Goal: Task Accomplishment & Management: Complete application form

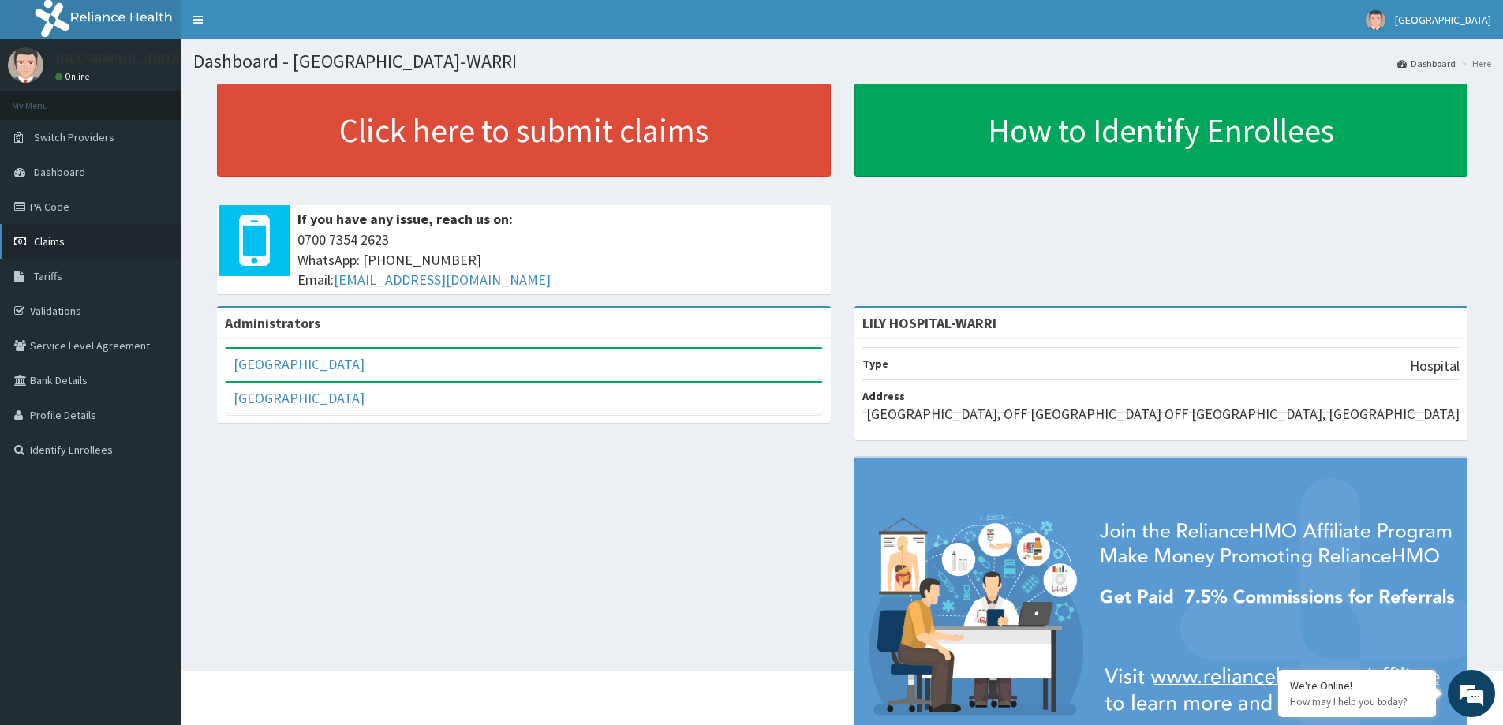
click at [85, 243] on link "Claims" at bounding box center [90, 241] width 181 height 35
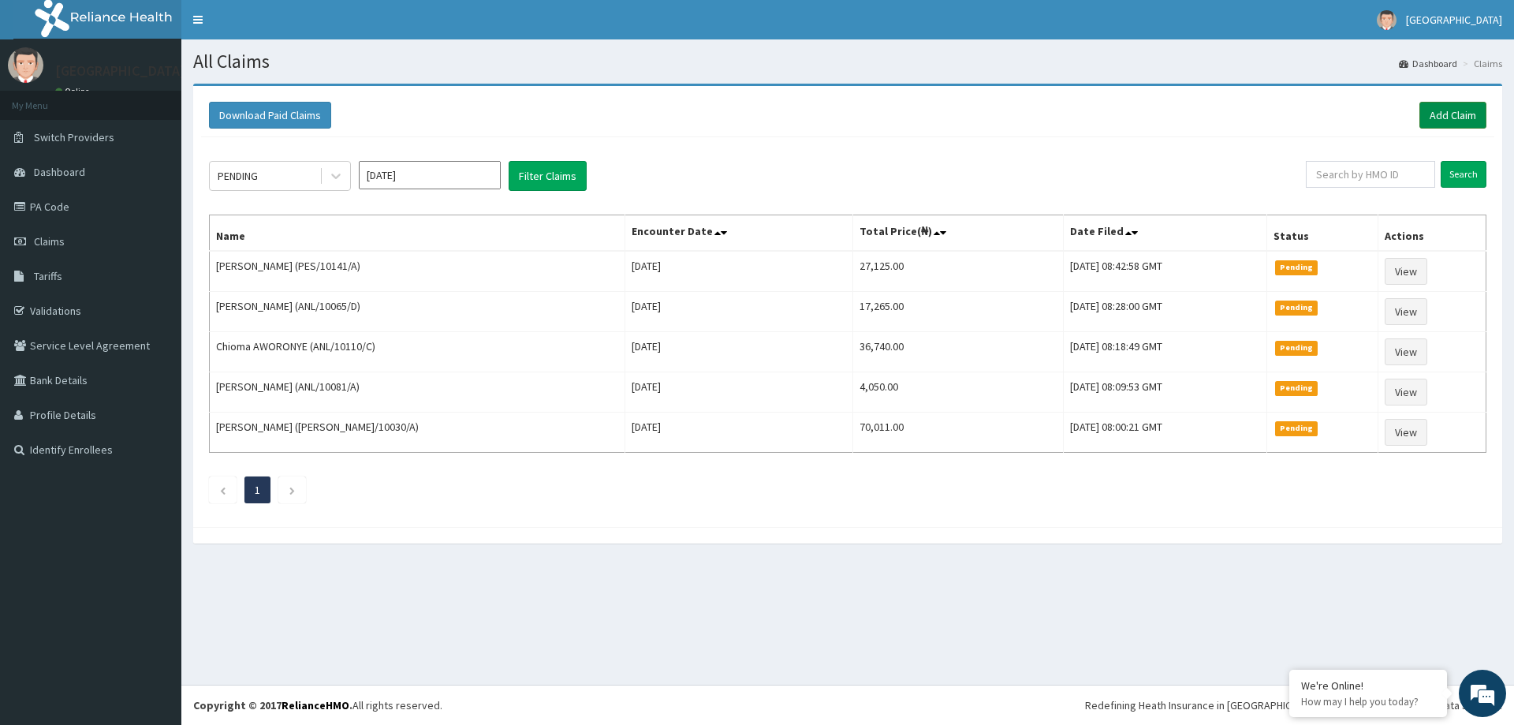
click at [1449, 114] on link "Add Claim" at bounding box center [1453, 115] width 67 height 27
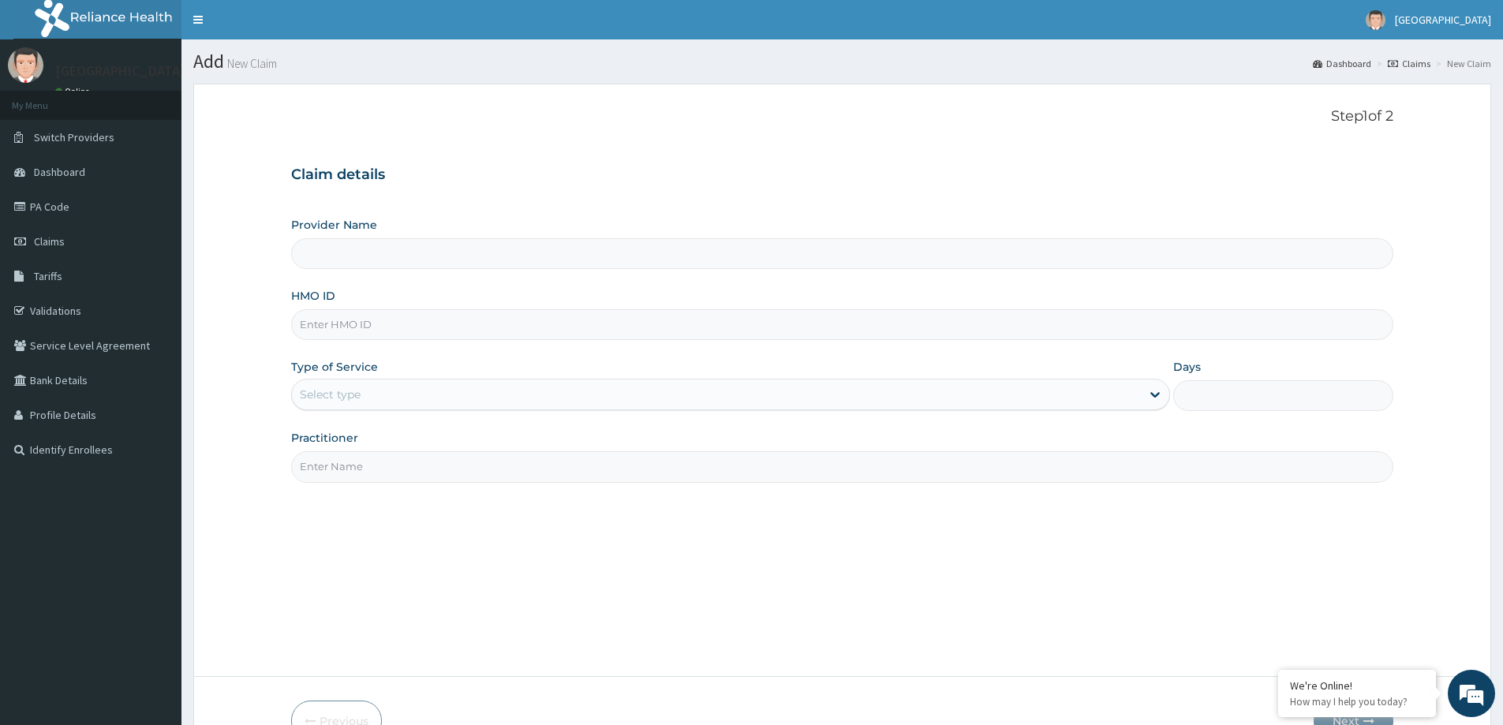
click at [321, 322] on input "HMO ID" at bounding box center [842, 324] width 1102 height 31
paste input "ELI/10019/A"
type input "ELI/10019/A"
click at [360, 513] on div "Step 1 of 2 Claim details Provider Name HMO ID ELI/10019/A Type of Service Sele…" at bounding box center [842, 379] width 1102 height 543
type input "LILY HOSPITAL-WARRI"
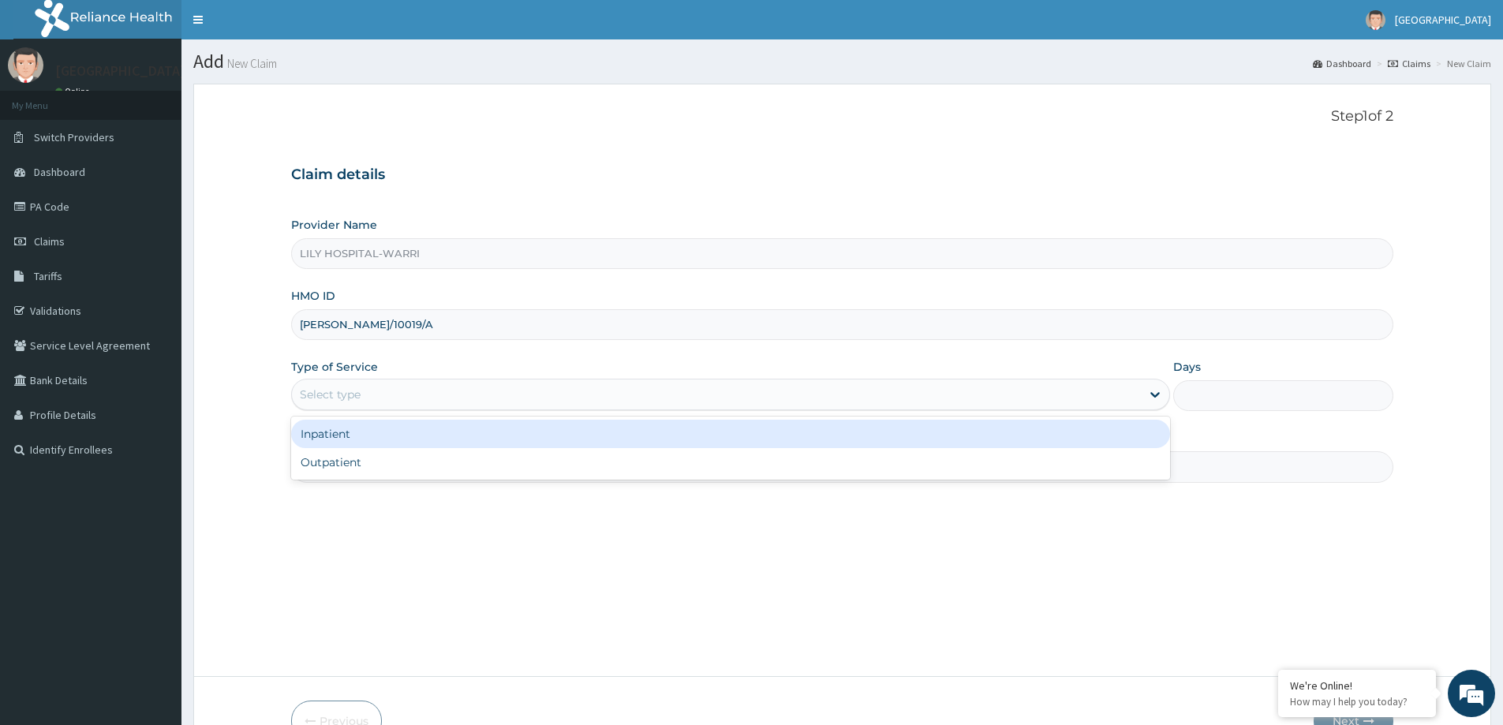
click at [316, 397] on div "Select type" at bounding box center [330, 394] width 61 height 16
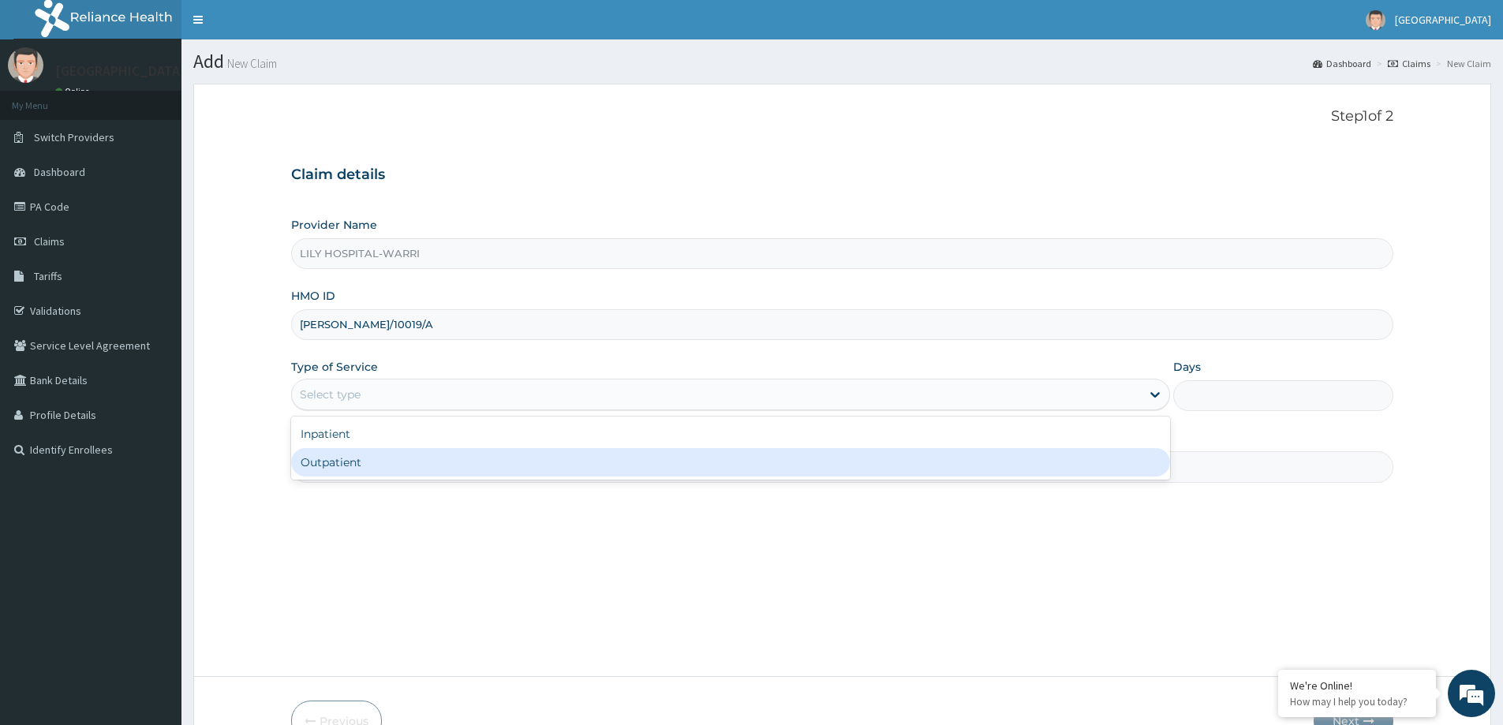
click at [316, 461] on div "Outpatient" at bounding box center [730, 462] width 879 height 28
type input "1"
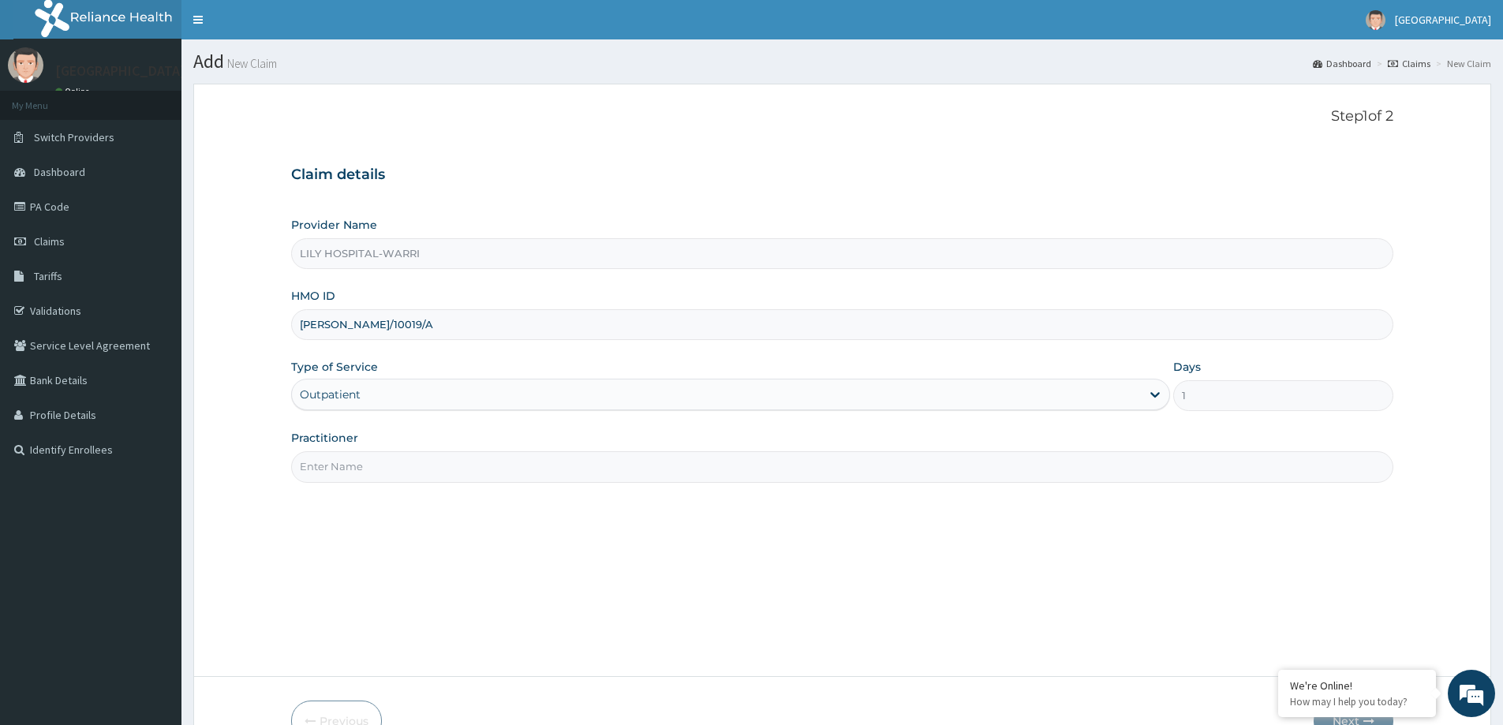
click at [331, 468] on input "Practitioner" at bounding box center [842, 466] width 1102 height 31
type input "General practitioner"
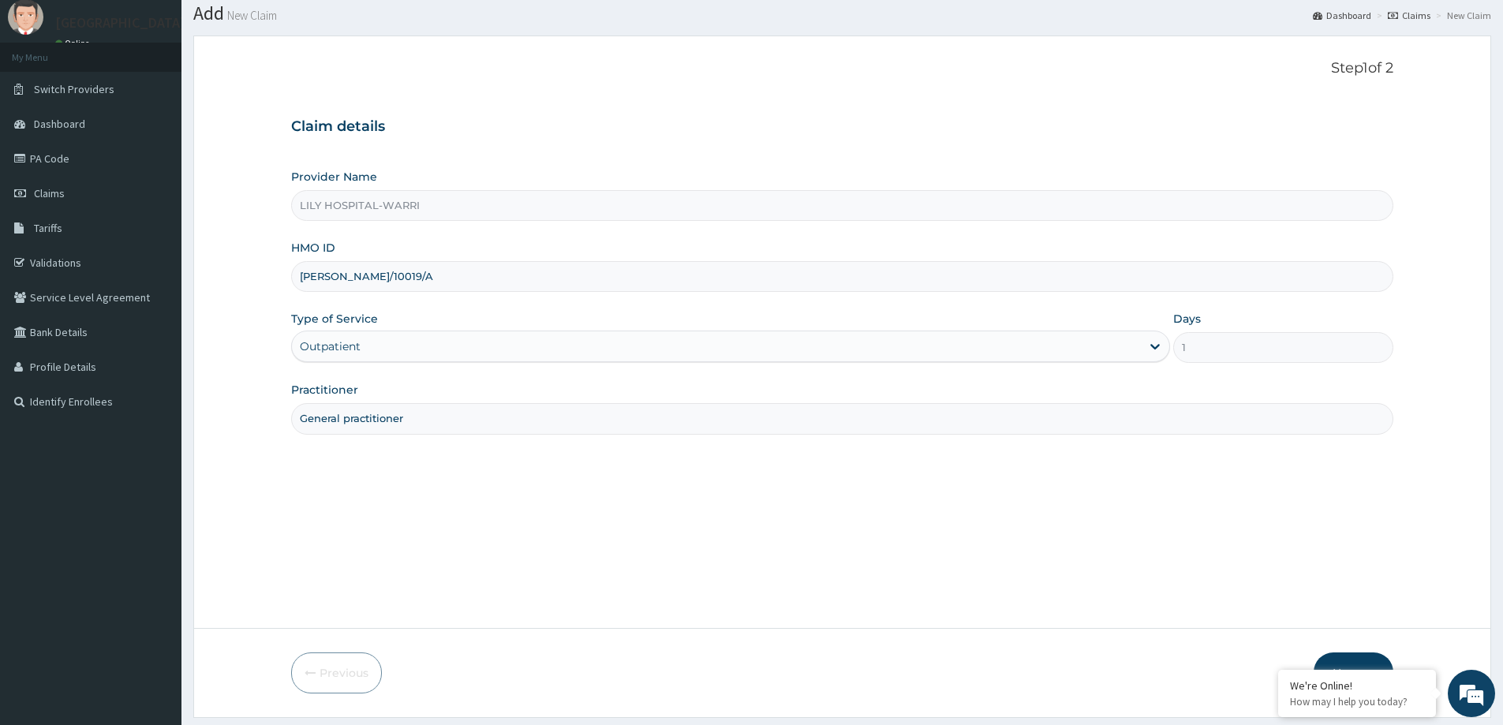
scroll to position [93, 0]
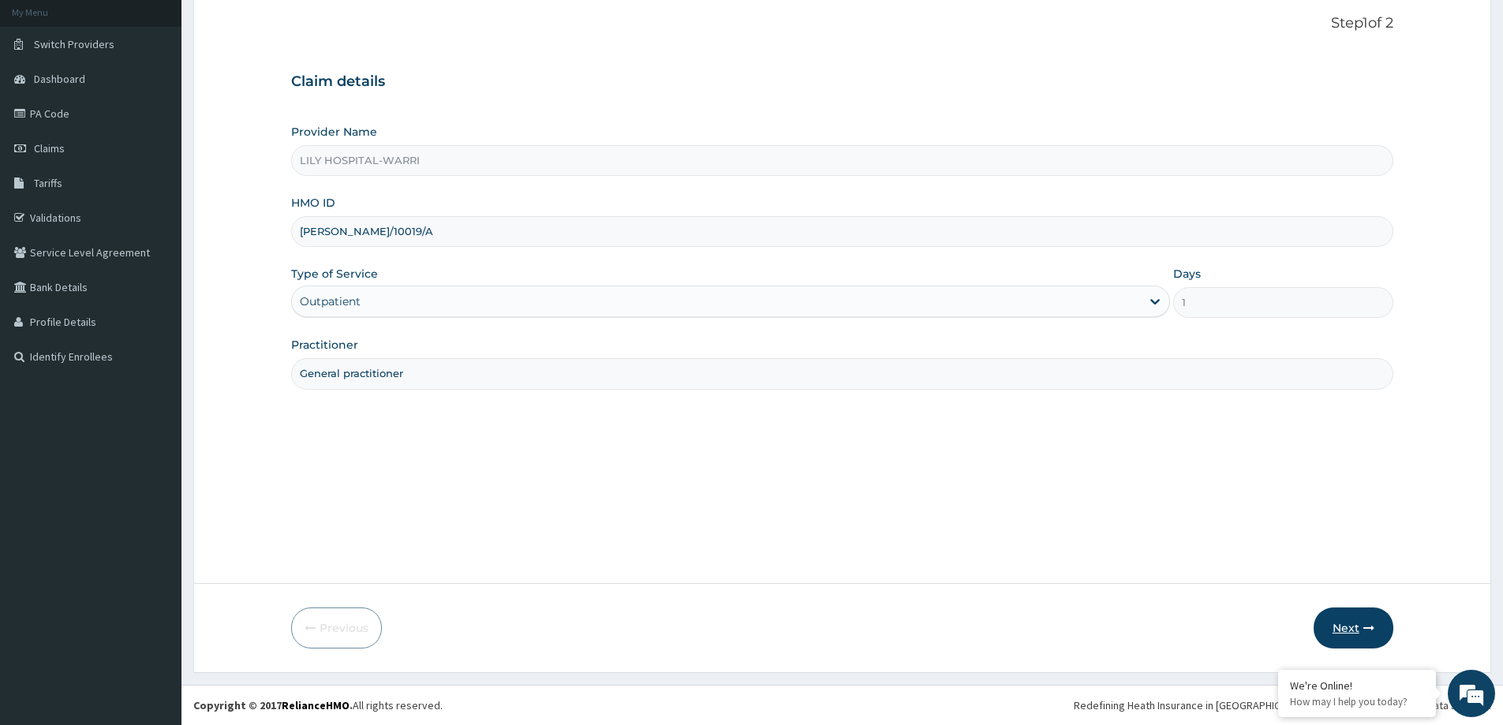
click at [1346, 621] on button "Next" at bounding box center [1353, 627] width 80 height 41
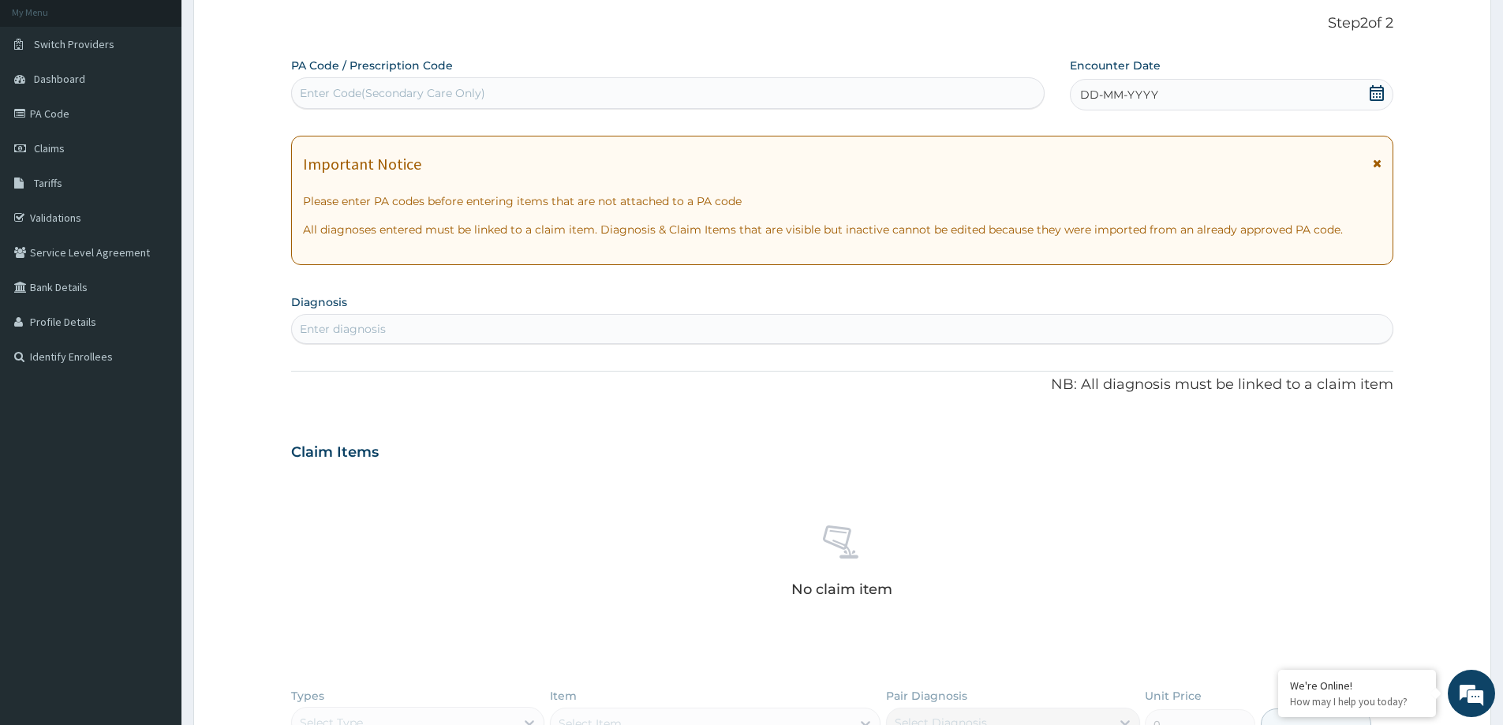
scroll to position [0, 0]
click at [327, 99] on div "Enter Code(Secondary Care Only)" at bounding box center [392, 93] width 185 height 16
paste input "PA/379A37"
type input "PA/379A37"
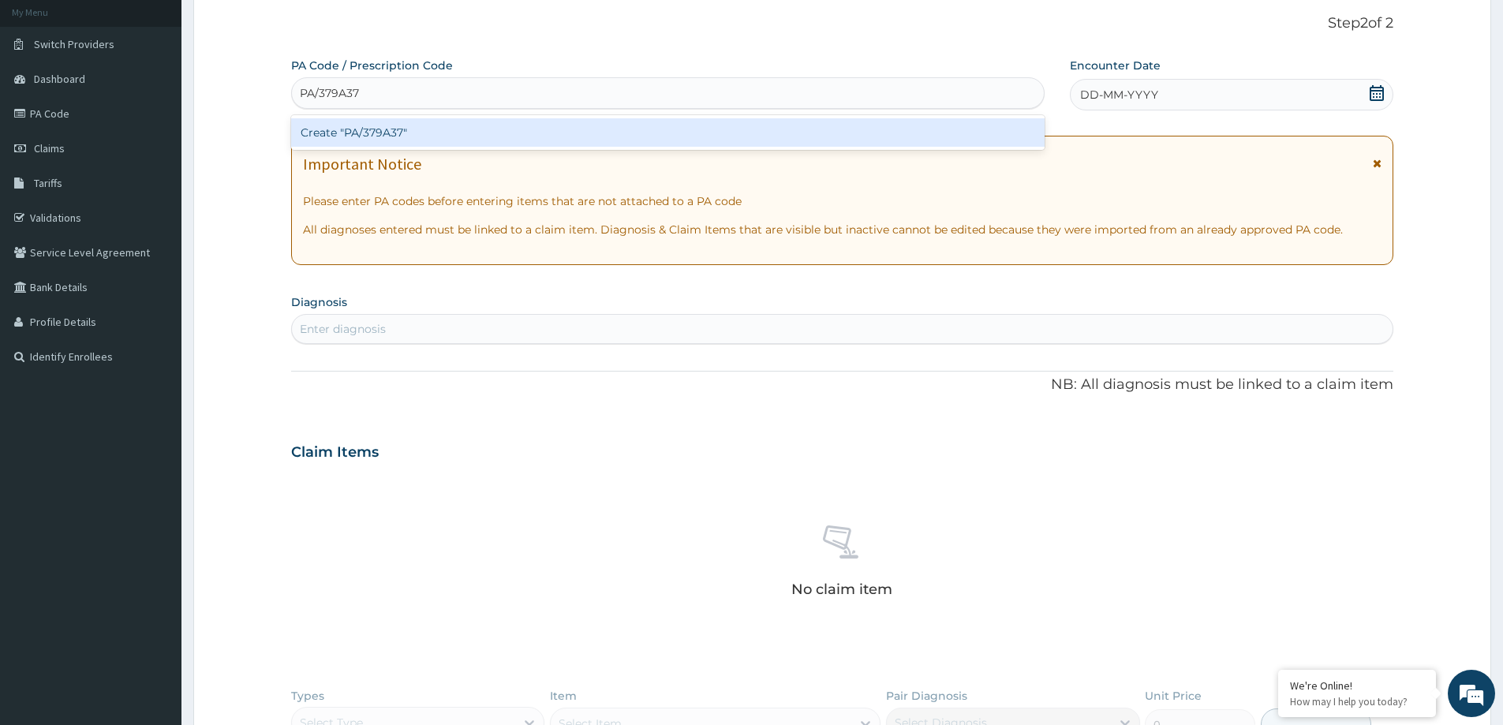
click at [366, 121] on div "Create "PA/379A37"" at bounding box center [667, 132] width 753 height 28
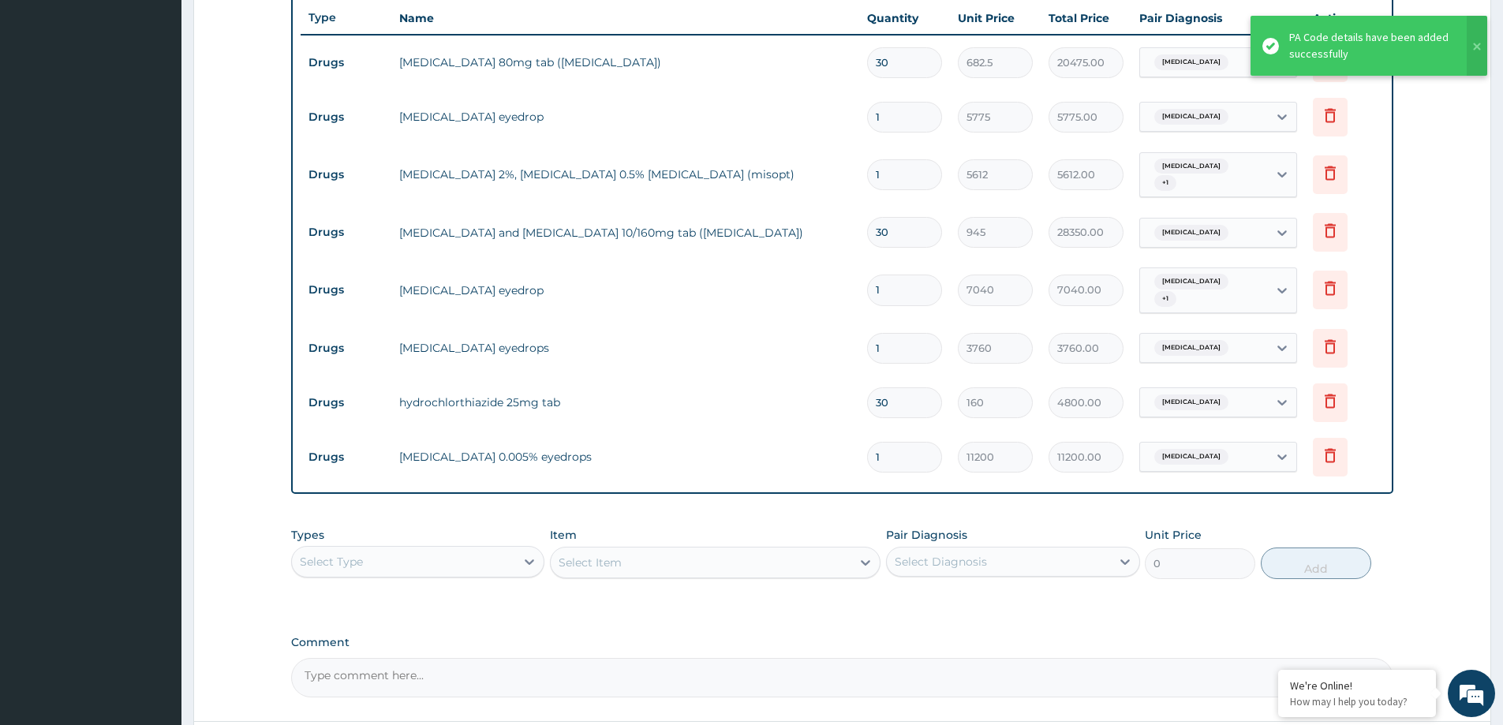
scroll to position [550, 0]
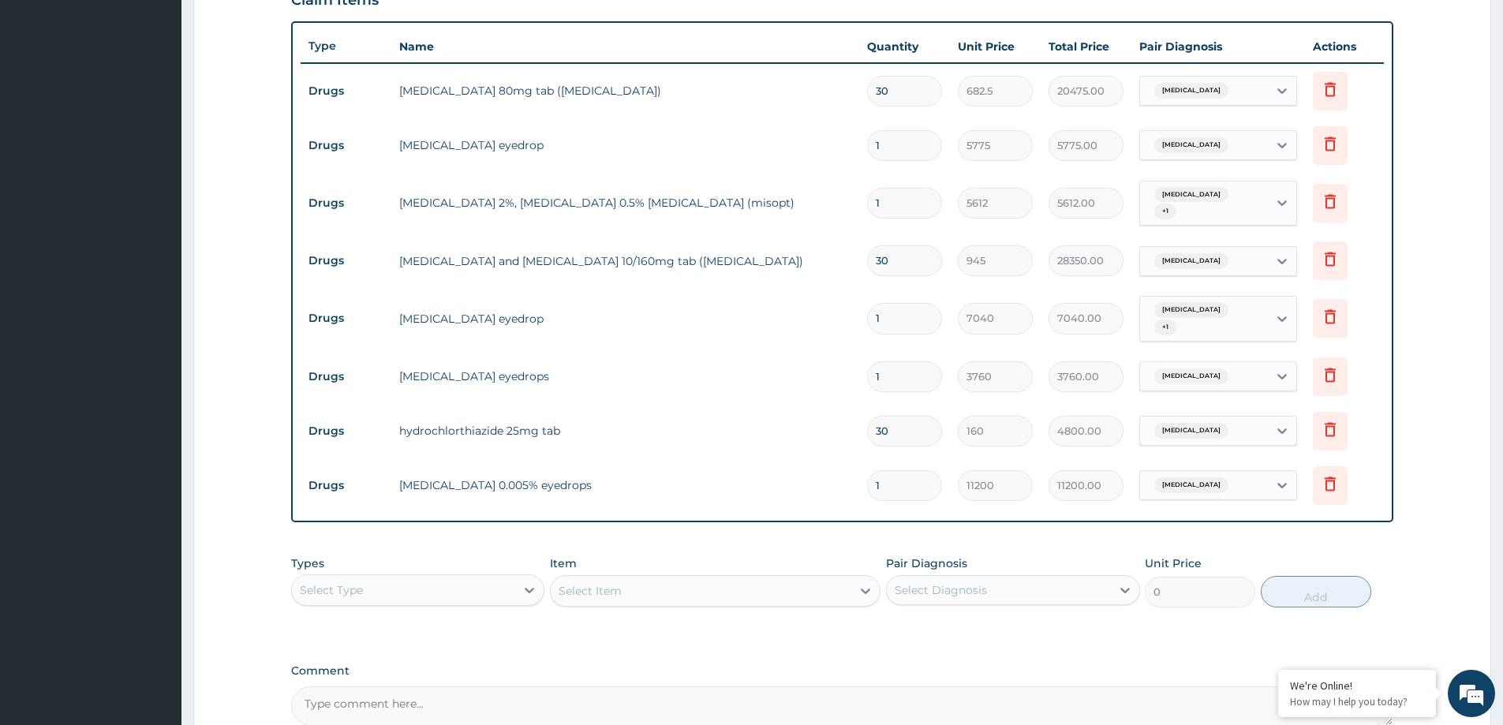
click at [414, 597] on div "Select Type" at bounding box center [417, 590] width 253 height 32
click at [413, 580] on div "Select Type" at bounding box center [403, 589] width 223 height 25
click at [371, 683] on div "Procedures" at bounding box center [417, 686] width 253 height 28
click at [371, 686] on textarea "Comment" at bounding box center [842, 705] width 1102 height 39
click at [847, 589] on div "Select Item" at bounding box center [715, 591] width 330 height 32
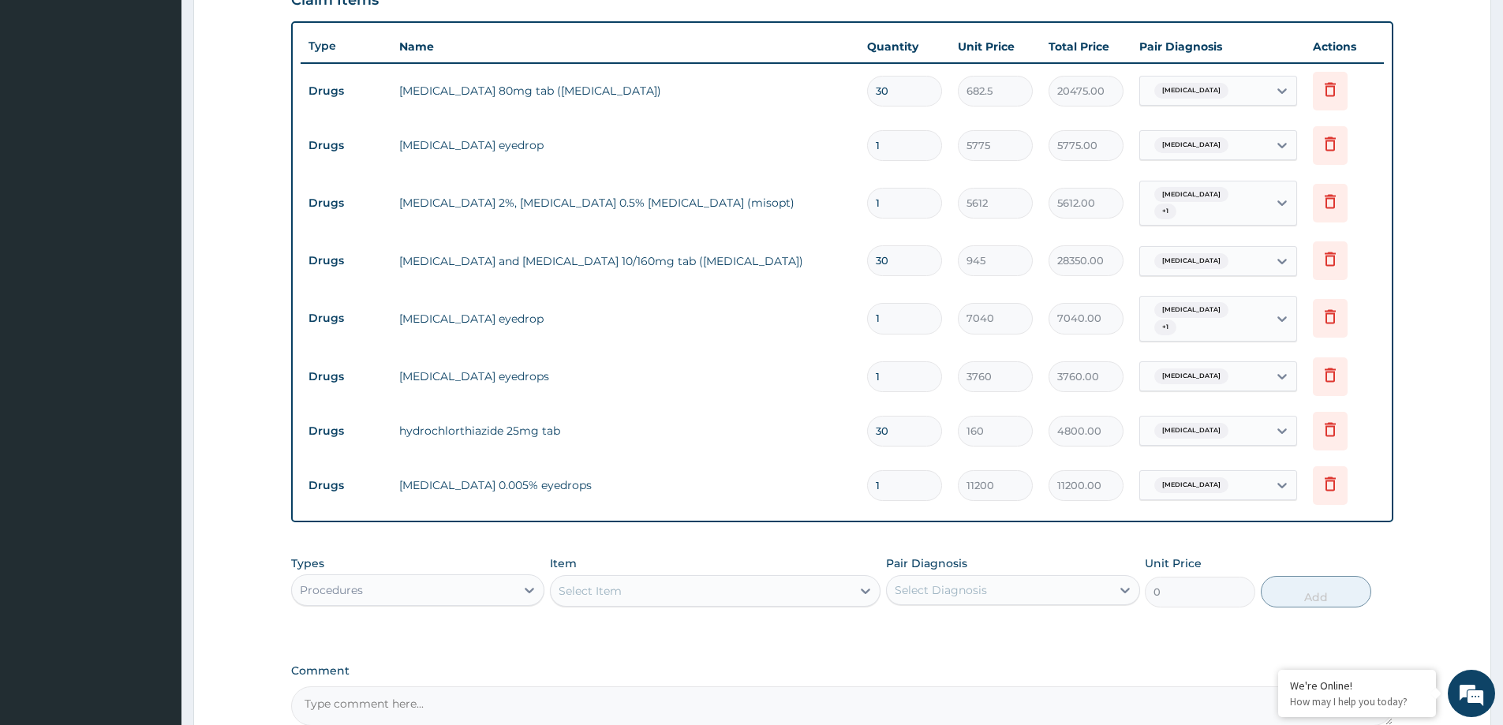
click at [821, 596] on div "Select Item" at bounding box center [701, 590] width 301 height 25
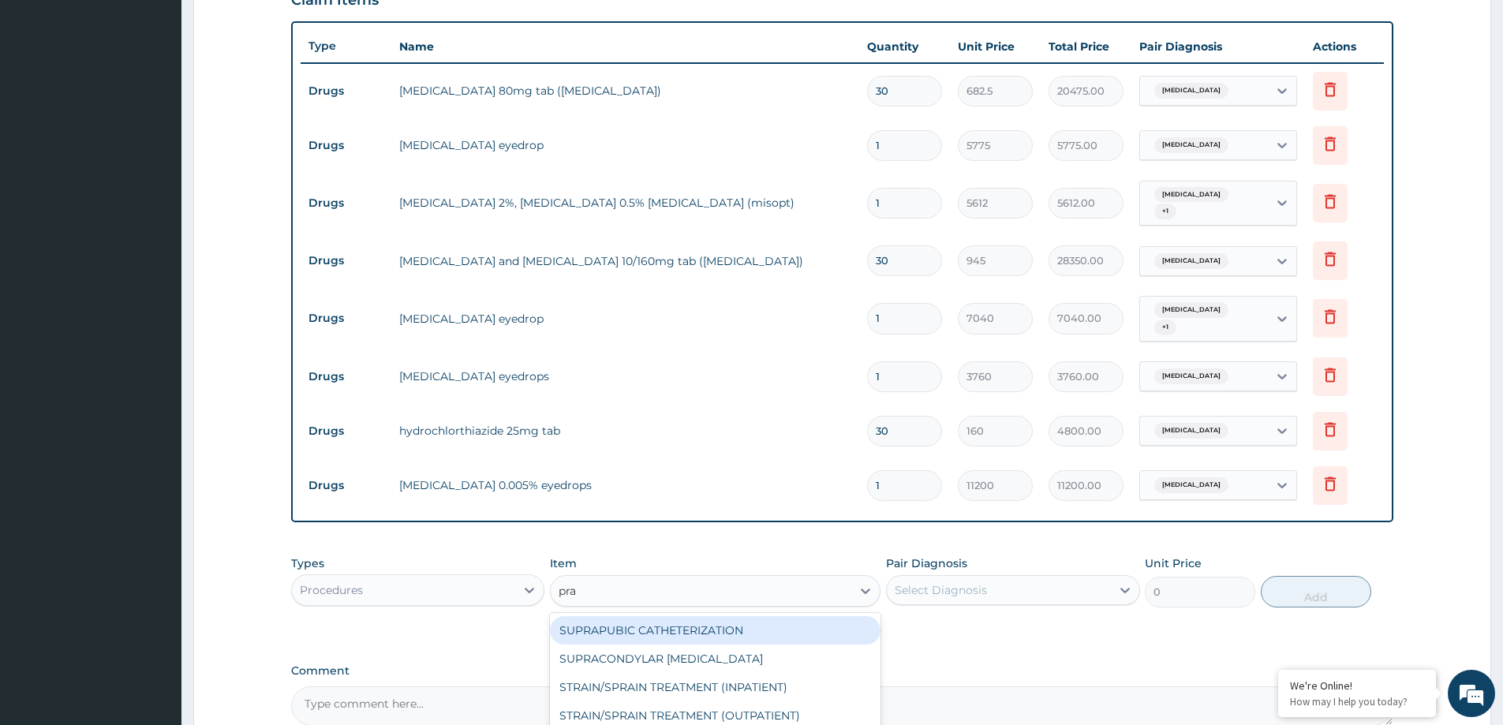
type input "prac"
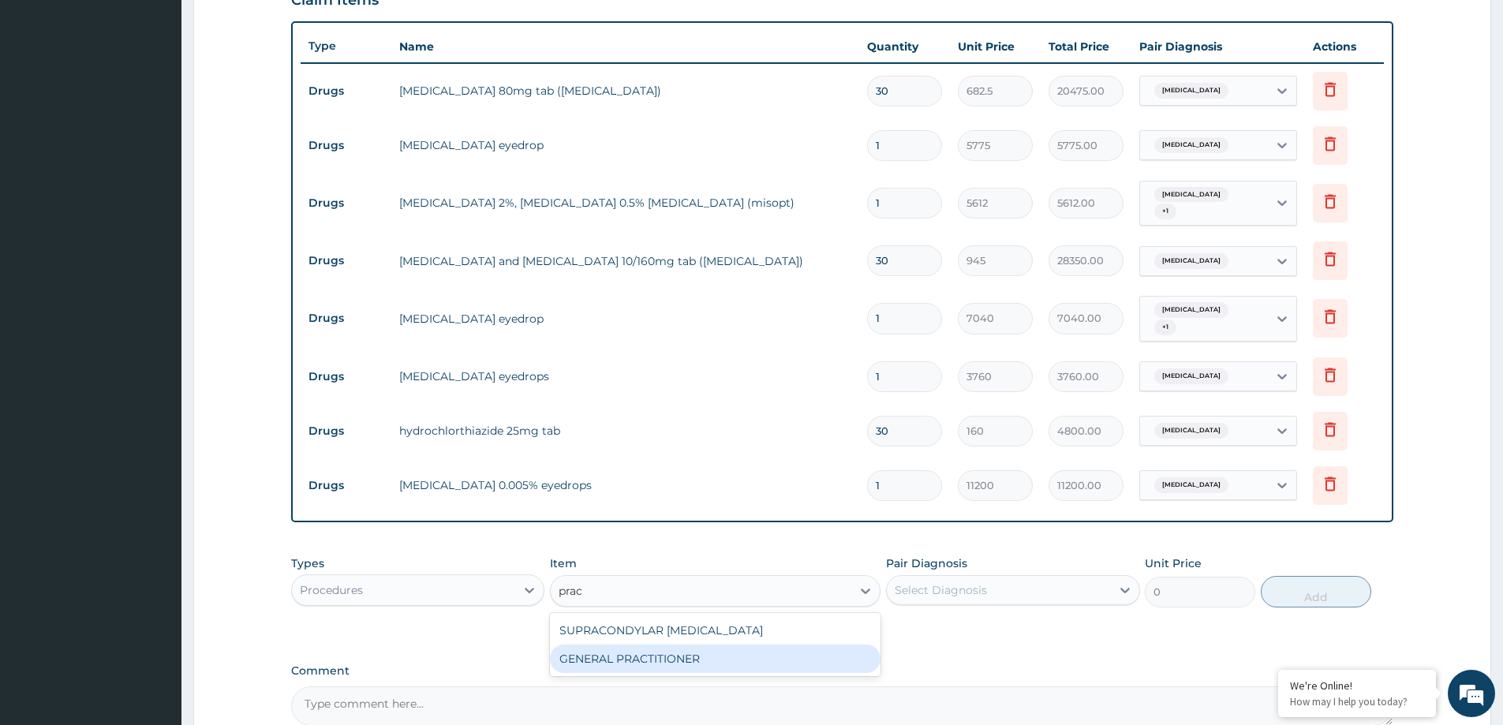
click at [712, 659] on div "GENERAL PRACTITIONER" at bounding box center [715, 658] width 330 height 28
type input "3125"
click at [712, 664] on label "Comment" at bounding box center [842, 670] width 1102 height 13
click at [712, 686] on textarea "Comment" at bounding box center [842, 705] width 1102 height 39
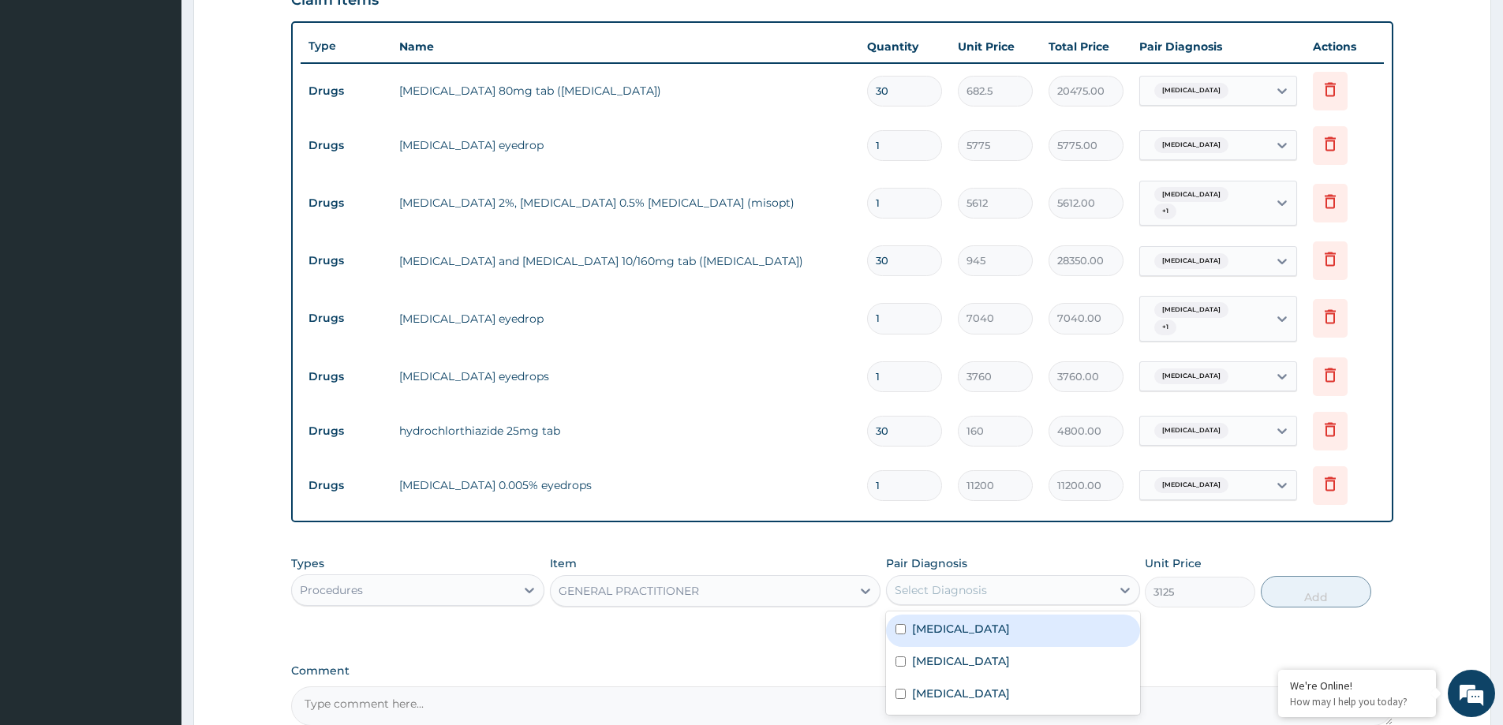
click at [898, 577] on div "Select Diagnosis" at bounding box center [998, 589] width 223 height 25
click at [937, 635] on div "Essential hypertension" at bounding box center [1012, 630] width 253 height 32
checkbox input "true"
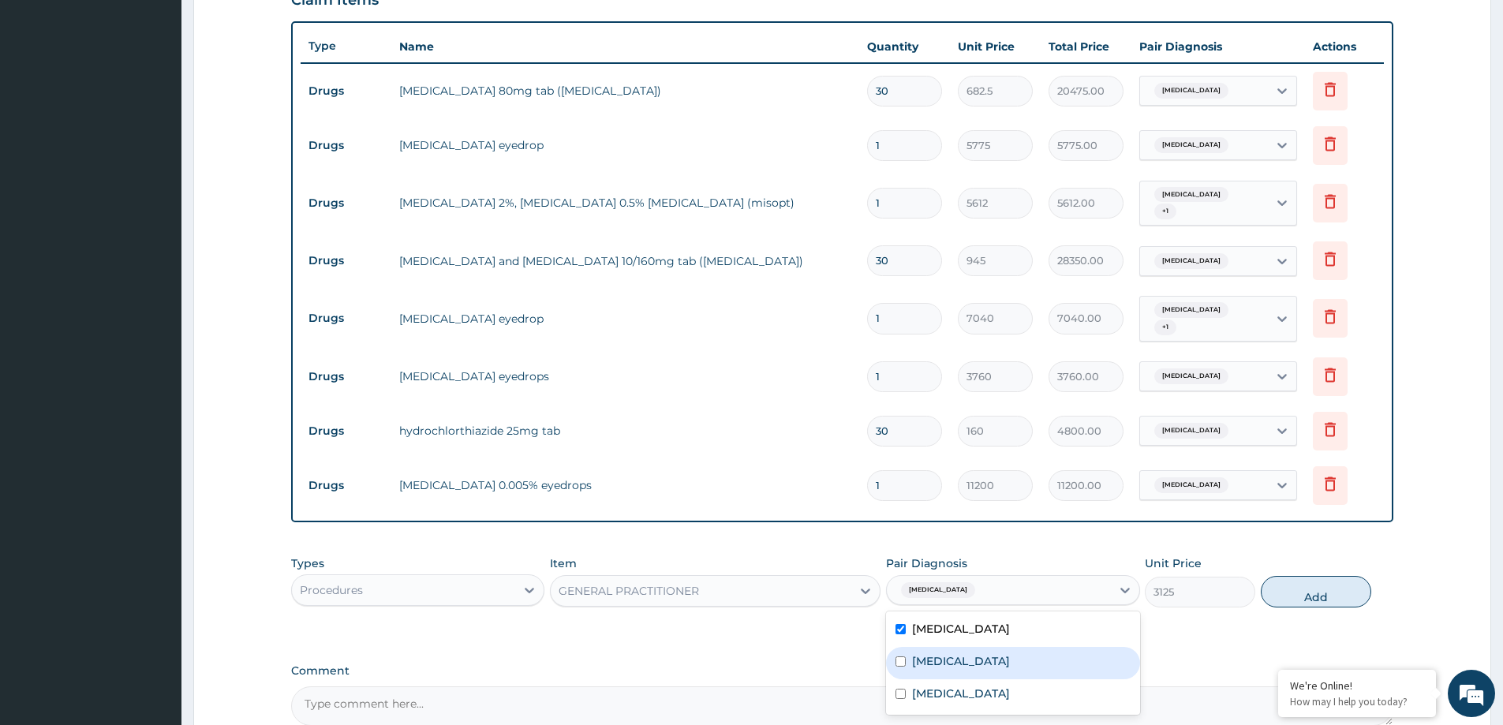
click at [935, 661] on label "Ocular hypertension" at bounding box center [961, 661] width 98 height 16
checkbox input "true"
click at [924, 685] on label "Glaucoma" at bounding box center [961, 693] width 98 height 16
checkbox input "true"
click at [1286, 584] on button "Add" at bounding box center [1315, 592] width 110 height 32
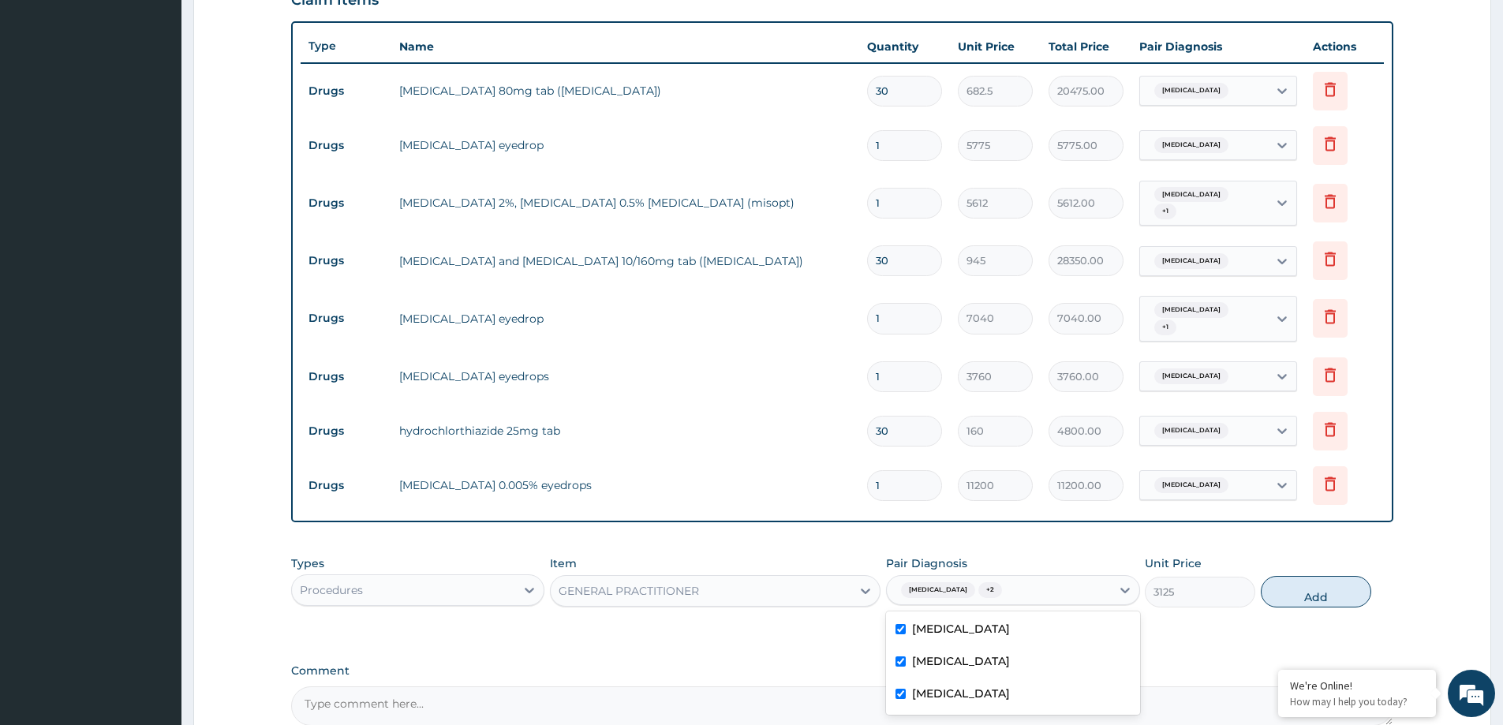
type input "0"
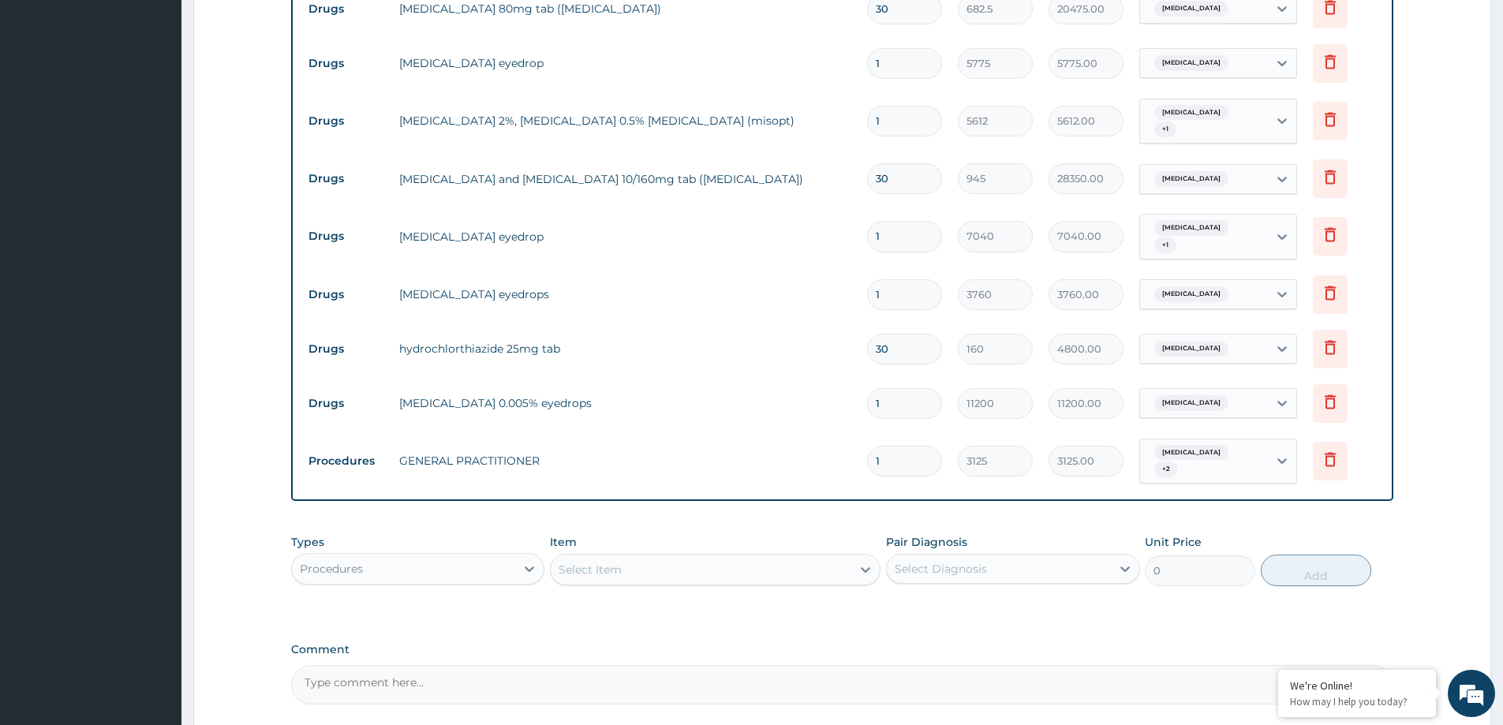
scroll to position [771, 0]
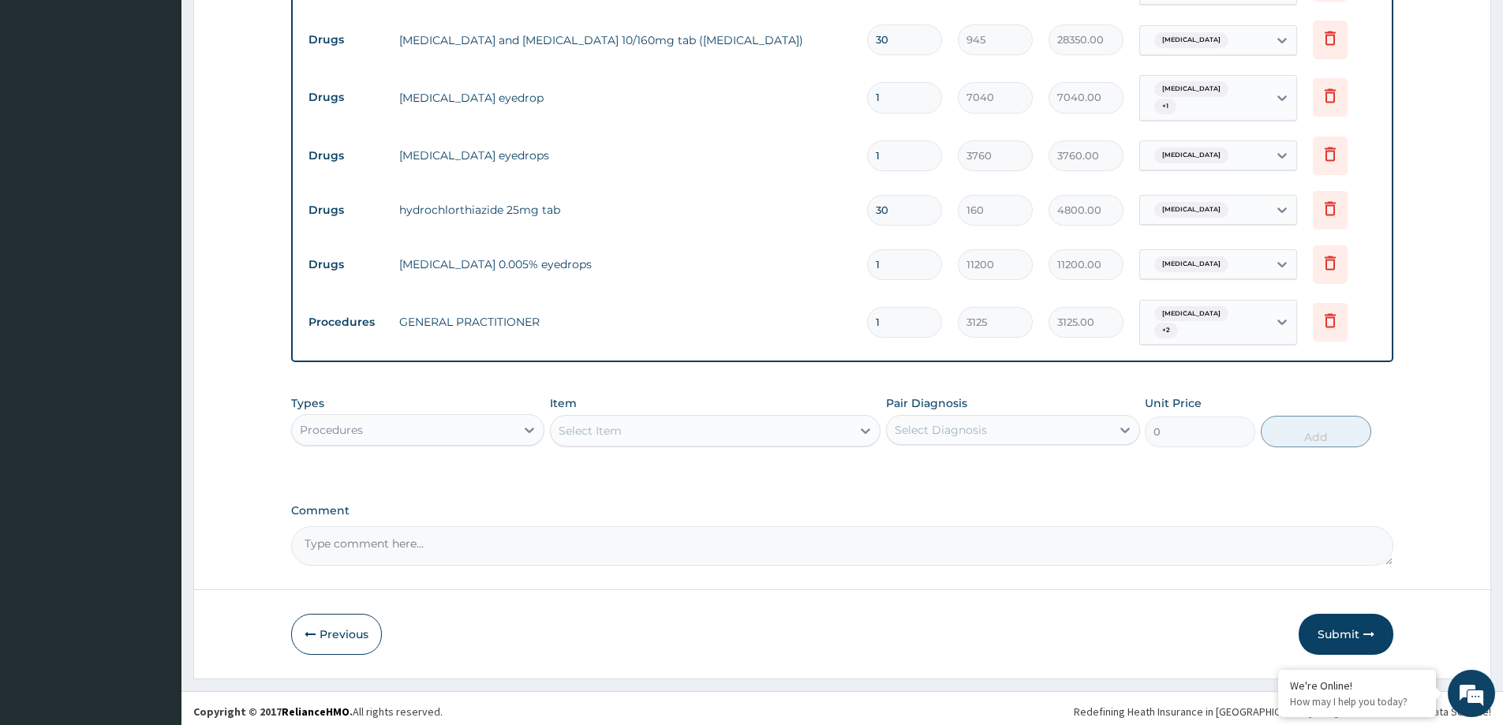
drag, startPoint x: 42, startPoint y: 325, endPoint x: 53, endPoint y: 325, distance: 11.0
click at [1339, 632] on button "Submit" at bounding box center [1345, 634] width 95 height 41
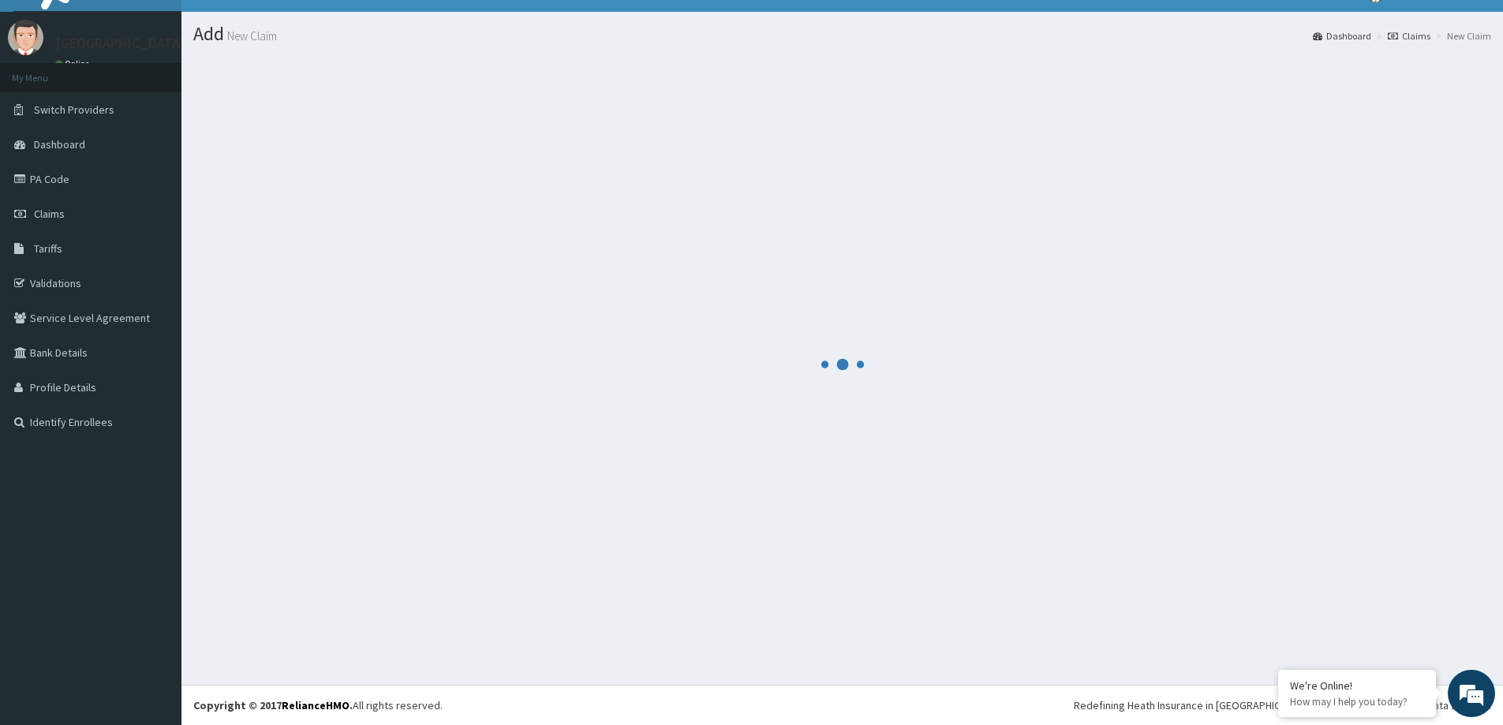
scroll to position [28, 0]
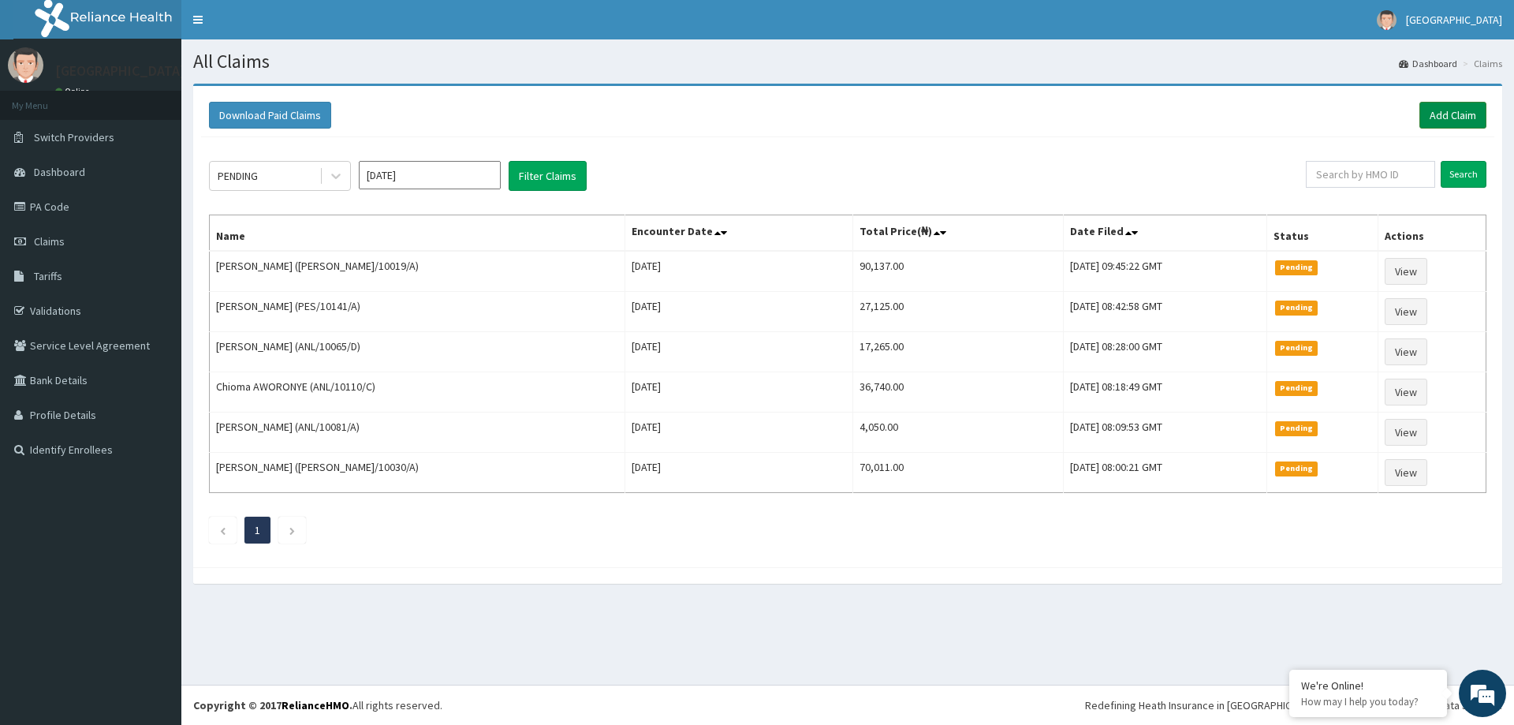
click at [1462, 125] on link "Add Claim" at bounding box center [1453, 115] width 67 height 27
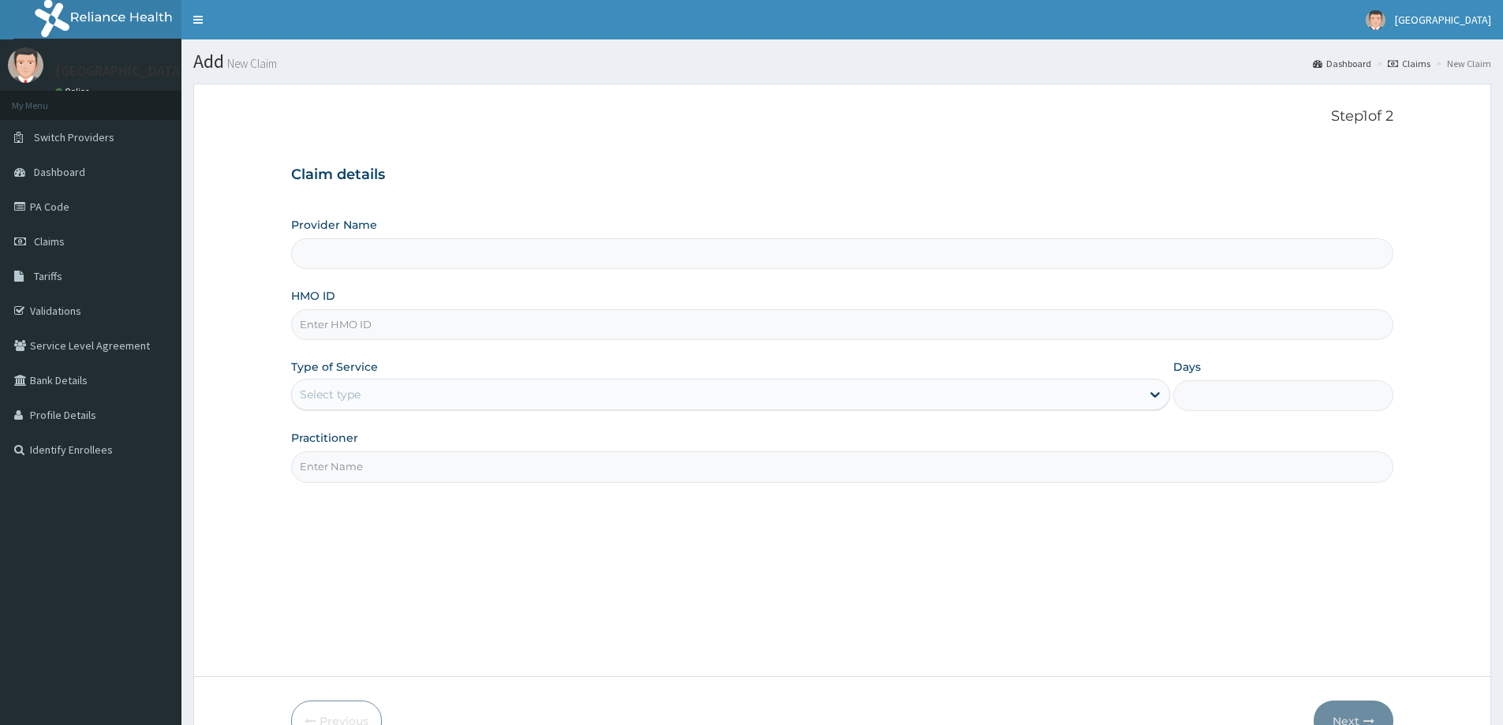
type input "LILY HOSPITAL-WARRI"
click at [334, 323] on input "HMO ID" at bounding box center [842, 324] width 1102 height 31
paste input "PPI/10033/C"
type input "PPI/10033/C"
click at [301, 399] on div "Select type" at bounding box center [330, 394] width 61 height 16
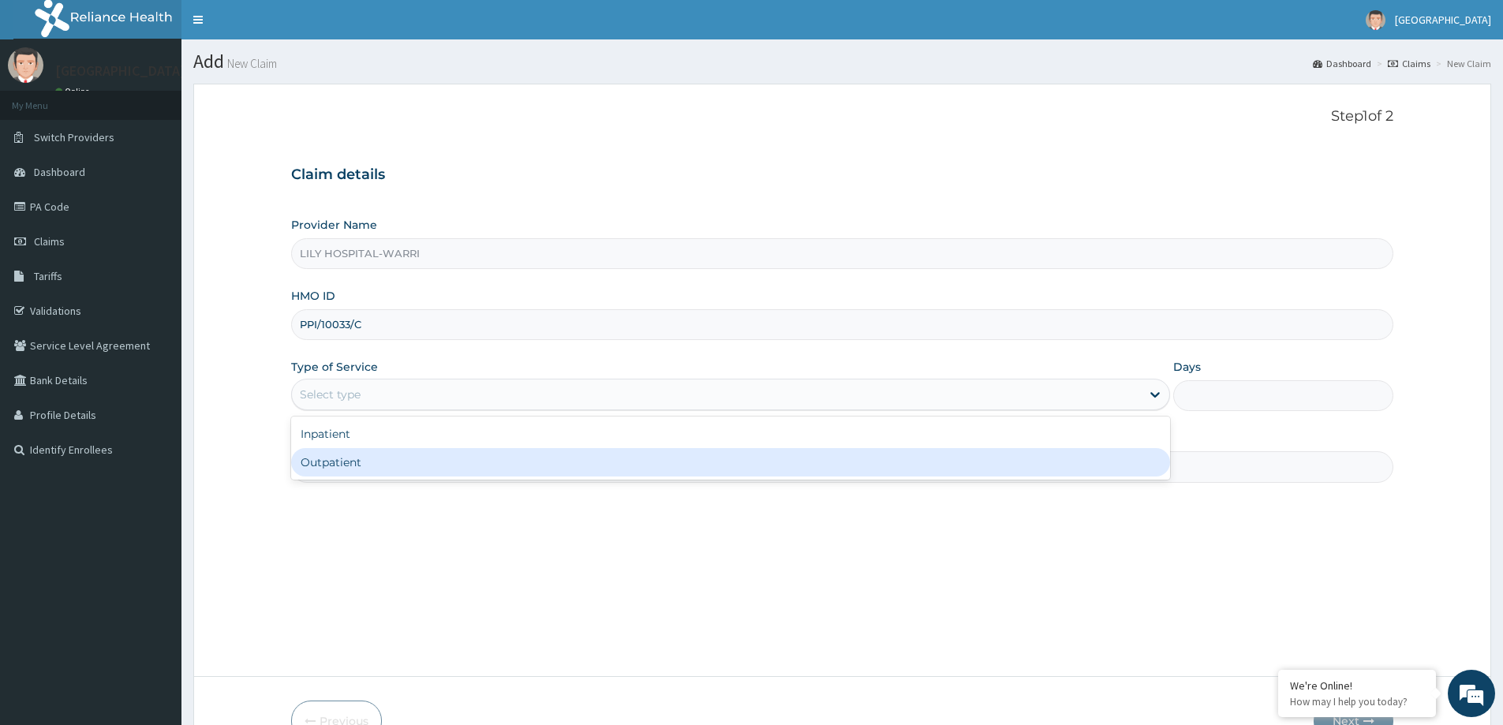
click at [343, 453] on div "Outpatient" at bounding box center [730, 462] width 879 height 28
type input "1"
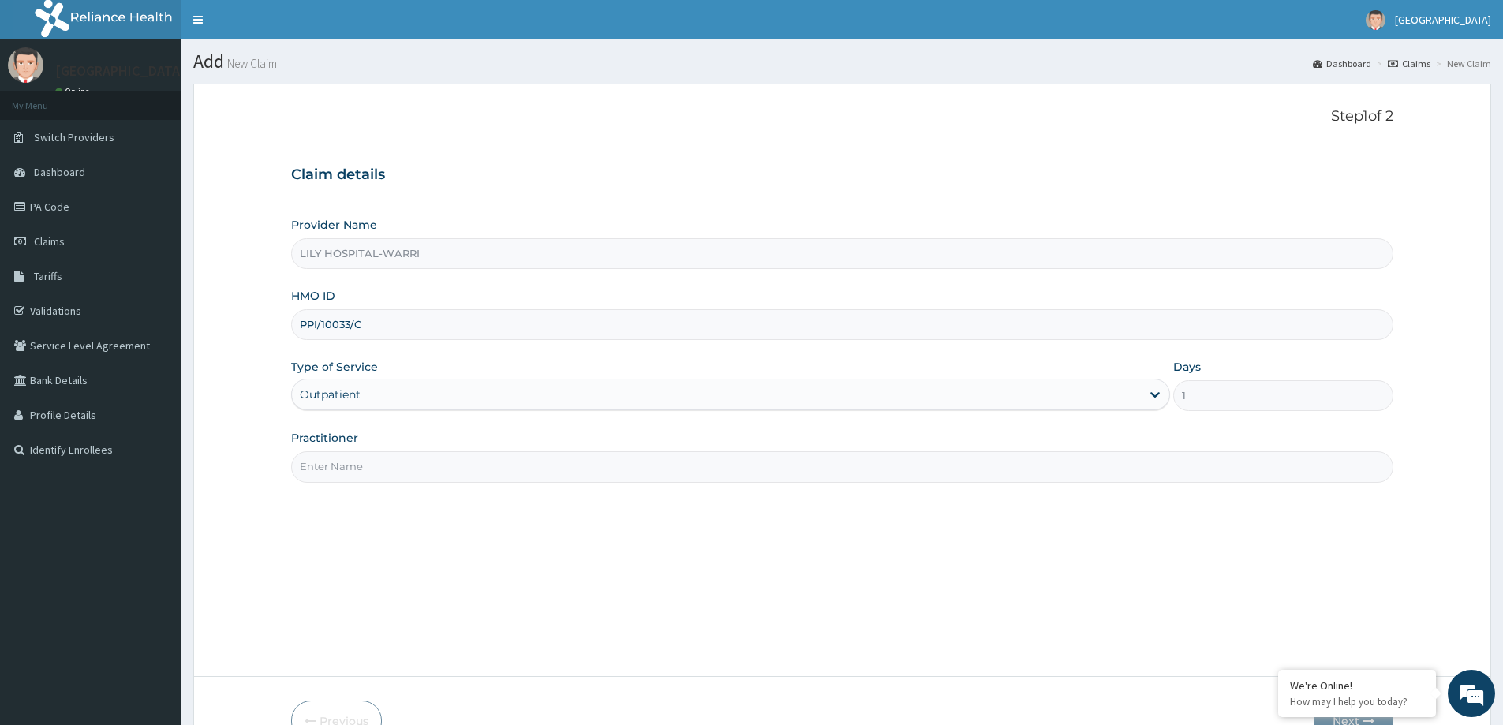
click at [334, 471] on input "Practitioner" at bounding box center [842, 466] width 1102 height 31
type input "General practitioner"
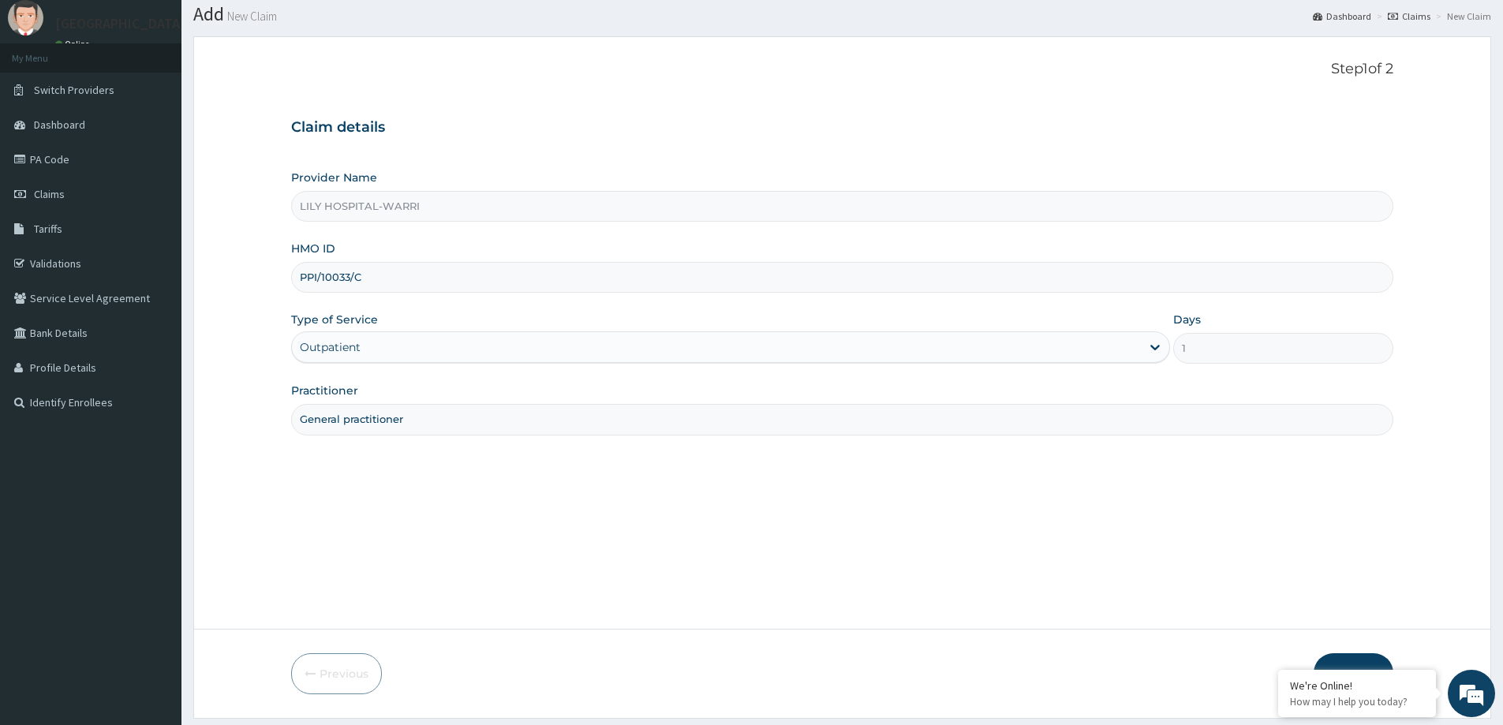
scroll to position [93, 0]
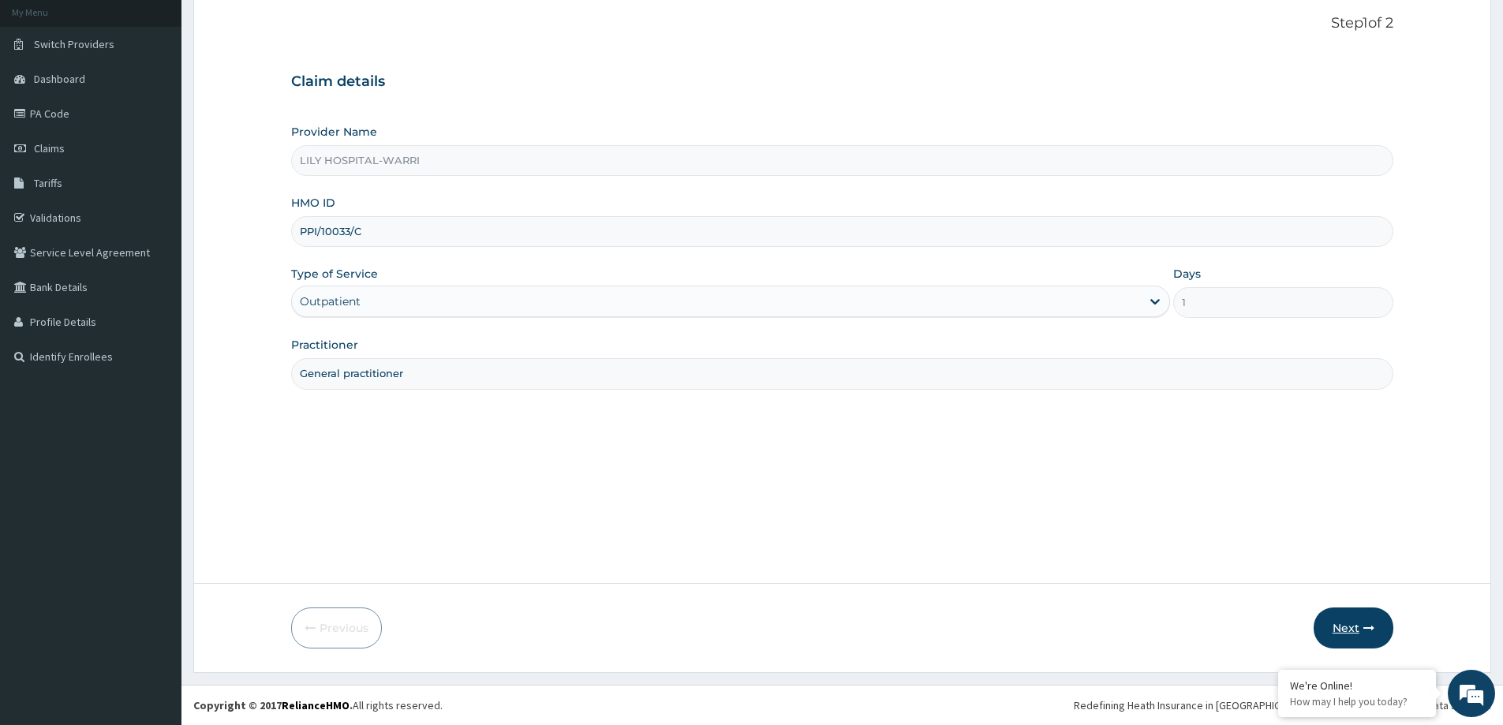
click at [1351, 633] on button "Next" at bounding box center [1353, 627] width 80 height 41
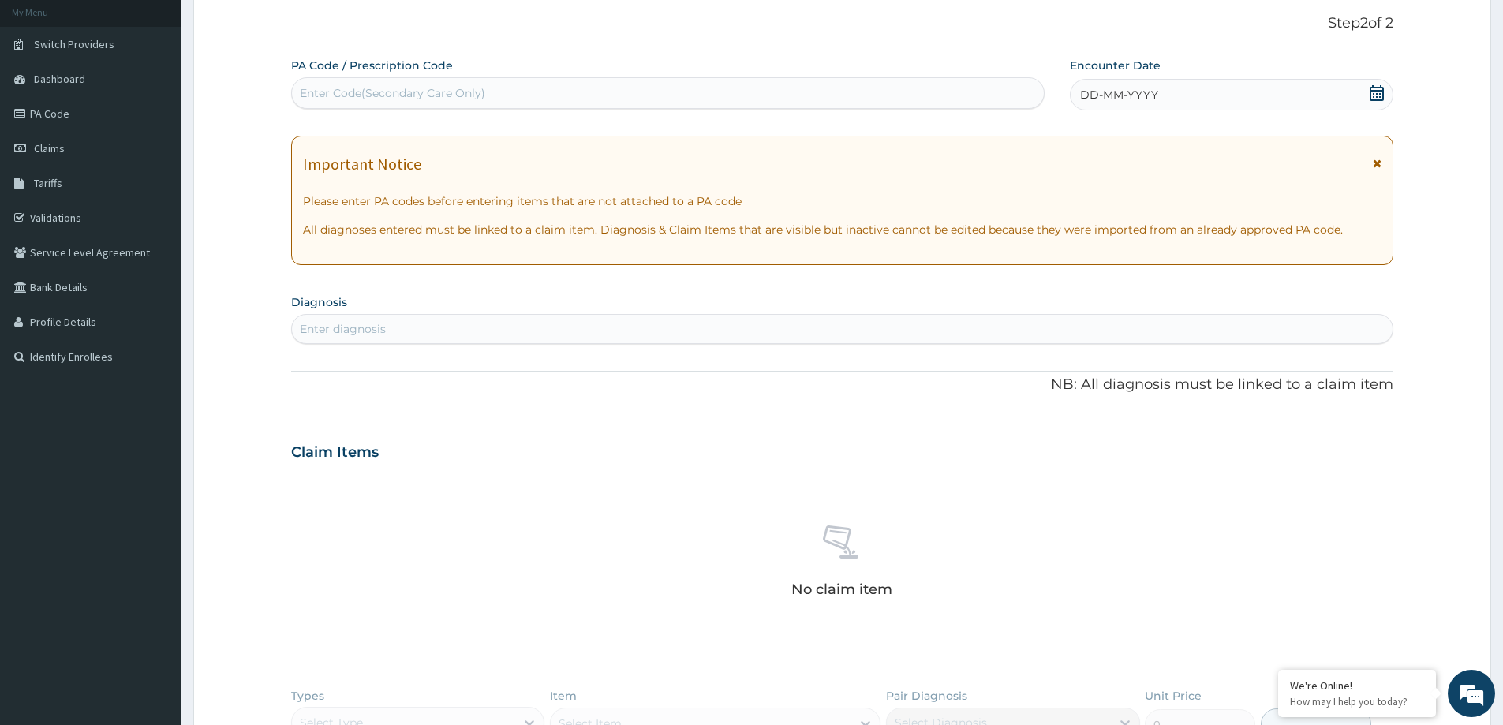
click at [1171, 88] on div "DD-MM-YYYY" at bounding box center [1231, 95] width 323 height 32
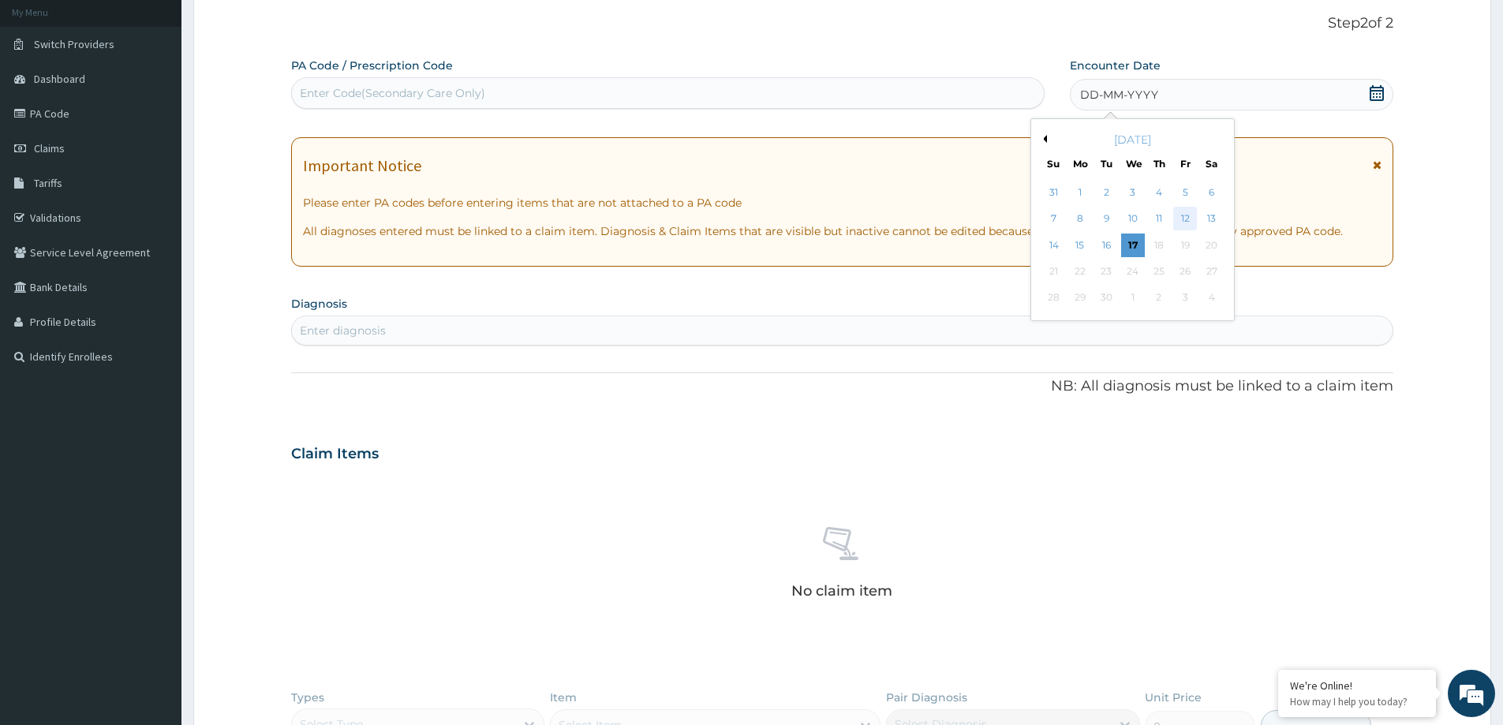
click at [1183, 225] on div "12" at bounding box center [1186, 219] width 24 height 24
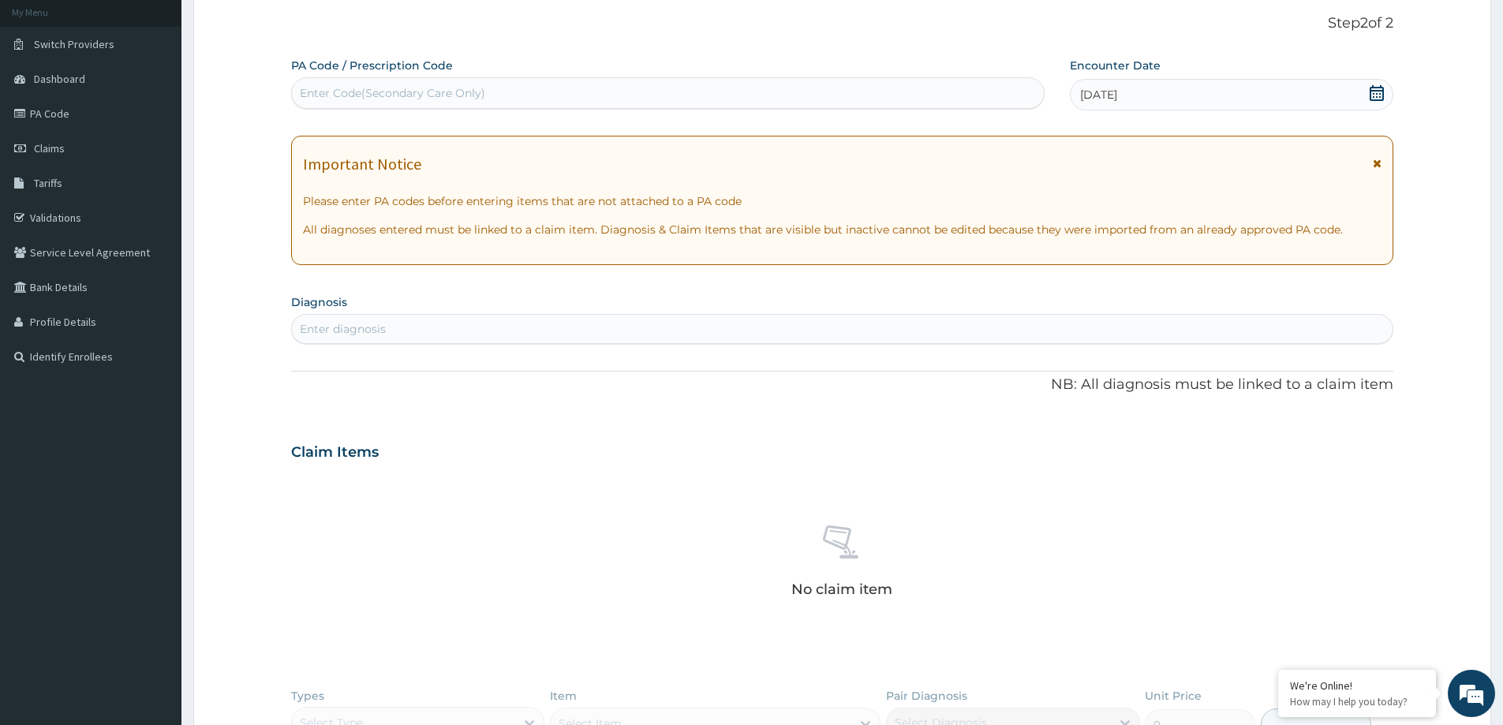
click at [390, 329] on div "Enter diagnosis" at bounding box center [842, 328] width 1100 height 25
type input "helminthia"
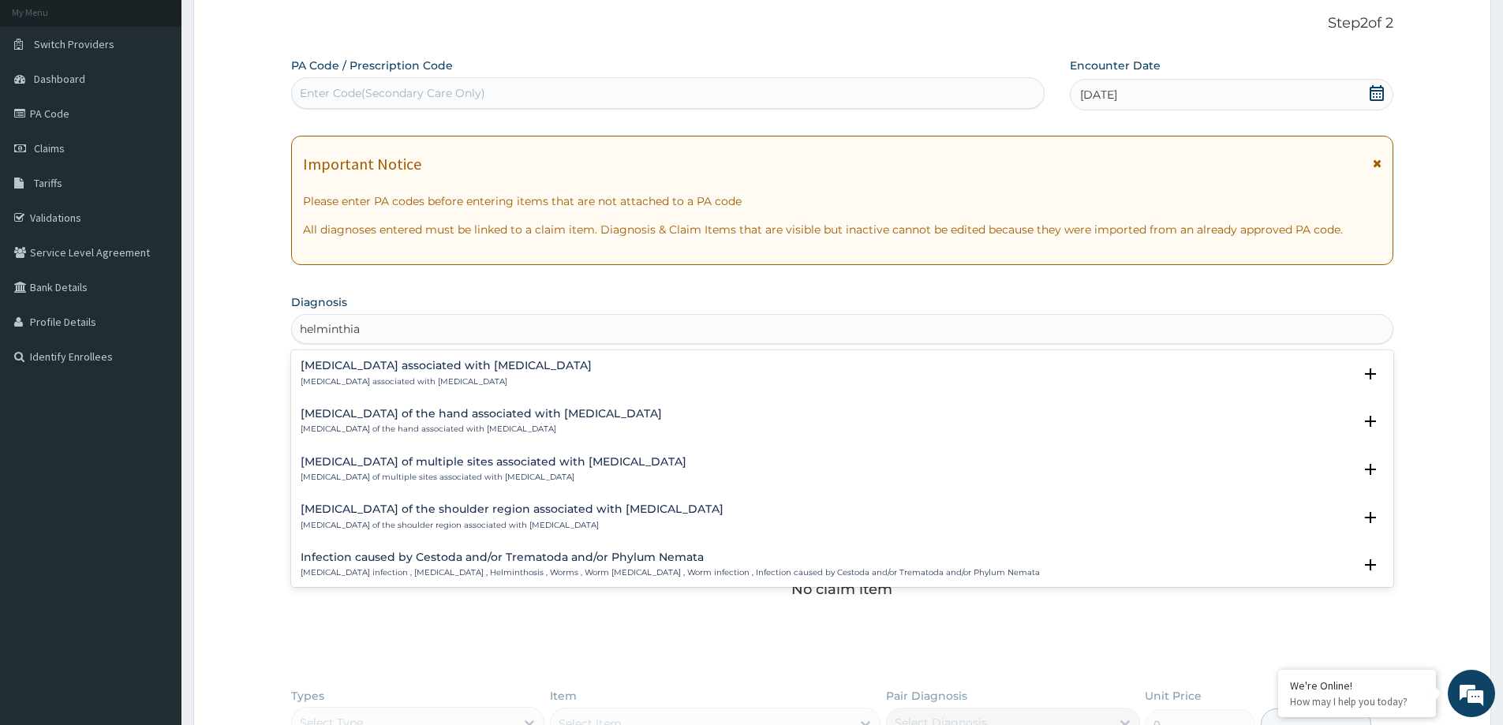
click at [448, 560] on h4 "Infection caused by Cestoda and/or Trematoda and/or Phylum Nemata" at bounding box center [670, 557] width 739 height 12
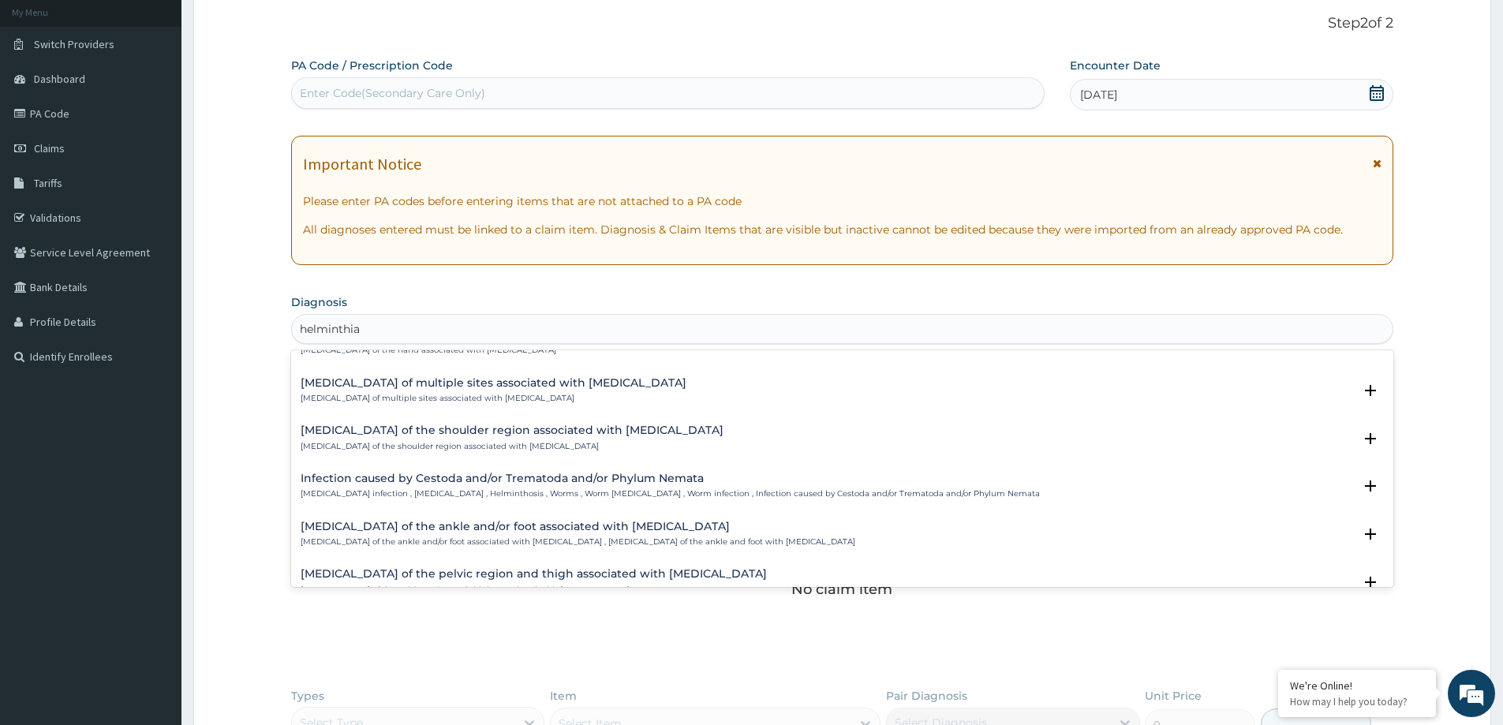
click at [387, 476] on h4 "Infection caused by Cestoda and/or Trematoda and/or Phylum Nemata" at bounding box center [670, 478] width 739 height 12
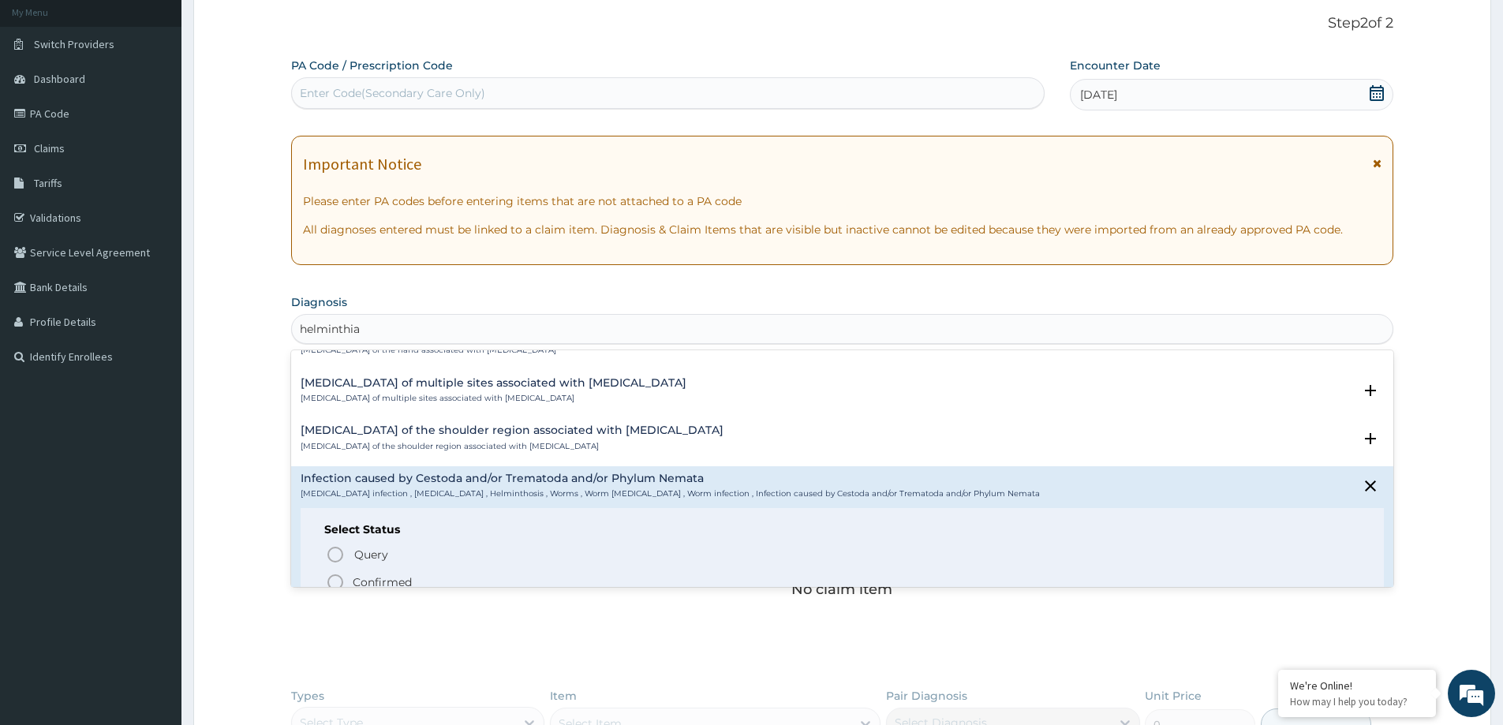
click at [381, 581] on p "Confirmed" at bounding box center [382, 582] width 59 height 16
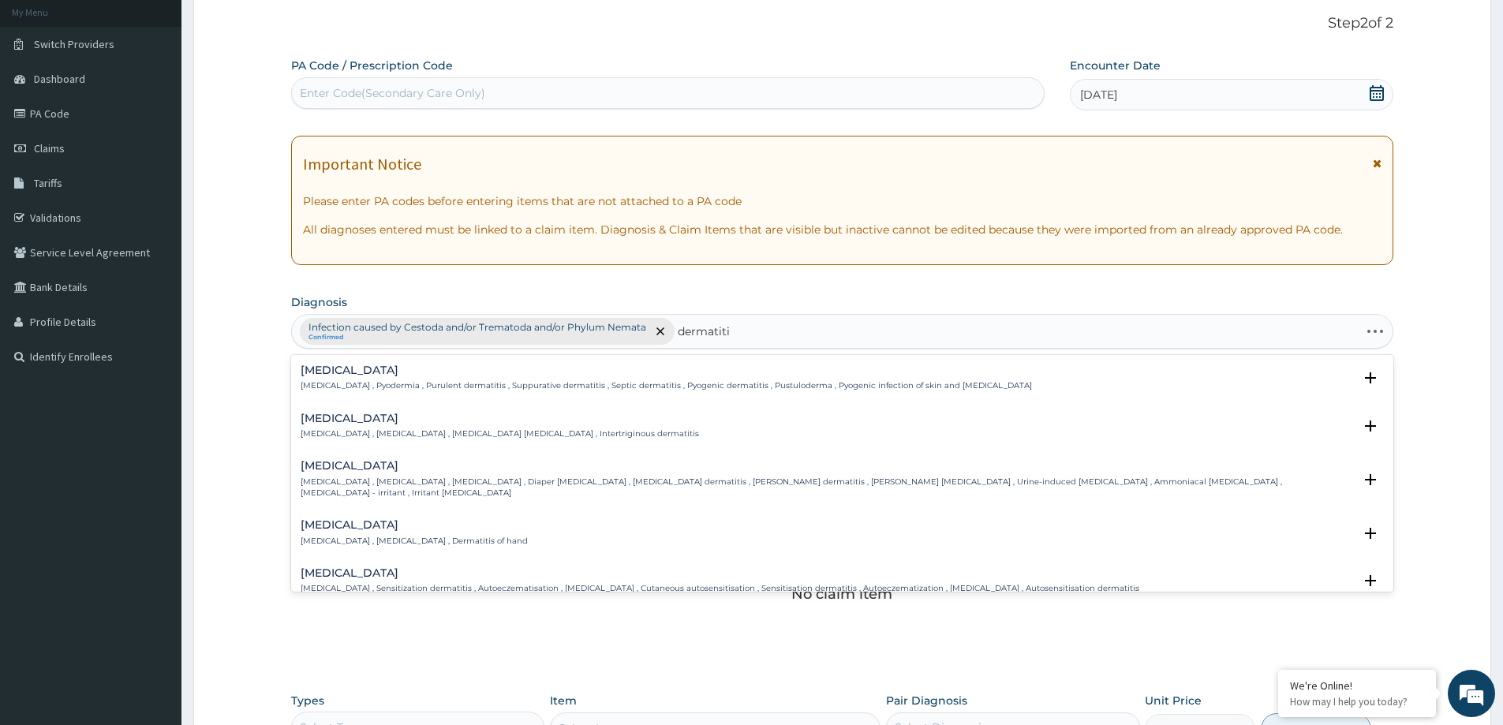
type input "dermatitis"
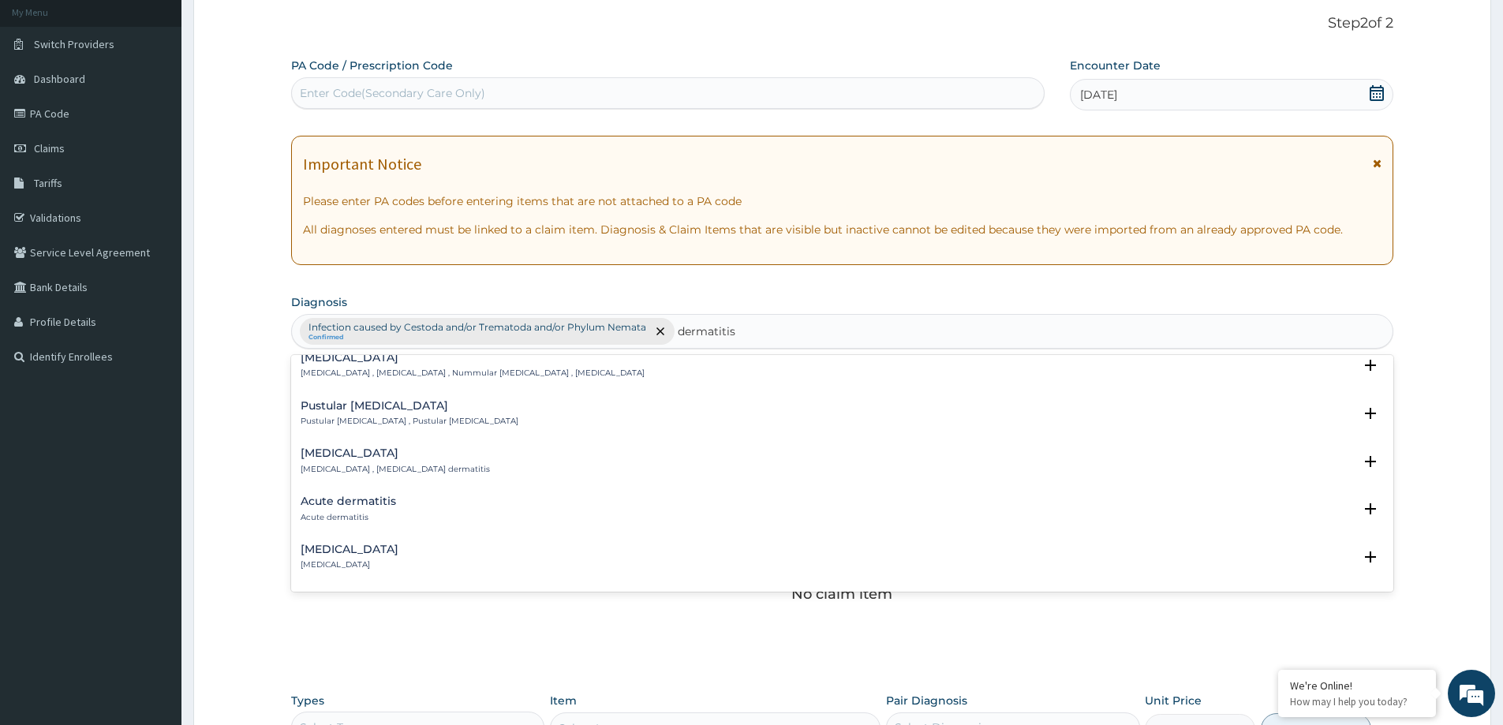
scroll to position [631, 0]
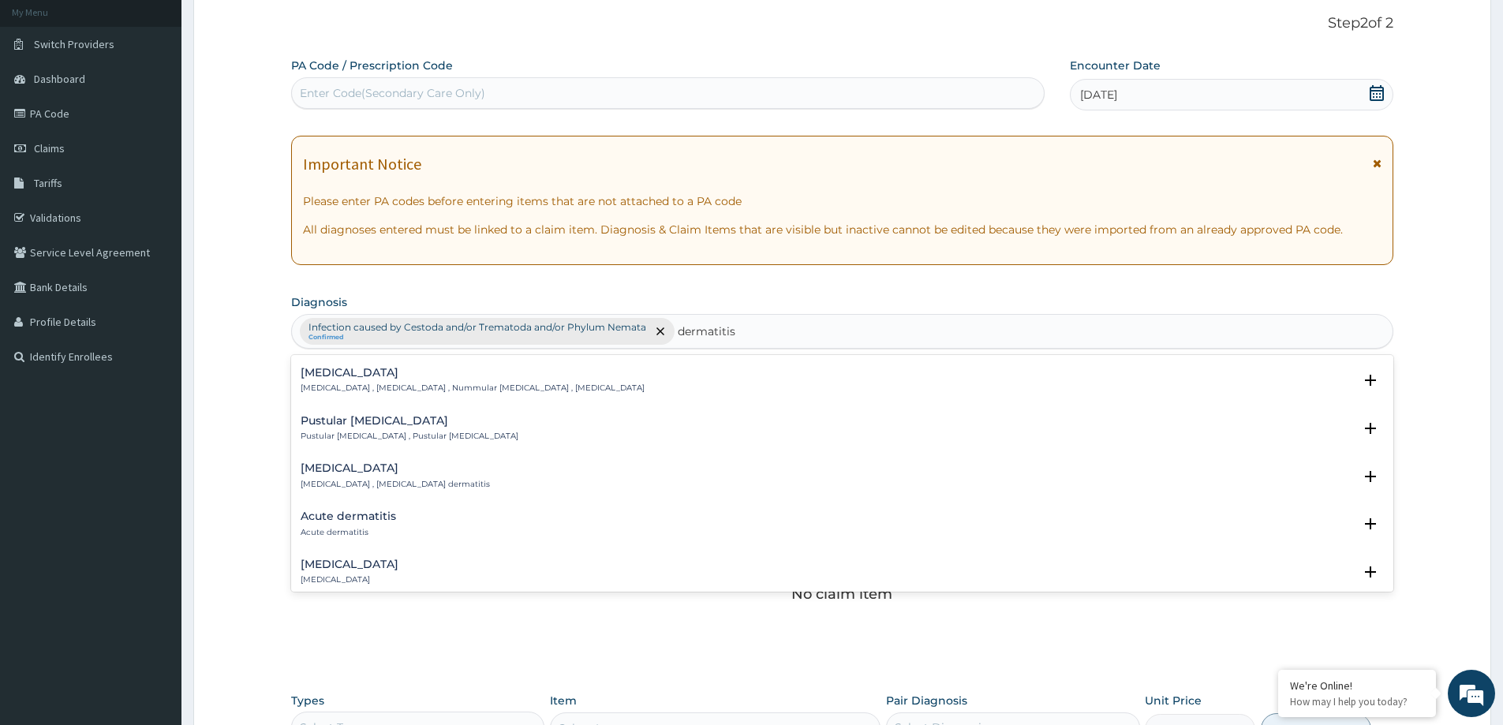
click at [364, 514] on div "Acute dermatitis Acute dermatitis" at bounding box center [348, 524] width 95 height 28
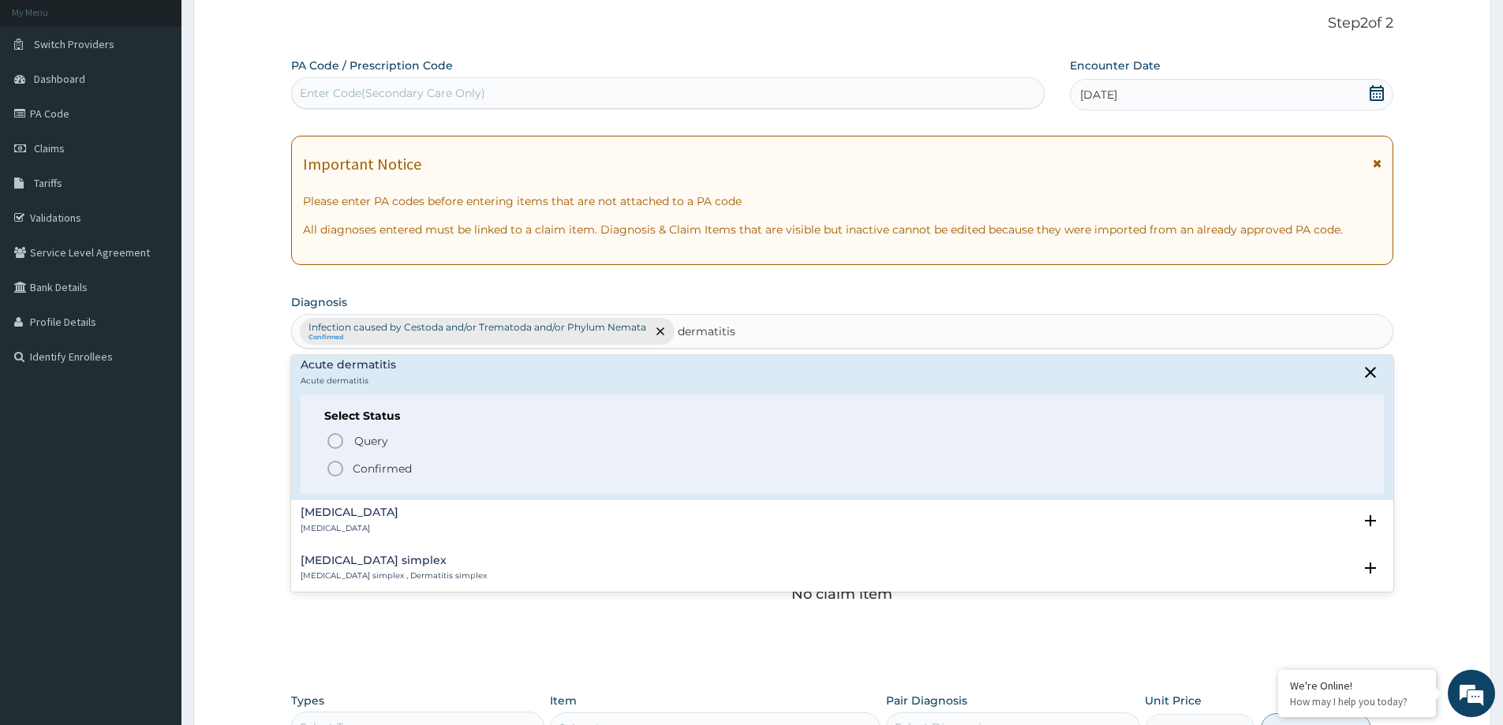
scroll to position [789, 0]
click at [388, 454] on p "Confirmed" at bounding box center [382, 462] width 59 height 16
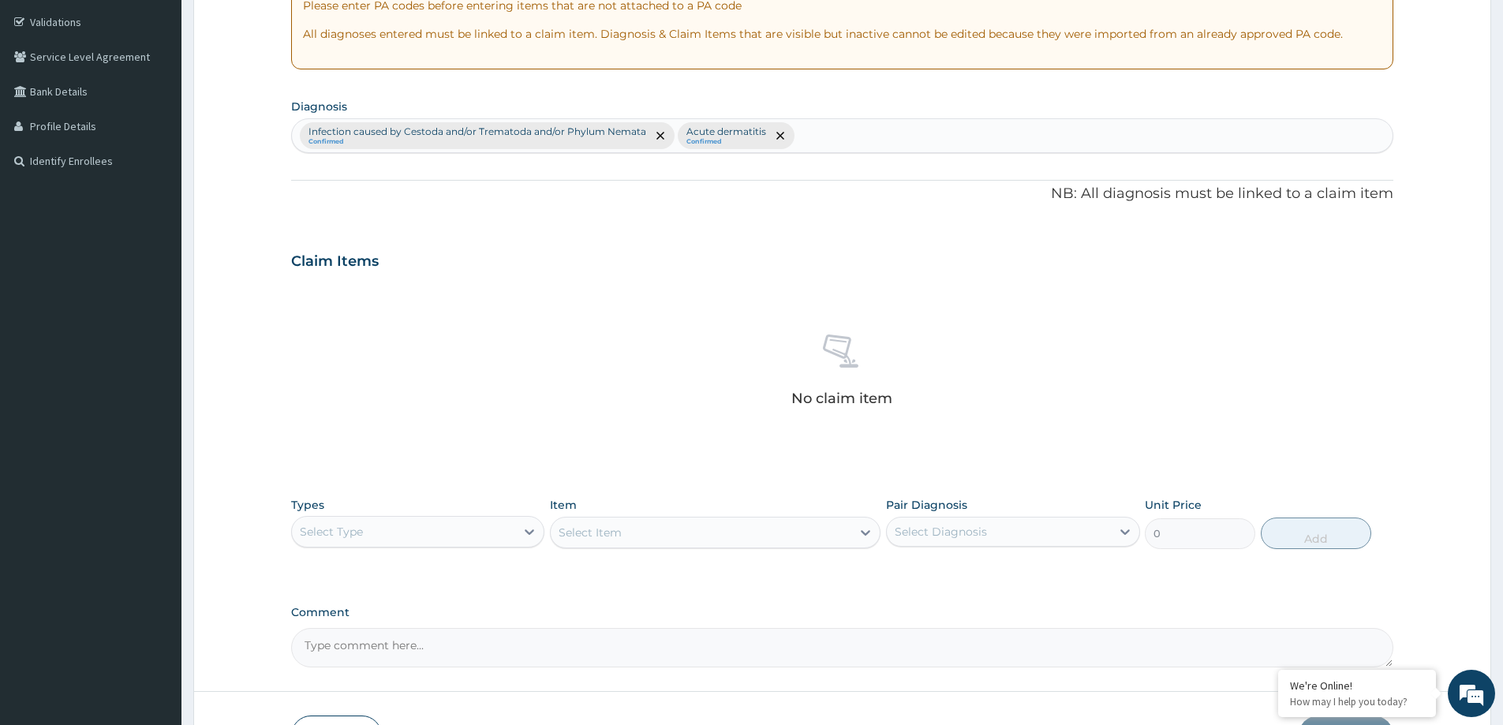
scroll to position [330, 0]
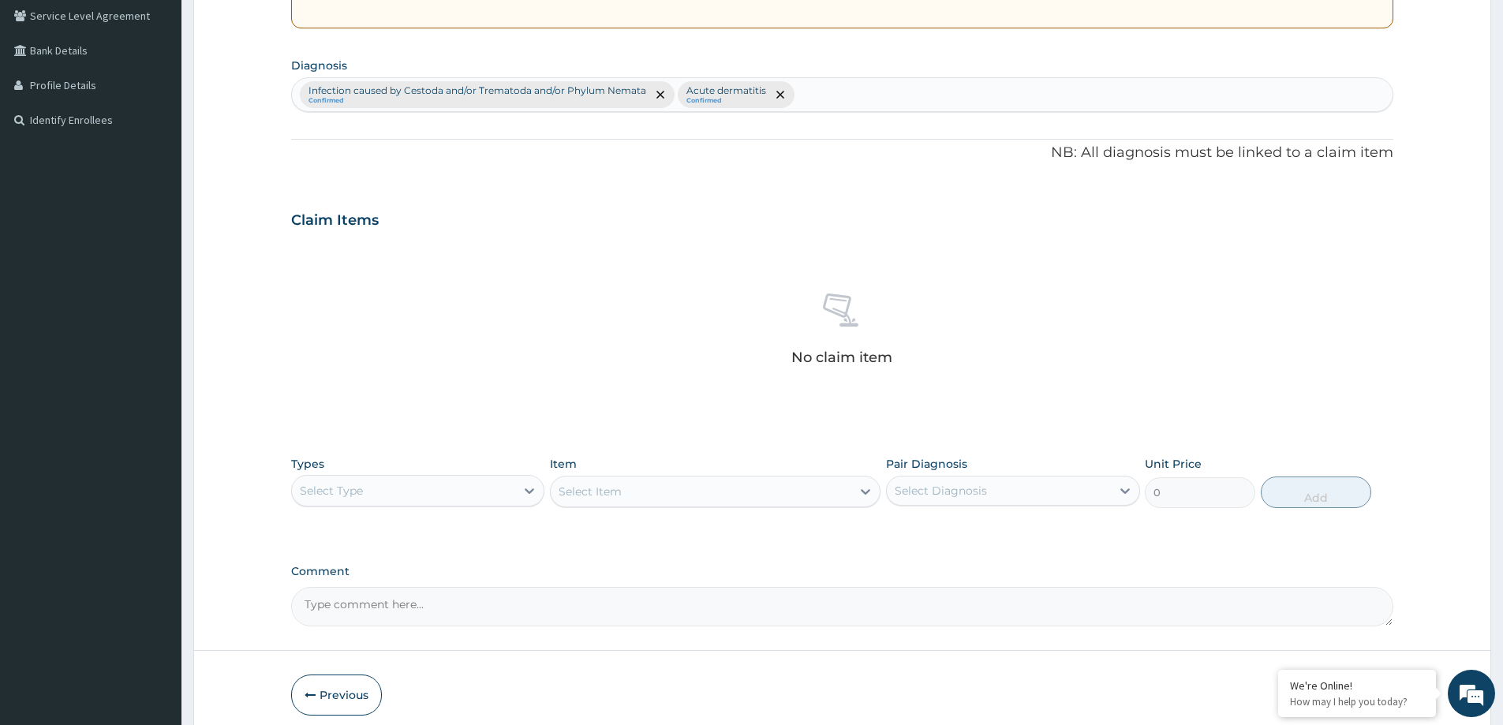
click at [805, 97] on div "Infection caused by Cestoda and/or Trematoda and/or Phylum Nemata Confirmed Acu…" at bounding box center [842, 94] width 1100 height 33
type input "allergy"
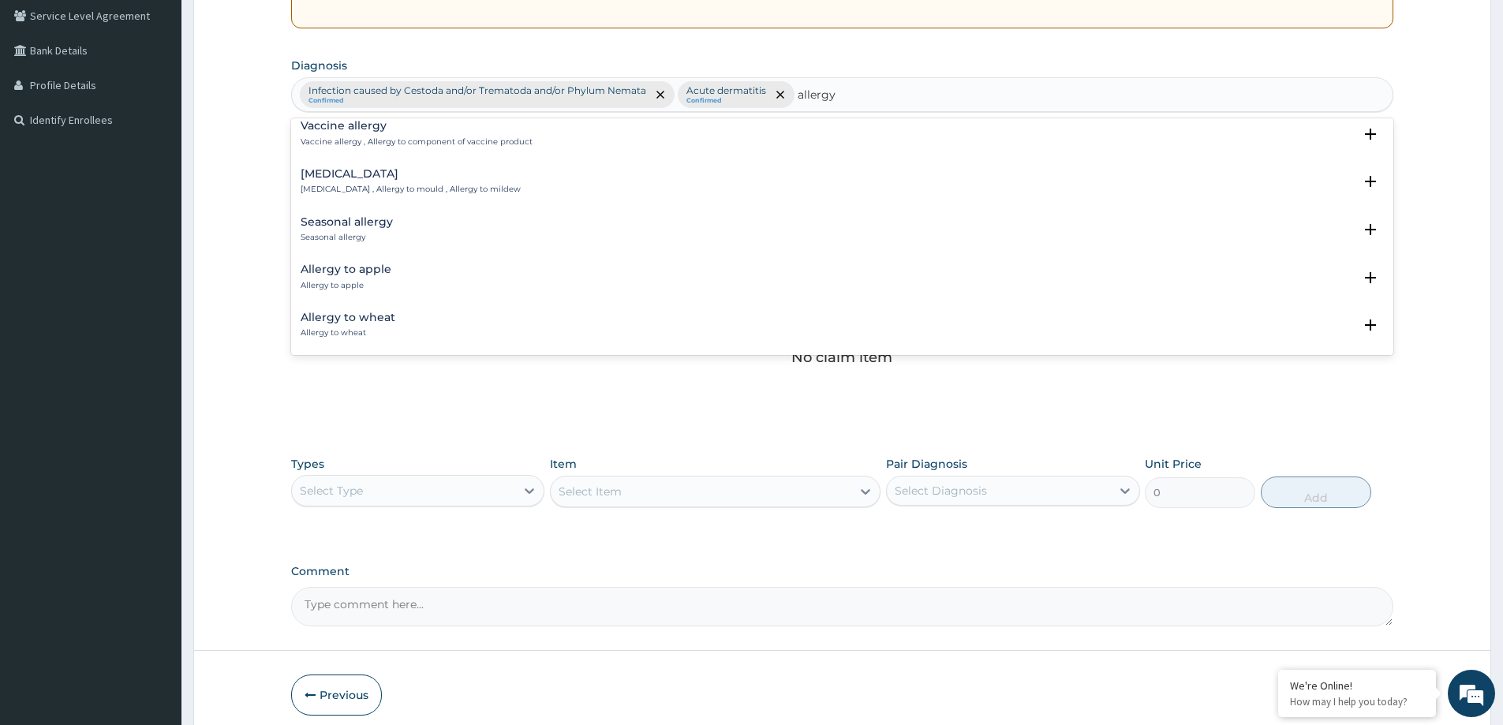
scroll to position [868, 0]
click at [406, 236] on div "Seasonal allergy Seasonal allergy" at bounding box center [842, 232] width 1083 height 28
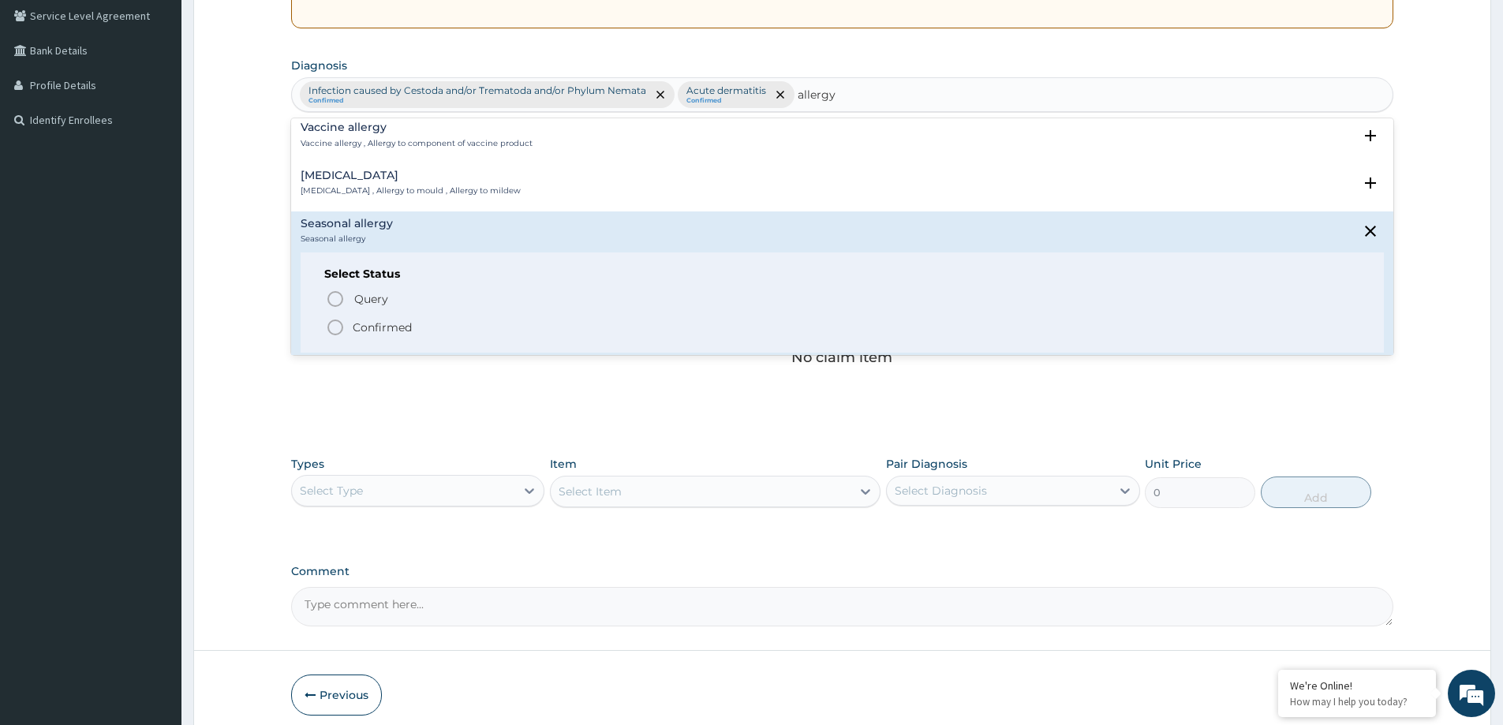
click at [386, 327] on p "Confirmed" at bounding box center [382, 327] width 59 height 16
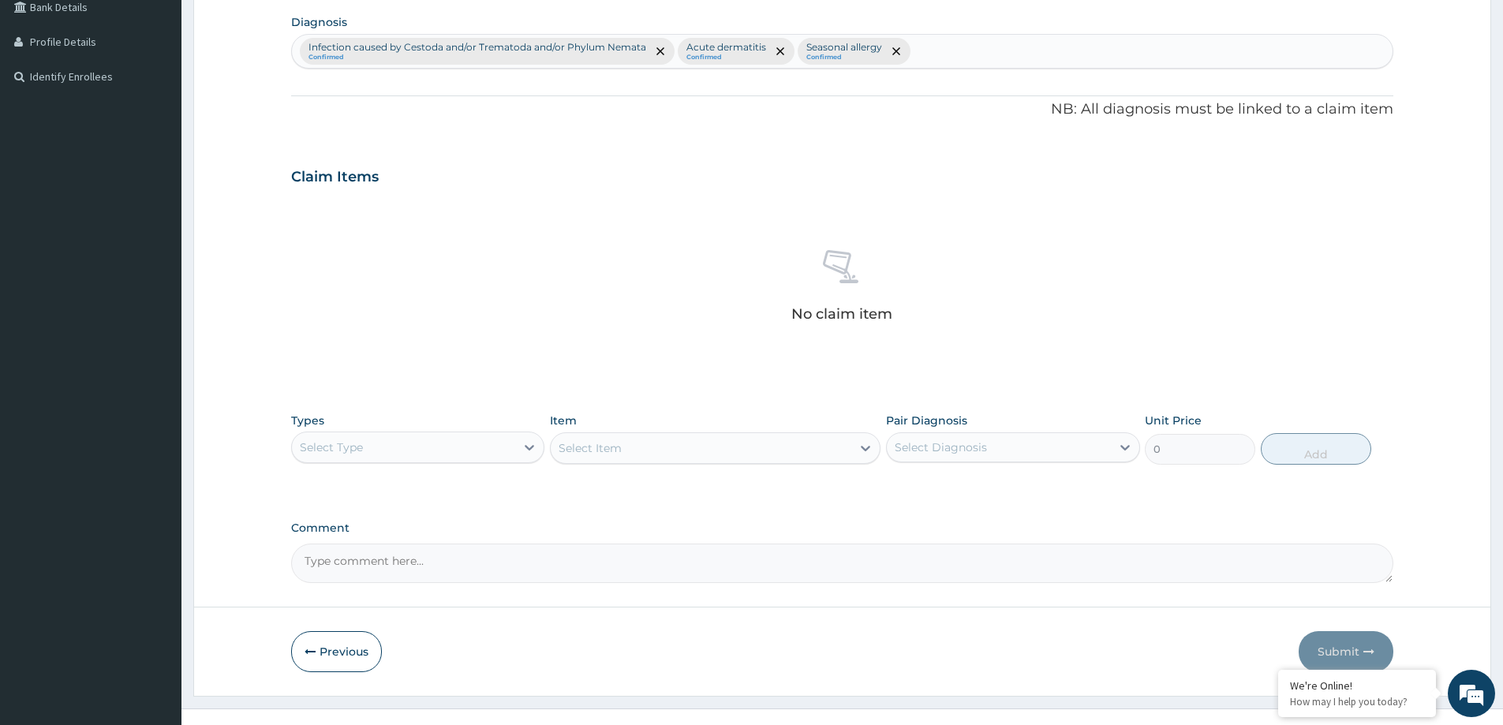
scroll to position [397, 0]
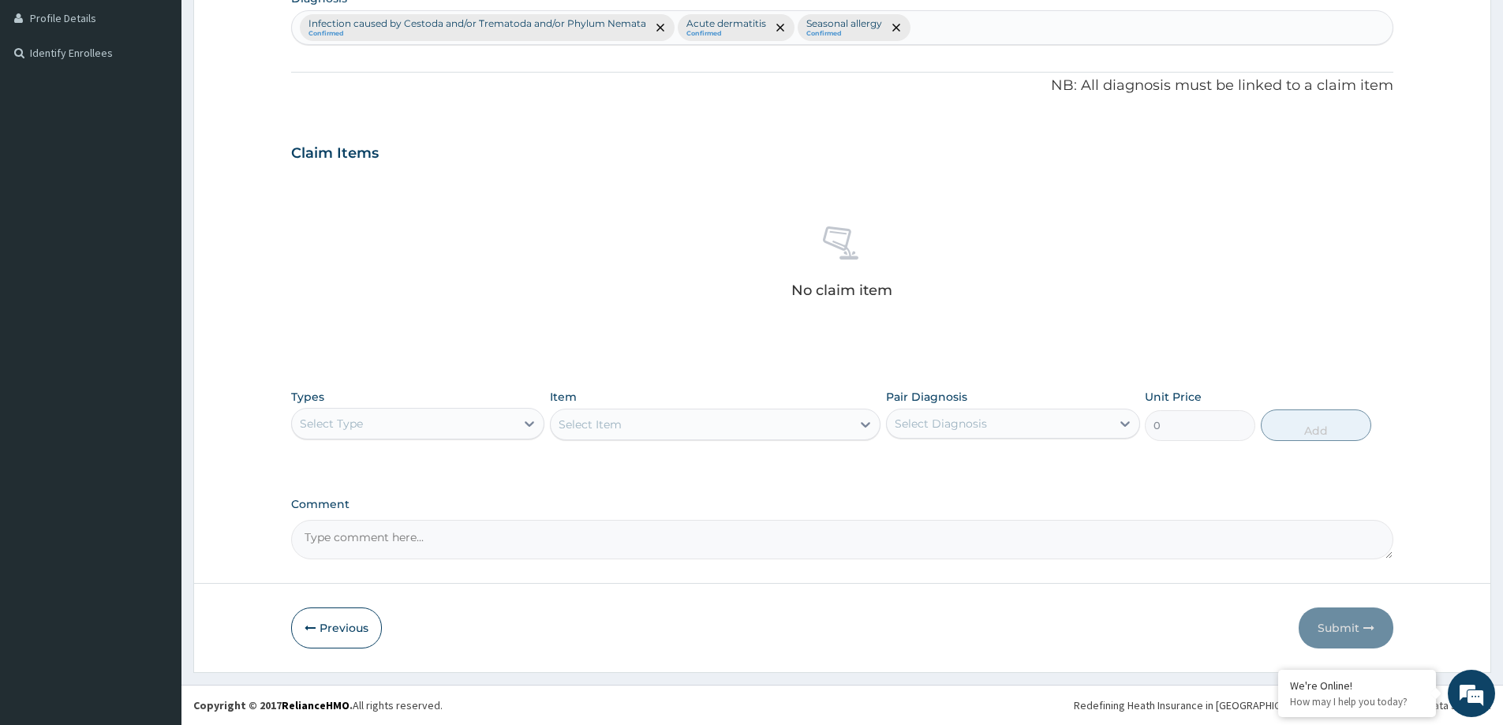
click at [401, 415] on div "Select Type" at bounding box center [403, 423] width 223 height 25
click at [357, 527] on div "Procedures" at bounding box center [417, 520] width 253 height 28
click at [738, 429] on div "Select Item" at bounding box center [715, 425] width 330 height 32
click at [638, 431] on div "Select Item" at bounding box center [701, 424] width 301 height 25
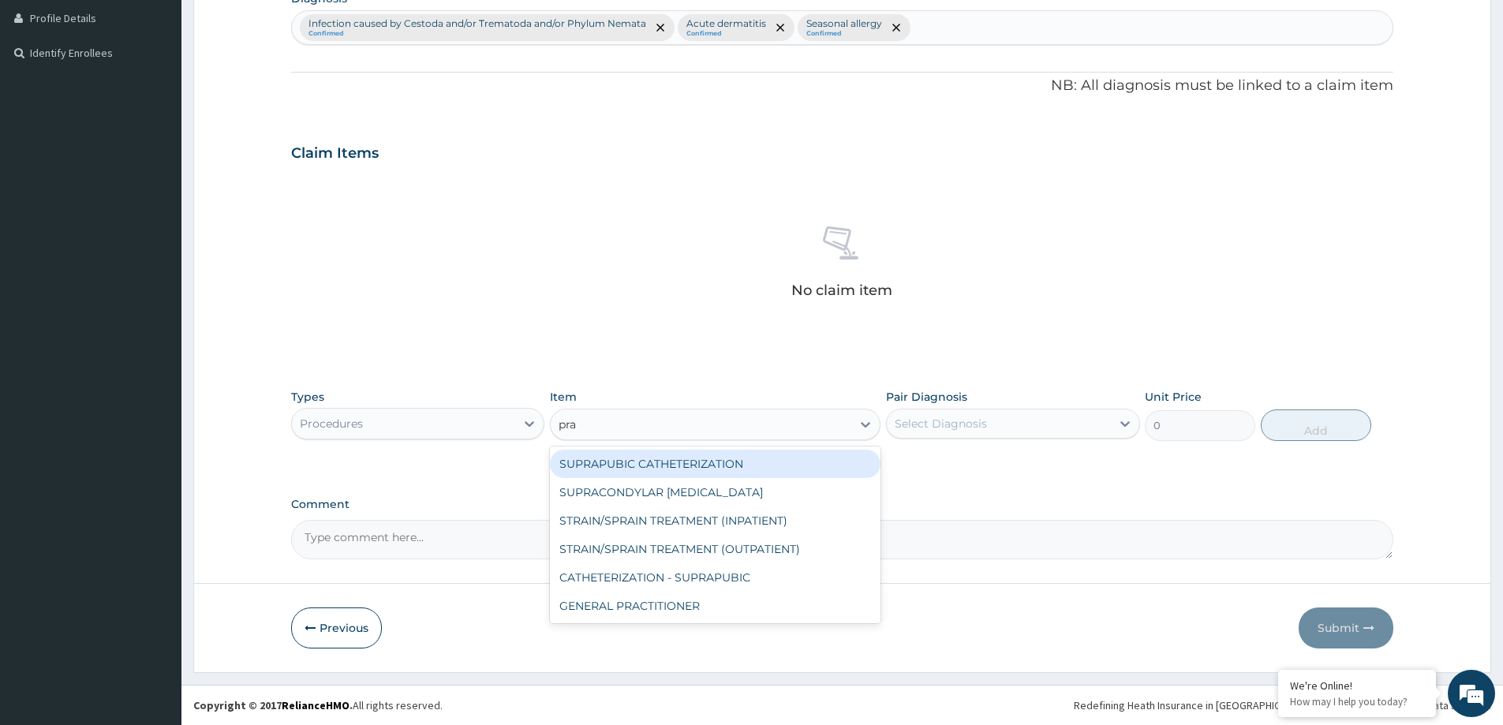
type input "prac"
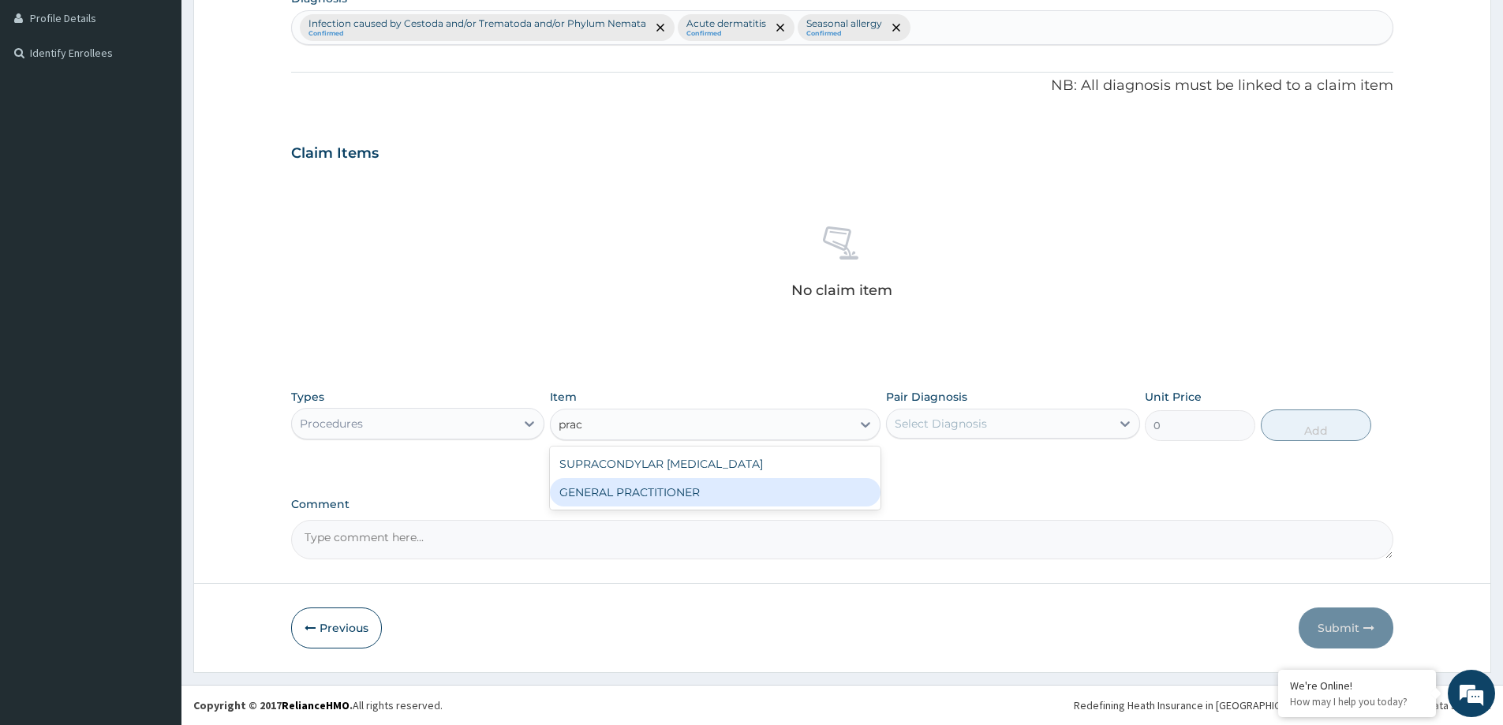
click at [703, 491] on div "GENERAL PRACTITIONER" at bounding box center [715, 492] width 330 height 28
type input "3125"
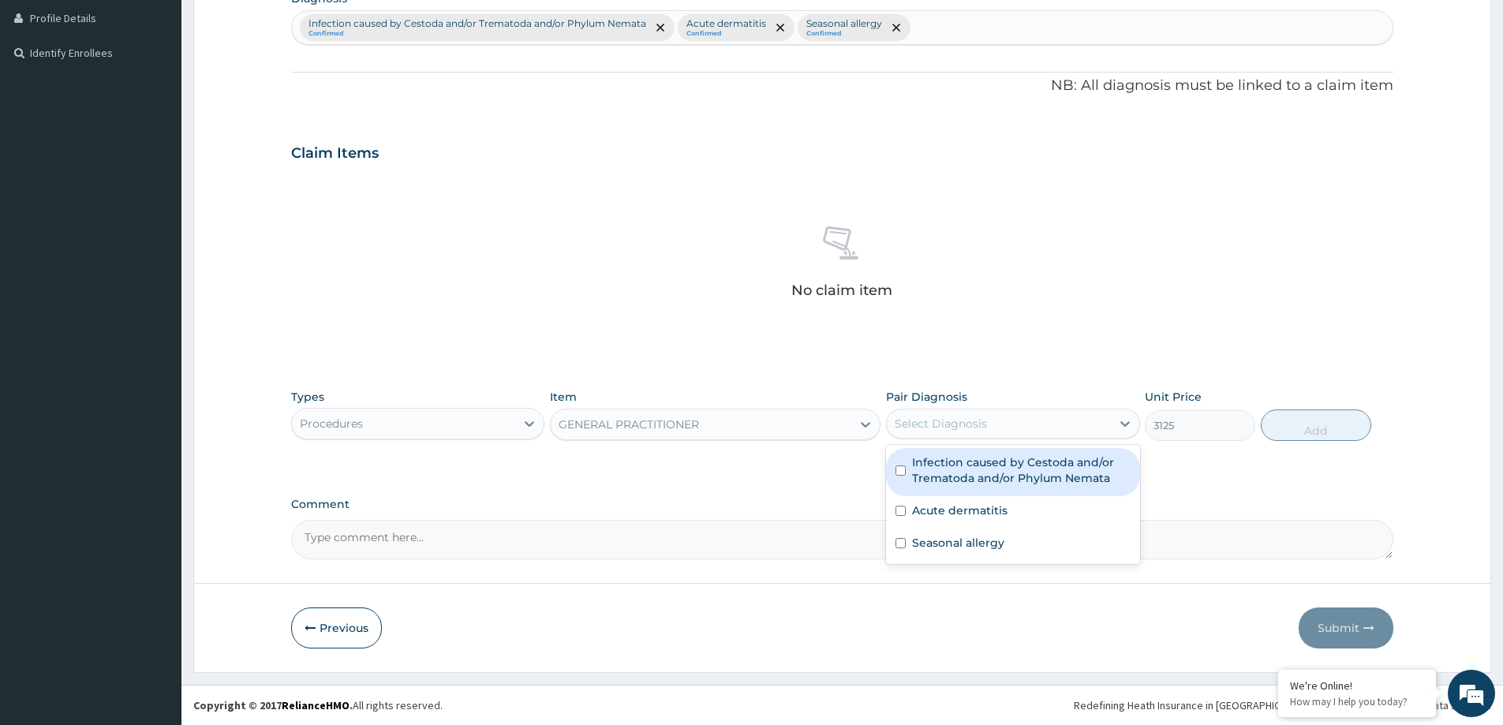
click at [973, 427] on div "Select Diagnosis" at bounding box center [940, 424] width 92 height 16
click at [988, 470] on label "Infection caused by Cestoda and/or Trematoda and/or Phylum Nemata" at bounding box center [1021, 470] width 218 height 32
checkbox input "true"
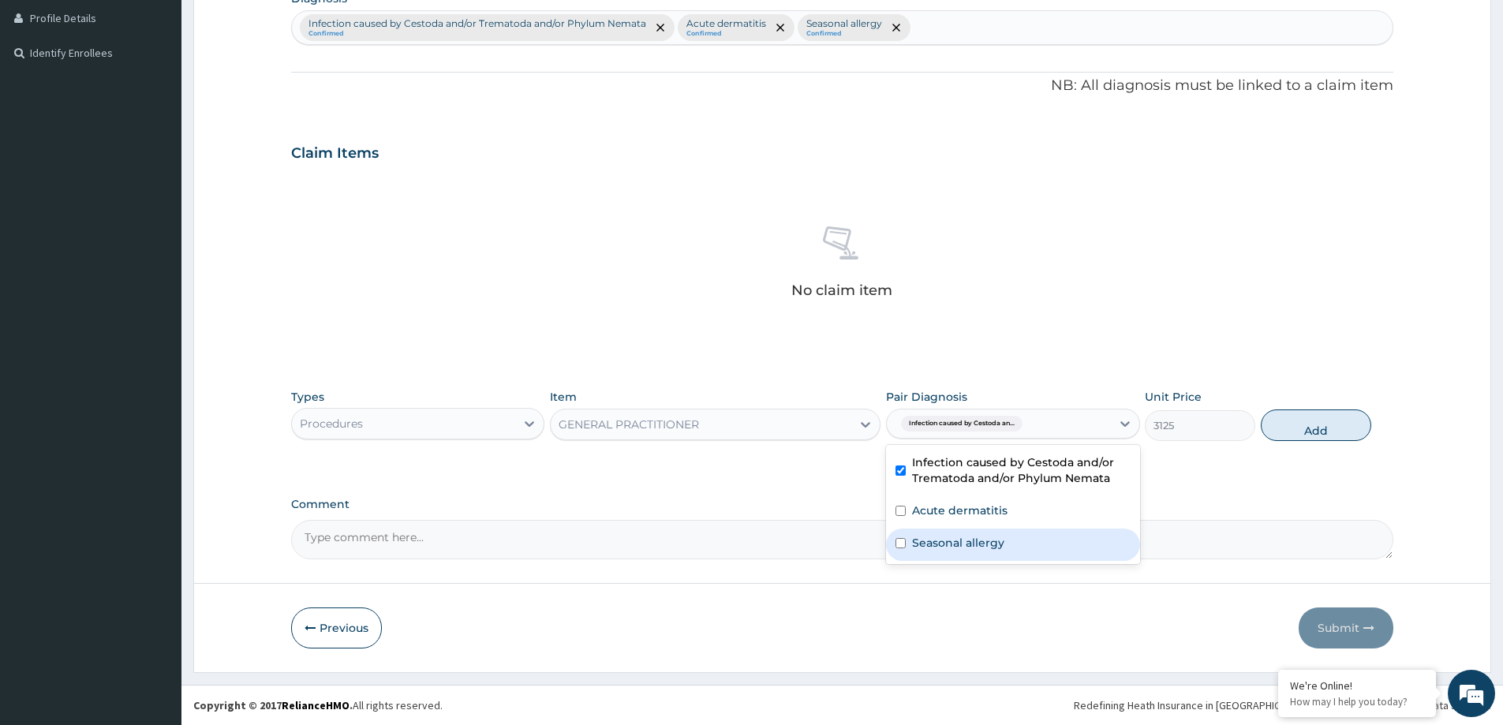
click at [969, 528] on div "Seasonal allergy" at bounding box center [1012, 544] width 253 height 32
checkbox input "true"
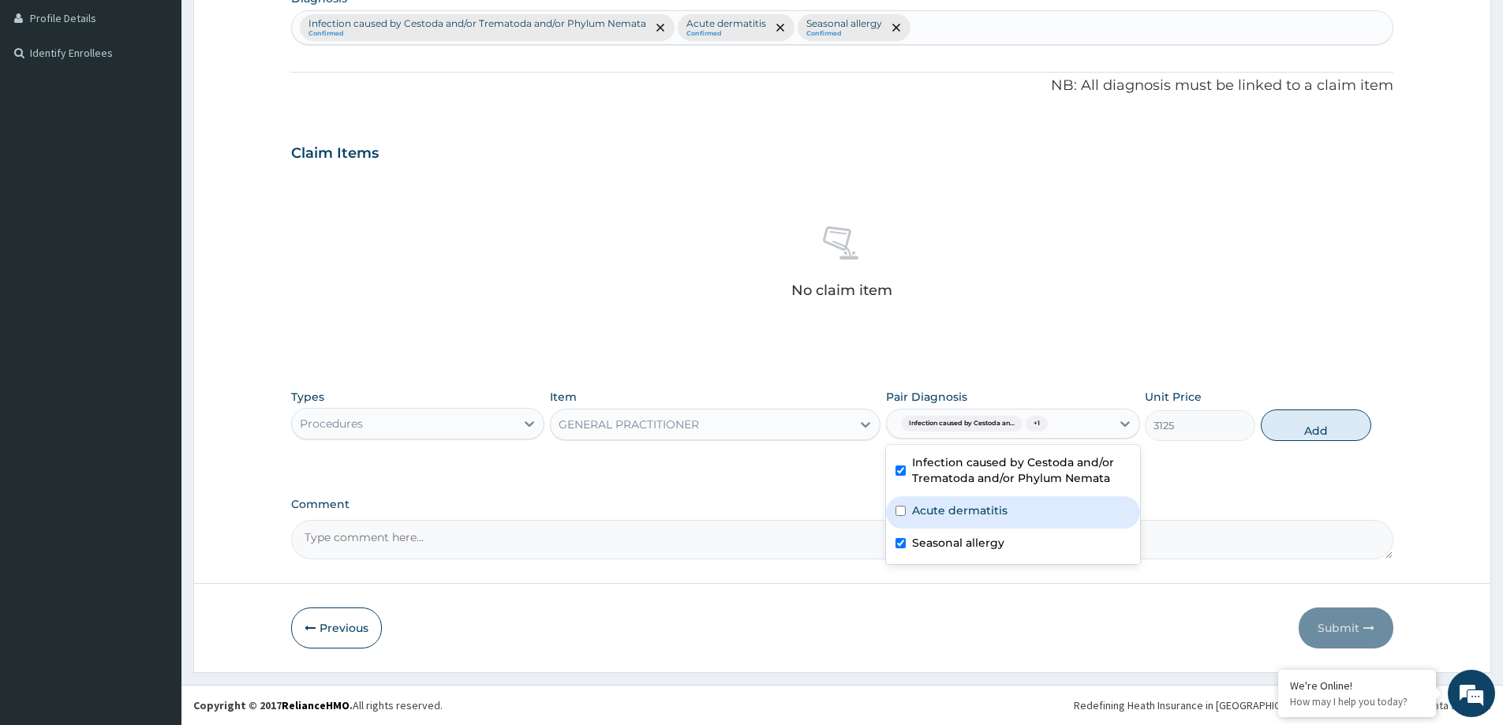
click at [968, 511] on label "Acute dermatitis" at bounding box center [959, 510] width 95 height 16
checkbox input "true"
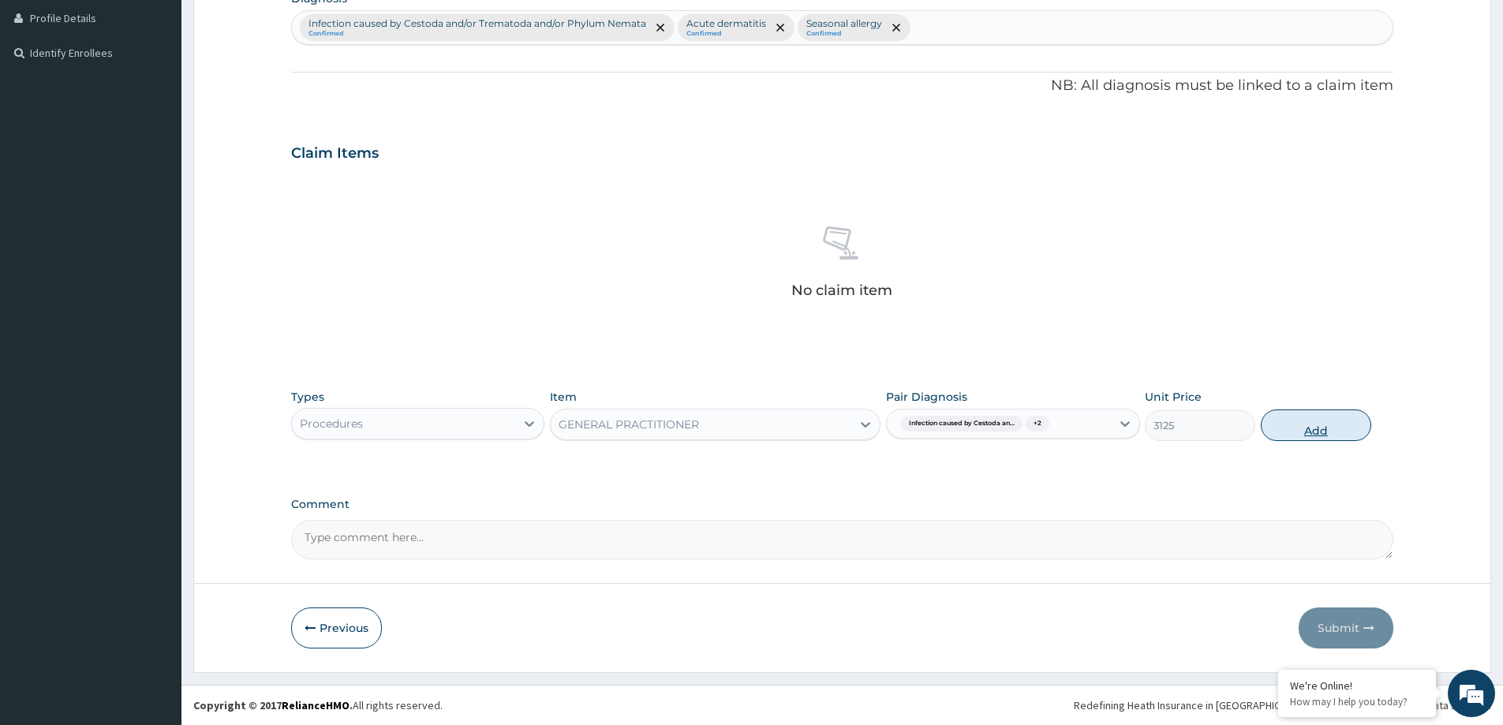
click at [1305, 436] on button "Add" at bounding box center [1315, 425] width 110 height 32
type input "0"
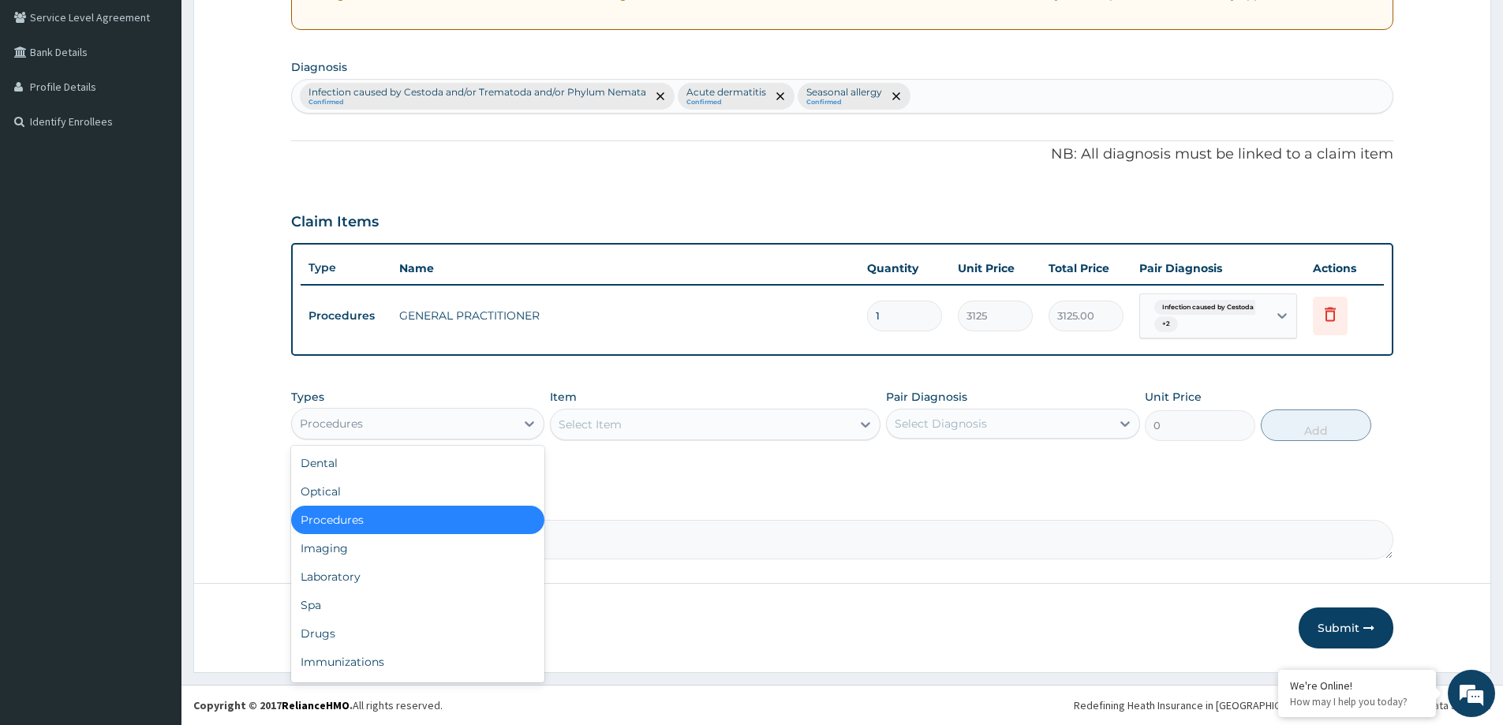
click at [491, 426] on div "Procedures" at bounding box center [403, 423] width 223 height 25
click at [393, 646] on div "Drugs" at bounding box center [417, 633] width 253 height 28
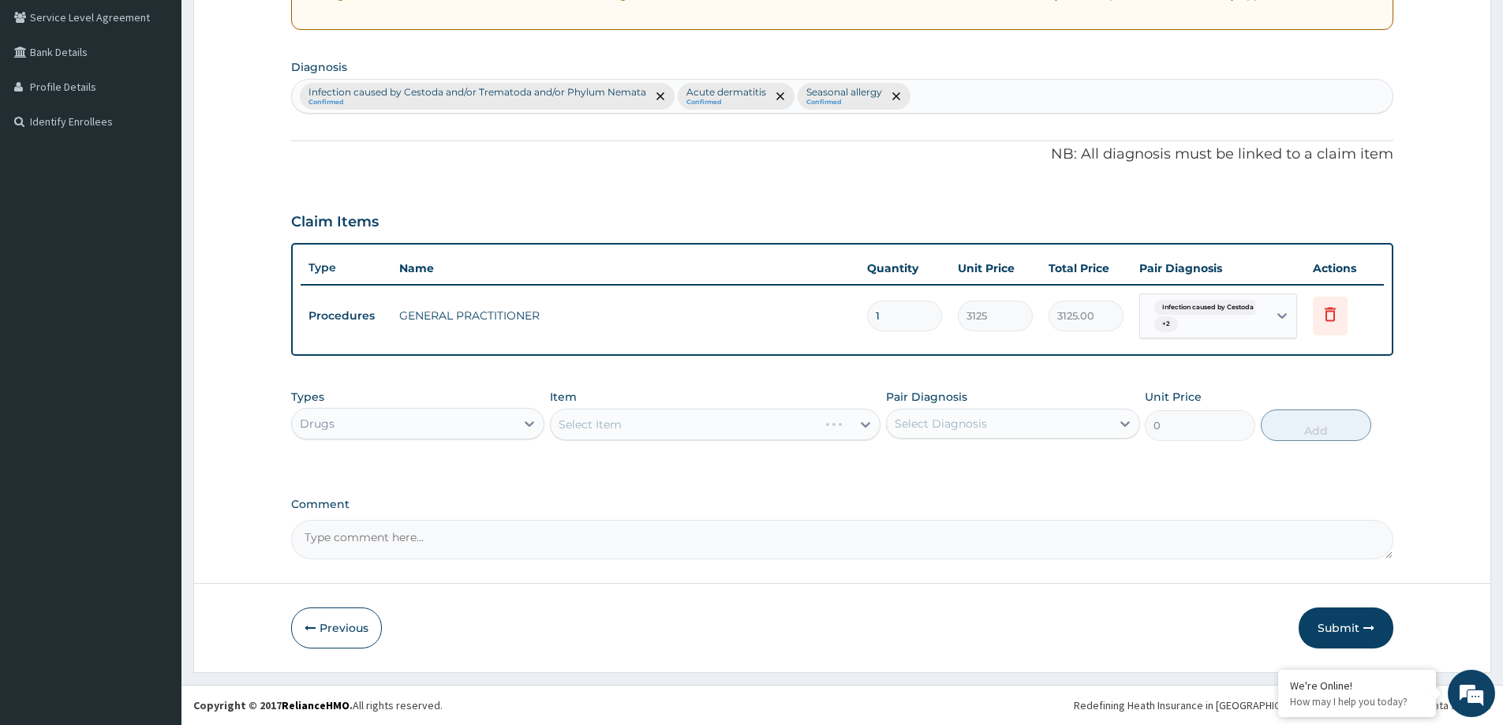
click at [652, 439] on div "Select Item" at bounding box center [715, 425] width 330 height 32
click at [847, 435] on div "Select Item" at bounding box center [715, 425] width 330 height 32
click at [847, 435] on div "Select Item" at bounding box center [701, 424] width 301 height 25
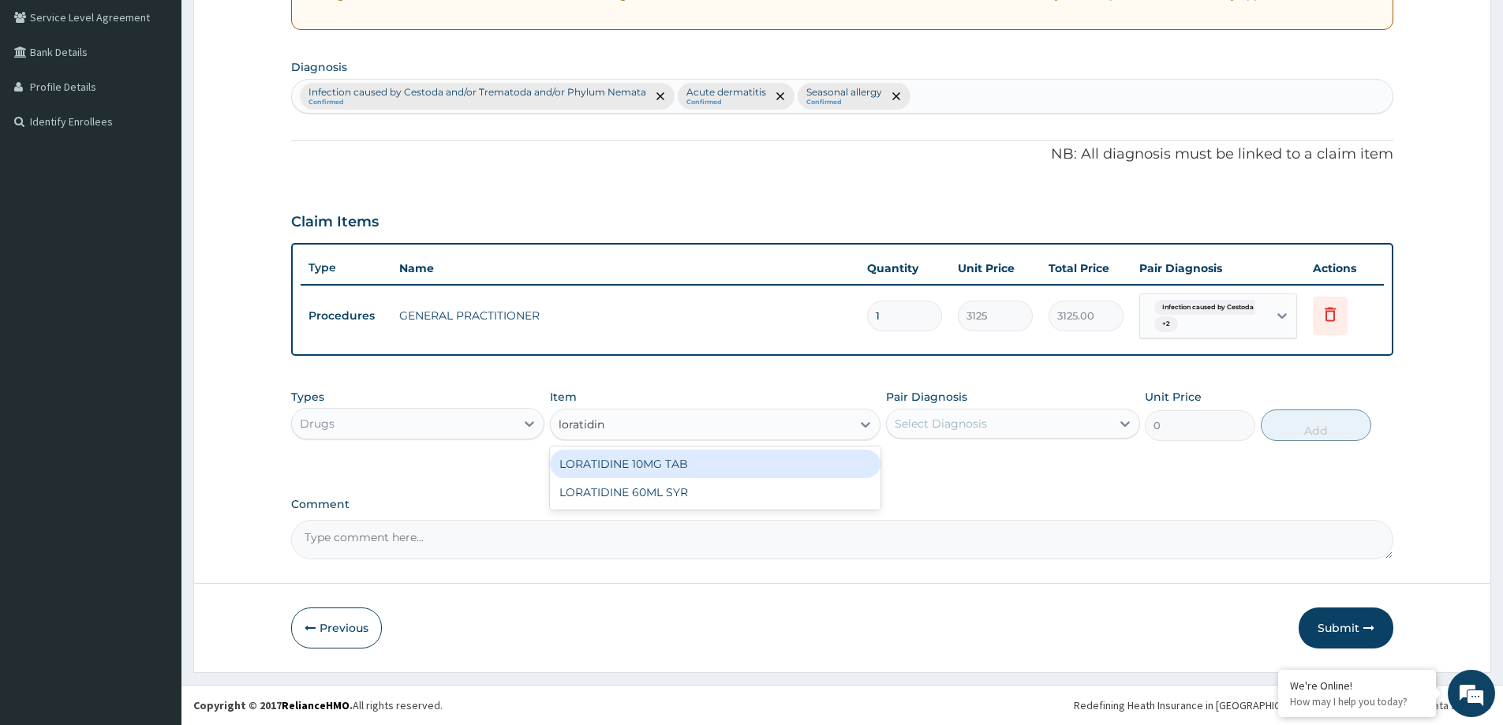
type input "loratidine"
click at [835, 457] on div "LORATIDINE 10MG TAB" at bounding box center [715, 464] width 330 height 28
type input "30"
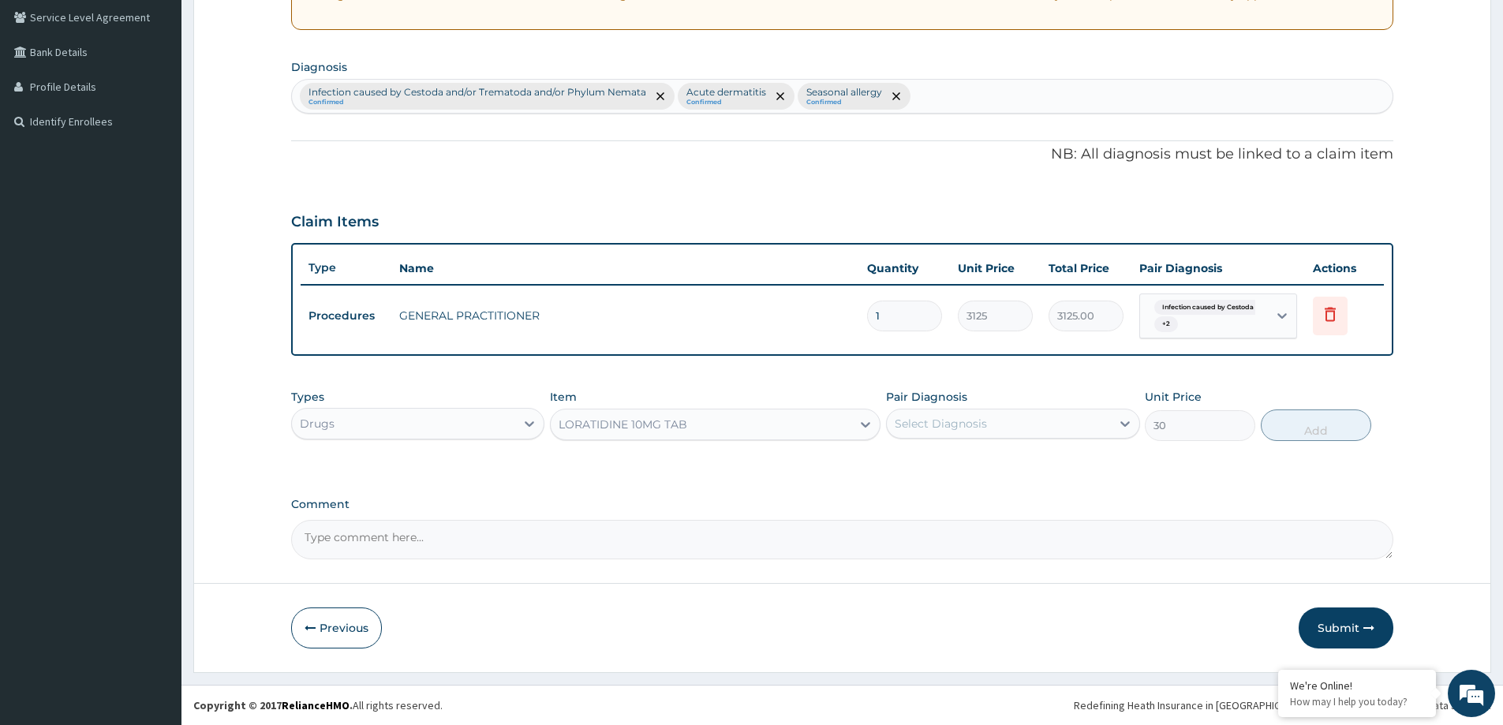
click at [921, 435] on div "Select Diagnosis" at bounding box center [998, 423] width 223 height 25
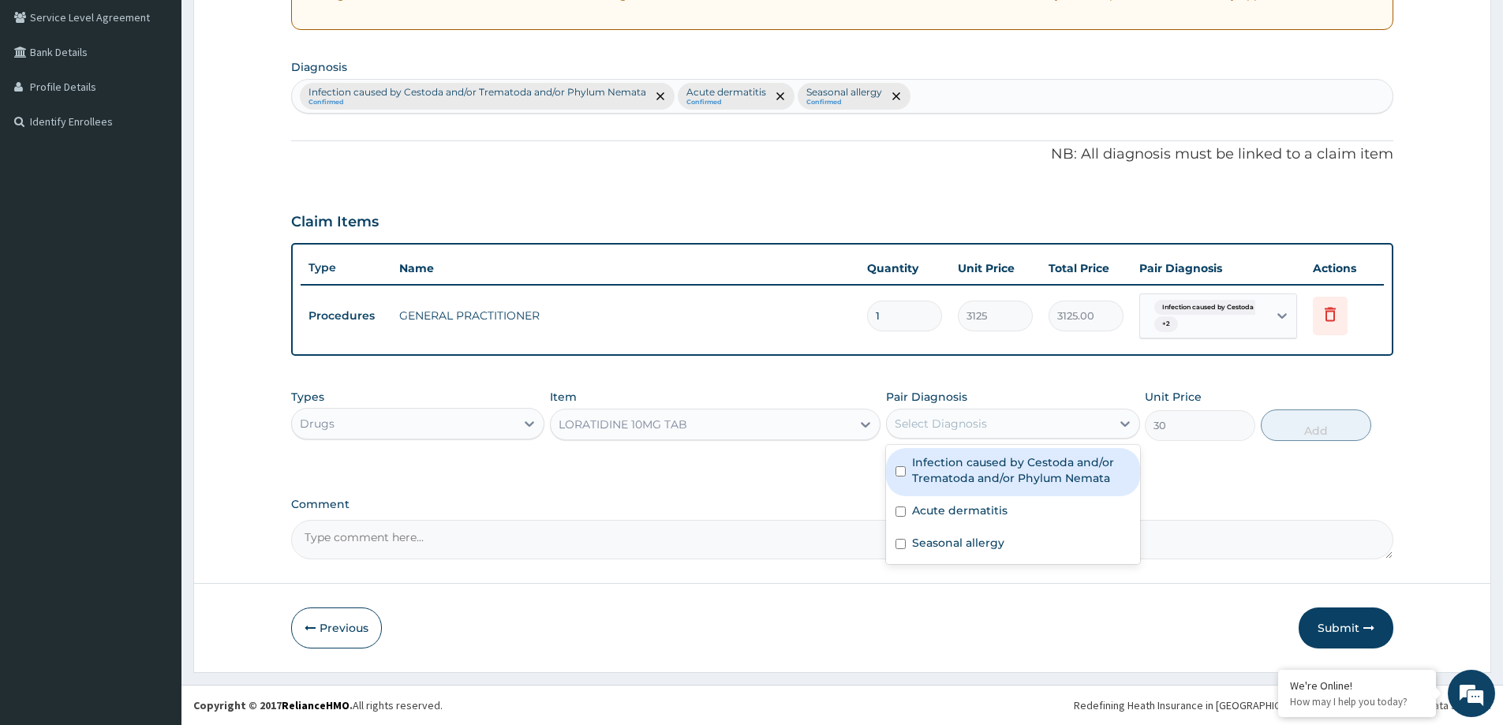
click at [999, 485] on label "Infection caused by Cestoda and/or Trematoda and/or Phylum Nemata" at bounding box center [1021, 470] width 218 height 32
checkbox input "true"
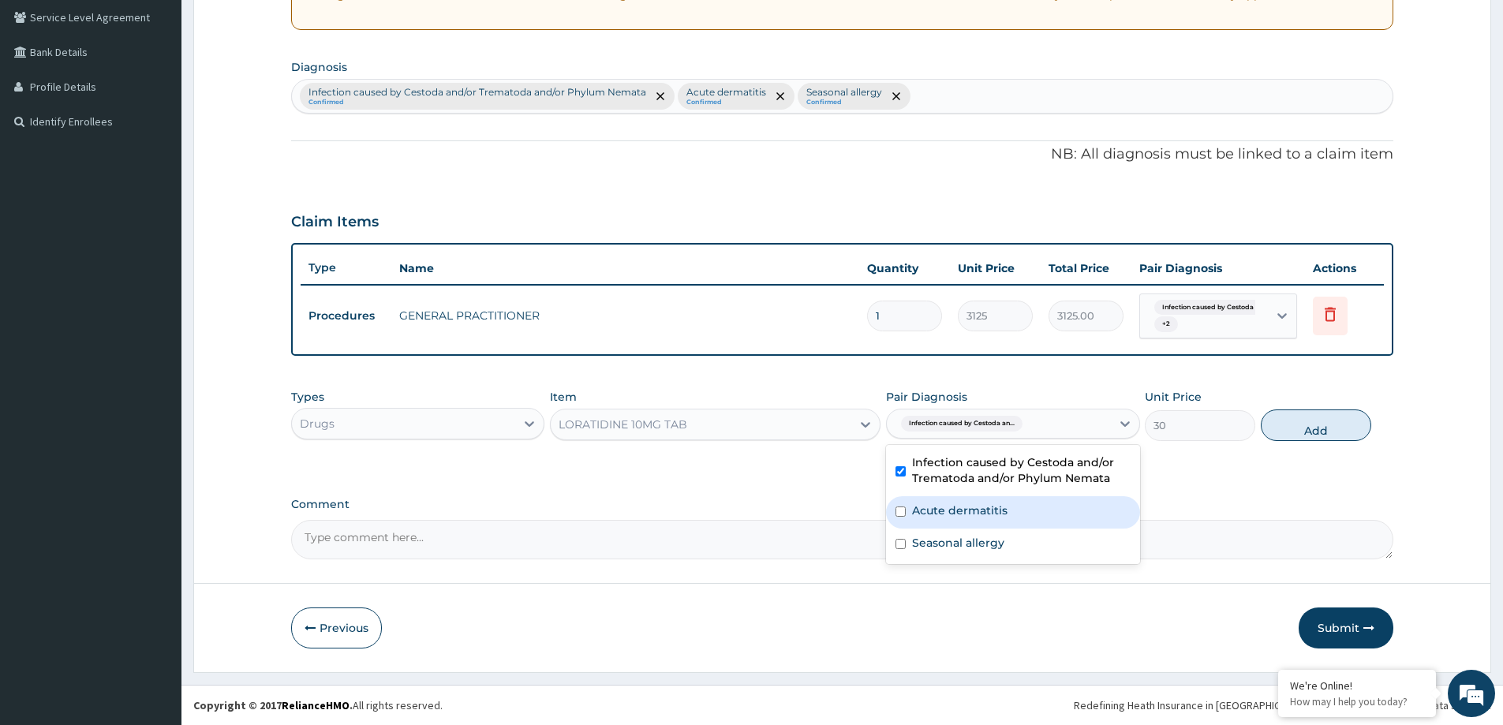
click at [982, 521] on div "Acute dermatitis" at bounding box center [1012, 512] width 253 height 32
checkbox input "true"
click at [962, 552] on div "Seasonal allergy" at bounding box center [1012, 544] width 253 height 32
checkbox input "true"
click at [1320, 423] on button "Add" at bounding box center [1315, 425] width 110 height 32
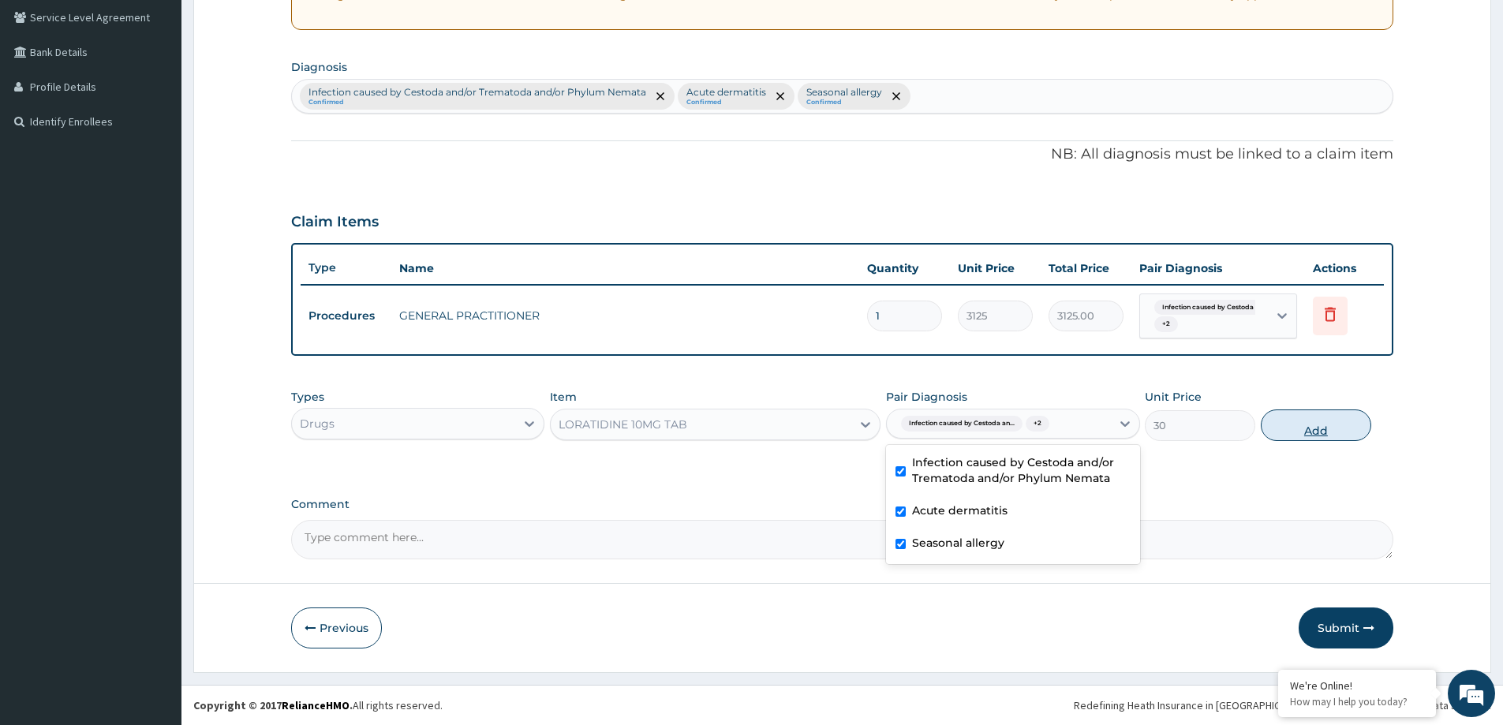
type input "0"
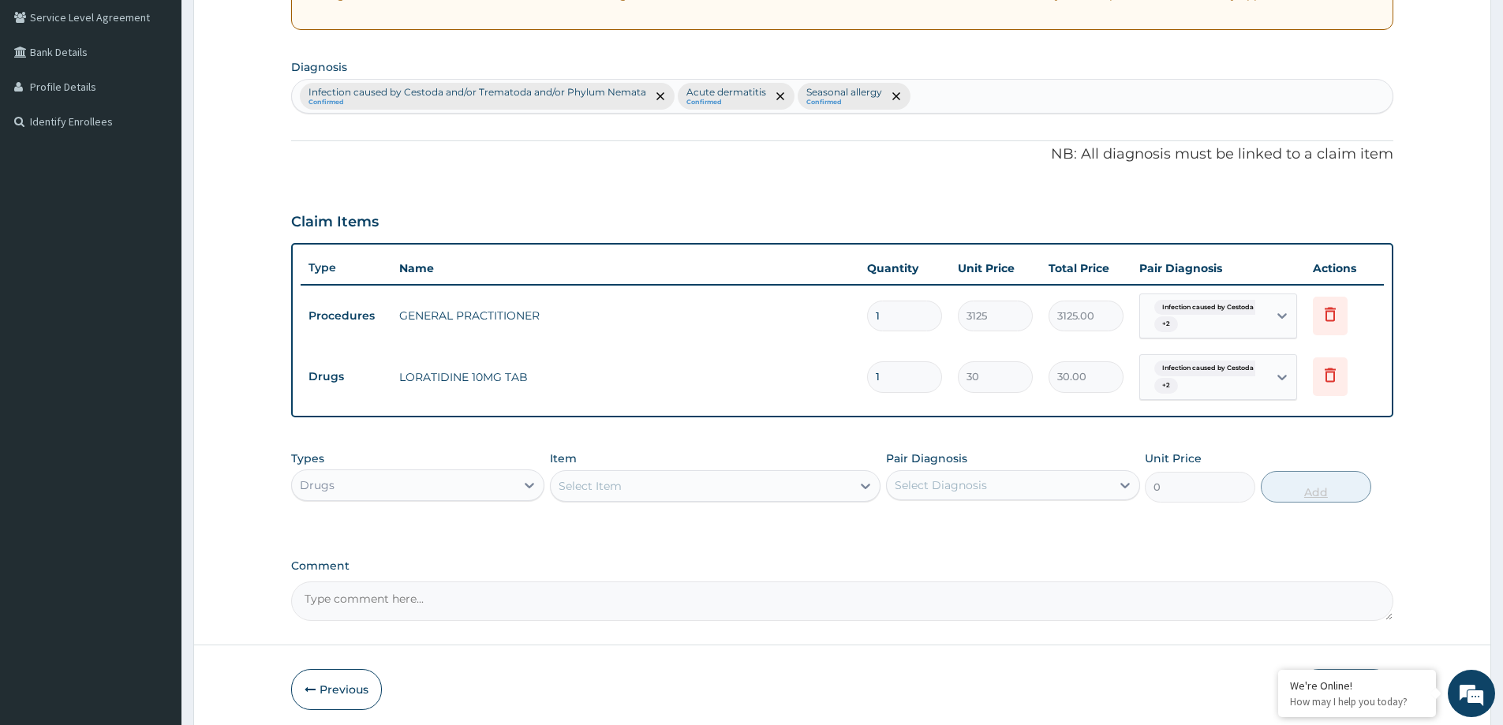
type input "14"
type input "420.00"
type input "14"
click at [671, 487] on div "Select Item" at bounding box center [701, 485] width 301 height 25
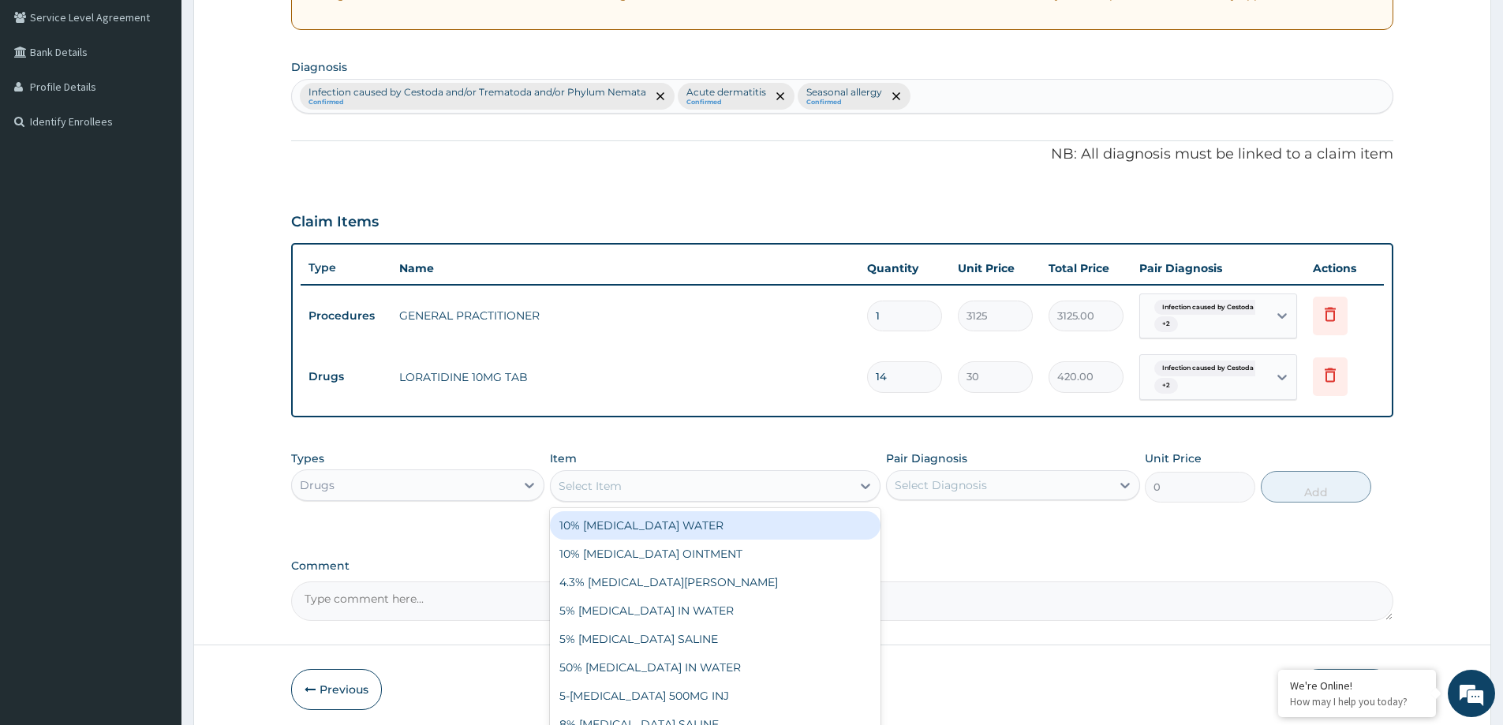
paste input "ALBENDAZOLE 200MG TAB"
type input "ALBENDAZOLE 200MG TAB"
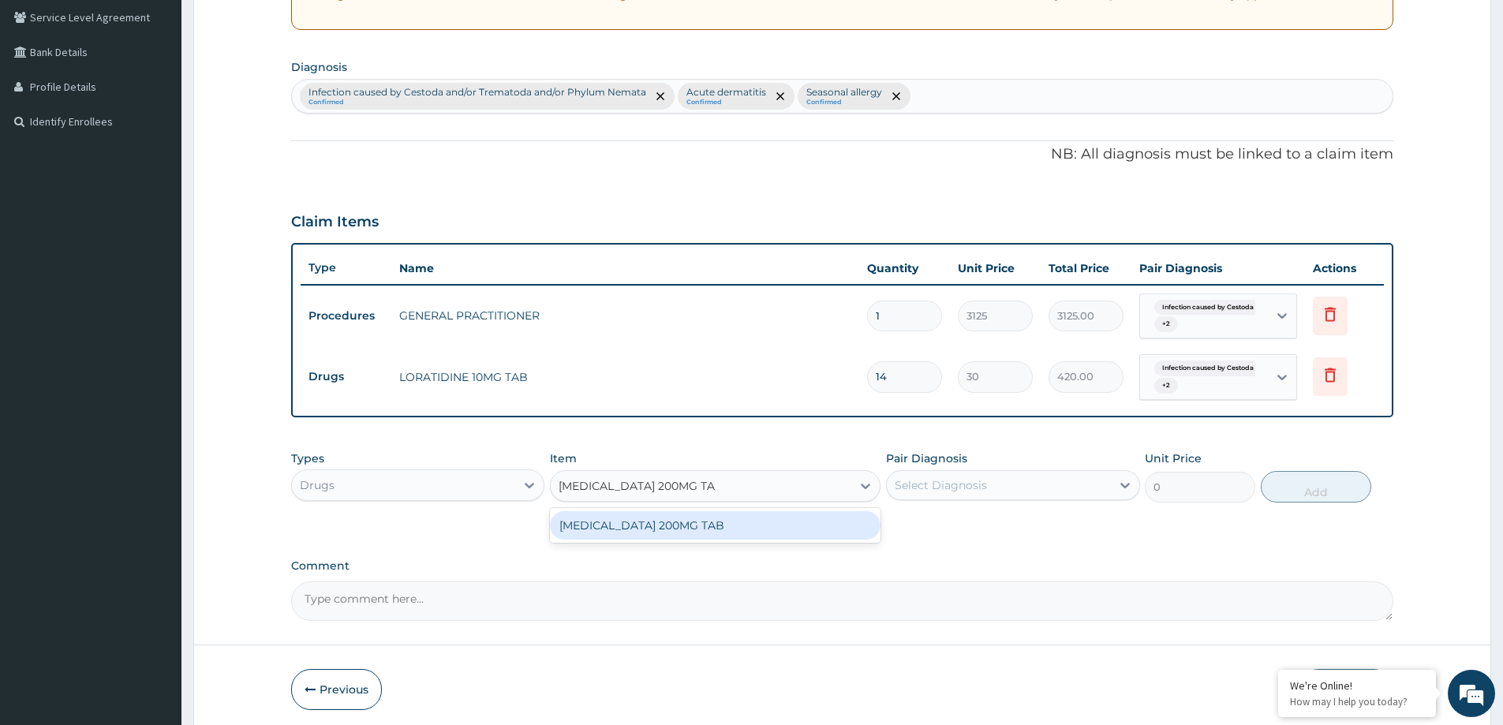
click at [710, 535] on div "ALBENDAZOLE 200MG TAB" at bounding box center [715, 525] width 330 height 28
type input "160"
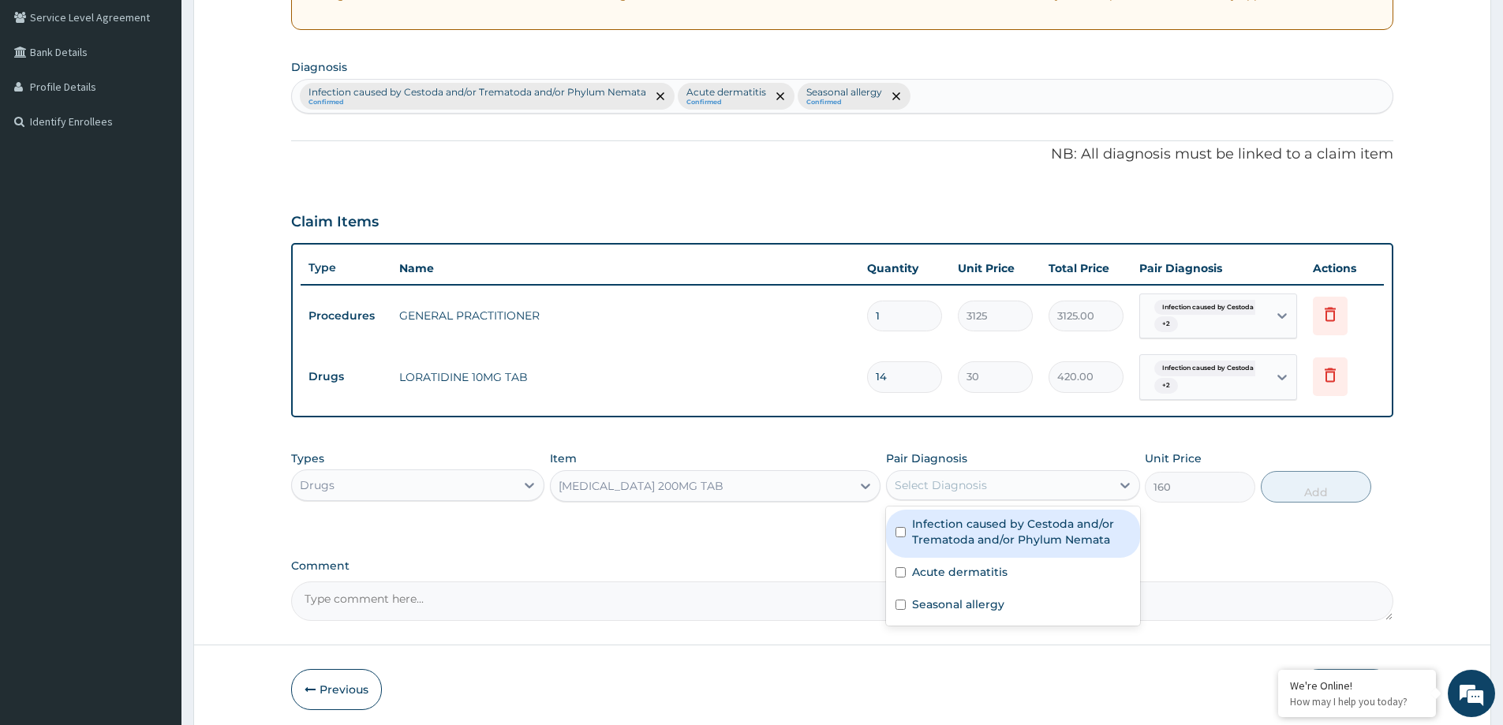
click at [928, 492] on div "Select Diagnosis" at bounding box center [940, 485] width 92 height 16
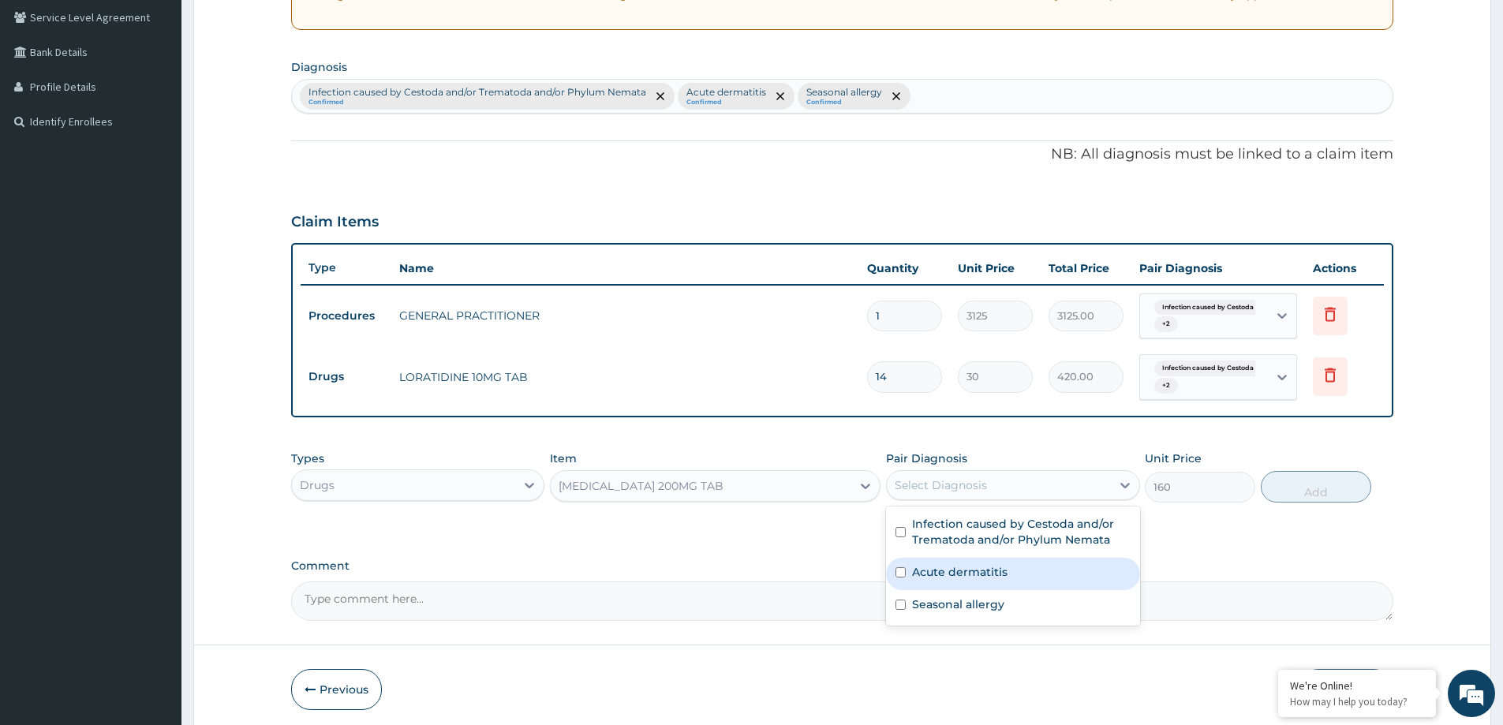
click at [1252, 366] on span "Infection caused by Cestoda an..." at bounding box center [1214, 368] width 121 height 16
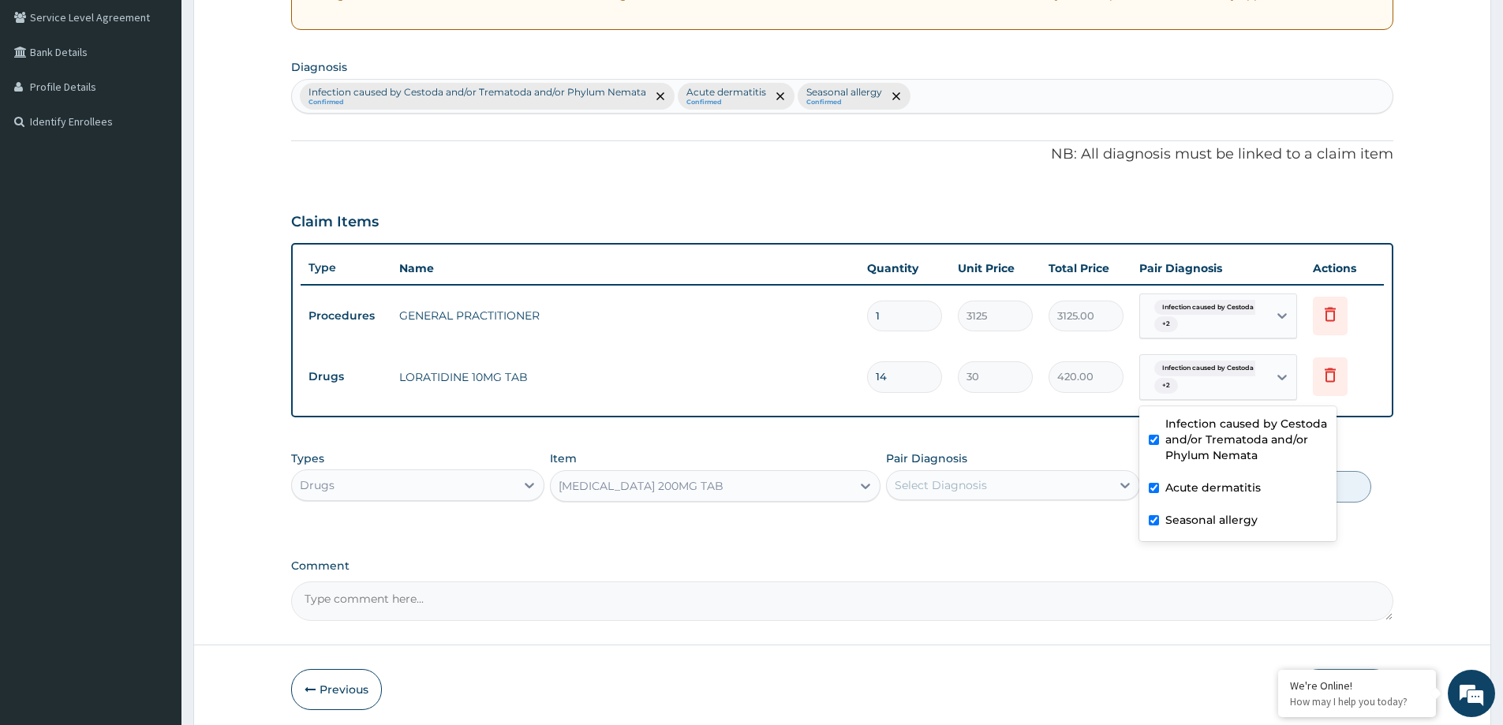
click at [1215, 446] on label "Infection caused by Cestoda and/or Trematoda and/or Phylum Nemata" at bounding box center [1246, 439] width 162 height 47
checkbox input "false"
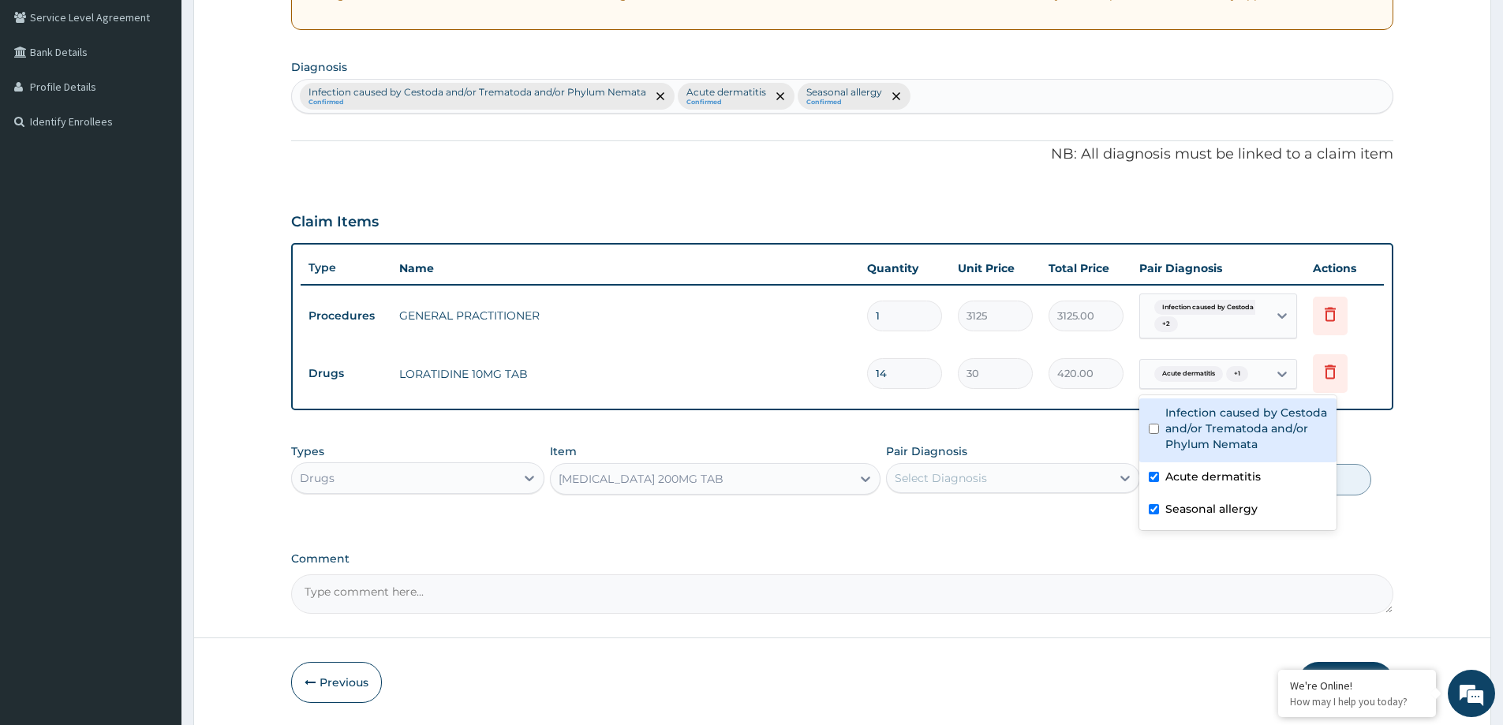
click at [1427, 451] on form "Step 2 of 2 PA Code / Prescription Code Enter Code(Secondary Care Only) Encount…" at bounding box center [842, 241] width 1298 height 972
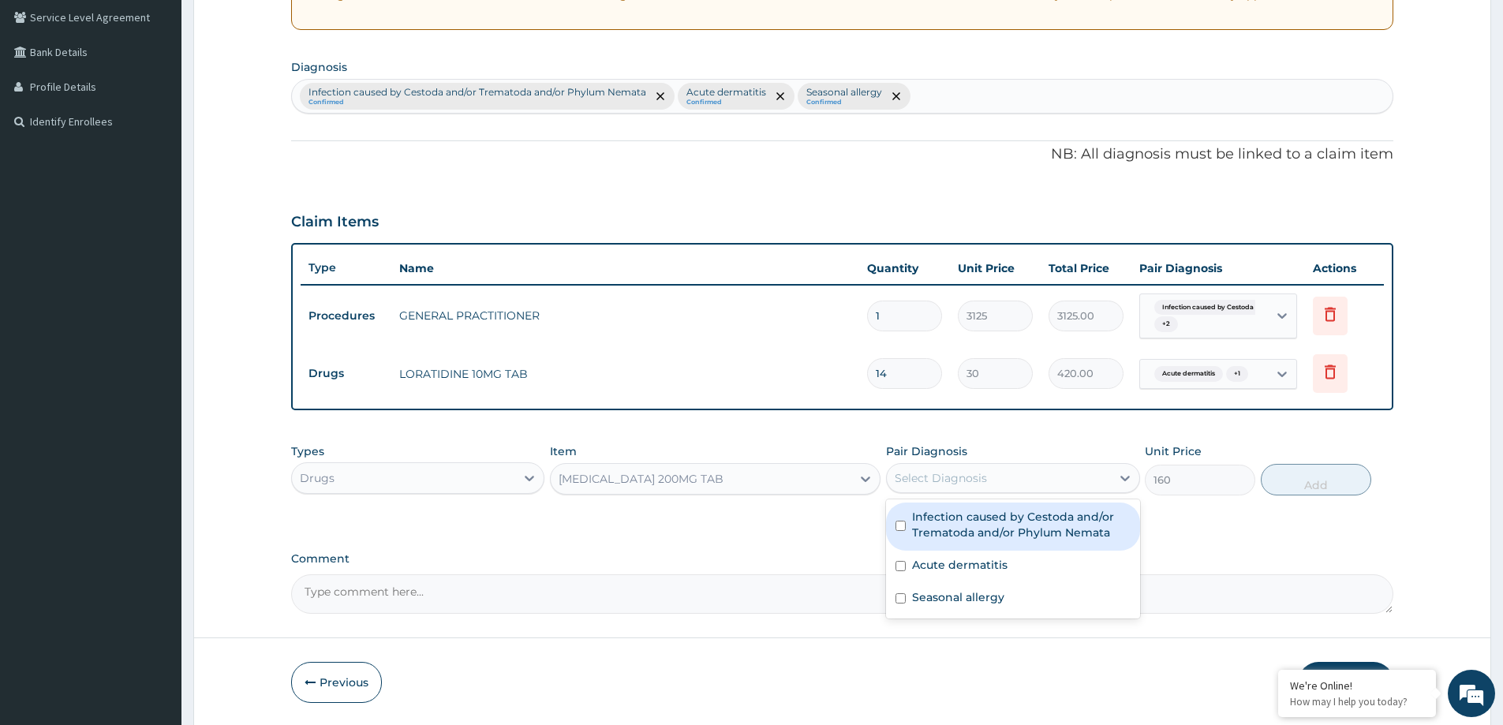
click at [1019, 487] on div "Select Diagnosis" at bounding box center [998, 477] width 223 height 25
click at [981, 535] on label "Infection caused by Cestoda and/or Trematoda and/or Phylum Nemata" at bounding box center [1021, 525] width 218 height 32
checkbox input "true"
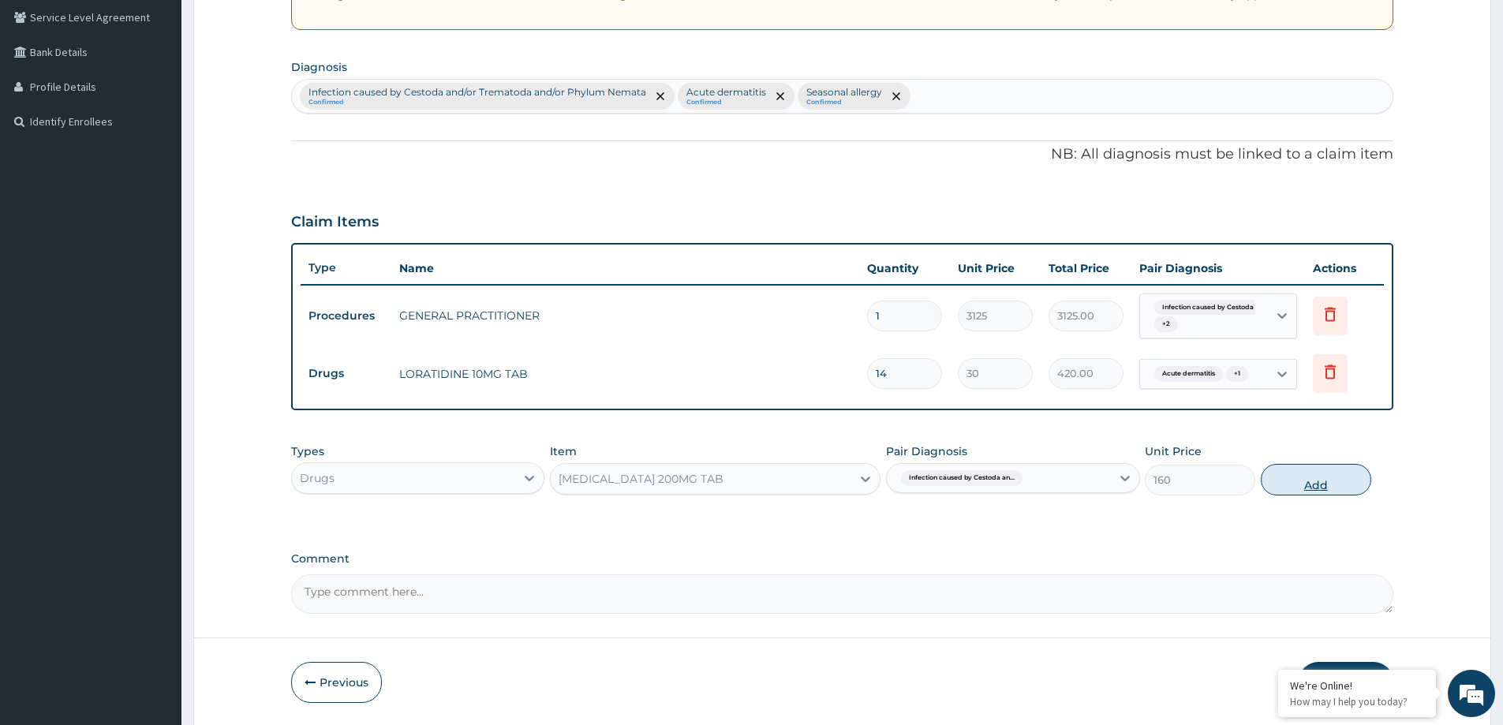
click at [1309, 480] on button "Add" at bounding box center [1315, 480] width 110 height 32
type input "0"
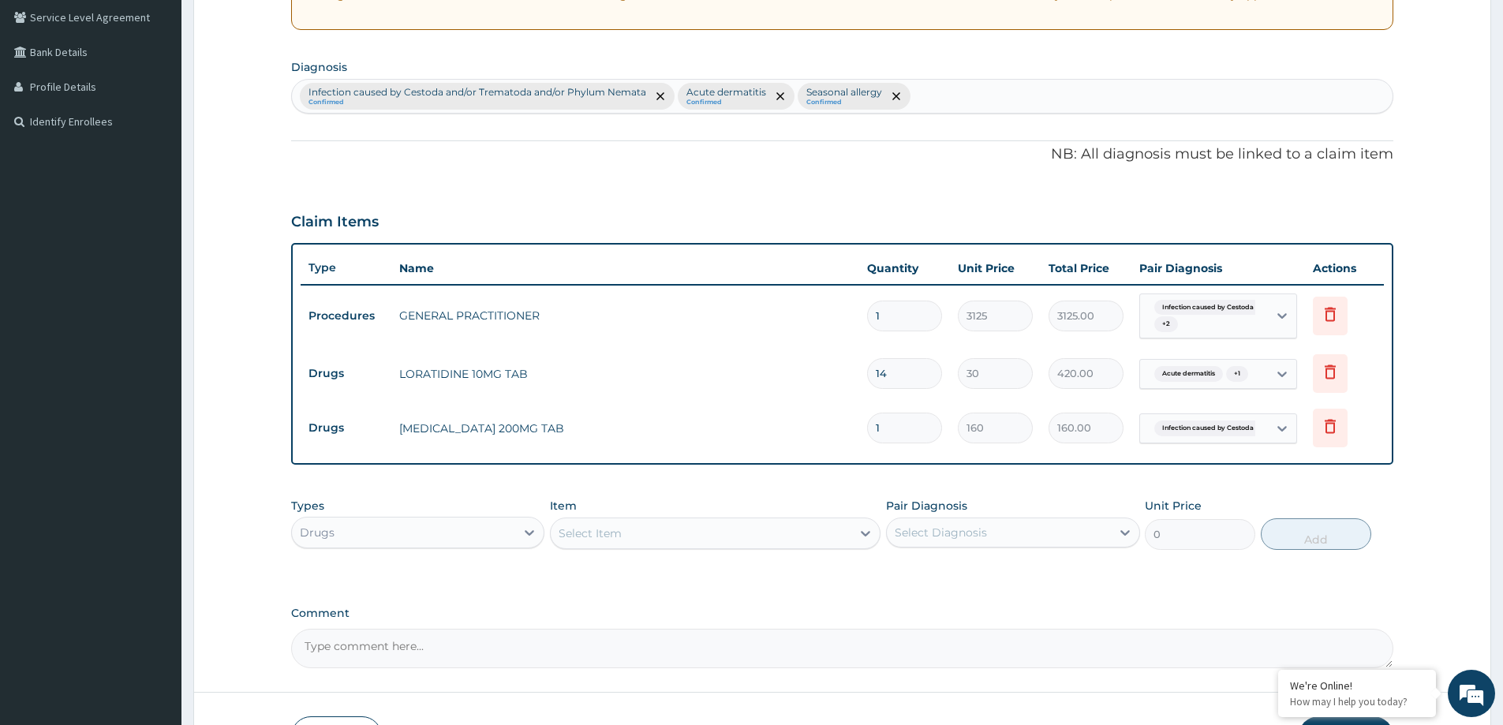
type input "0.00"
type input "4"
type input "640.00"
type input "4"
click at [728, 525] on div "Select Item" at bounding box center [701, 533] width 301 height 25
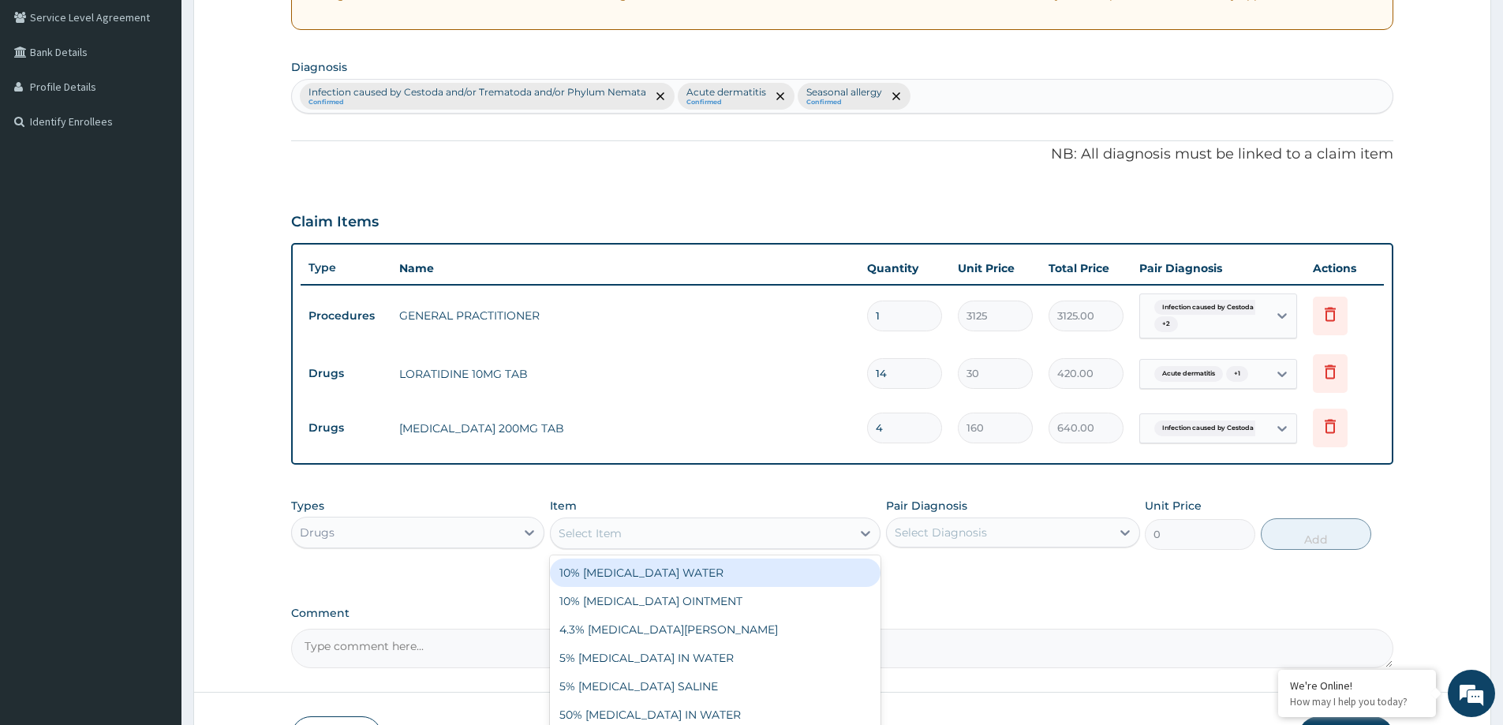
paste input "PARACETAMOL 500MG TAB"
type input "PARACETAMOL 500MG TAB"
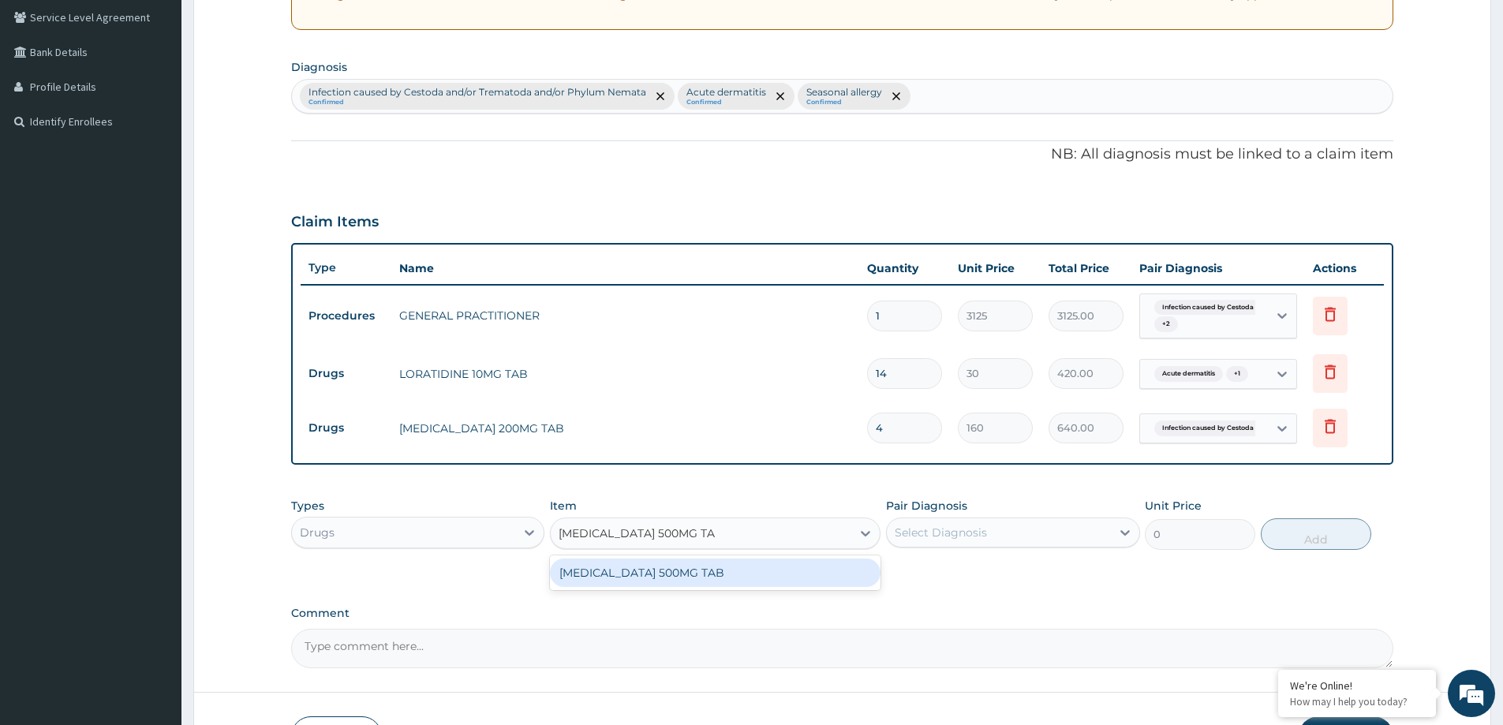
click at [738, 580] on div "PARACETAMOL 500MG TAB" at bounding box center [715, 572] width 330 height 28
type input "20"
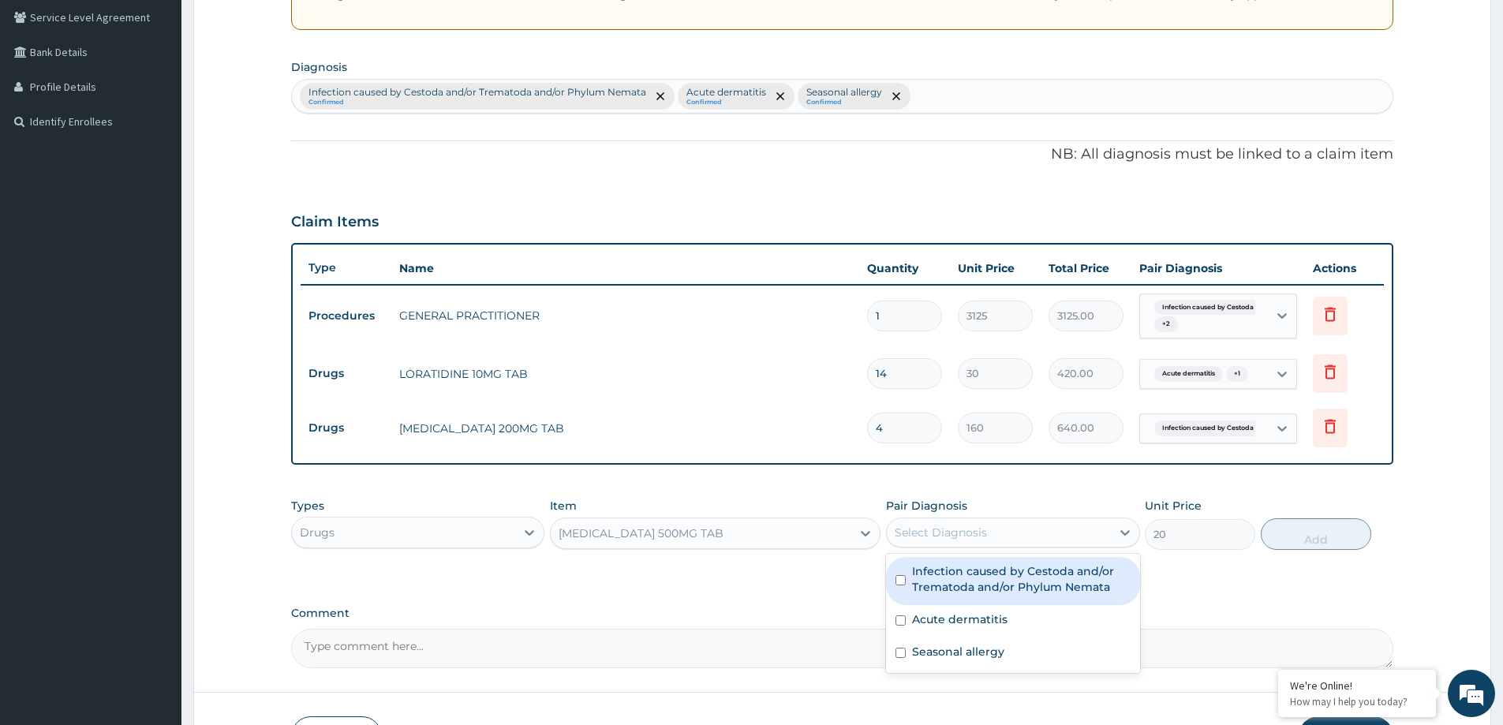
click at [920, 533] on div "Select Diagnosis" at bounding box center [940, 533] width 92 height 16
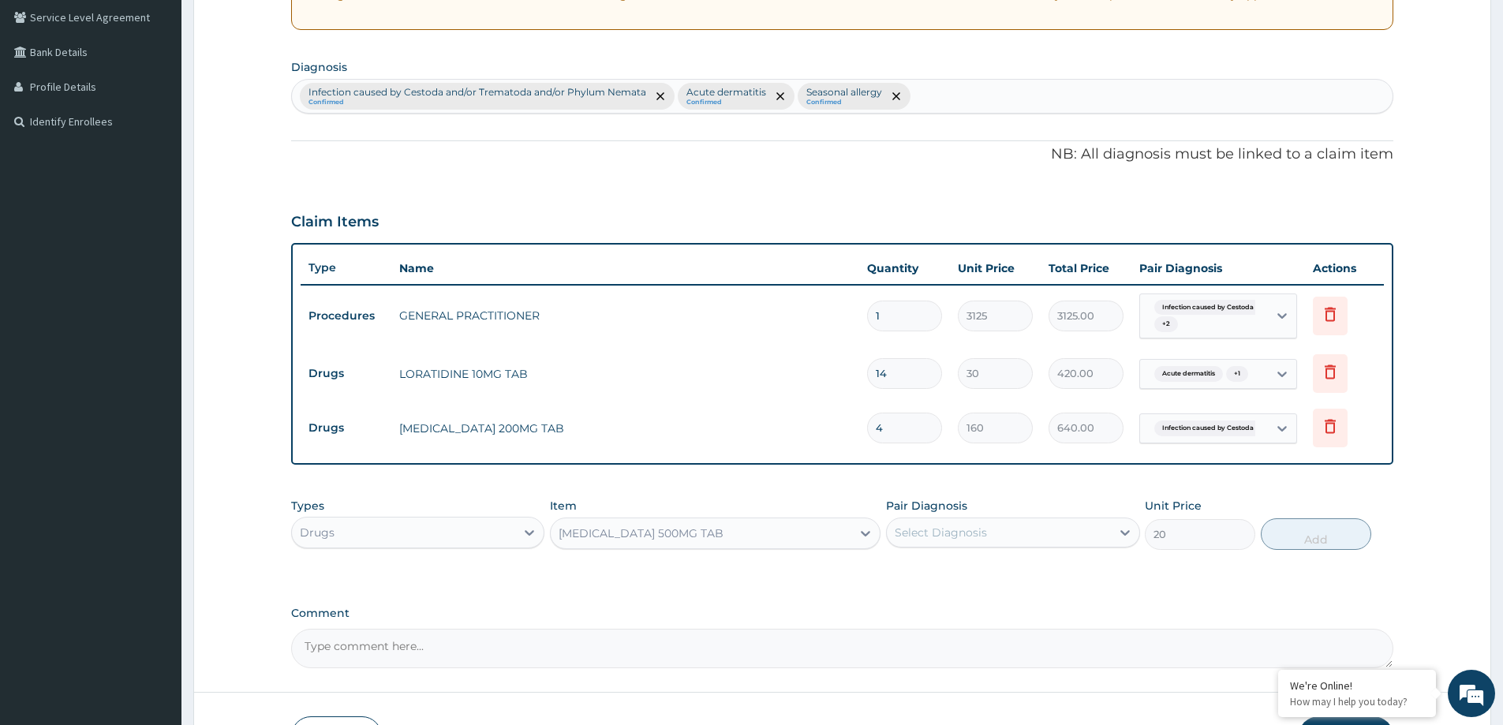
click at [972, 103] on div "Infection caused by Cestoda and/or Trematoda and/or Phylum Nemata Confirmed Acu…" at bounding box center [842, 96] width 1100 height 33
type input "headache"
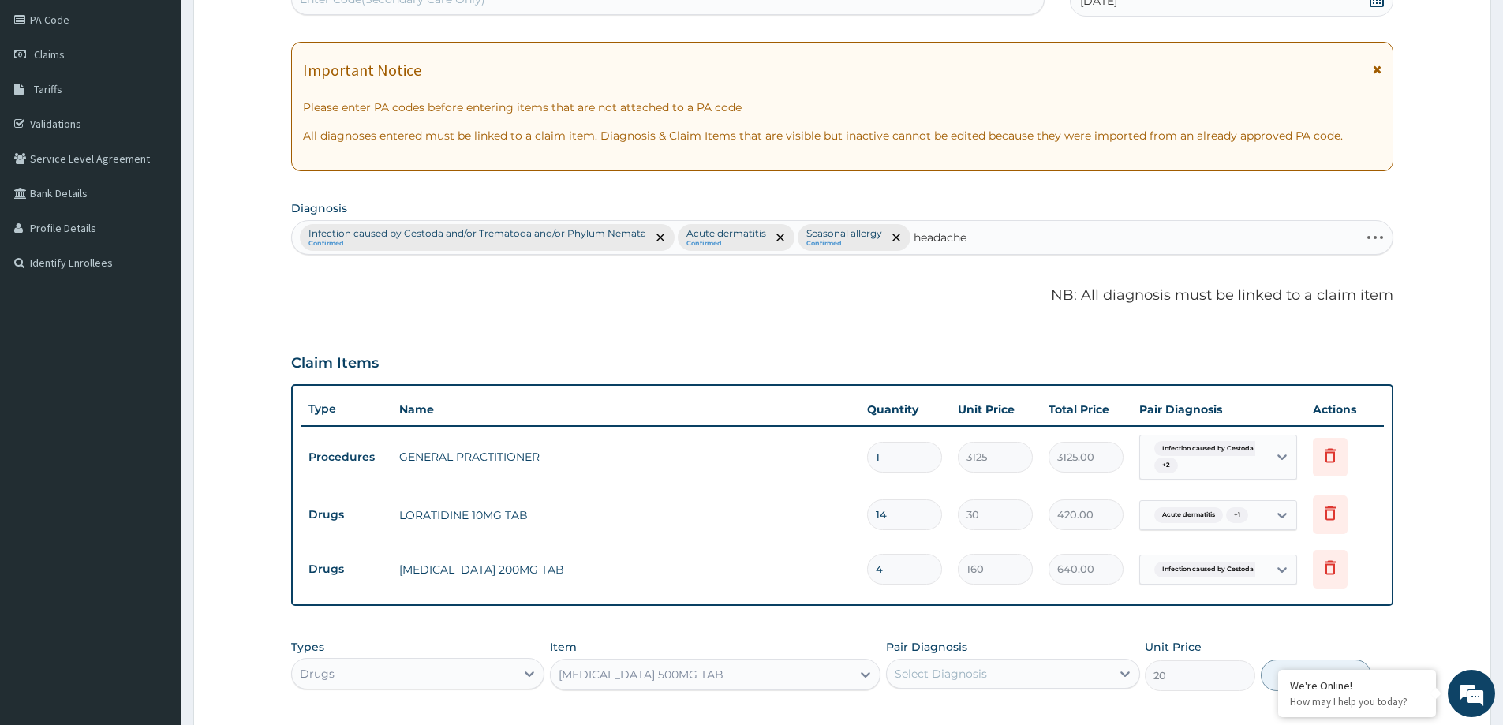
scroll to position [170, 0]
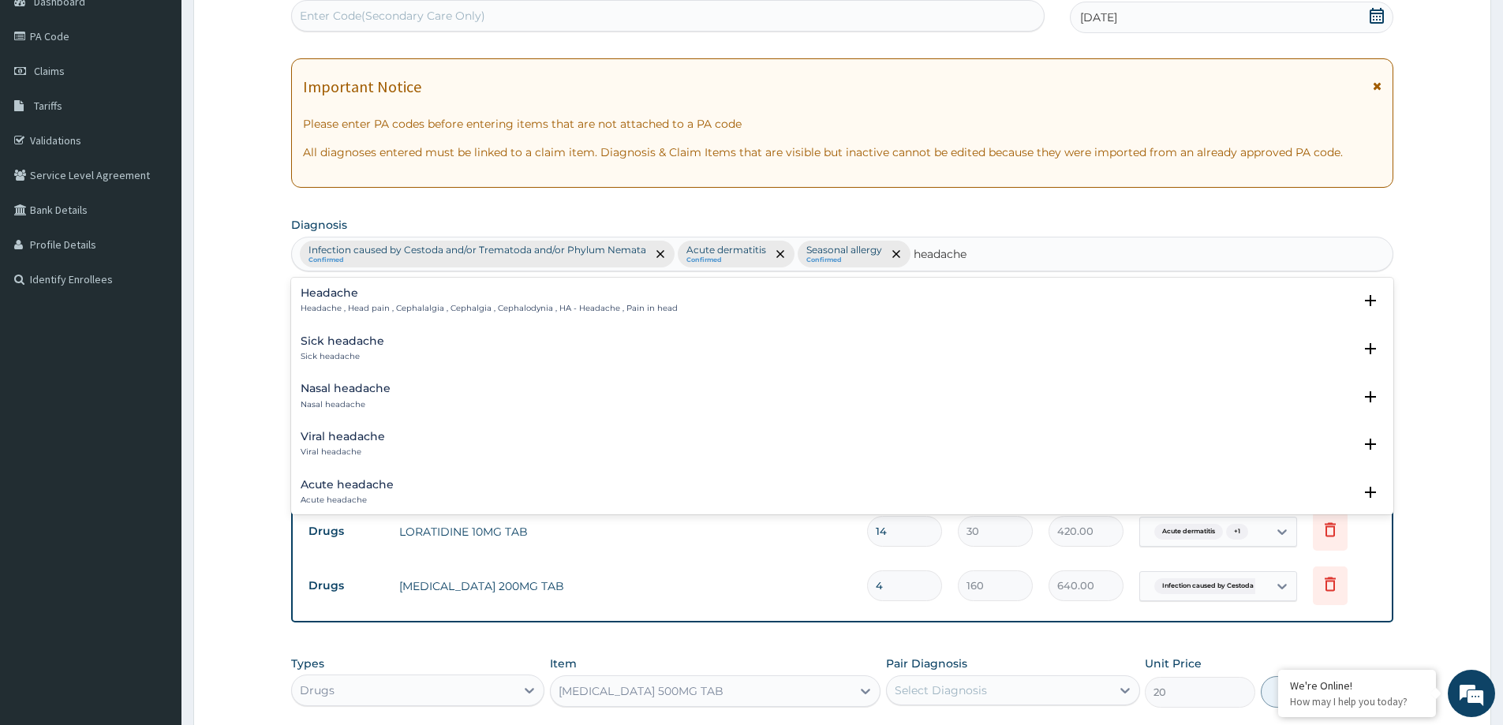
click at [384, 295] on h4 "Headache" at bounding box center [489, 293] width 377 height 12
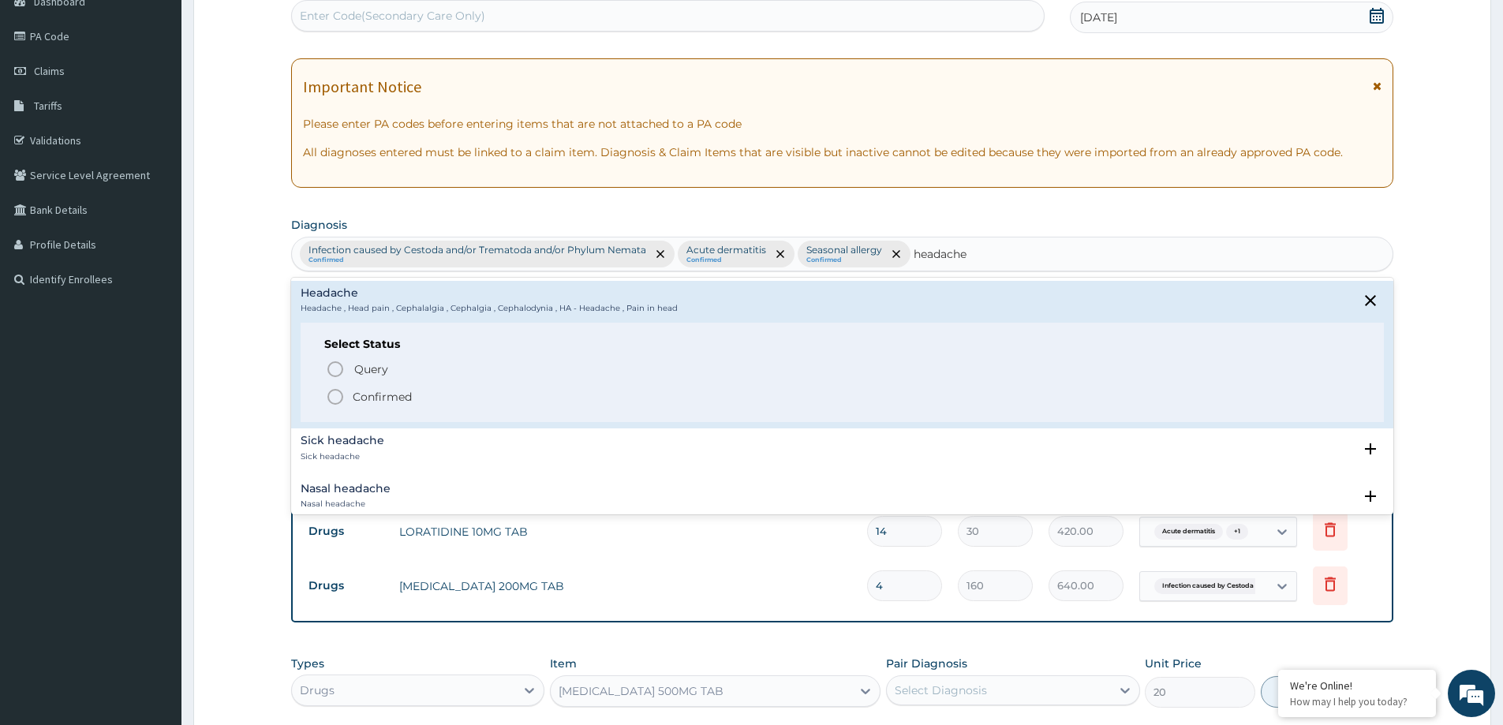
click at [372, 390] on p "Confirmed" at bounding box center [382, 397] width 59 height 16
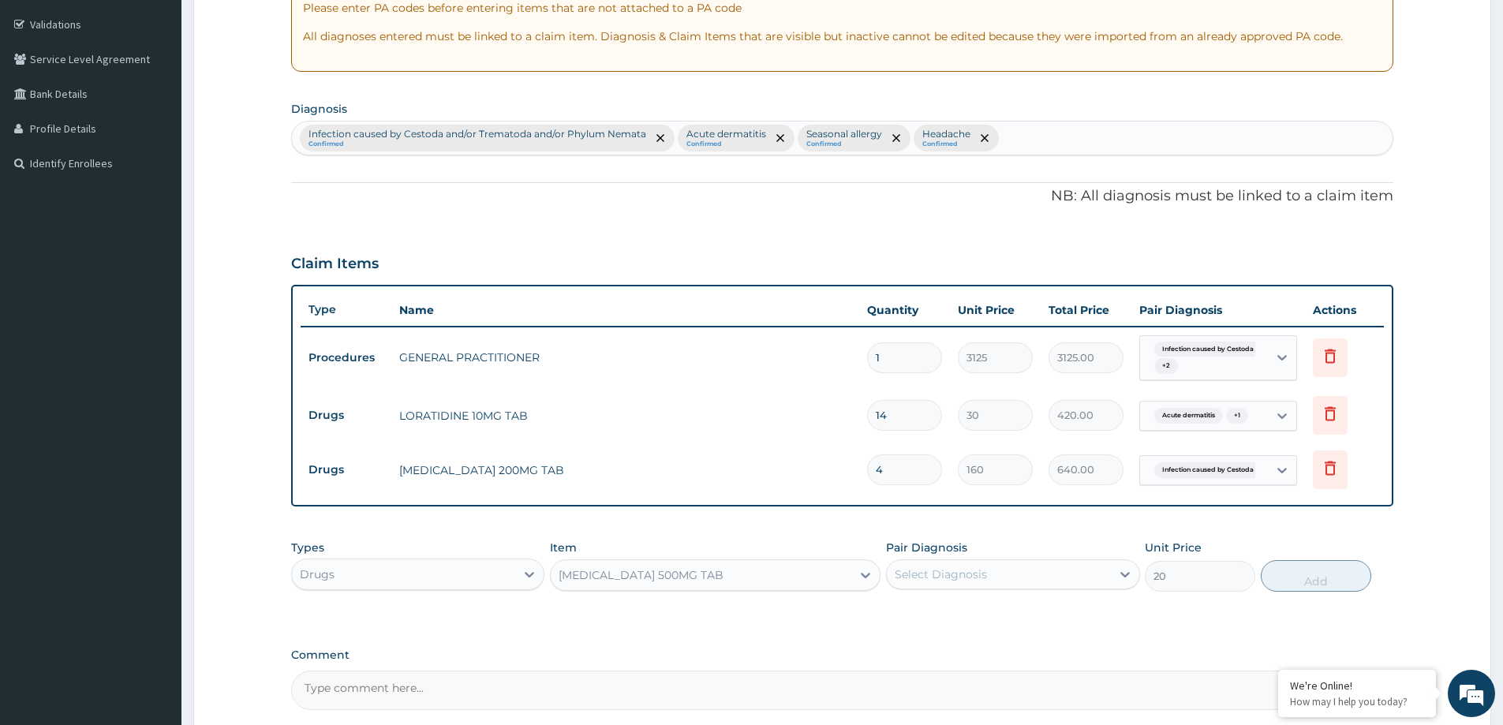
scroll to position [437, 0]
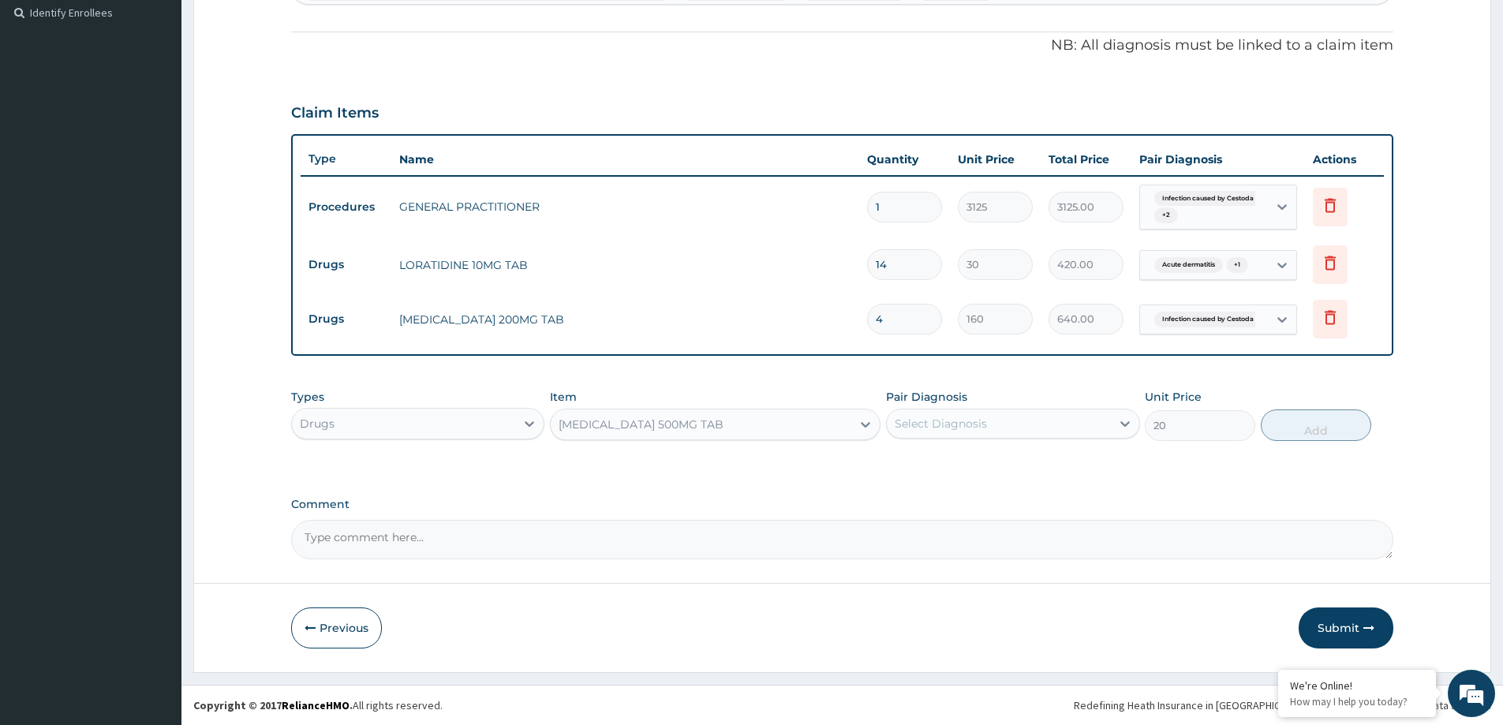
click at [986, 426] on div "Select Diagnosis" at bounding box center [998, 423] width 223 height 25
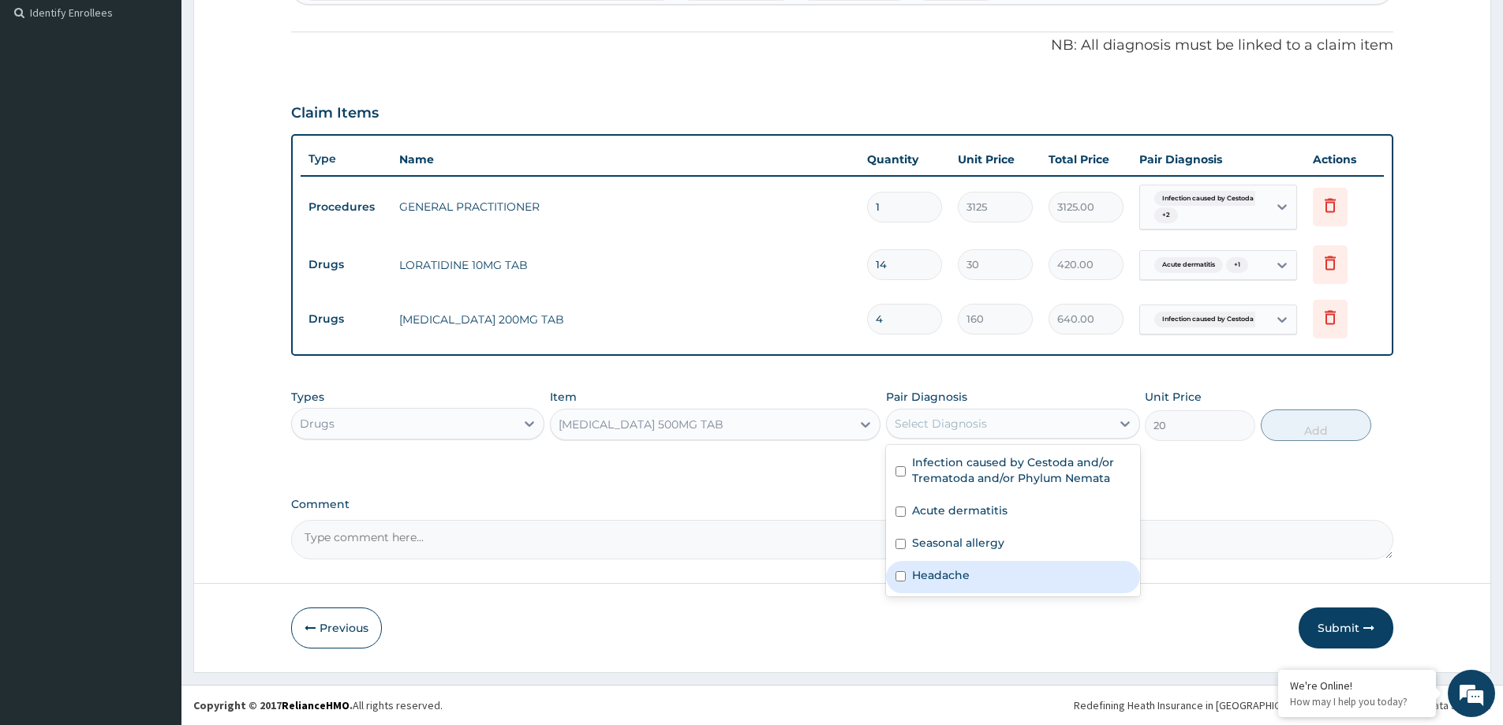
click at [979, 577] on div "Headache" at bounding box center [1012, 577] width 253 height 32
checkbox input "true"
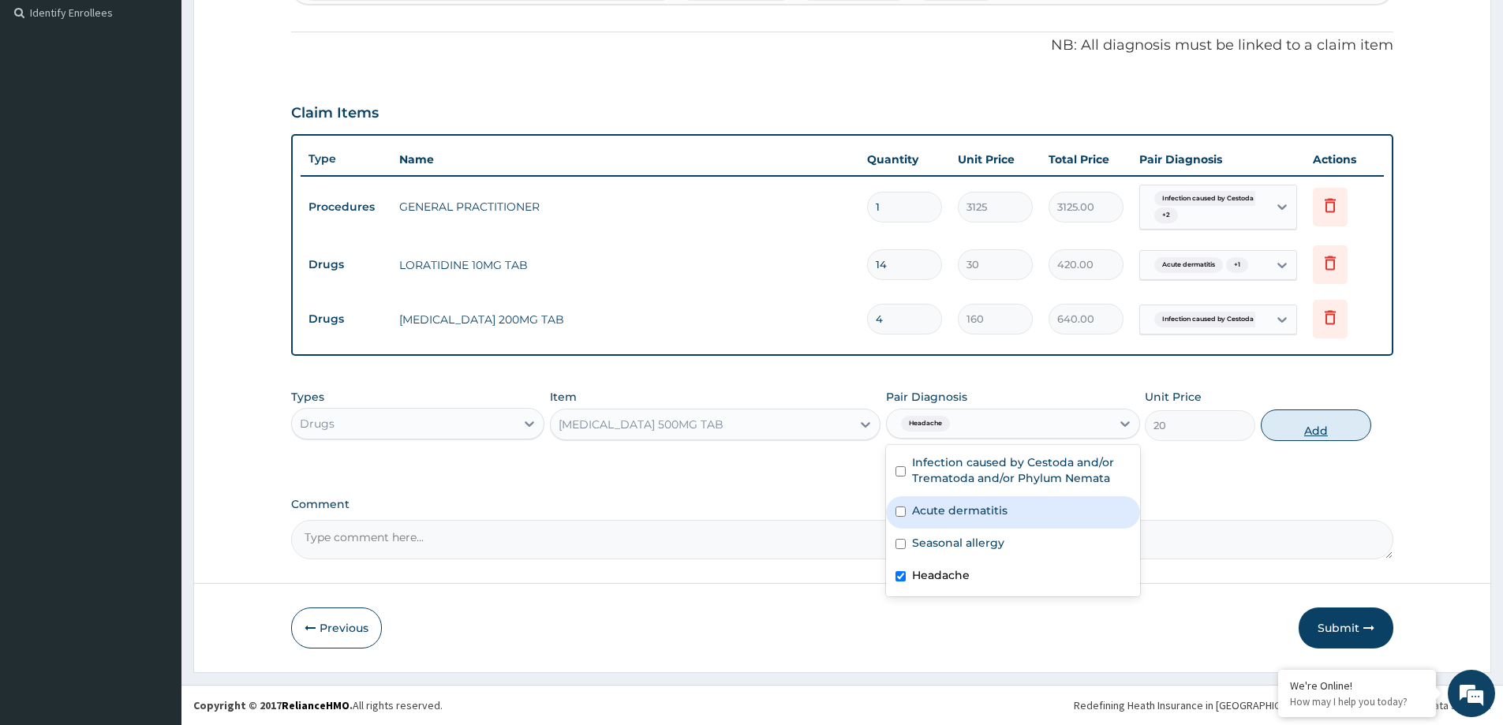
click at [1298, 423] on button "Add" at bounding box center [1315, 425] width 110 height 32
type input "0"
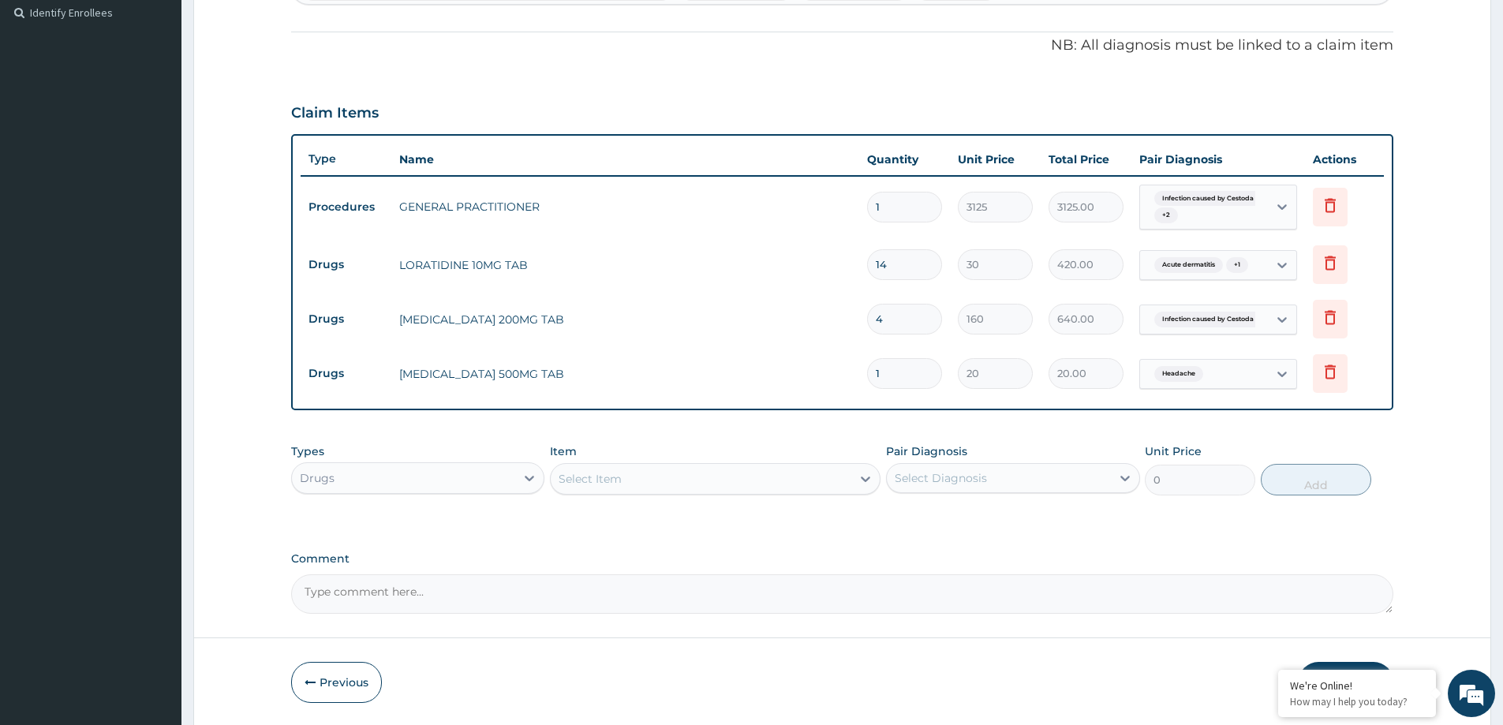
type input "18"
type input "360.00"
type input "18"
click at [675, 472] on div "Select Item" at bounding box center [701, 478] width 301 height 25
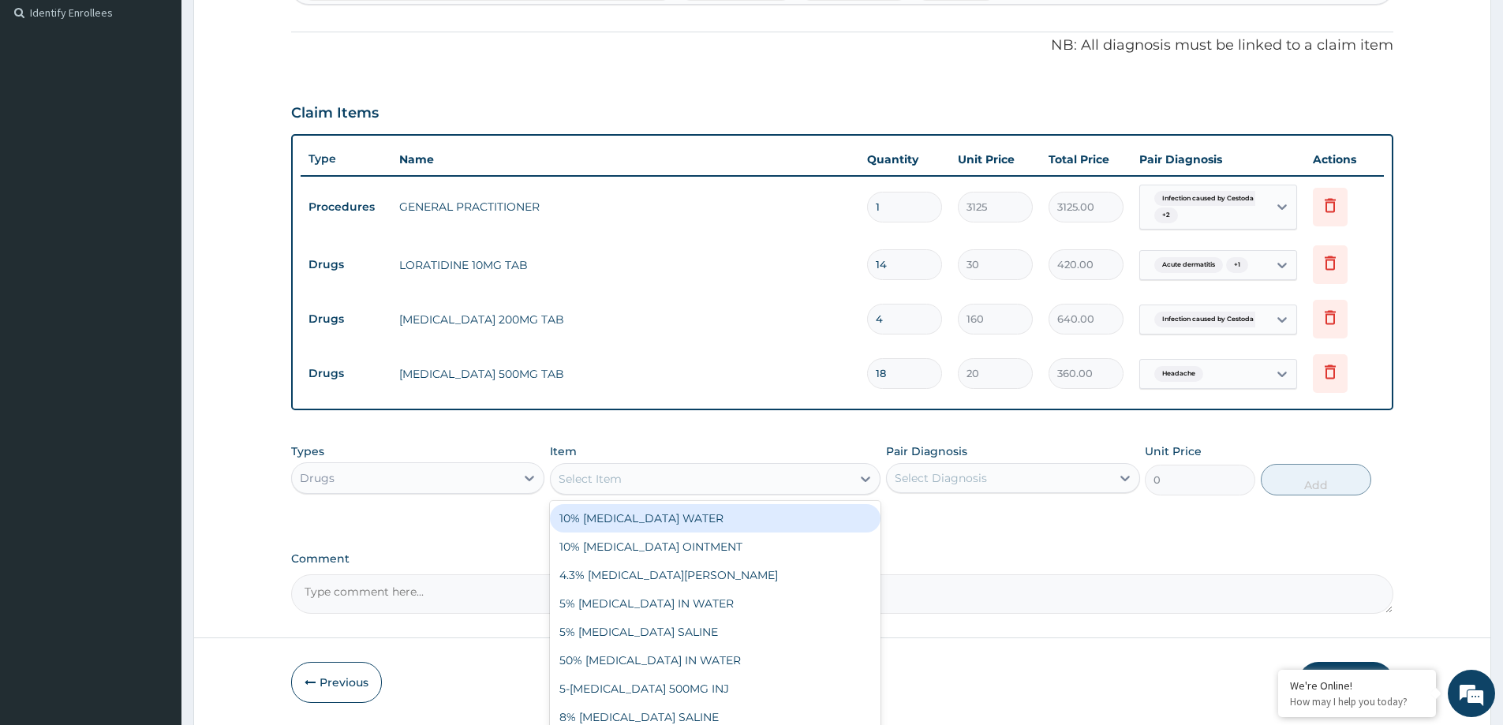
paste input "HYDROCORTISONE CREAM"
type input "HYDROCORTISONE CREAM"
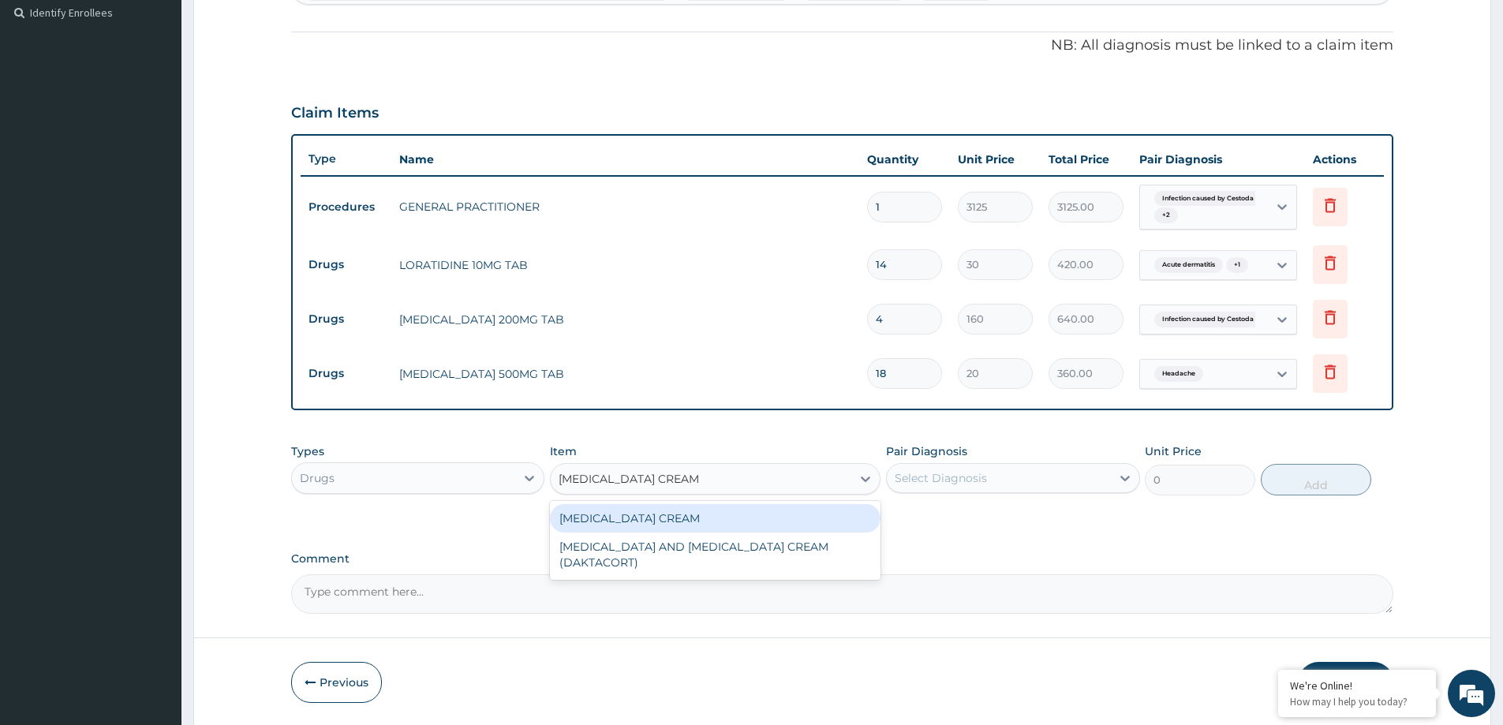
click at [686, 524] on div "HYDROCORTISONE CREAM" at bounding box center [715, 518] width 330 height 28
type input "1360"
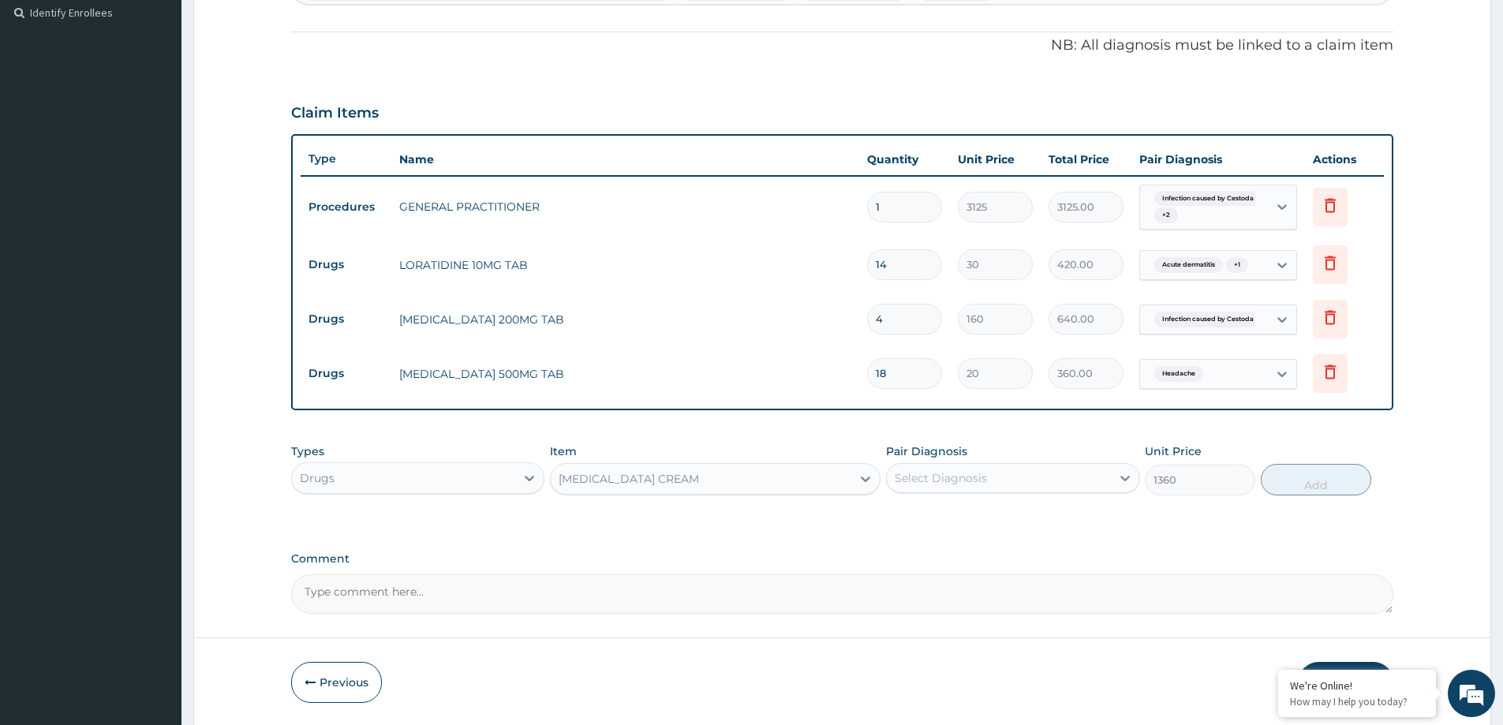
click at [970, 482] on div "Select Diagnosis" at bounding box center [940, 478] width 92 height 16
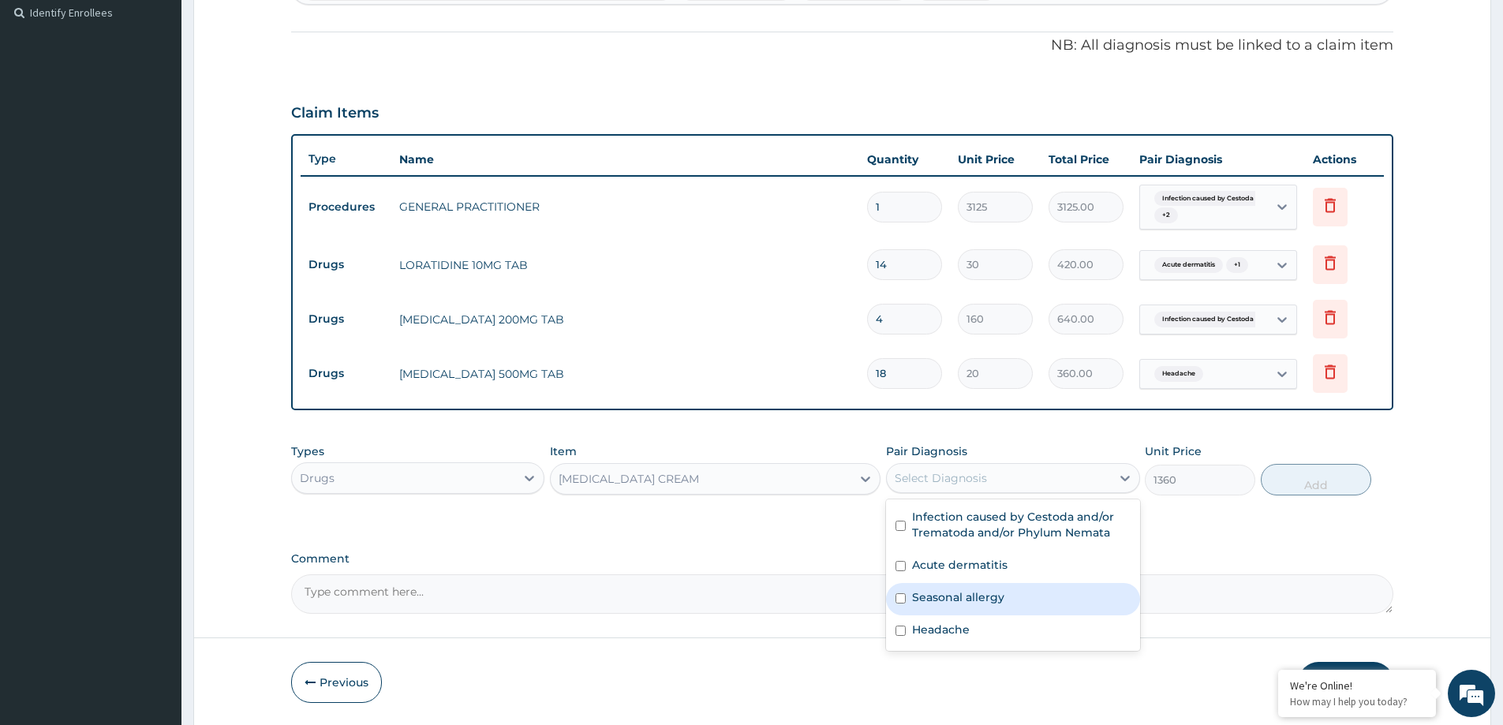
click at [993, 598] on label "Seasonal allergy" at bounding box center [958, 597] width 92 height 16
checkbox input "true"
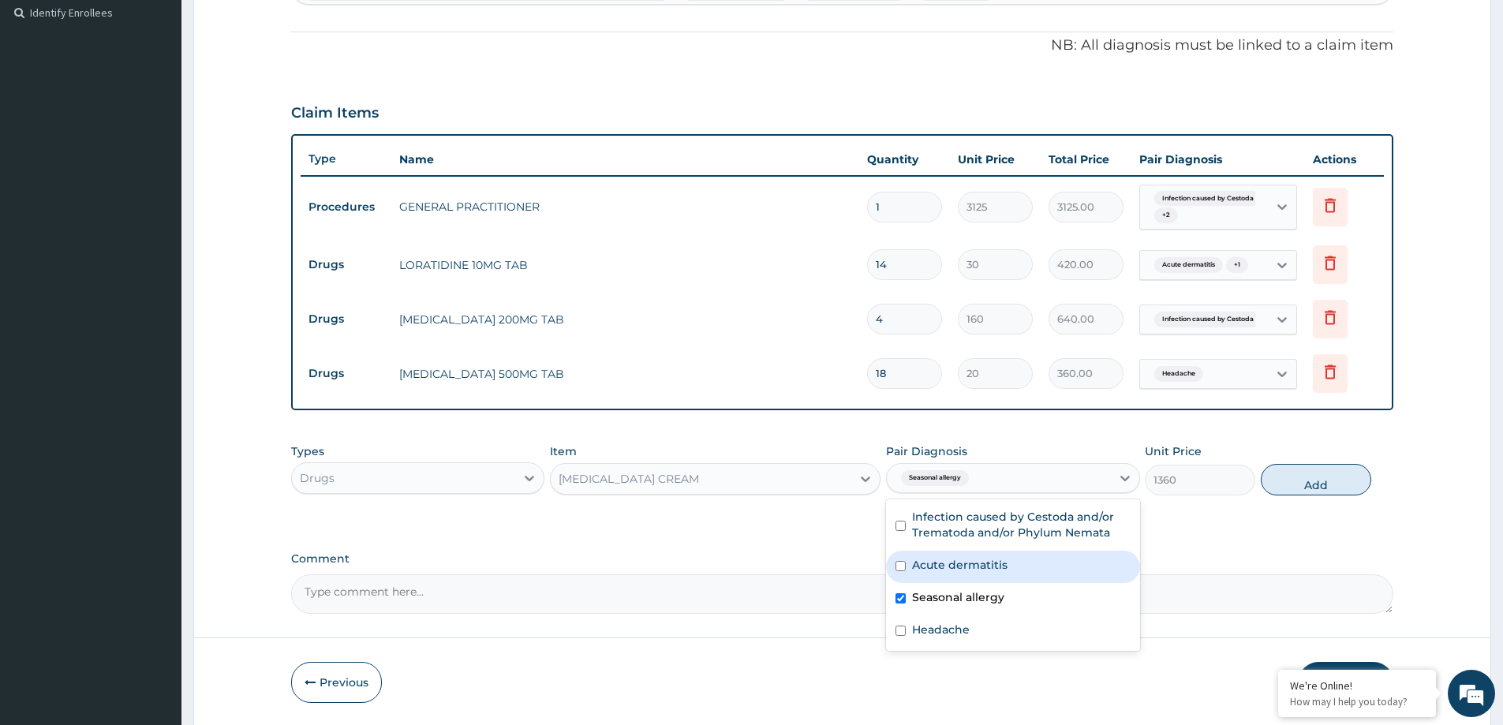
click at [996, 572] on label "Acute dermatitis" at bounding box center [959, 565] width 95 height 16
checkbox input "true"
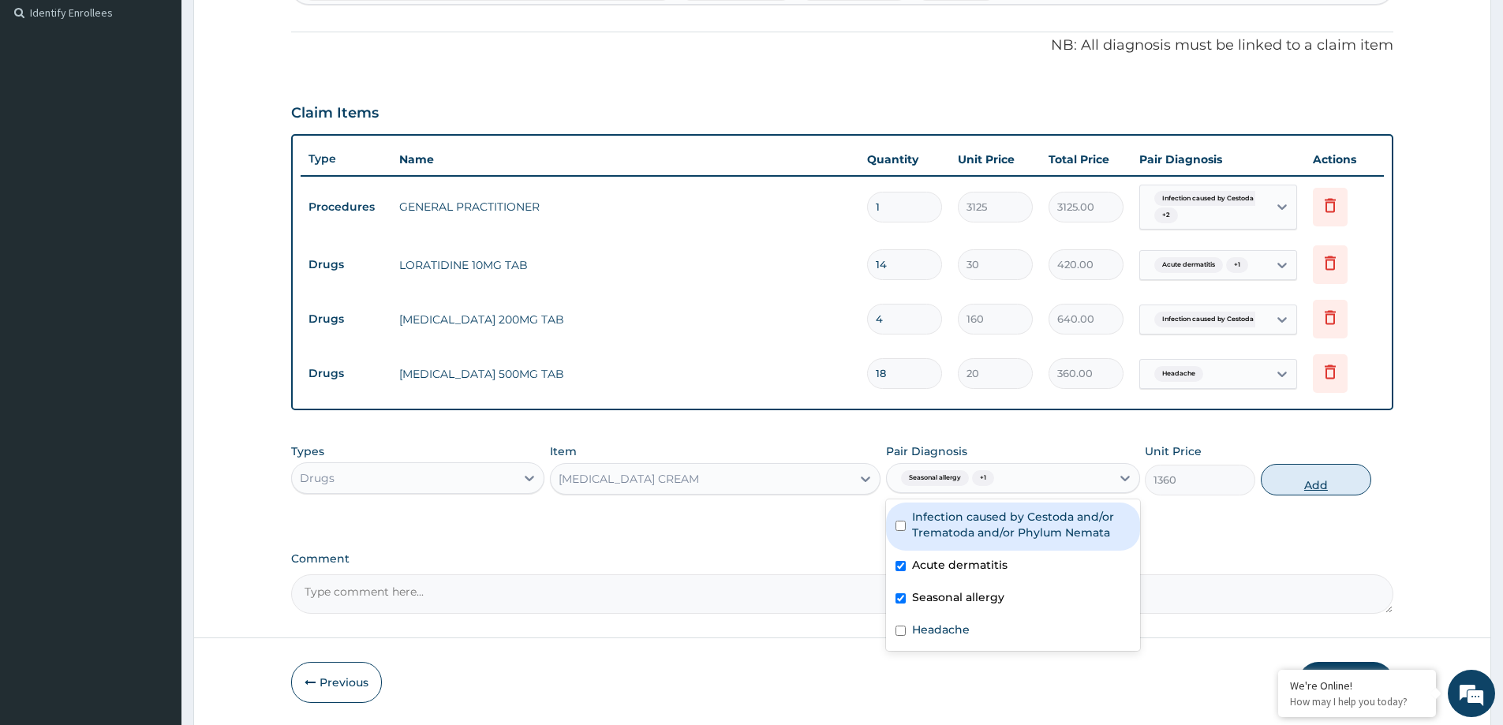
click at [1312, 484] on button "Add" at bounding box center [1315, 480] width 110 height 32
type input "0"
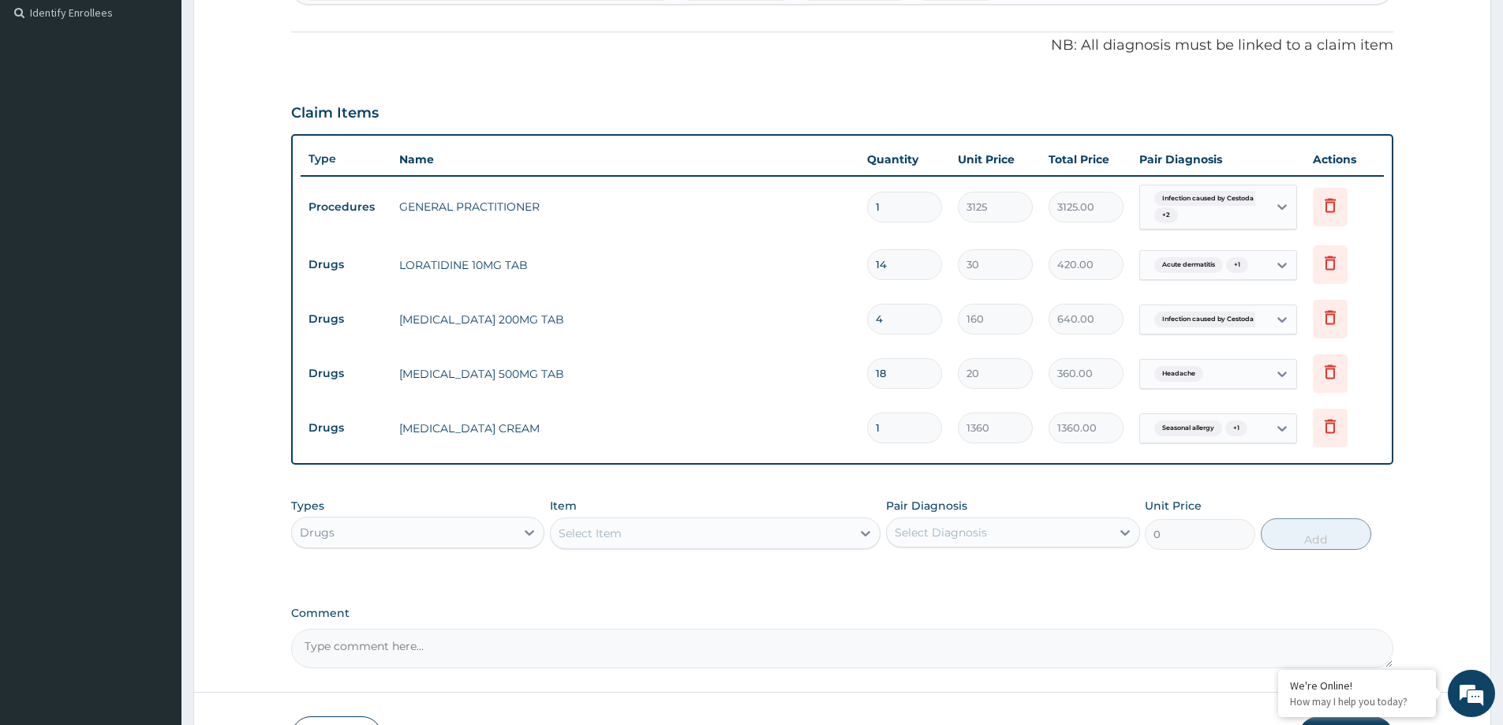
type input "0.00"
type input "2"
type input "2720.00"
type input "2"
click at [877, 593] on div "PA Code / Prescription Code Enter Code(Secondary Care Only) Encounter Date 12-0…" at bounding box center [842, 191] width 1102 height 954
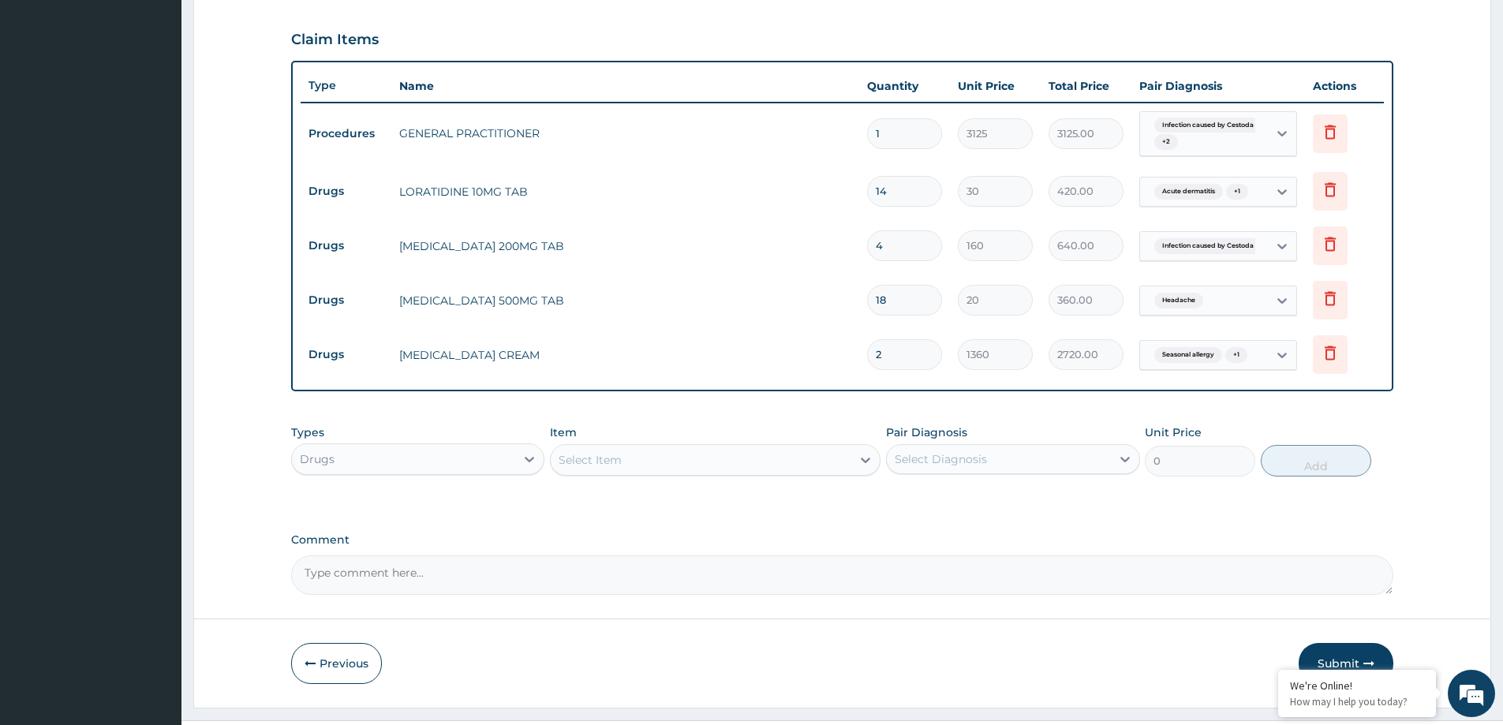
scroll to position [546, 0]
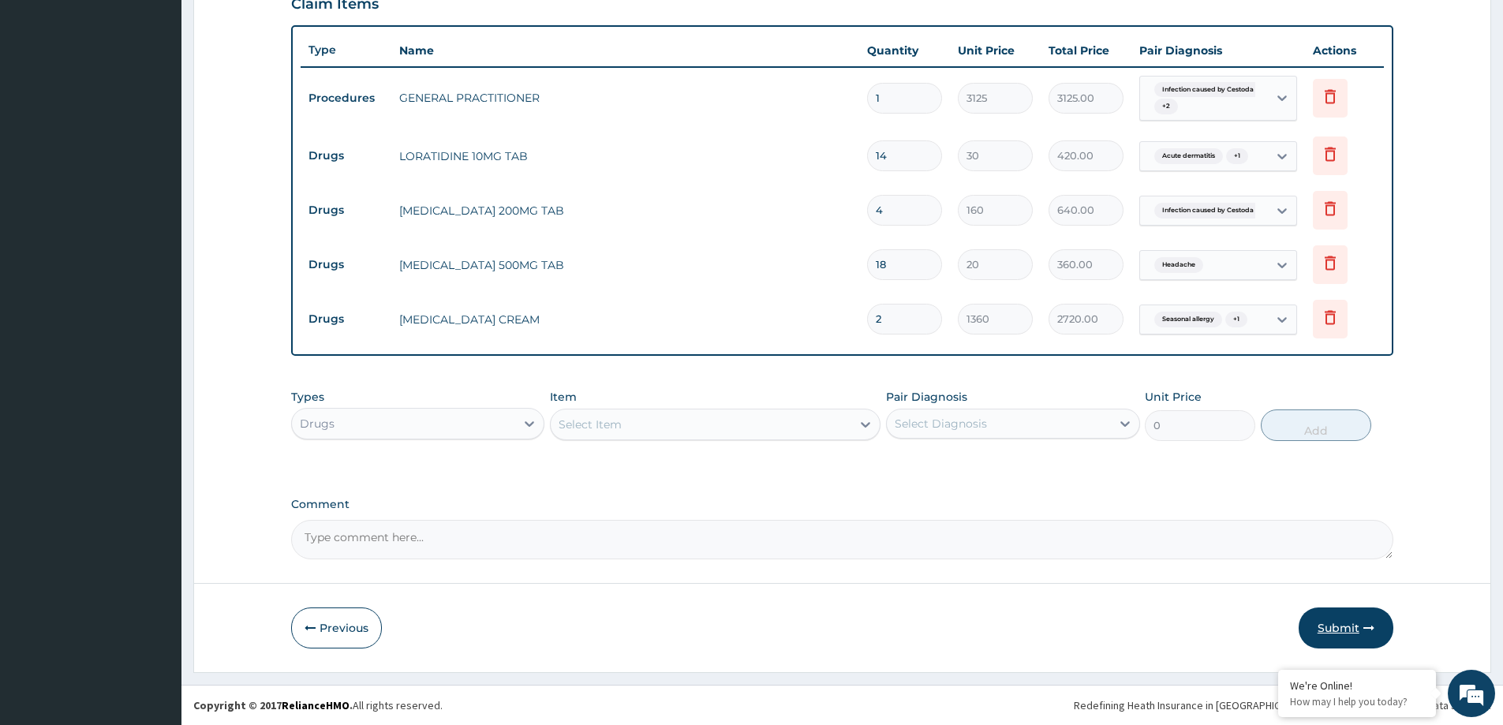
click at [1342, 622] on button "Submit" at bounding box center [1345, 627] width 95 height 41
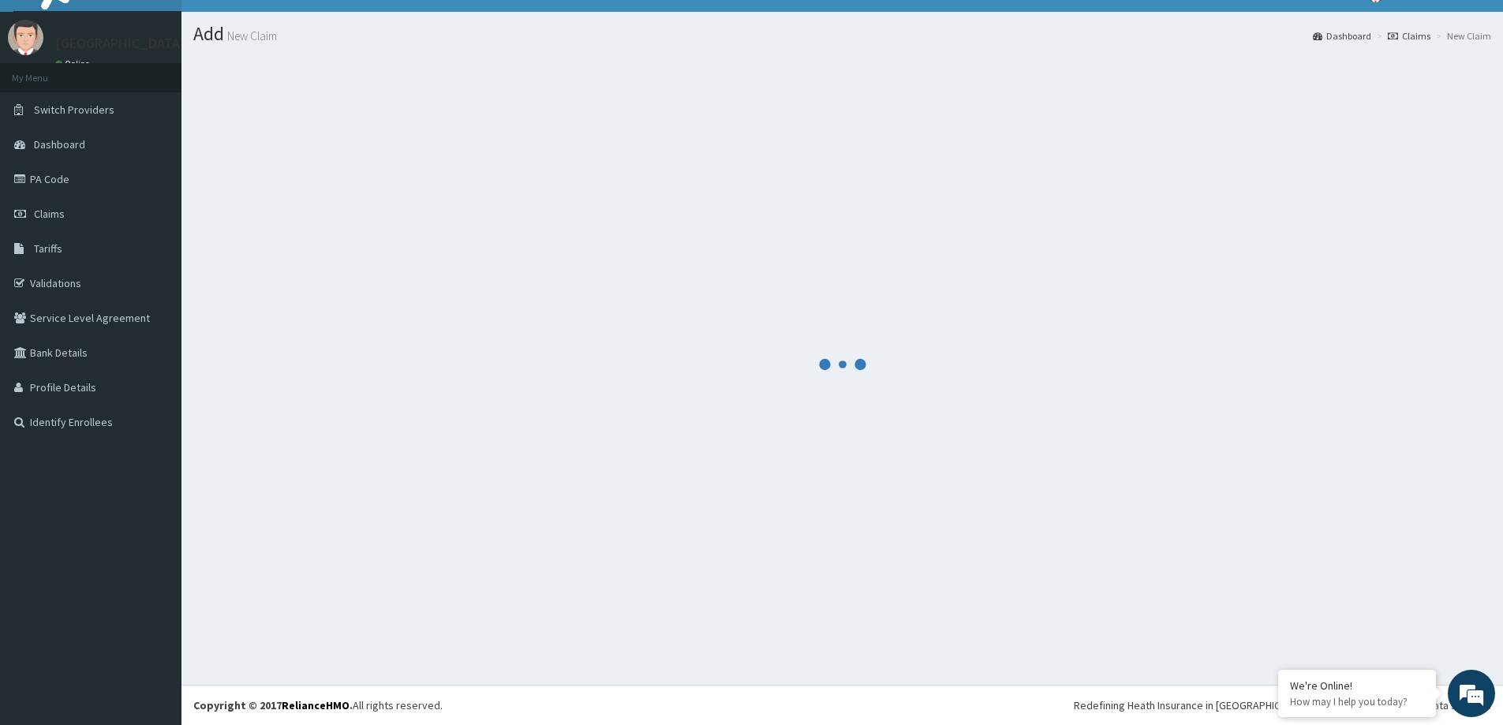
scroll to position [28, 0]
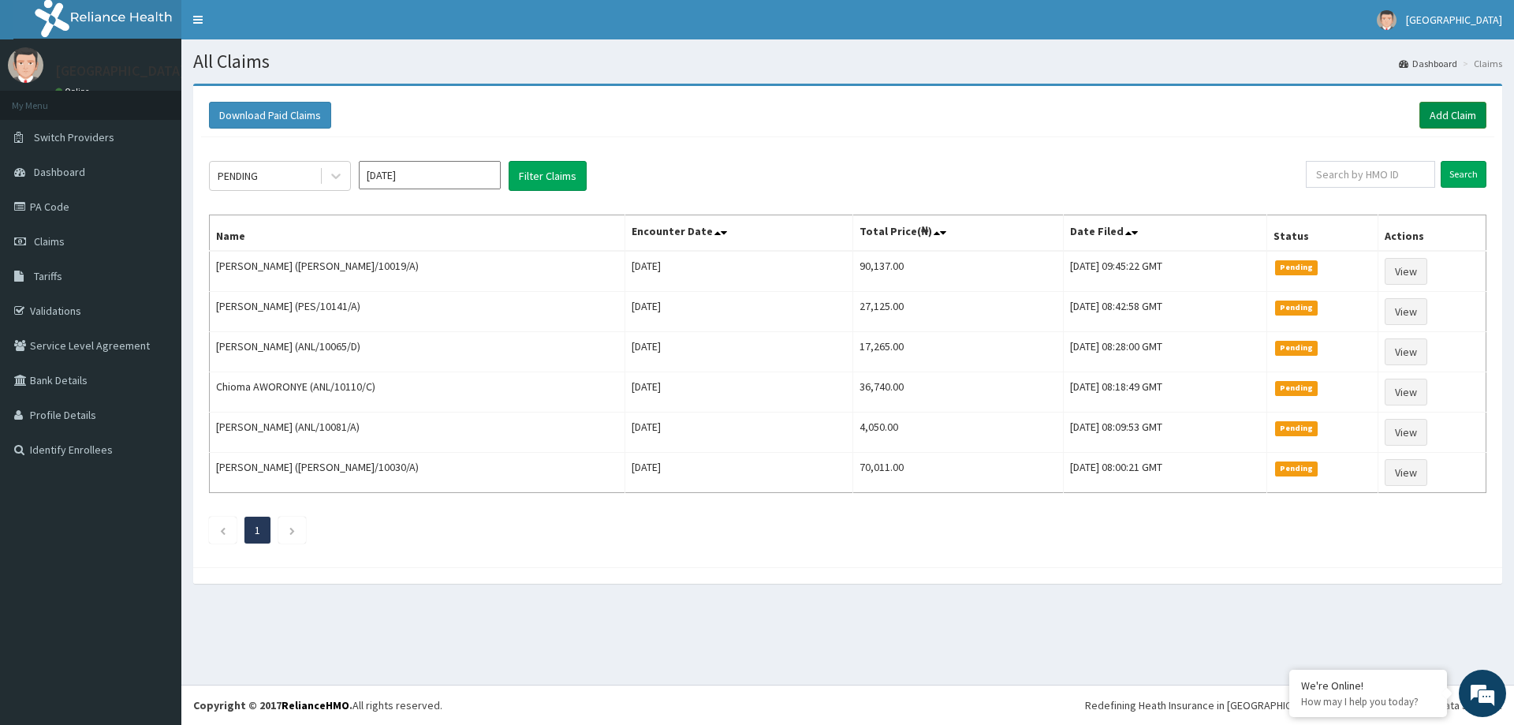
click at [1430, 122] on link "Add Claim" at bounding box center [1453, 115] width 67 height 27
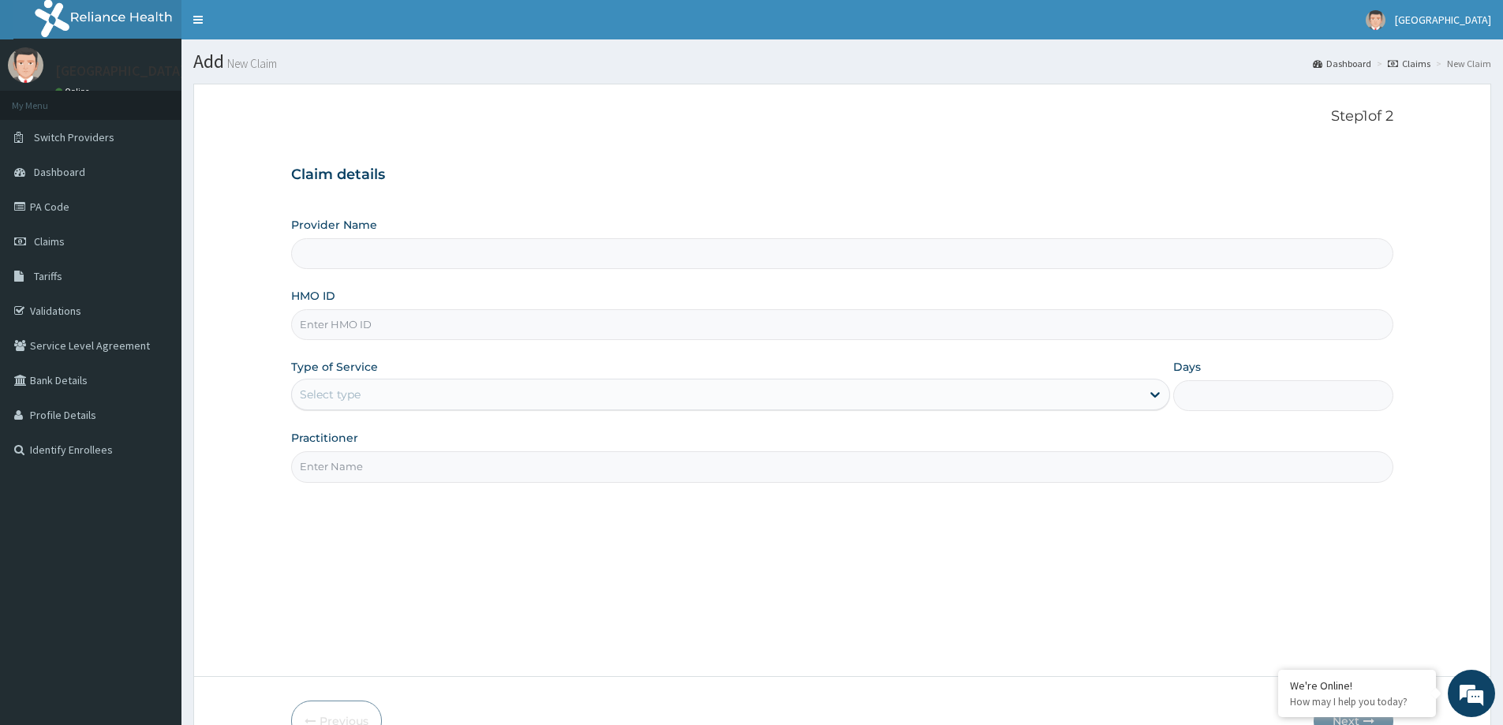
click at [352, 319] on input "HMO ID" at bounding box center [842, 324] width 1102 height 31
paste input "VUL/10008/C"
type input "VUL/10008/C"
type input "LILY HOSPITAL-WARRI"
drag, startPoint x: 304, startPoint y: 324, endPoint x: 304, endPoint y: 350, distance: 26.0
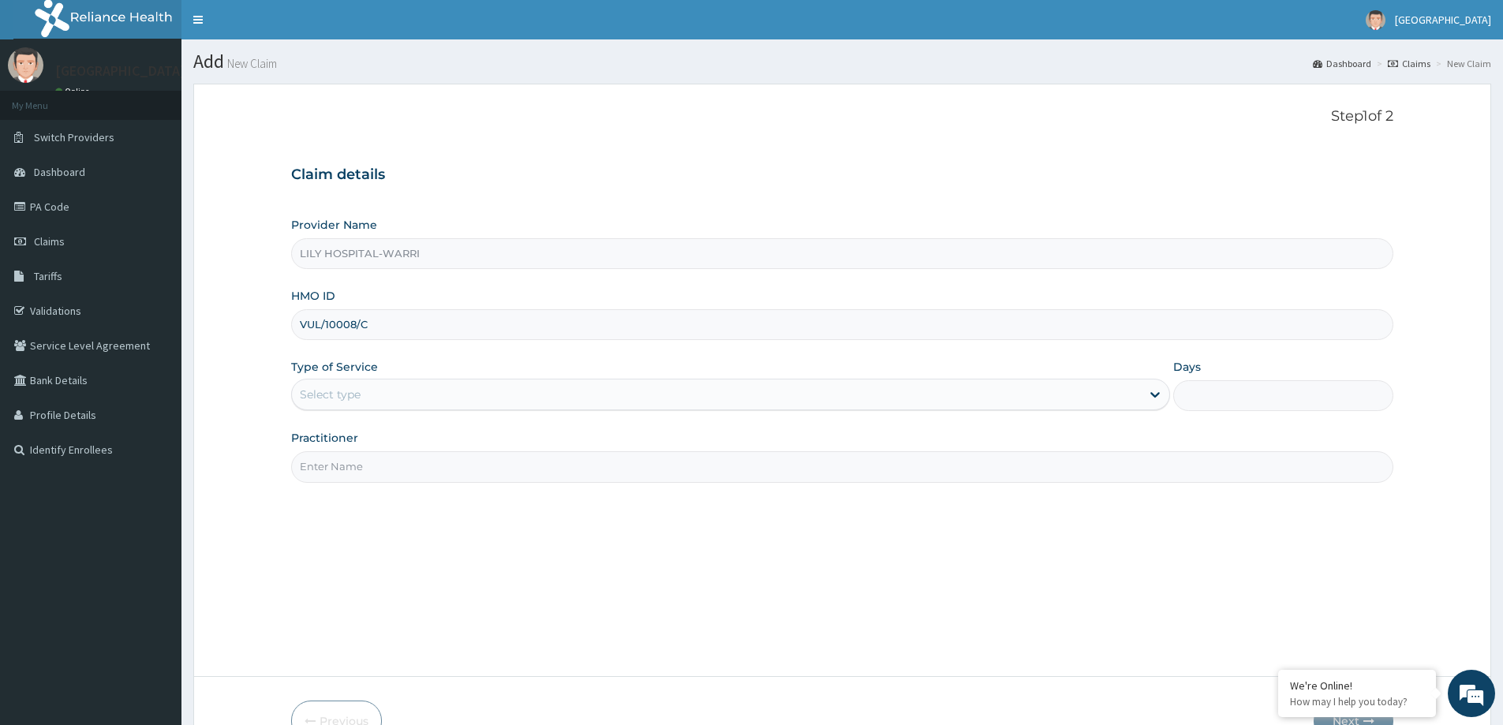
click at [304, 326] on input "VUL/10008/C" at bounding box center [842, 324] width 1102 height 31
type input "VUL/10008/C"
click at [321, 395] on div "Select type" at bounding box center [330, 394] width 61 height 16
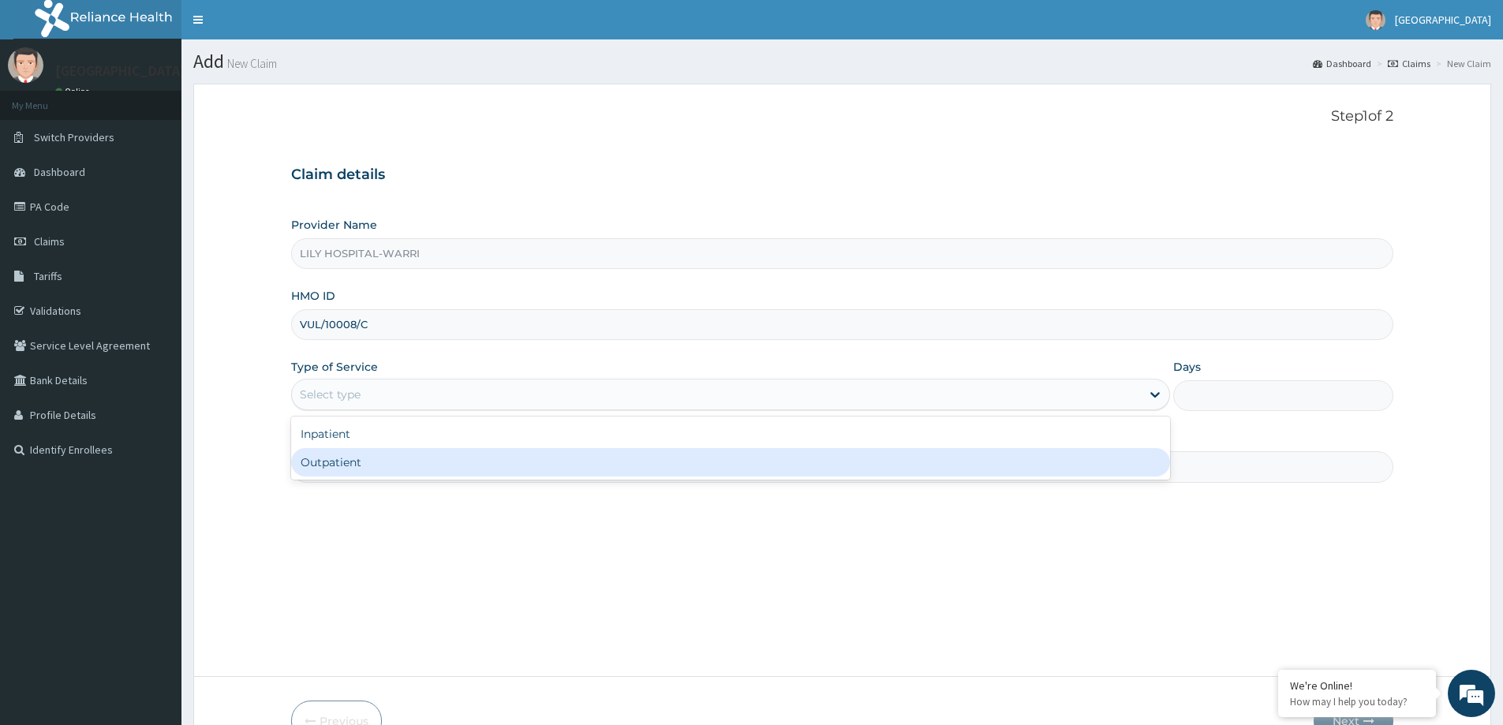
click at [335, 470] on div "Outpatient" at bounding box center [730, 462] width 879 height 28
type input "1"
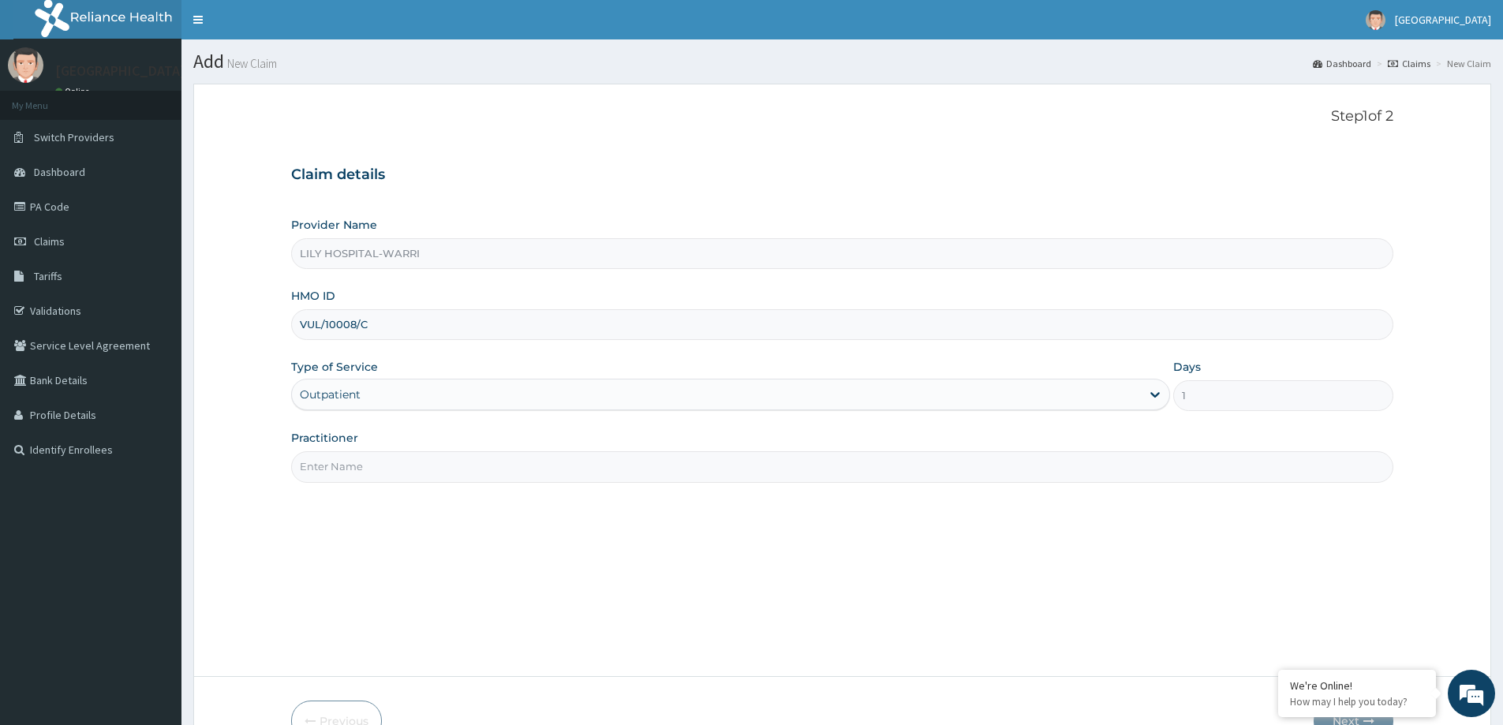
click at [335, 476] on input "Practitioner" at bounding box center [842, 466] width 1102 height 31
type input "General practitioner"
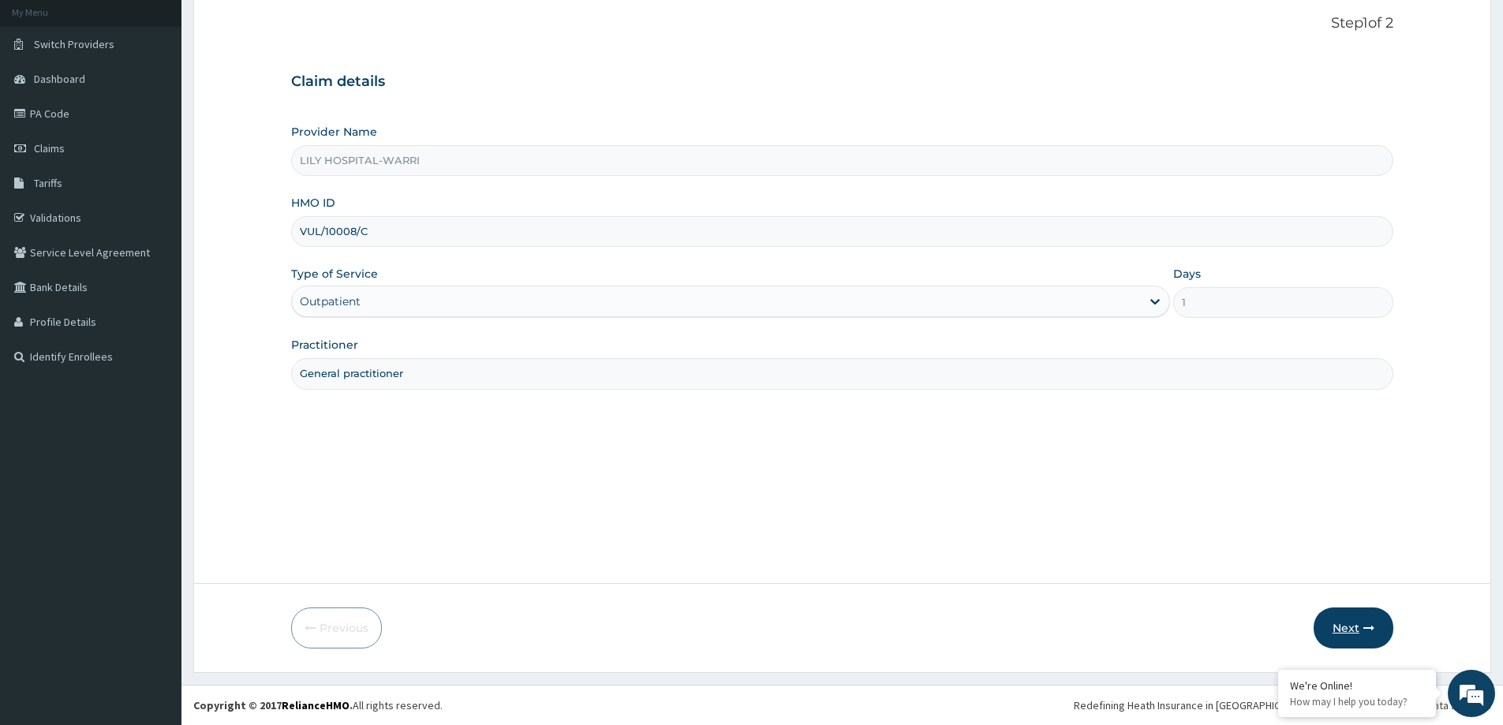
click at [1322, 624] on button "Next" at bounding box center [1353, 627] width 80 height 41
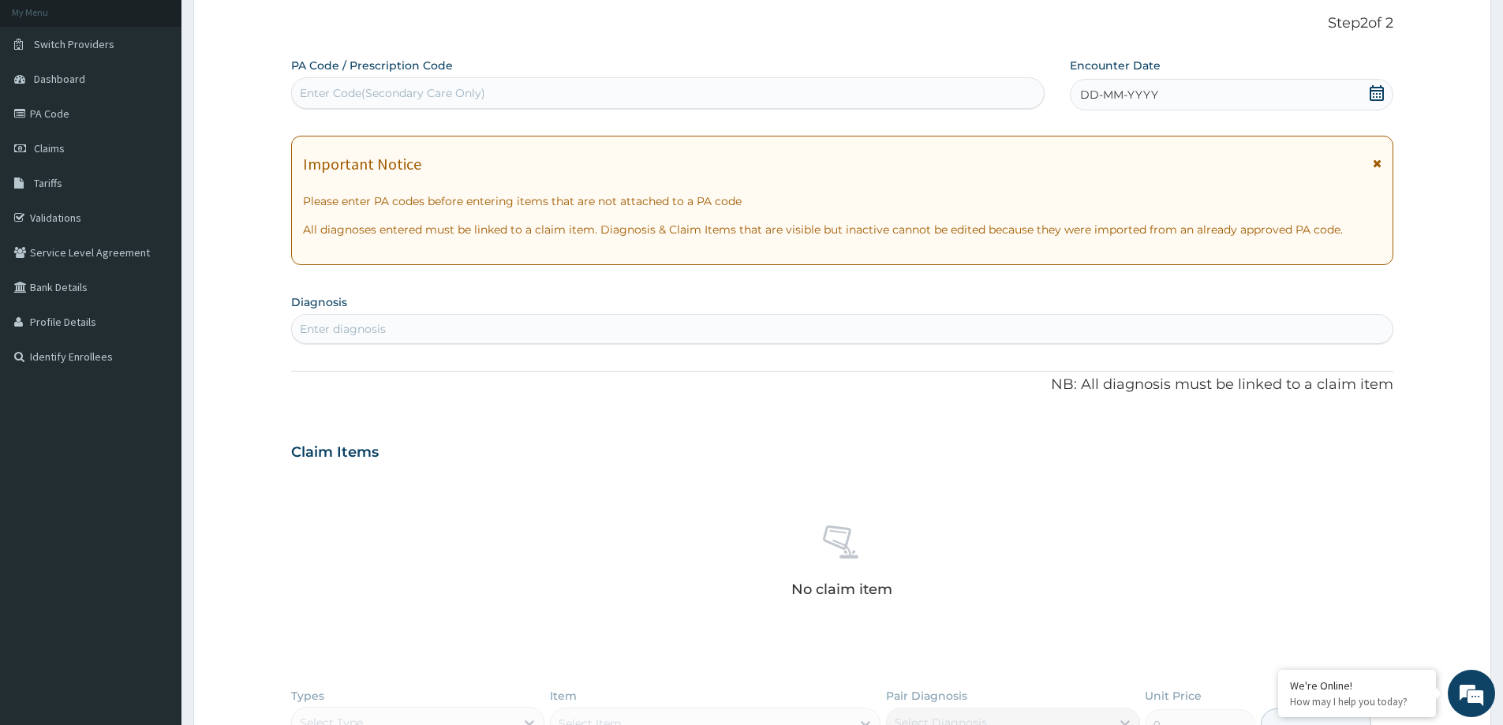
drag, startPoint x: 1081, startPoint y: 80, endPoint x: 1180, endPoint y: 101, distance: 100.9
click at [1082, 80] on div "DD-MM-YYYY" at bounding box center [1231, 95] width 323 height 32
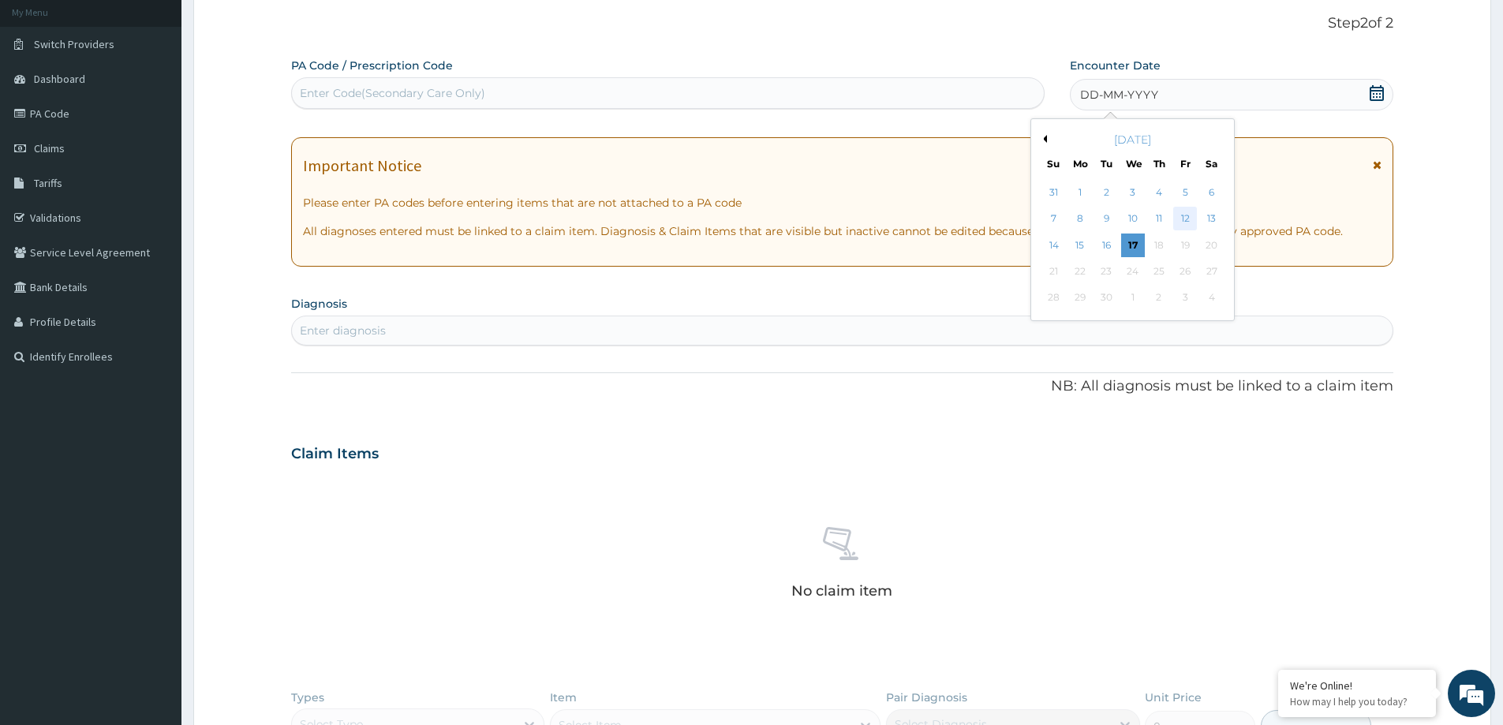
click at [1182, 220] on div "12" at bounding box center [1186, 219] width 24 height 24
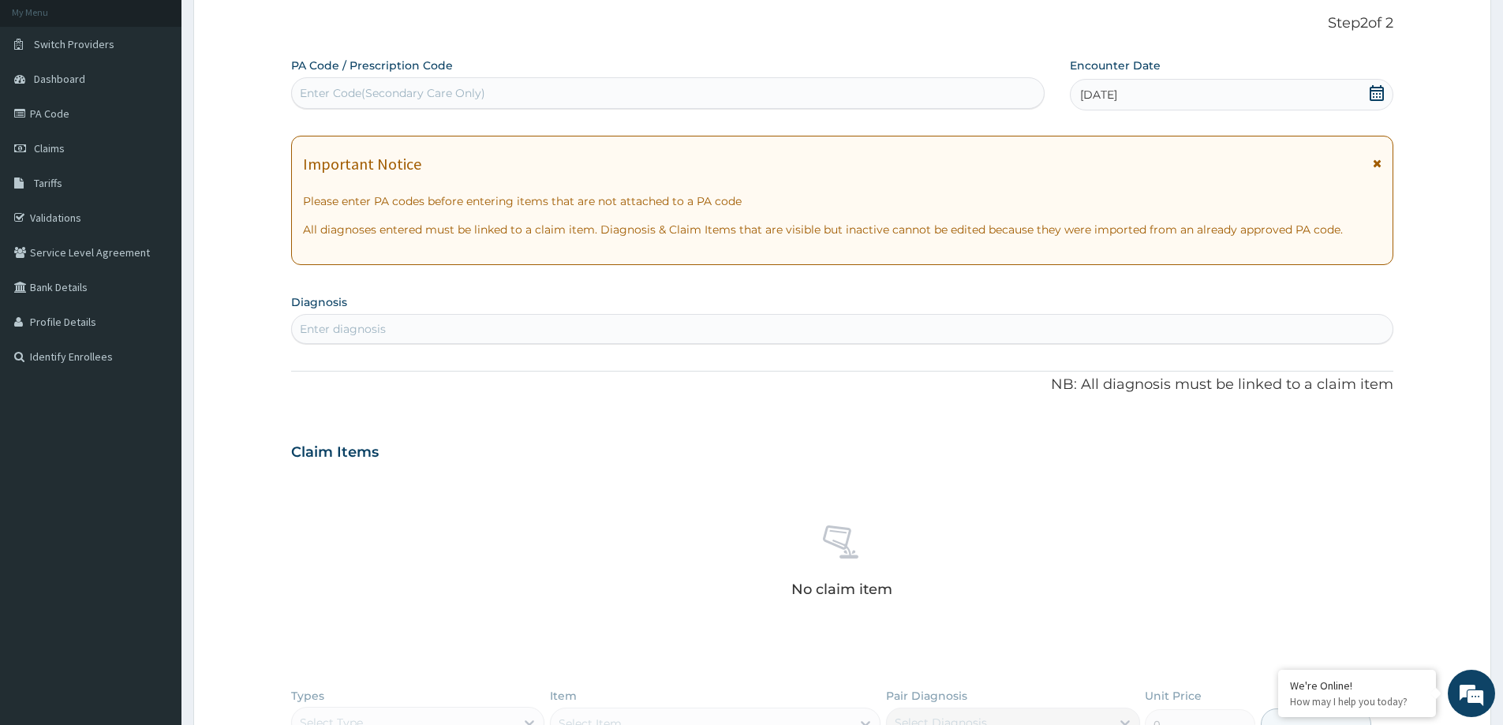
scroll to position [330, 0]
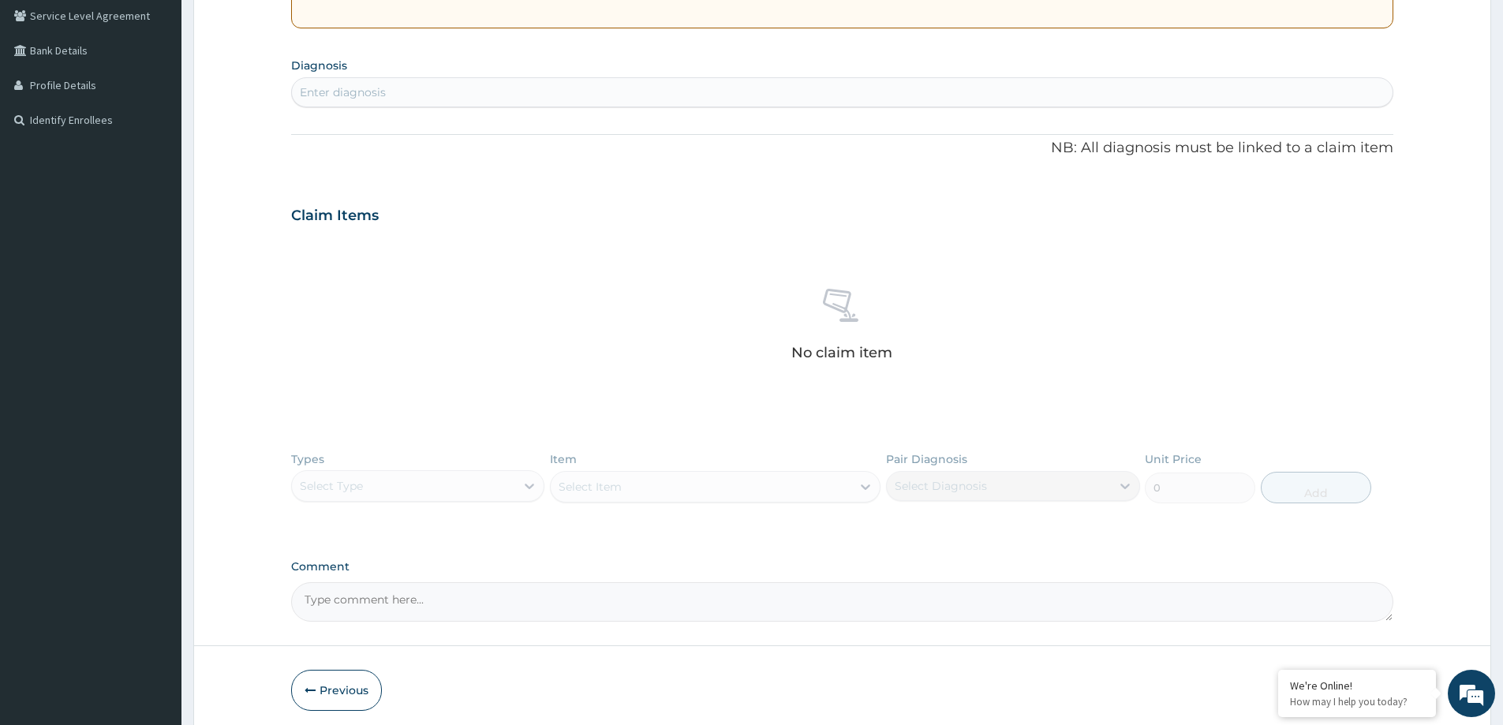
click at [368, 93] on div "Enter diagnosis" at bounding box center [343, 92] width 86 height 16
type input "bacterial disease"
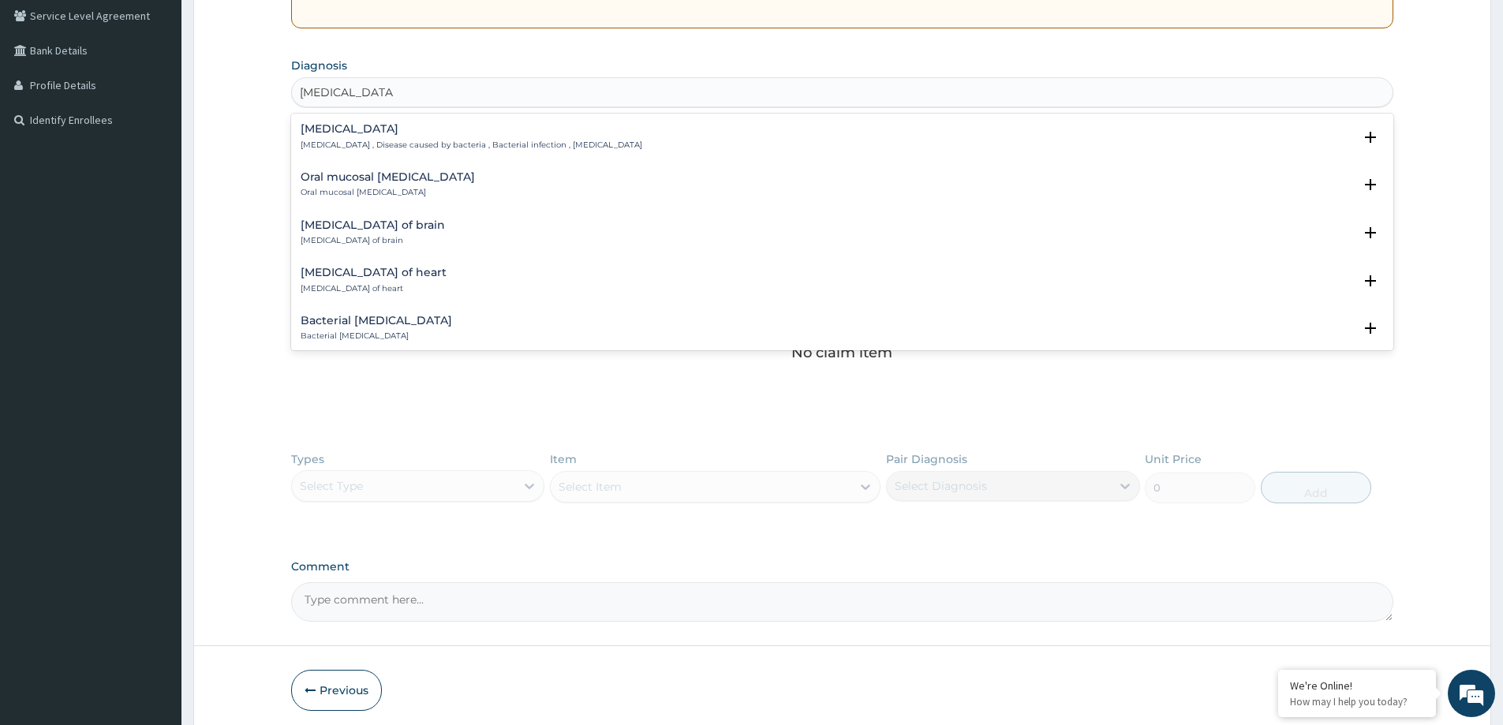
click at [390, 129] on h4 "Bacterial infectious disease" at bounding box center [472, 129] width 342 height 12
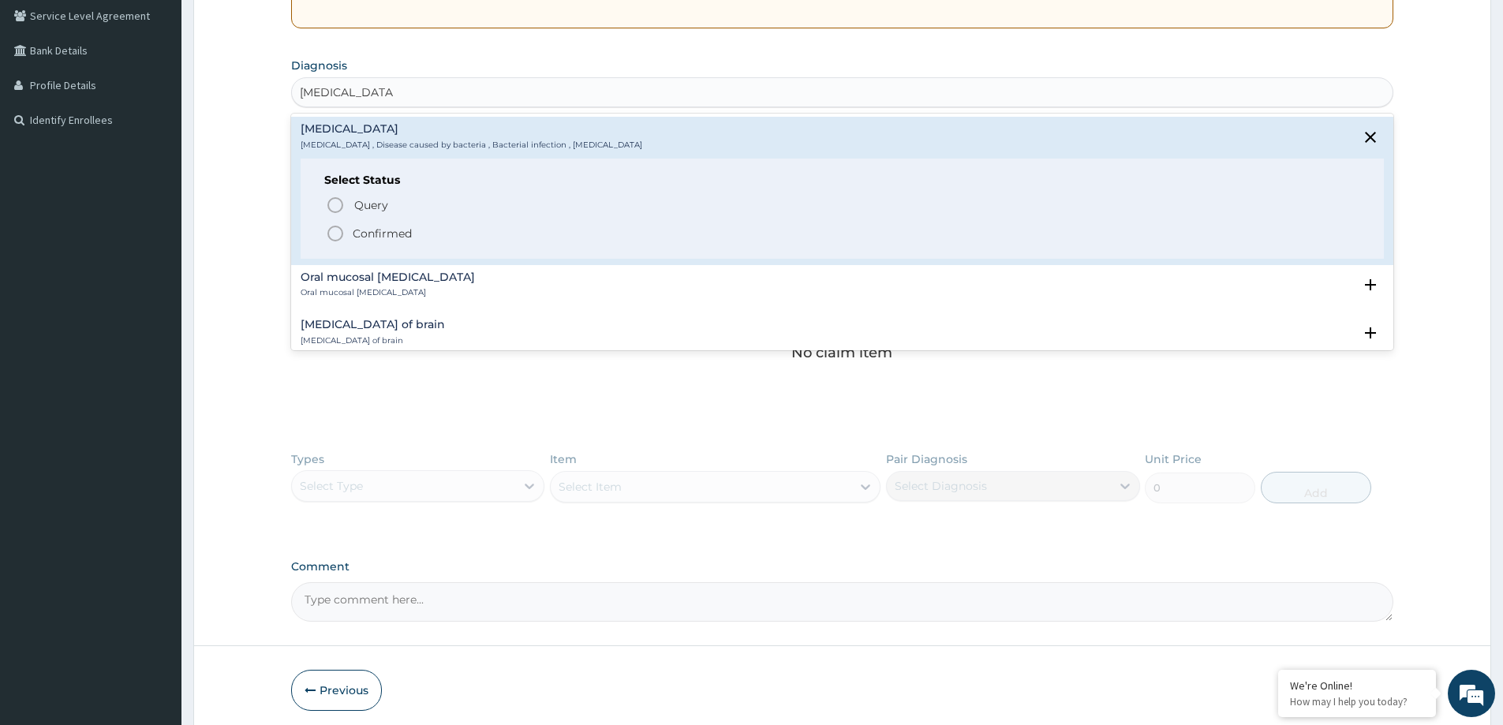
click at [368, 237] on p "Confirmed" at bounding box center [382, 234] width 59 height 16
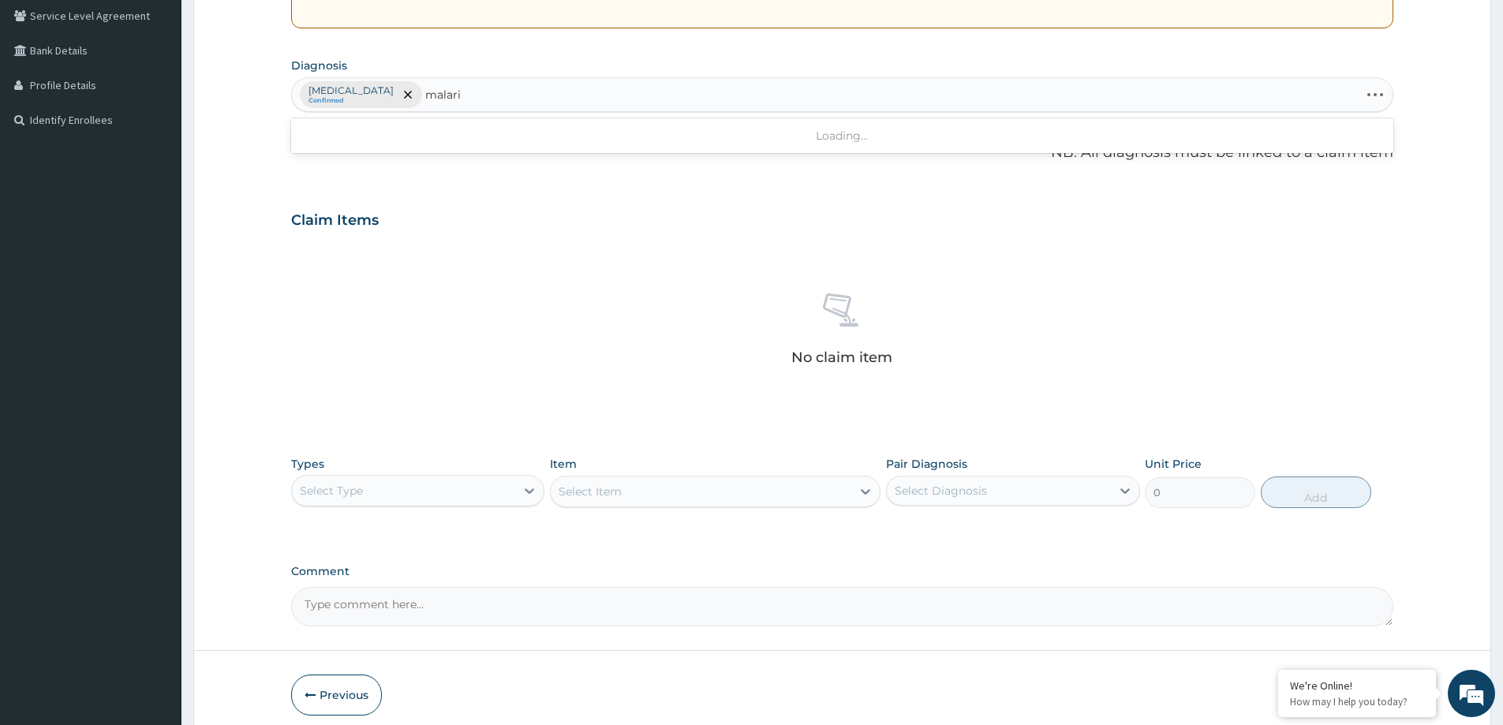
type input "malaria"
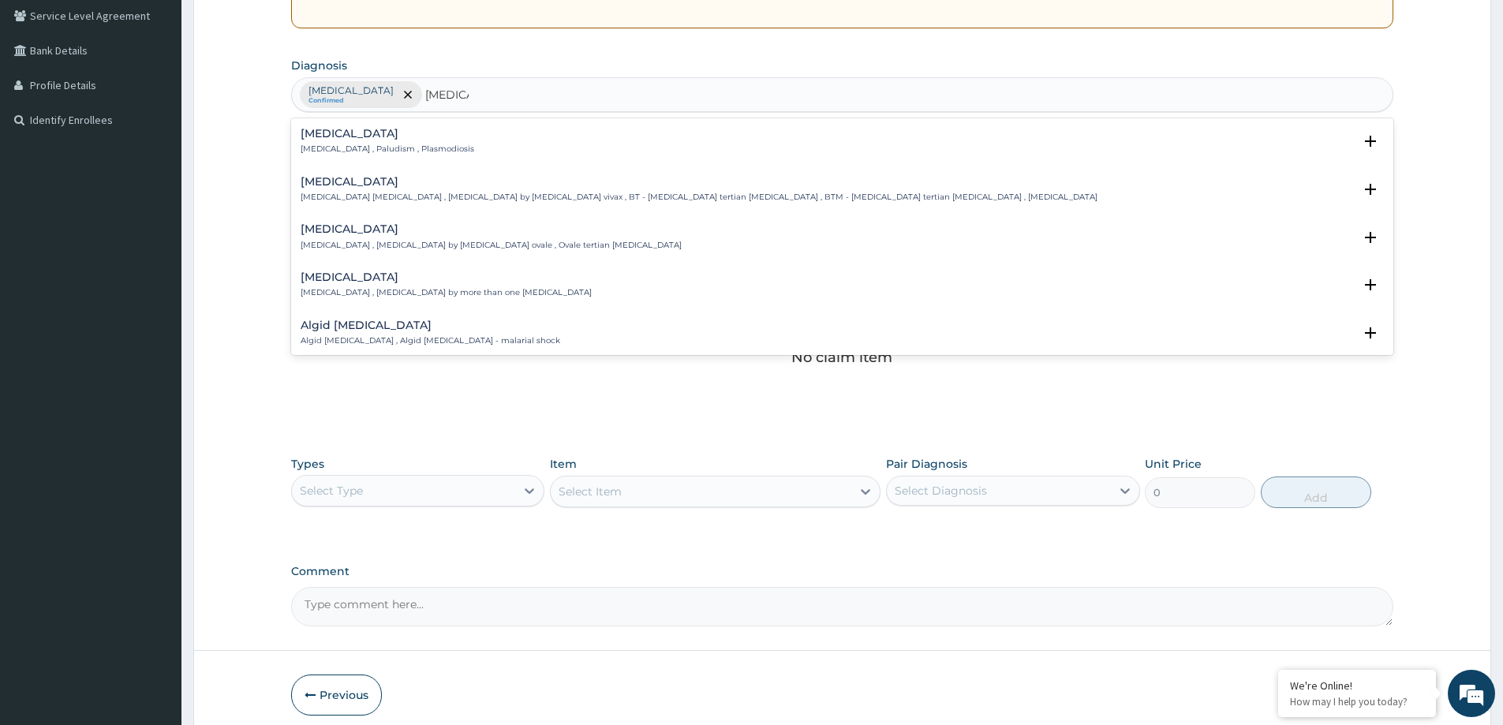
click at [338, 145] on p "Malaria , Paludism , Plasmodiosis" at bounding box center [388, 149] width 174 height 11
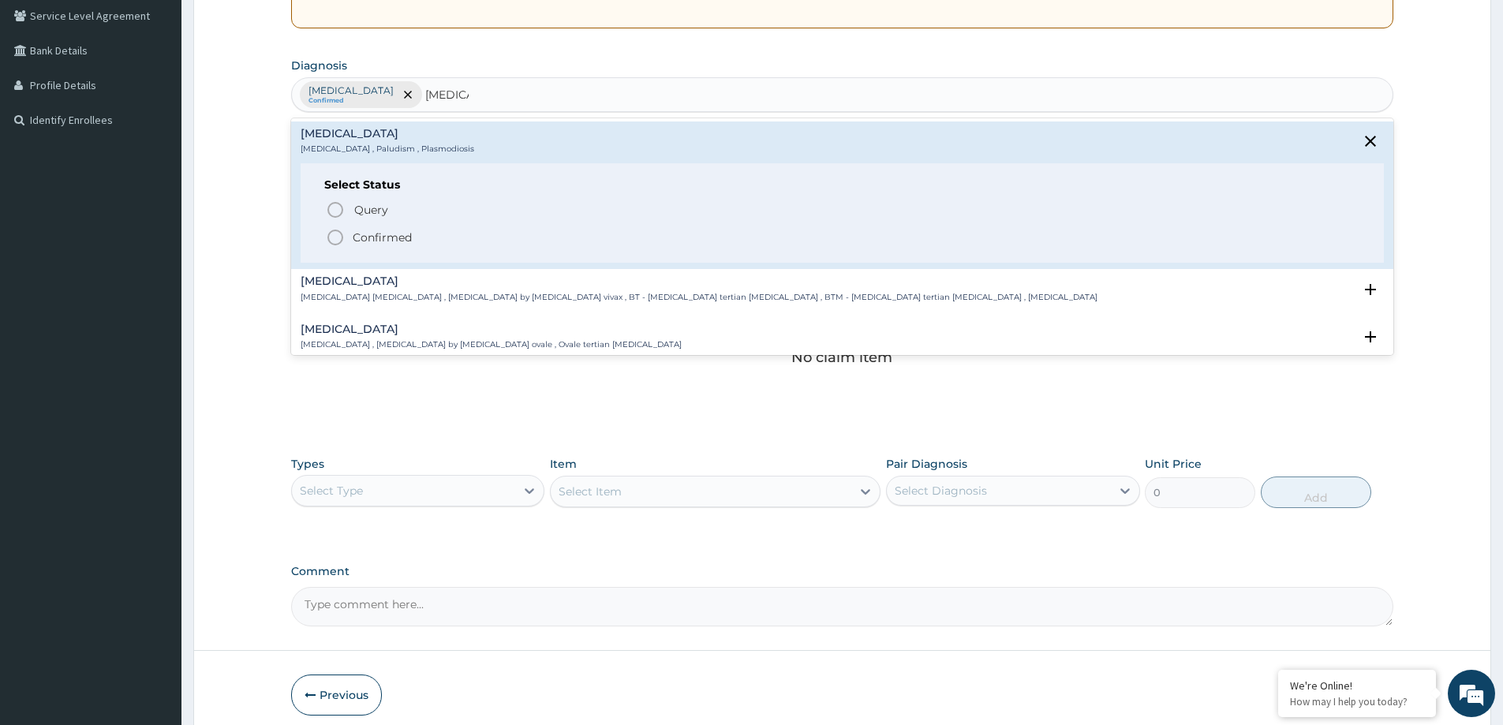
click at [364, 239] on p "Confirmed" at bounding box center [382, 238] width 59 height 16
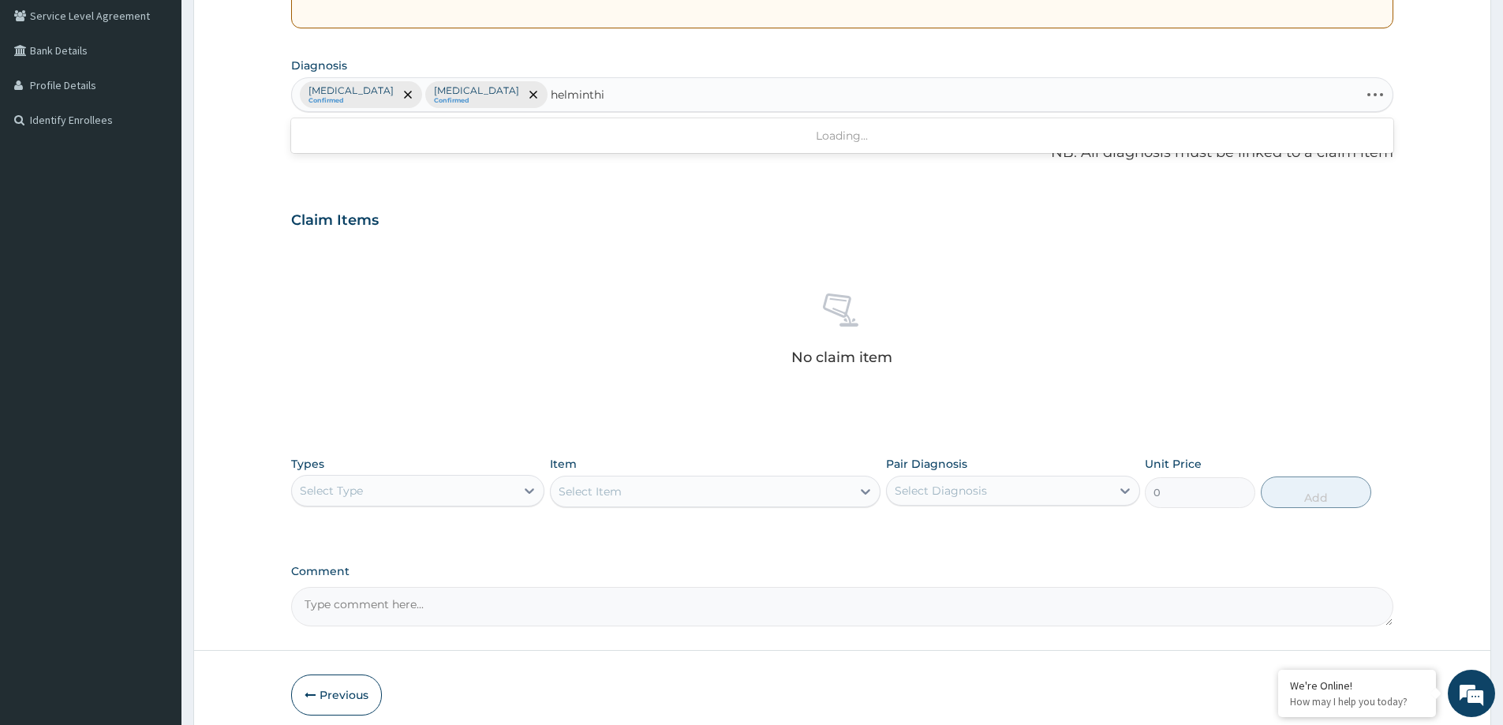
type input "helminthia"
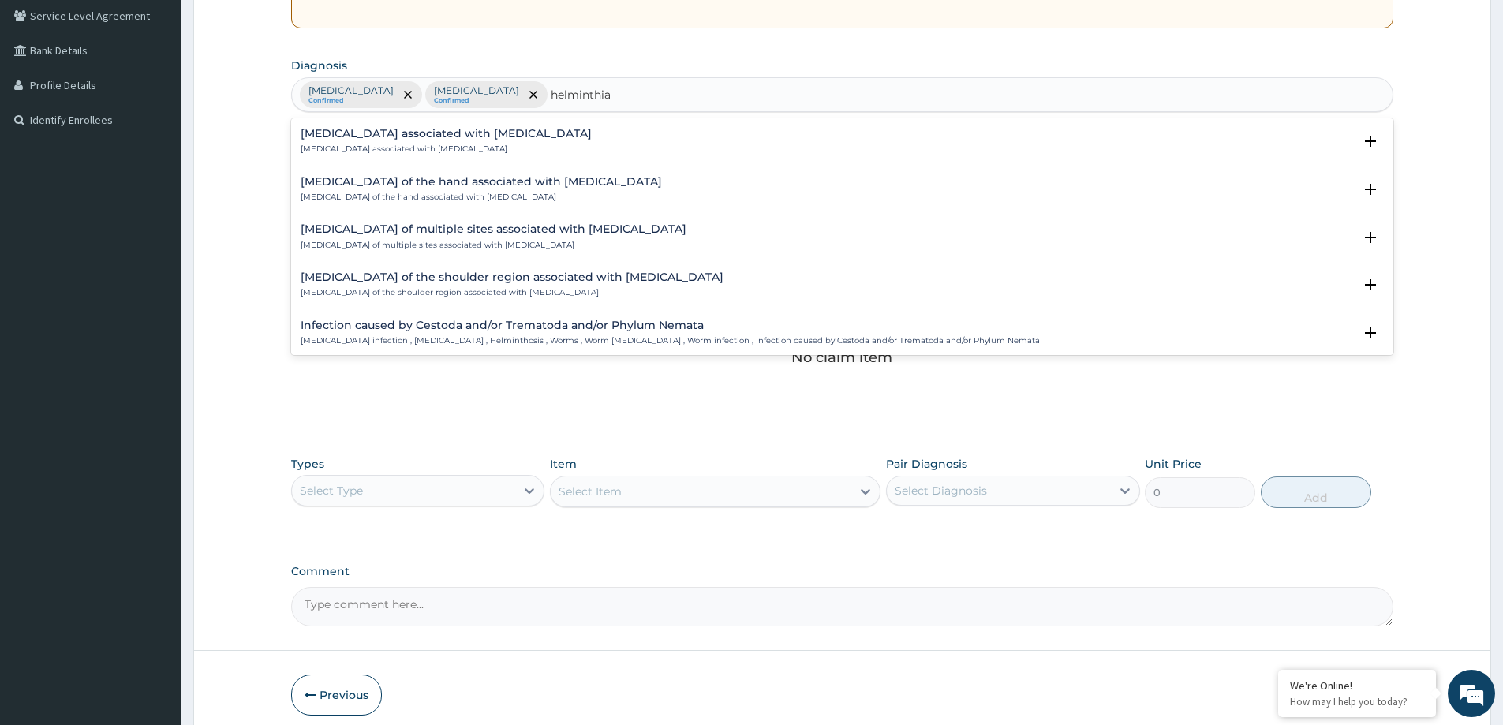
click at [389, 323] on h4 "Infection caused by Cestoda and/or Trematoda and/or Phylum Nemata" at bounding box center [670, 325] width 739 height 12
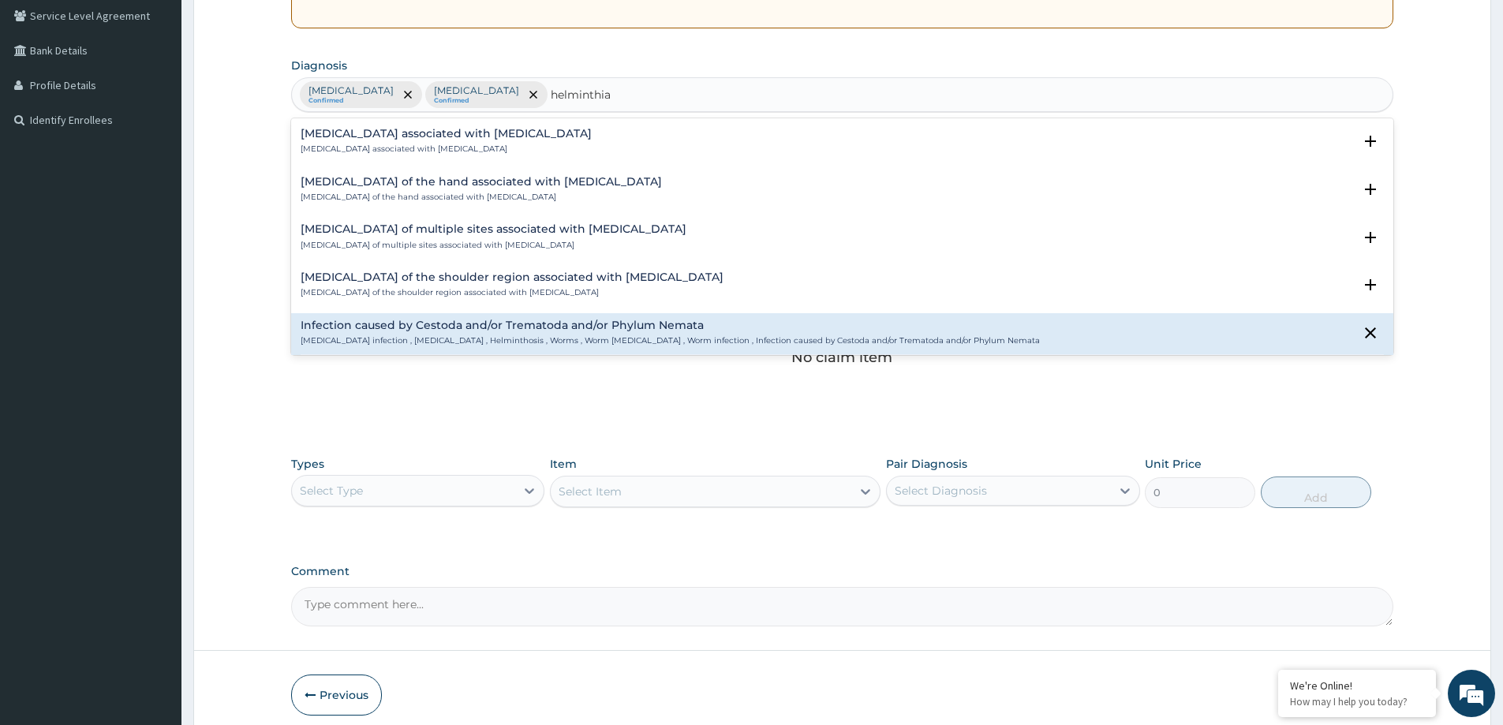
scroll to position [158, 0]
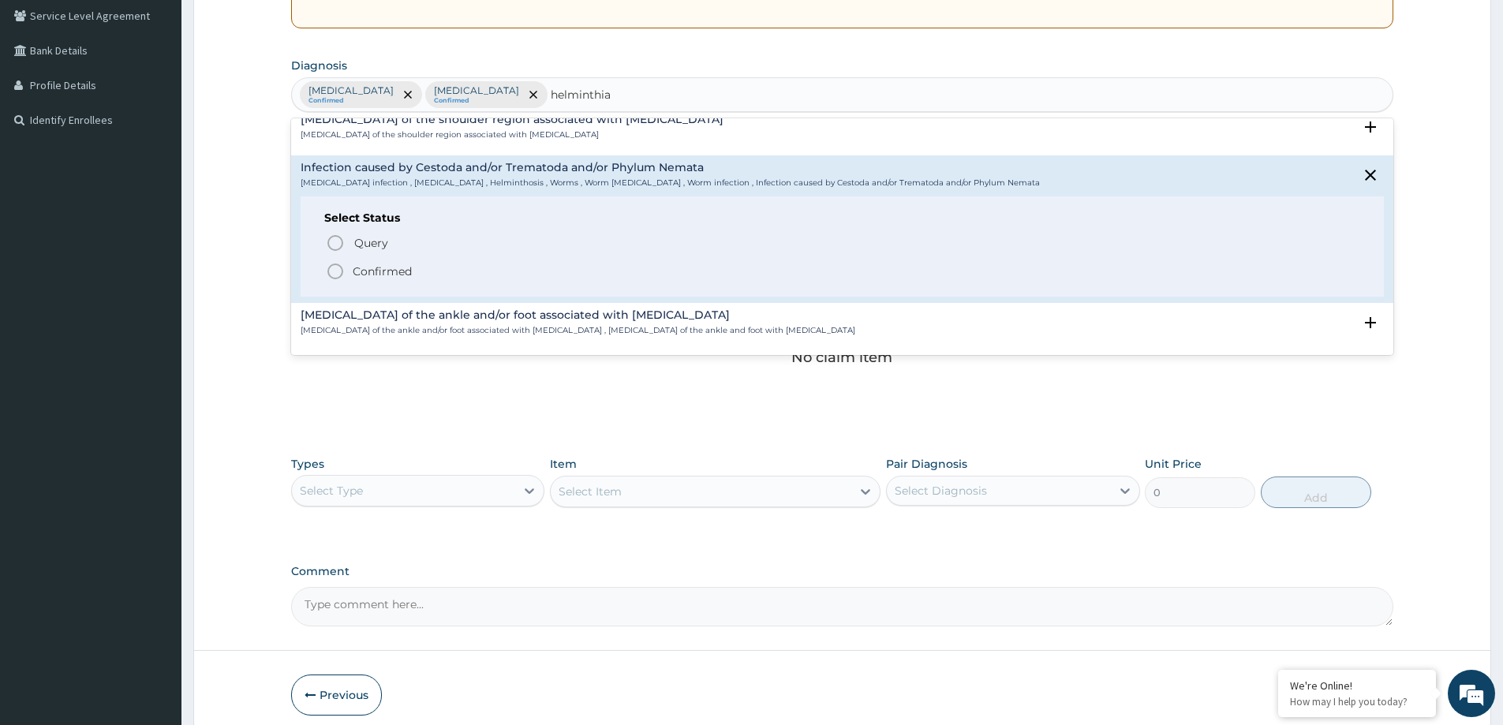
click at [369, 272] on p "Confirmed" at bounding box center [382, 271] width 59 height 16
click at [370, 272] on div "No claim item" at bounding box center [842, 331] width 1102 height 181
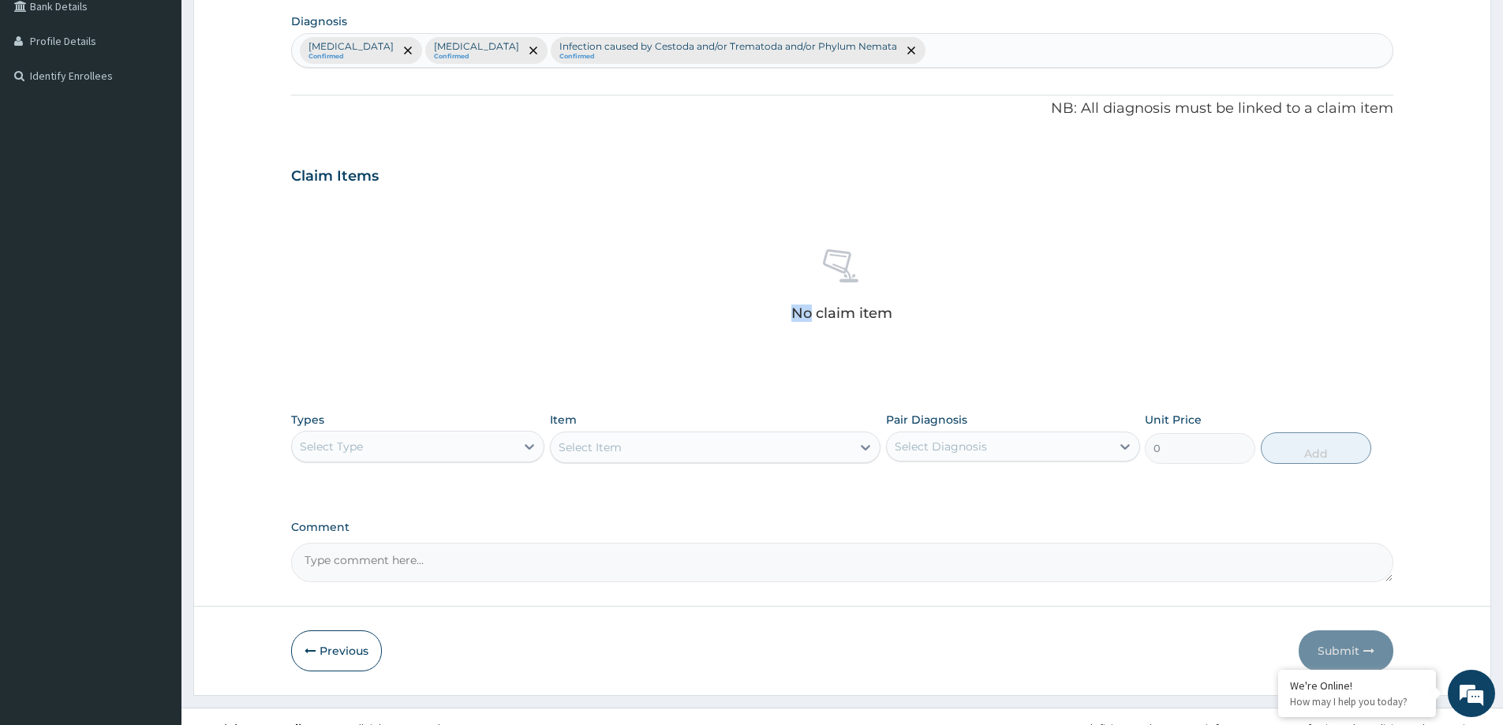
scroll to position [397, 0]
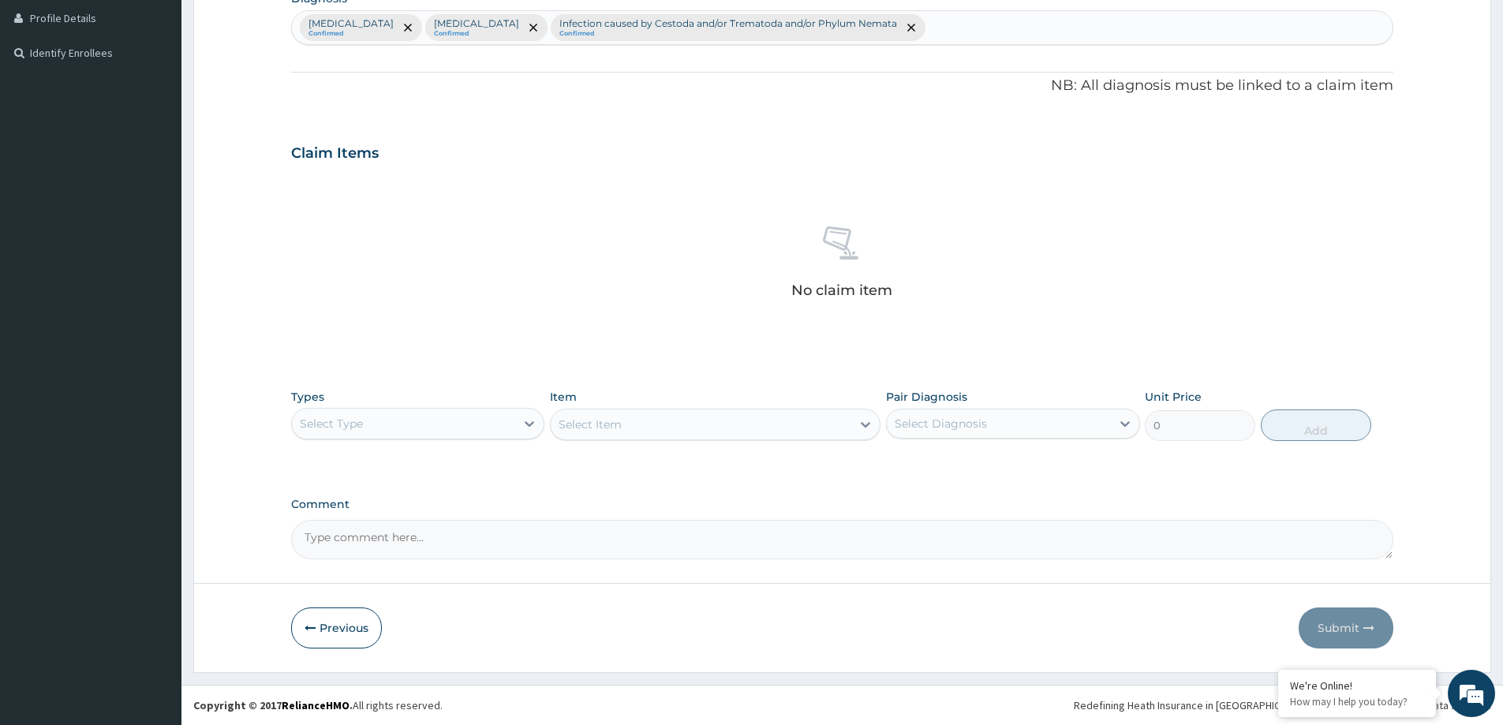
click at [354, 420] on div "Select Type" at bounding box center [331, 424] width 63 height 16
click at [366, 525] on div "Procedures" at bounding box center [417, 520] width 253 height 28
click at [799, 434] on div "Select Item" at bounding box center [701, 424] width 301 height 25
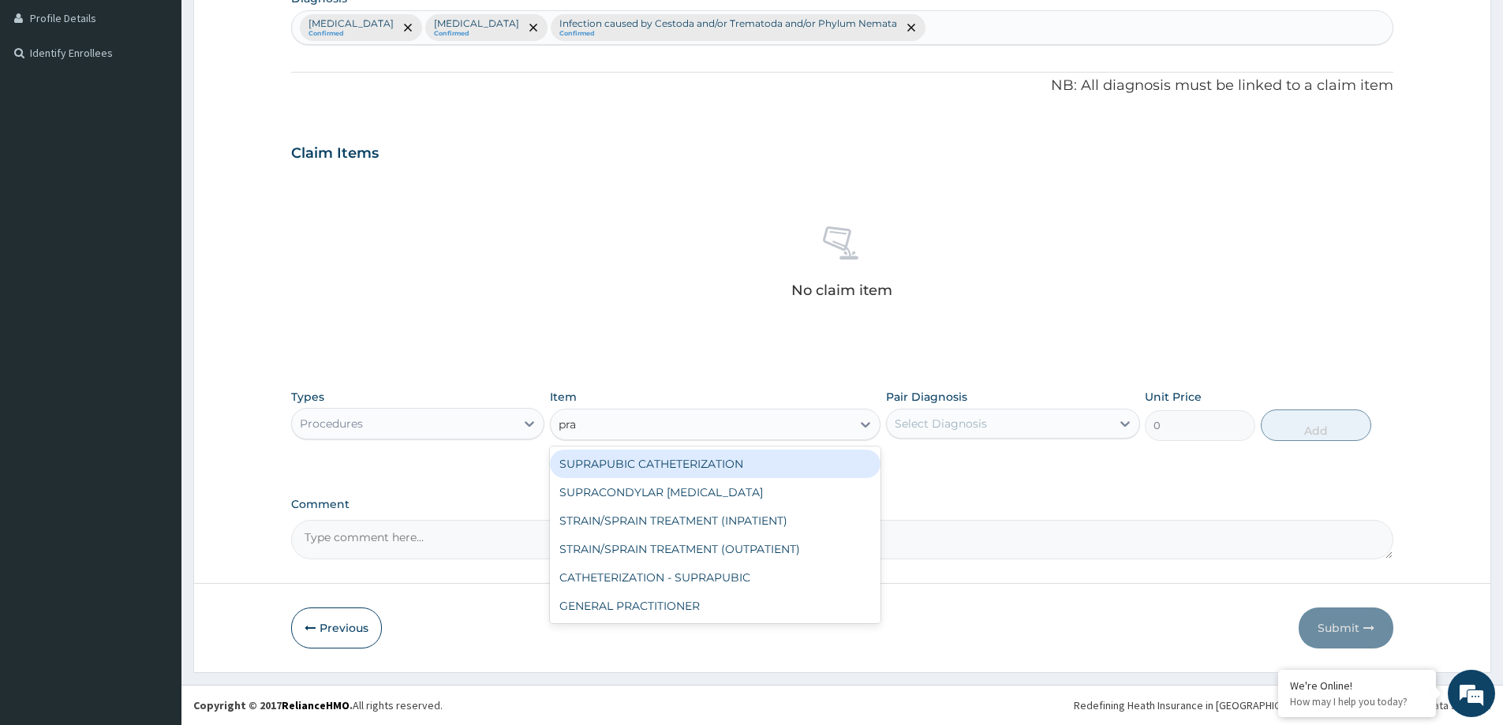
type input "prac"
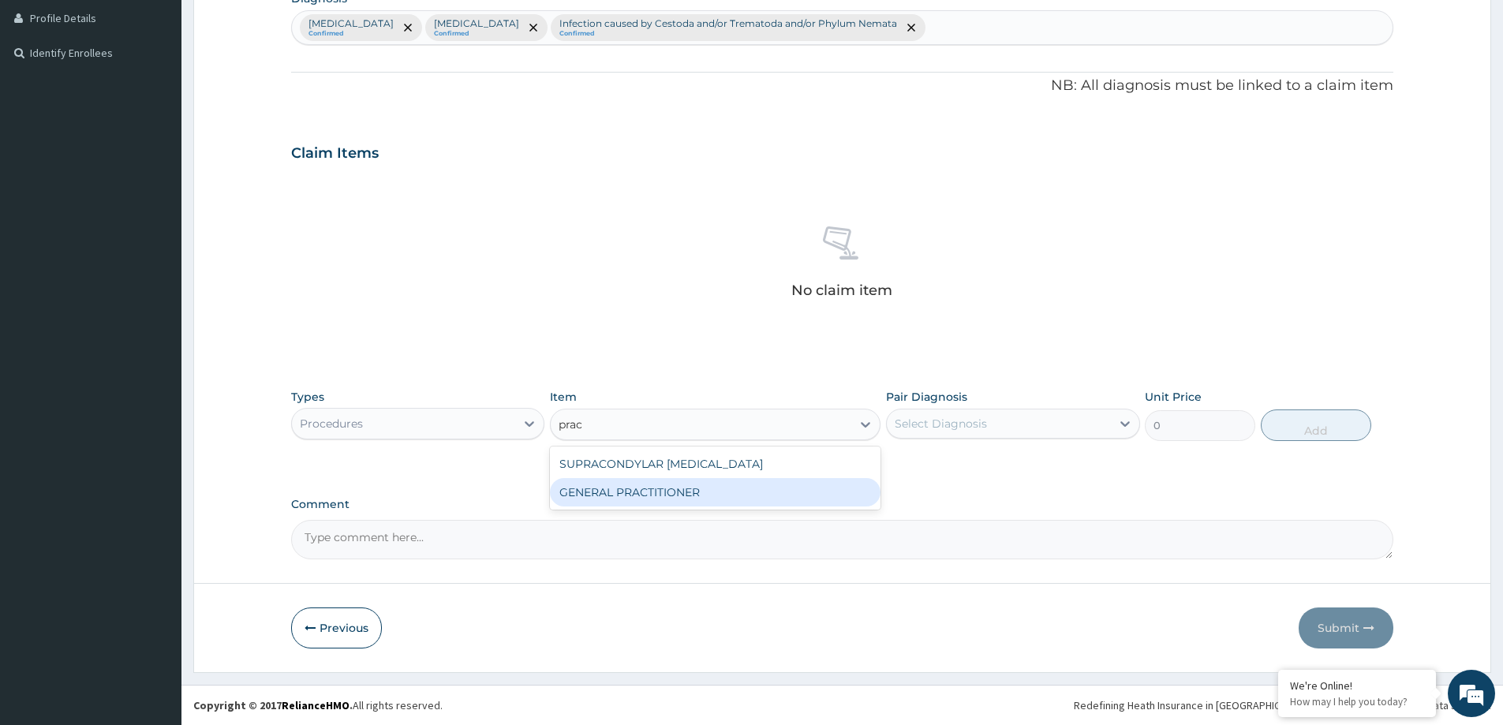
click at [758, 494] on div "GENERAL PRACTITIONER" at bounding box center [715, 492] width 330 height 28
type input "3125"
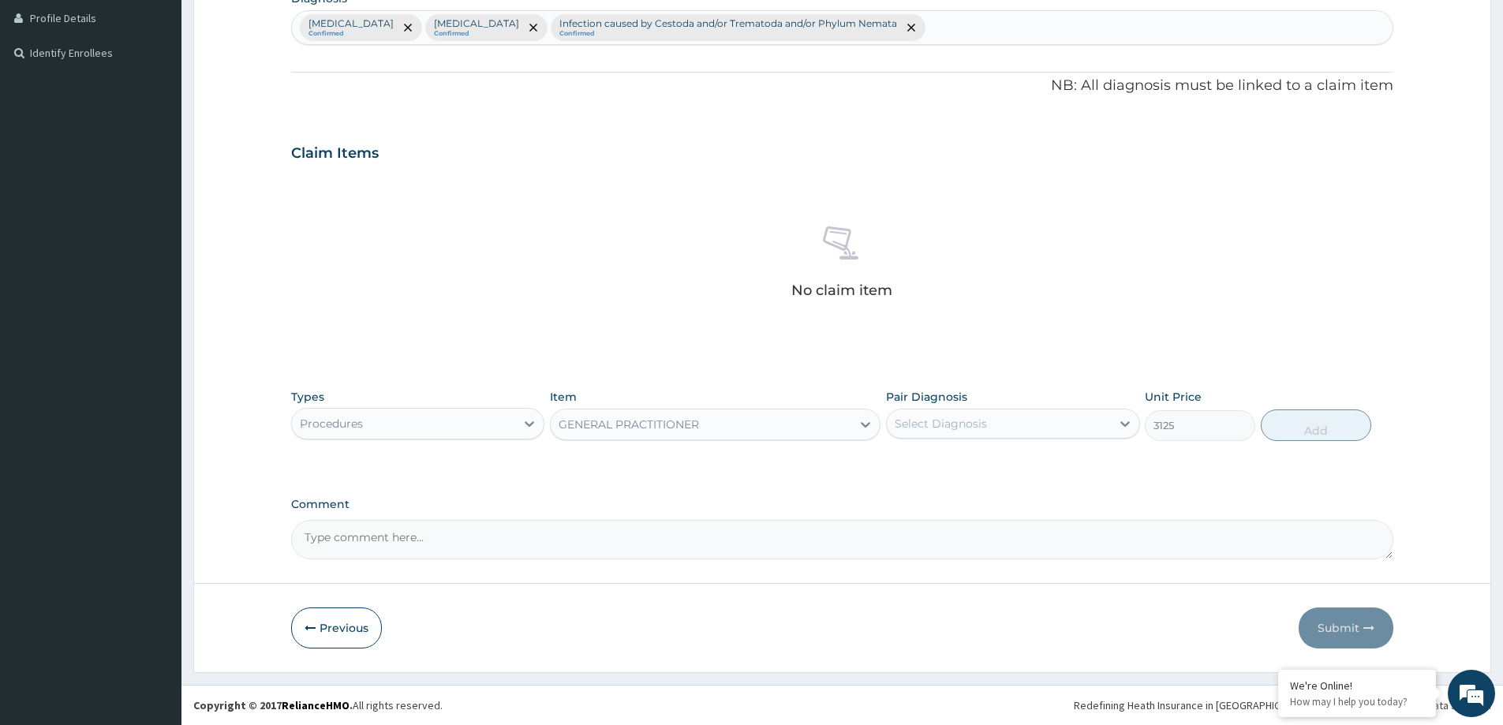
click at [1031, 433] on div "Select Diagnosis" at bounding box center [998, 423] width 223 height 25
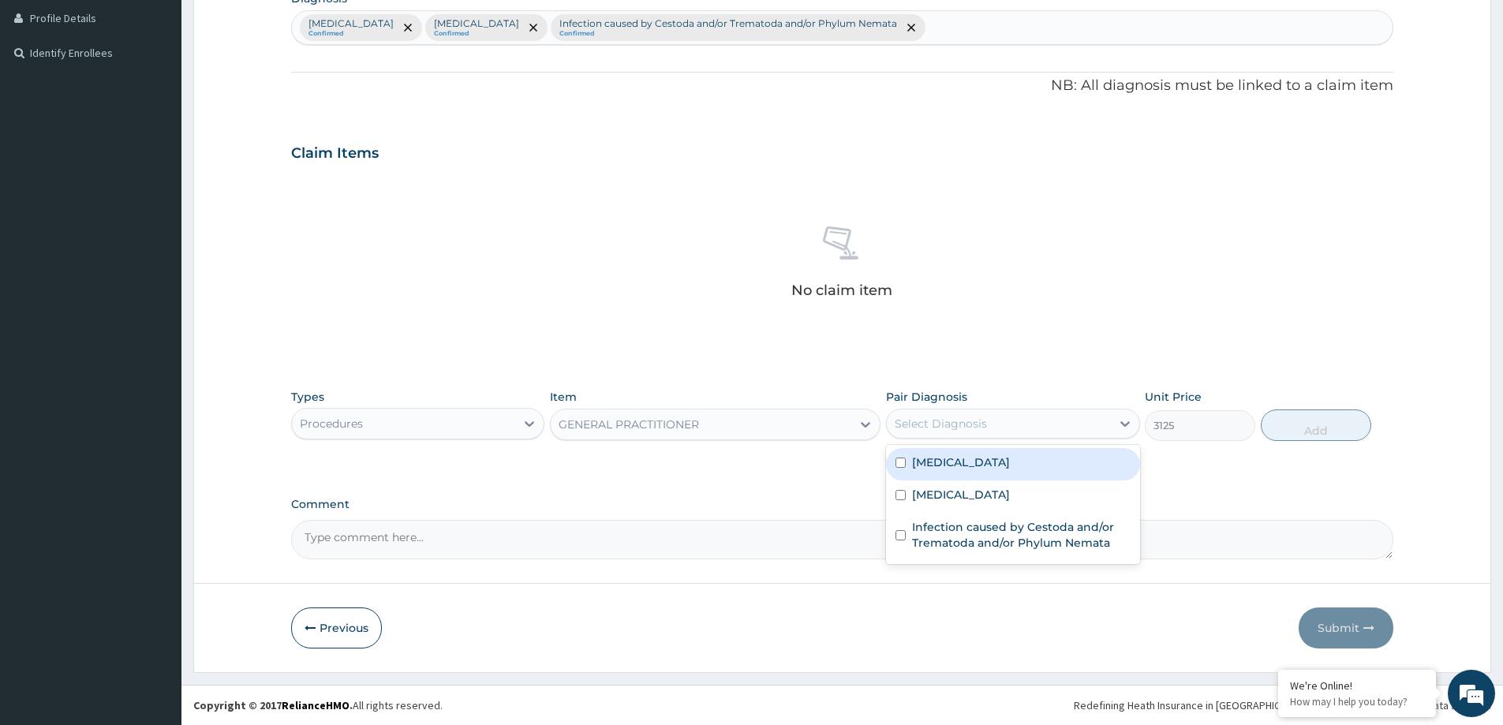
click at [1010, 469] on label "Bacterial infectious disease" at bounding box center [961, 462] width 98 height 16
checkbox input "true"
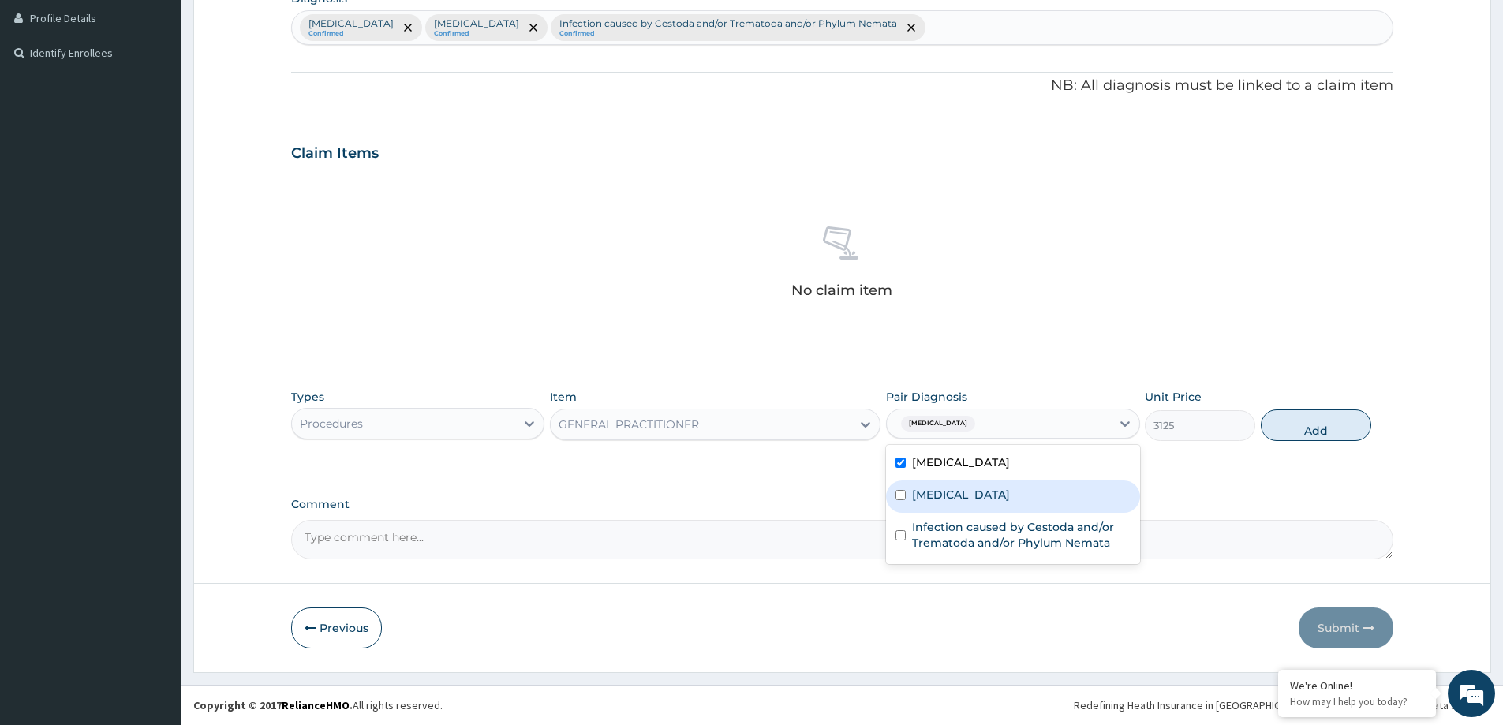
click at [1009, 503] on div "Malaria" at bounding box center [1012, 496] width 253 height 32
checkbox input "true"
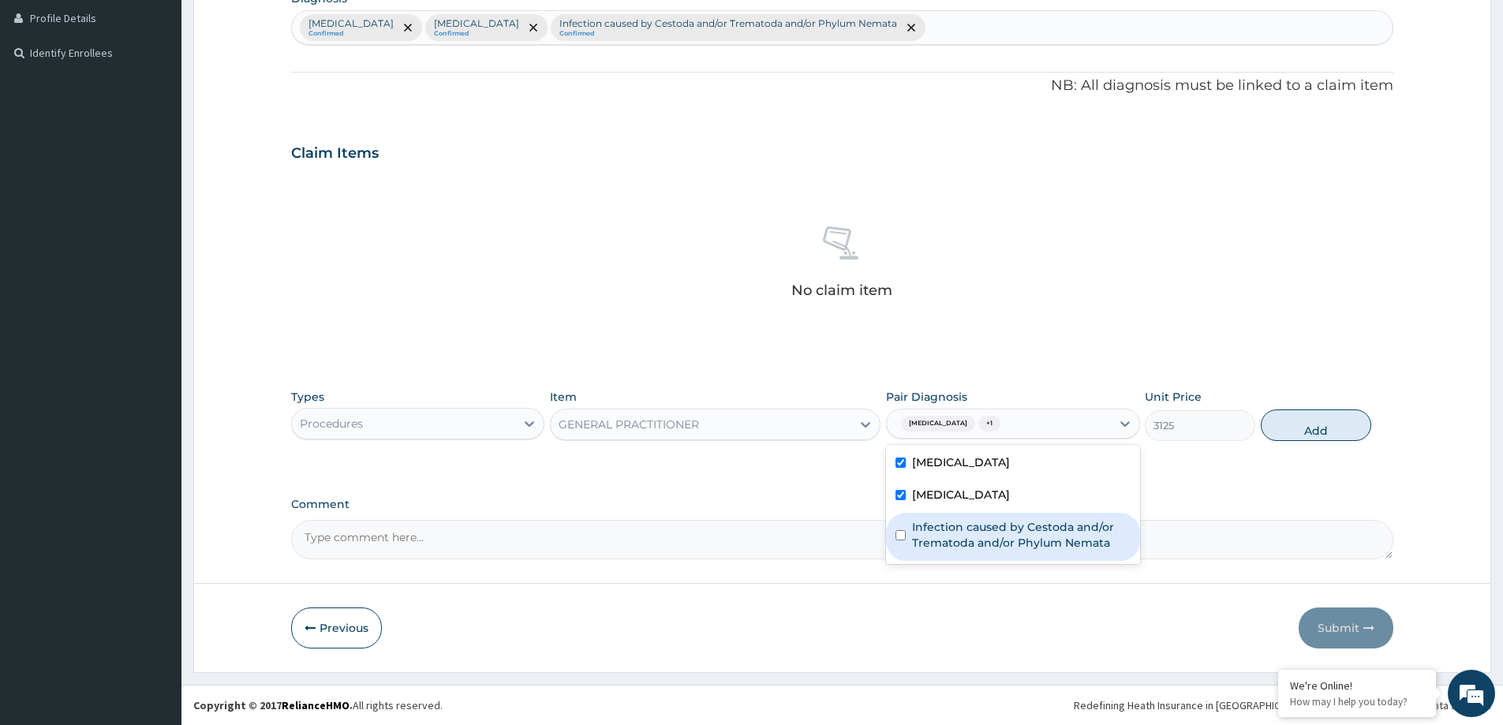
click at [999, 541] on label "Infection caused by Cestoda and/or Trematoda and/or Phylum Nemata" at bounding box center [1021, 535] width 218 height 32
checkbox input "true"
click at [1308, 414] on button "Add" at bounding box center [1315, 425] width 110 height 32
type input "0"
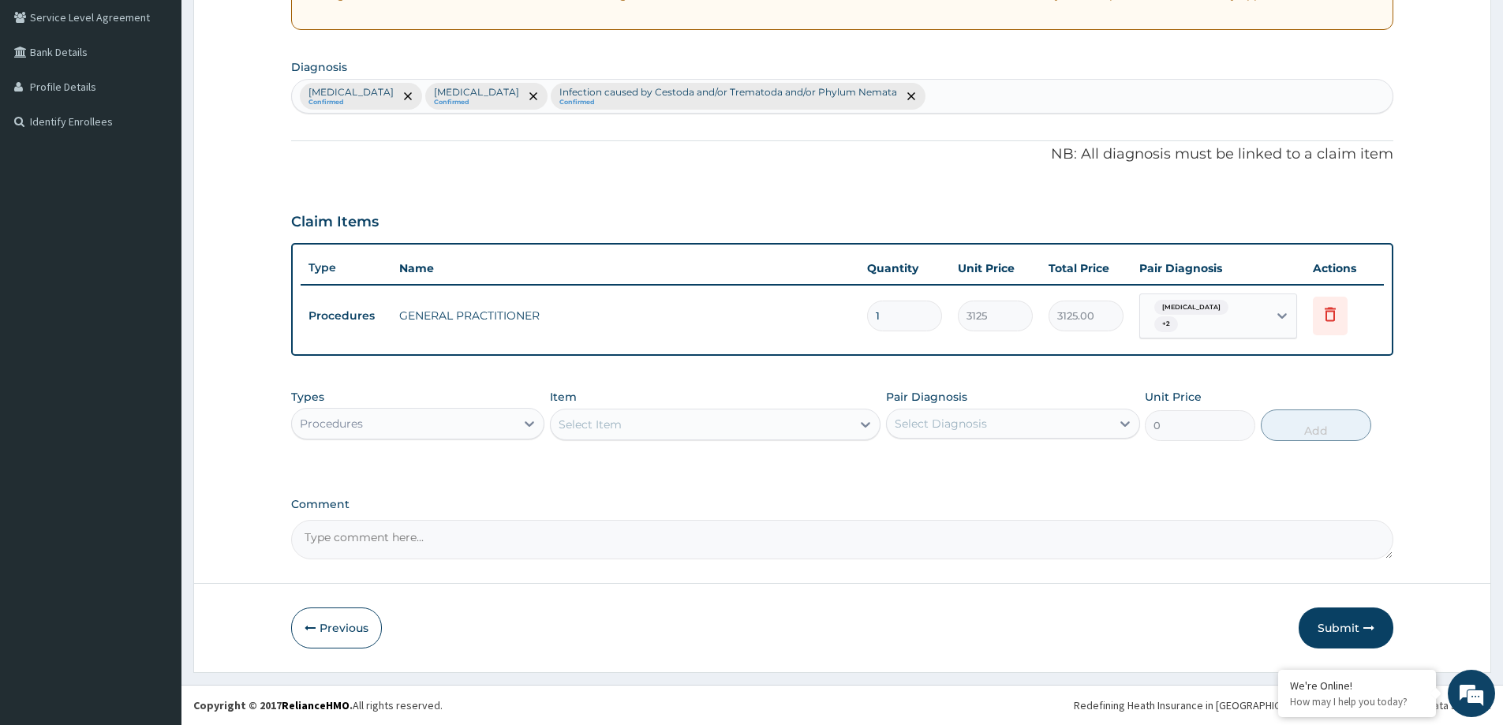
scroll to position [328, 0]
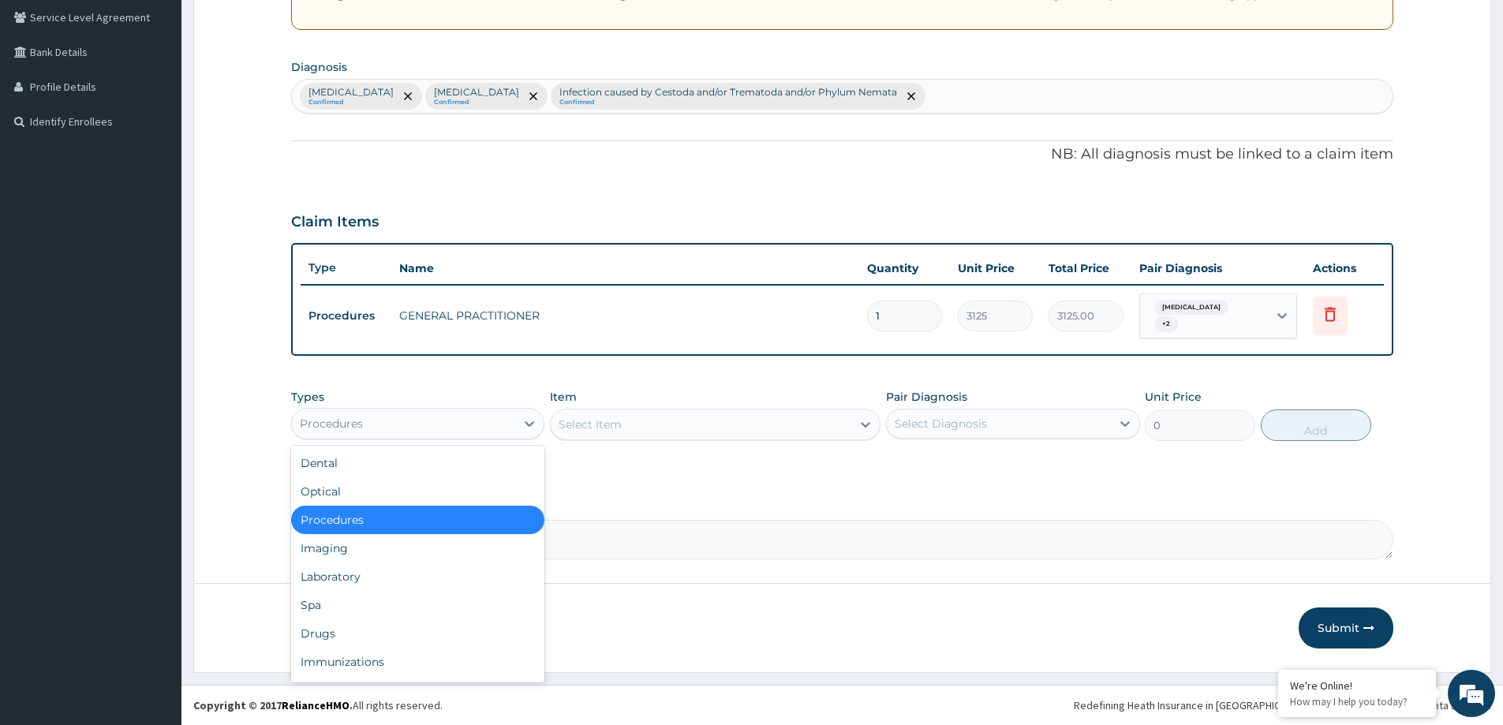
click at [388, 421] on div "Procedures" at bounding box center [403, 423] width 223 height 25
click at [372, 585] on div "Laboratory" at bounding box center [417, 576] width 253 height 28
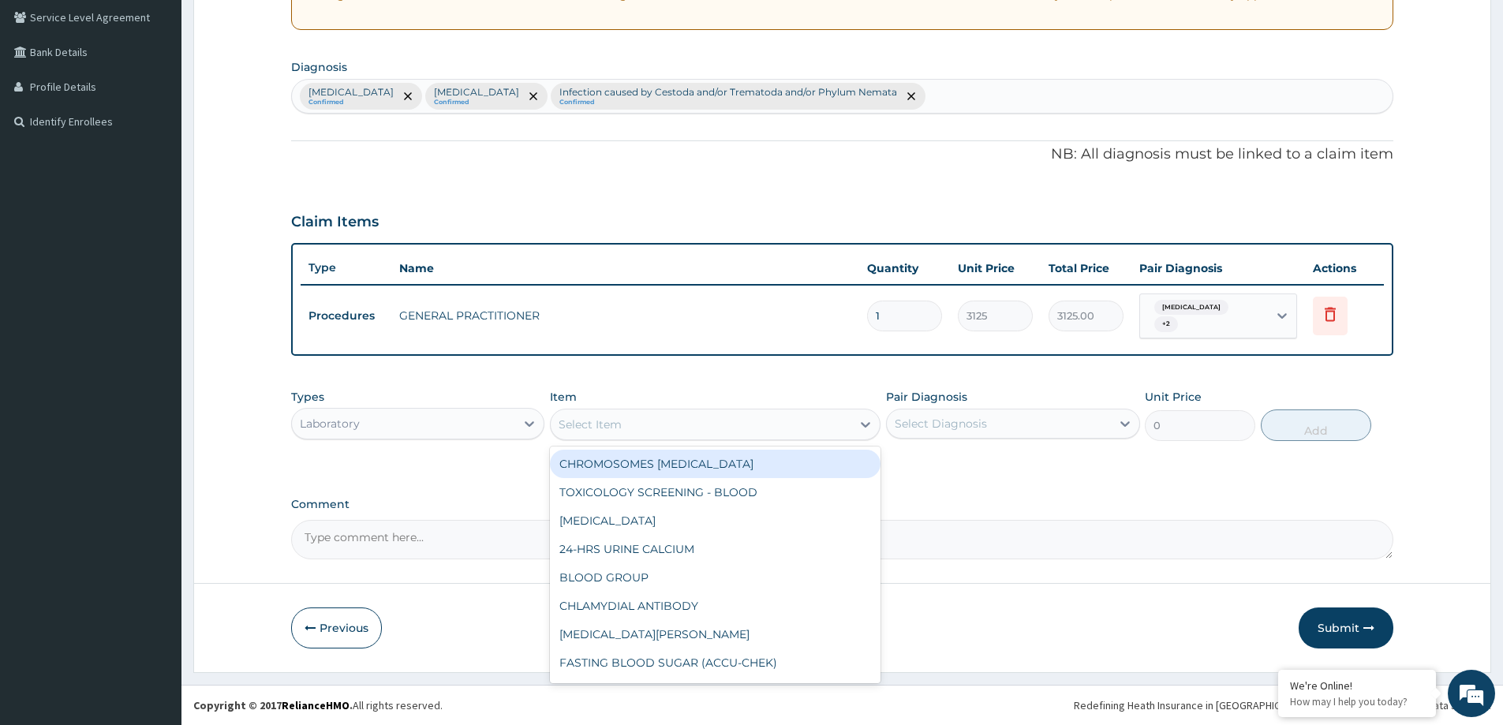
click at [821, 433] on div "Select Item" at bounding box center [701, 424] width 301 height 25
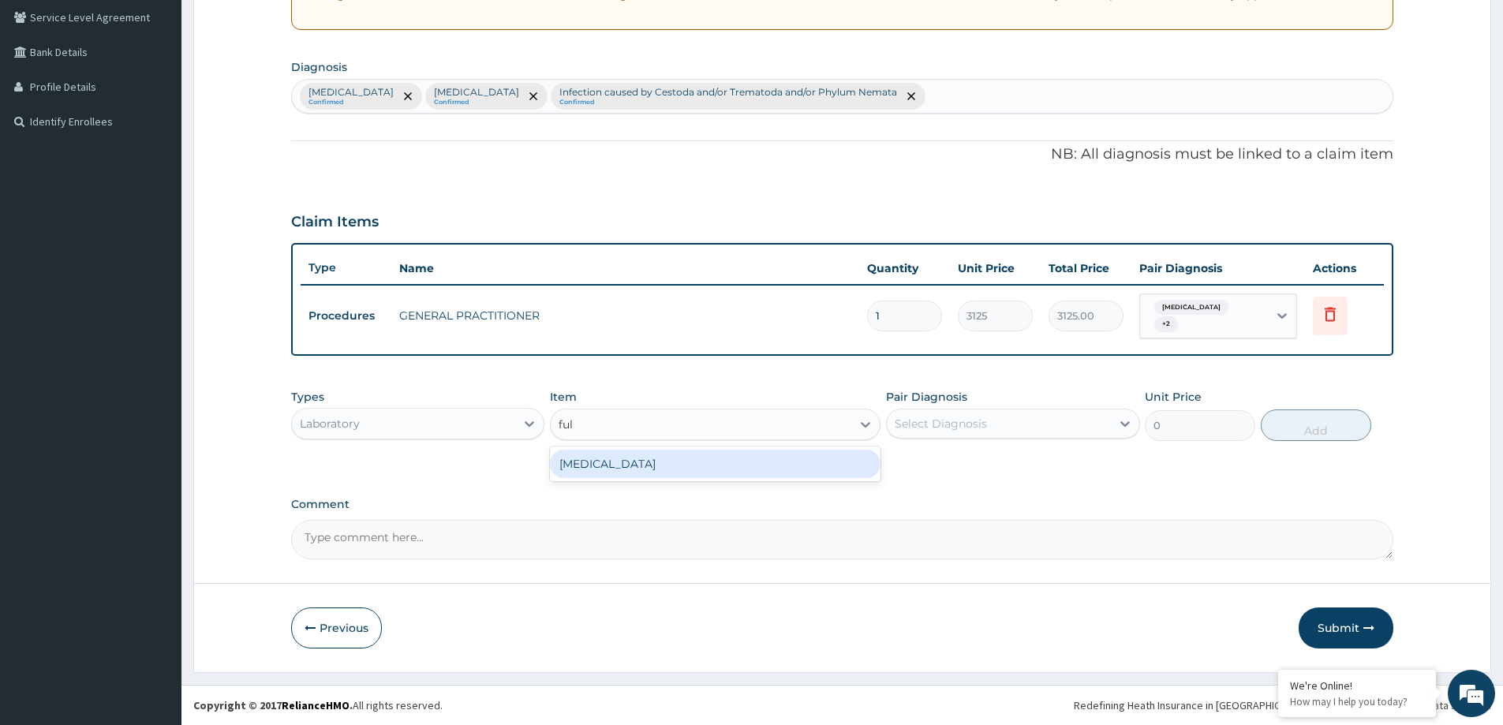
type input "full"
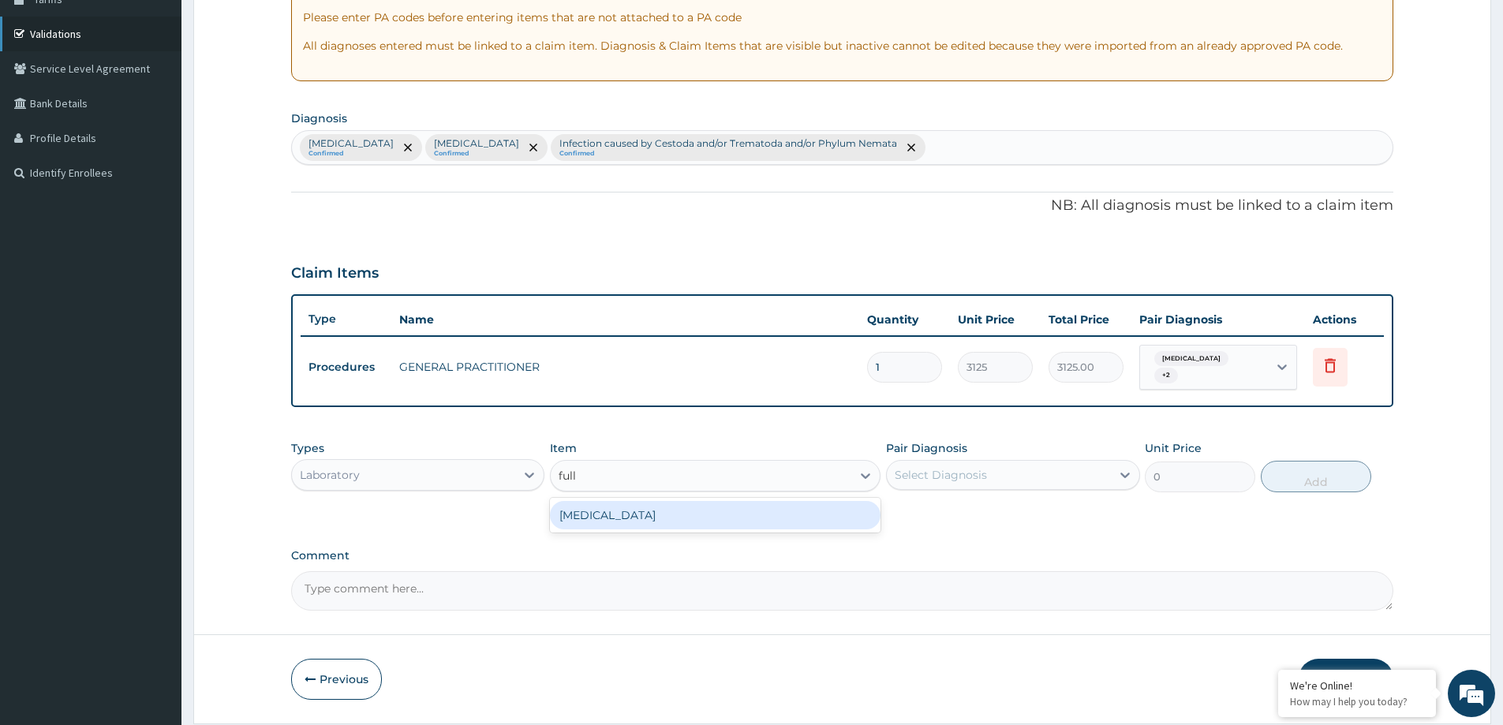
scroll to position [249, 0]
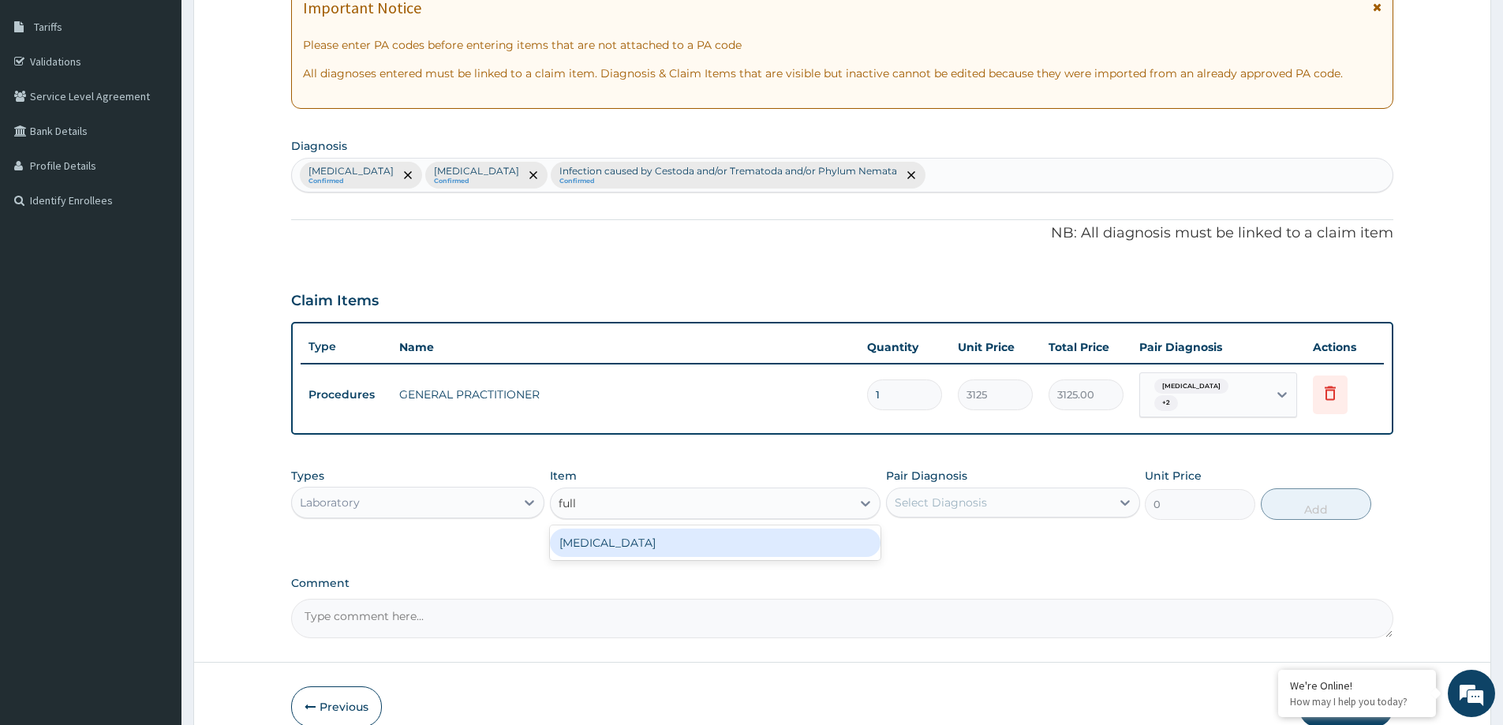
click at [648, 550] on div "FULL BLOOD COUNT" at bounding box center [715, 542] width 330 height 28
type input "3375"
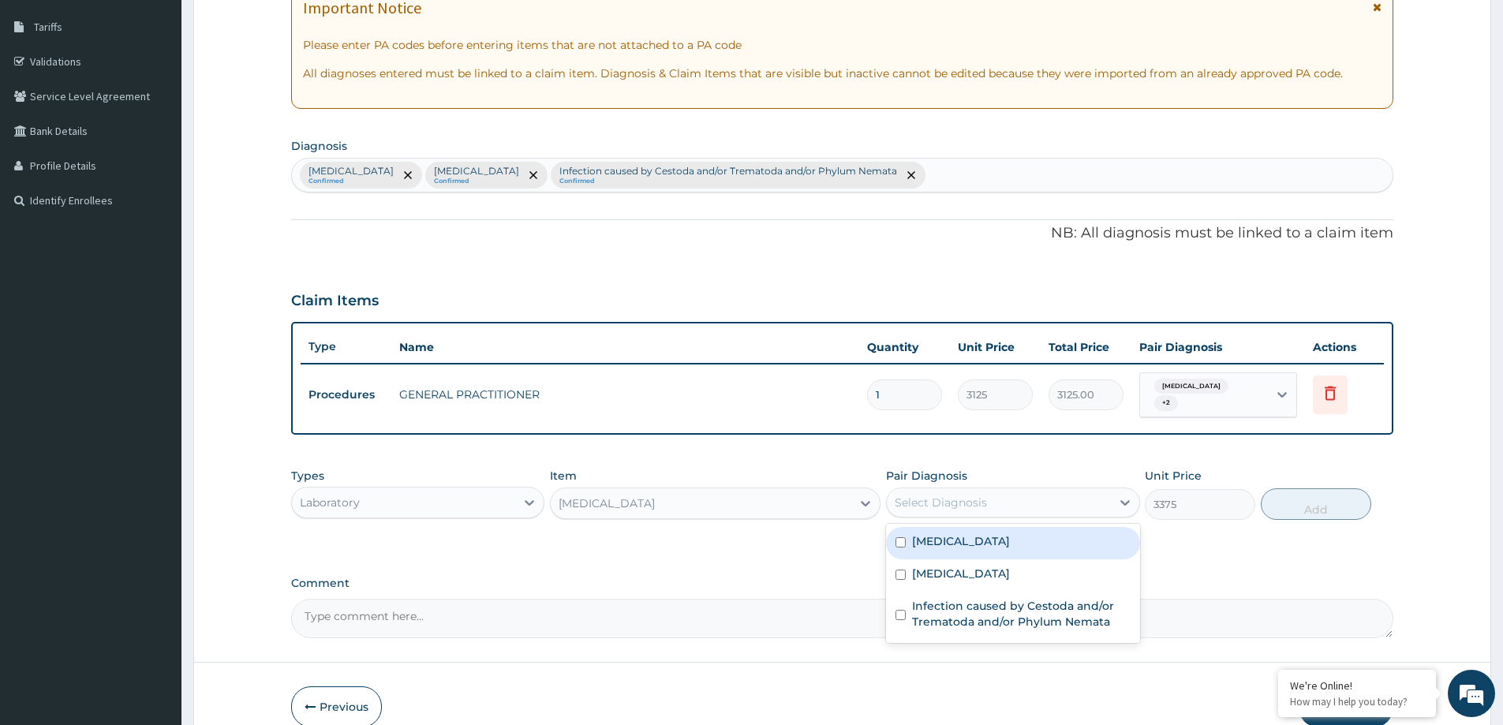
click at [1003, 506] on div "Select Diagnosis" at bounding box center [998, 502] width 223 height 25
click at [996, 549] on label "Bacterial infectious disease" at bounding box center [961, 541] width 98 height 16
checkbox input "true"
click at [1316, 504] on button "Add" at bounding box center [1315, 504] width 110 height 32
type input "0"
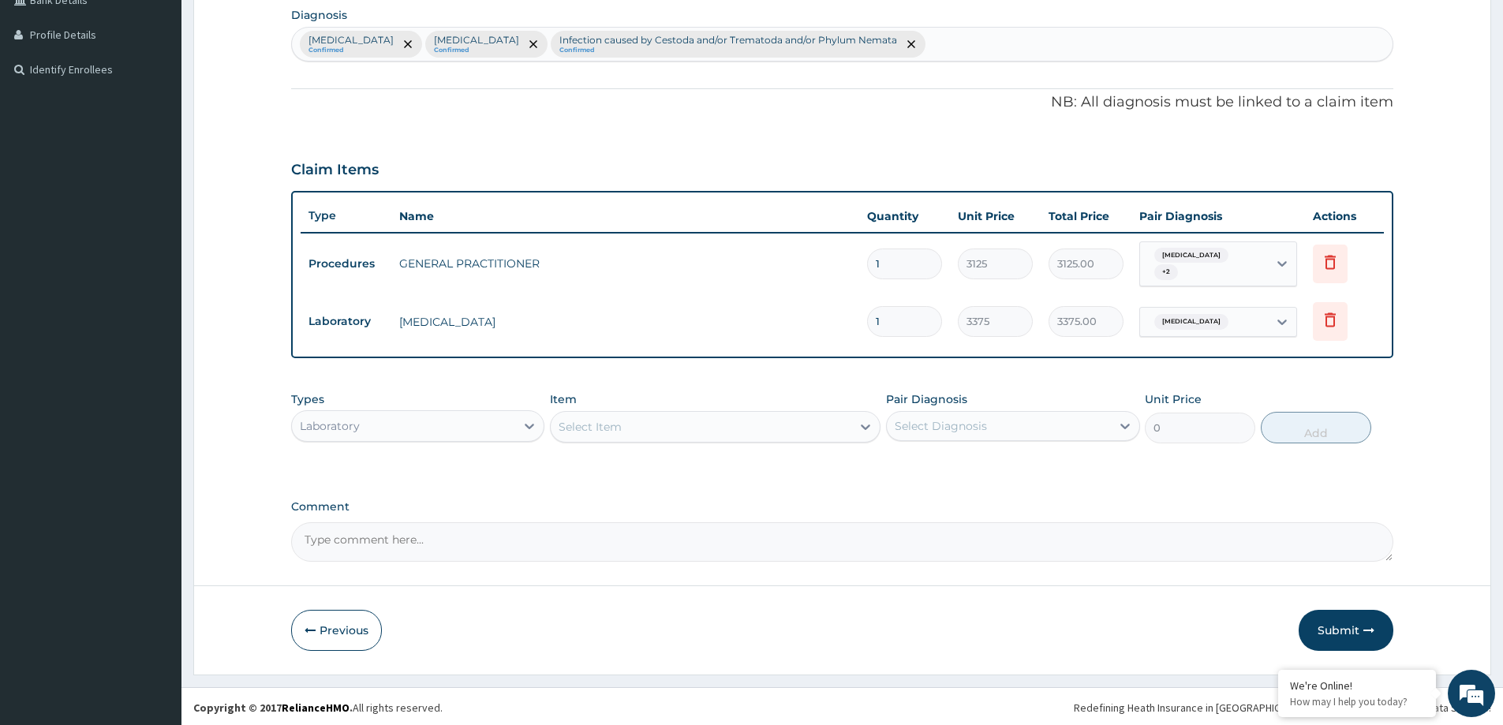
scroll to position [383, 0]
click at [609, 428] on div "Select Item" at bounding box center [589, 424] width 63 height 16
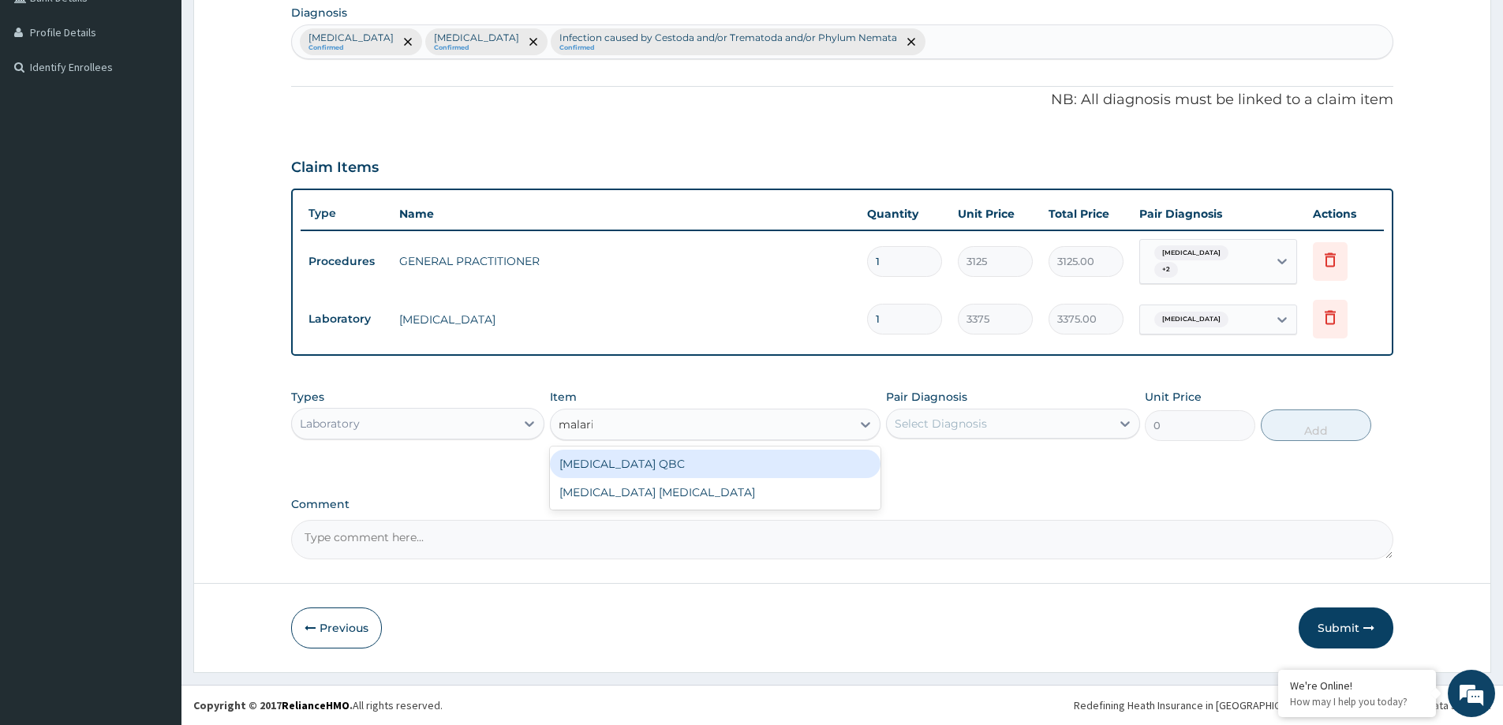
type input "malaria"
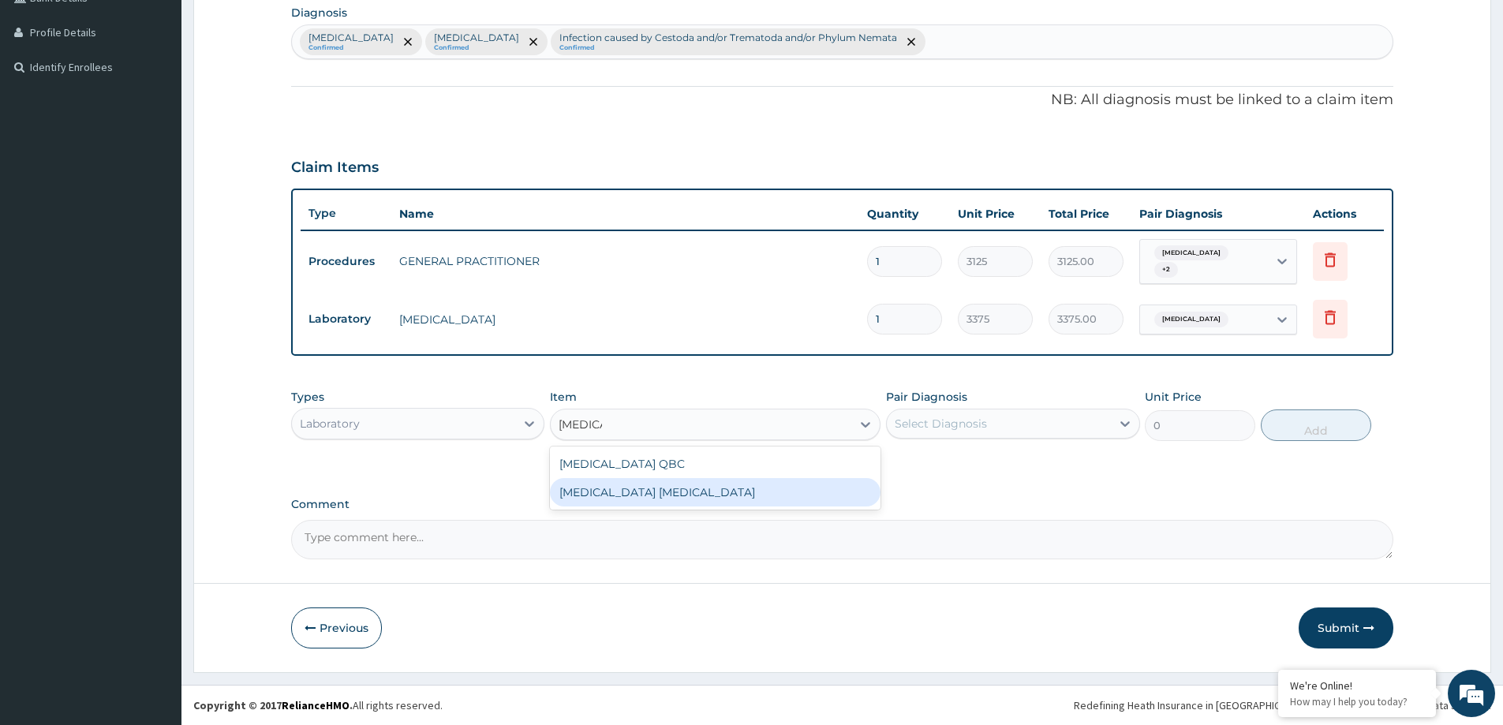
click at [636, 484] on div "MALARIA PARASITE" at bounding box center [715, 492] width 330 height 28
type input "2025"
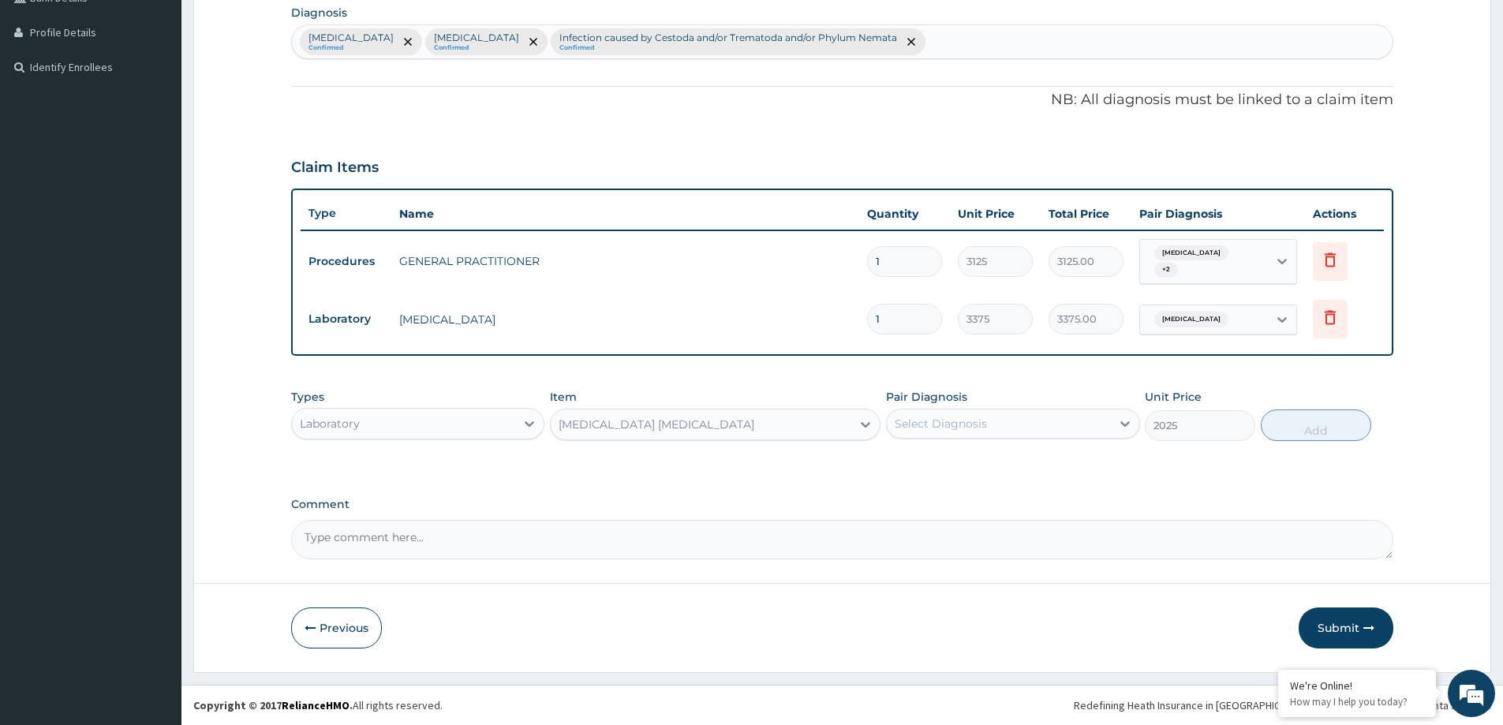
click at [982, 428] on div "Select Diagnosis" at bounding box center [940, 424] width 92 height 16
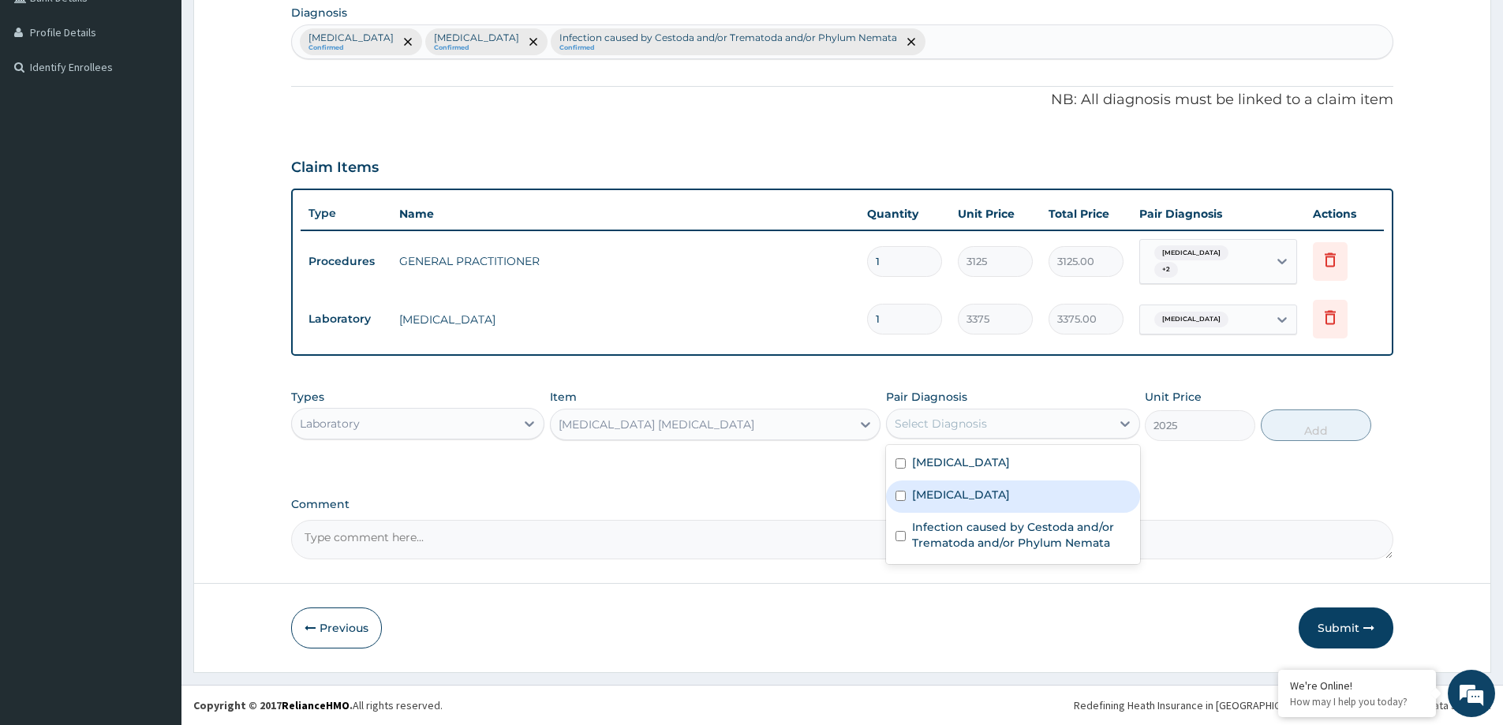
click at [1004, 501] on div "Malaria" at bounding box center [1012, 496] width 253 height 32
checkbox input "true"
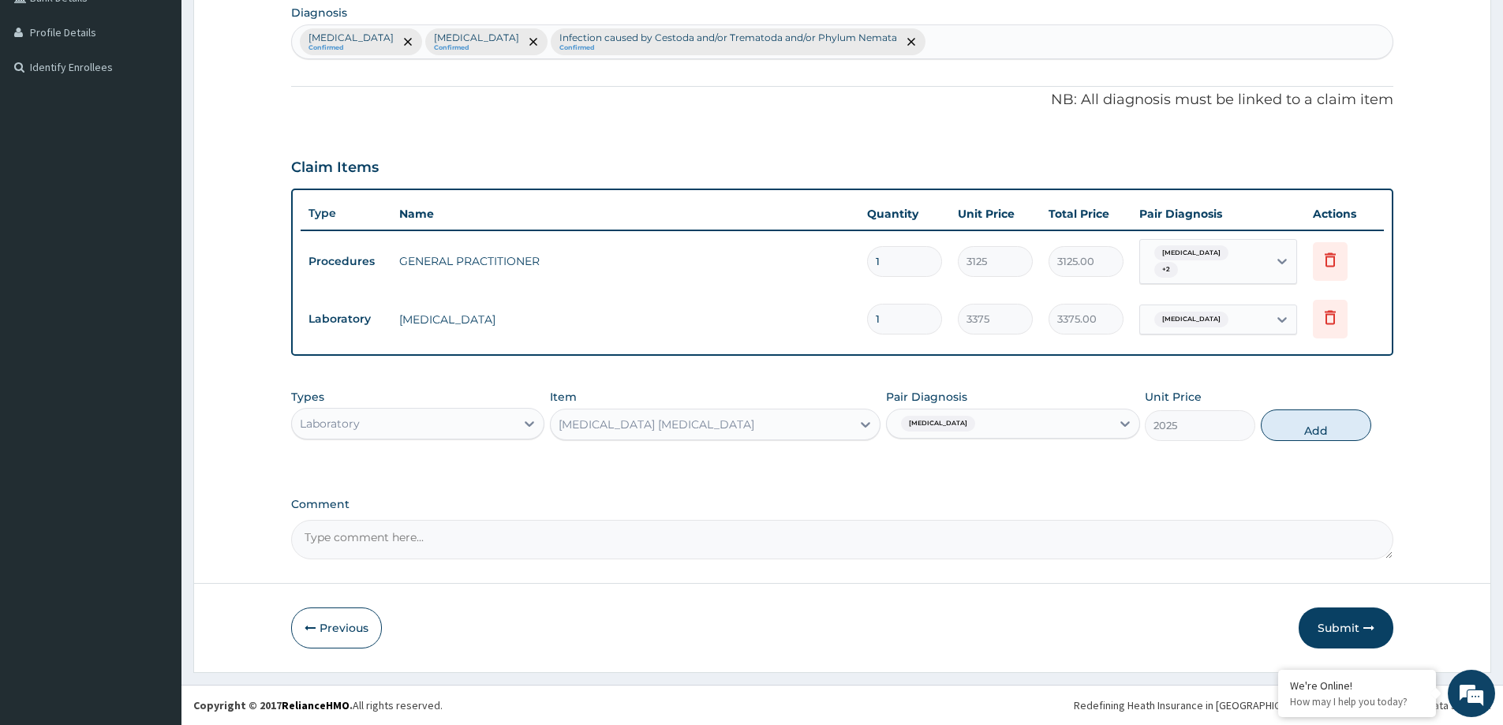
click at [1225, 485] on div "PA Code / Prescription Code Enter Code(Secondary Care Only) Encounter Date 12-0…" at bounding box center [842, 163] width 1102 height 791
click at [1317, 428] on button "Add" at bounding box center [1315, 425] width 110 height 32
type input "0"
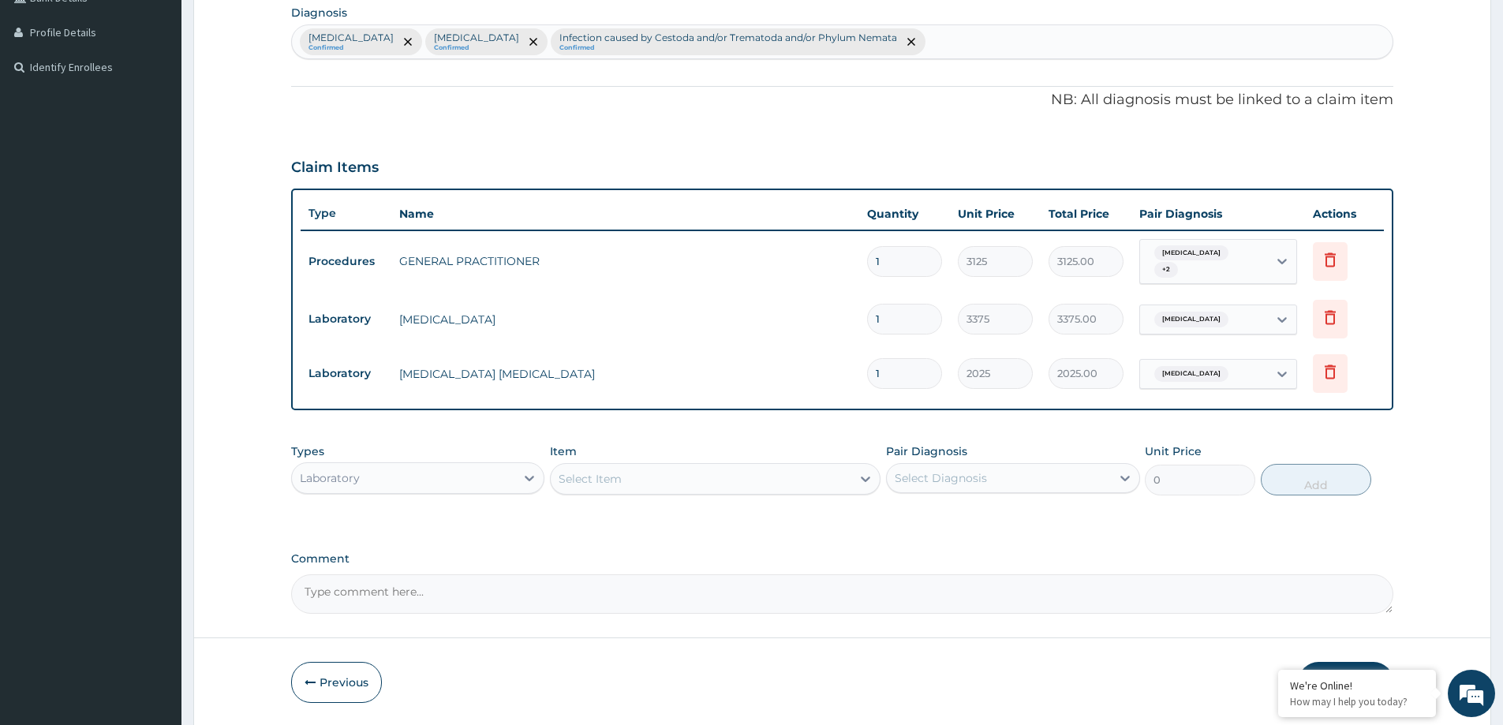
click at [352, 470] on div "Laboratory" at bounding box center [330, 478] width 60 height 16
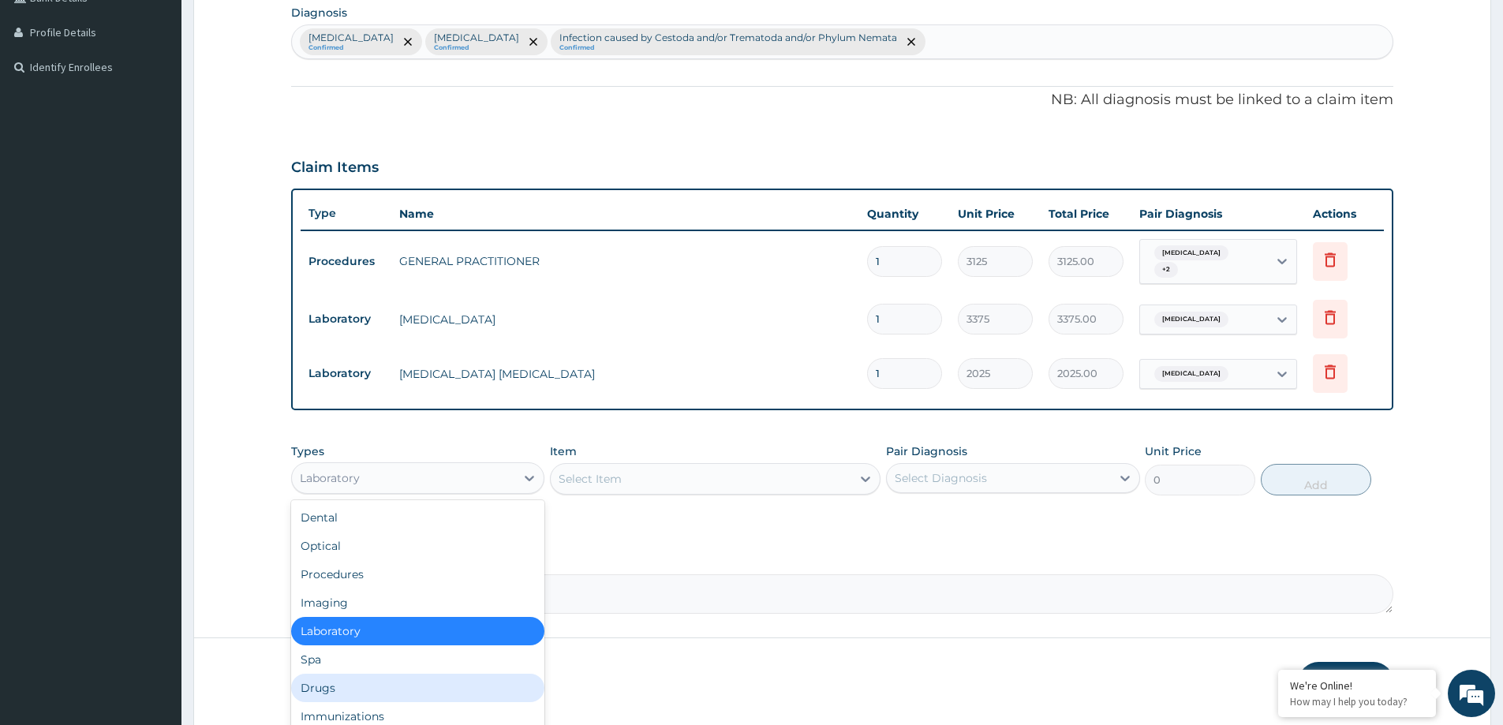
click at [353, 679] on div "Drugs" at bounding box center [417, 688] width 253 height 28
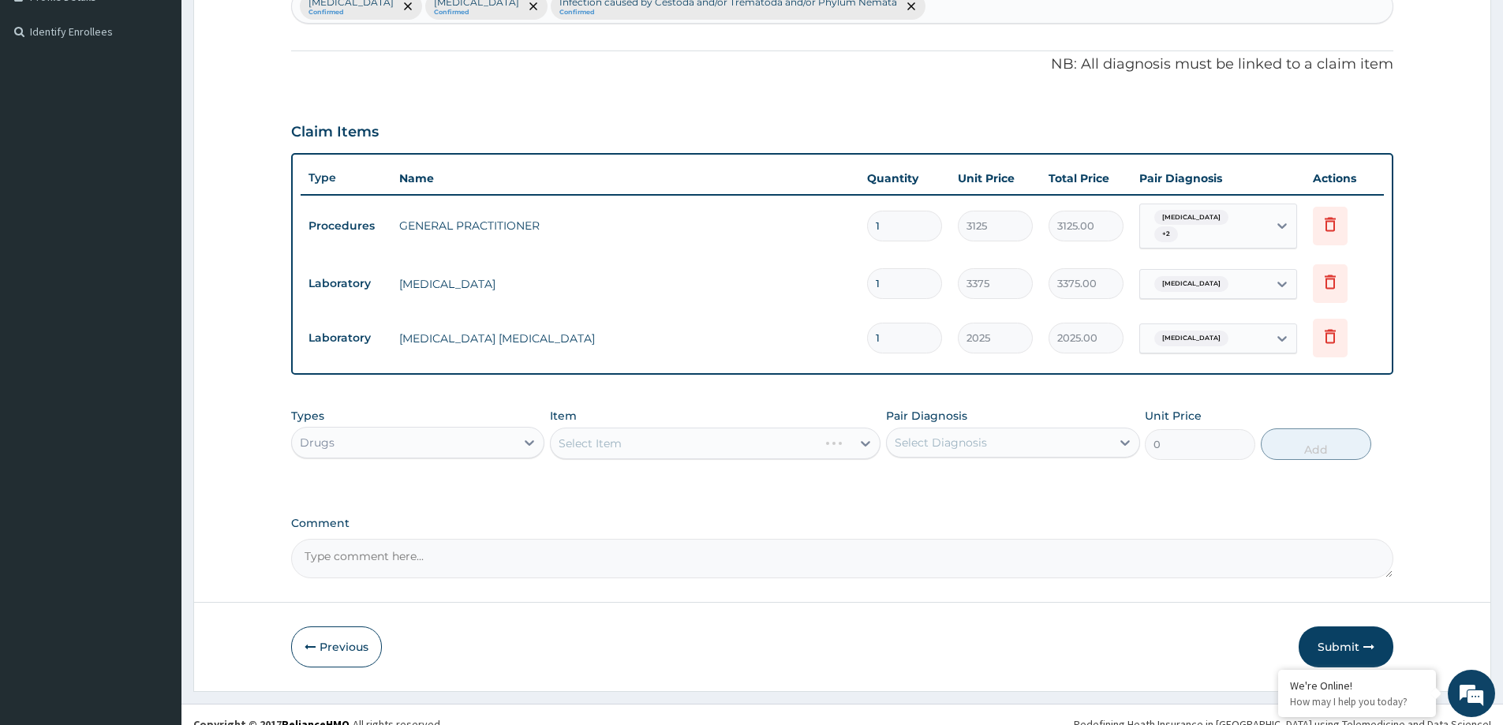
scroll to position [437, 0]
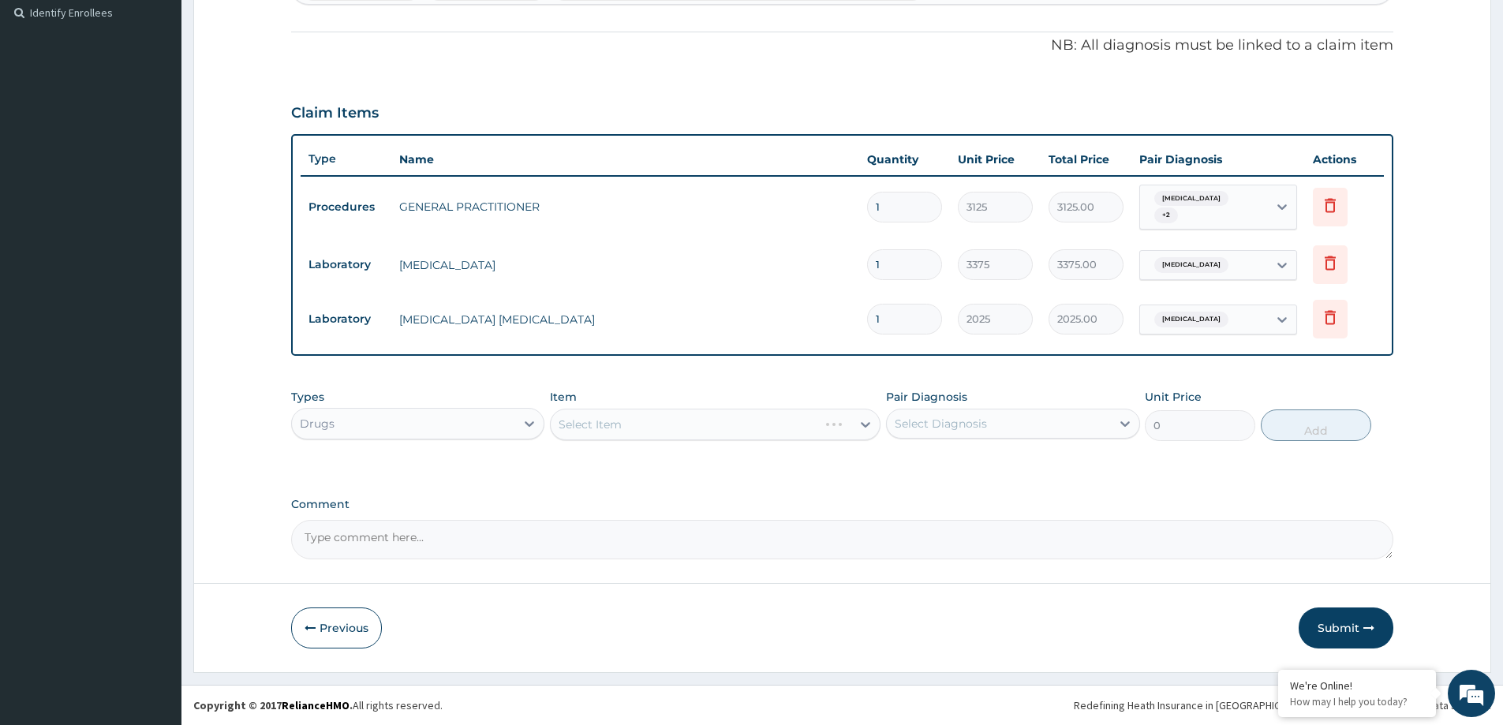
click at [868, 428] on div "Select Item" at bounding box center [715, 425] width 330 height 32
click at [711, 425] on div "Select Item" at bounding box center [701, 424] width 301 height 25
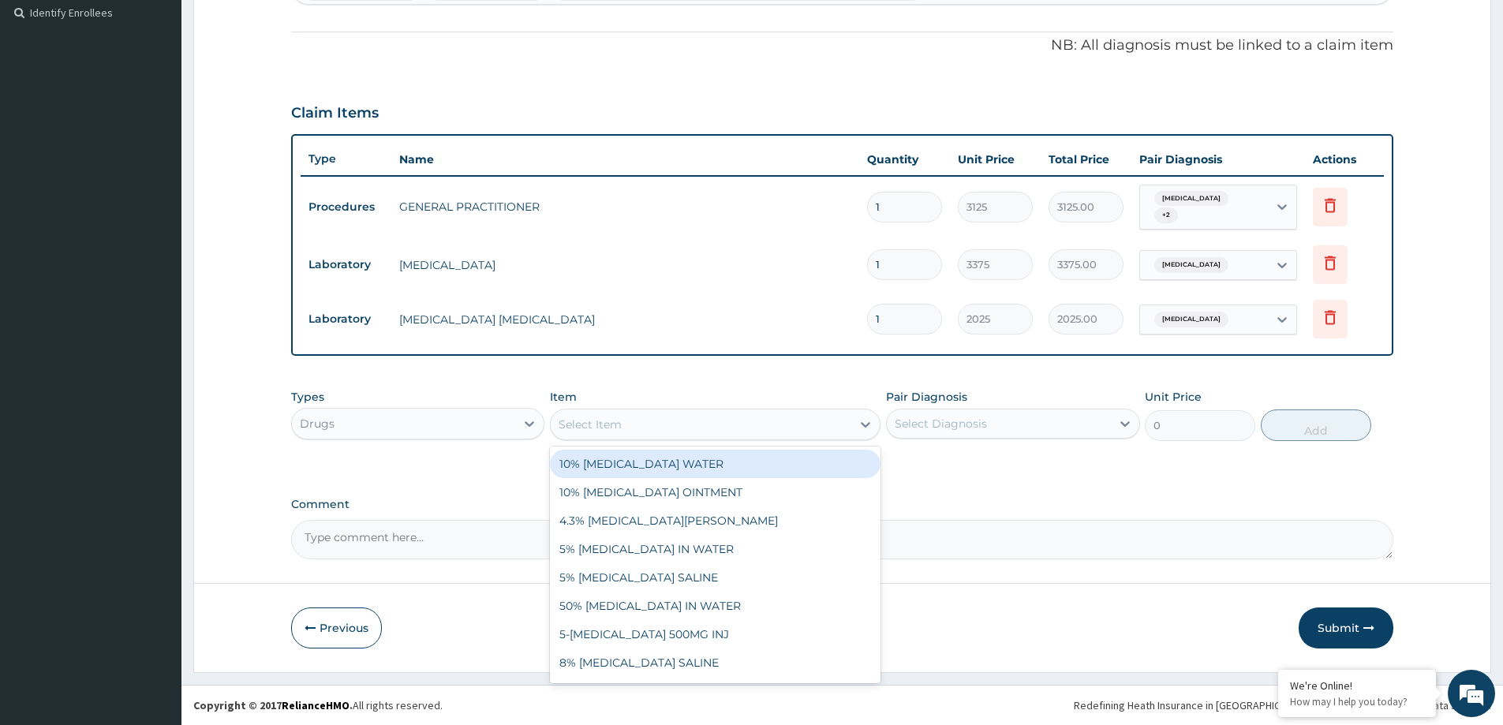
paste input "ARTEMETHER AND LUMEFANTRINE 20/120MG DISPERSIBLE TAB"
type input "ARTEMETHER AND LUMEFANTRINE 20/120MG DISPERSIBLE TAB"
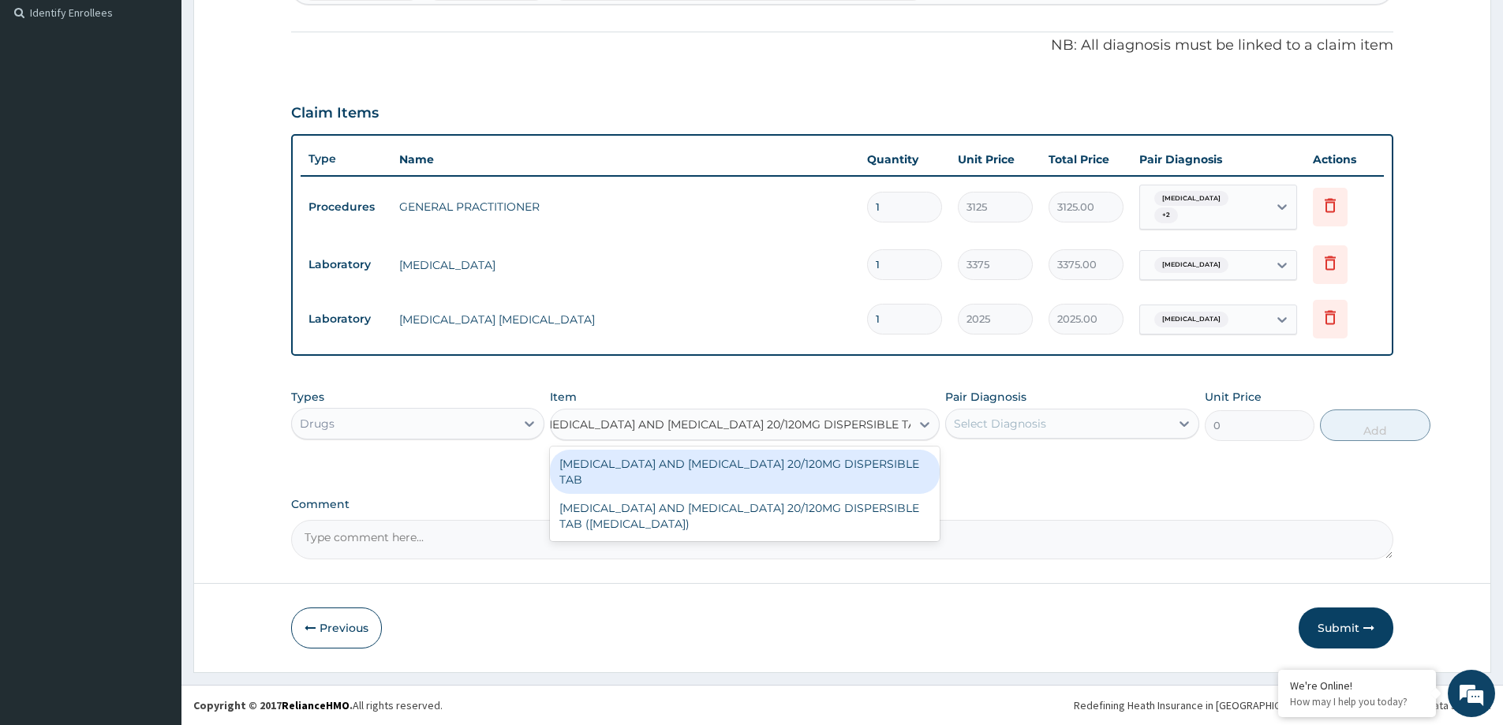
click at [756, 468] on div "ARTEMETHER AND LUMEFANTRINE 20/120MG DISPERSIBLE TAB" at bounding box center [745, 472] width 390 height 44
type input "89.25"
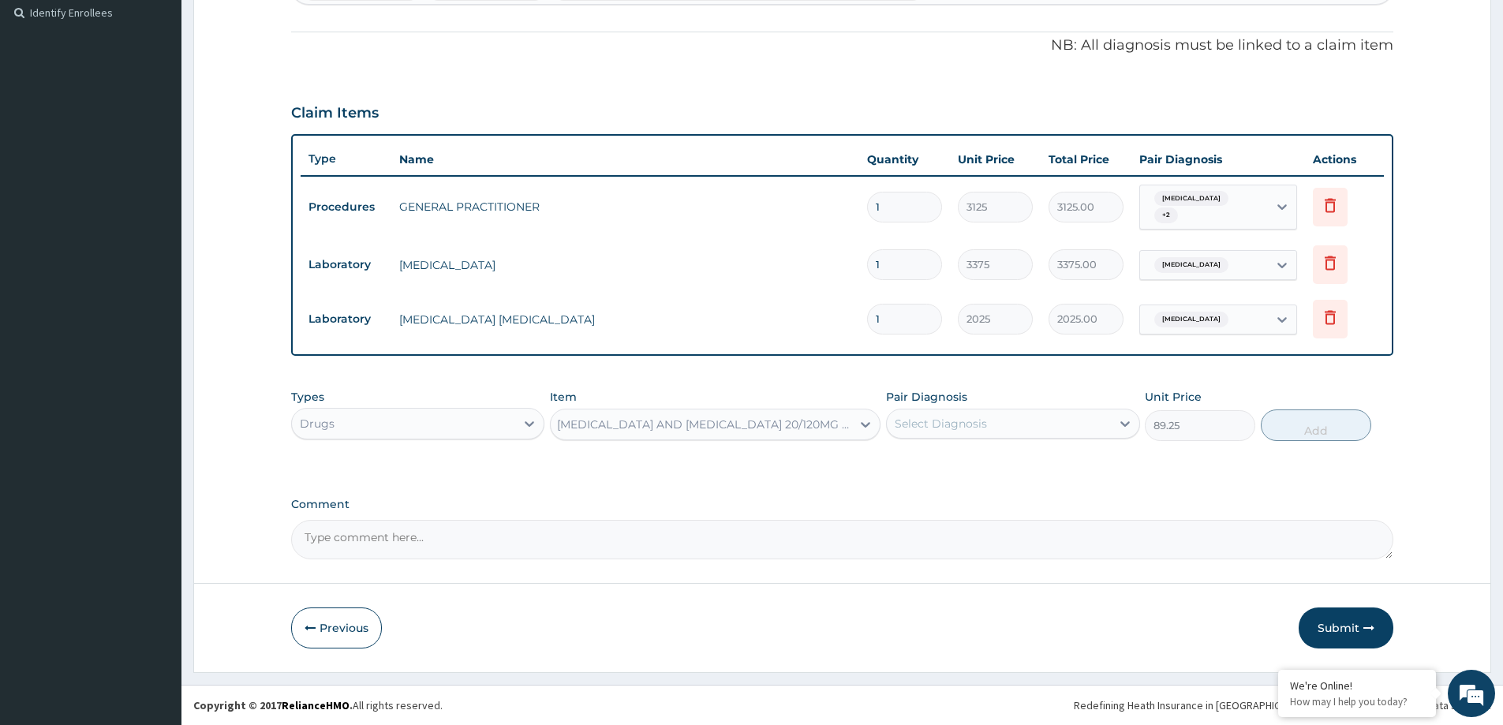
click at [1019, 420] on div "Select Diagnosis" at bounding box center [998, 423] width 223 height 25
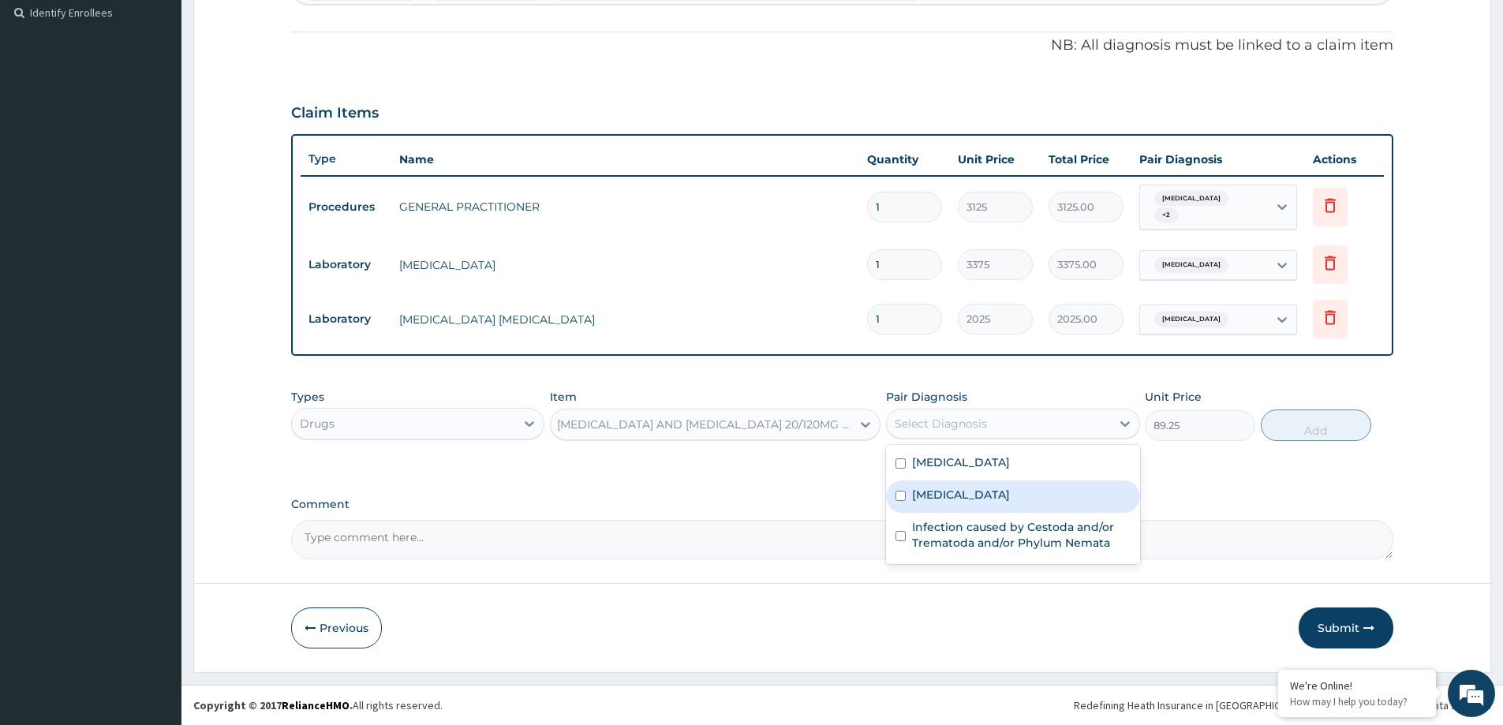
click at [1010, 493] on div "Malaria" at bounding box center [1012, 496] width 253 height 32
checkbox input "true"
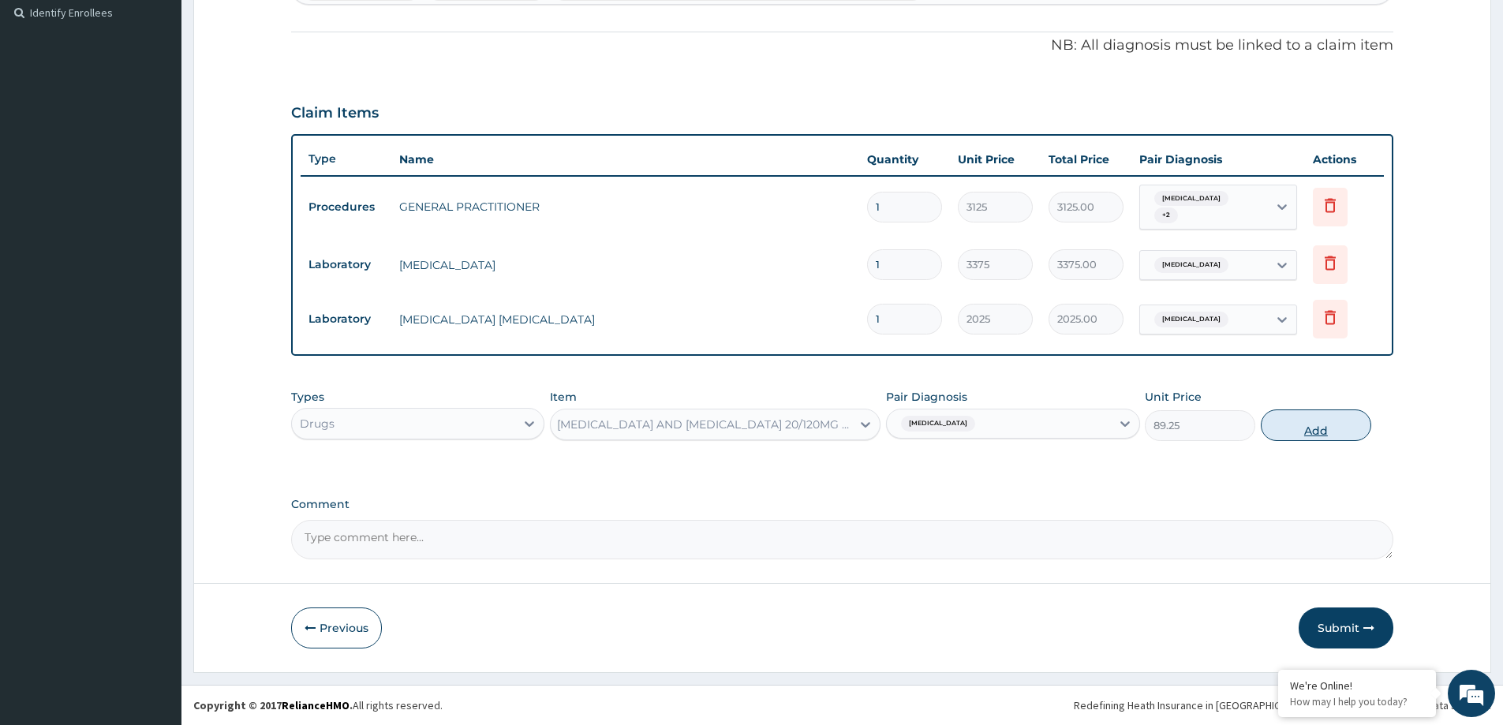
click at [1314, 424] on button "Add" at bounding box center [1315, 425] width 110 height 32
type input "0"
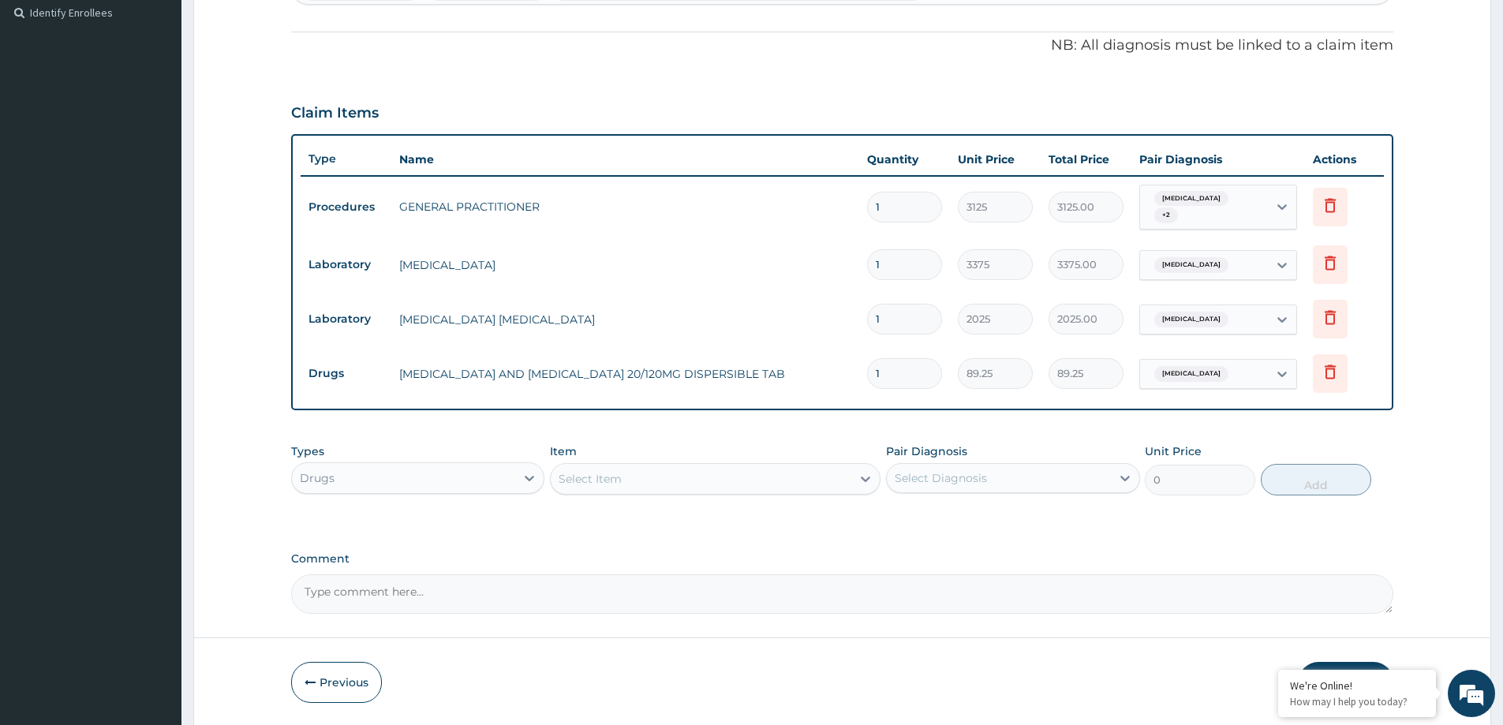
scroll to position [0, 0]
click at [972, 381] on input "89.25" at bounding box center [995, 373] width 75 height 31
click at [897, 368] on input "1" at bounding box center [904, 373] width 75 height 31
type input "0.00"
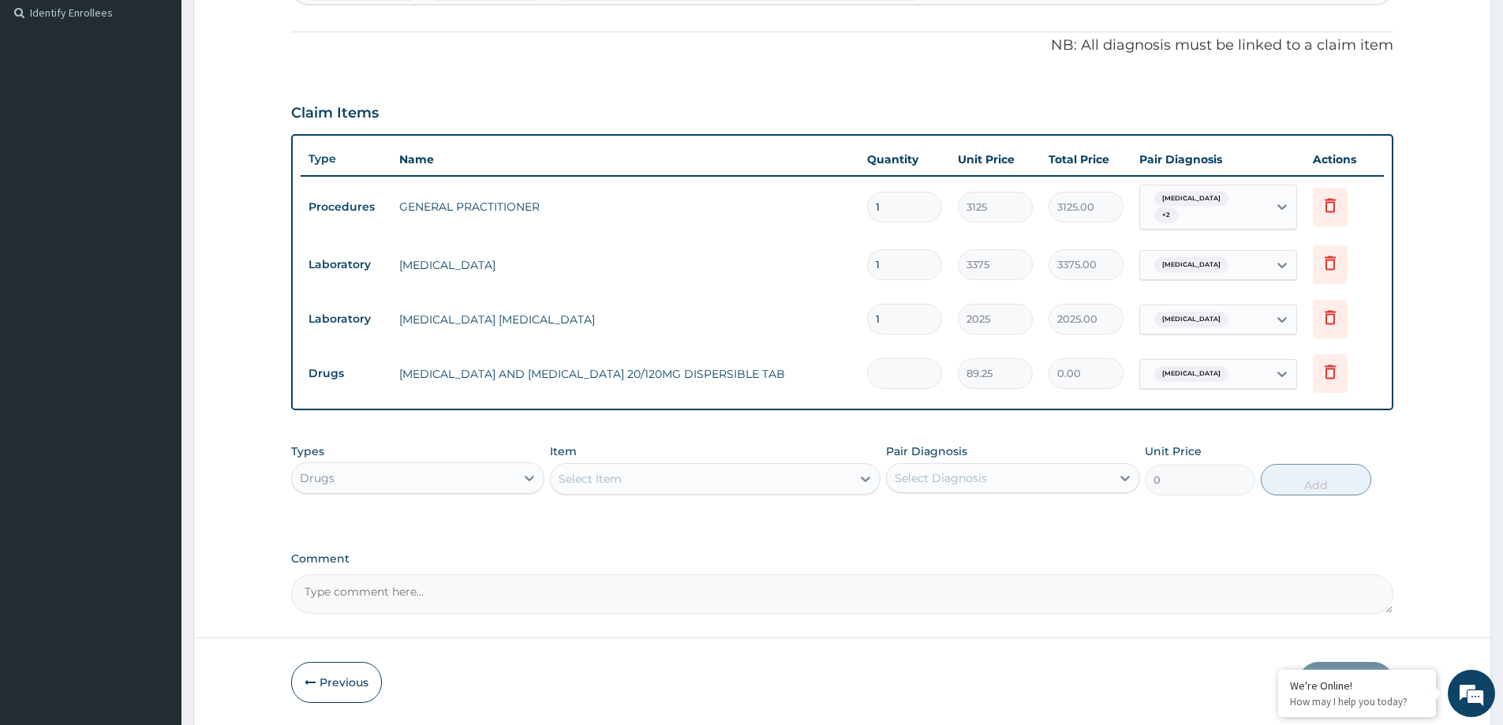
type input "6"
type input "535.50"
type input "6"
click at [704, 460] on div "Item Select Item" at bounding box center [715, 469] width 330 height 52
click at [696, 472] on div "Select Item" at bounding box center [701, 478] width 301 height 25
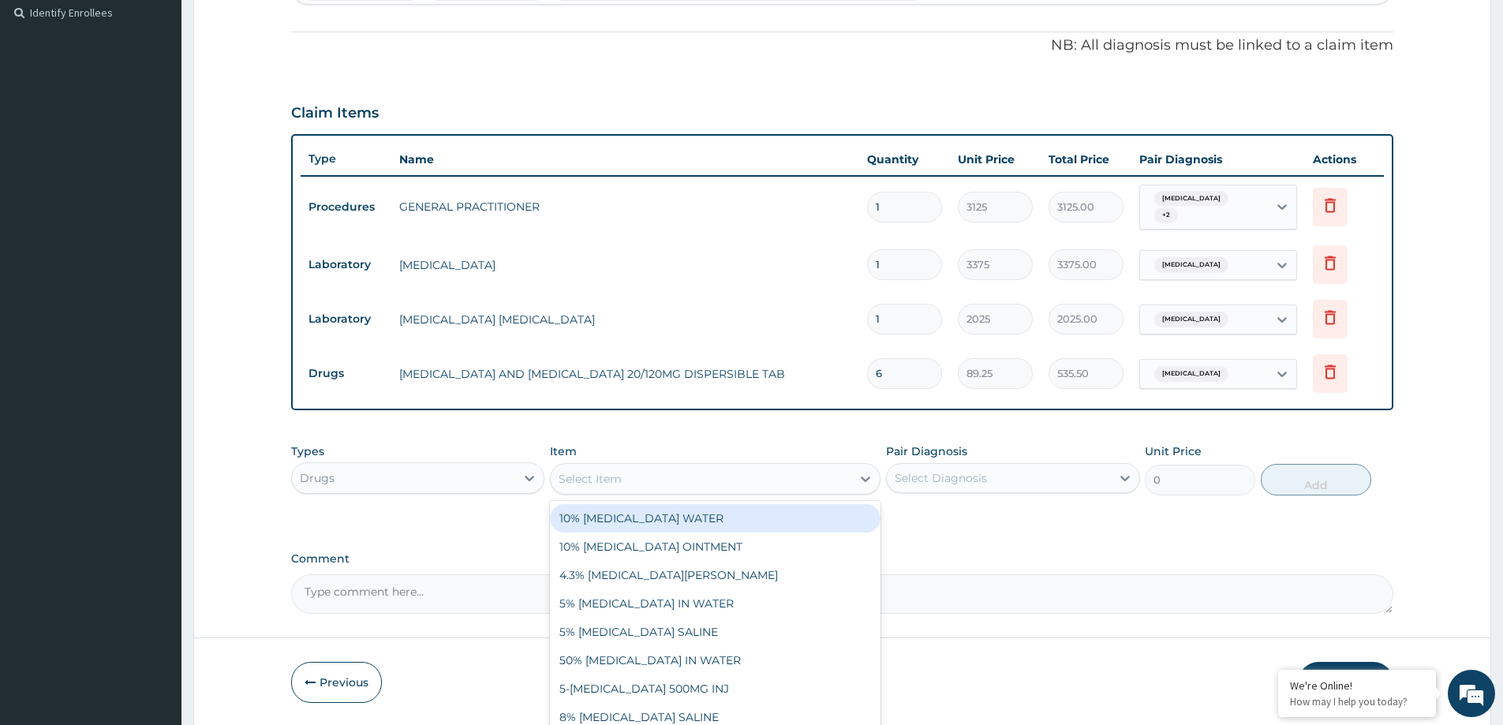
paste input "[MEDICAL_DATA] 200MG TAB"
type input "[MEDICAL_DATA] 200MG TAB"
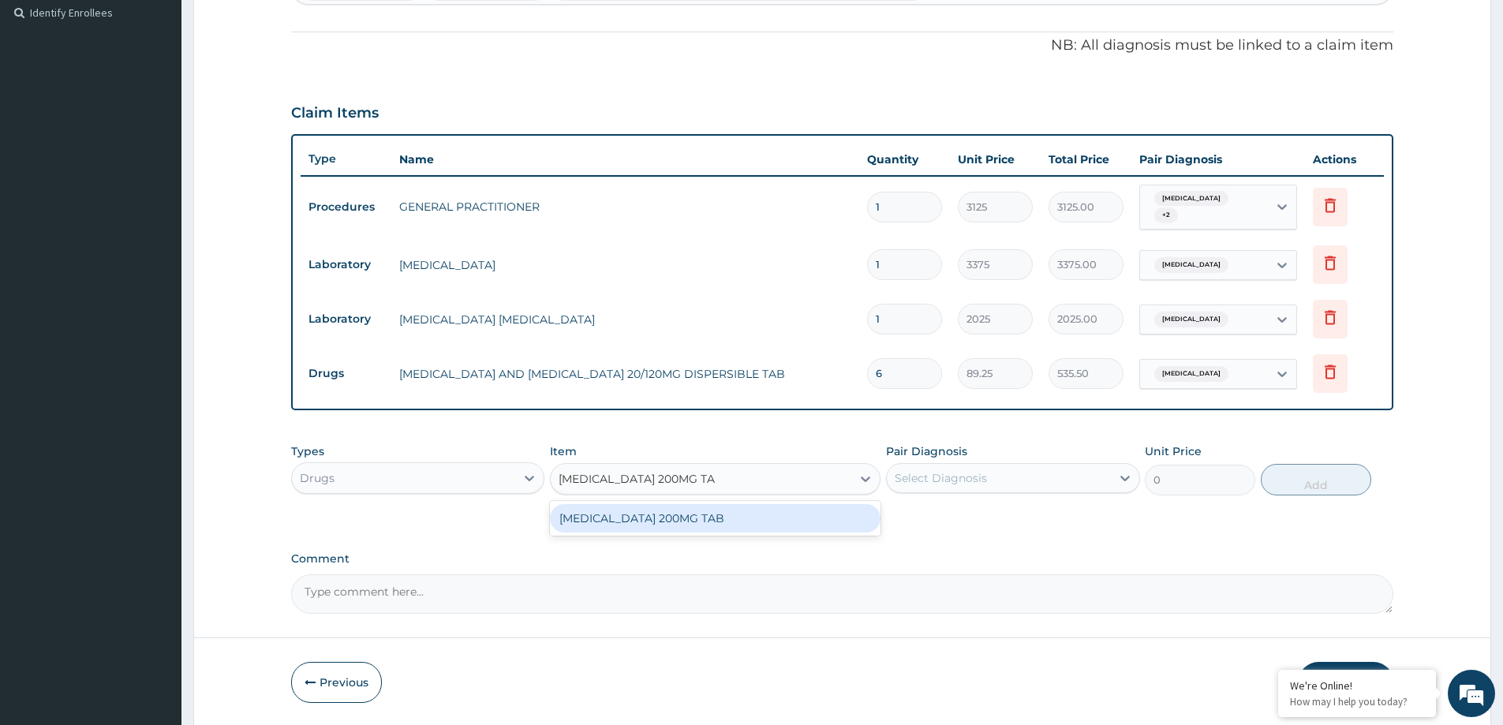
click at [669, 518] on div "[MEDICAL_DATA] 200MG TAB" at bounding box center [715, 518] width 330 height 28
type input "160"
click at [914, 481] on div "Select Diagnosis" at bounding box center [940, 478] width 92 height 16
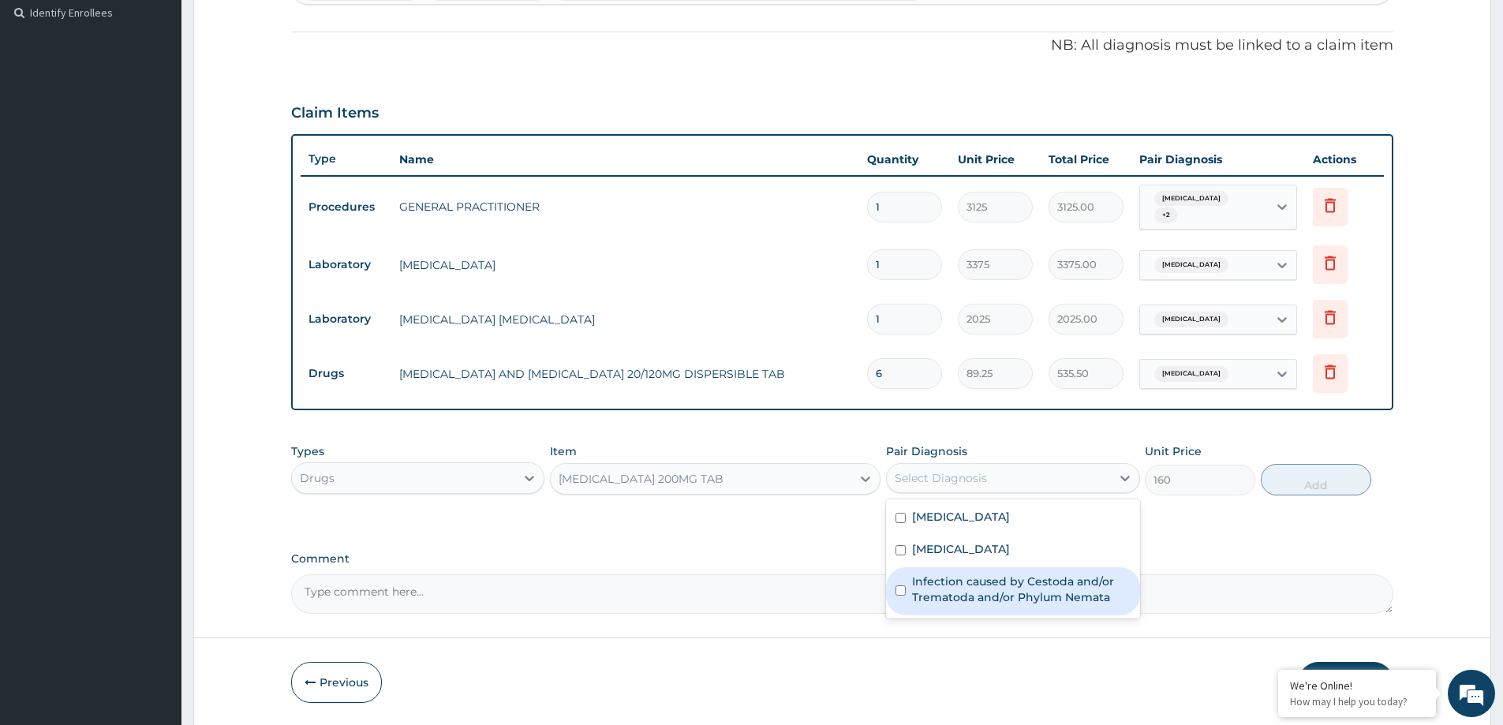
click at [978, 581] on label "Infection caused by Cestoda and/or Trematoda and/or Phylum Nemata" at bounding box center [1021, 589] width 218 height 32
checkbox input "true"
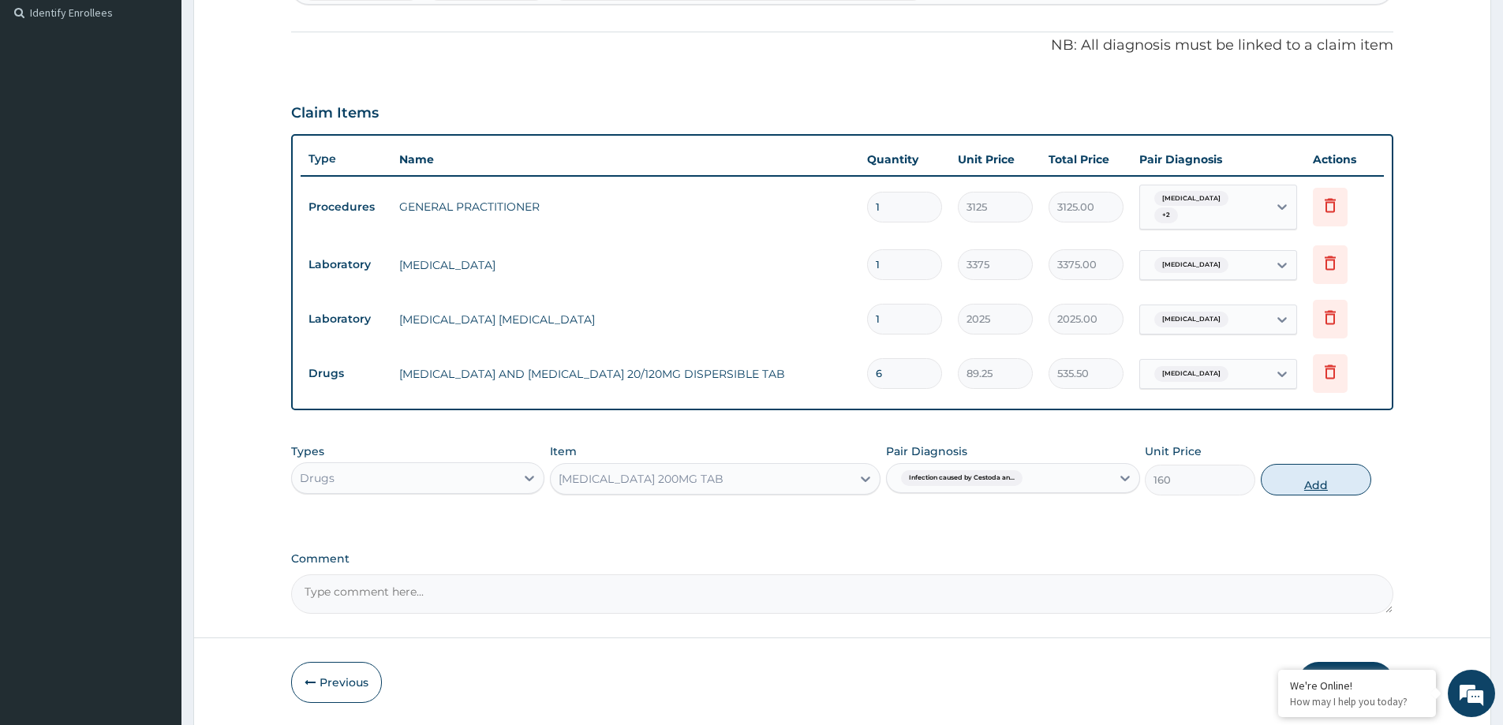
click at [1314, 486] on button "Add" at bounding box center [1315, 480] width 110 height 32
type input "0"
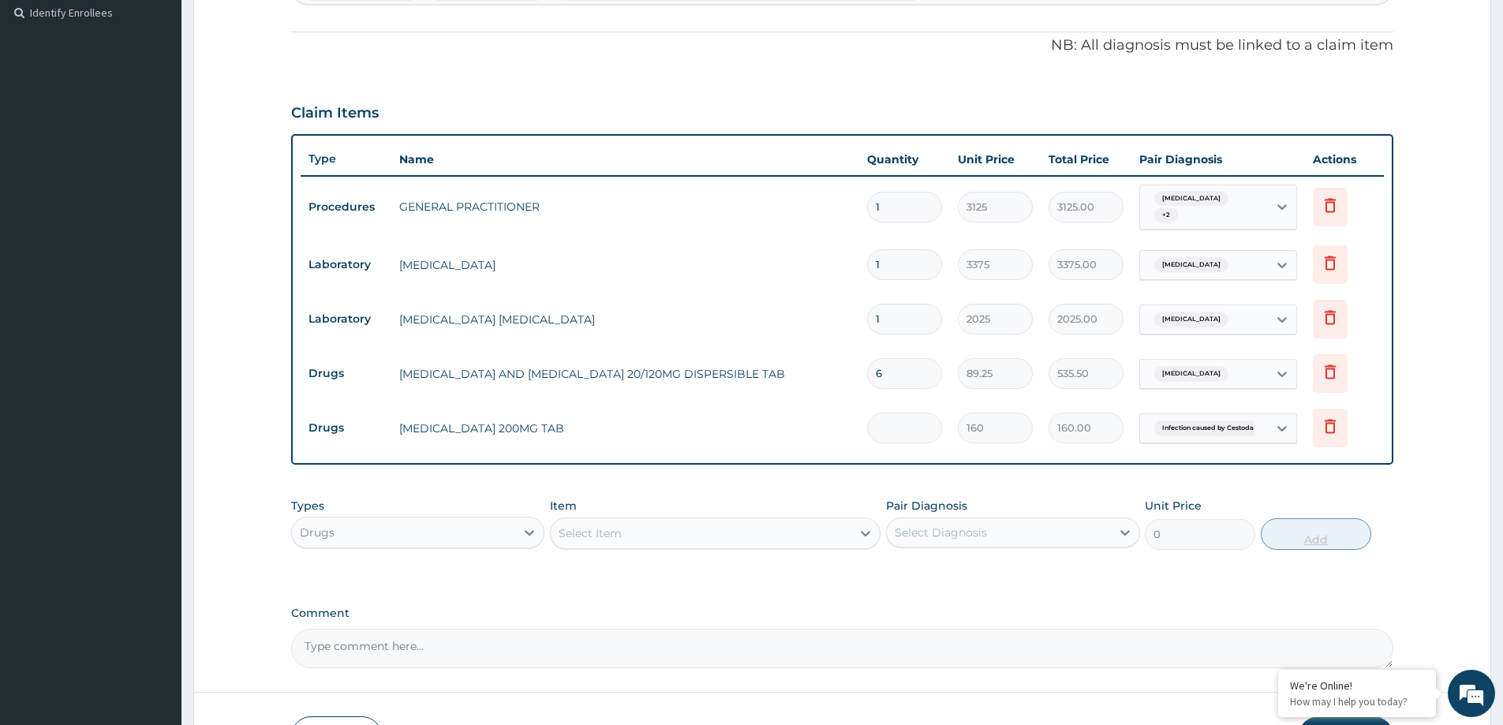
type input "0.00"
type input "2"
type input "320.00"
type input "2"
click at [950, 599] on div "PA Code / Prescription Code Enter Code(Secondary Care Only) Encounter Date 12-0…" at bounding box center [842, 191] width 1102 height 954
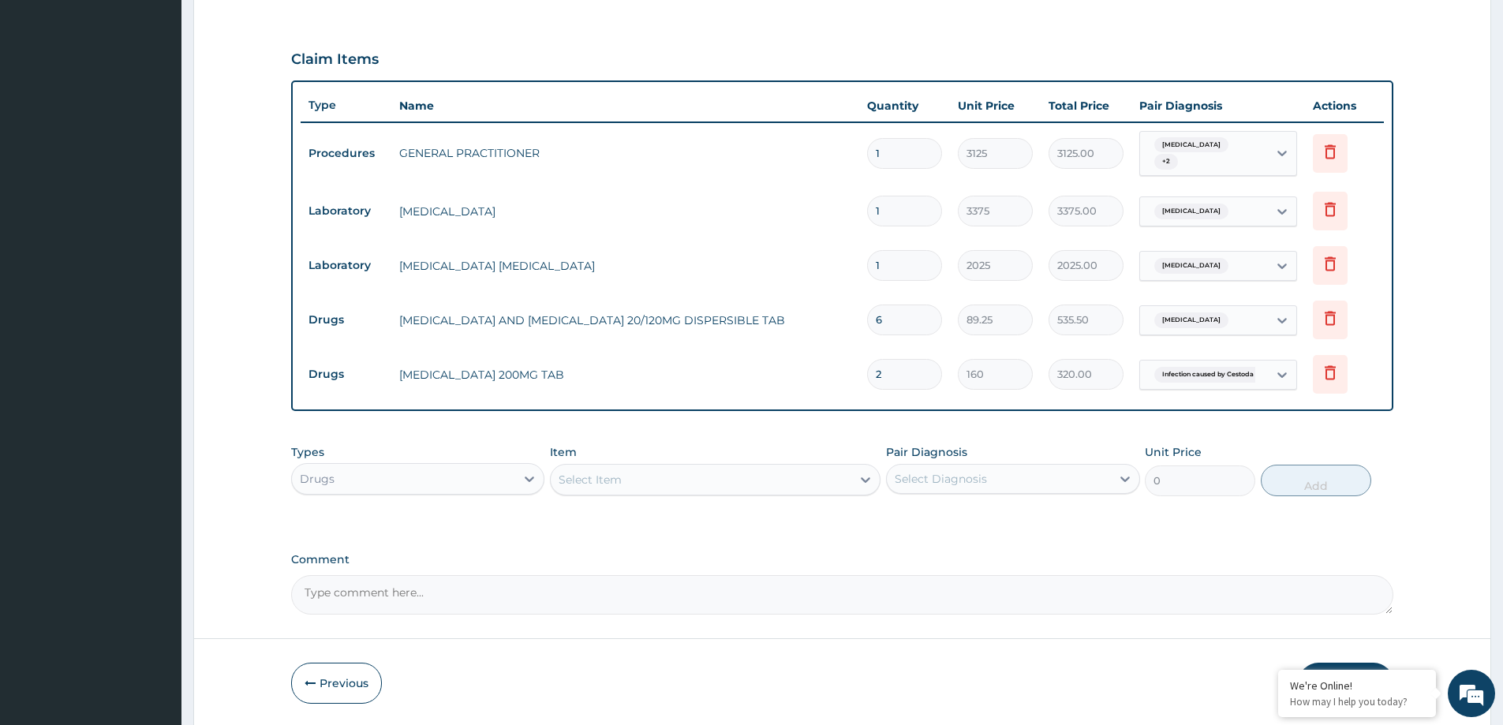
scroll to position [546, 0]
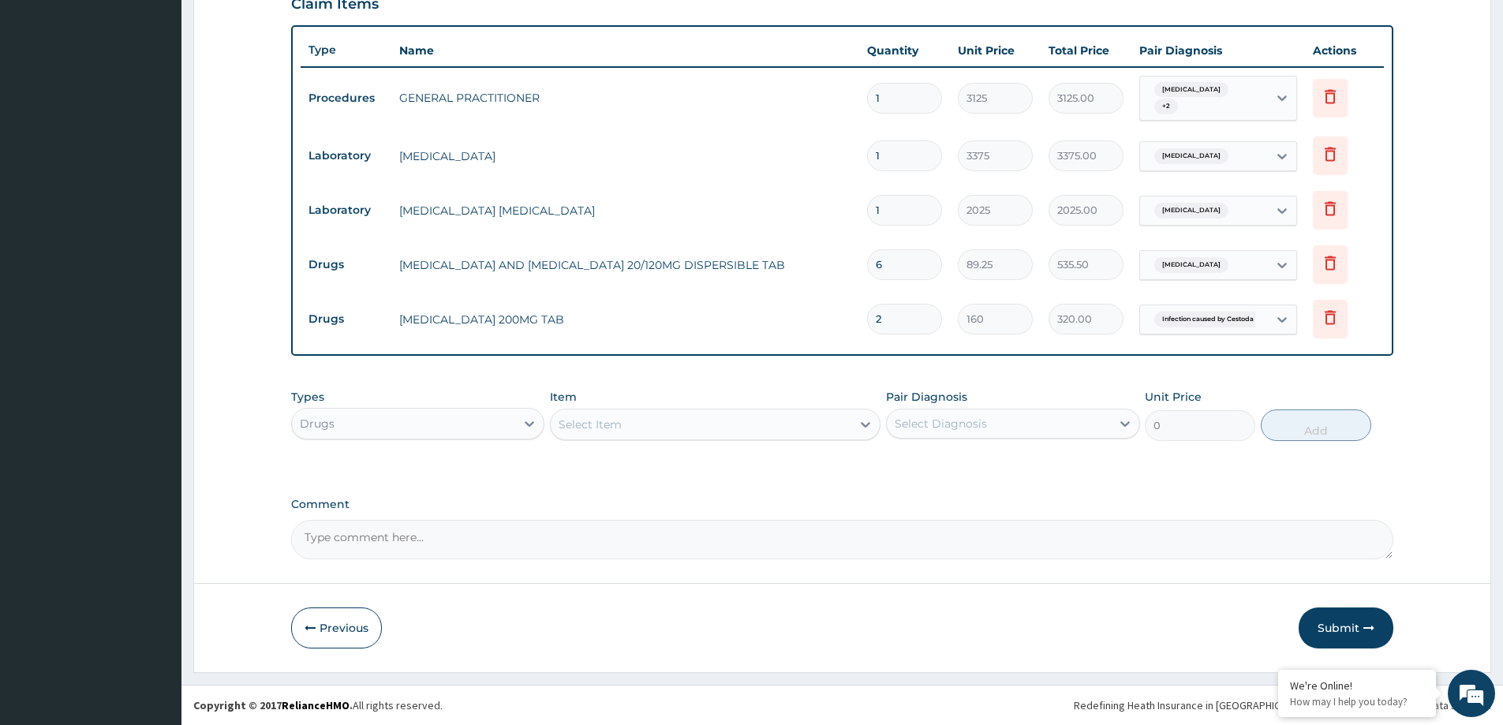
click at [603, 422] on div "Select Item" at bounding box center [589, 424] width 63 height 16
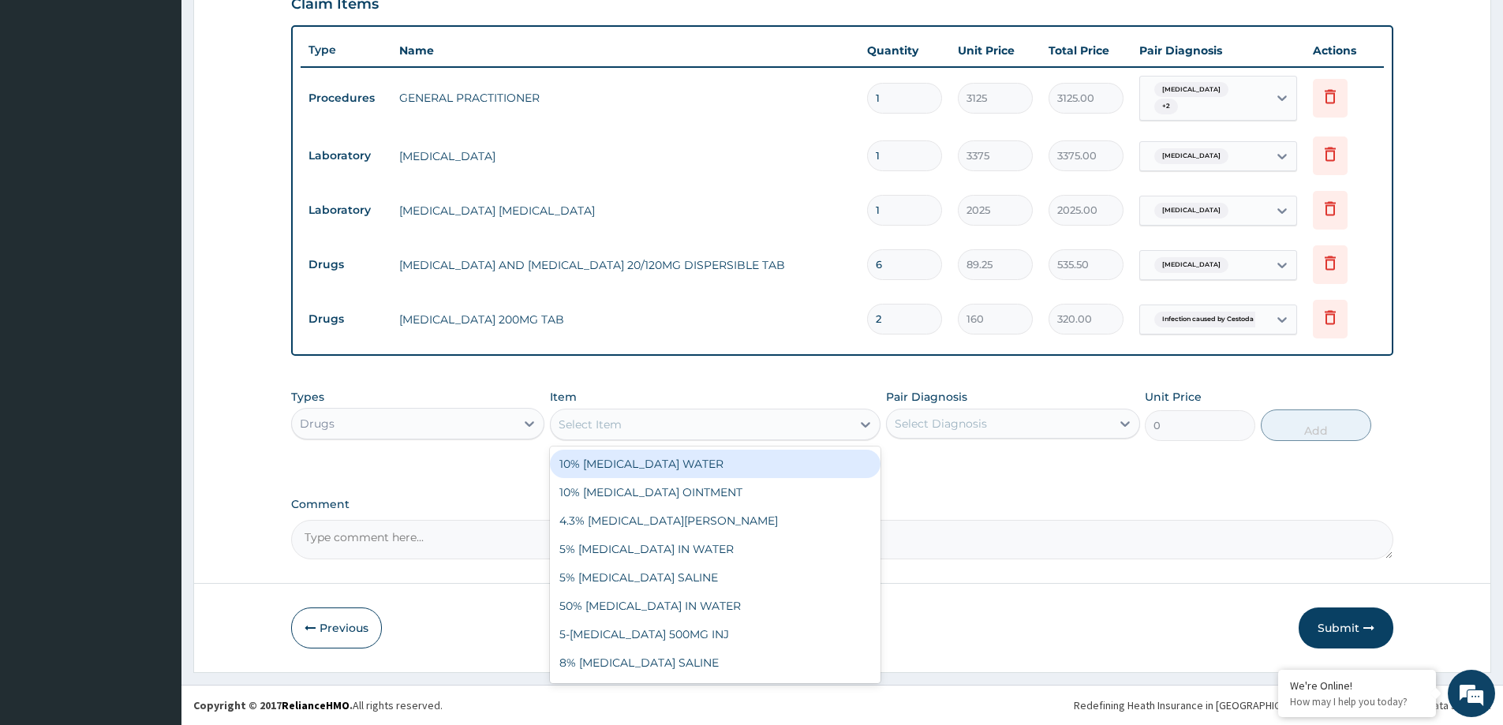
paste input "PARACETAMOL 125MG/5ML SYR"
type input "PARACETAMOL 125MG/5ML SYR"
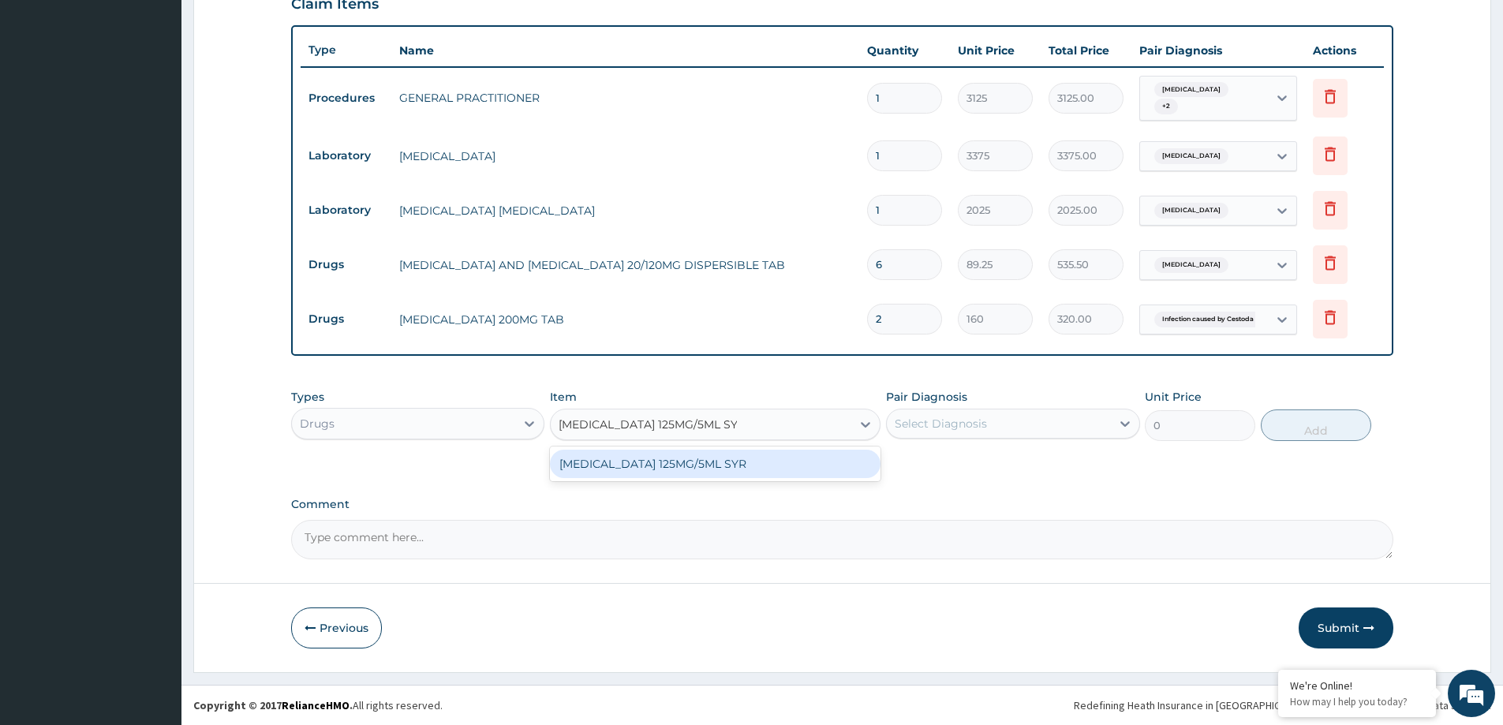
click at [630, 464] on div "PARACETAMOL 125MG/5ML SYR" at bounding box center [715, 464] width 330 height 28
type input "720"
click at [932, 421] on div "Select Diagnosis" at bounding box center [940, 424] width 92 height 16
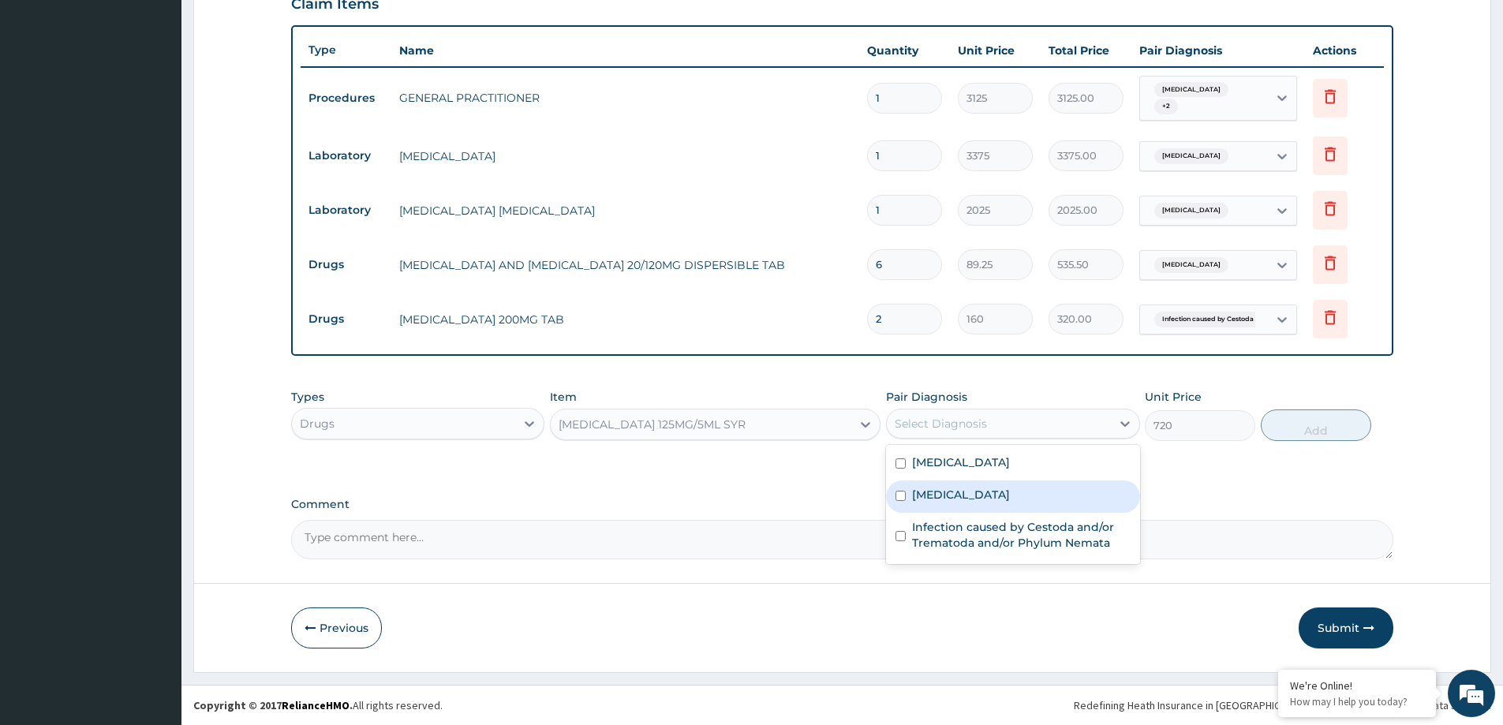
click at [939, 499] on label "Malaria" at bounding box center [961, 495] width 98 height 16
checkbox input "true"
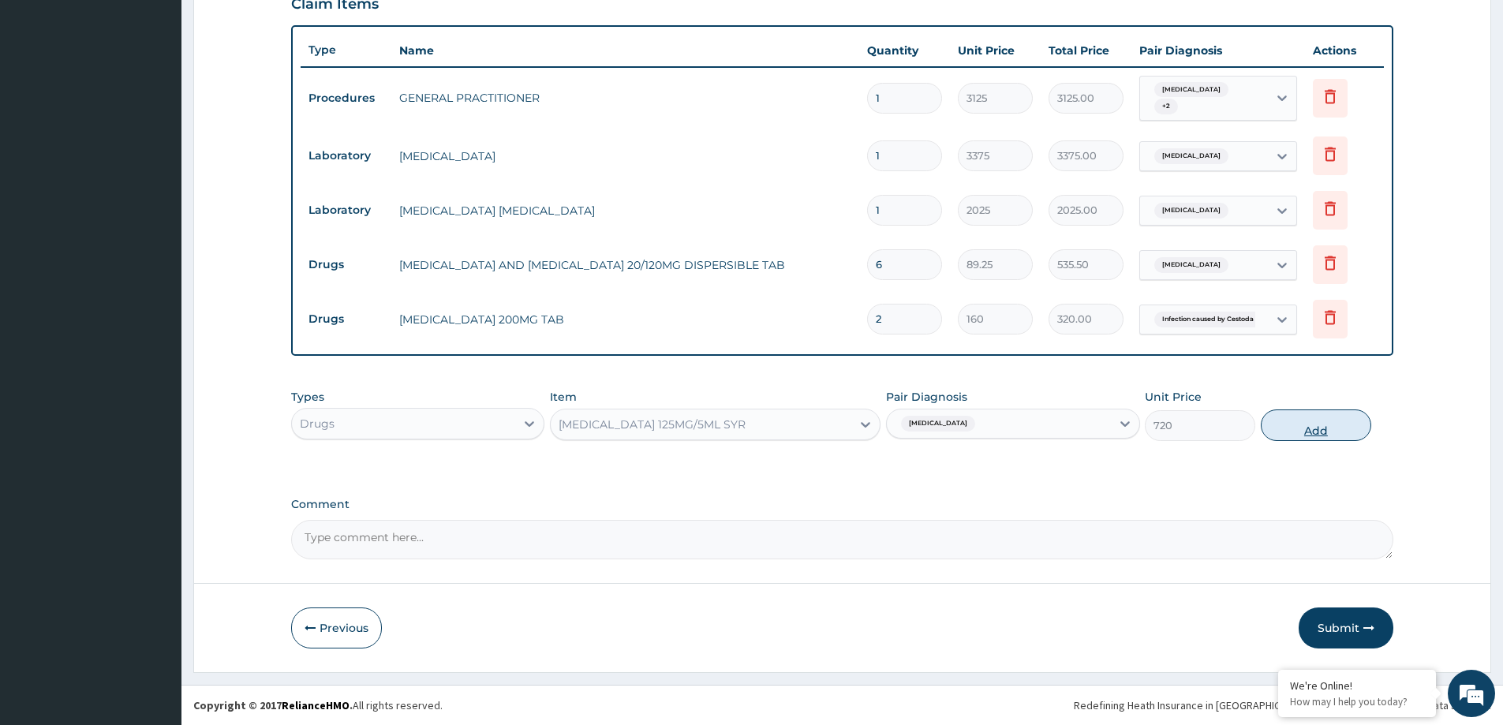
click at [1294, 427] on button "Add" at bounding box center [1315, 425] width 110 height 32
type input "0"
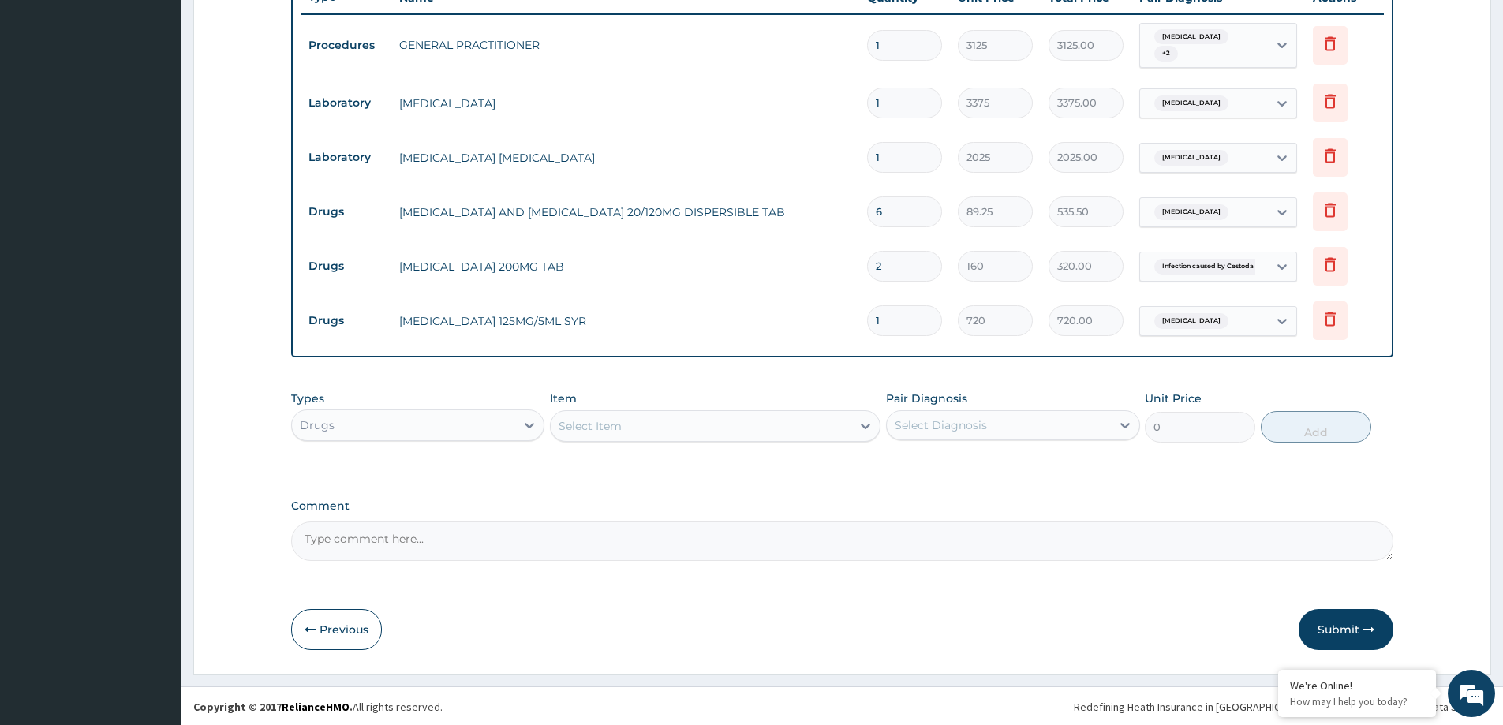
scroll to position [600, 0]
click at [1324, 628] on button "Submit" at bounding box center [1345, 627] width 95 height 41
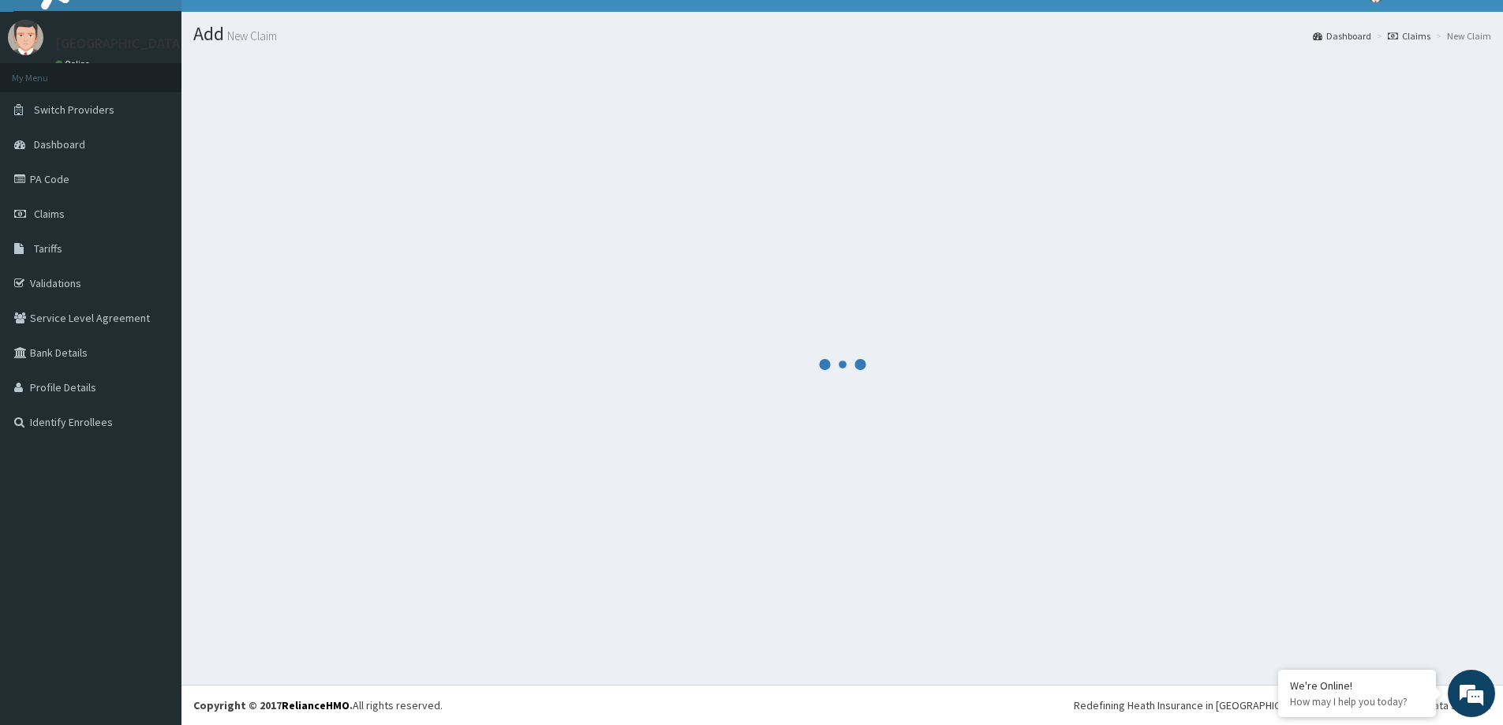
scroll to position [28, 0]
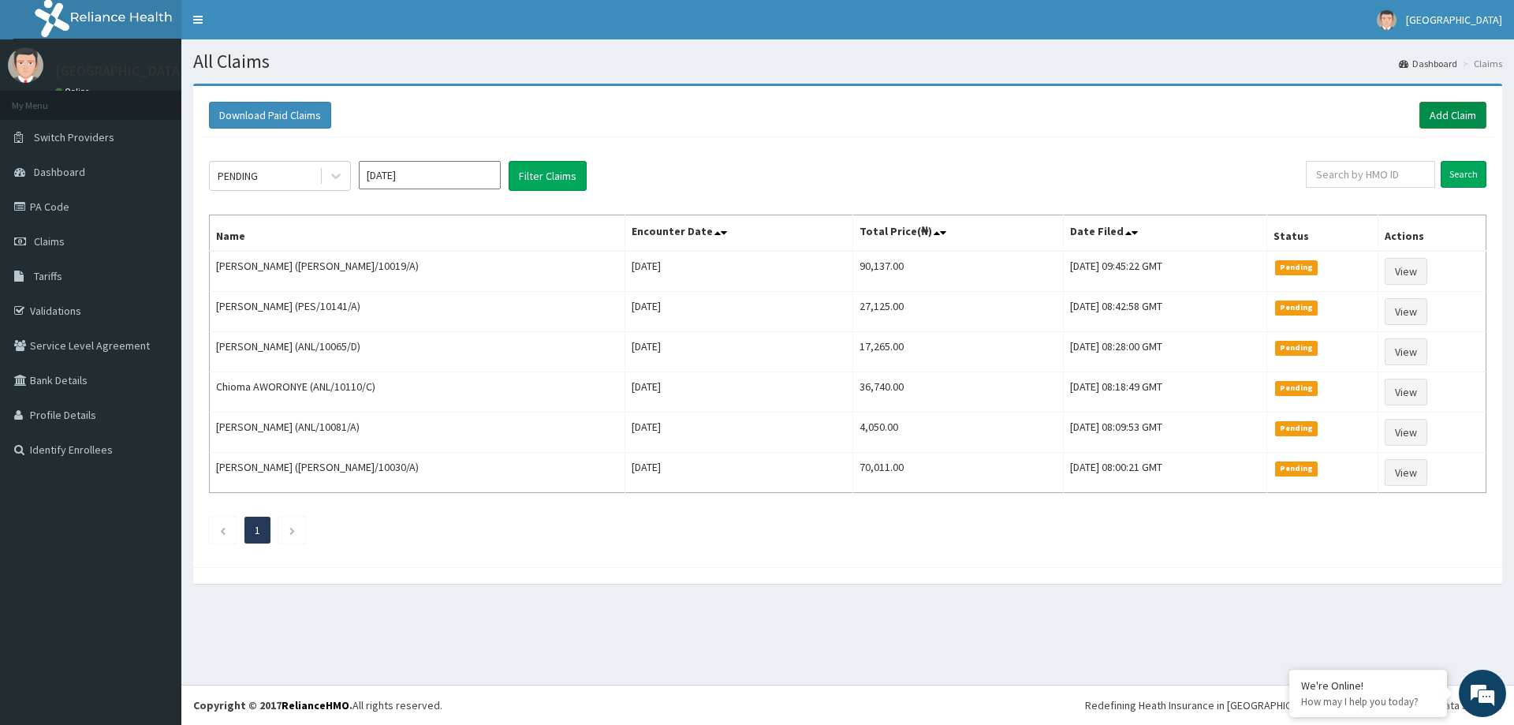
click at [1428, 116] on link "Add Claim" at bounding box center [1453, 115] width 67 height 27
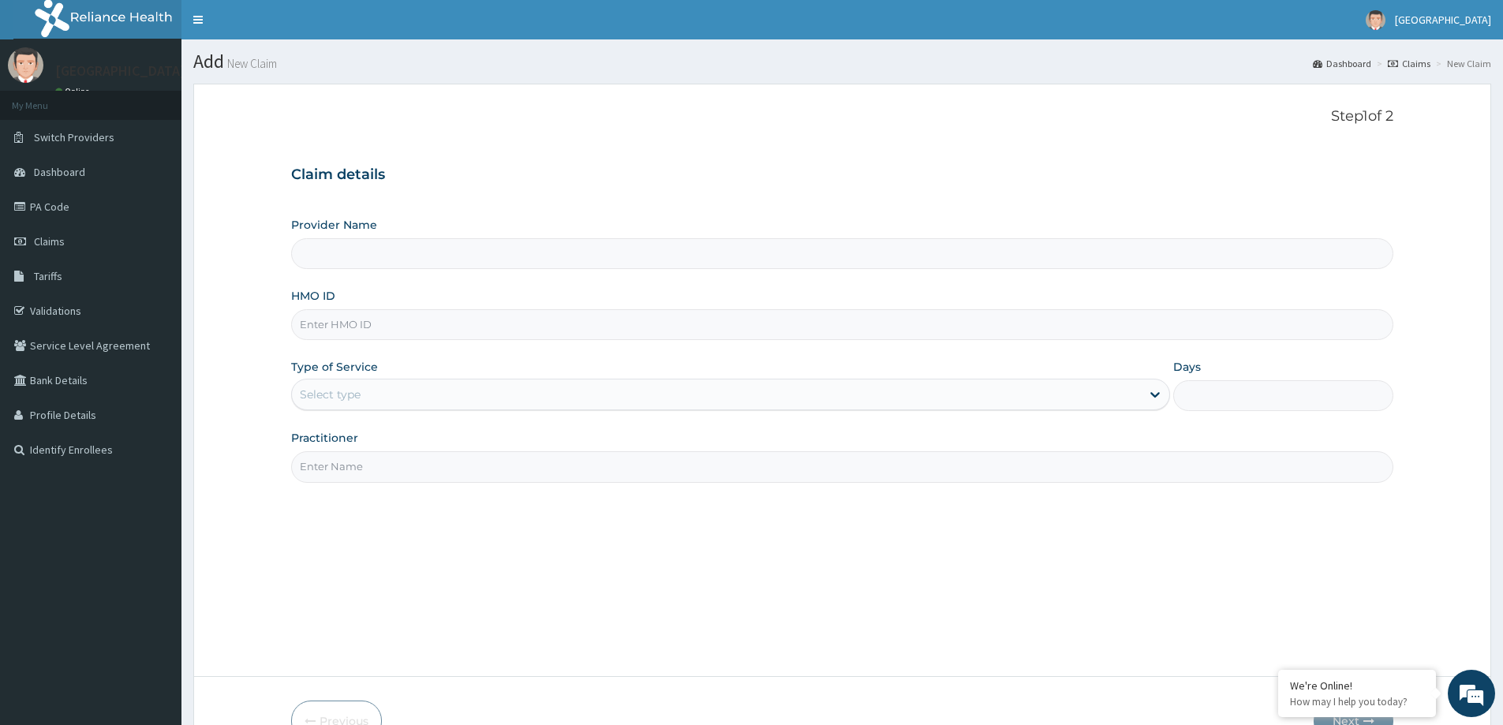
type input "LILY HOSPITAL-WARRI"
click at [345, 332] on input "HMO ID" at bounding box center [842, 324] width 1102 height 31
paste input "ANL/10115/A"
type input "ANL/10115/A"
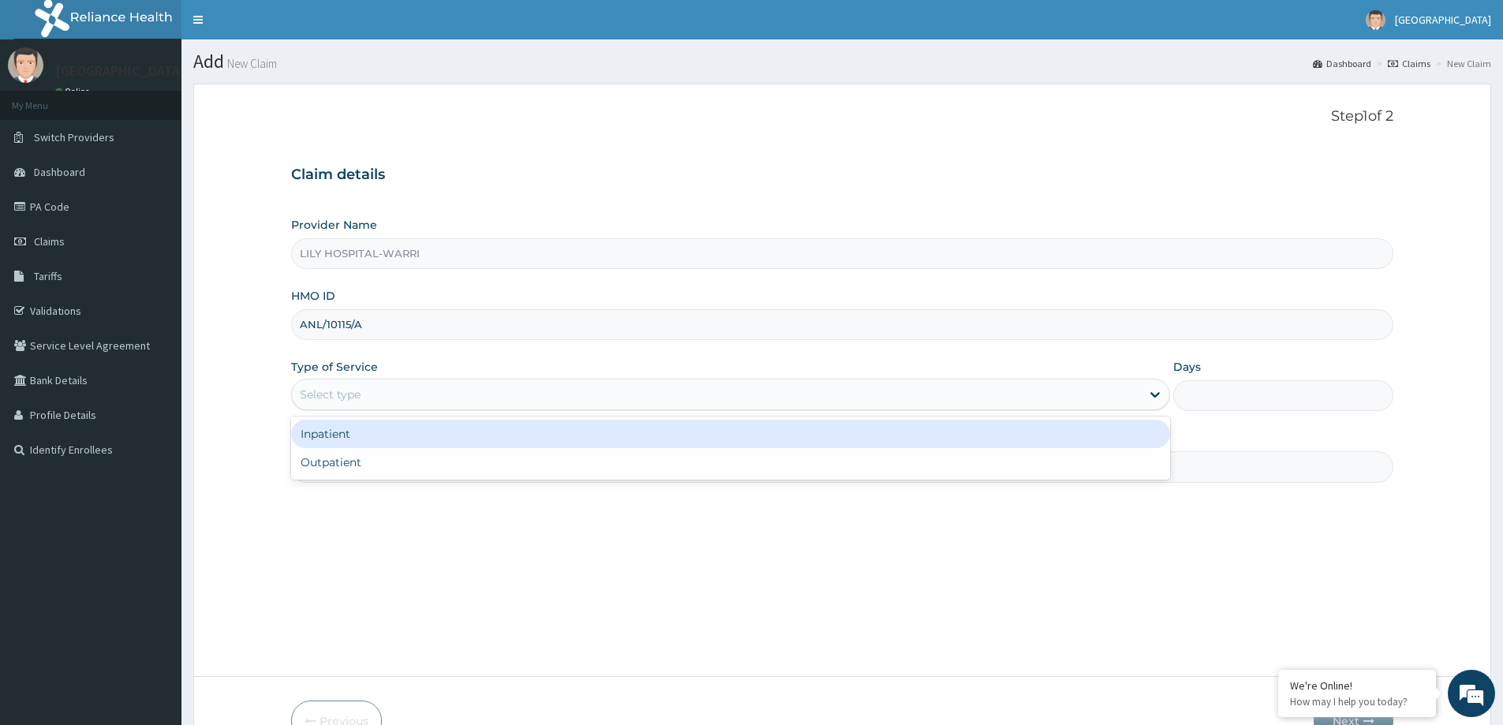
click at [351, 401] on div "Select type" at bounding box center [330, 394] width 61 height 16
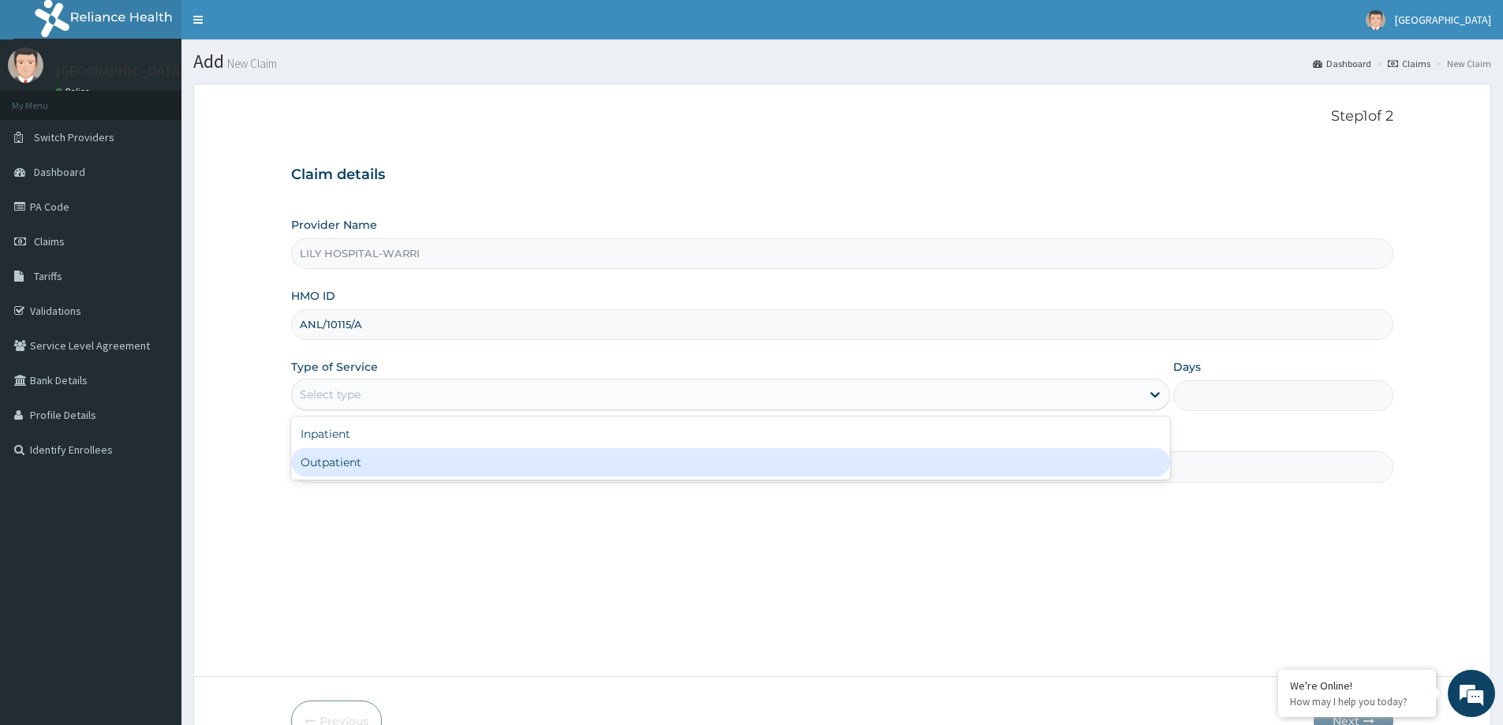
click at [338, 462] on div "Outpatient" at bounding box center [730, 462] width 879 height 28
type input "1"
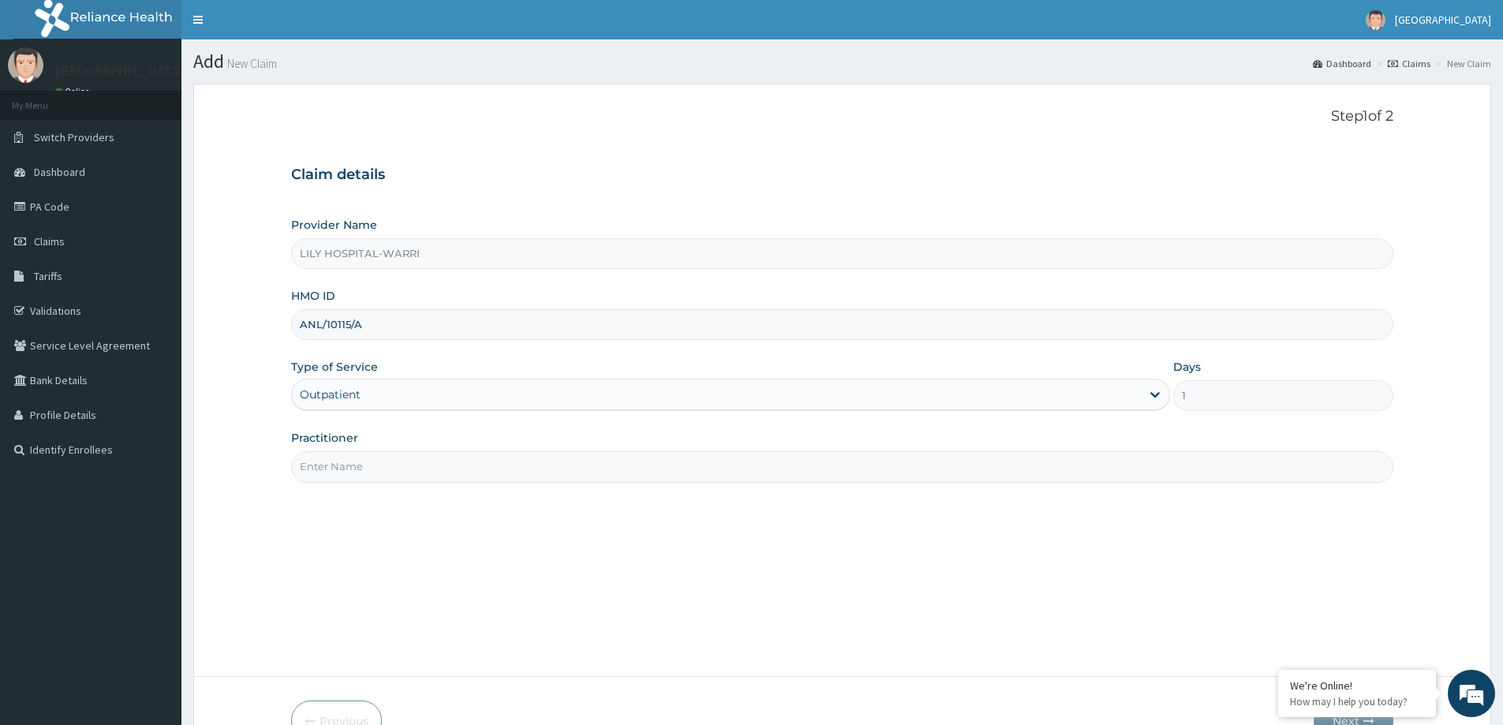
click at [322, 463] on input "Practitioner" at bounding box center [842, 466] width 1102 height 31
type input "General practitioner"
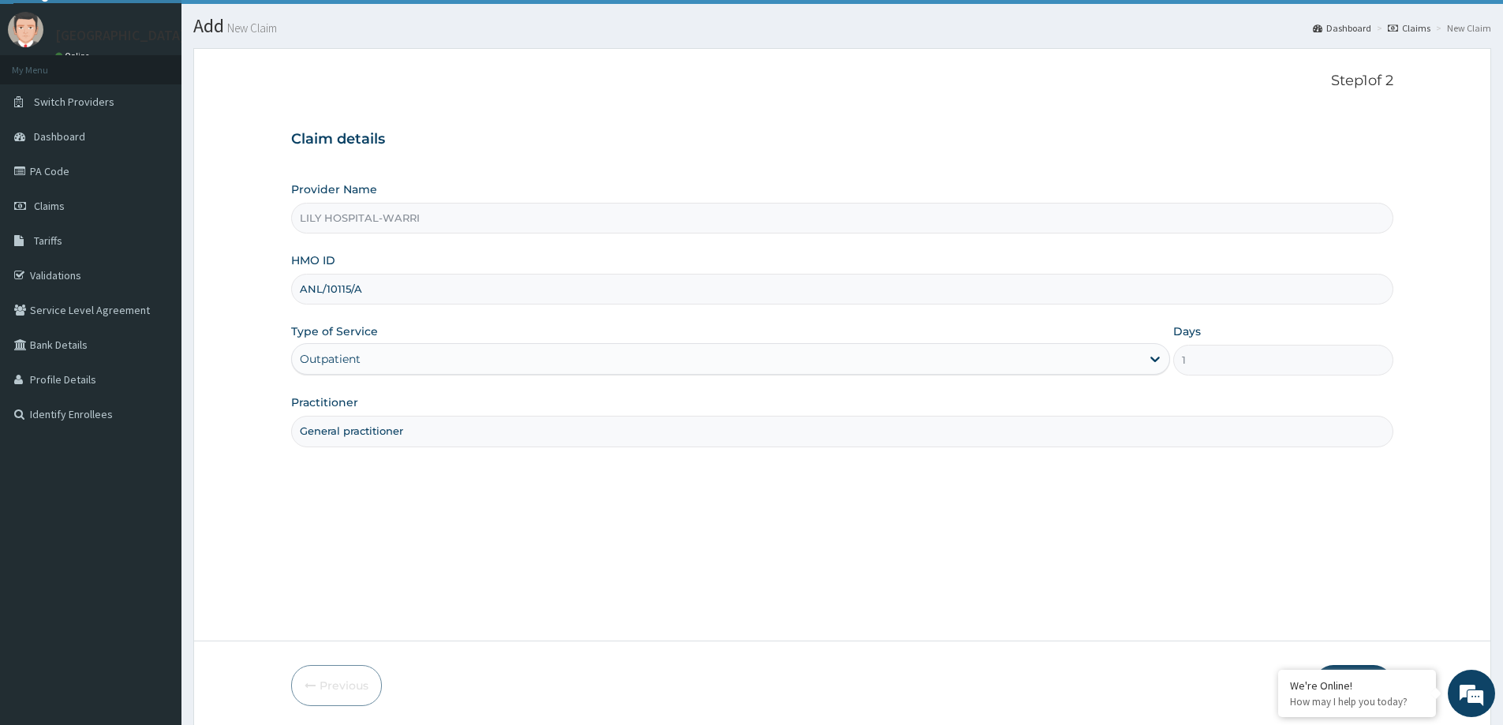
scroll to position [93, 0]
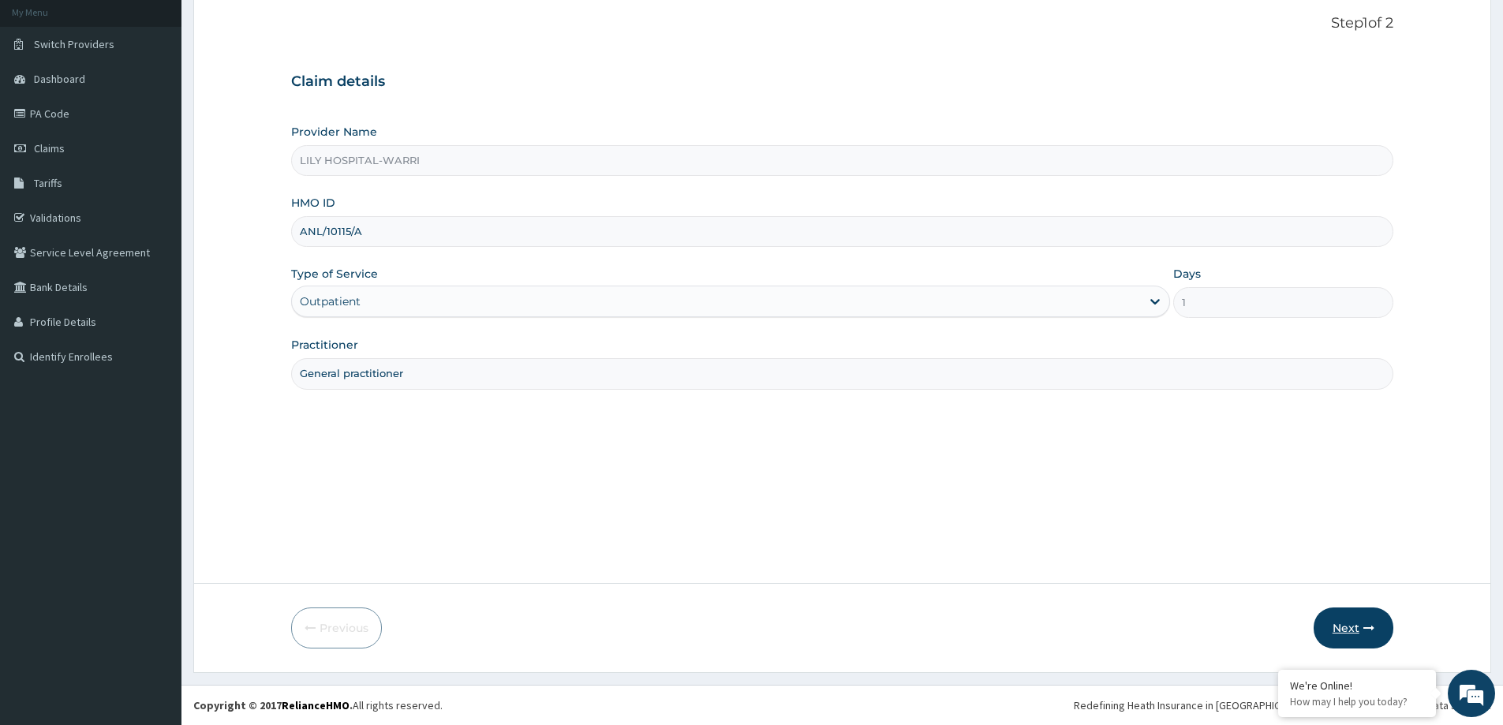
click at [1331, 622] on button "Next" at bounding box center [1353, 627] width 80 height 41
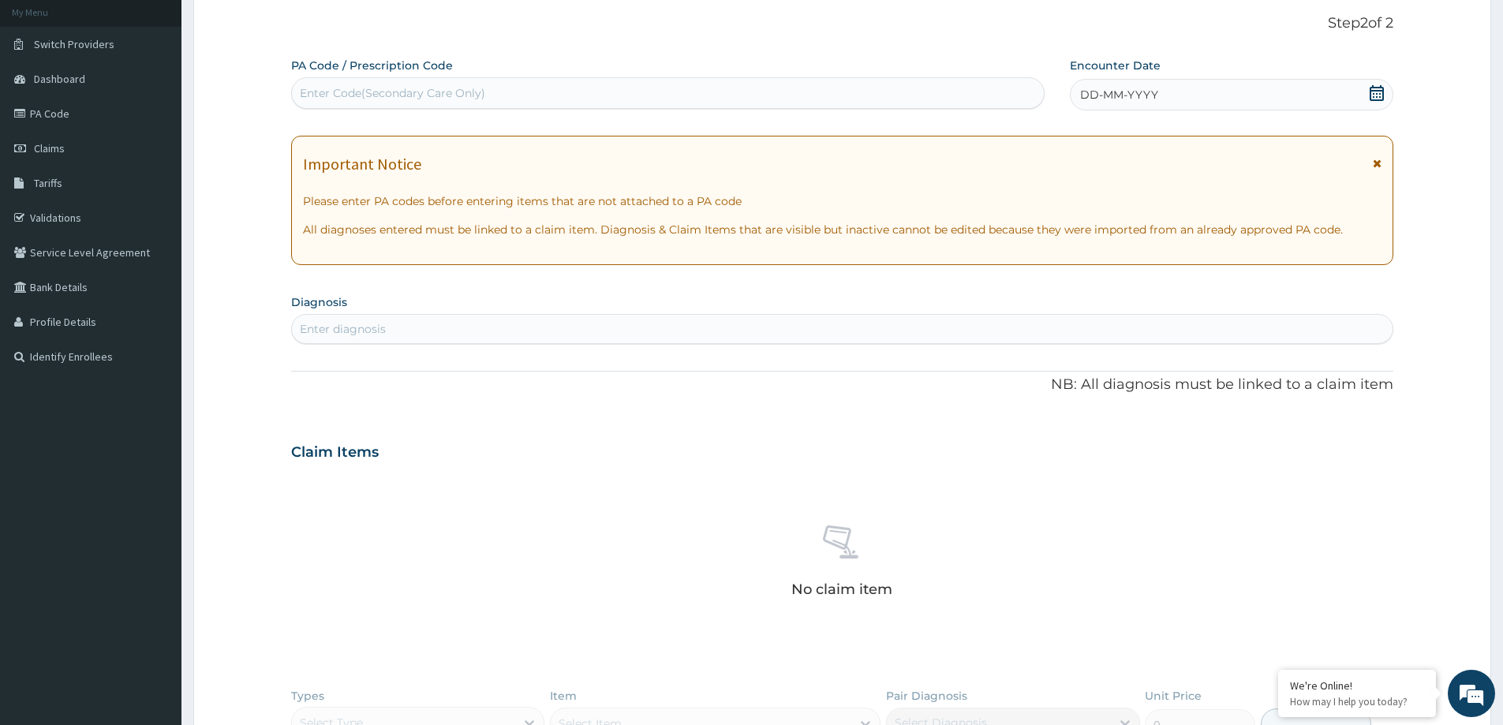
click at [357, 94] on div "Enter Code(Secondary Care Only)" at bounding box center [392, 93] width 185 height 16
paste input "PA/A096BE"
type input "PA/A096BE"
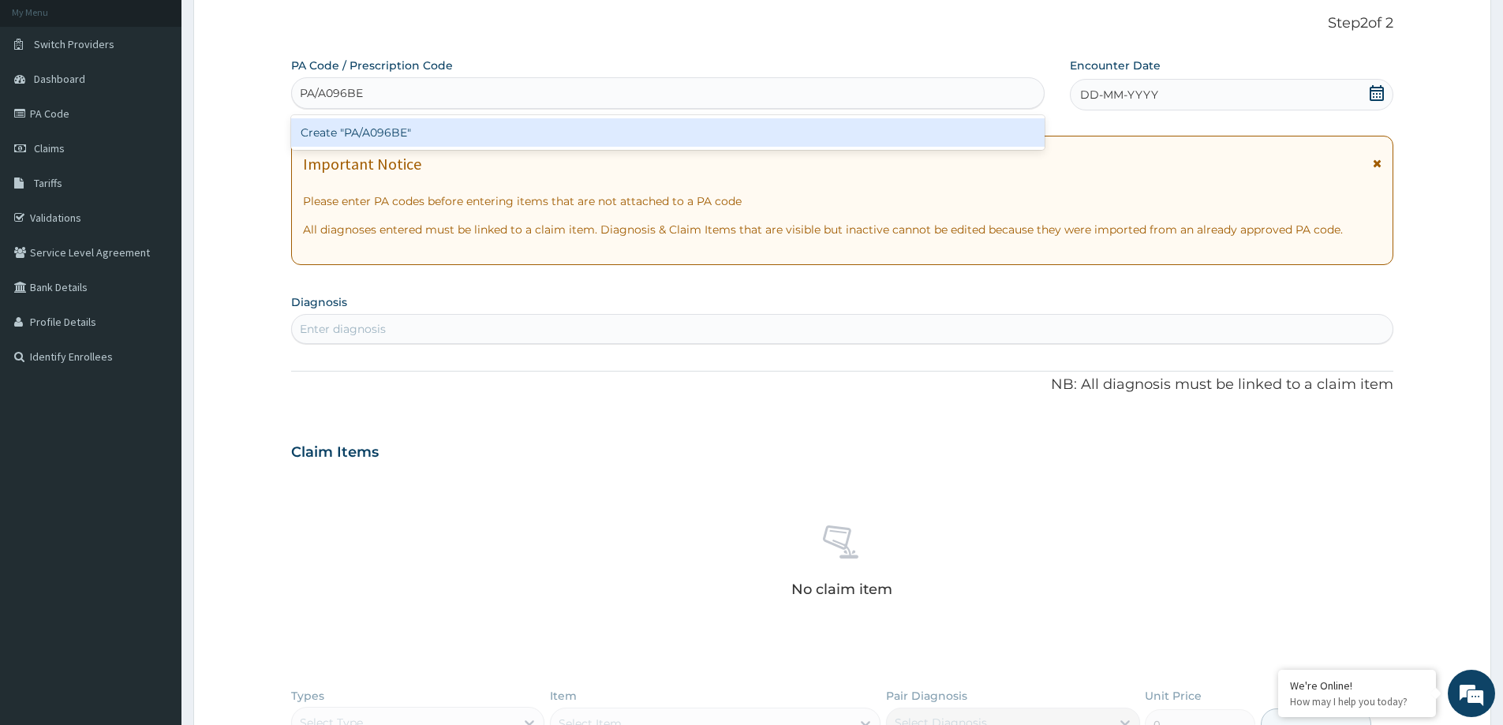
click at [348, 139] on div "Create "PA/A096BE"" at bounding box center [667, 132] width 753 height 28
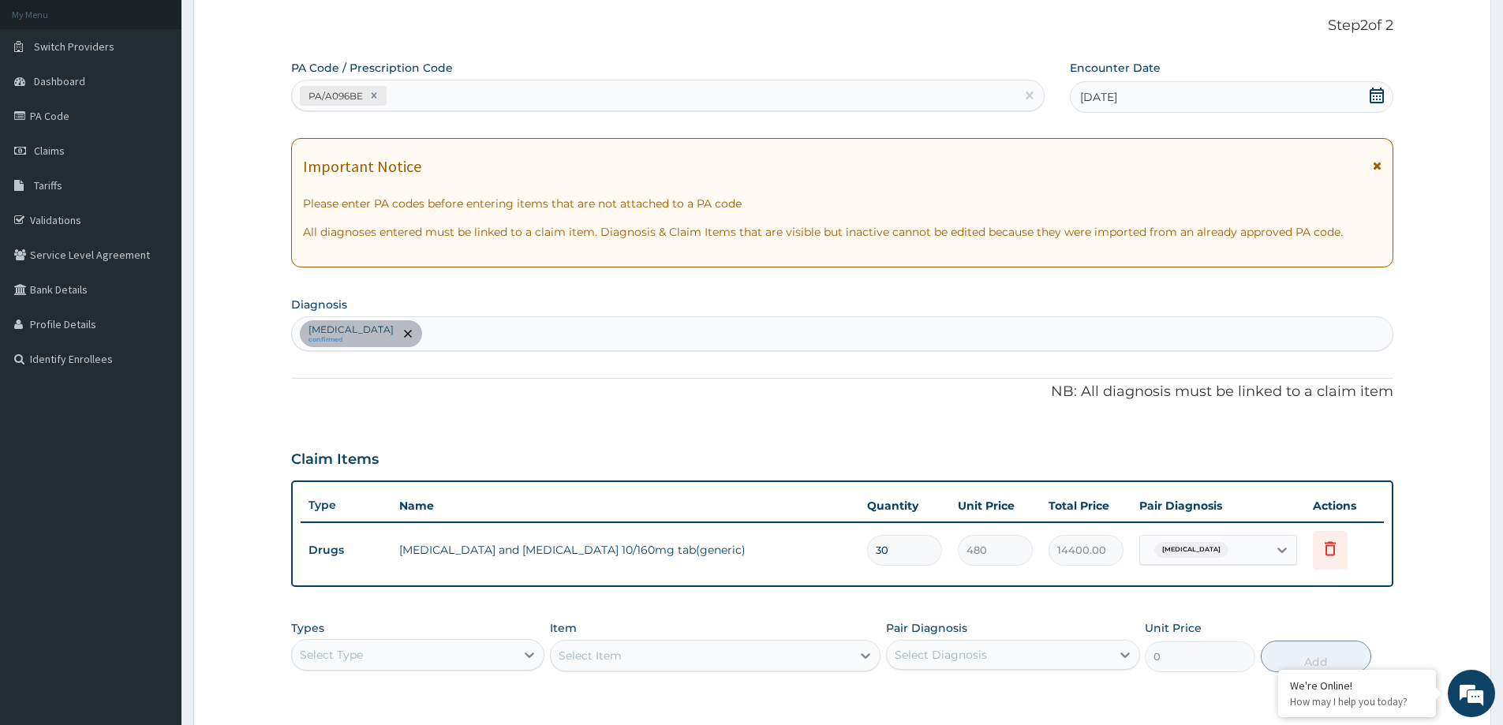
scroll to position [85, 0]
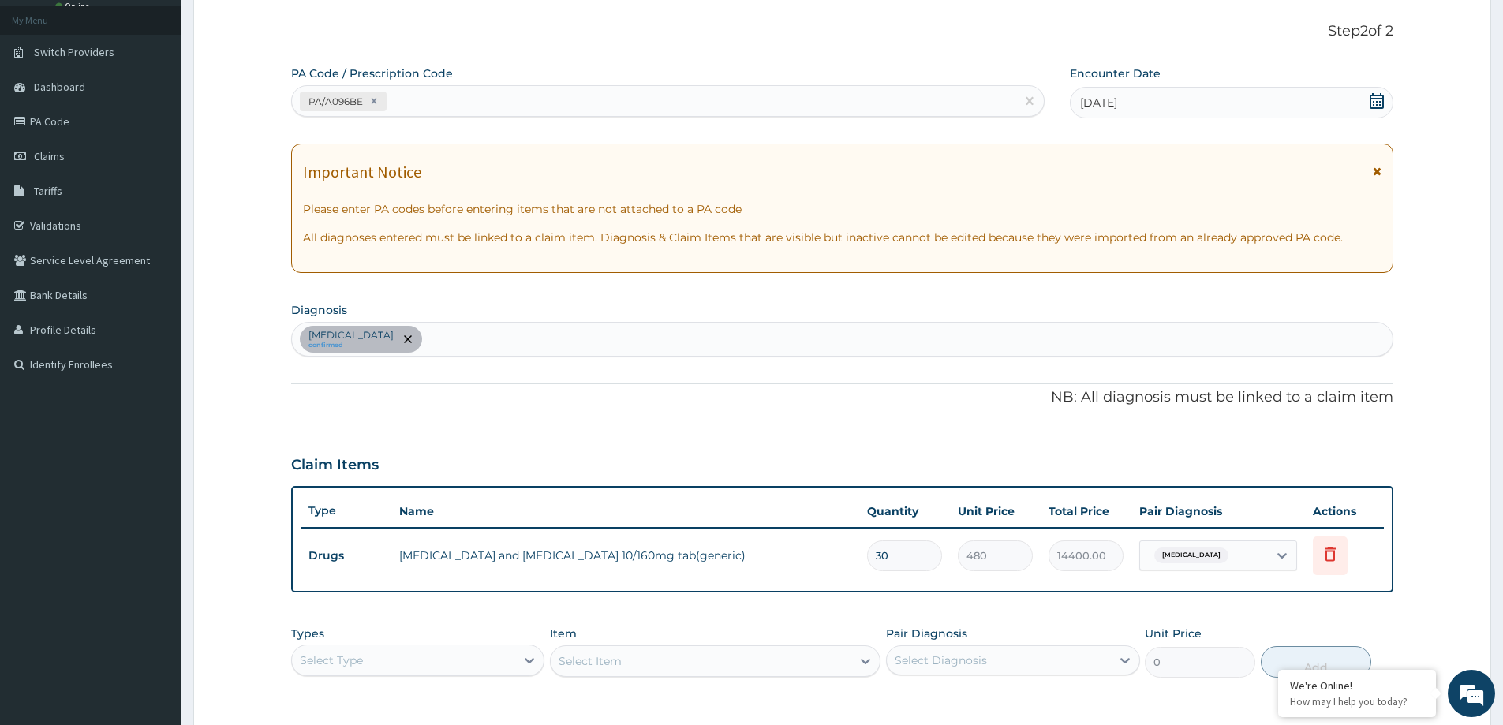
click at [436, 101] on div "PA/A096BE" at bounding box center [653, 101] width 723 height 26
paste input "PA/4CBBF1"
type input "PA/4CBBF1"
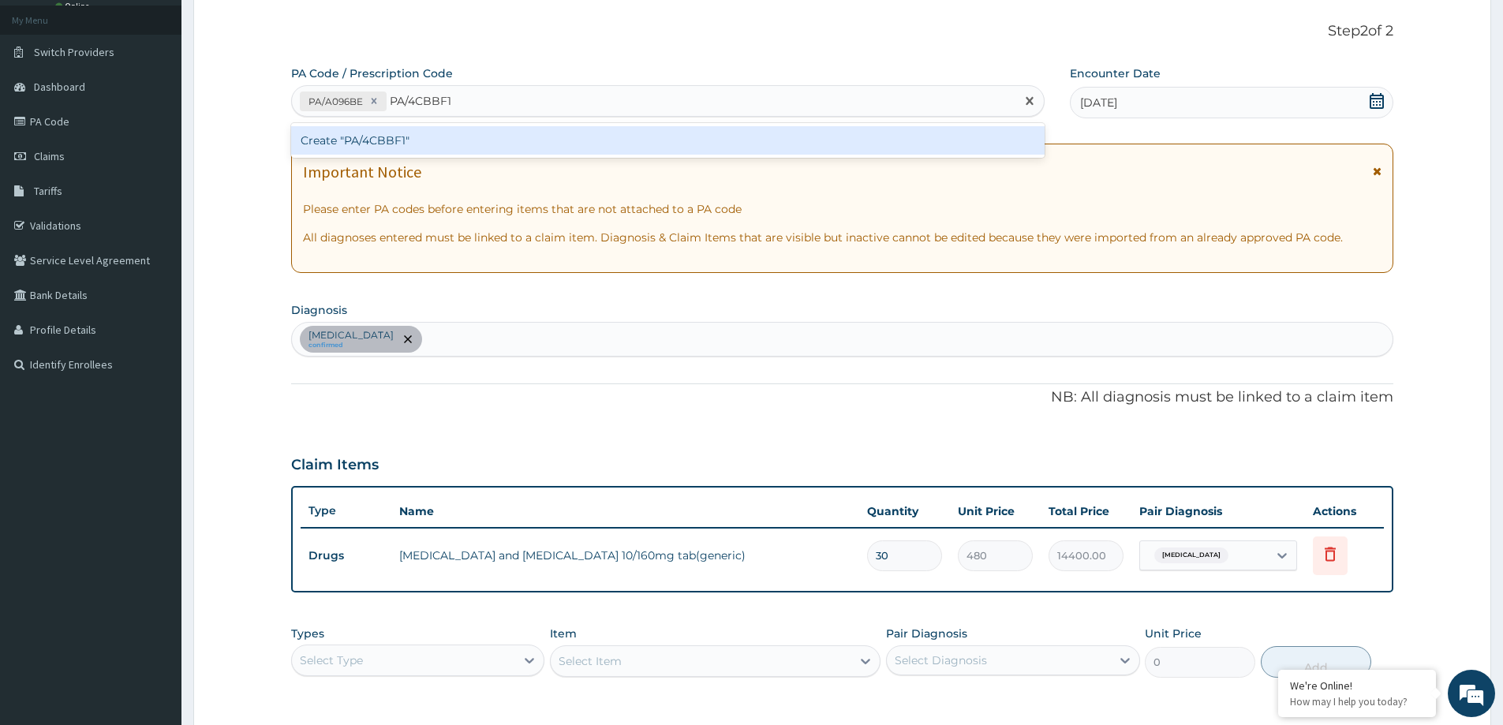
click at [411, 142] on div "Create "PA/4CBBF1"" at bounding box center [667, 140] width 753 height 28
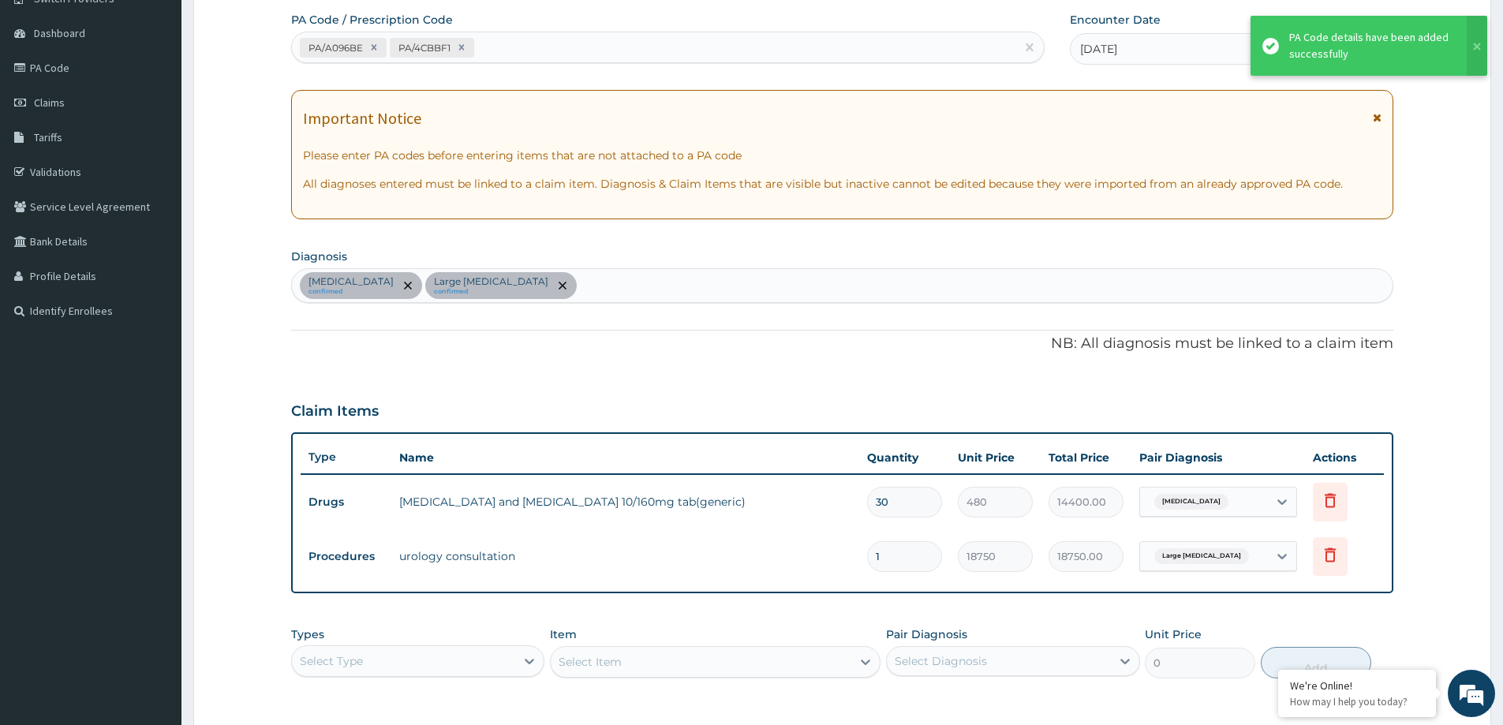
scroll to position [322, 0]
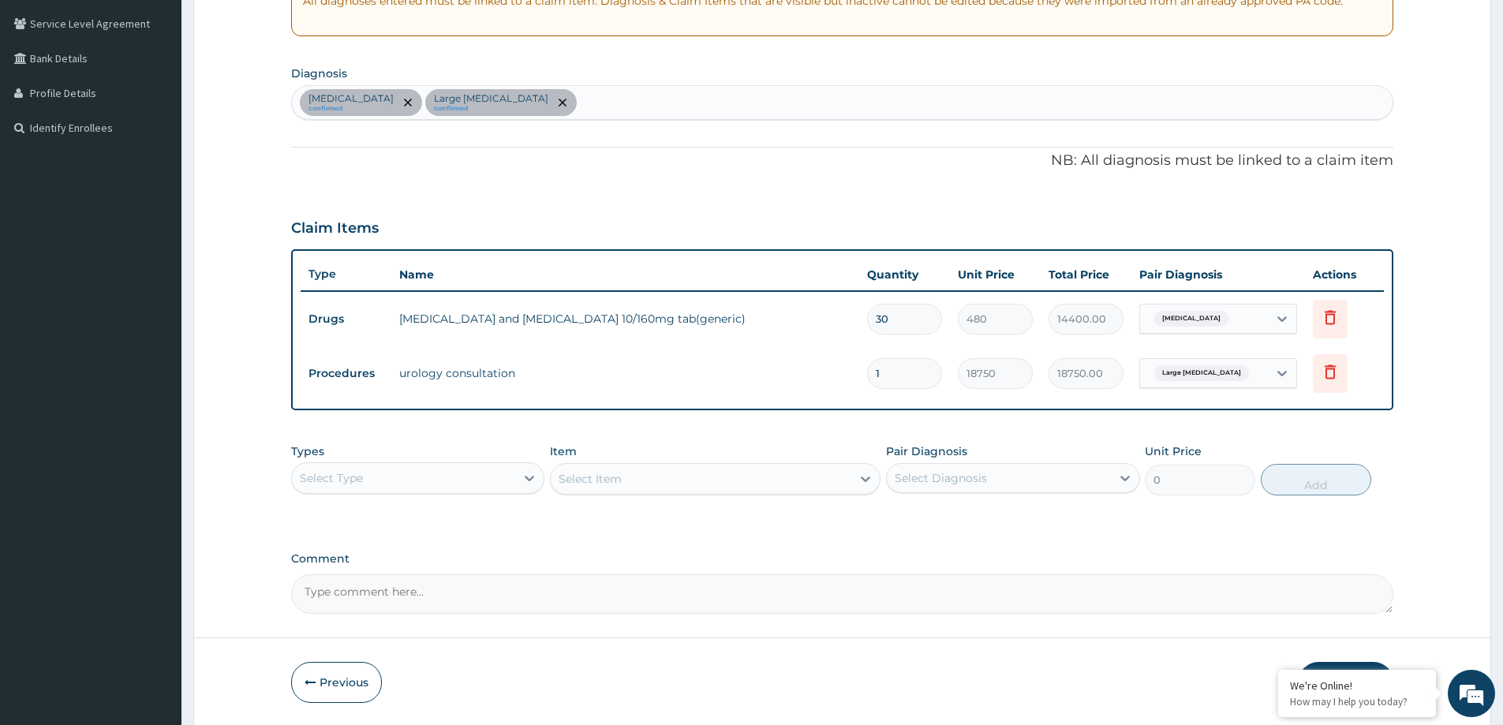
click at [600, 102] on div "Essential hypertension confirmed Large prostate confirmed" at bounding box center [842, 102] width 1100 height 33
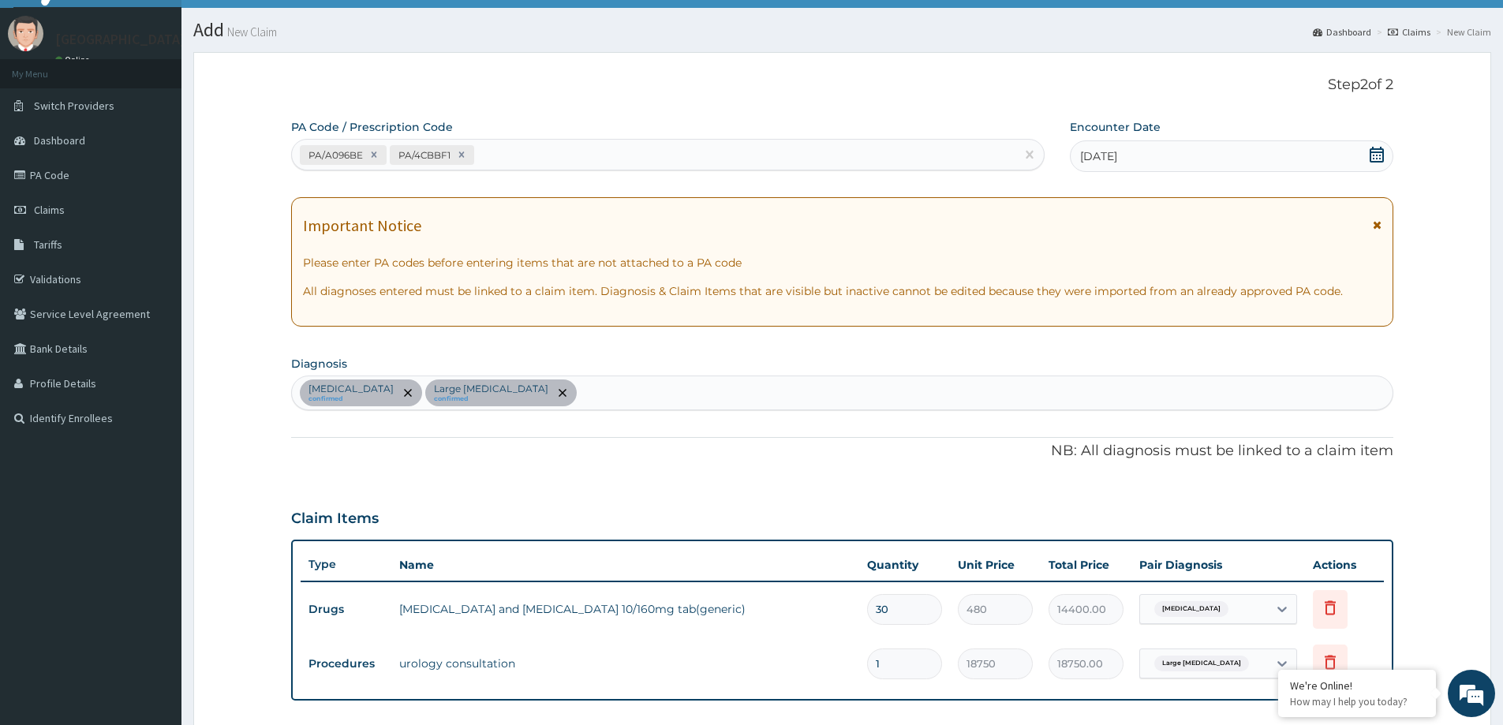
scroll to position [6, 0]
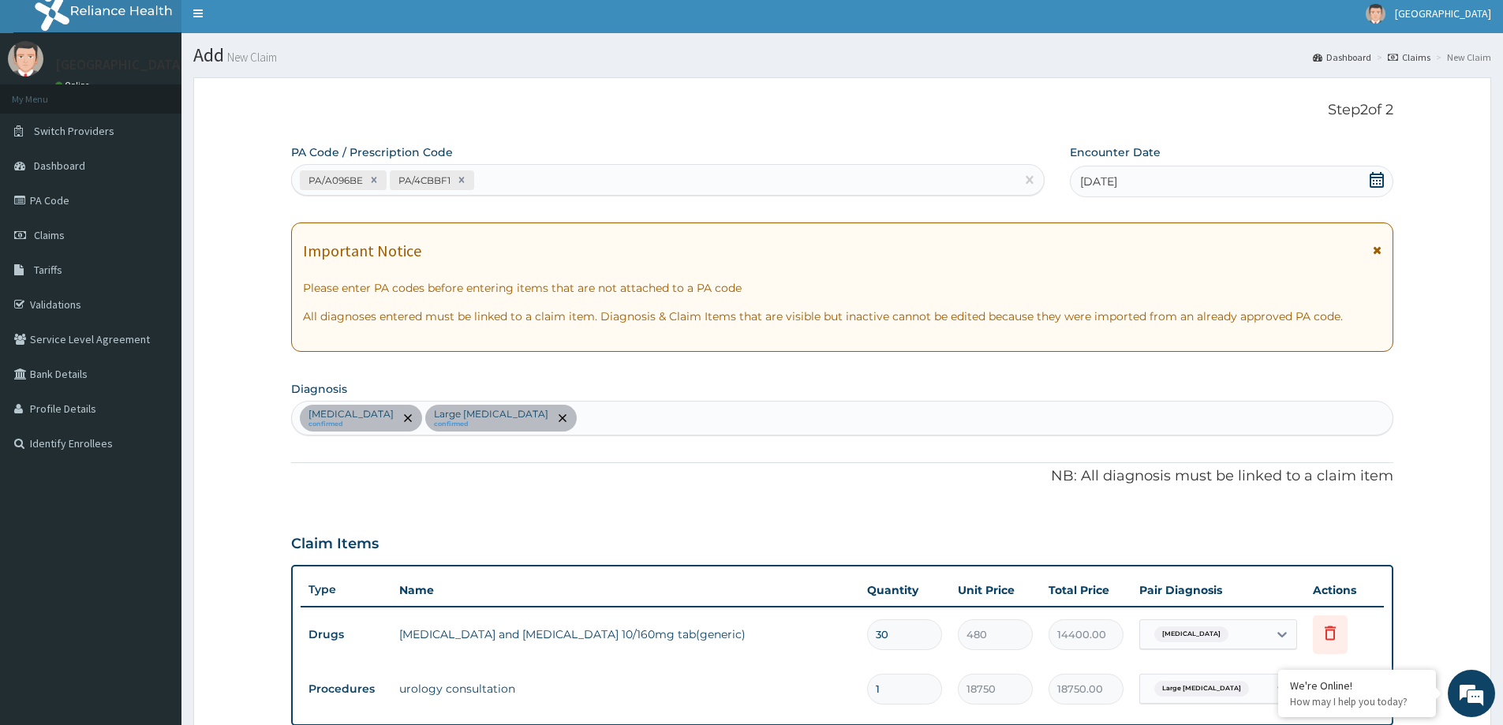
click at [495, 180] on div "PA/A096BE PA/4CBBF1" at bounding box center [653, 180] width 723 height 26
paste input "PA/118E4C"
type input "PA/118E4C"
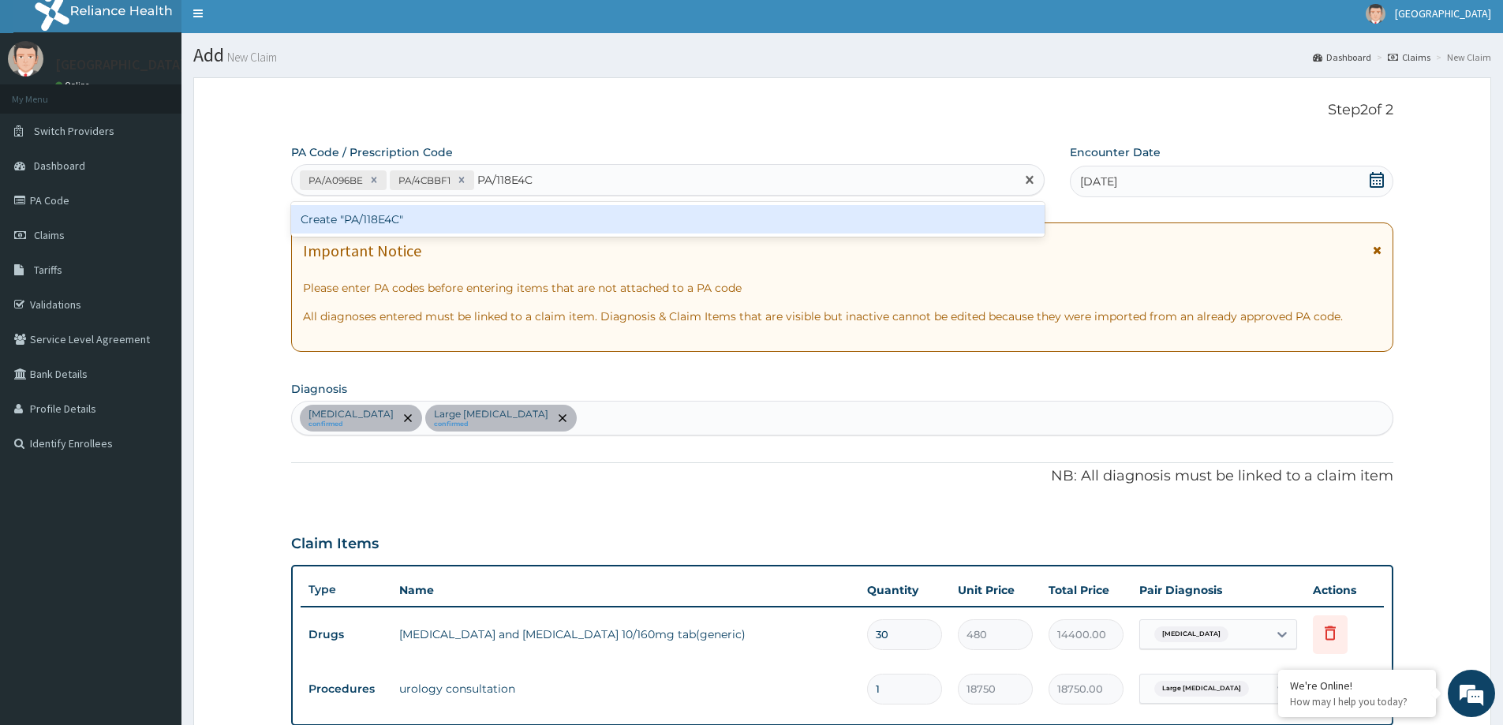
click at [478, 214] on div "Create "PA/118E4C"" at bounding box center [667, 219] width 753 height 28
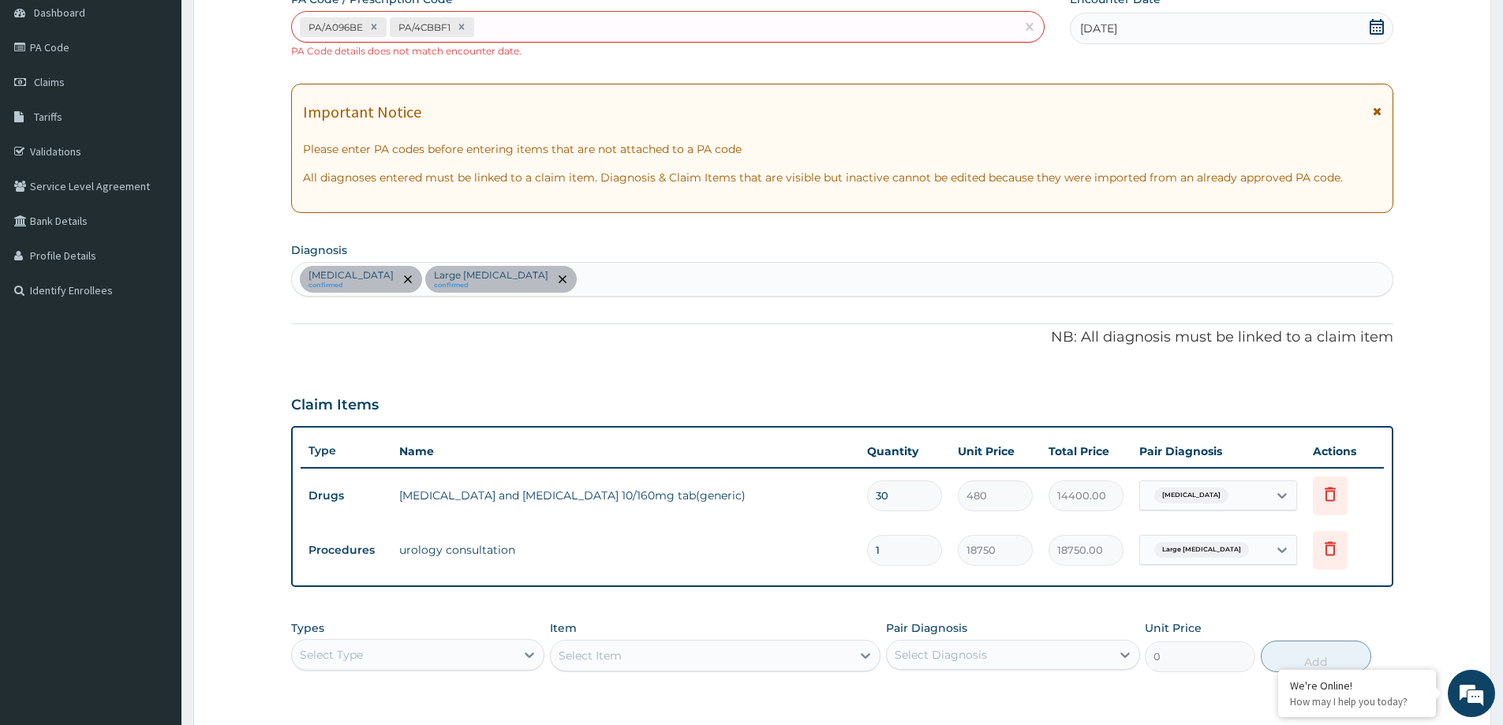
scroll to position [390, 0]
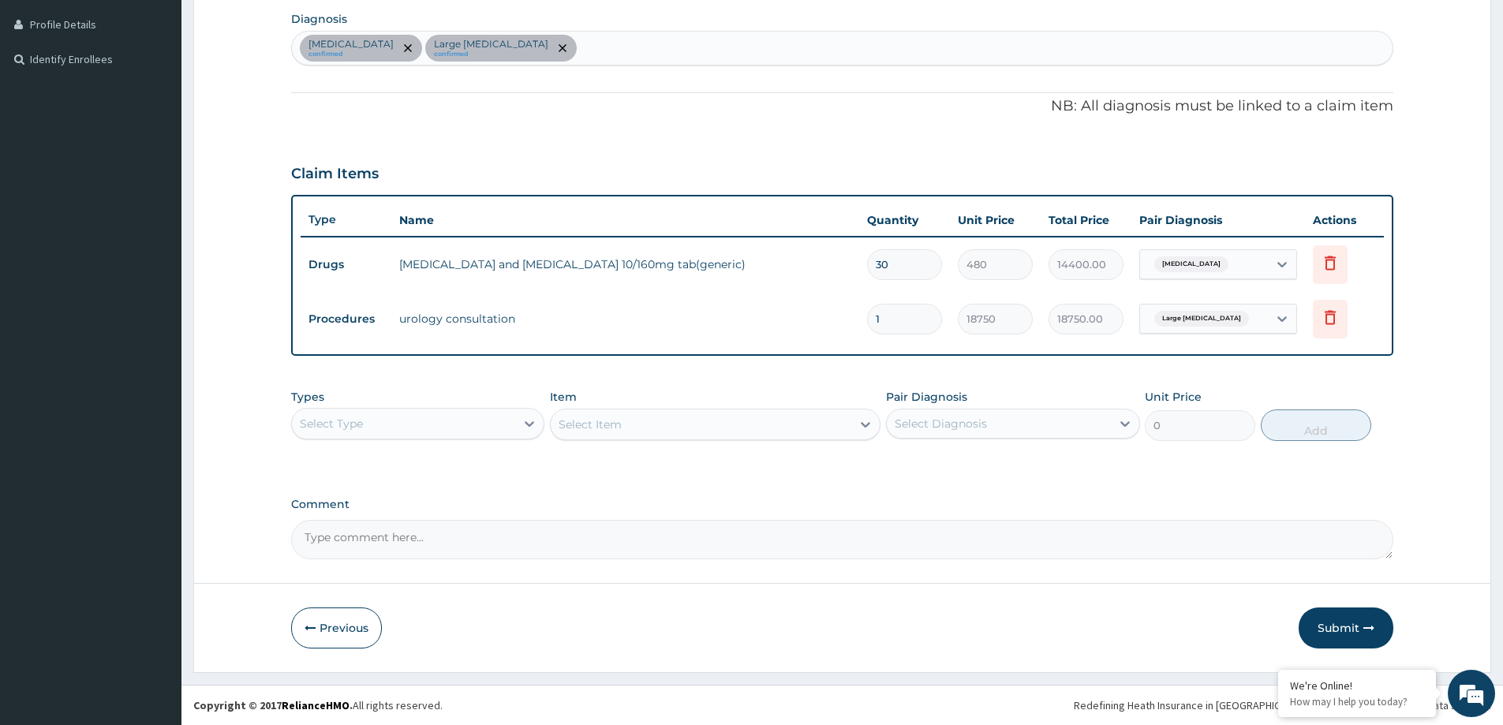
click at [347, 429] on div "Select Type" at bounding box center [331, 424] width 63 height 16
click at [376, 586] on div "Laboratory" at bounding box center [417, 576] width 253 height 28
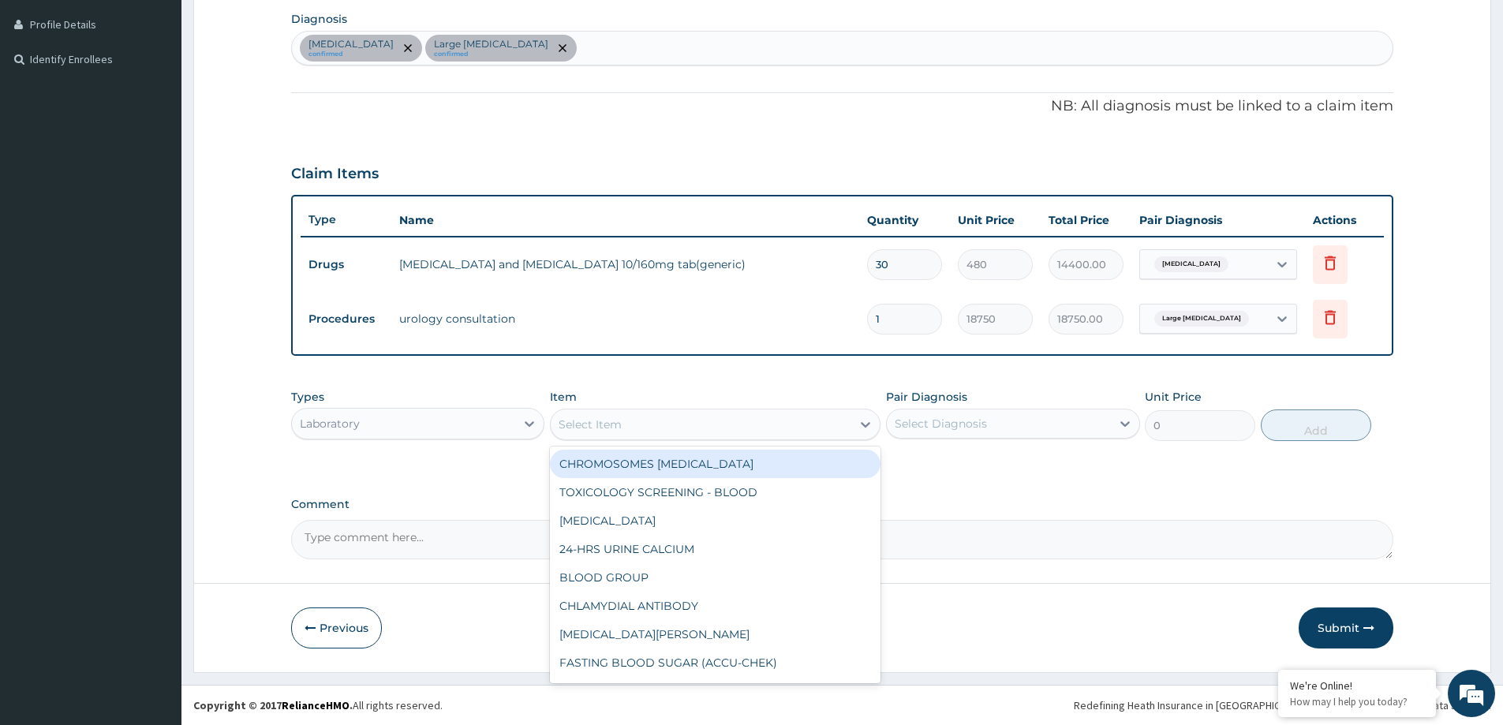
click at [592, 429] on div "Select Item" at bounding box center [589, 424] width 63 height 16
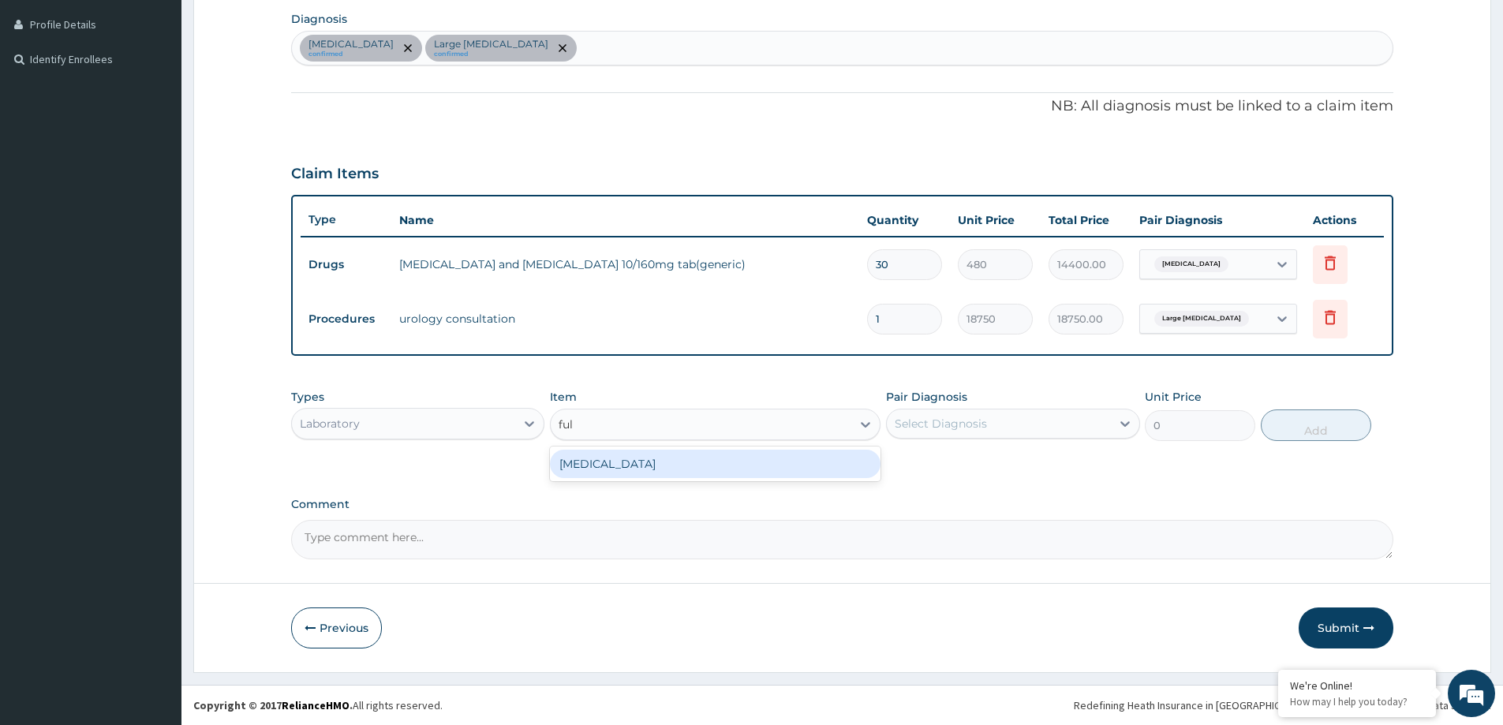
type input "full"
click at [653, 467] on div "FULL BLOOD COUNT" at bounding box center [715, 464] width 330 height 28
type input "3375"
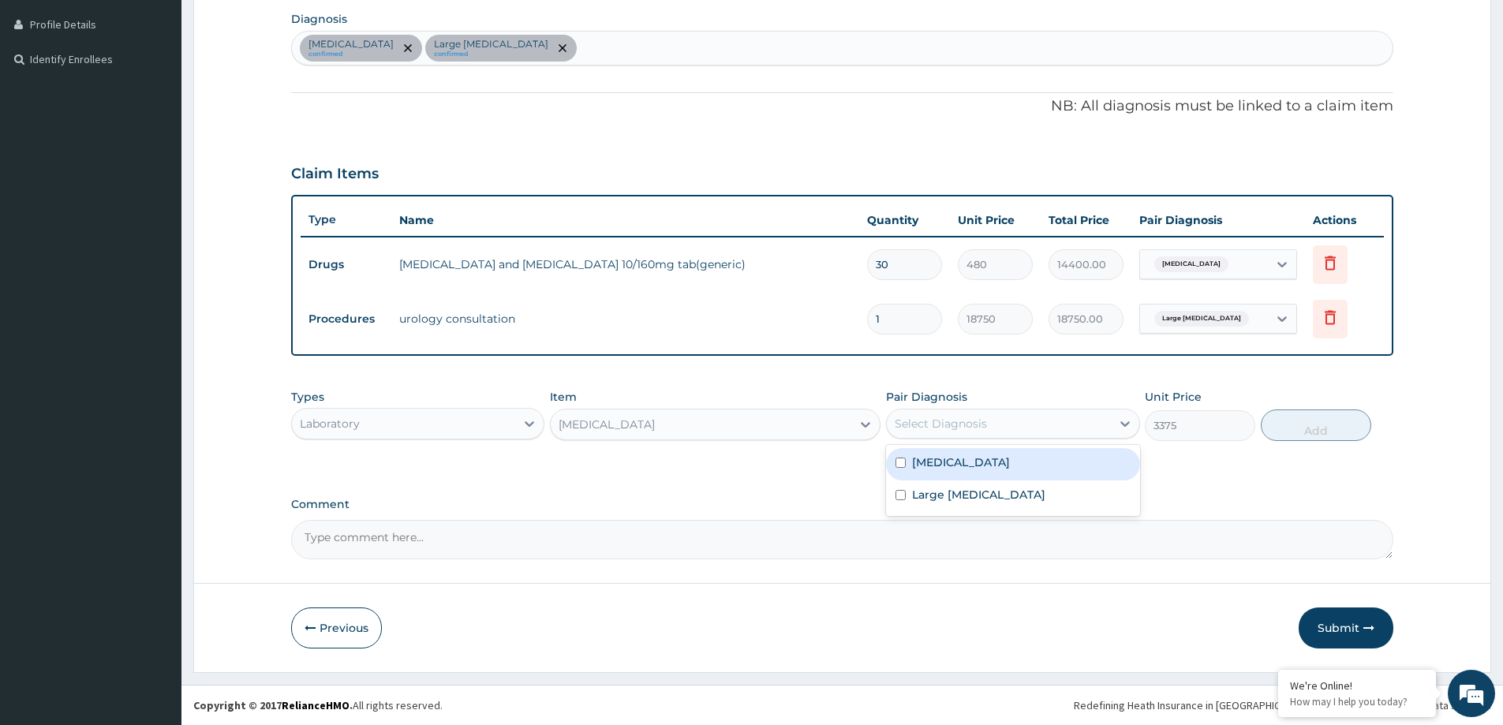
click at [1032, 431] on div "Select Diagnosis" at bounding box center [998, 423] width 223 height 25
click at [598, 43] on div "Essential hypertension confirmed Large prostate confirmed" at bounding box center [842, 48] width 1100 height 33
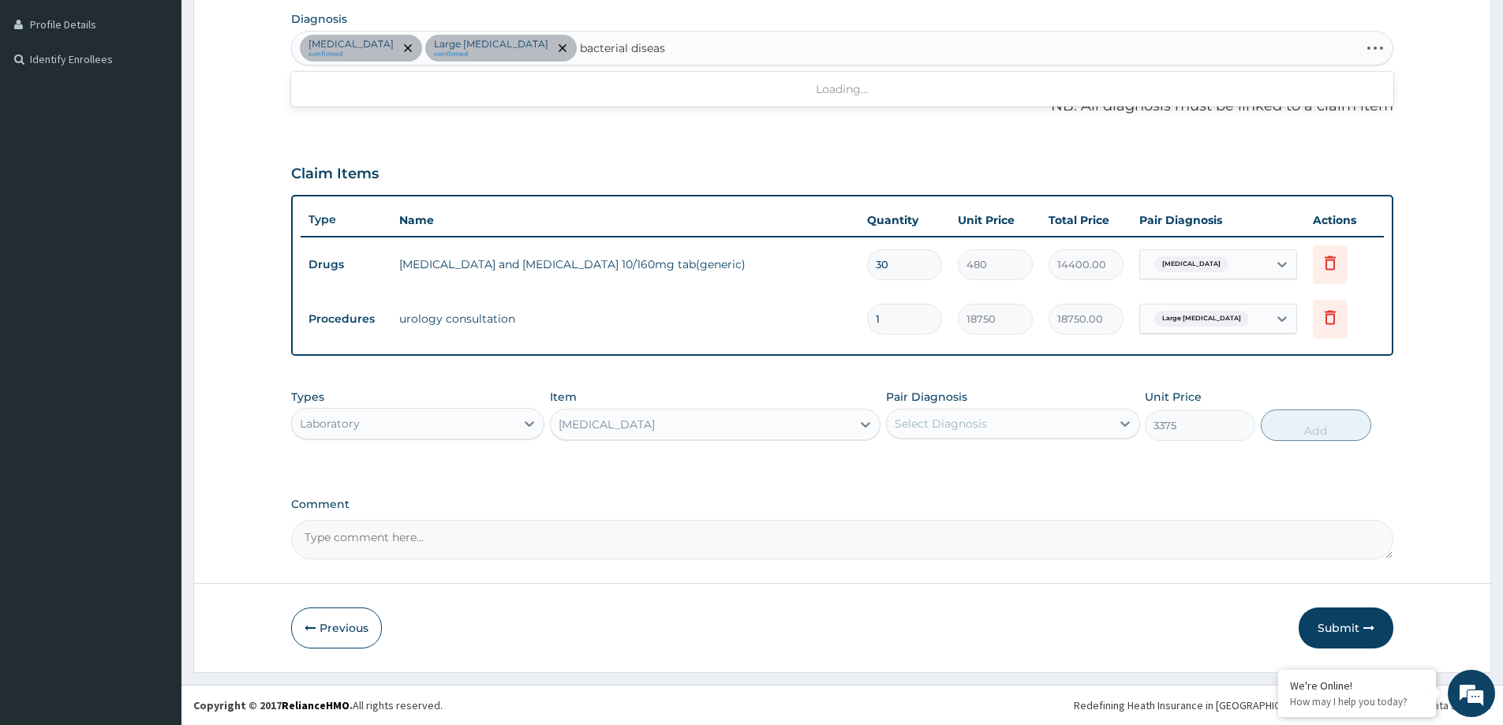
type input "bacterial disease"
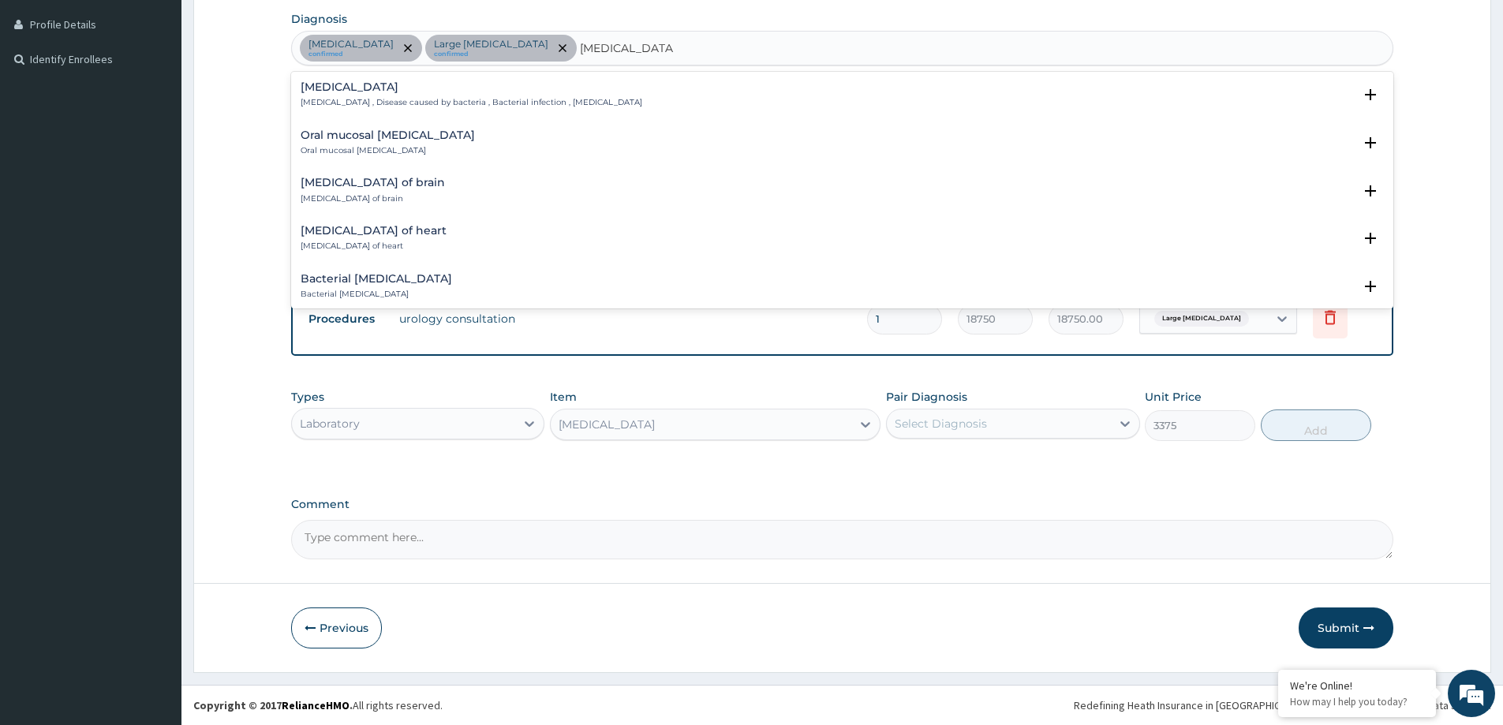
click at [338, 99] on p "Bacterial infectious disease , Disease caused by bacteria , Bacterial infection…" at bounding box center [472, 102] width 342 height 11
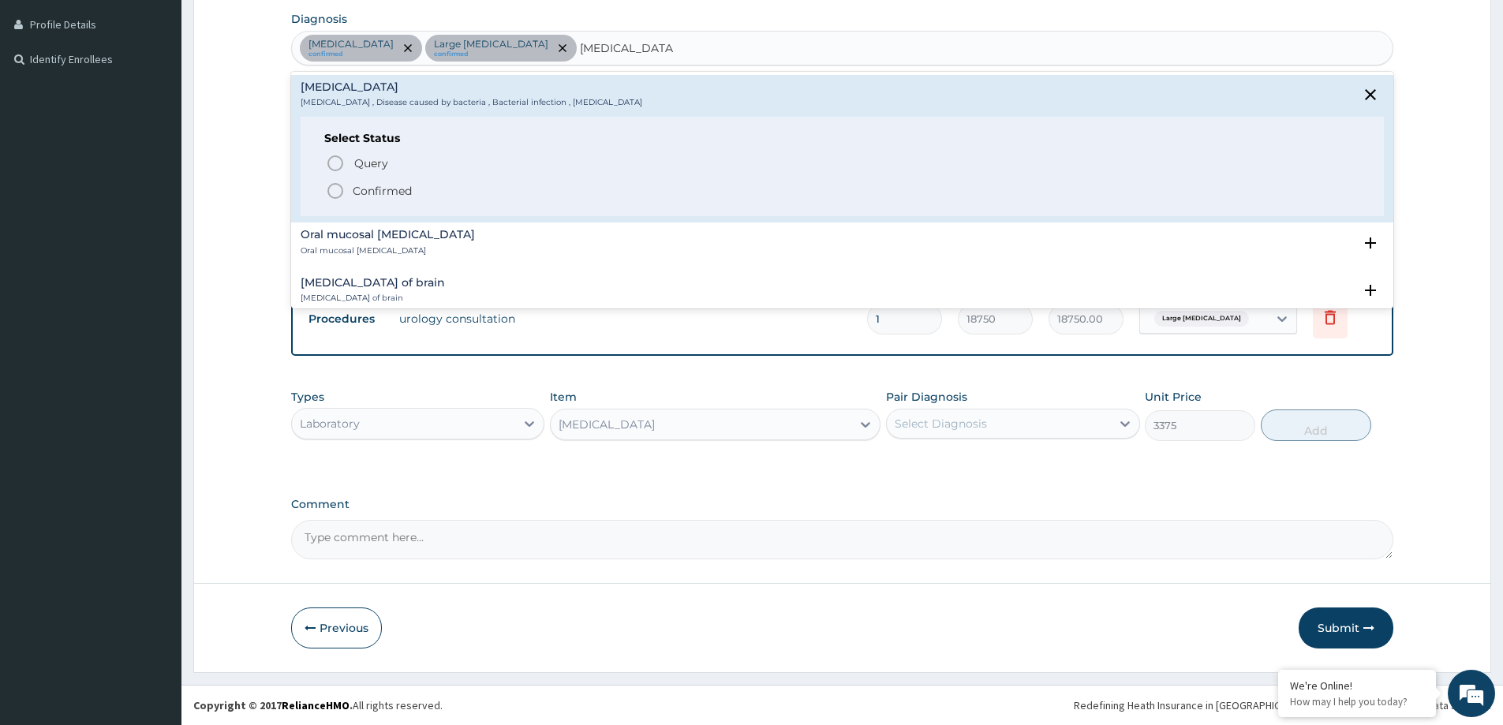
click at [380, 191] on p "Confirmed" at bounding box center [382, 191] width 59 height 16
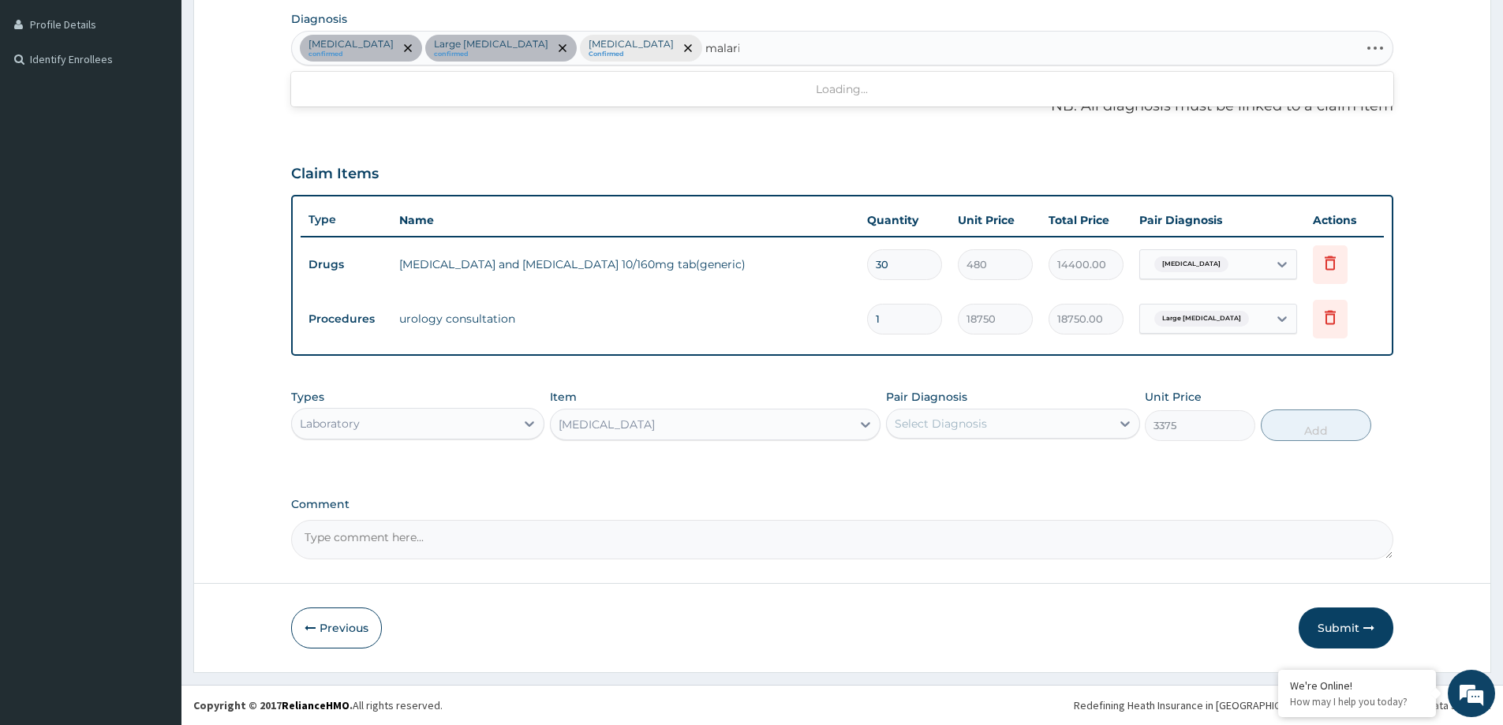
type input "malaria"
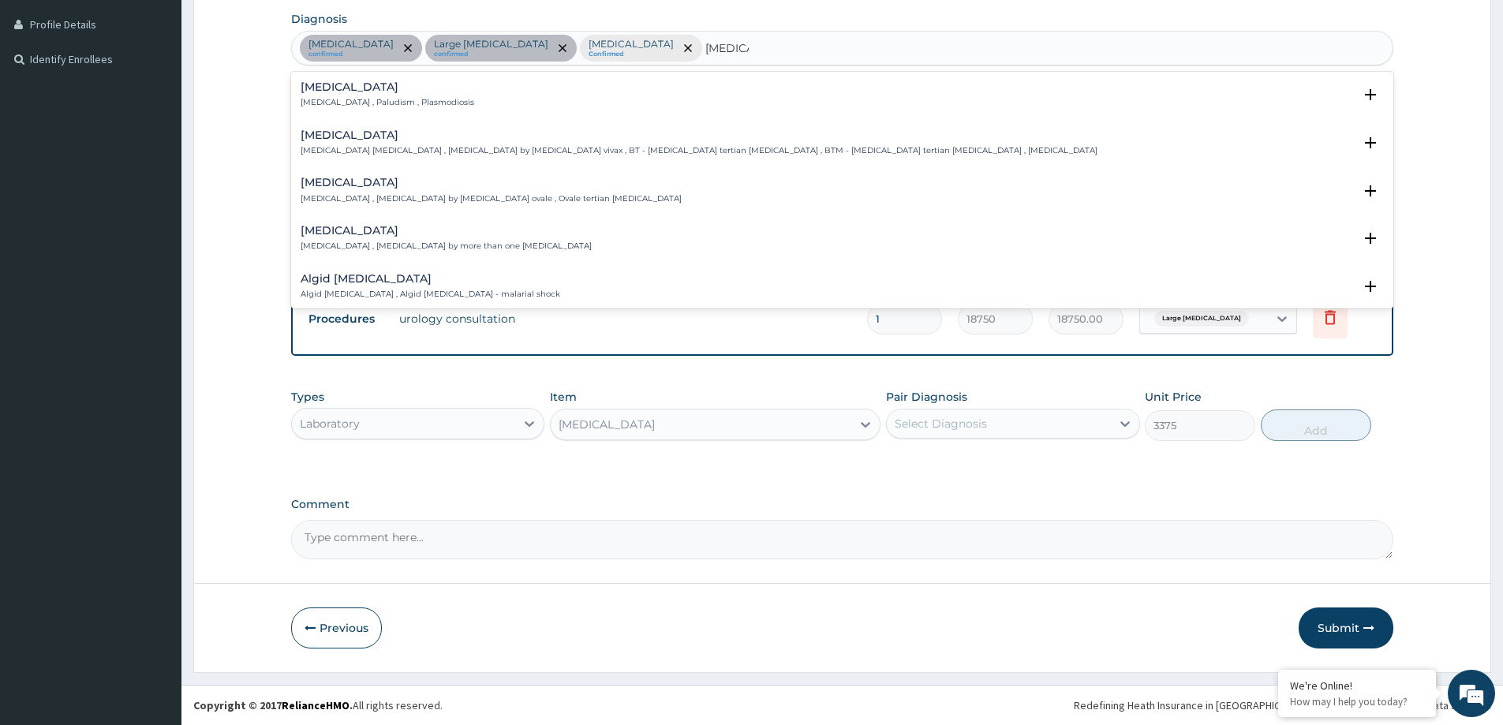
click at [371, 99] on p "Malaria , Paludism , Plasmodiosis" at bounding box center [388, 102] width 174 height 11
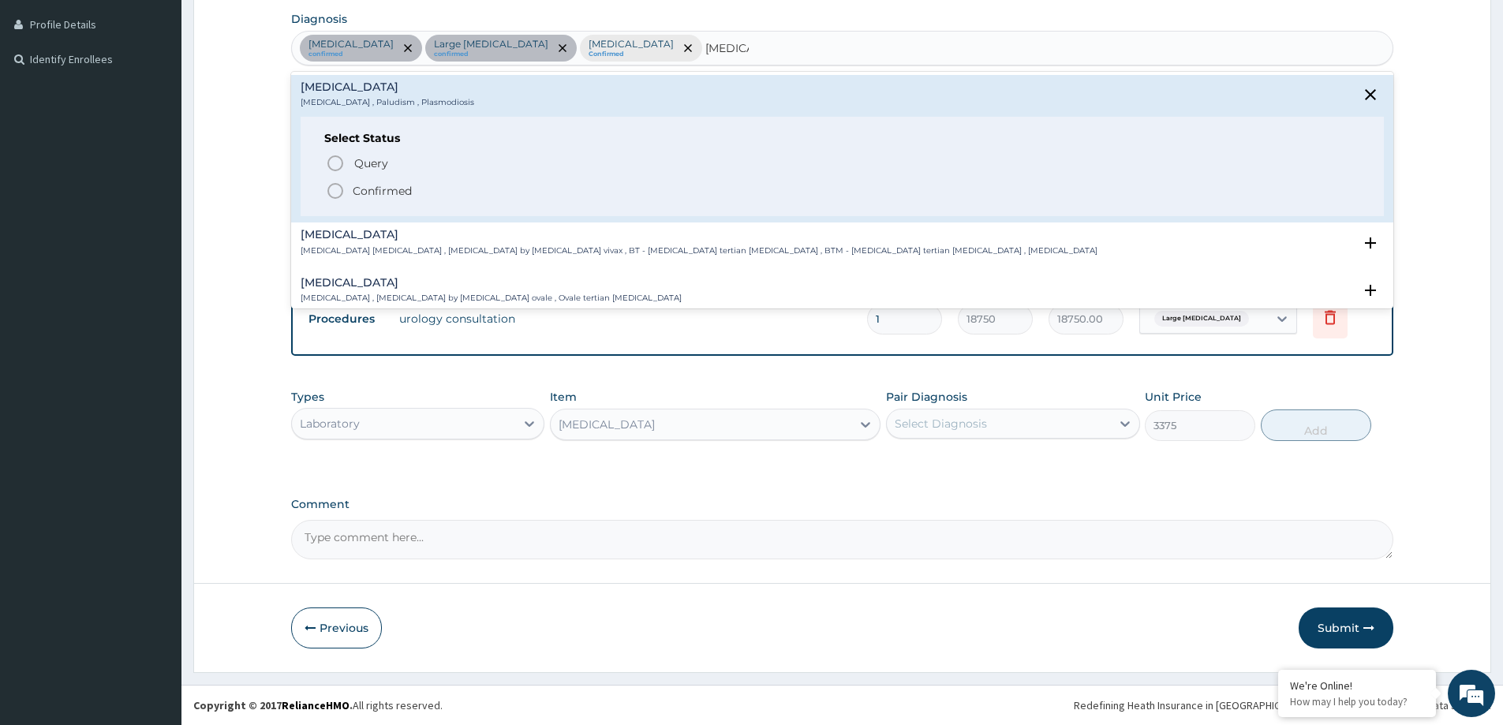
click at [377, 192] on p "Confirmed" at bounding box center [382, 191] width 59 height 16
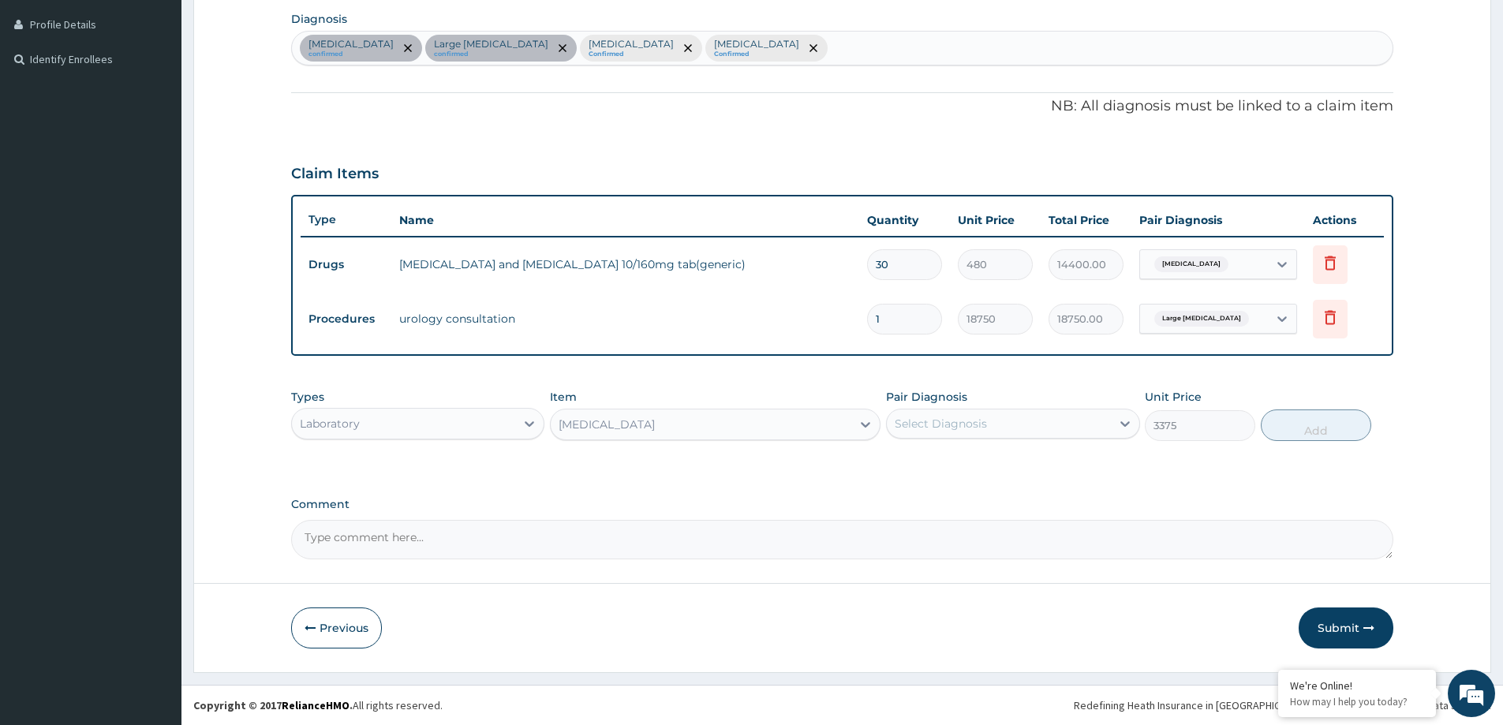
click at [988, 431] on div "Select Diagnosis" at bounding box center [998, 423] width 223 height 25
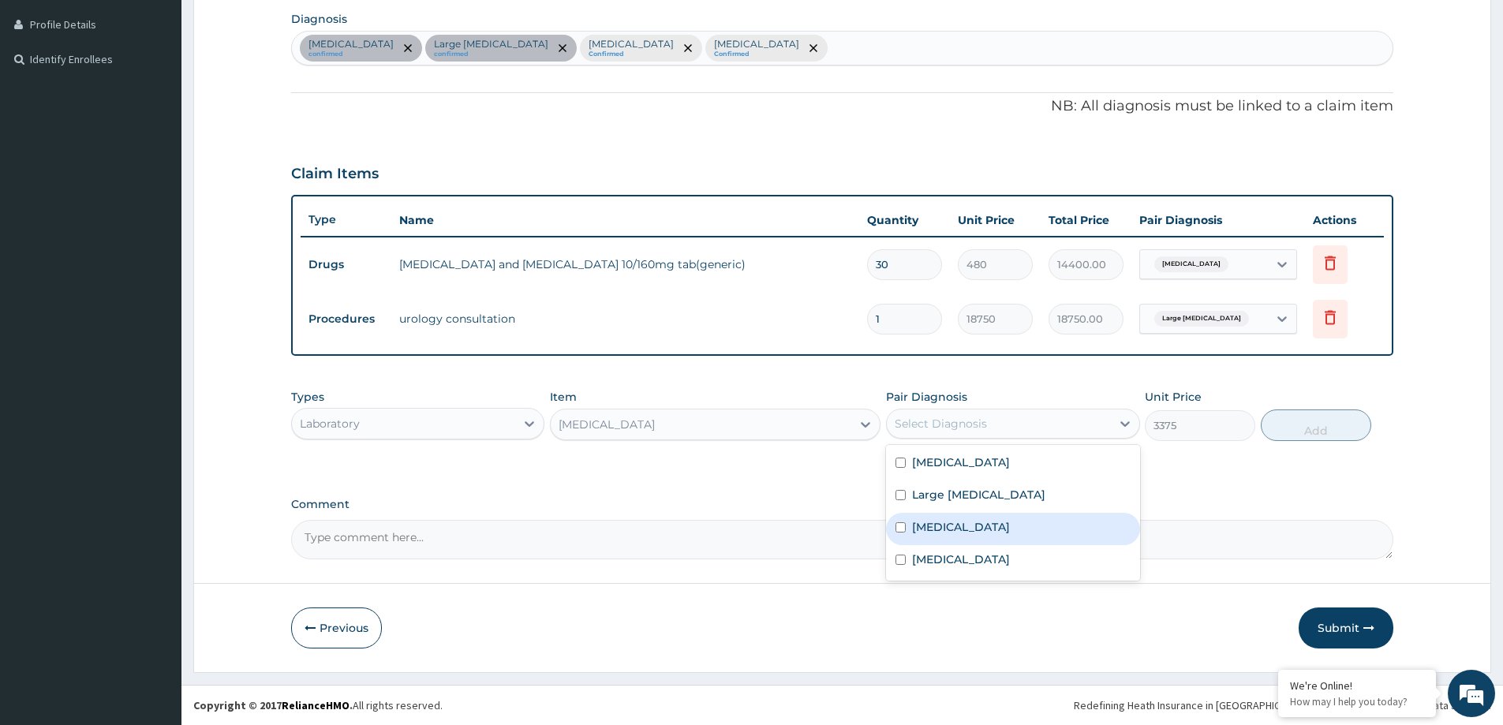
click at [1001, 539] on div "Bacterial infectious disease" at bounding box center [1012, 529] width 253 height 32
checkbox input "true"
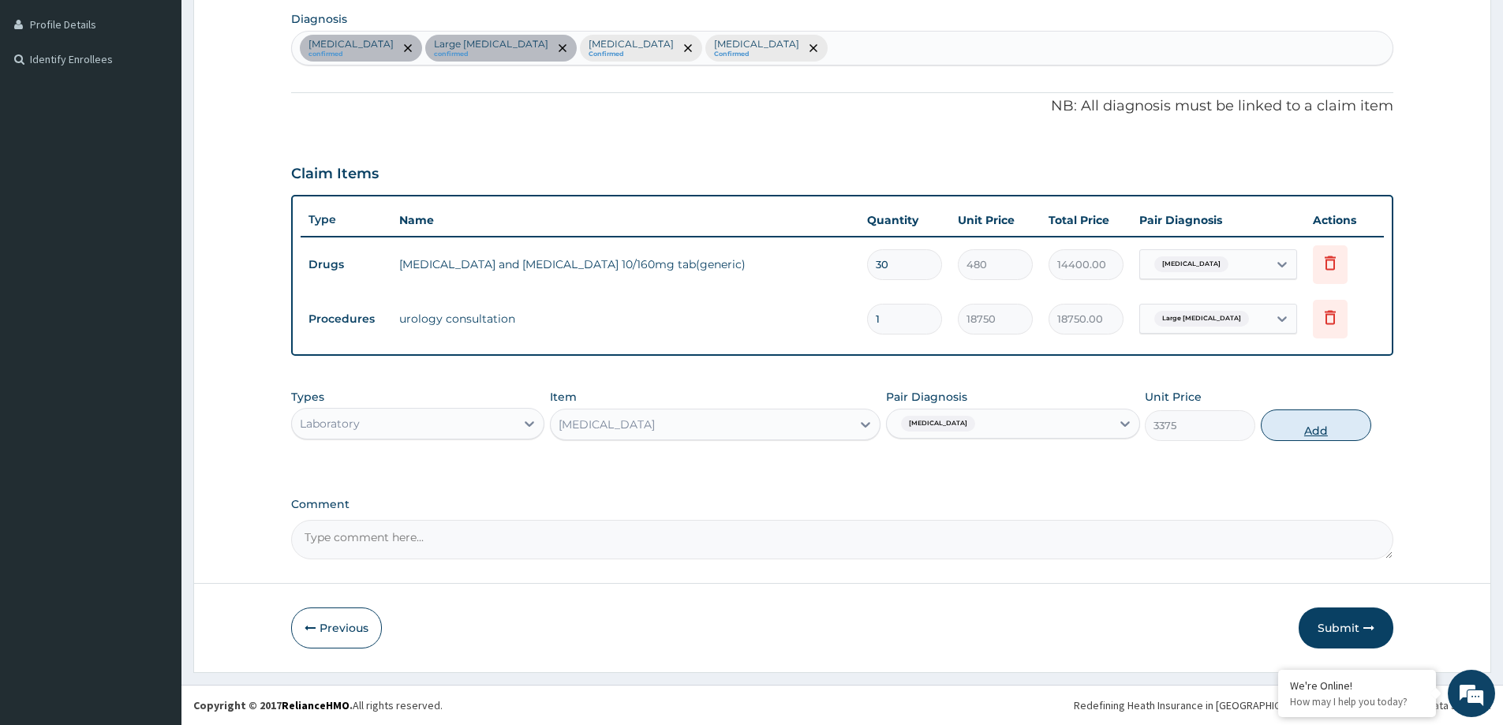
click at [1285, 436] on button "Add" at bounding box center [1315, 425] width 110 height 32
type input "0"
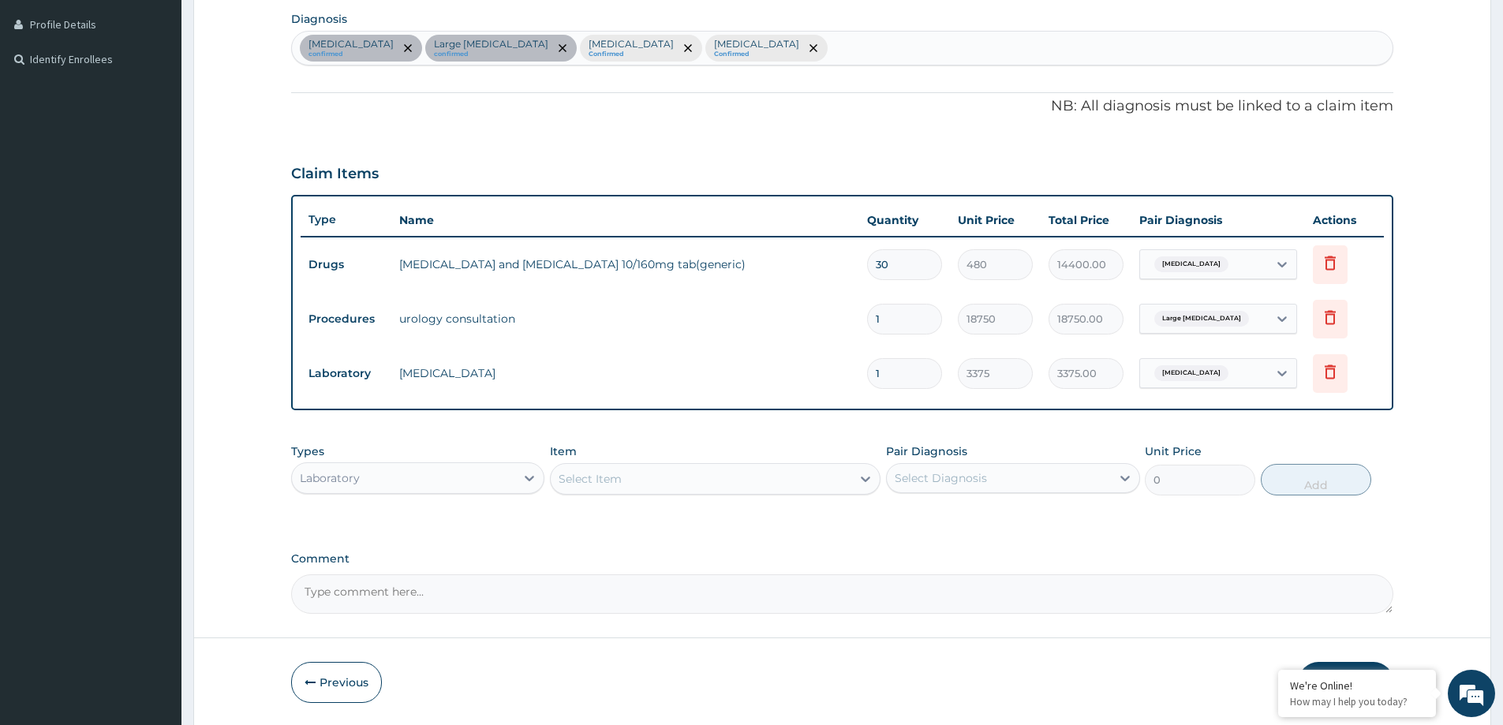
scroll to position [445, 0]
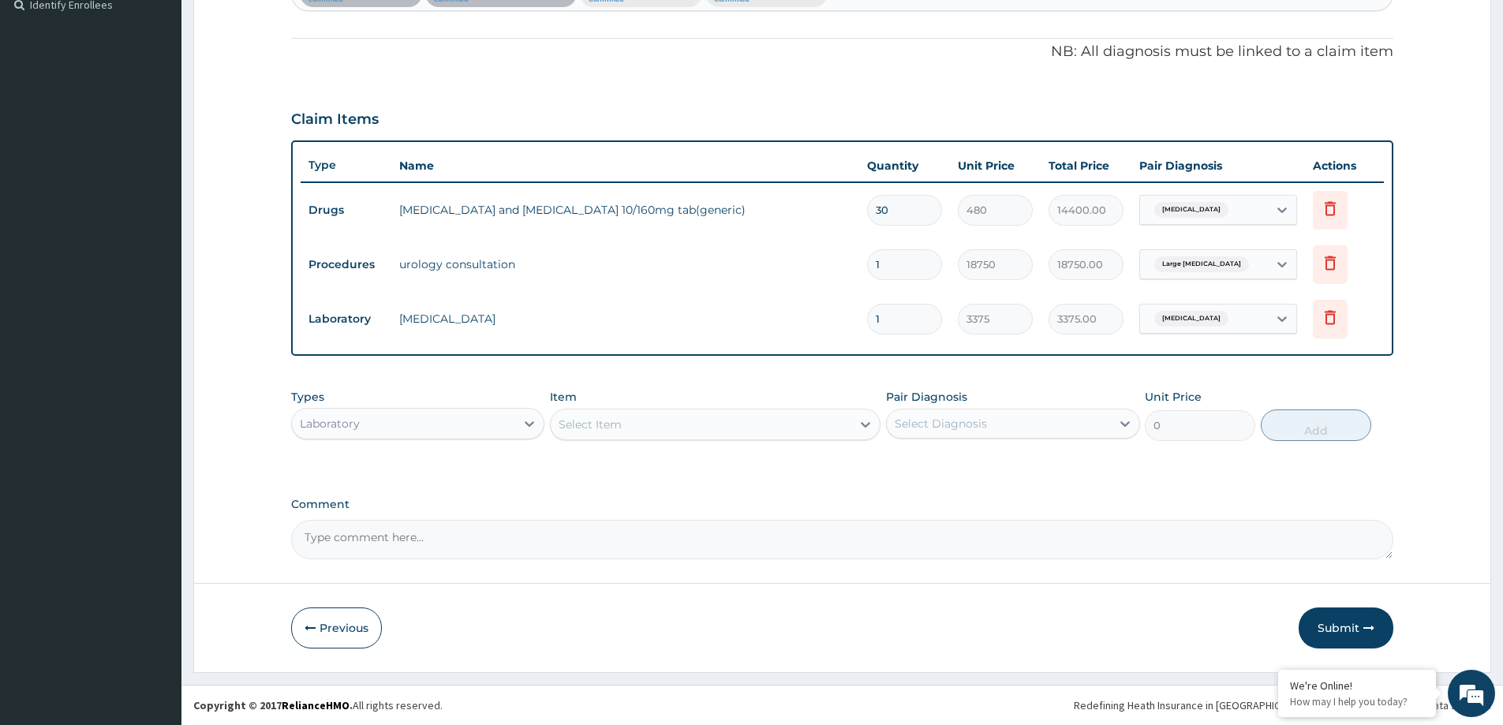
click at [656, 413] on div "Select Item" at bounding box center [701, 424] width 301 height 25
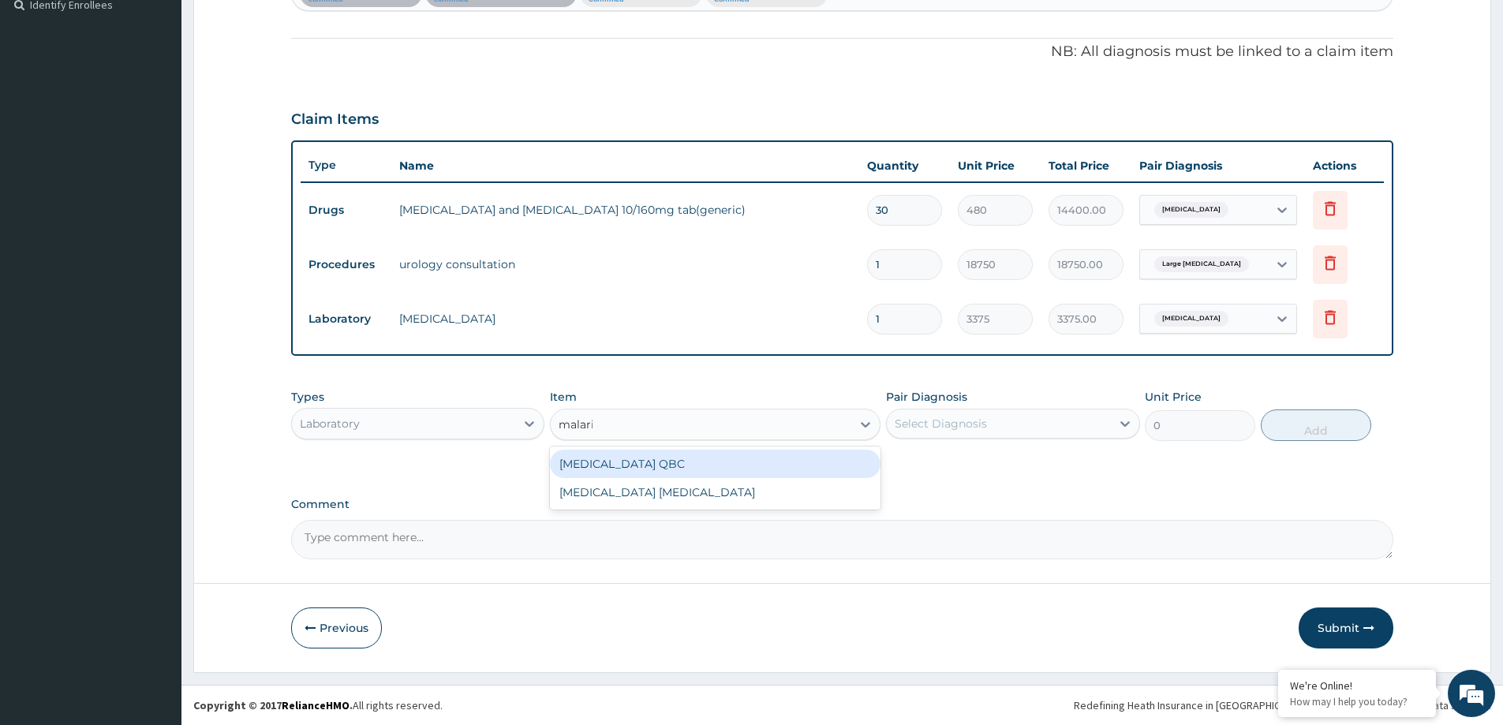
type input "malaria"
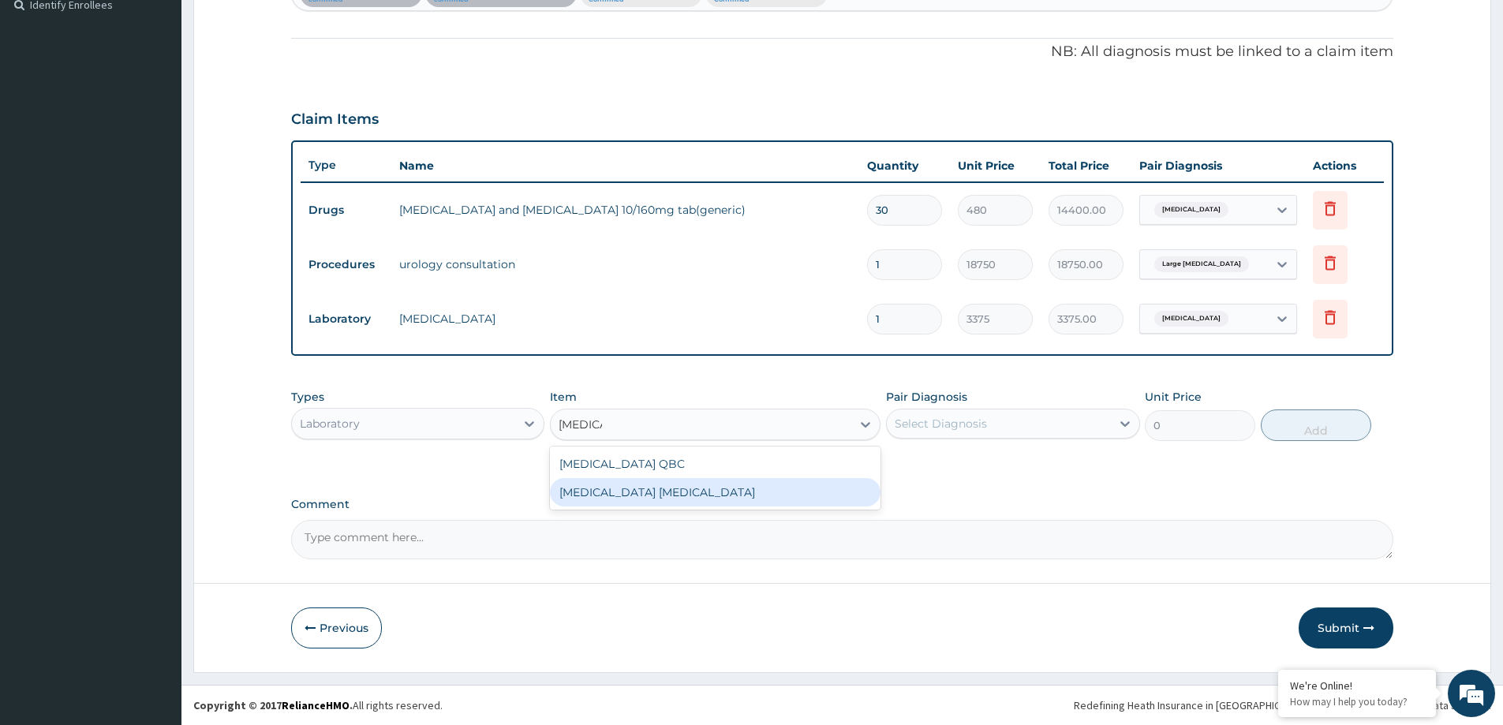
click at [708, 498] on div "MALARIA PARASITE" at bounding box center [715, 492] width 330 height 28
type input "2025"
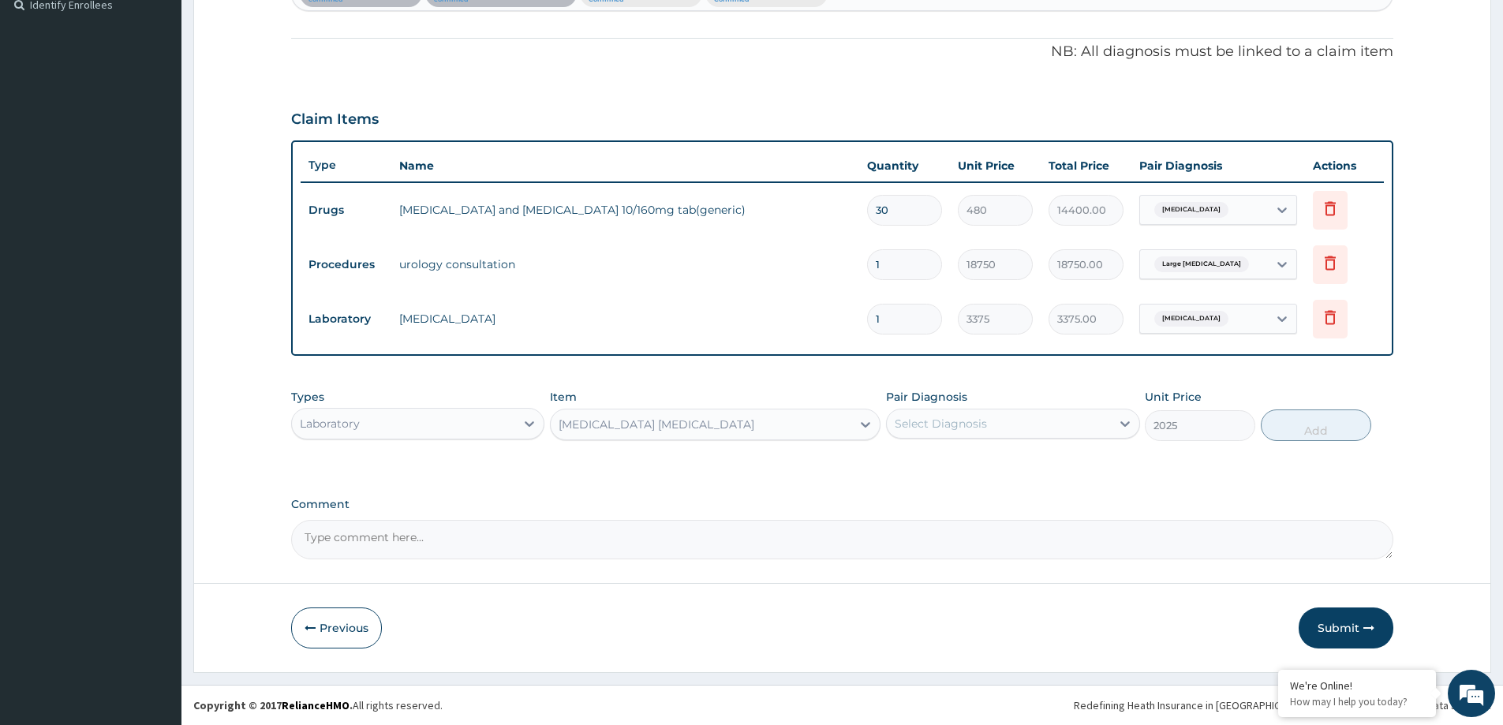
click at [924, 421] on div "Select Diagnosis" at bounding box center [940, 424] width 92 height 16
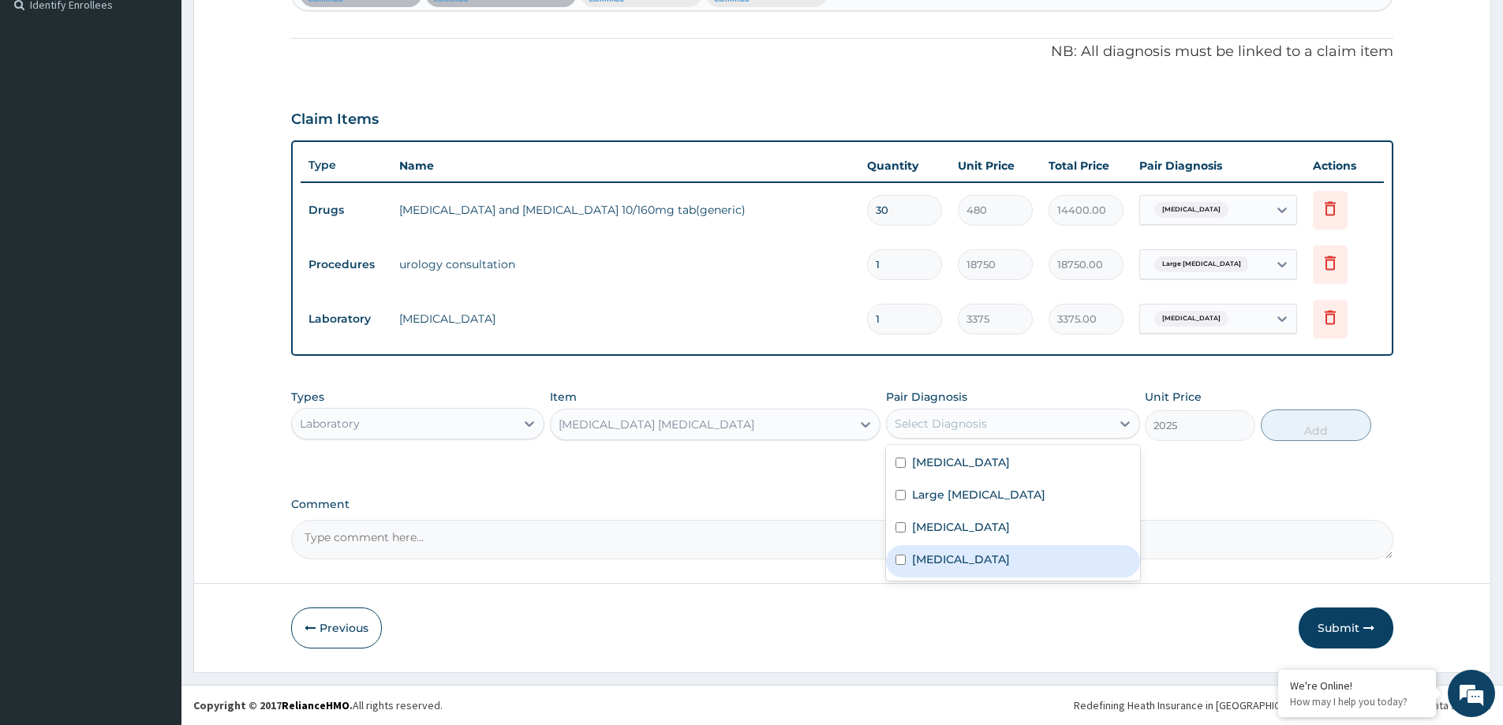
click at [947, 564] on label "Malaria" at bounding box center [961, 559] width 98 height 16
checkbox input "true"
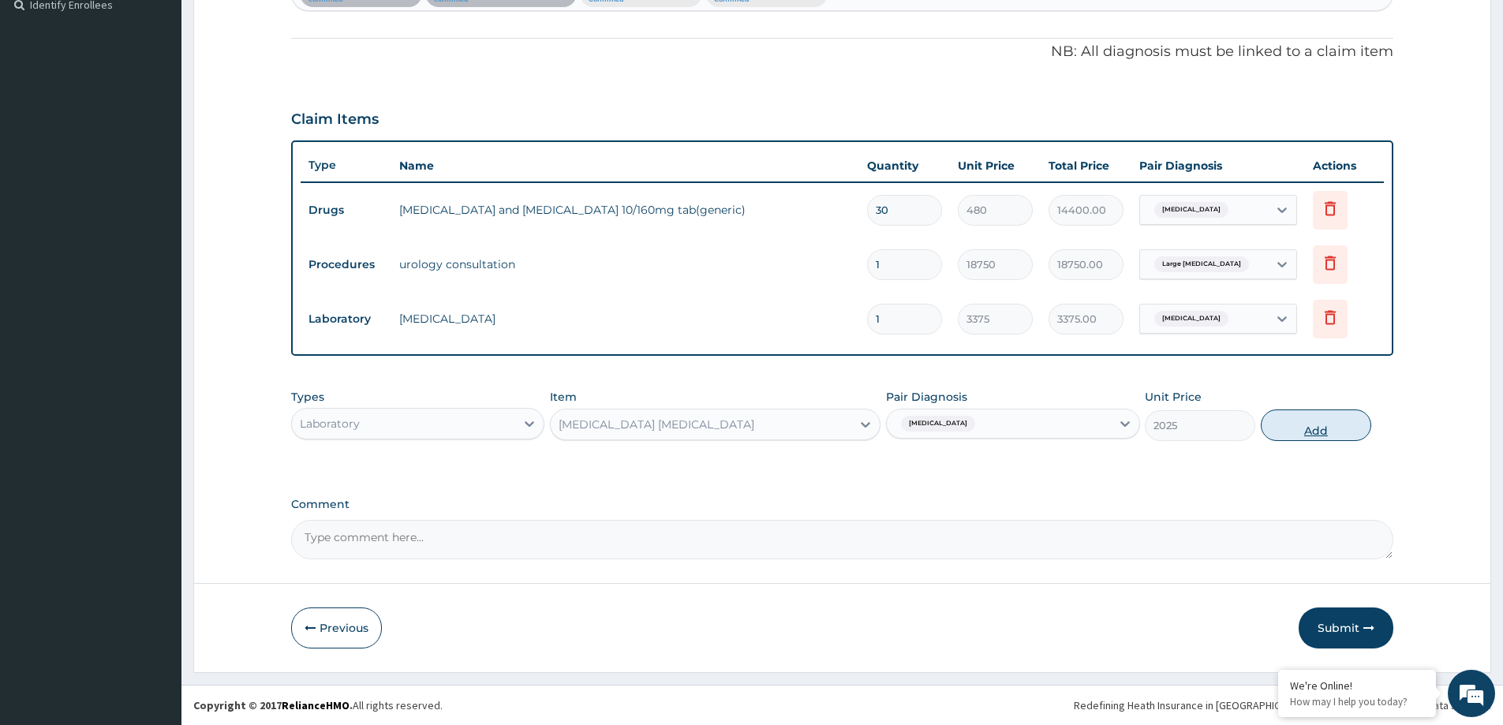
click at [1310, 427] on button "Add" at bounding box center [1315, 425] width 110 height 32
type input "0"
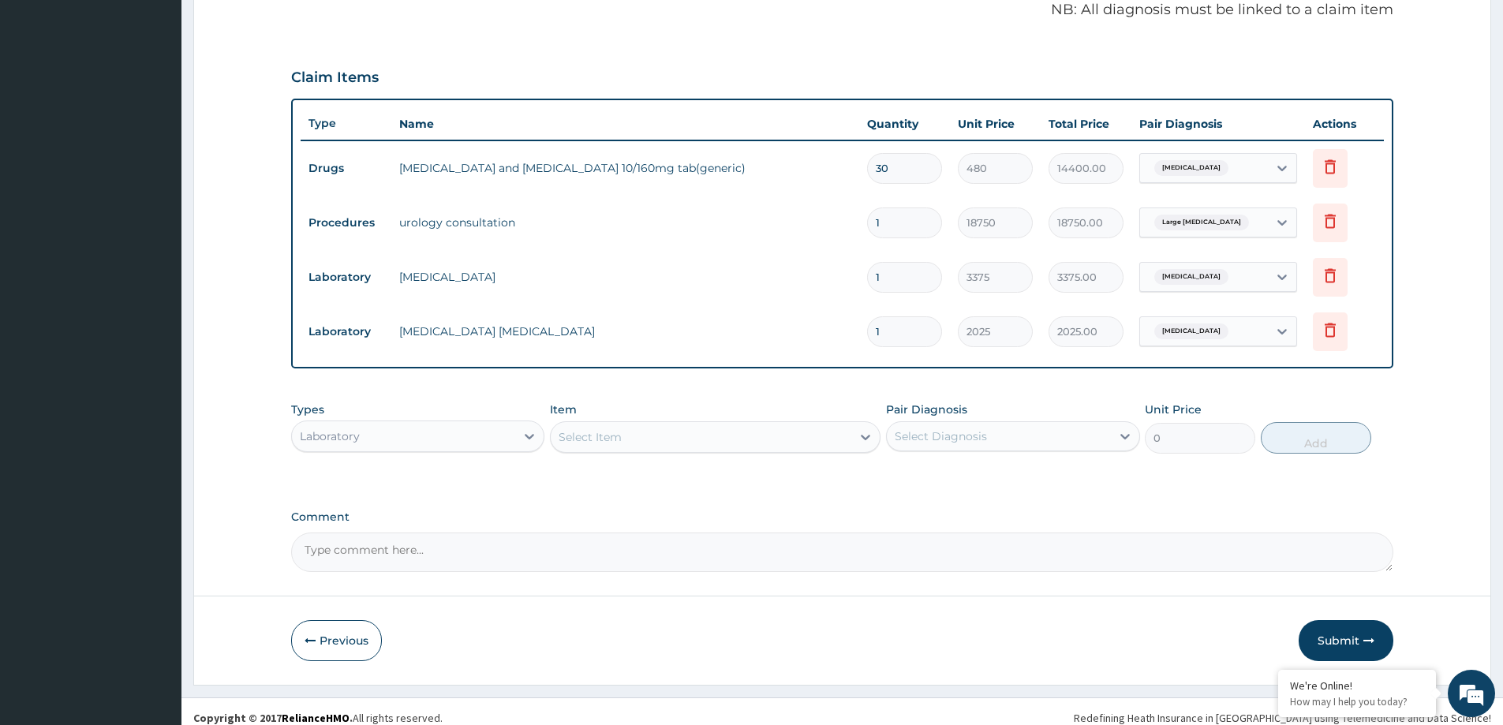
scroll to position [499, 0]
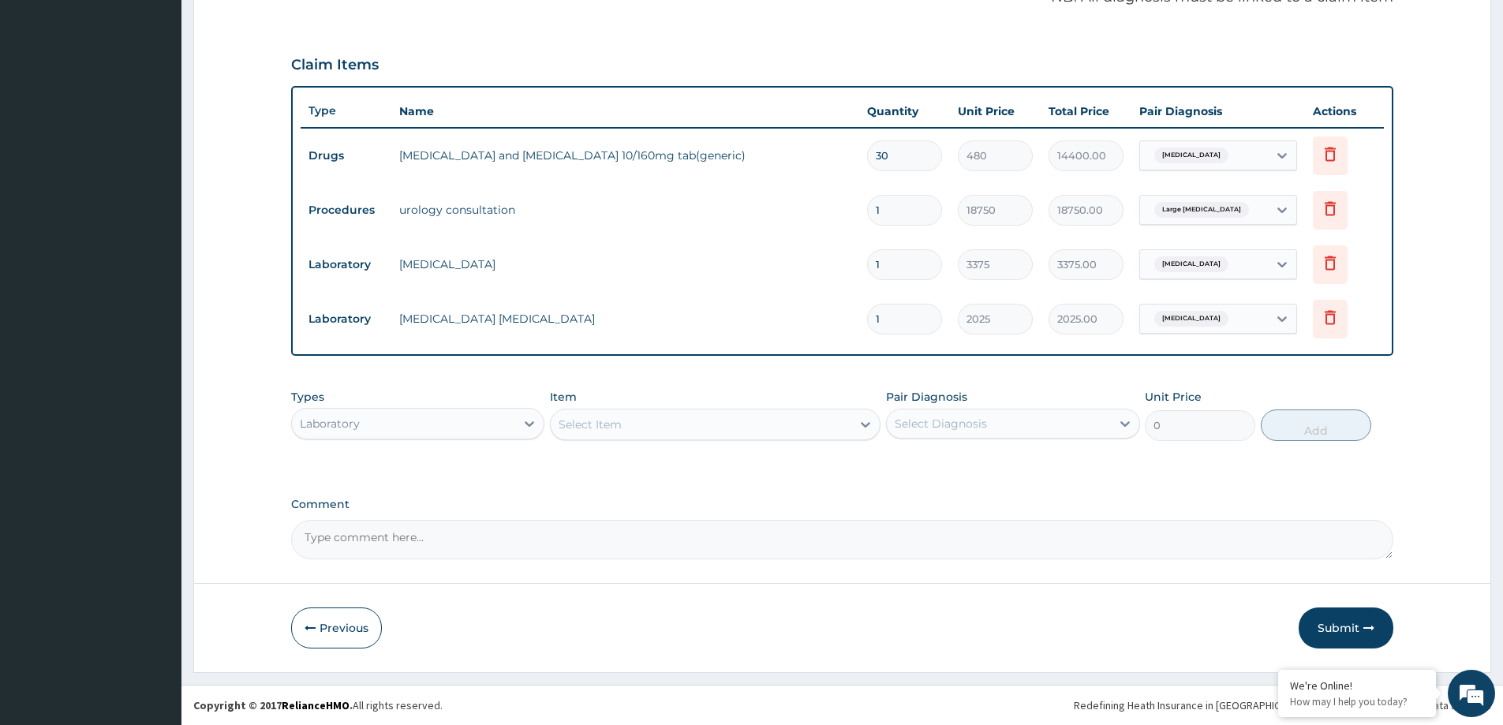
click at [375, 422] on div "Laboratory" at bounding box center [403, 423] width 223 height 25
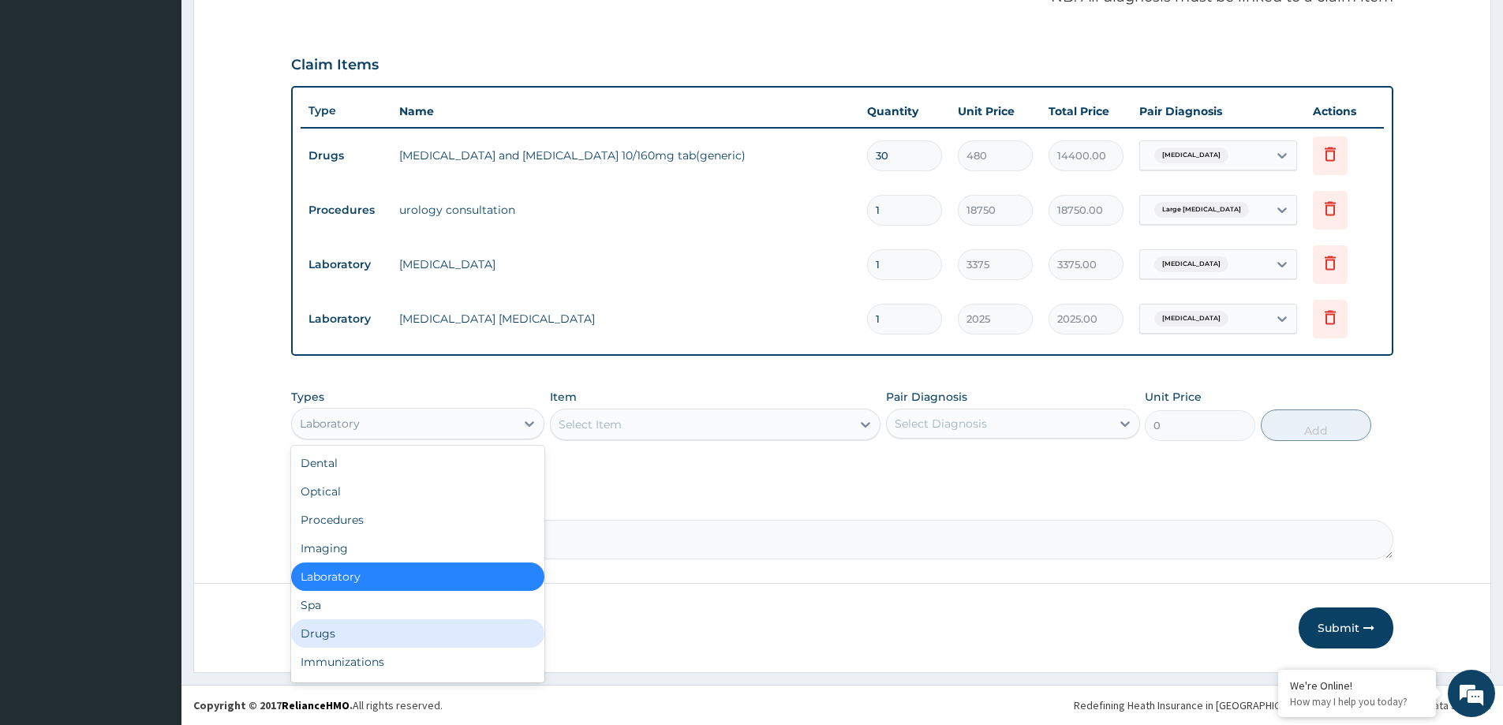
click at [391, 640] on div "Drugs" at bounding box center [417, 633] width 253 height 28
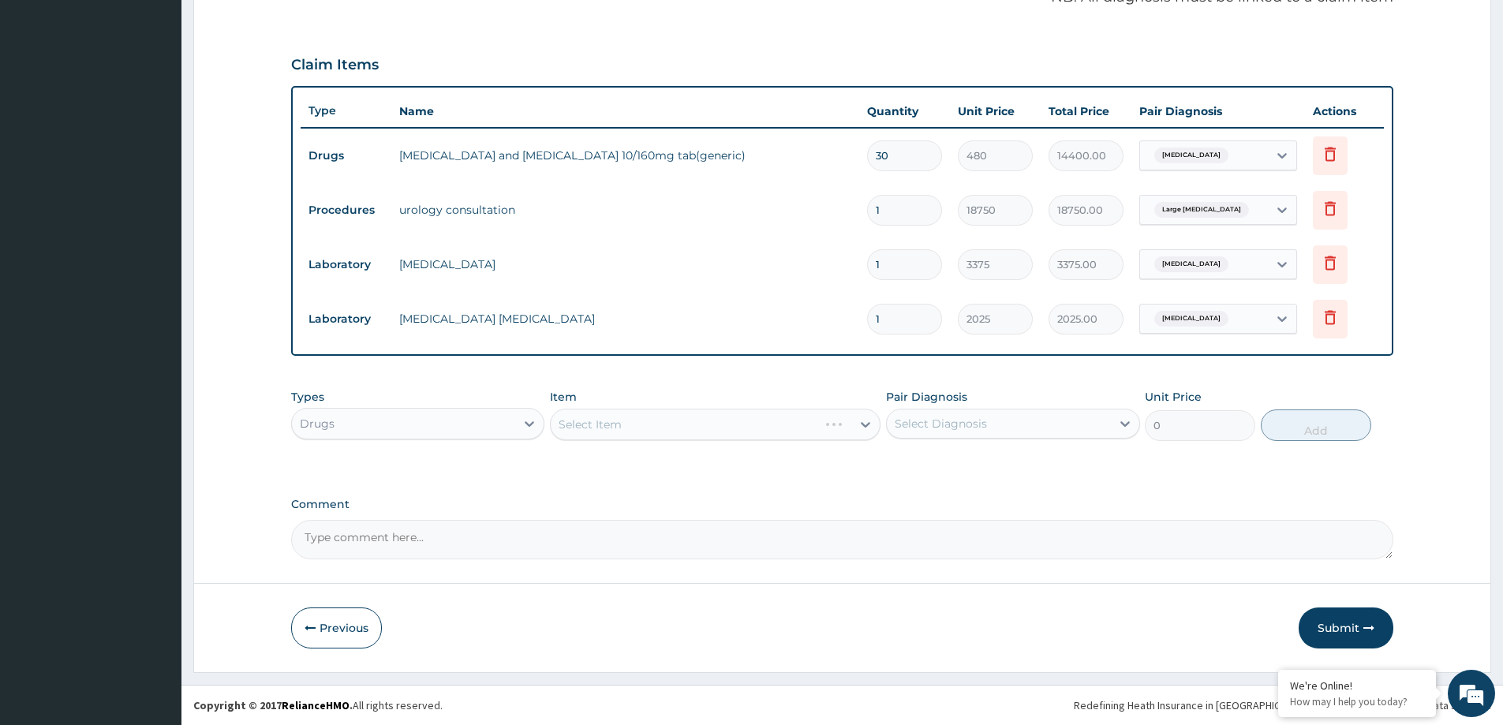
click at [784, 428] on div "Select Item" at bounding box center [715, 425] width 330 height 32
click at [649, 422] on div "Select Item" at bounding box center [701, 424] width 301 height 25
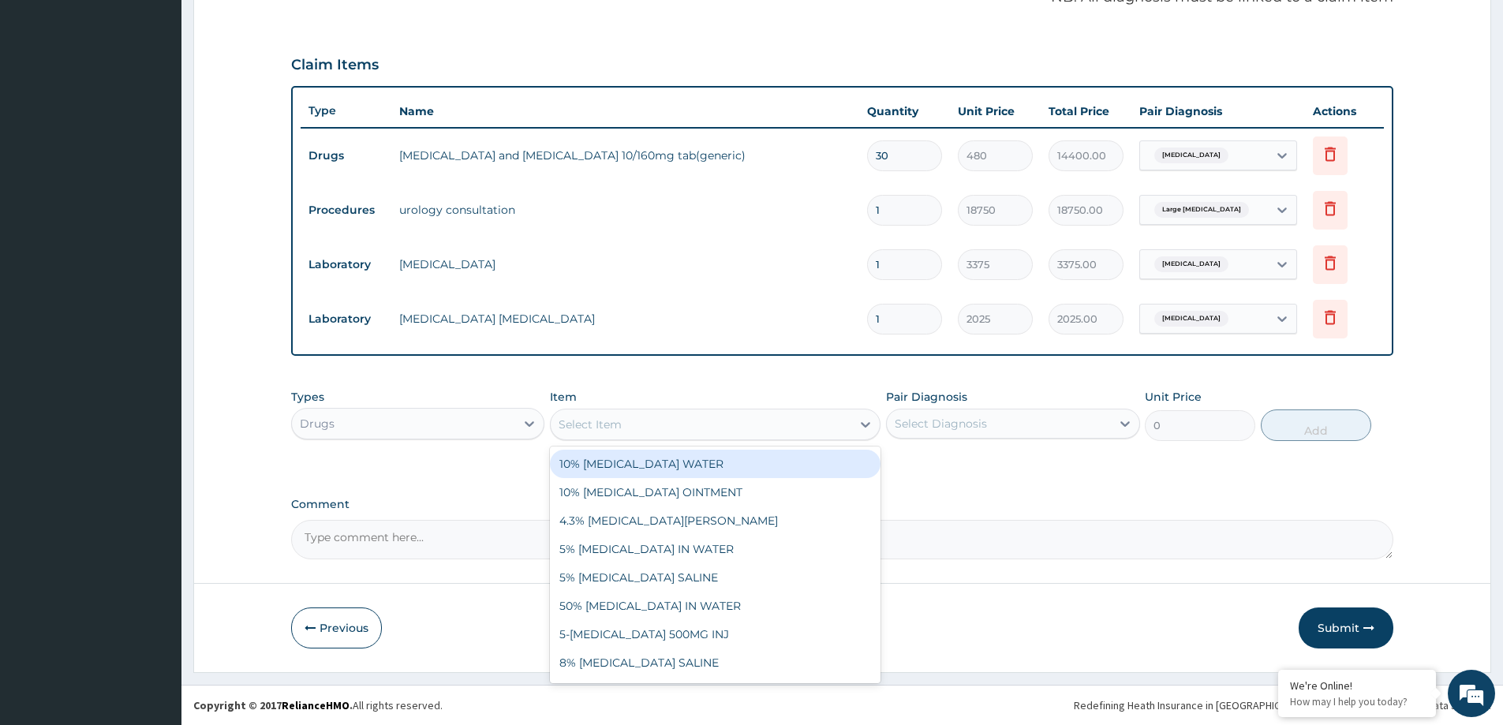
paste input "ORPHENADRINE/PARACETAMOL 35/450MG TAB (NORGESIC)"
type input "ORPHENADRINE/PARACETAMOL 35/450MG TAB (NORGESIC)"
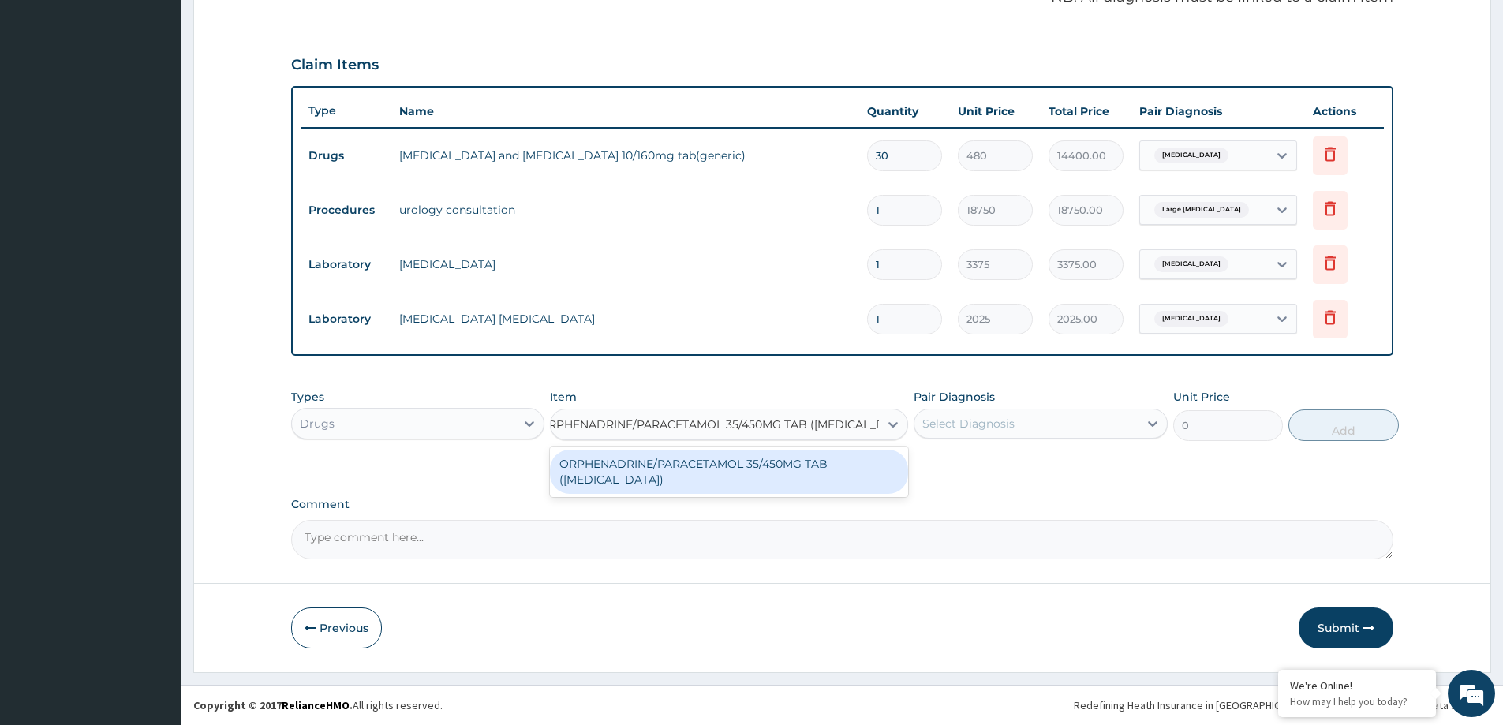
click at [668, 466] on div "ORPHENADRINE/PARACETAMOL 35/450MG TAB (NORGESIC)" at bounding box center [729, 472] width 358 height 44
type input "90"
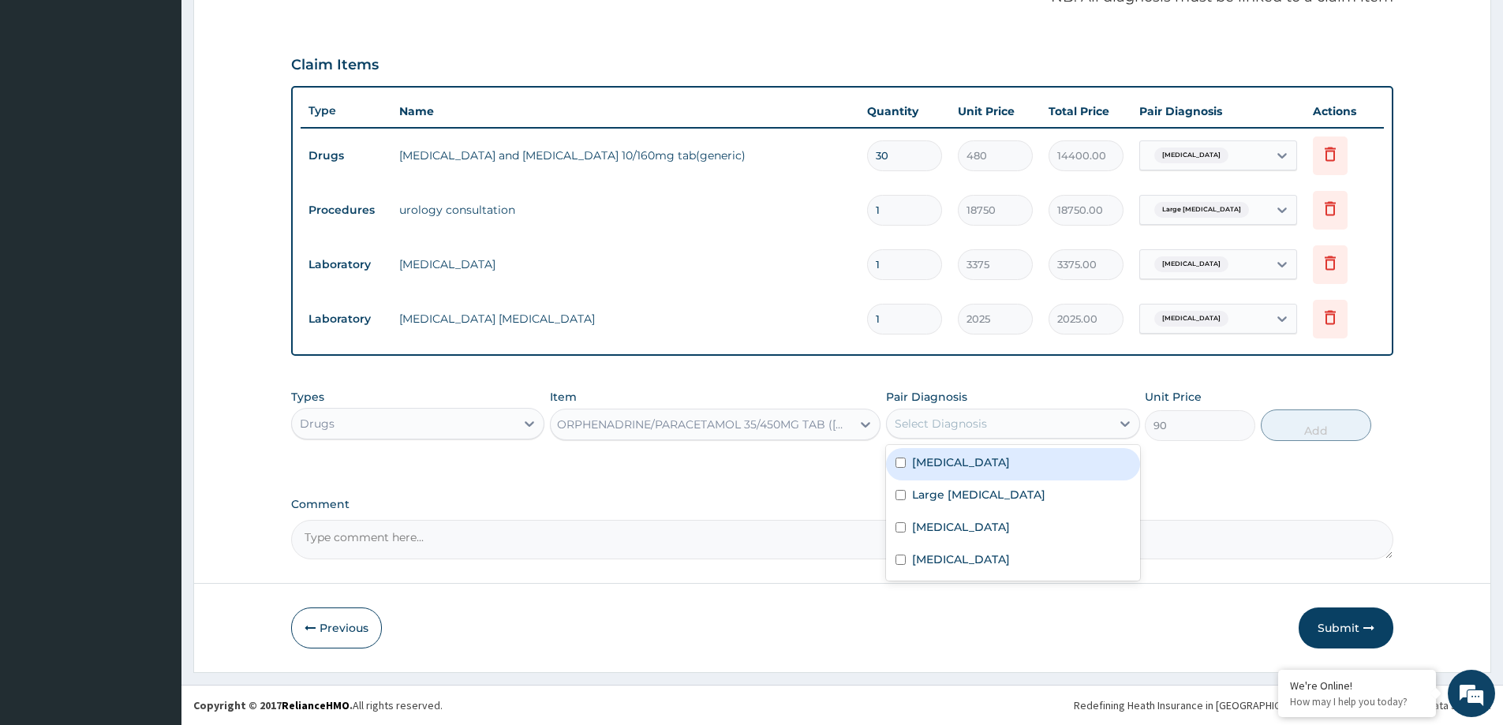
click at [927, 430] on div "Select Diagnosis" at bounding box center [940, 424] width 92 height 16
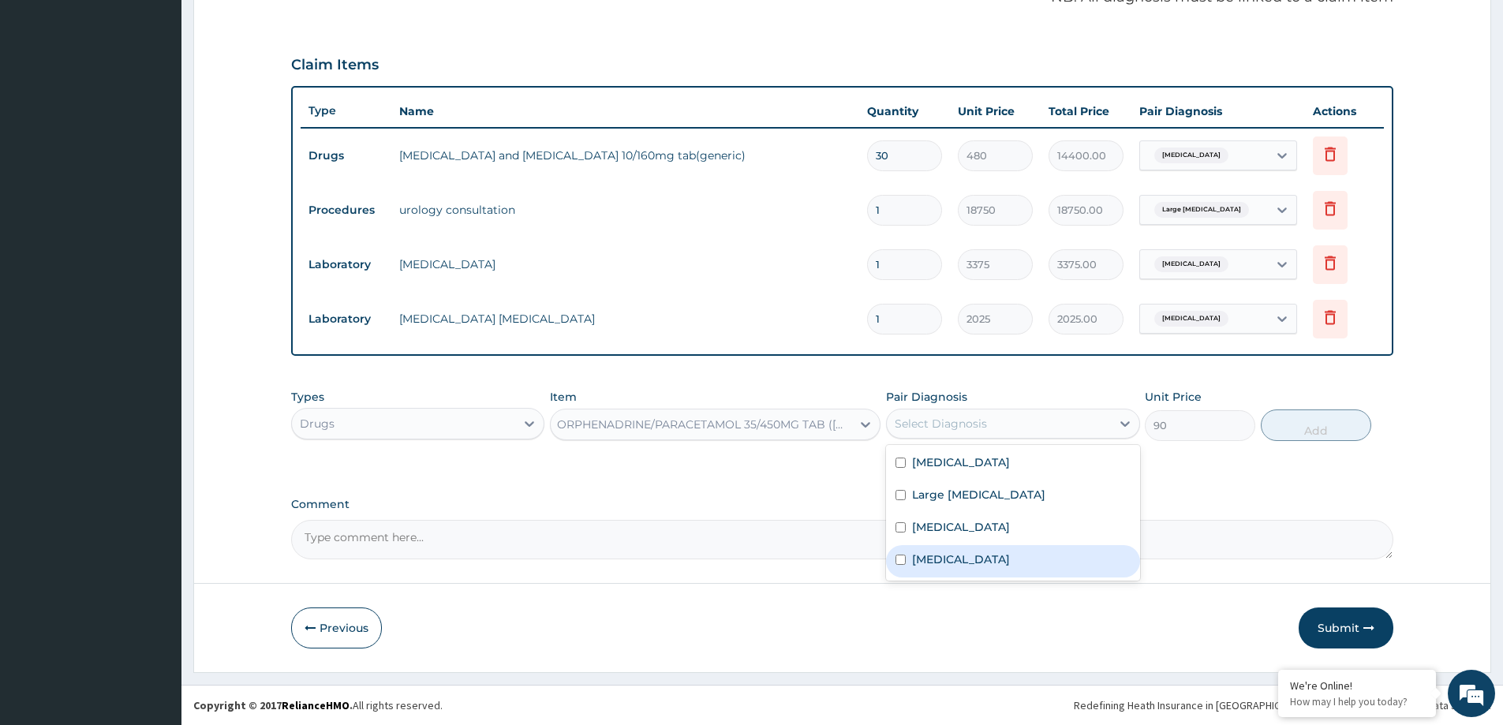
click at [958, 556] on div "Malaria" at bounding box center [1012, 561] width 253 height 32
checkbox input "true"
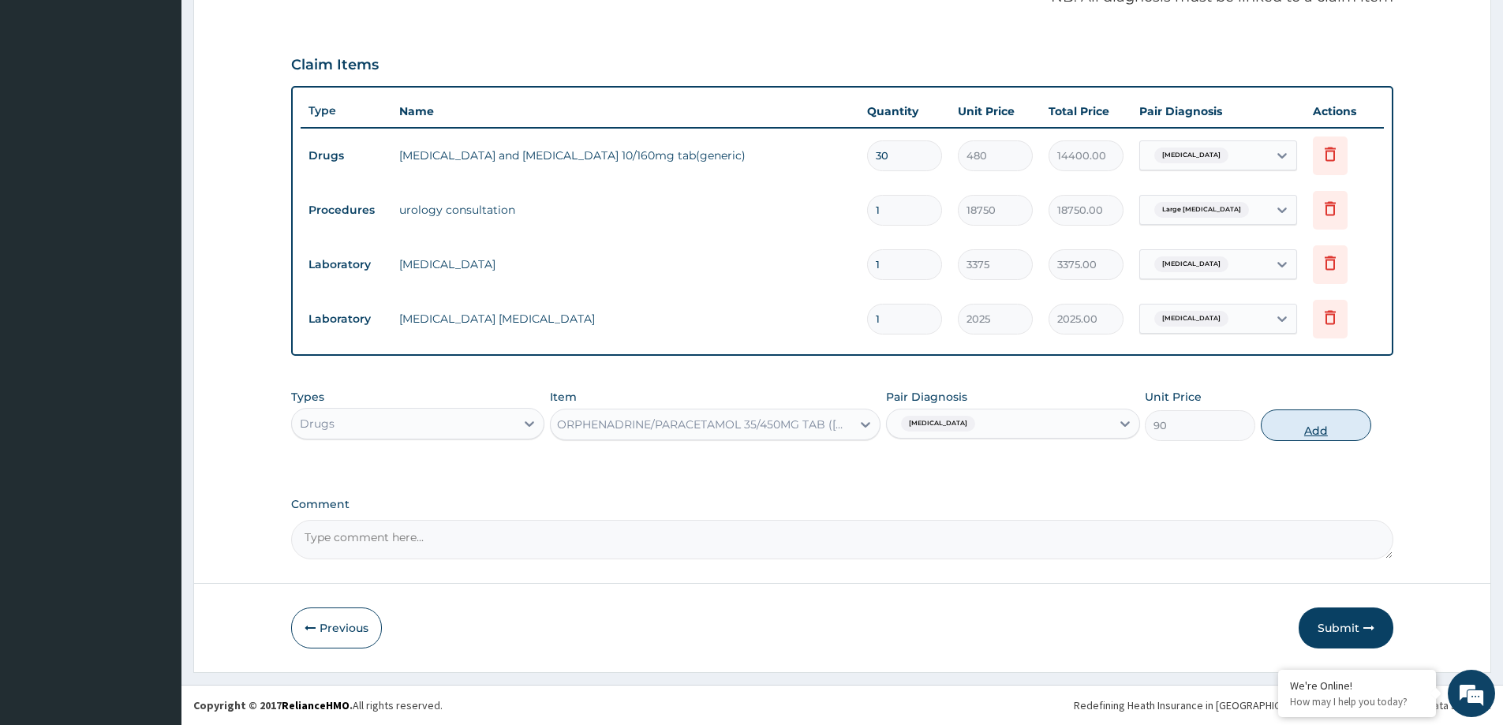
click at [1333, 424] on button "Add" at bounding box center [1315, 425] width 110 height 32
type input "0"
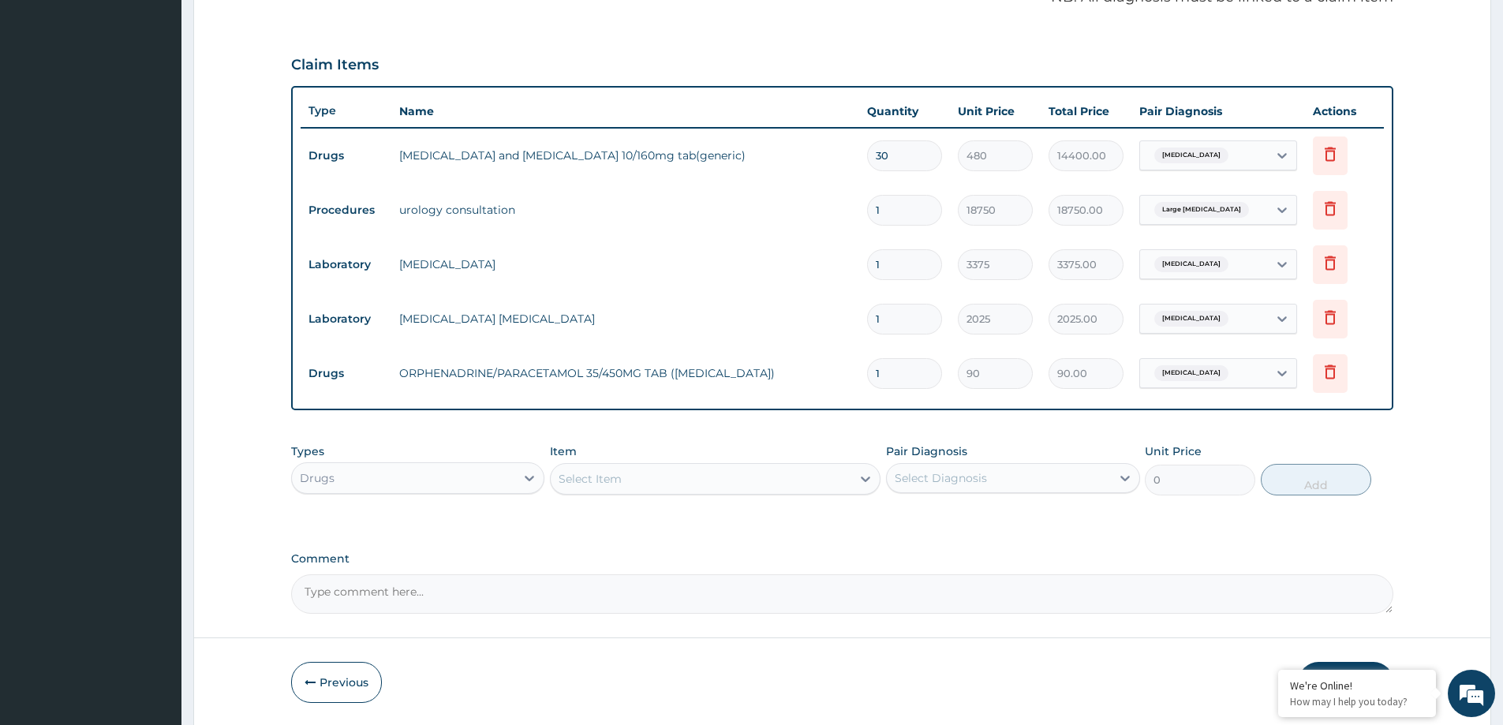
type input "0.00"
type input "2"
type input "180.00"
type input "24"
type input "2160.00"
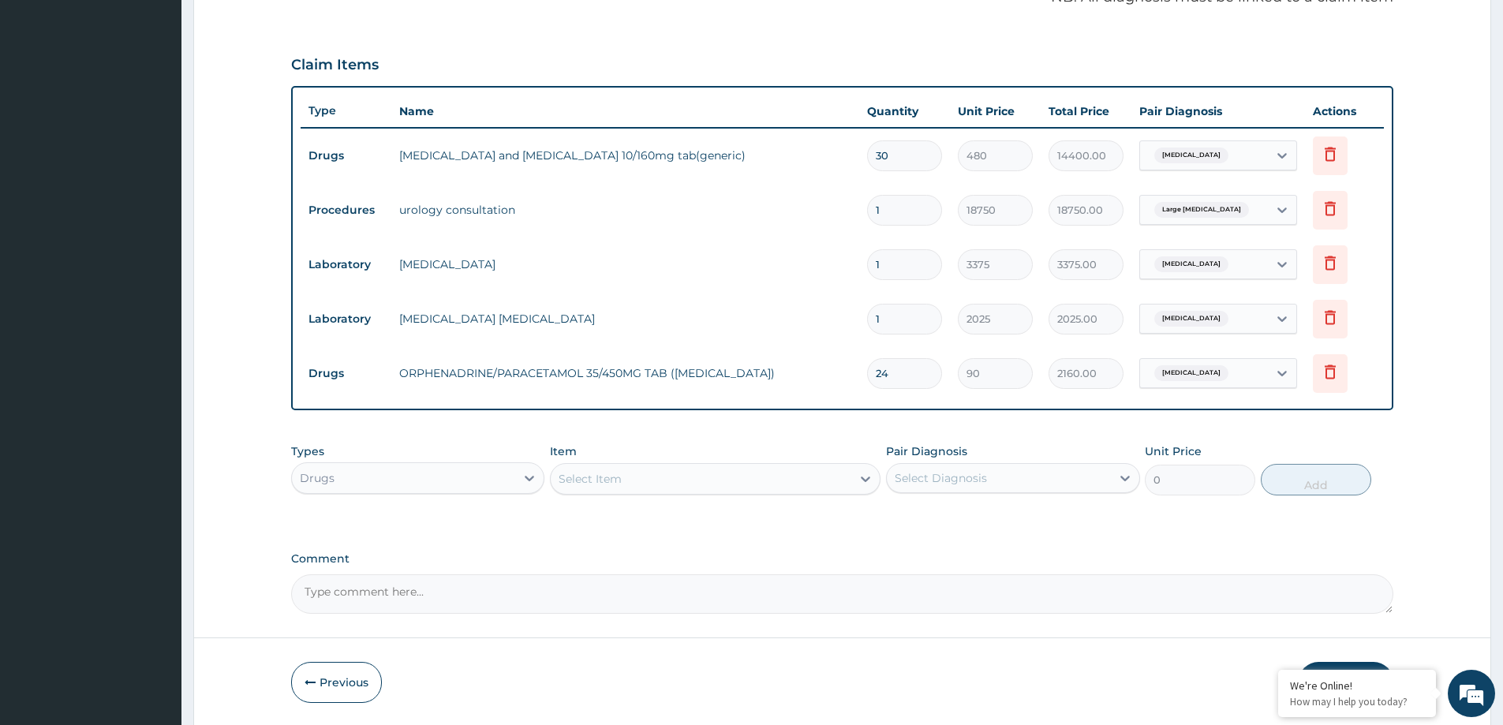
type input "24"
click at [846, 431] on div "PA Code / Prescription Code PA/A096BE PA/4CBBF1 PA Code details does not match …" at bounding box center [842, 132] width 1102 height 962
click at [651, 489] on div "Select Item" at bounding box center [701, 478] width 301 height 25
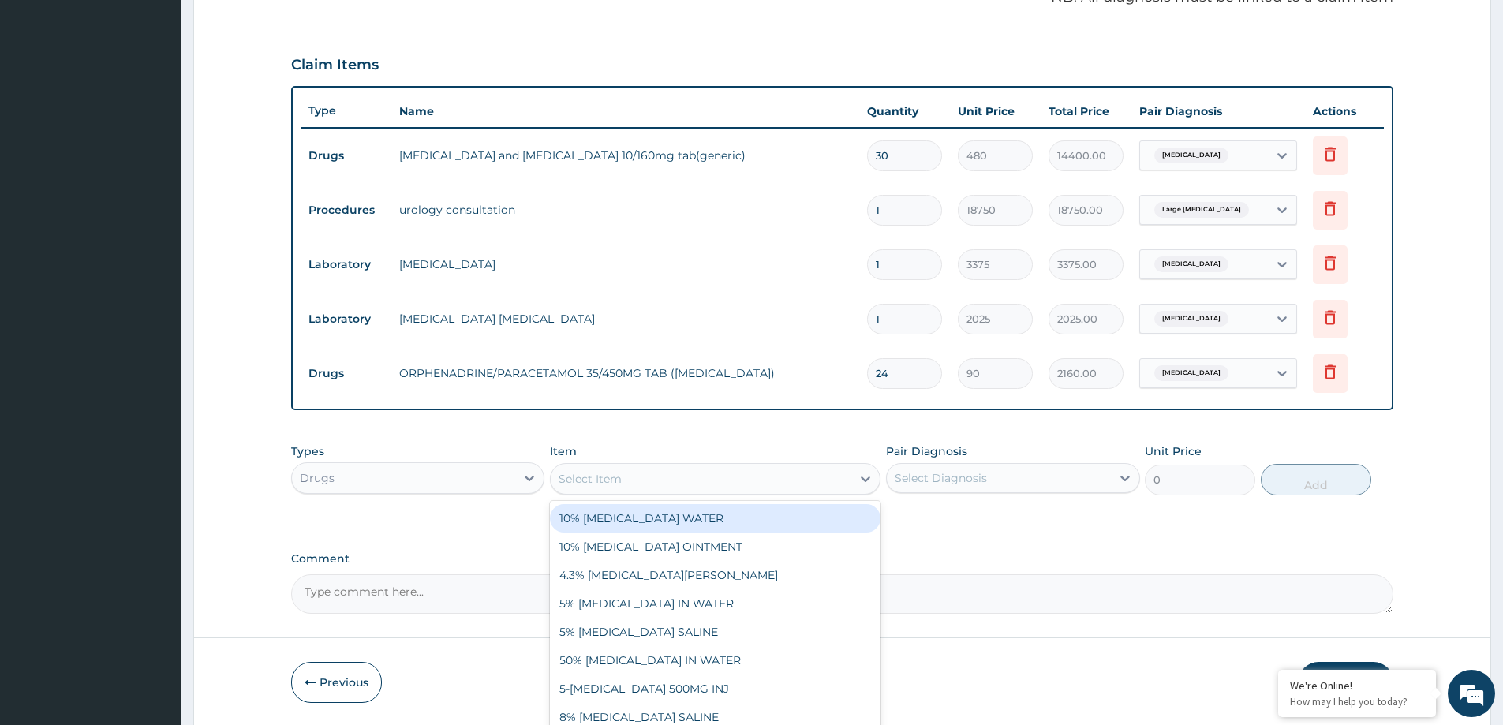
paste input "ARTEMETHER AND LUMEFANTRINE 80/480MG TAB (GENERIC)"
type input "ARTEMETHER AND LUMEFANTRINE 80/480MG TAB (GENERIC)"
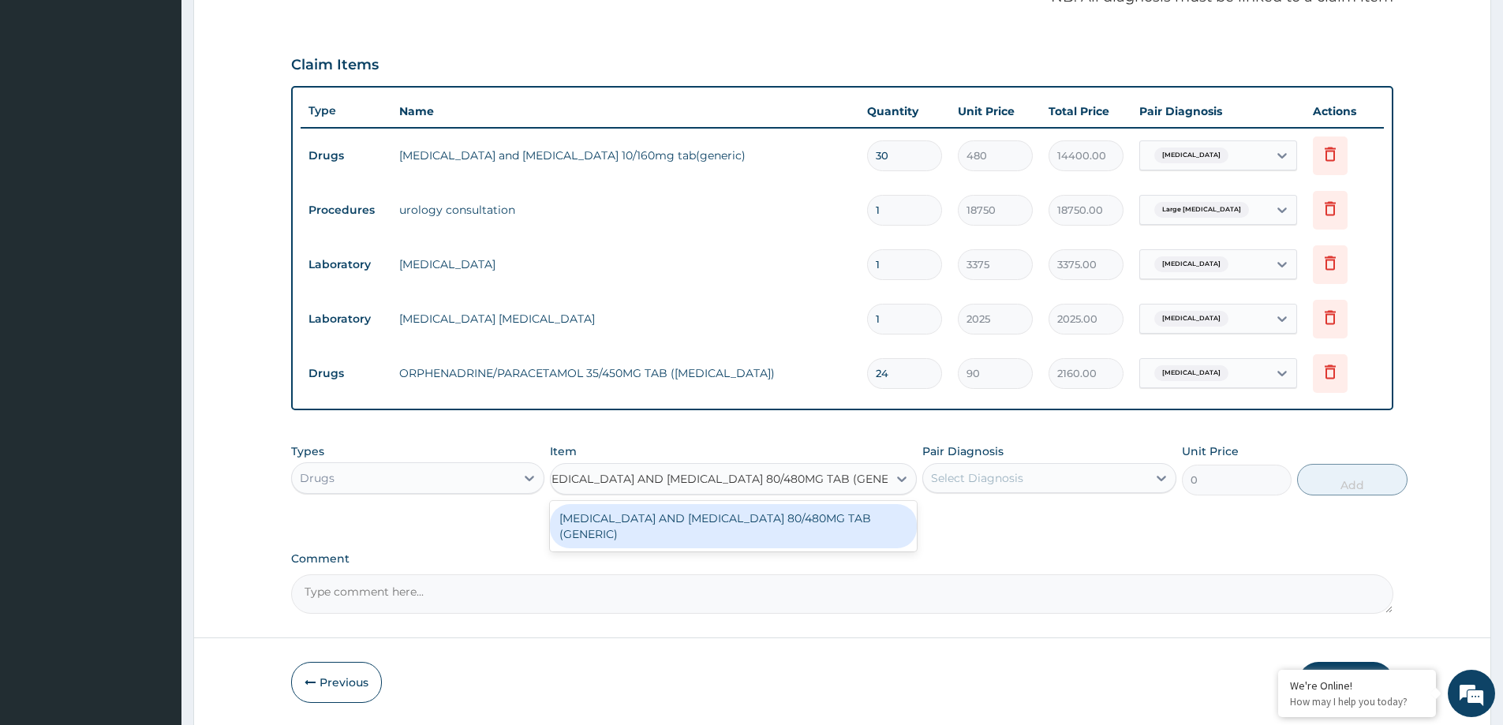
click at [656, 526] on div "ARTEMETHER AND LUMEFANTRINE 80/480MG TAB (GENERIC)" at bounding box center [733, 526] width 367 height 44
type input "210"
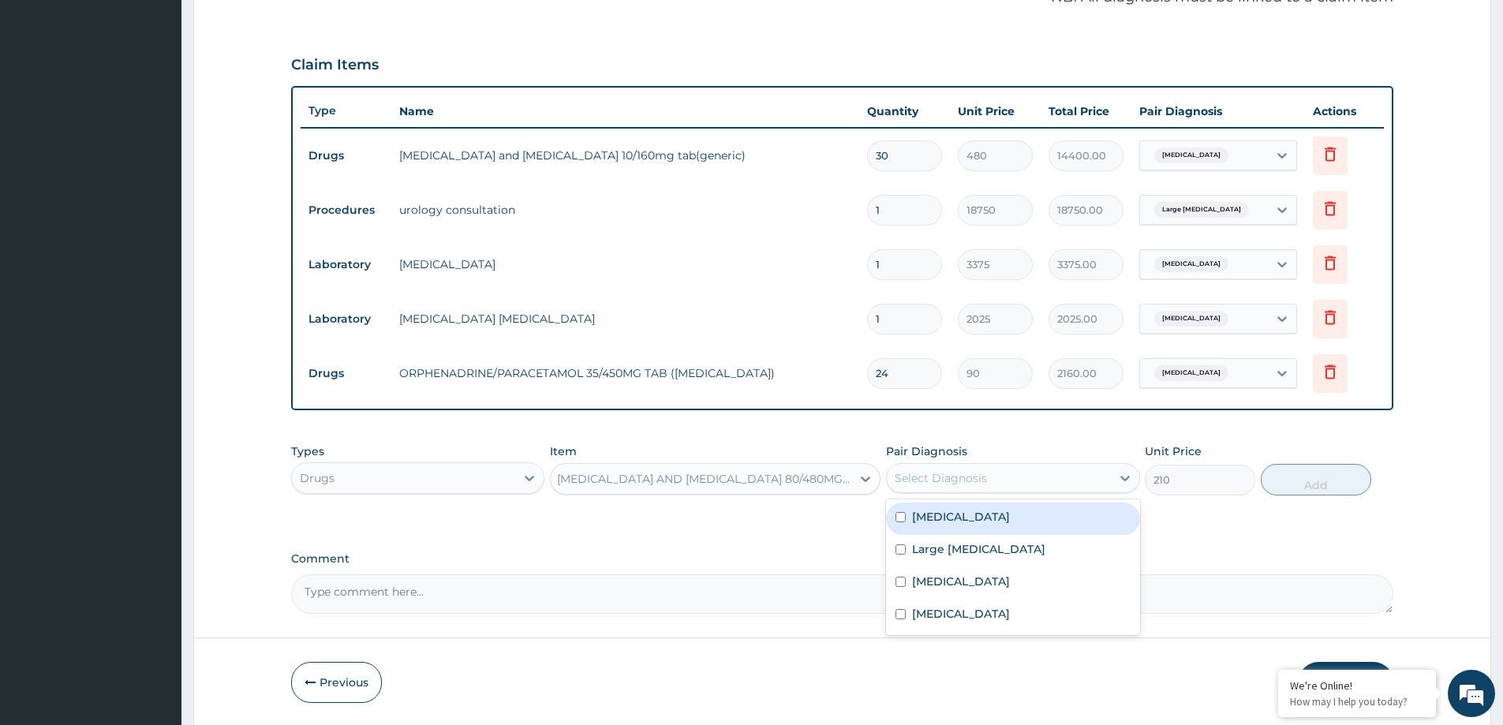
click at [998, 483] on div "Select Diagnosis" at bounding box center [998, 477] width 223 height 25
click at [991, 606] on div "Malaria" at bounding box center [1012, 615] width 253 height 32
checkbox input "true"
click at [1309, 474] on button "Add" at bounding box center [1315, 480] width 110 height 32
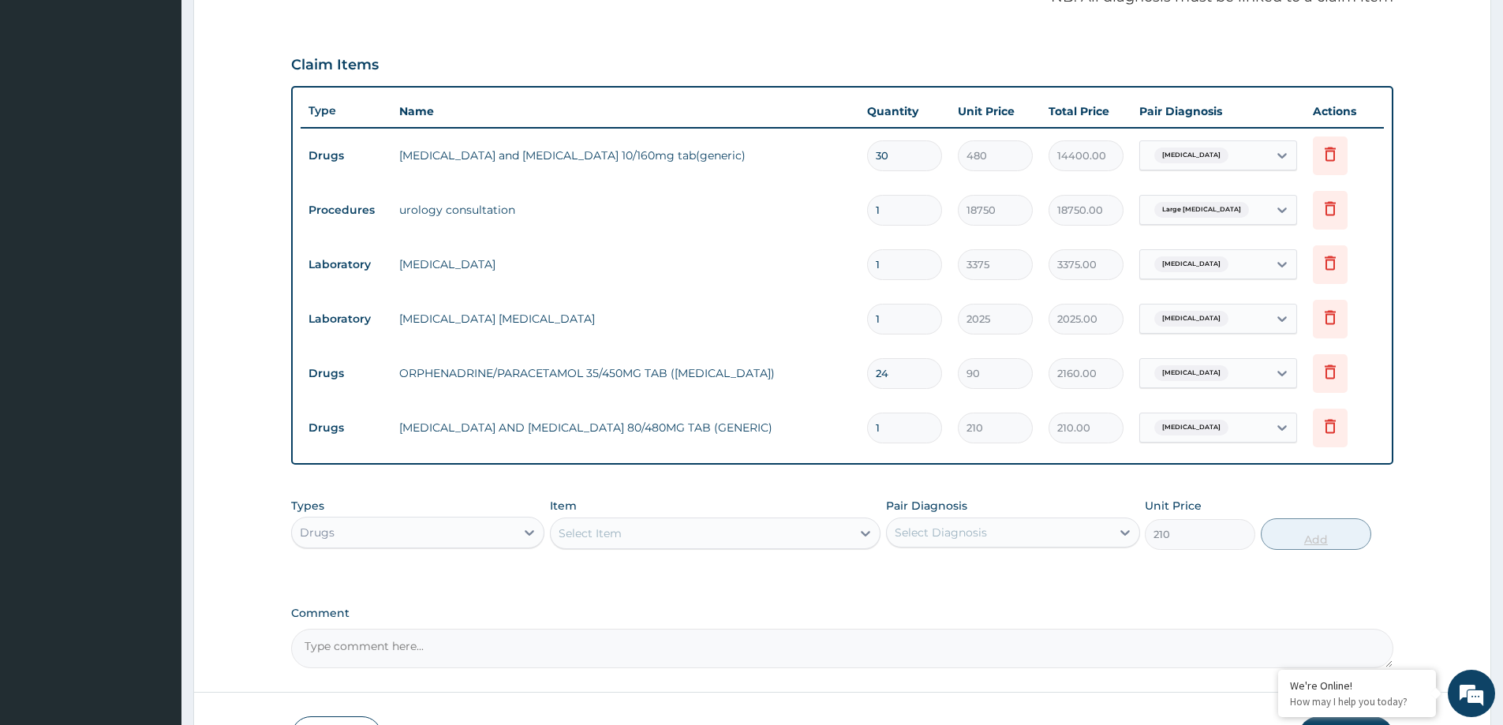
type input "0"
type input "0.00"
type input "6"
type input "1260.00"
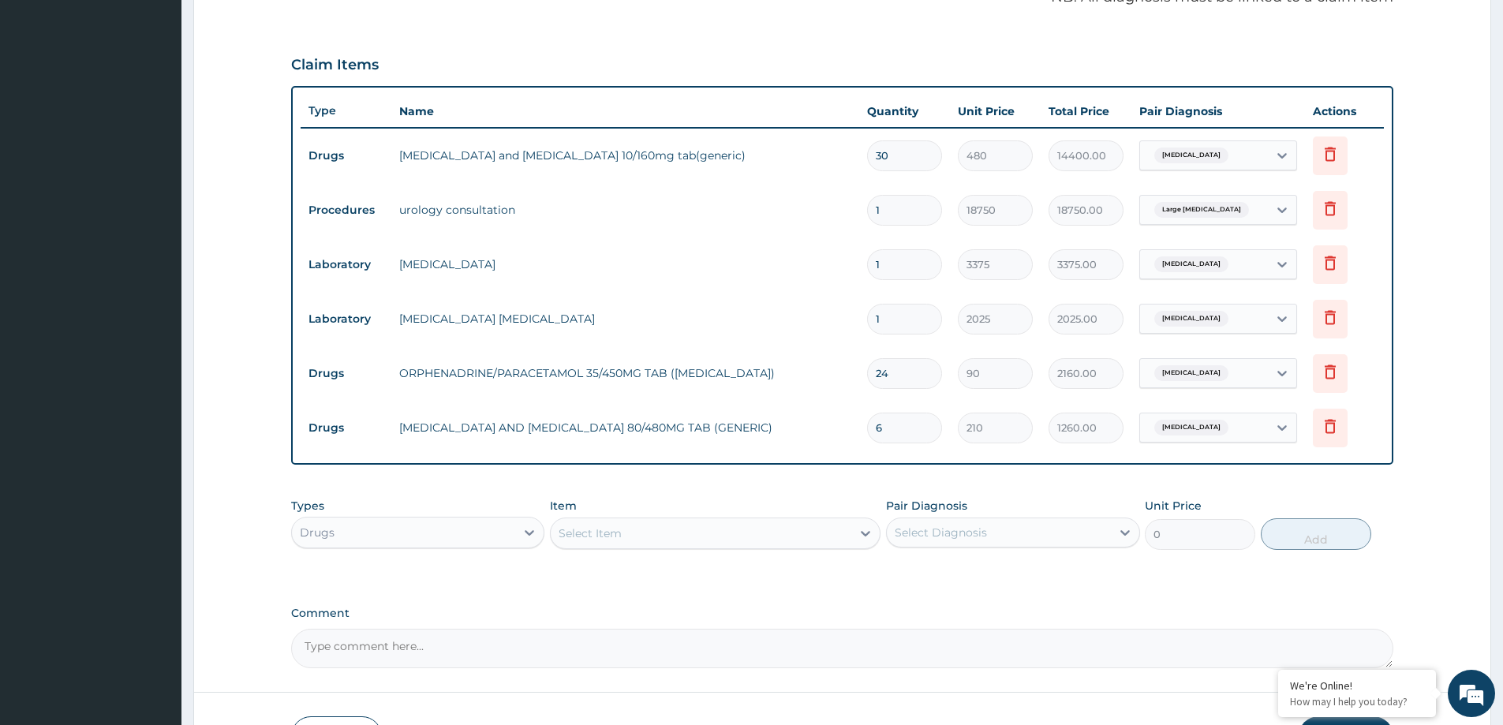
type input "6"
click at [968, 585] on div "PA Code / Prescription Code PA/A096BE PA/4CBBF1 PA Code details does not match …" at bounding box center [842, 159] width 1102 height 1017
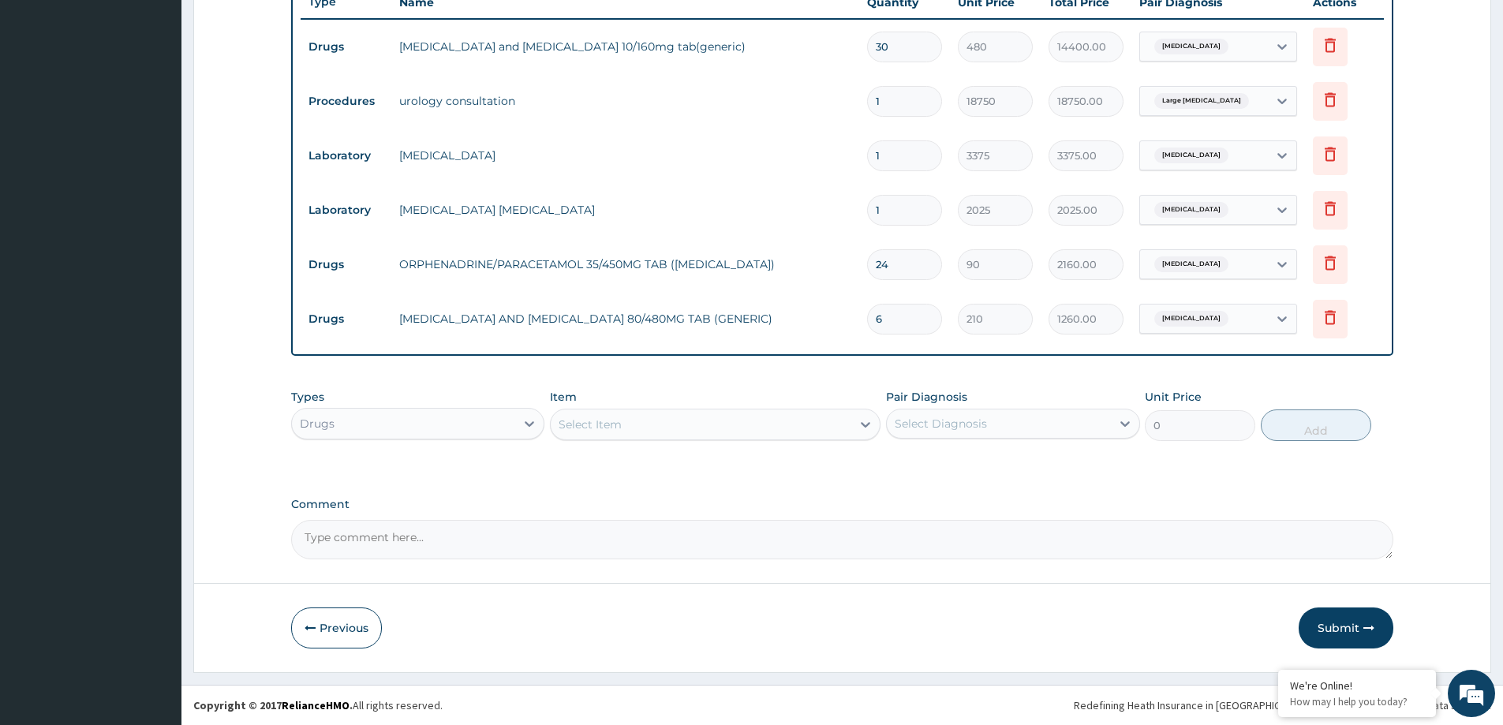
drag, startPoint x: 1324, startPoint y: 627, endPoint x: 1084, endPoint y: 577, distance: 245.0
click at [1324, 628] on button "Submit" at bounding box center [1345, 627] width 95 height 41
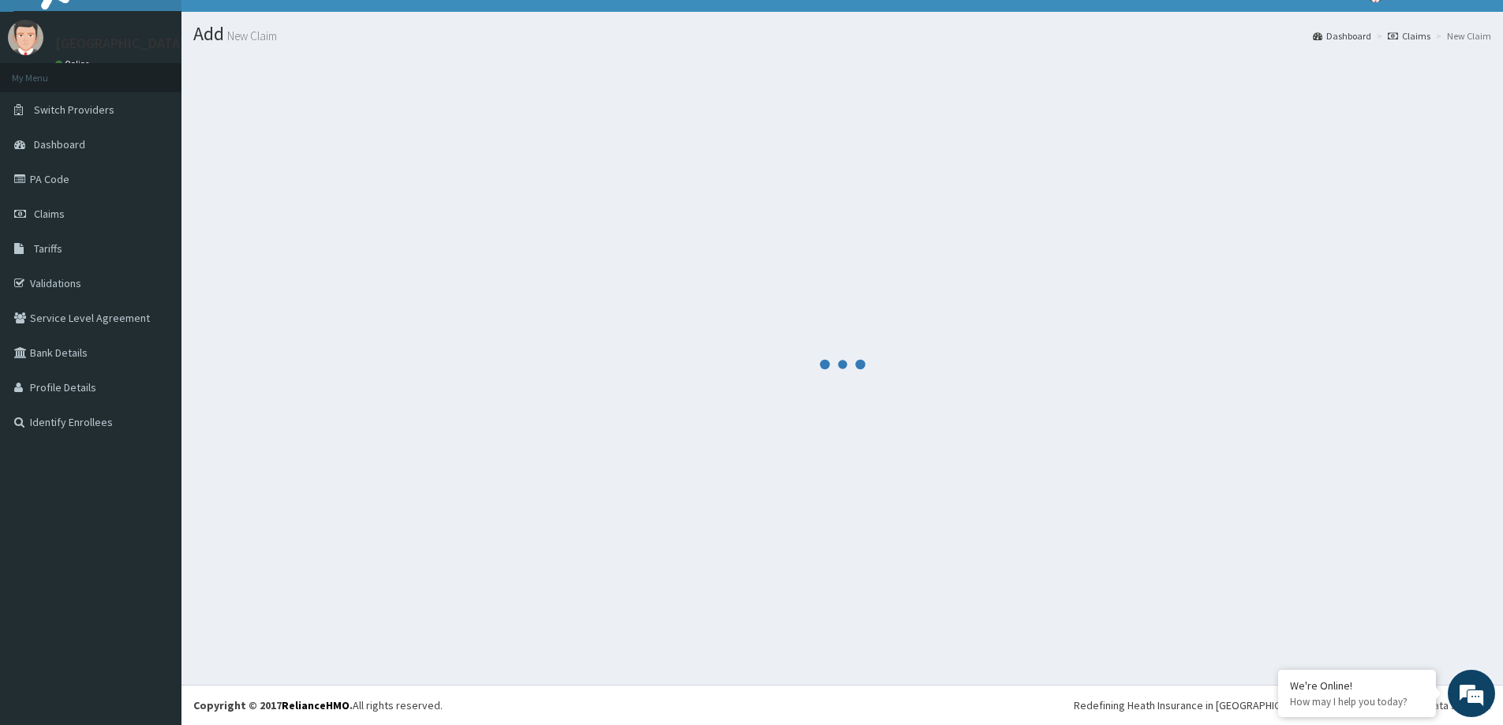
scroll to position [28, 0]
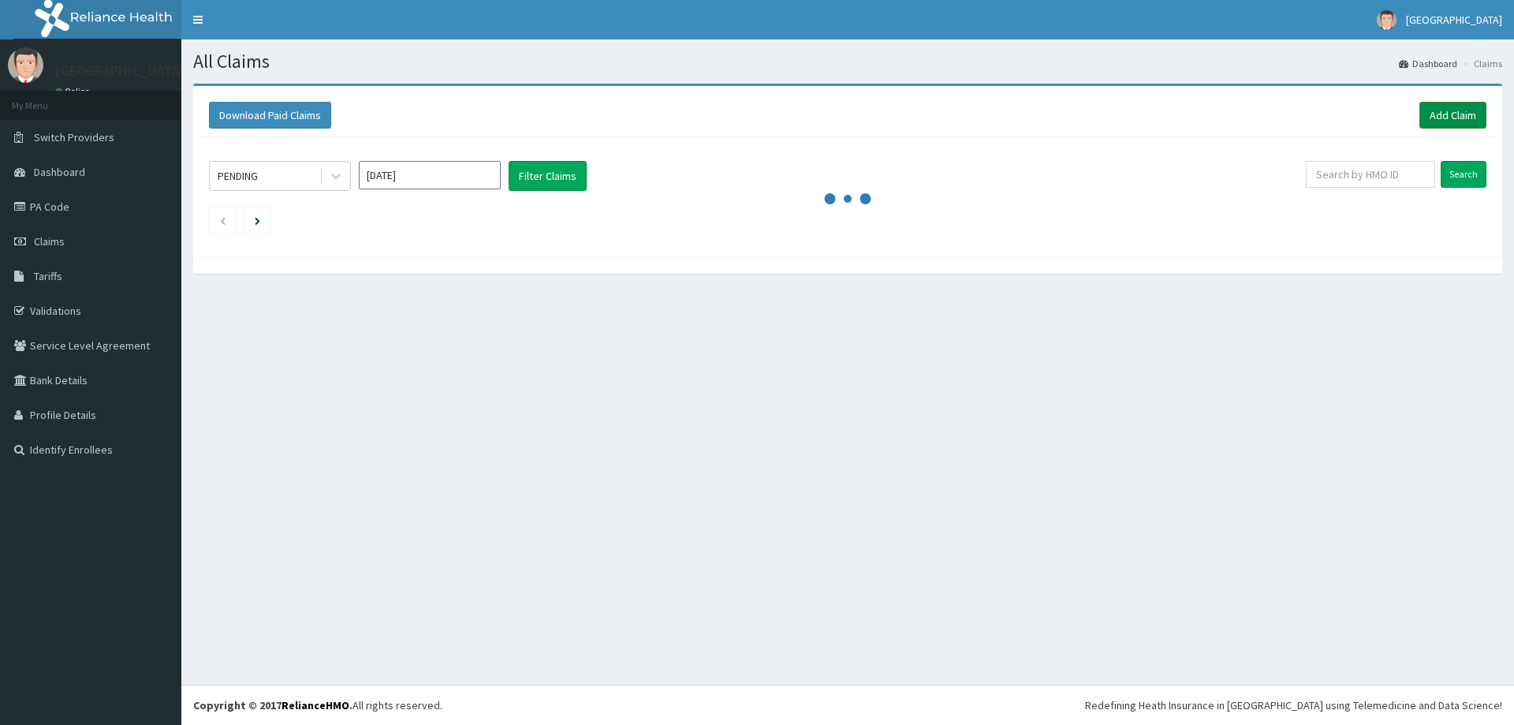
click at [1425, 113] on link "Add Claim" at bounding box center [1453, 115] width 67 height 27
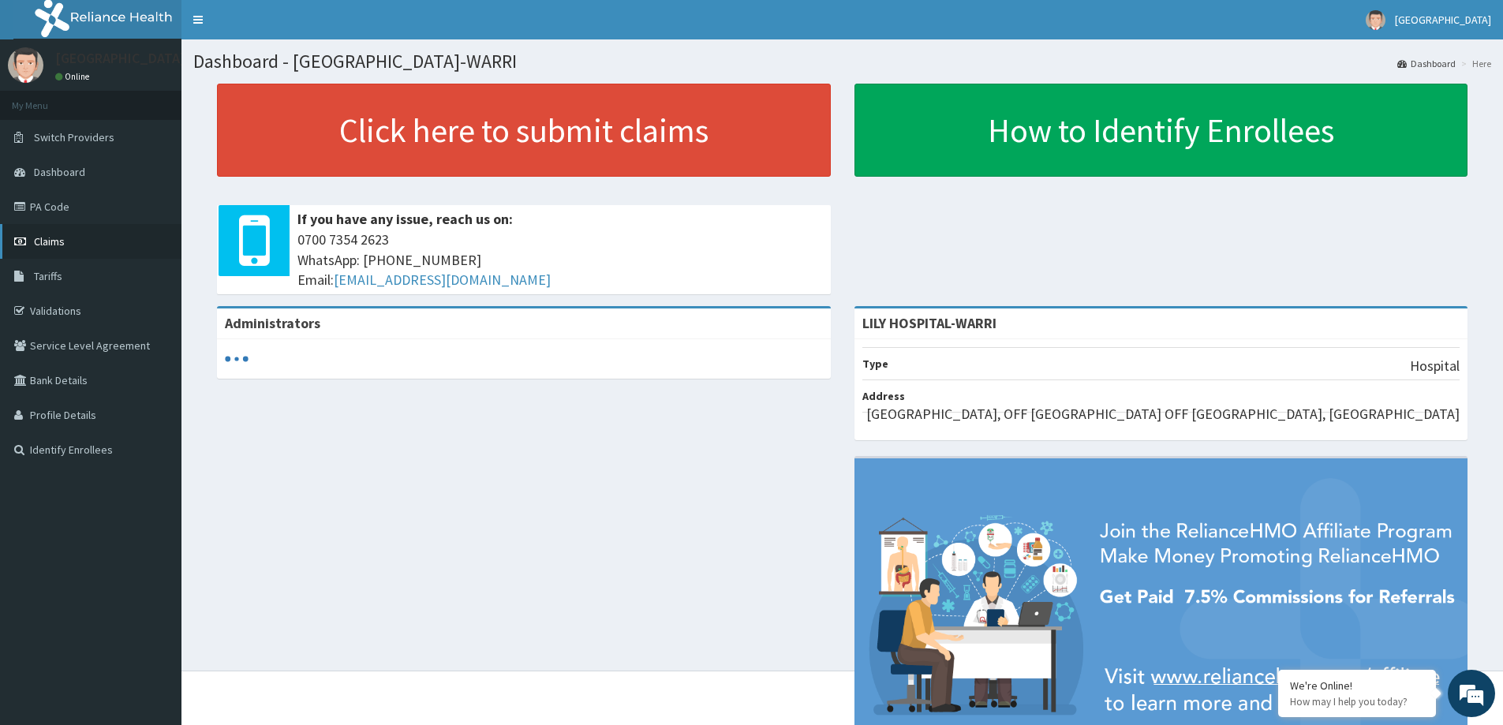
click at [84, 244] on link "Claims" at bounding box center [90, 241] width 181 height 35
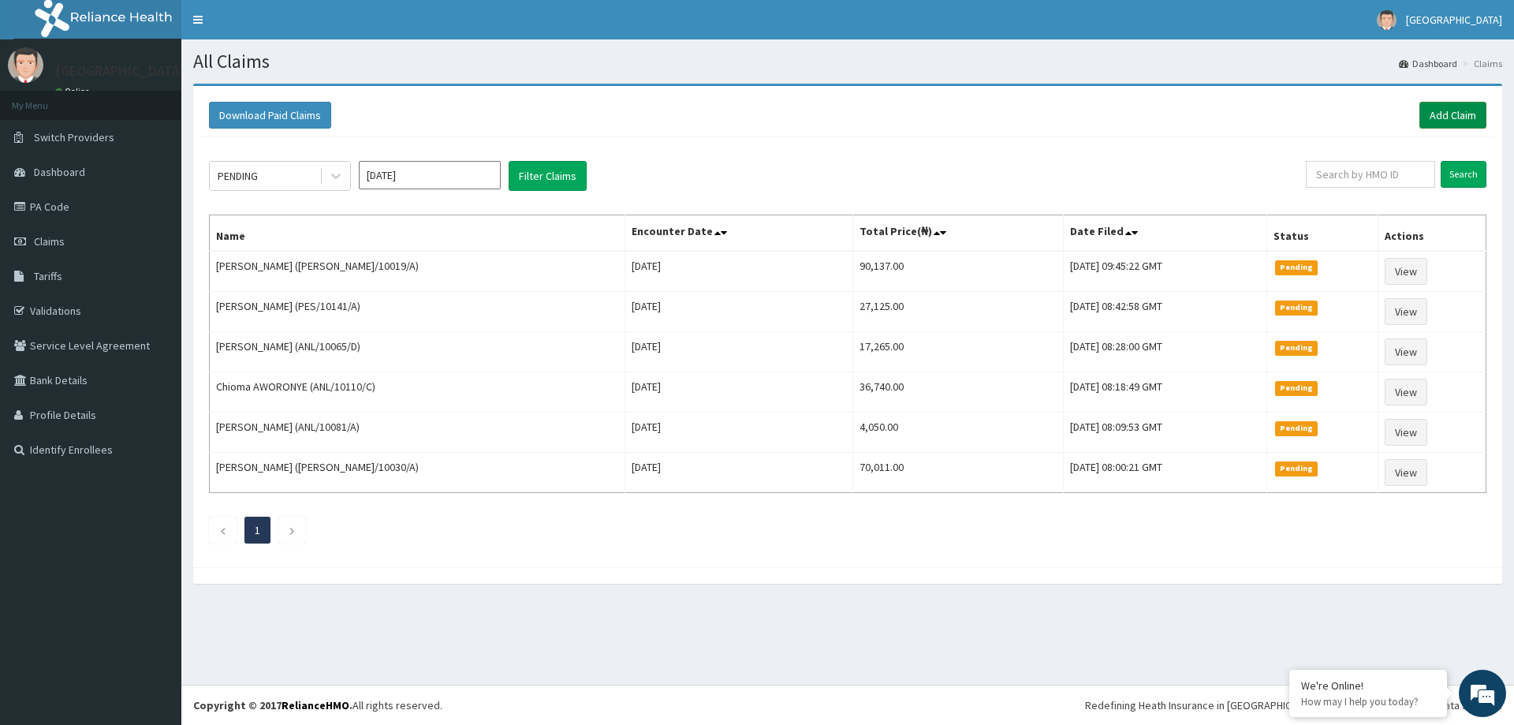
click at [1431, 111] on link "Add Claim" at bounding box center [1453, 115] width 67 height 27
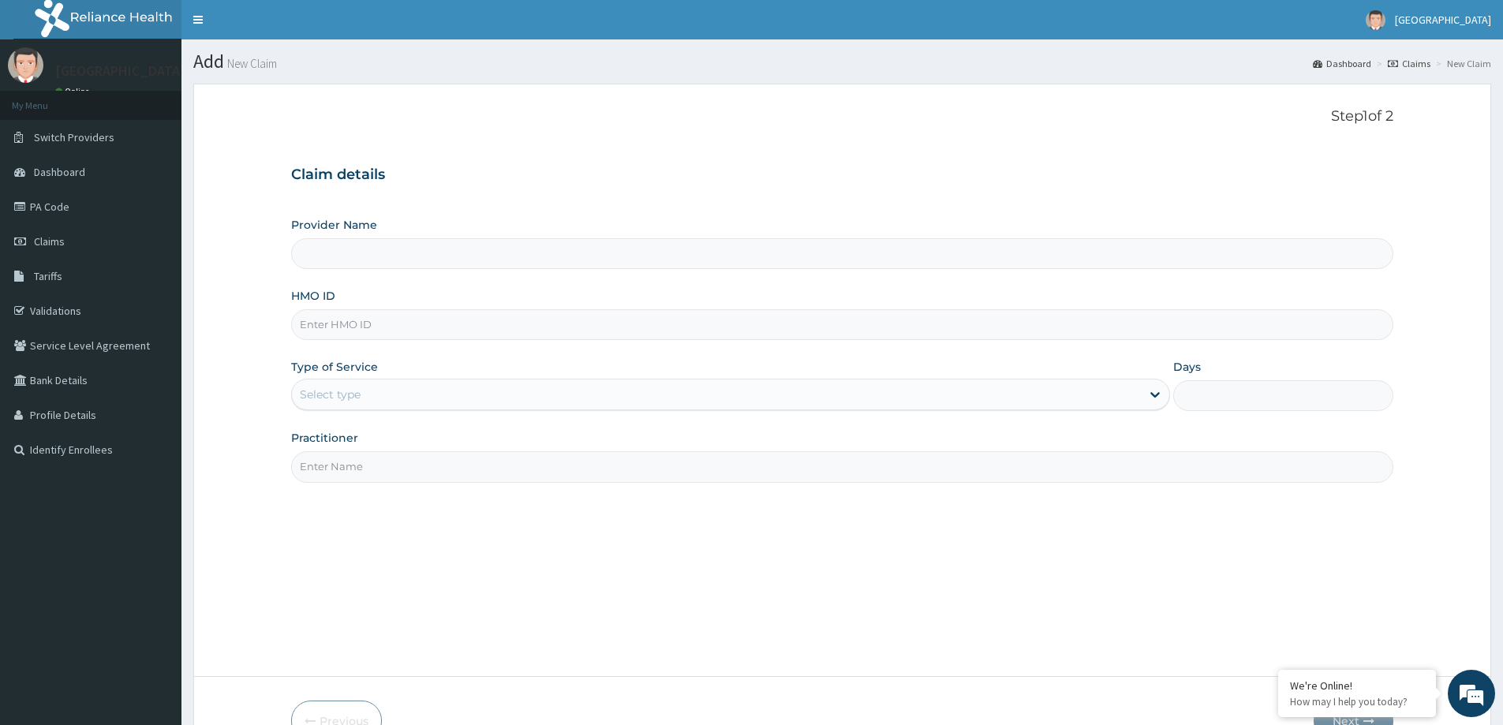
click at [333, 337] on input "HMO ID" at bounding box center [842, 324] width 1102 height 31
paste input "ANL/10115/A"
type input "ANL/10115/A"
type input "LILY HOSPITAL-WARRI"
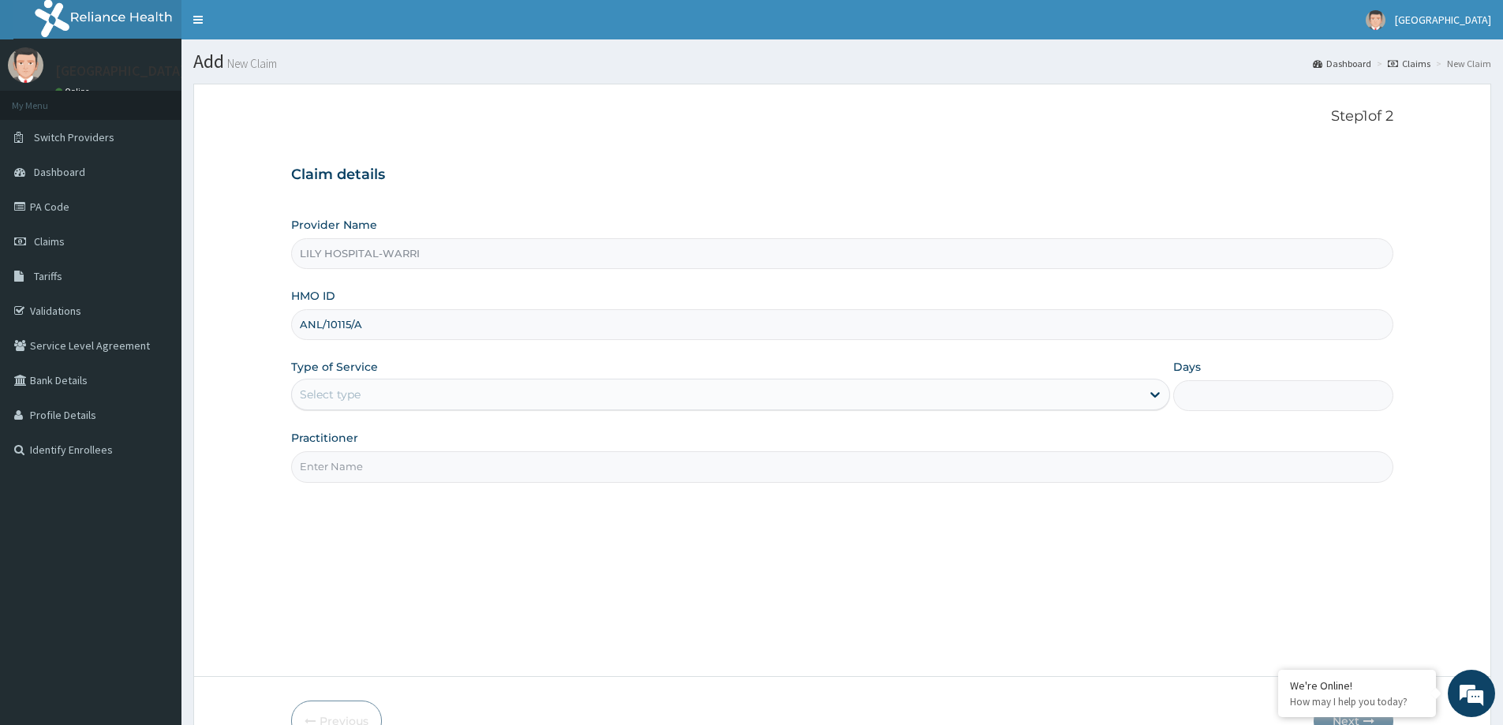
type input "ANL/10115/A"
click at [327, 390] on div "Select type" at bounding box center [330, 394] width 61 height 16
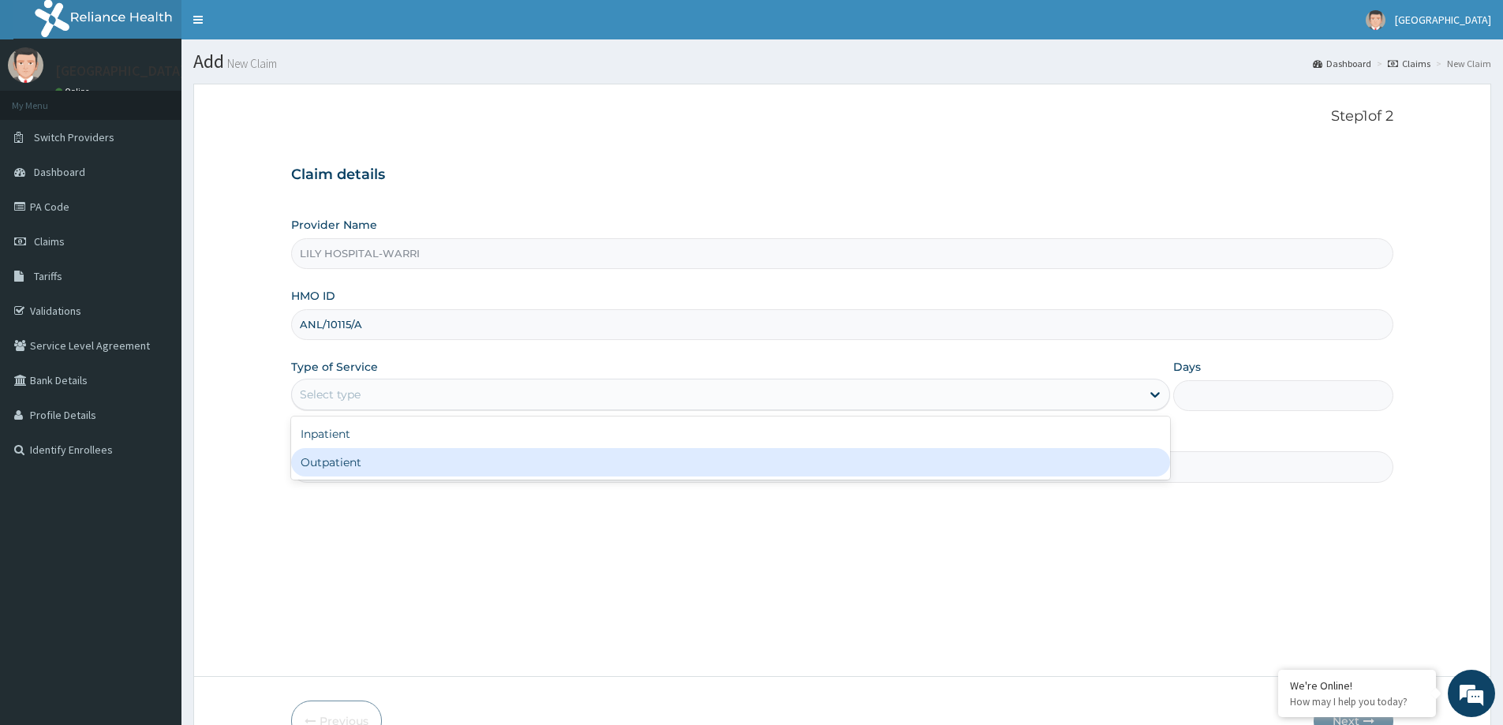
click at [316, 470] on div "Outpatient" at bounding box center [730, 462] width 879 height 28
type input "1"
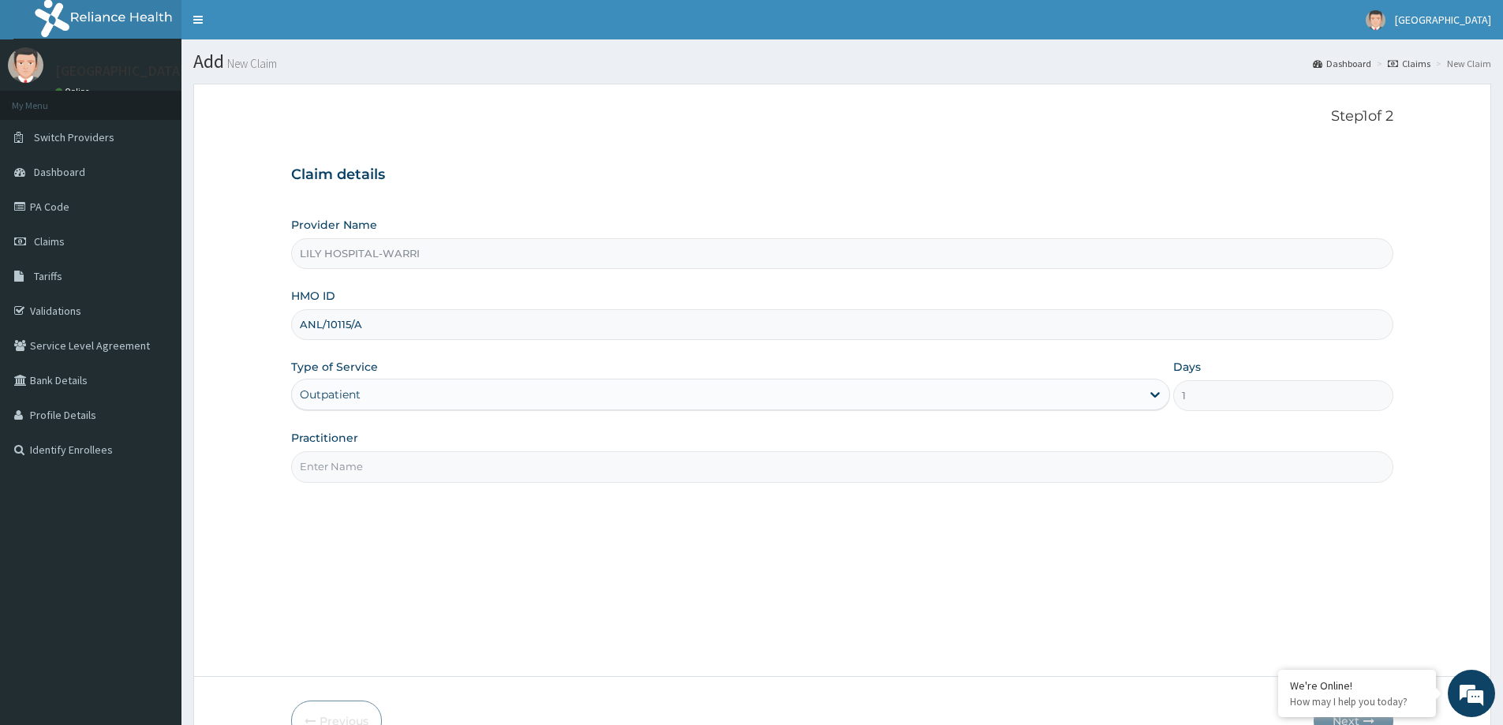
click at [315, 472] on input "Practitioner" at bounding box center [842, 466] width 1102 height 31
type input "General practitioner"
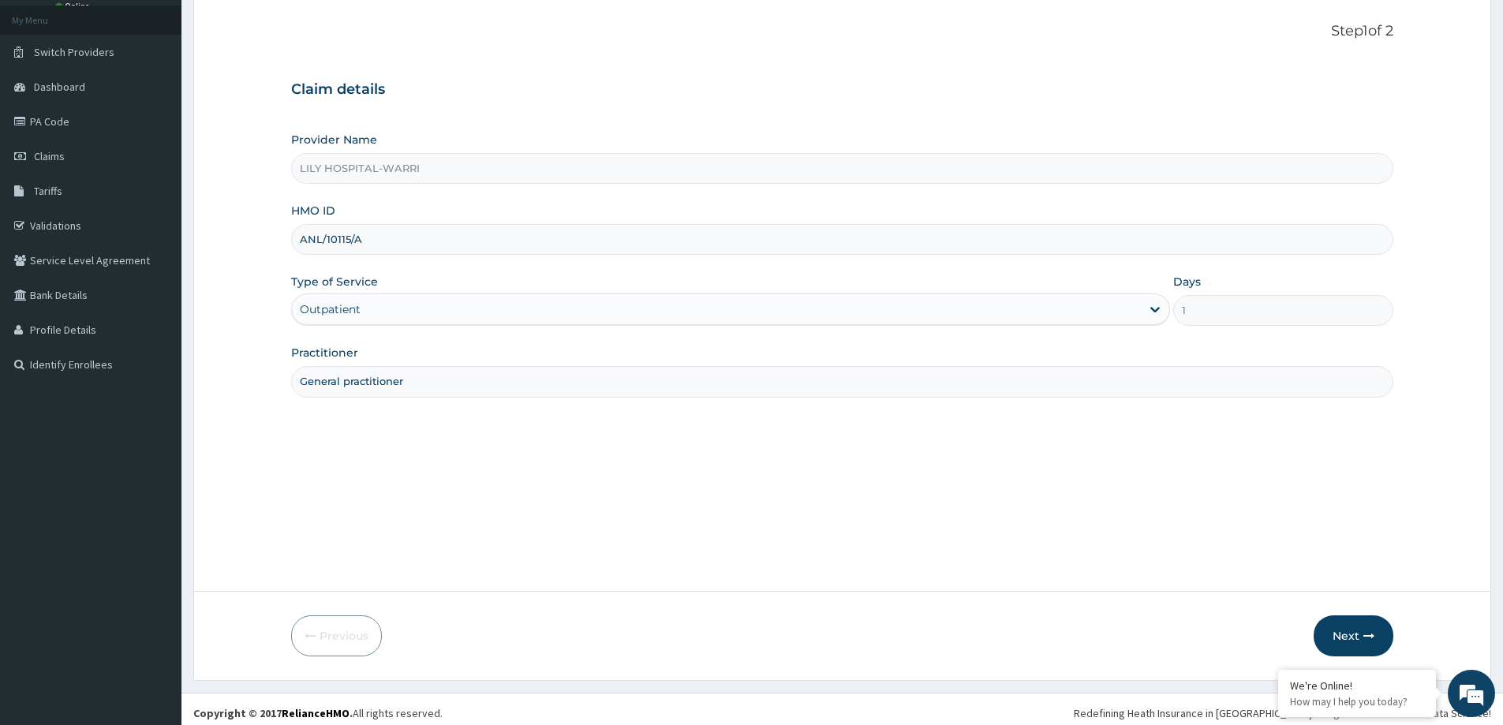
scroll to position [93, 0]
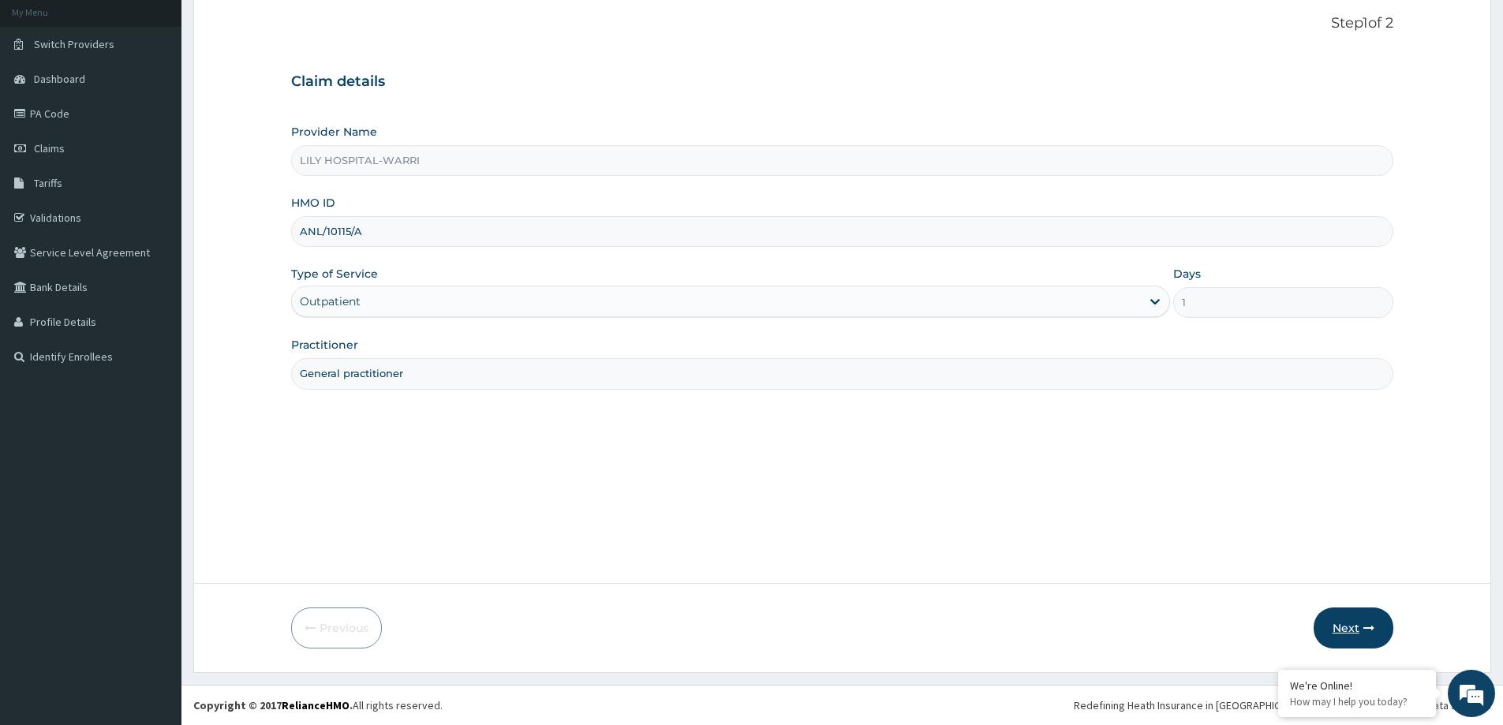
click at [1338, 628] on button "Next" at bounding box center [1353, 627] width 80 height 41
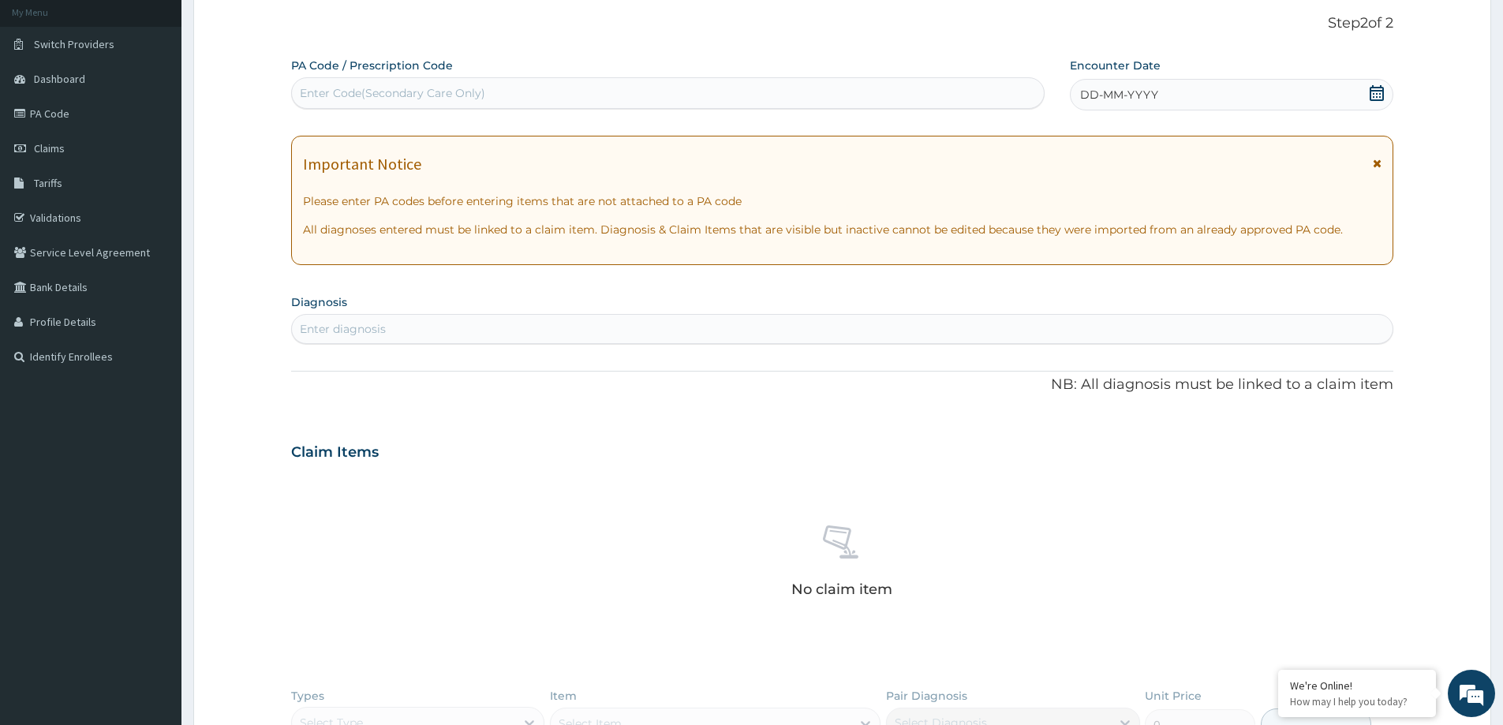
scroll to position [0, 0]
click at [359, 95] on div "Enter Code(Secondary Care Only)" at bounding box center [392, 93] width 185 height 16
paste input "PA/118E4C"
type input "PA/118E4C"
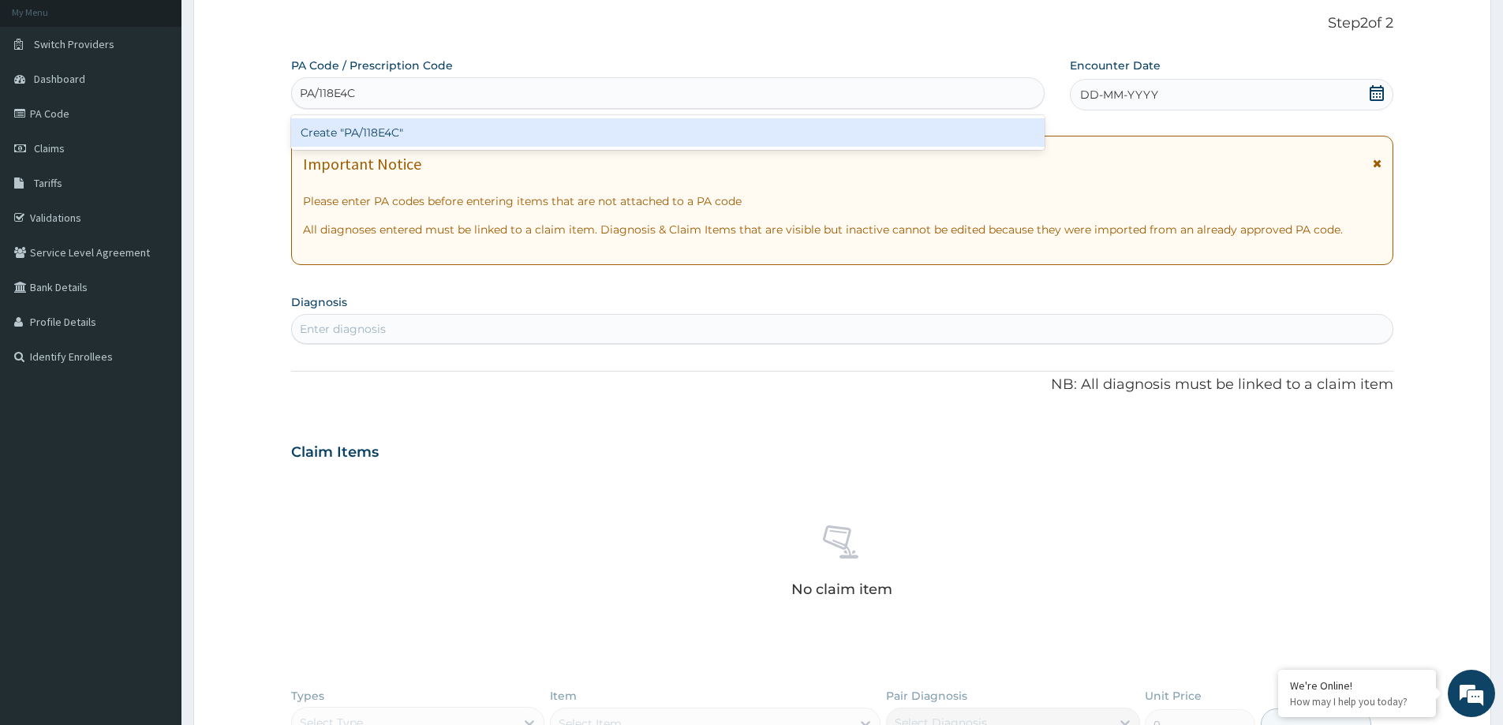
click at [364, 125] on div "Create "PA/118E4C"" at bounding box center [667, 132] width 753 height 28
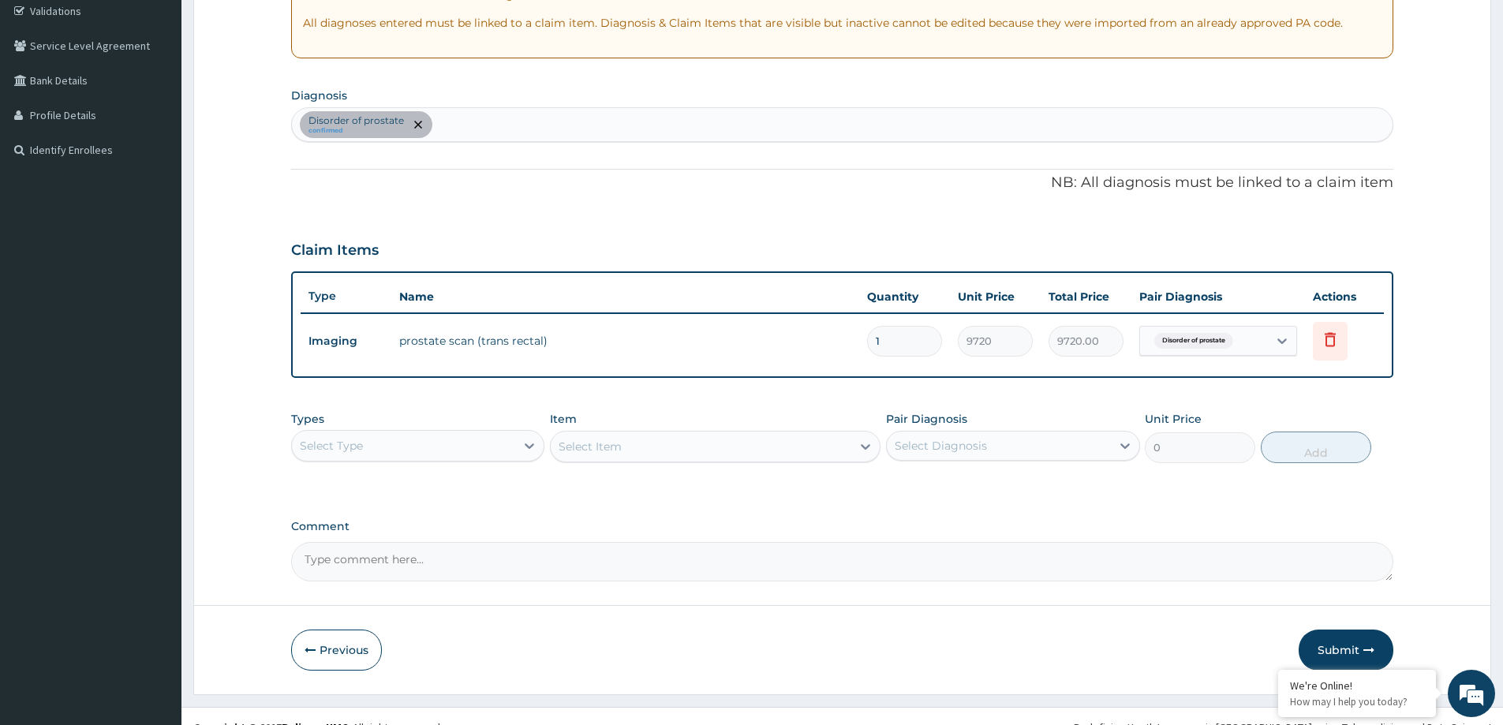
scroll to position [322, 0]
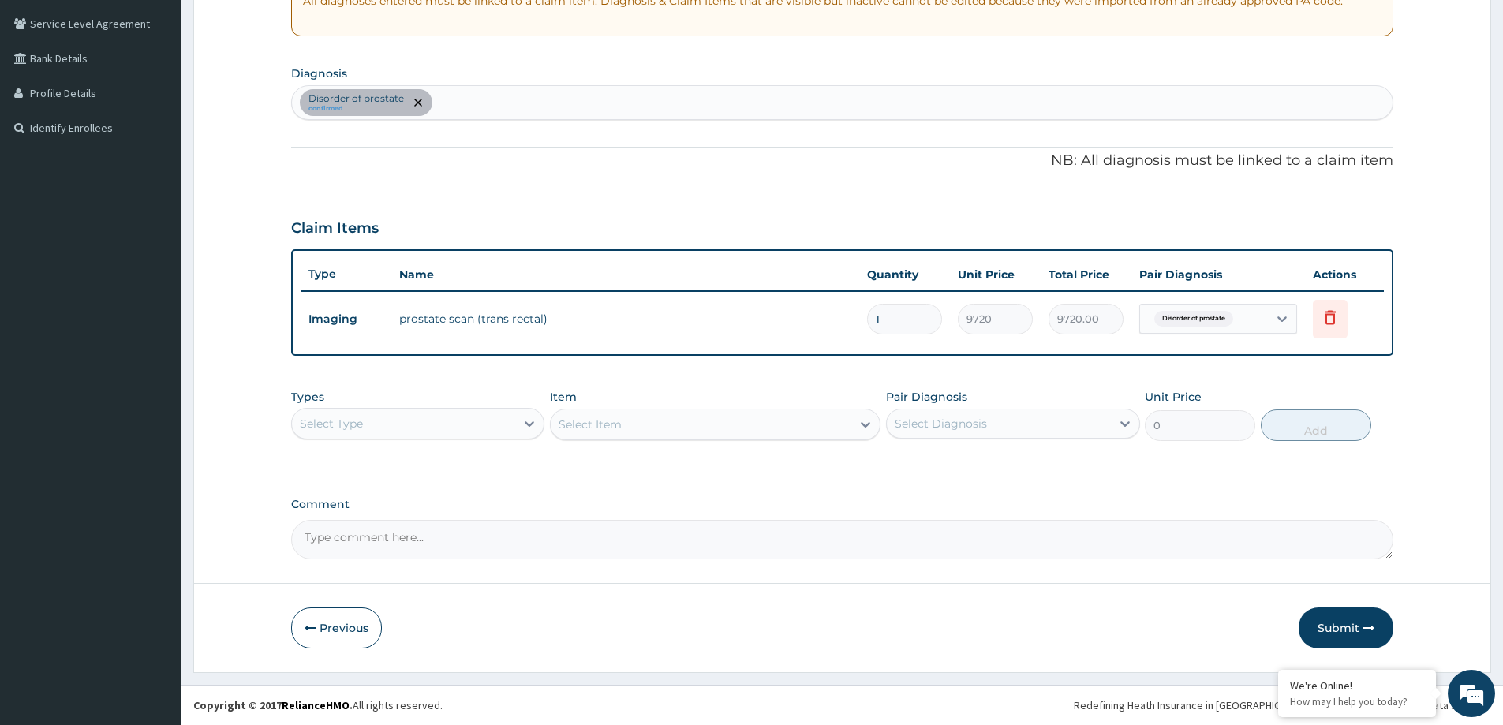
type input "0"
type input "0.00"
type input "1"
type input "9720.00"
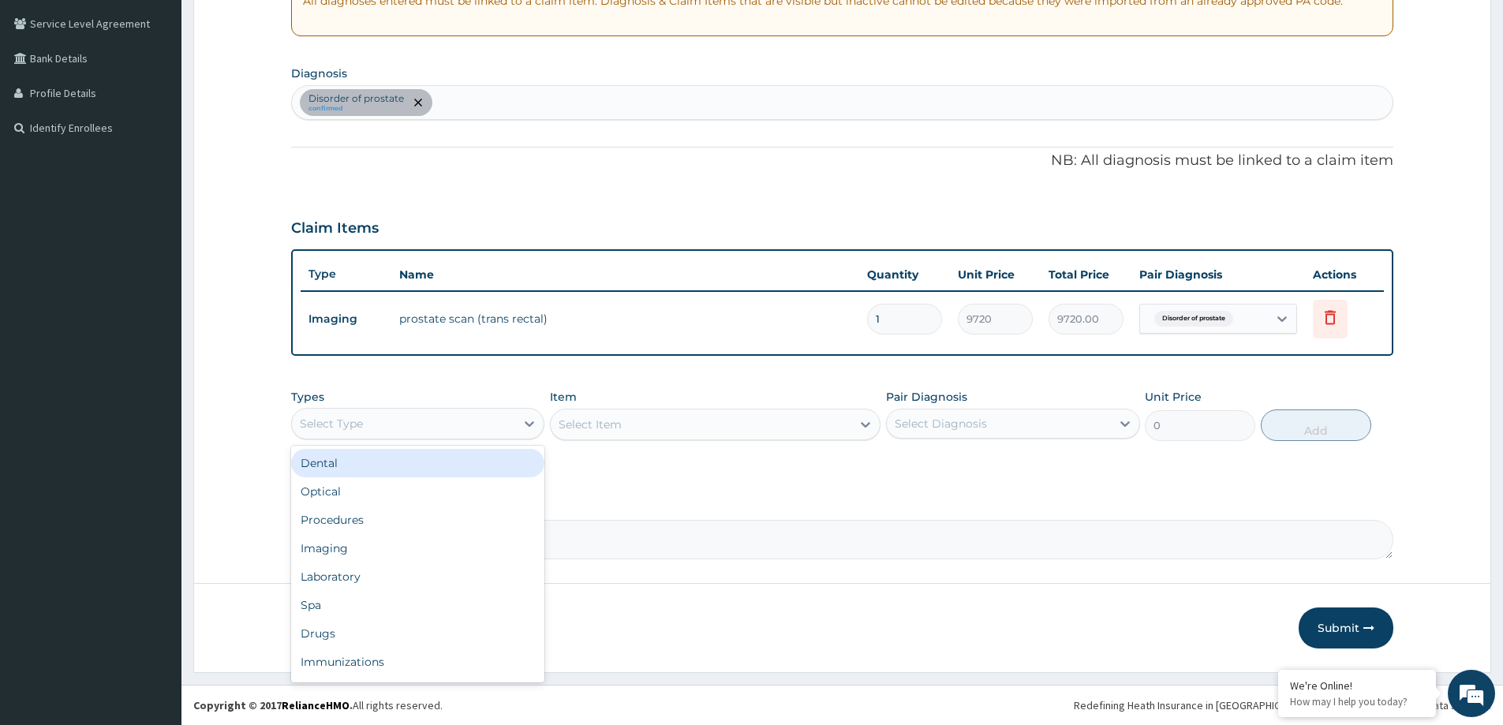
click at [390, 423] on div "Select Type" at bounding box center [403, 423] width 223 height 25
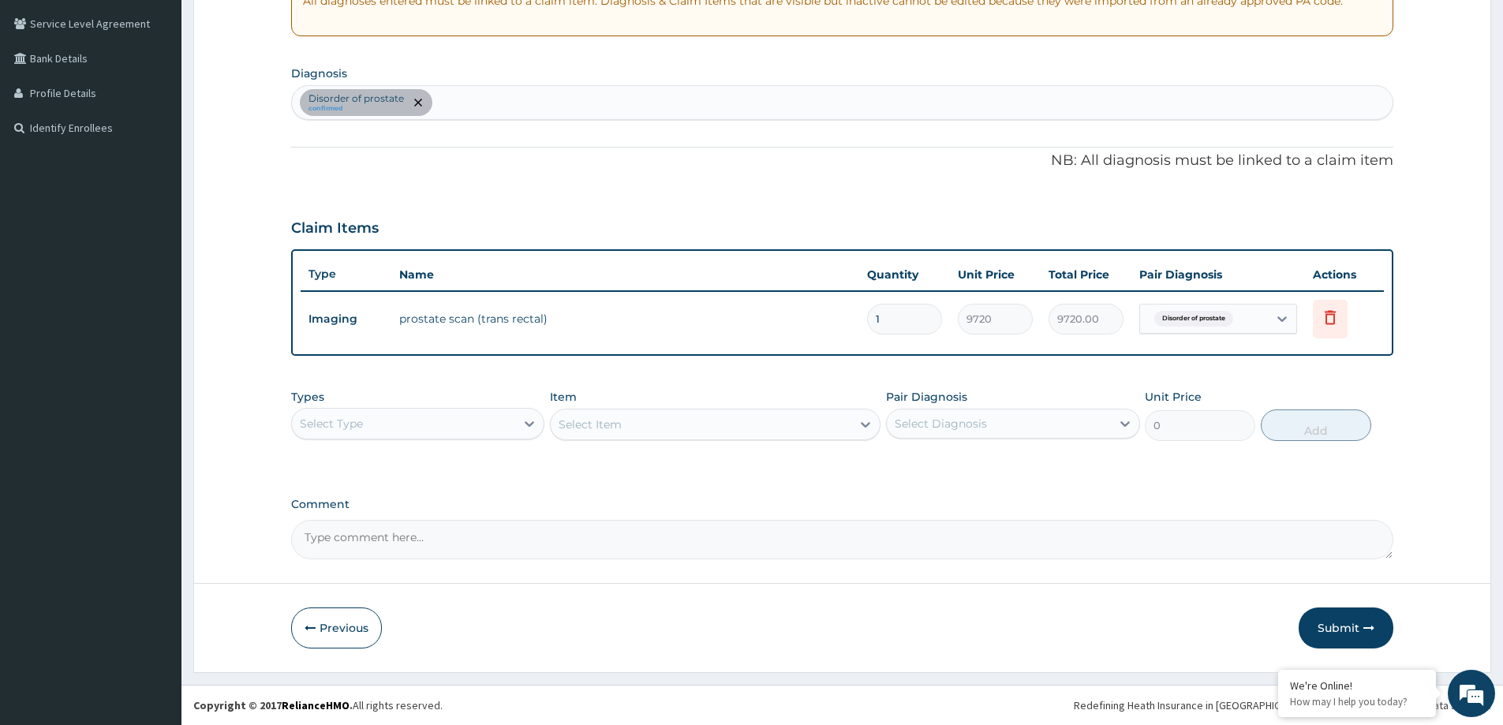
click at [785, 508] on label "Comment" at bounding box center [842, 504] width 1102 height 13
click at [785, 520] on textarea "Comment" at bounding box center [842, 539] width 1102 height 39
click at [1332, 637] on button "Submit" at bounding box center [1345, 627] width 95 height 41
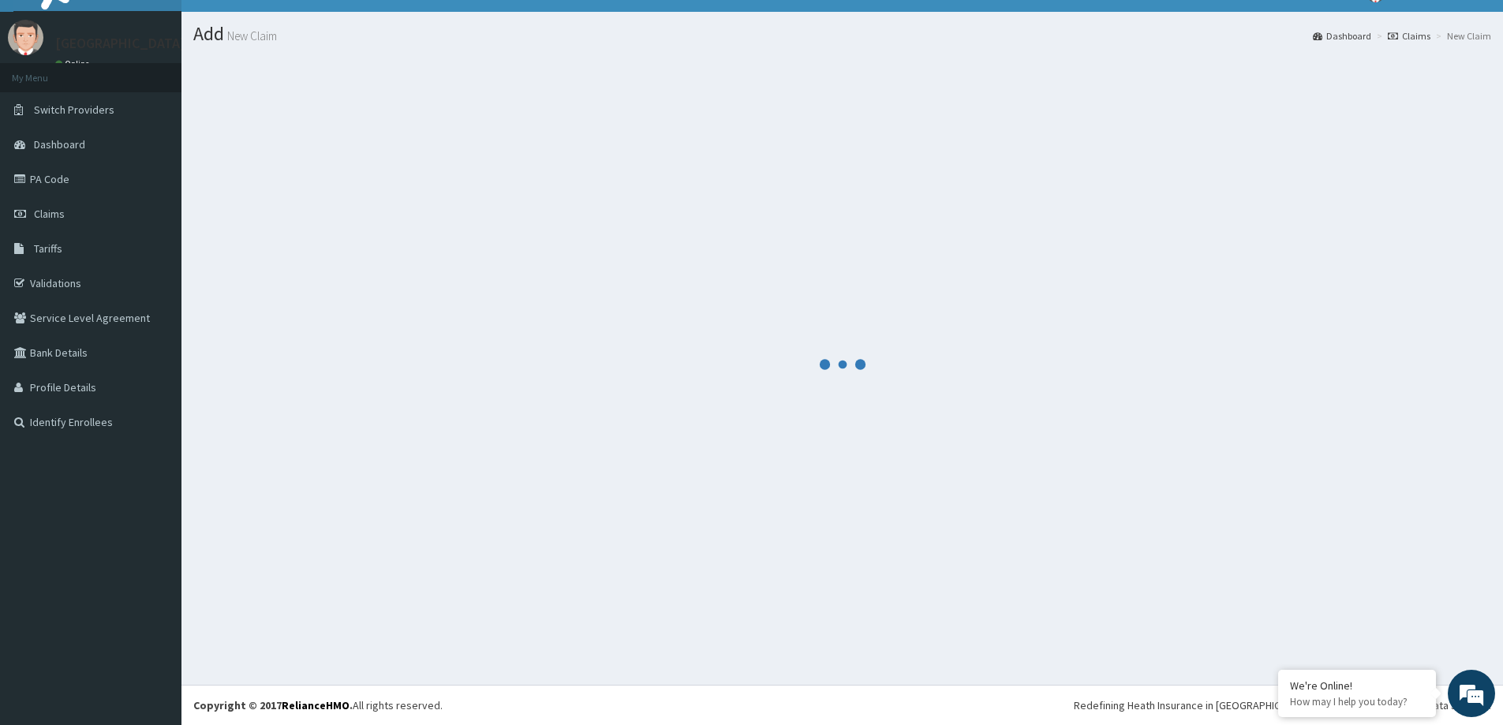
scroll to position [28, 0]
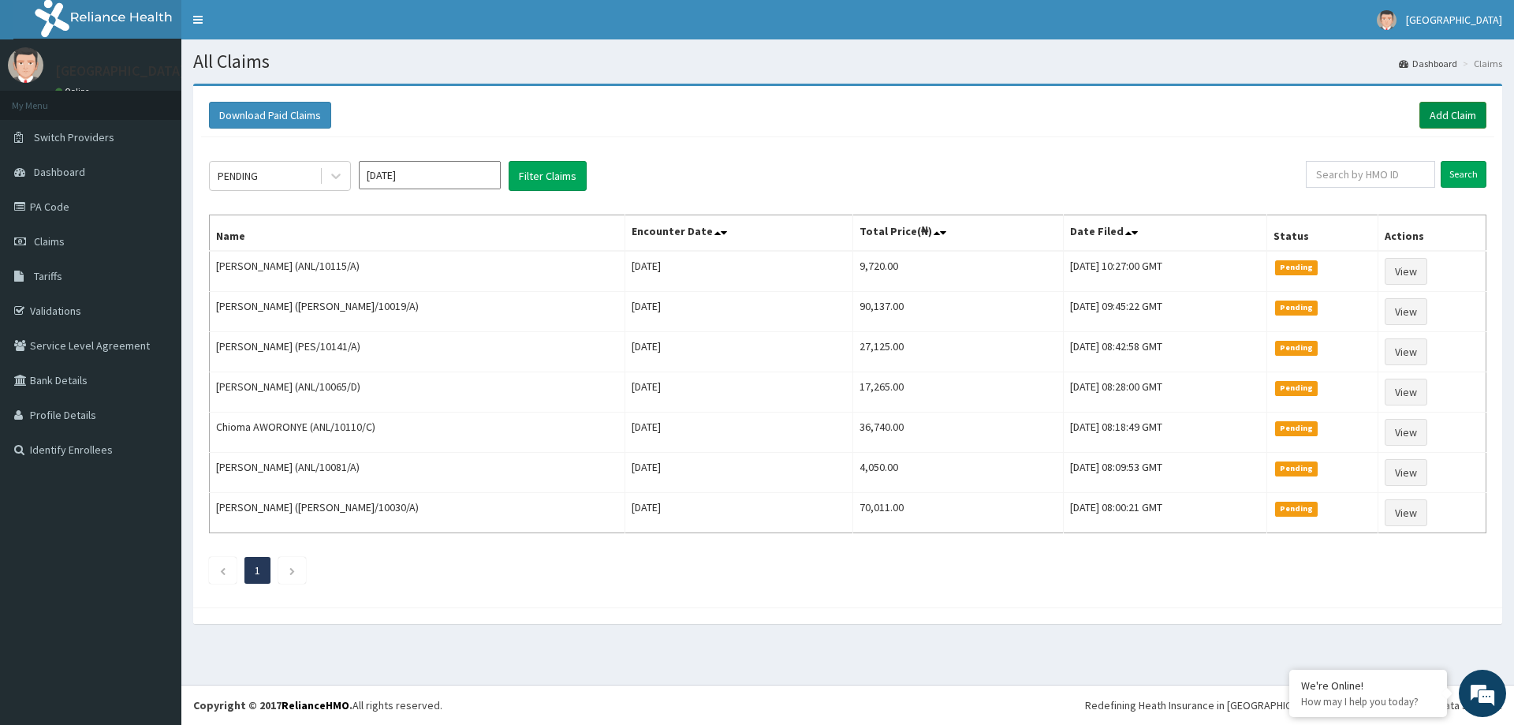
click at [1425, 114] on link "Add Claim" at bounding box center [1453, 115] width 67 height 27
click at [1454, 120] on link "Add Claim" at bounding box center [1453, 115] width 67 height 27
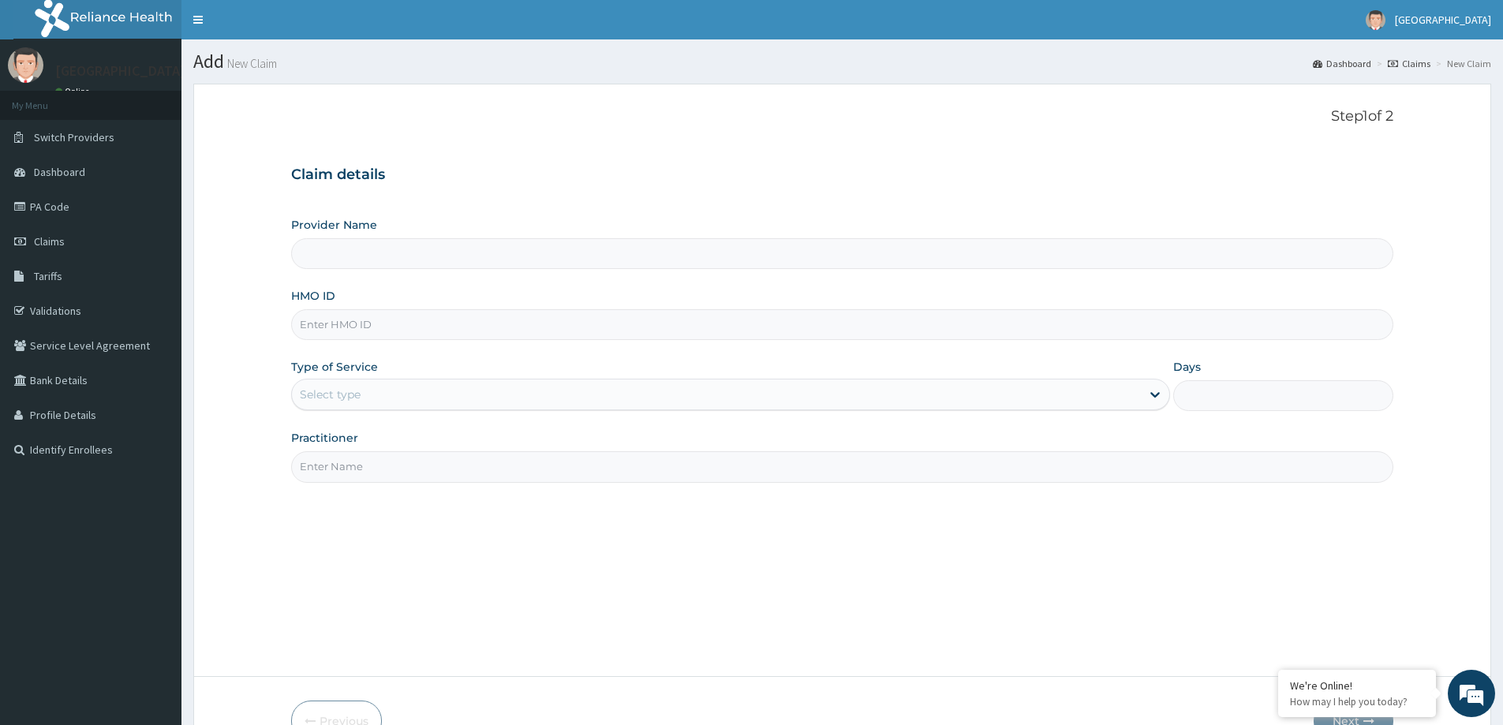
type input "LILY HOSPITAL-WARRI"
click at [318, 331] on input "HMO ID" at bounding box center [842, 324] width 1102 height 31
paste input "ANL/10115/B"
type input "ANL/10115/B"
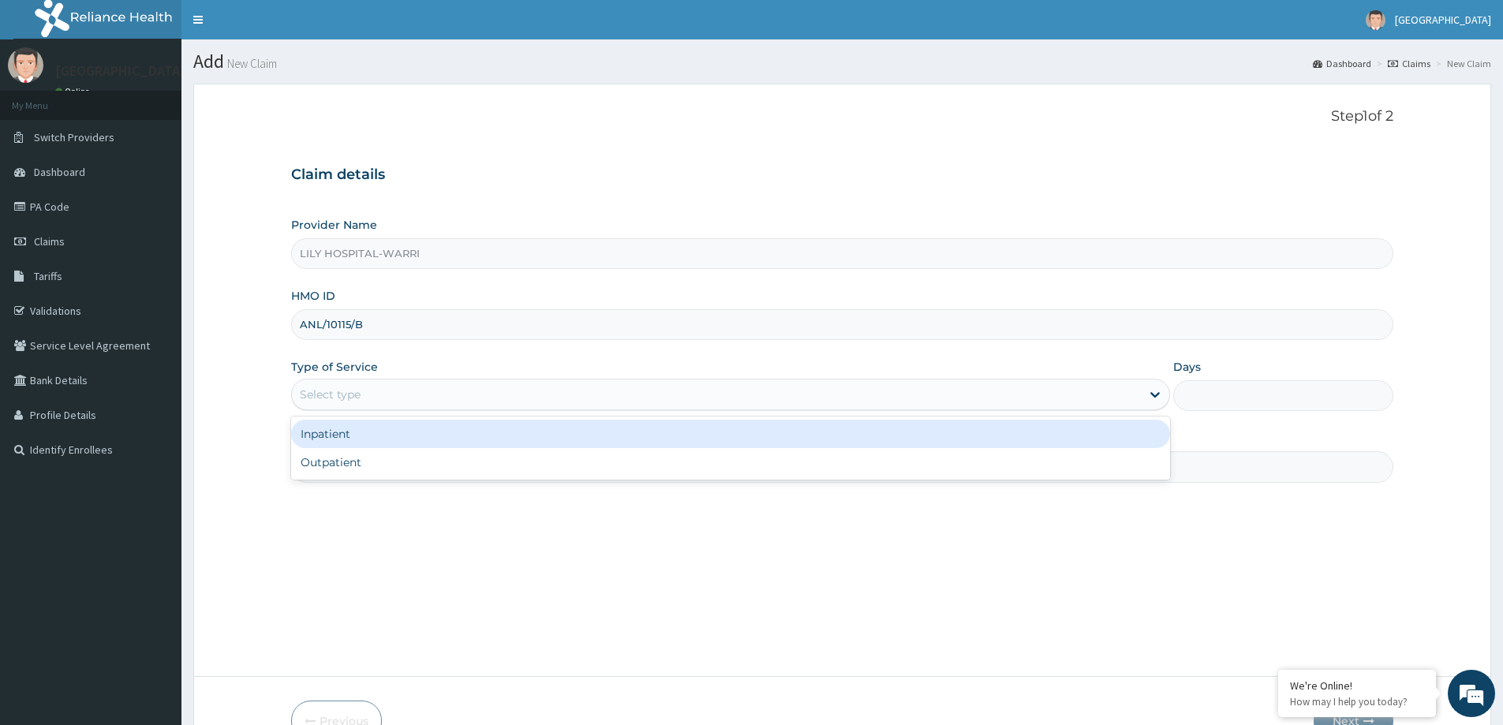
click at [337, 388] on div "Select type" at bounding box center [330, 394] width 61 height 16
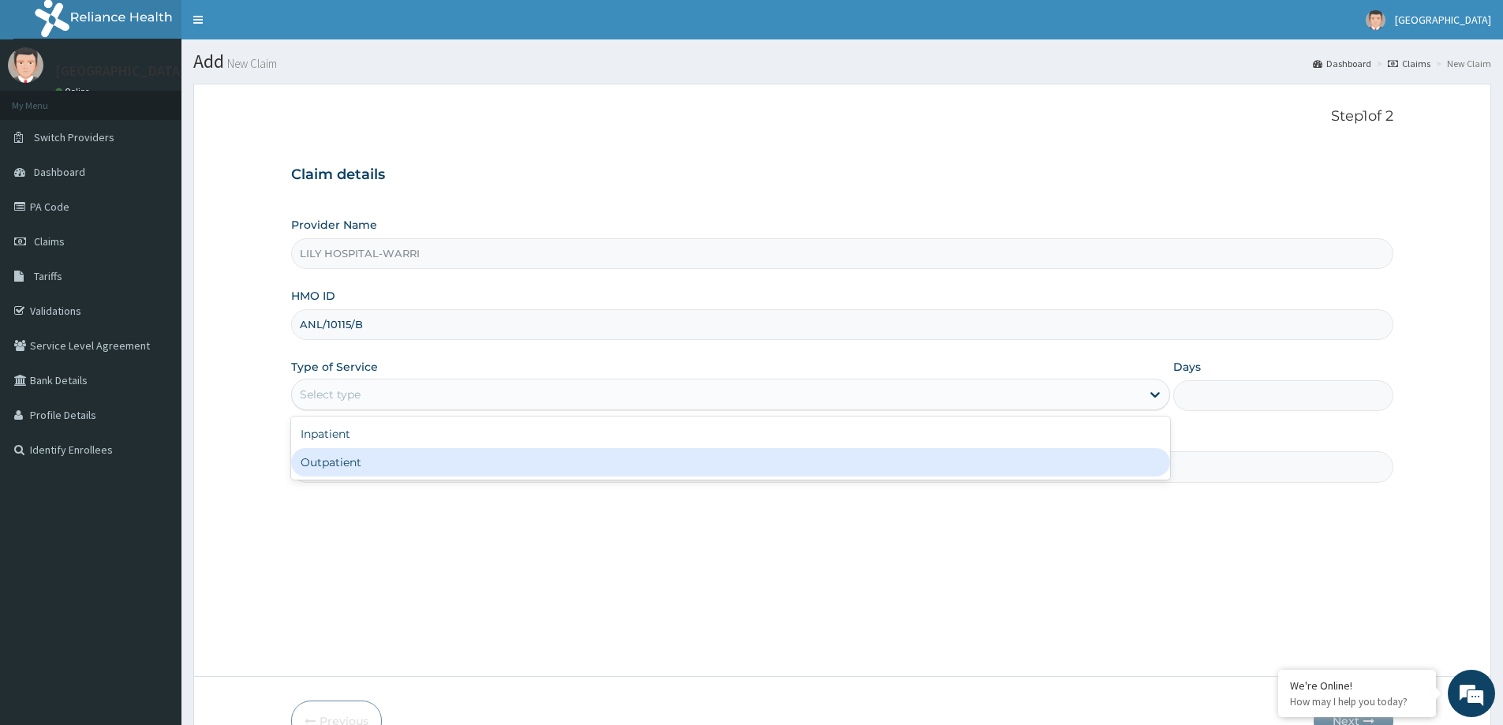
click at [348, 472] on div "Outpatient" at bounding box center [730, 462] width 879 height 28
type input "1"
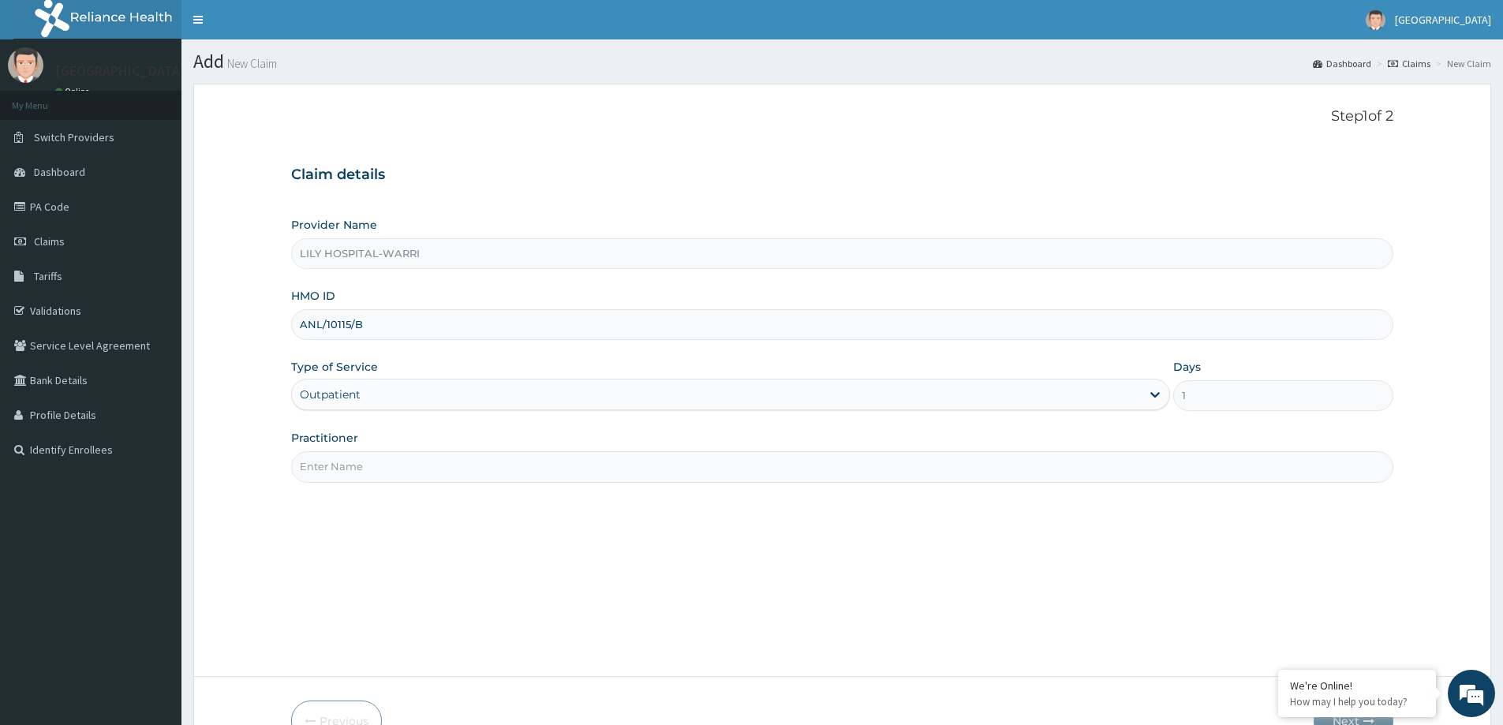
click at [329, 469] on input "Practitioner" at bounding box center [842, 466] width 1102 height 31
type input "General practitioner"
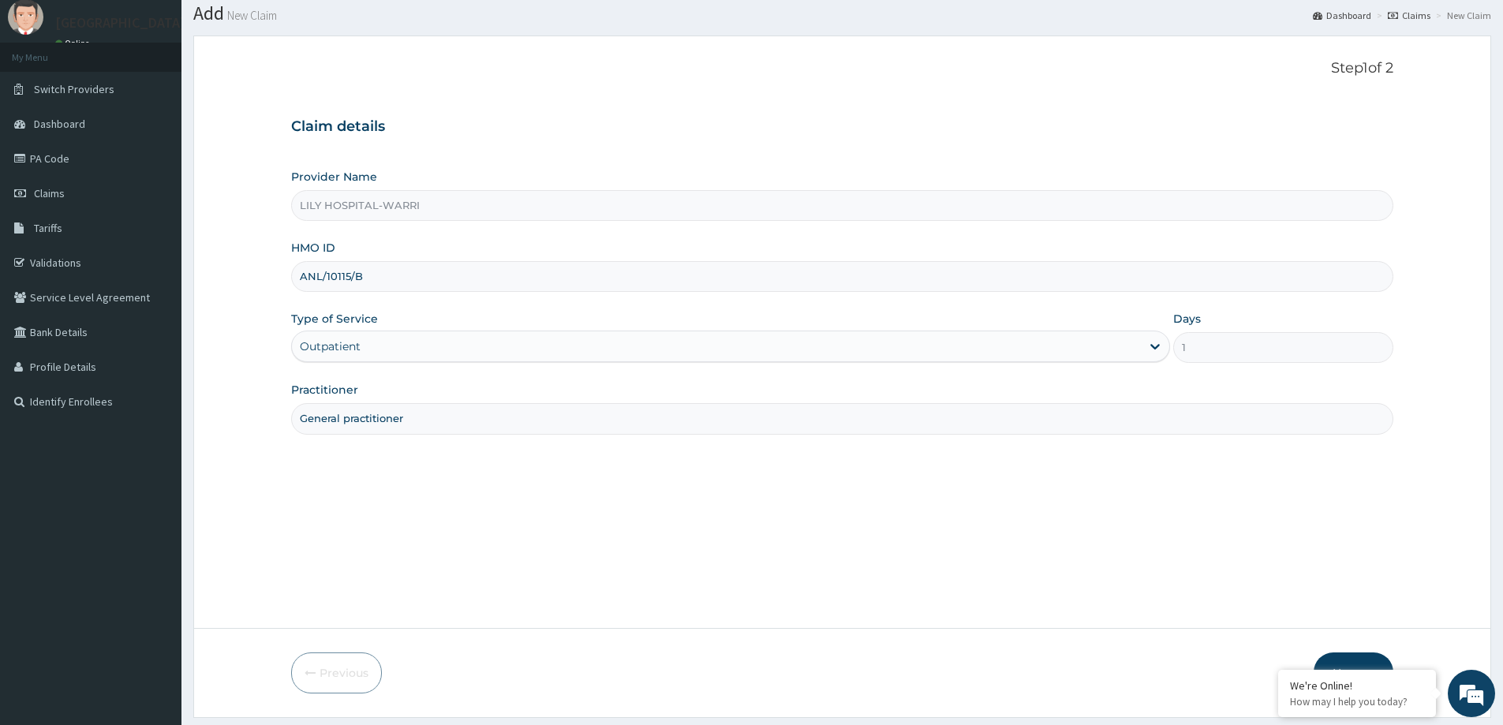
scroll to position [93, 0]
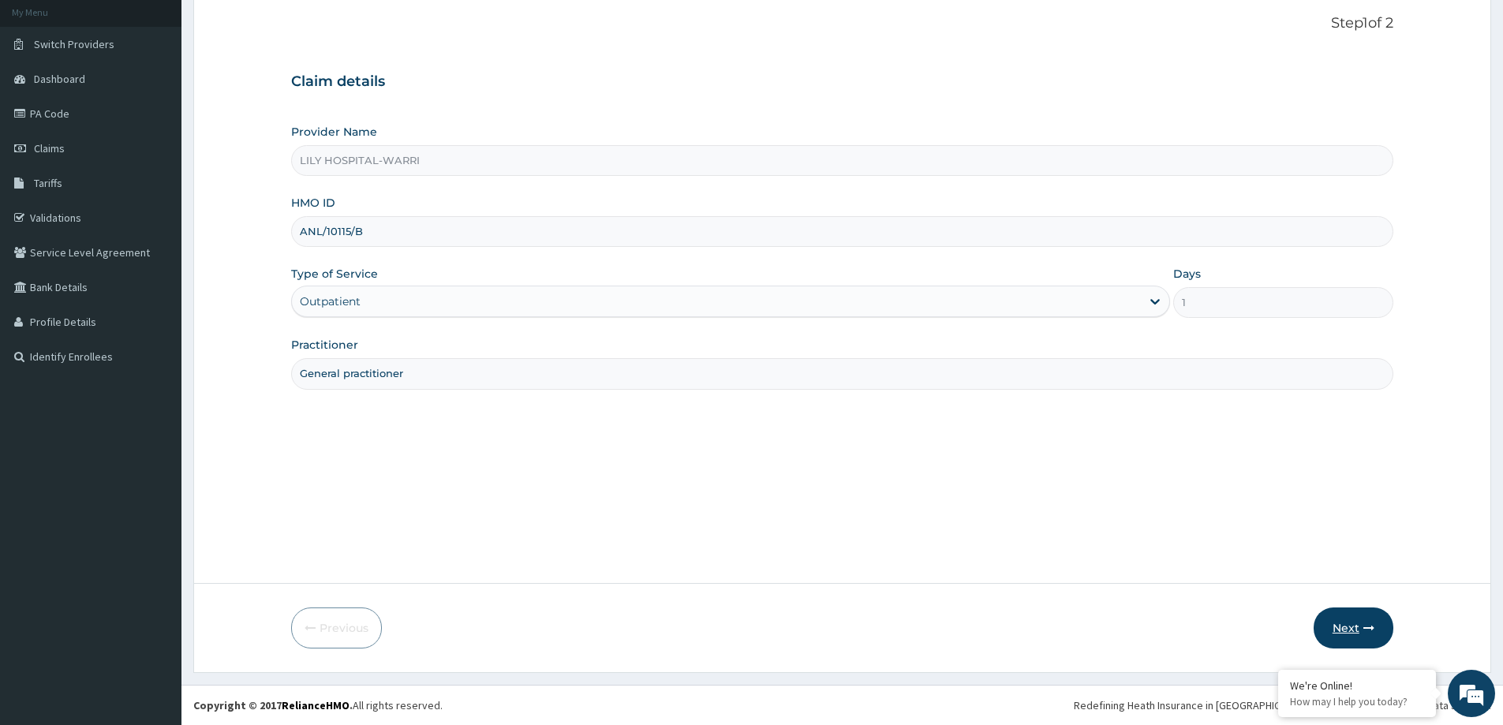
click at [1335, 622] on button "Next" at bounding box center [1353, 627] width 80 height 41
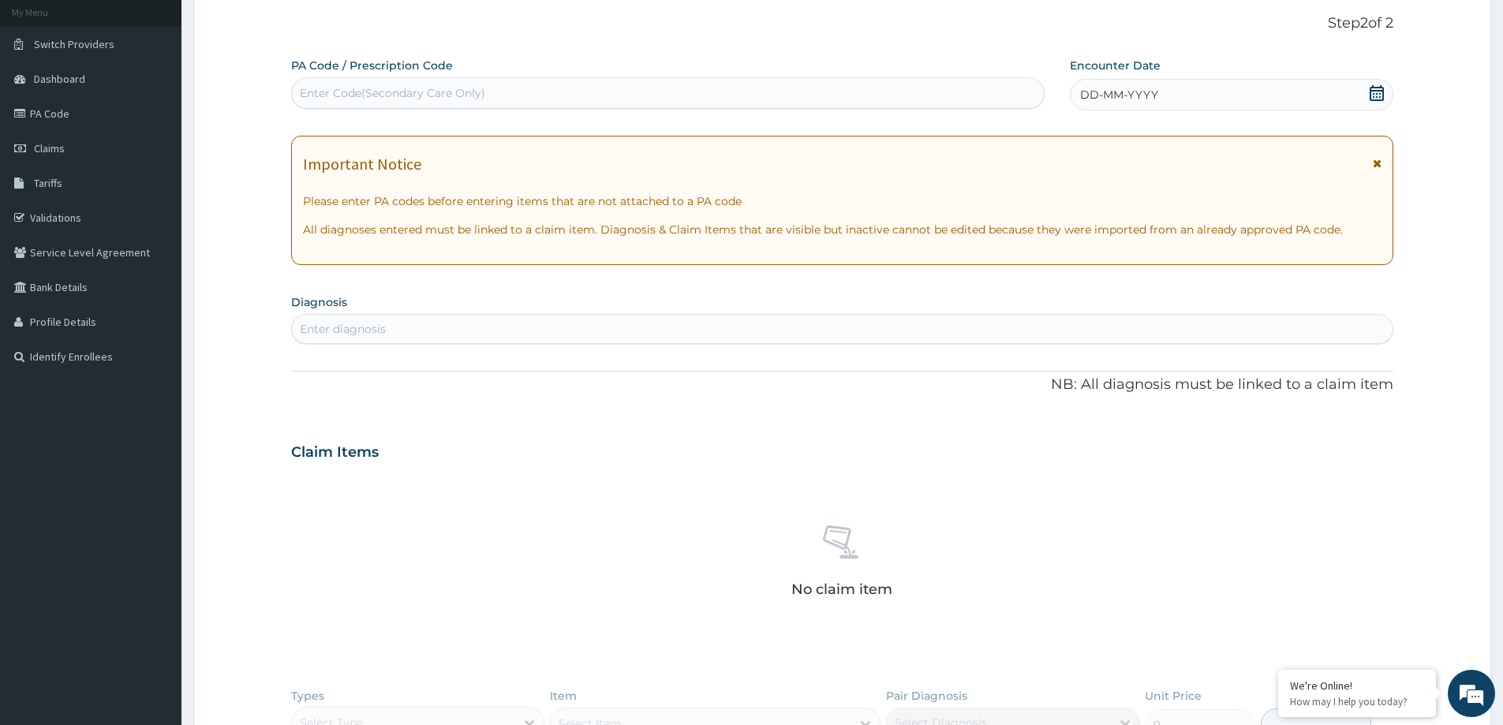
scroll to position [0, 0]
click at [386, 101] on div "Enter Code(Secondary Care Only)" at bounding box center [392, 93] width 185 height 16
paste input "PA/FA27F9"
type input "PA/FA27F9"
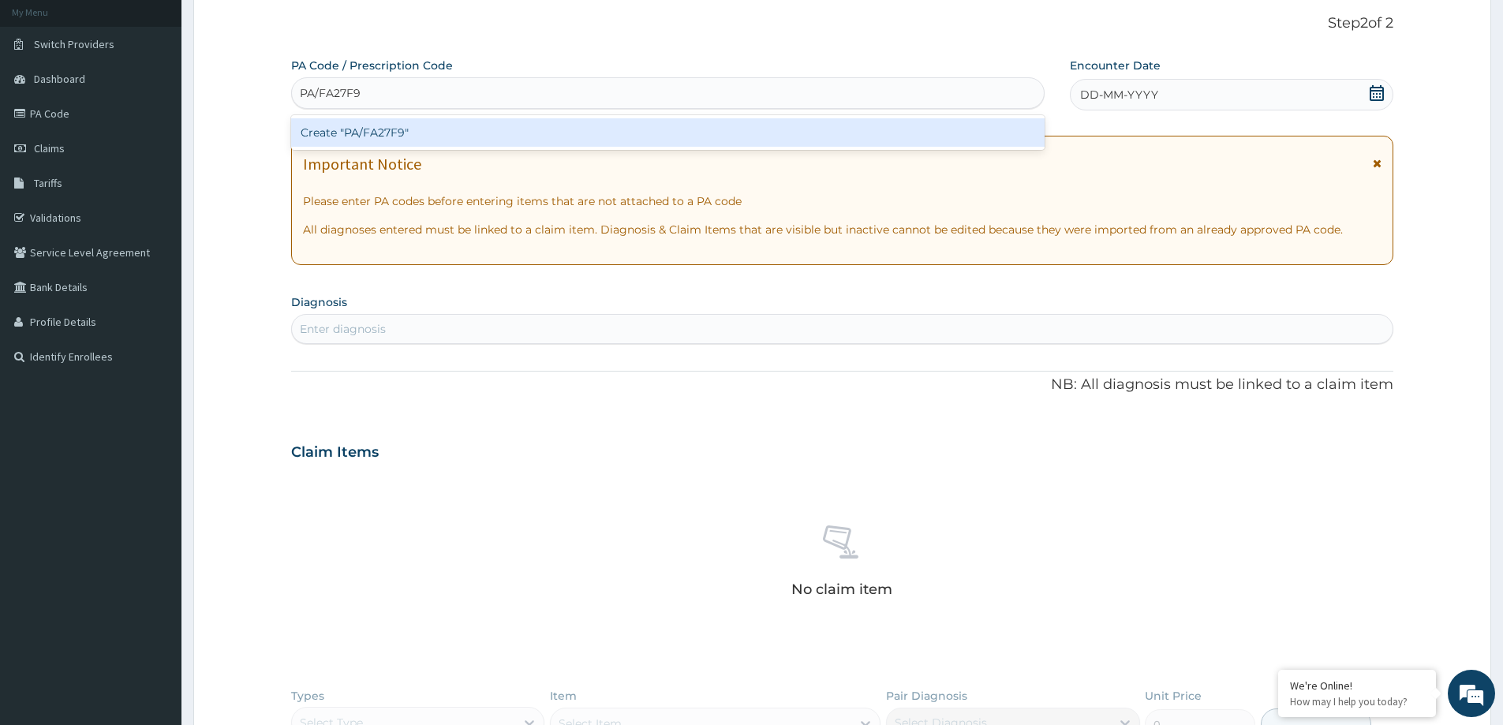
click at [383, 138] on div "Create "PA/FA27F9"" at bounding box center [667, 132] width 753 height 28
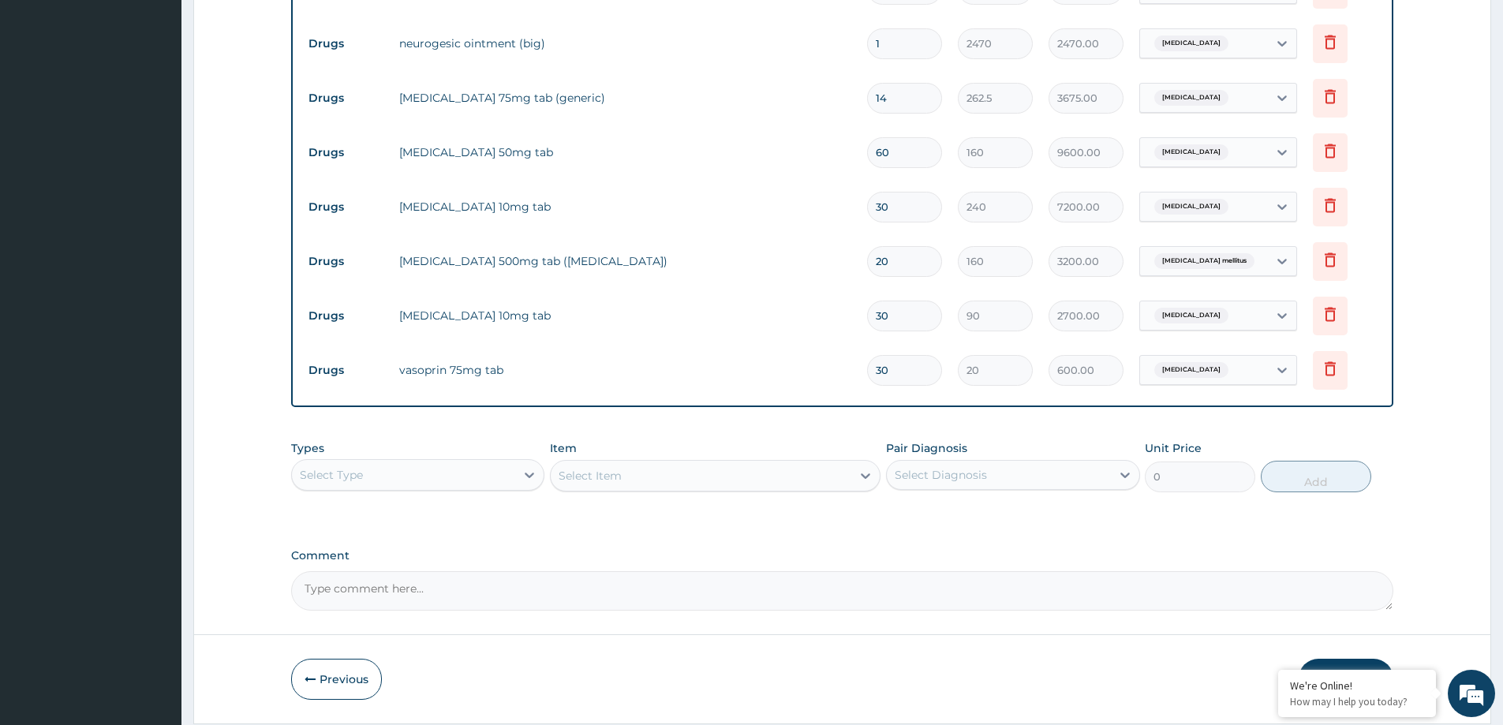
scroll to position [757, 0]
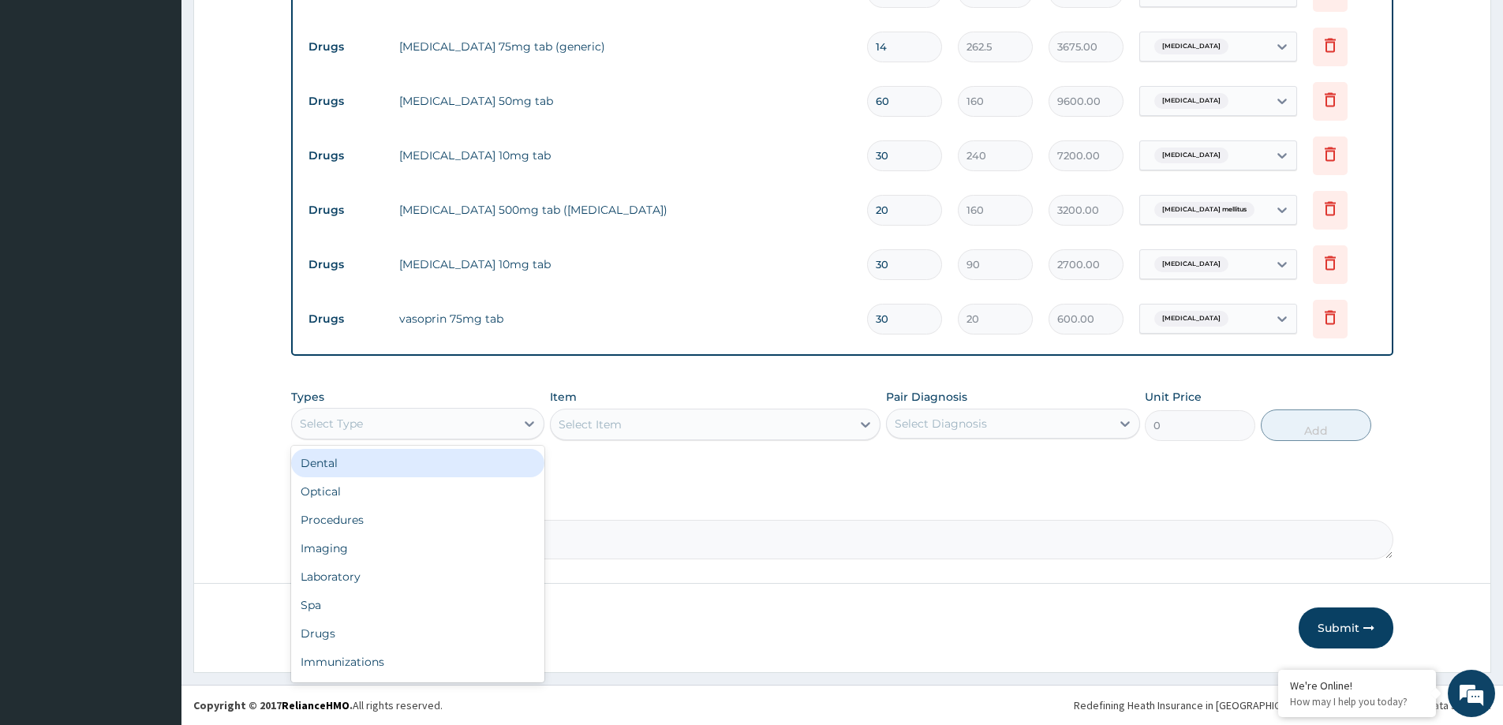
click at [442, 425] on div "Select Type" at bounding box center [403, 423] width 223 height 25
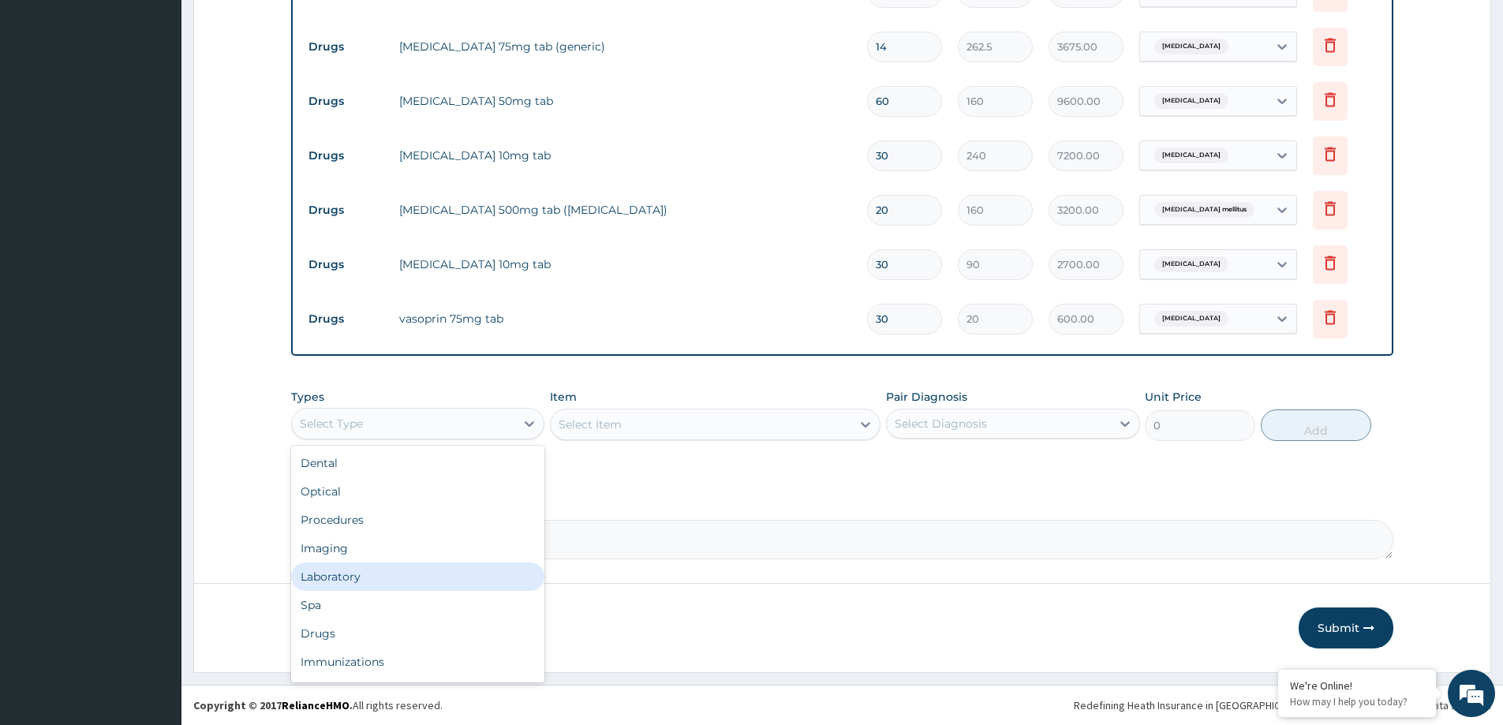
click at [405, 582] on div "Laboratory" at bounding box center [417, 576] width 253 height 28
click at [756, 415] on div "Select Item" at bounding box center [701, 424] width 301 height 25
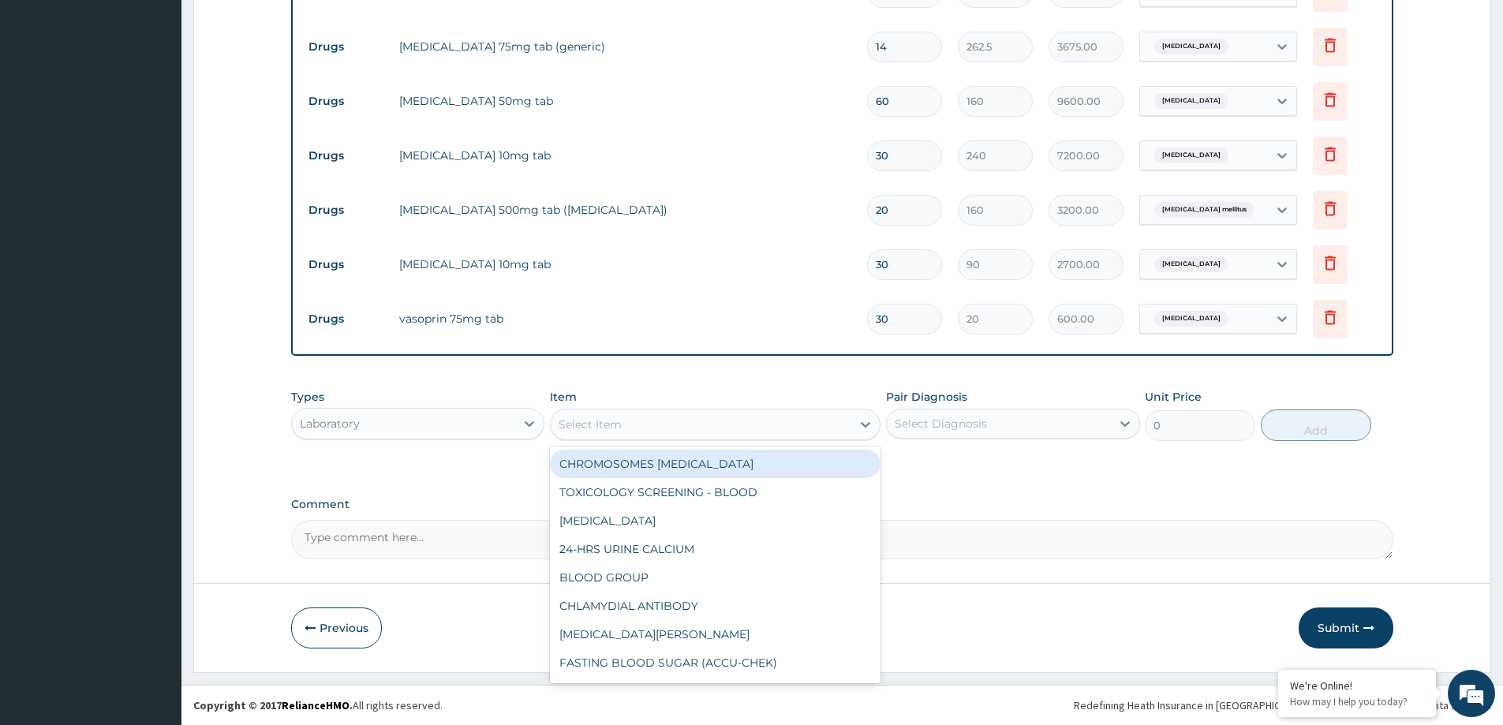
click at [675, 429] on div "Select Item" at bounding box center [701, 424] width 301 height 25
paste input "RANDOM BLOOD SUGAR"
type input "RANDOM BLOOD SUGAR"
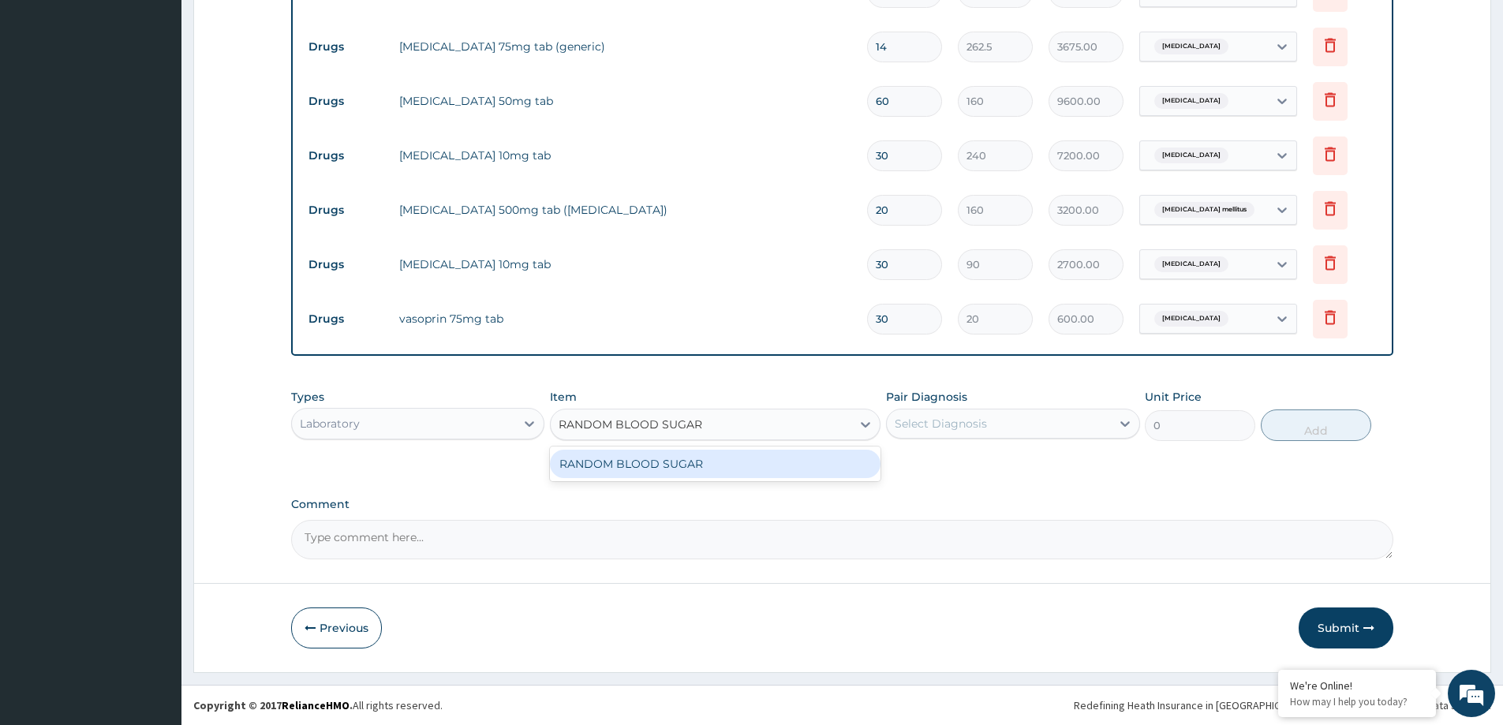
click at [665, 463] on div "RANDOM BLOOD SUGAR" at bounding box center [715, 464] width 330 height 28
type input "1350"
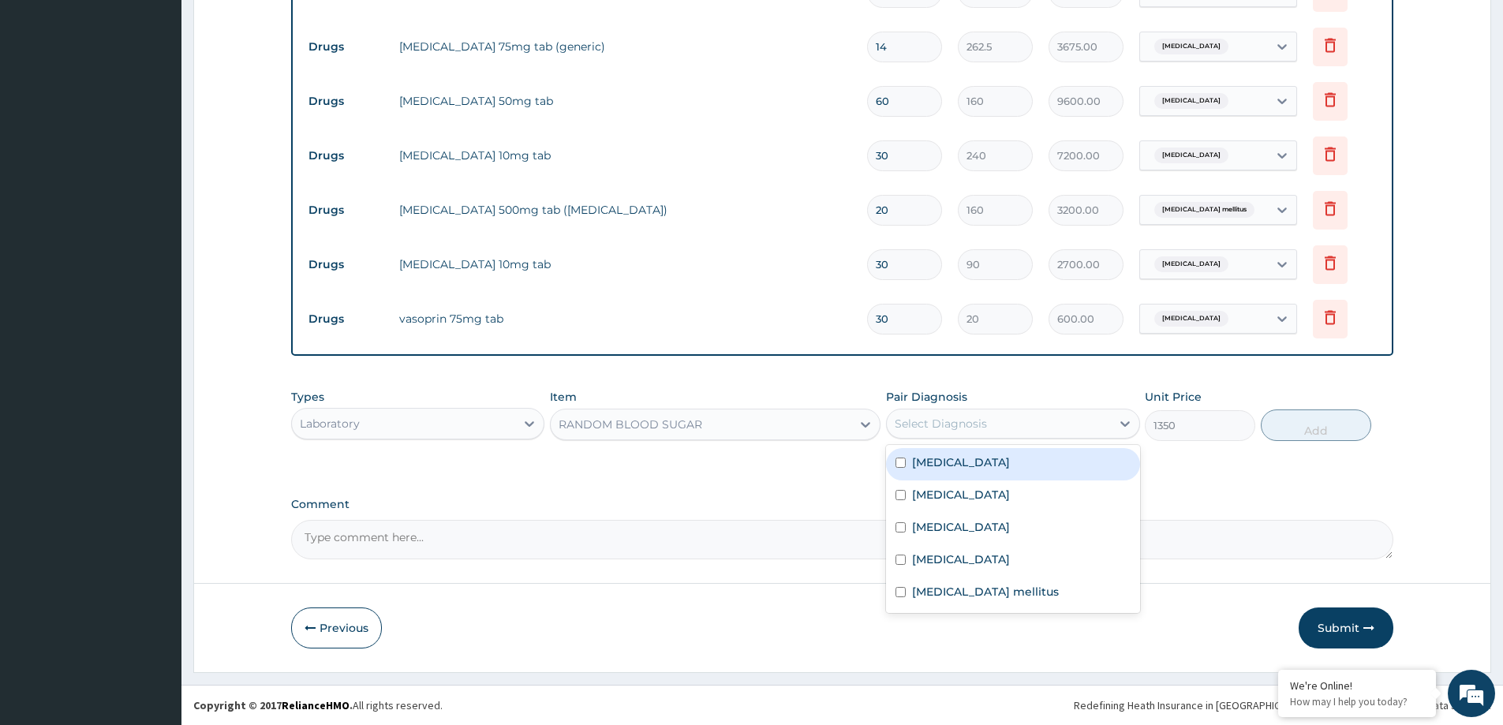
click at [962, 427] on div "Select Diagnosis" at bounding box center [940, 424] width 92 height 16
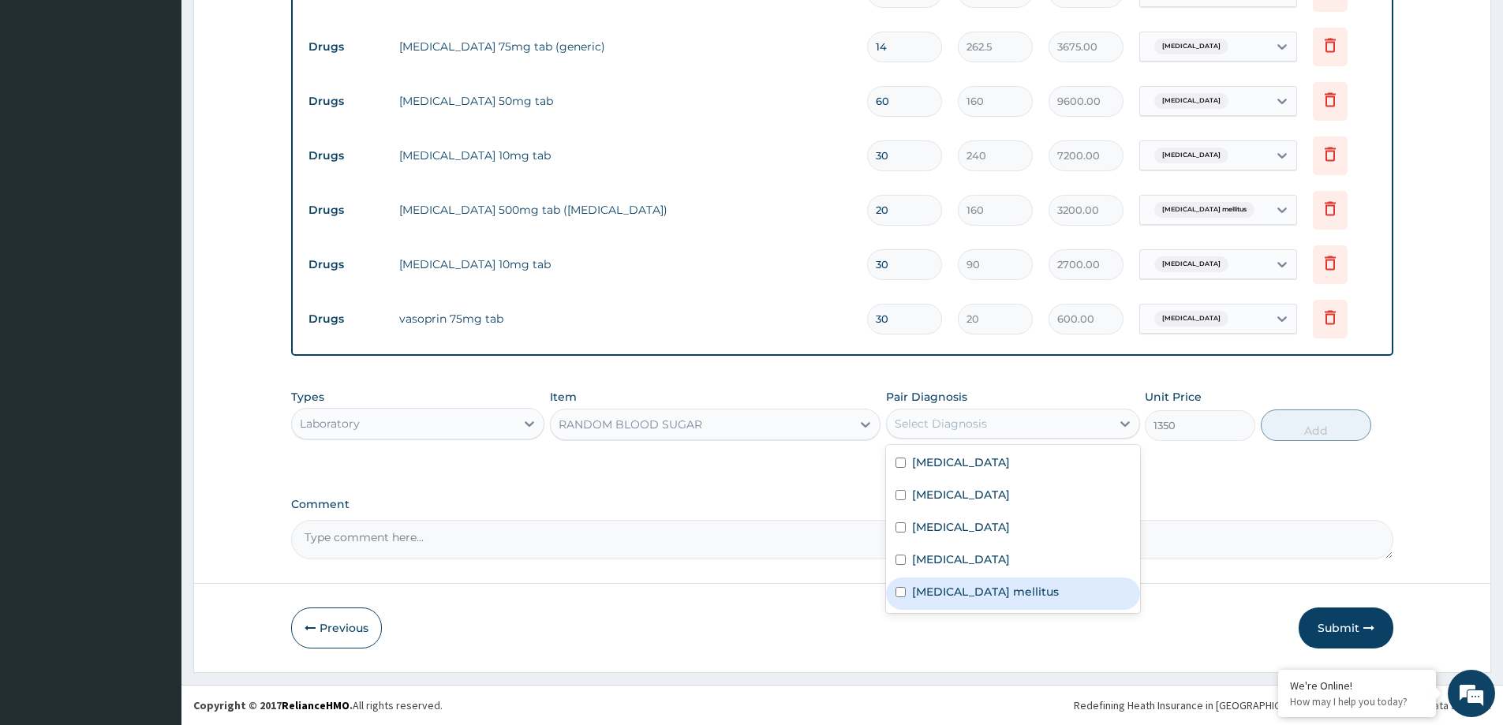
click at [980, 599] on div "Diabetes mellitus" at bounding box center [1012, 593] width 253 height 32
checkbox input "true"
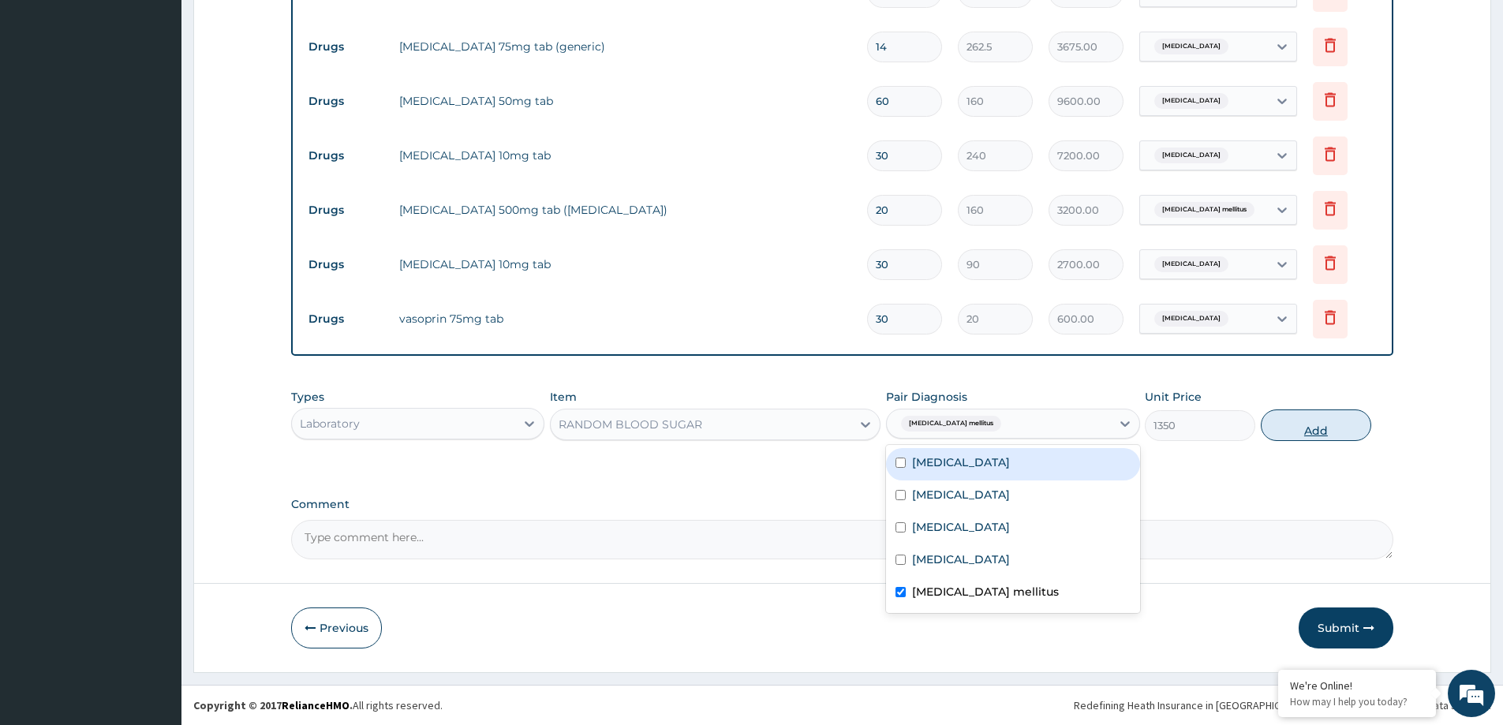
click at [1320, 424] on button "Add" at bounding box center [1315, 425] width 110 height 32
type input "0"
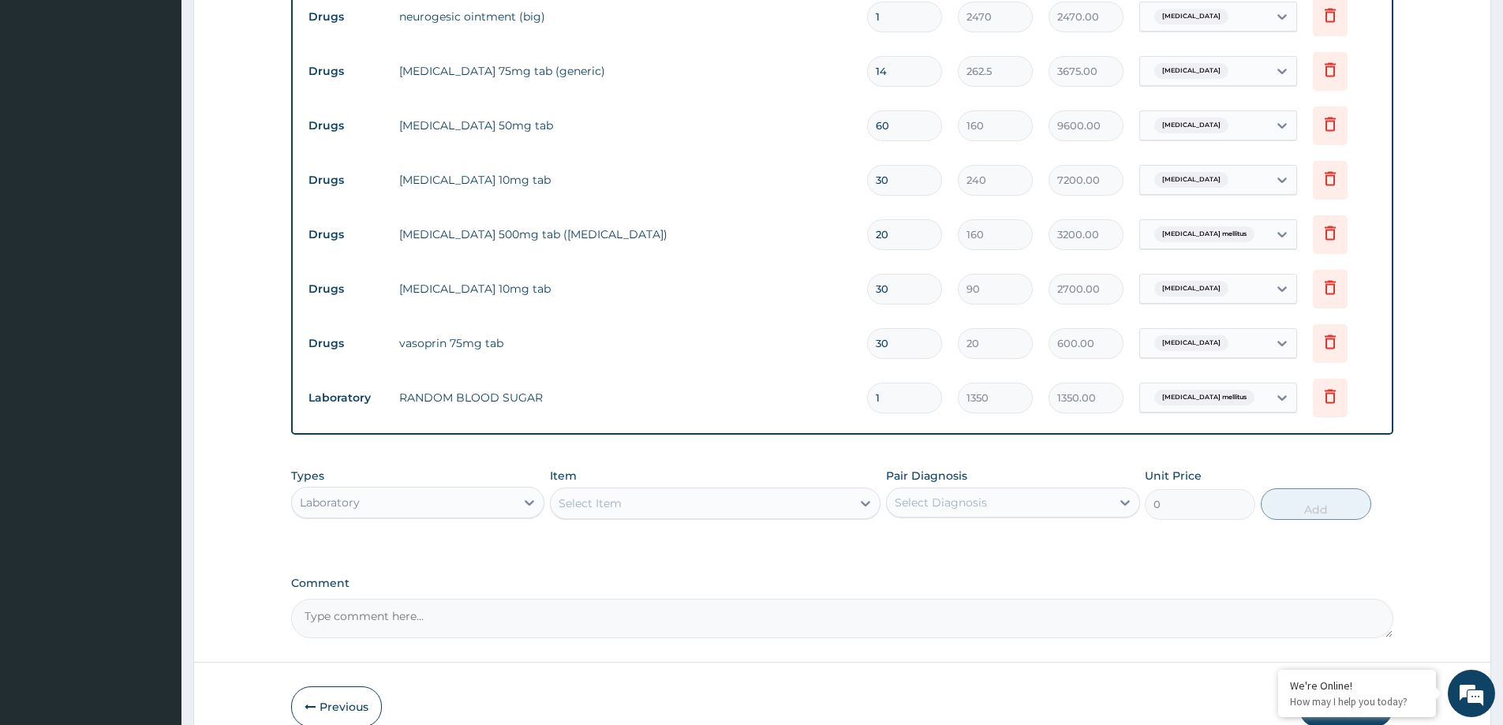
click at [348, 423] on div "Type Name Quantity Unit Price Total Price Pair Diagnosis Actions Drugs celecoxi…" at bounding box center [842, 136] width 1102 height 596
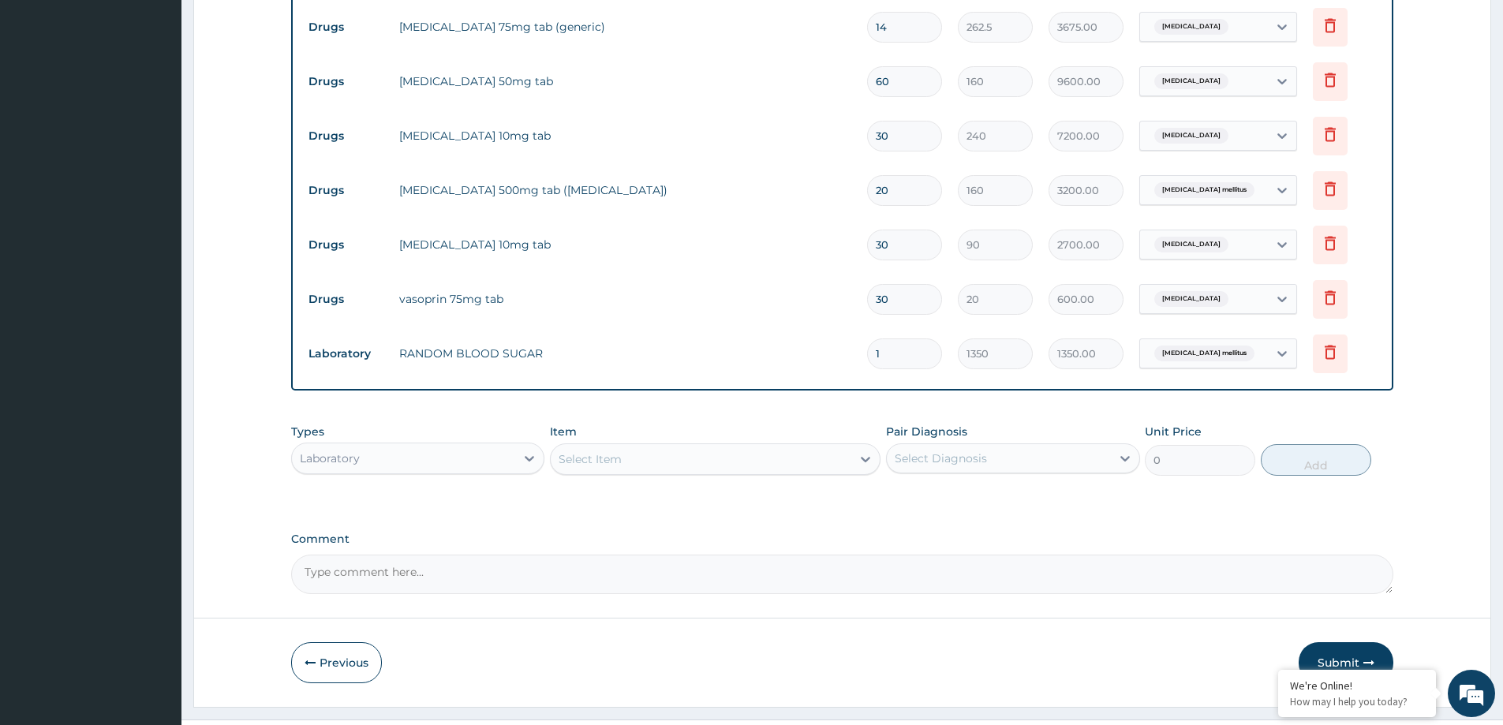
scroll to position [812, 0]
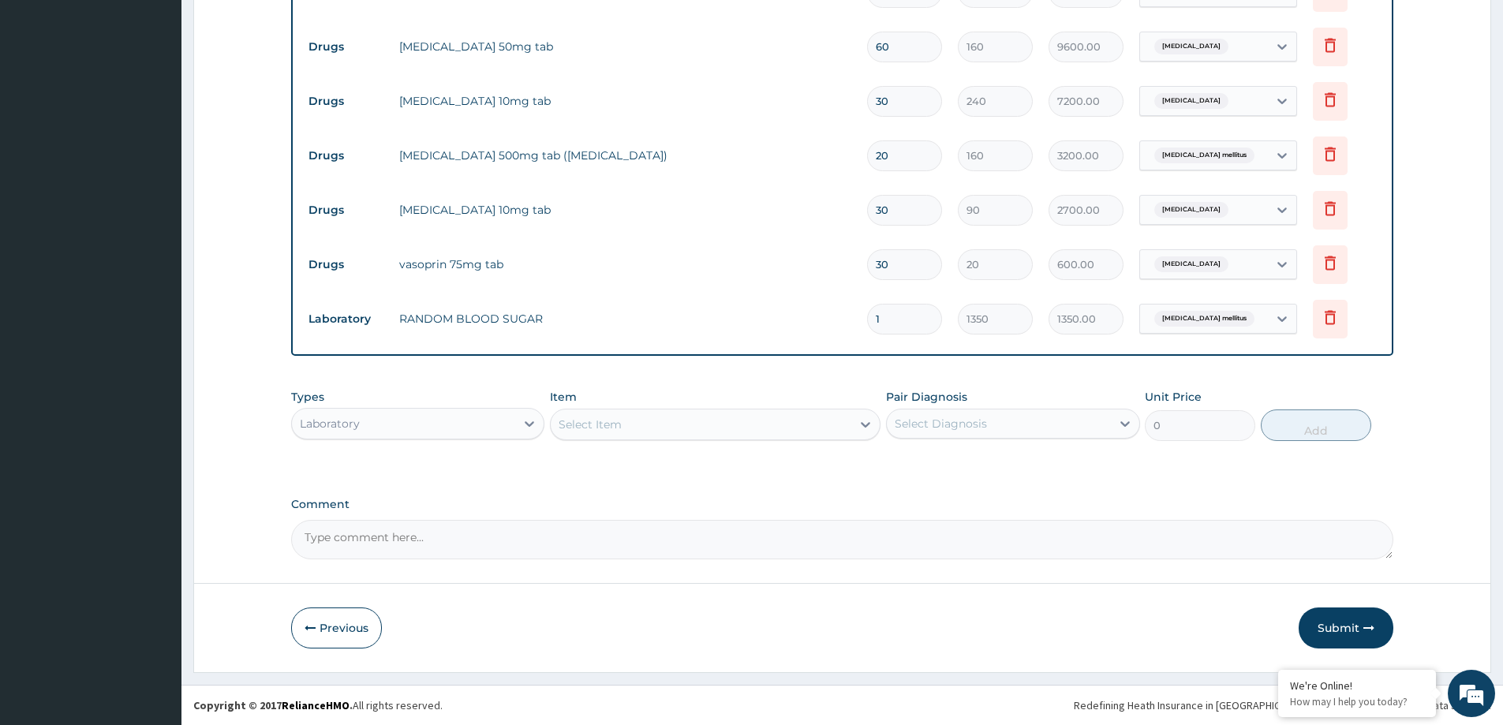
click at [398, 415] on div "Laboratory" at bounding box center [403, 423] width 223 height 25
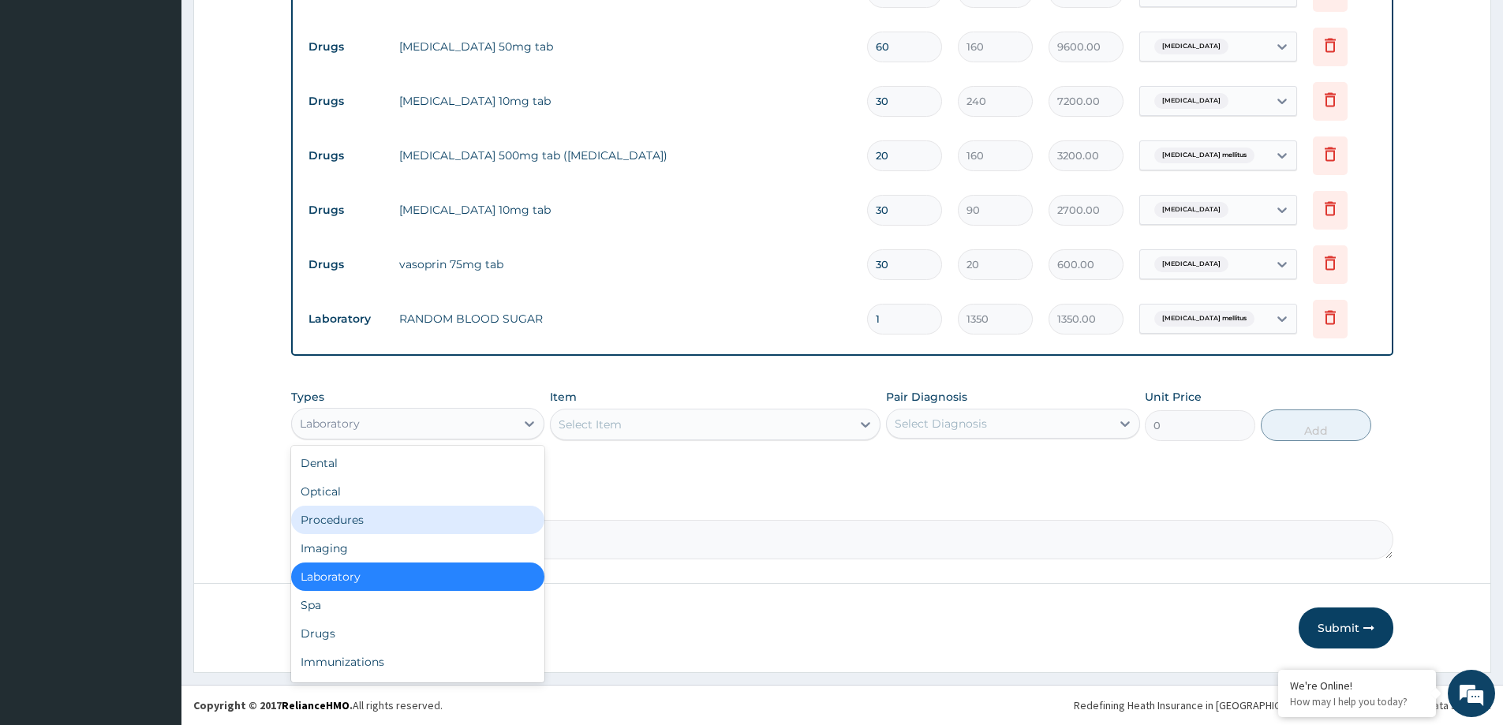
click at [374, 517] on div "Procedures" at bounding box center [417, 520] width 253 height 28
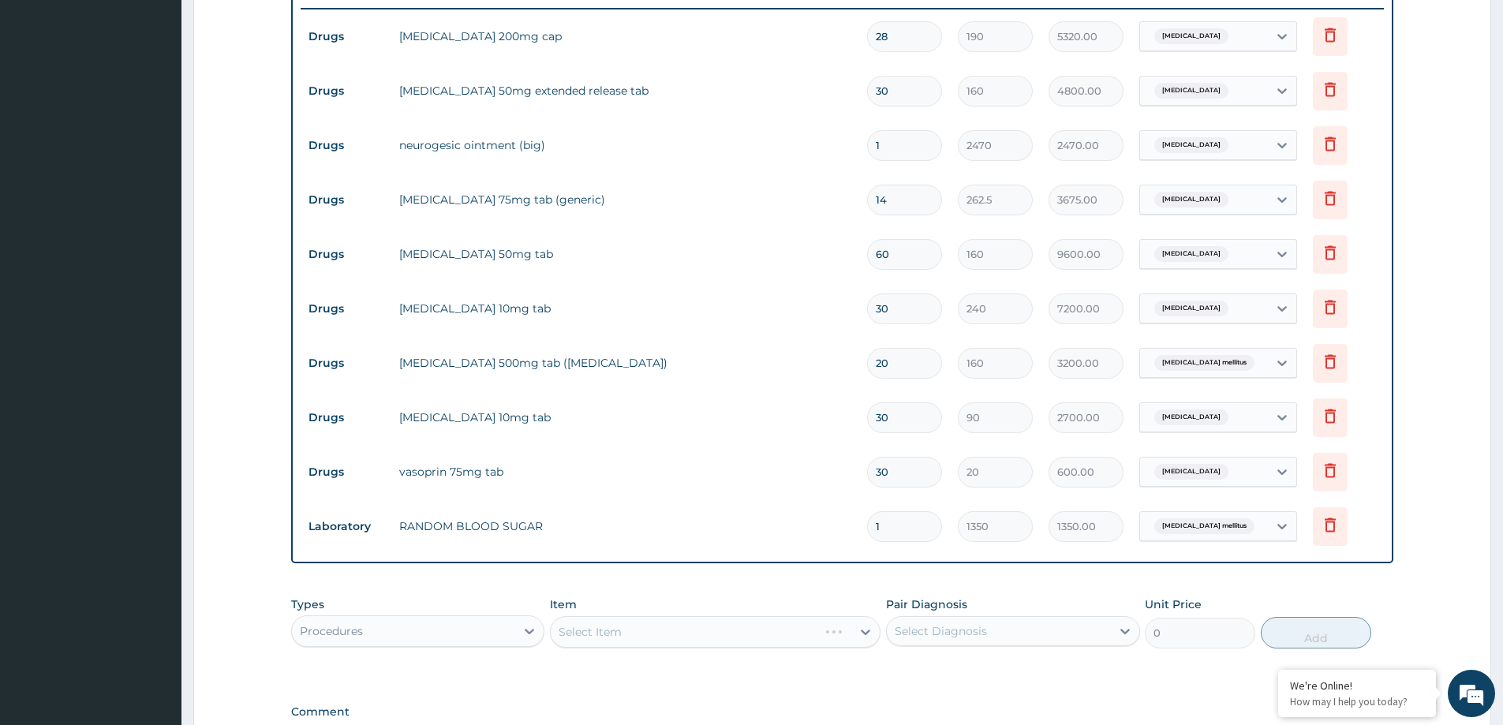
scroll to position [575, 0]
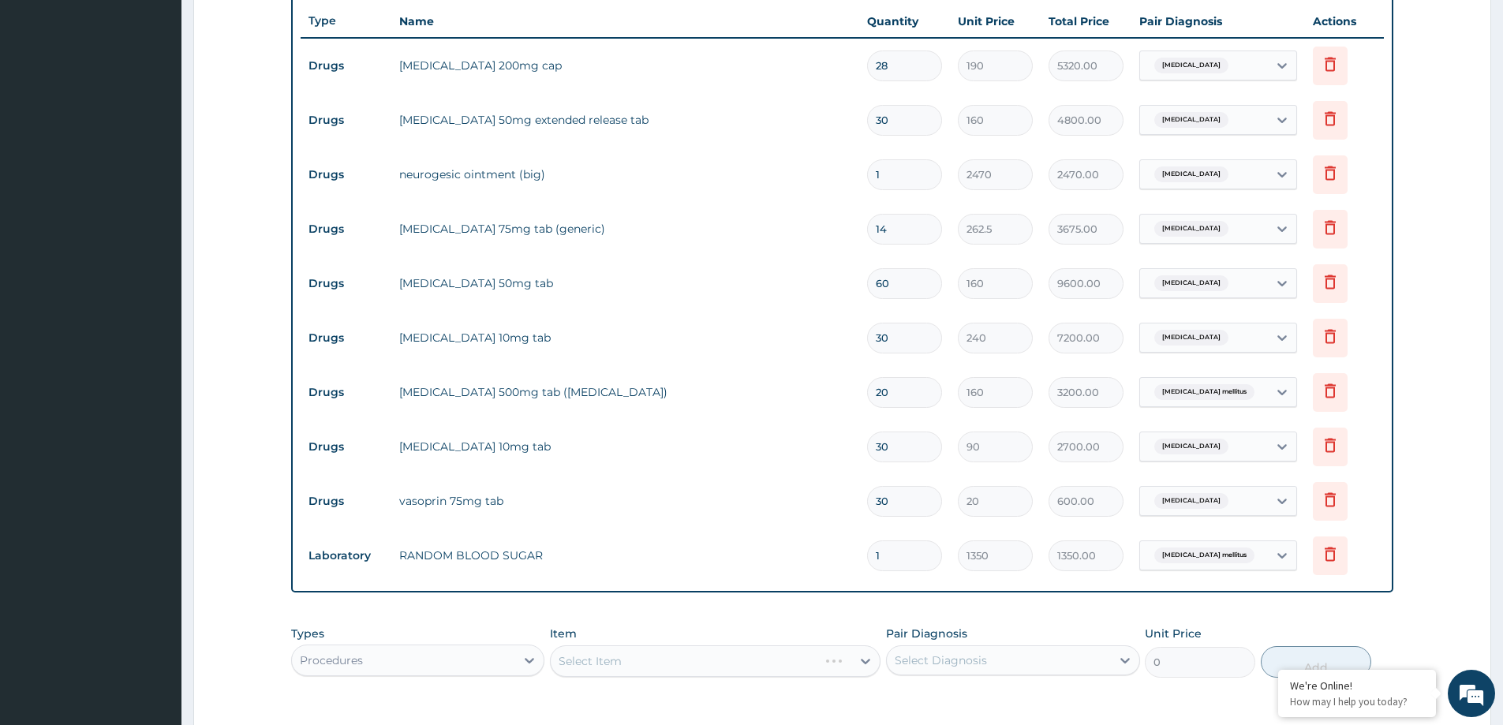
click at [698, 661] on div "Select Item" at bounding box center [715, 661] width 330 height 32
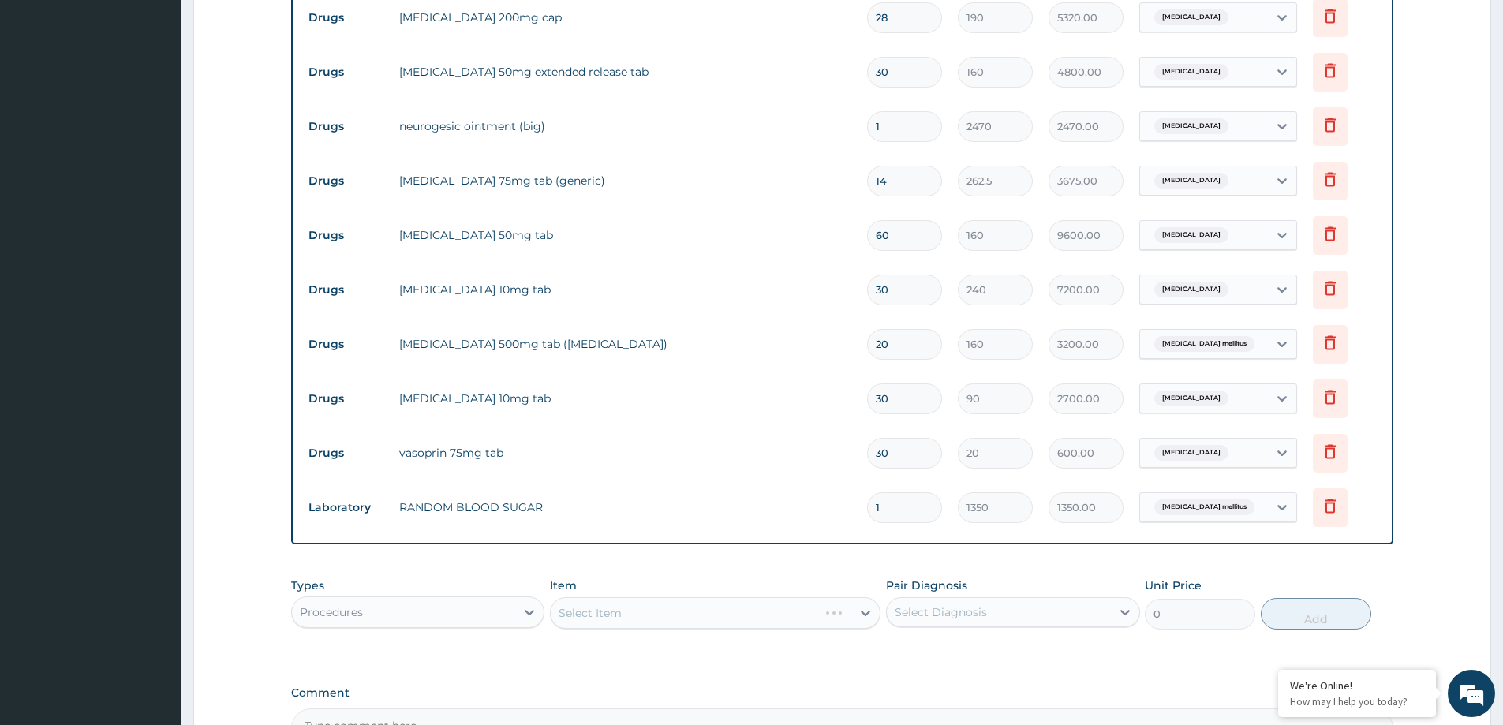
scroll to position [812, 0]
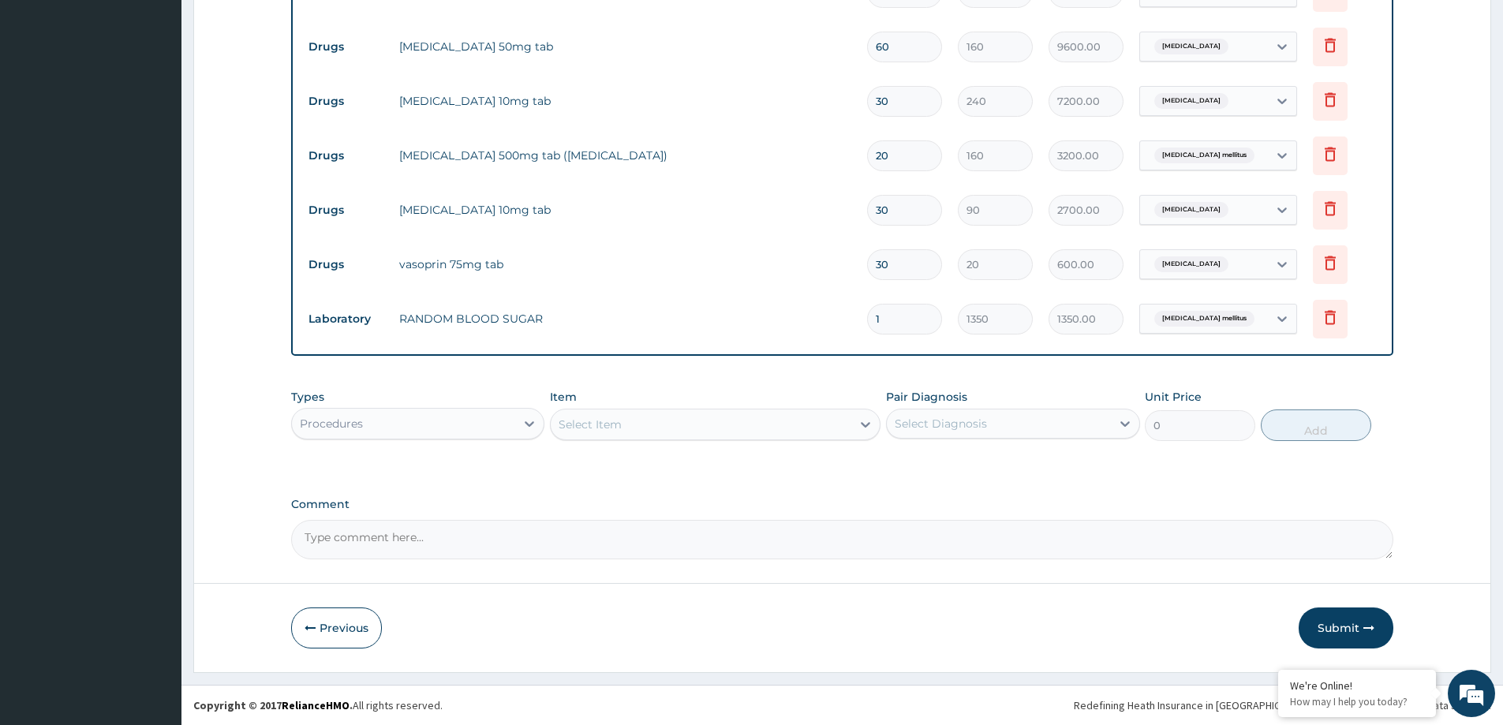
click at [730, 421] on div "Select Item" at bounding box center [701, 424] width 301 height 25
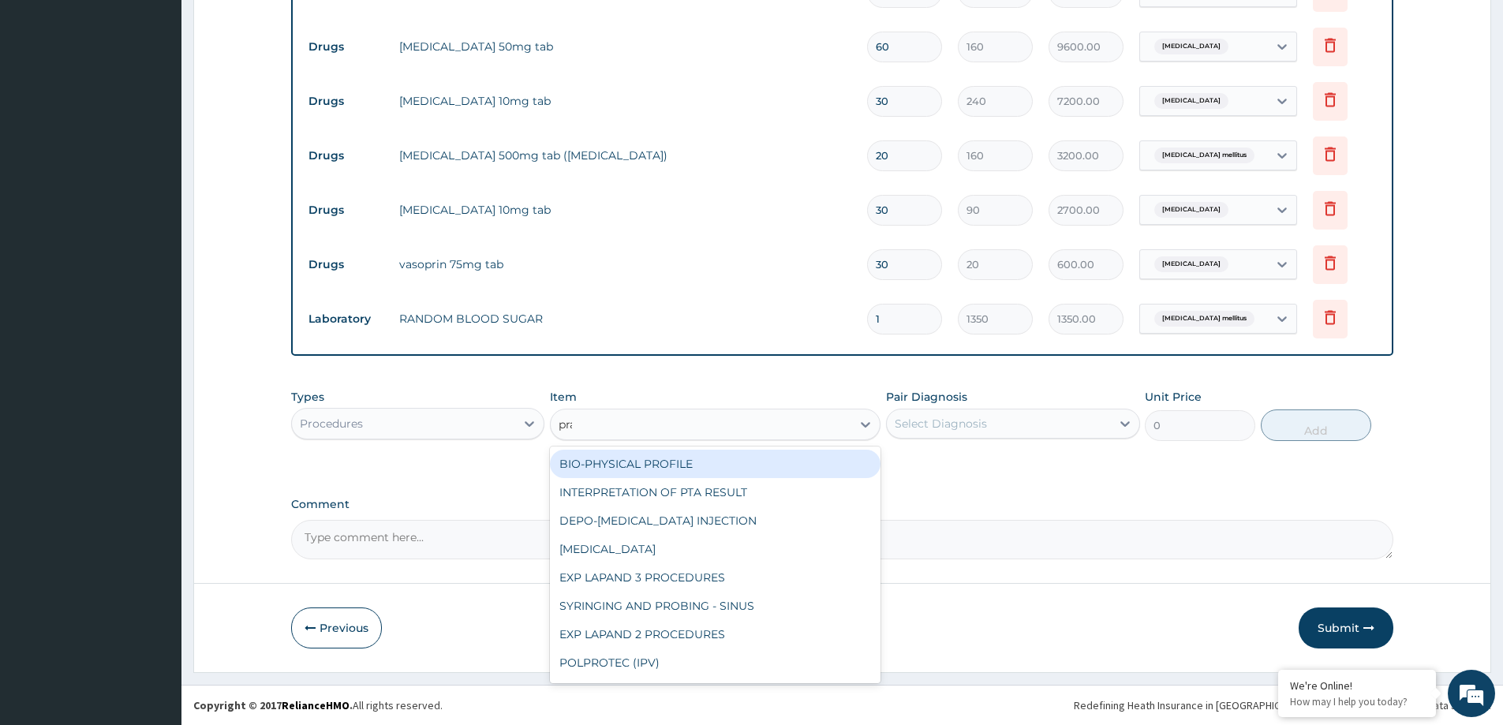
type input "prac"
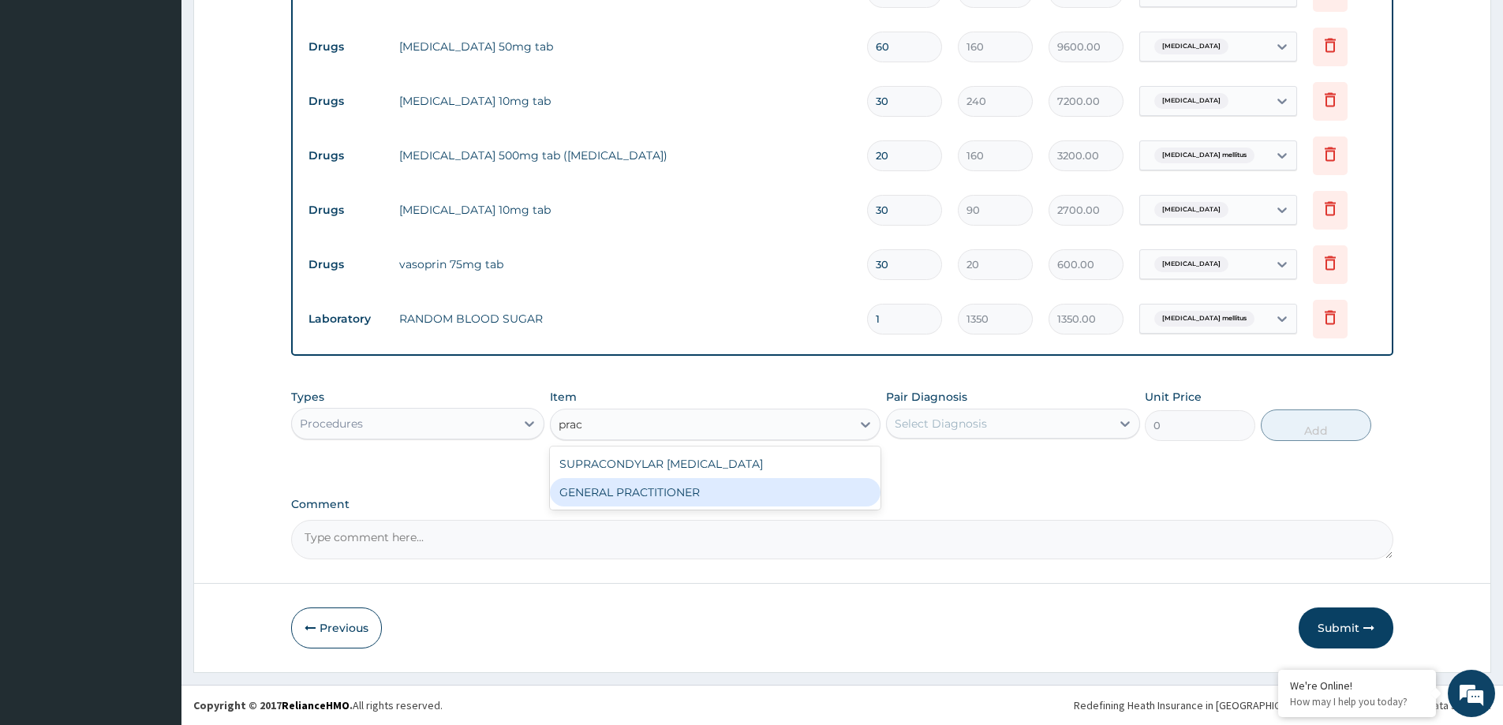
click at [736, 489] on div "GENERAL PRACTITIONER" at bounding box center [715, 492] width 330 height 28
type input "3125"
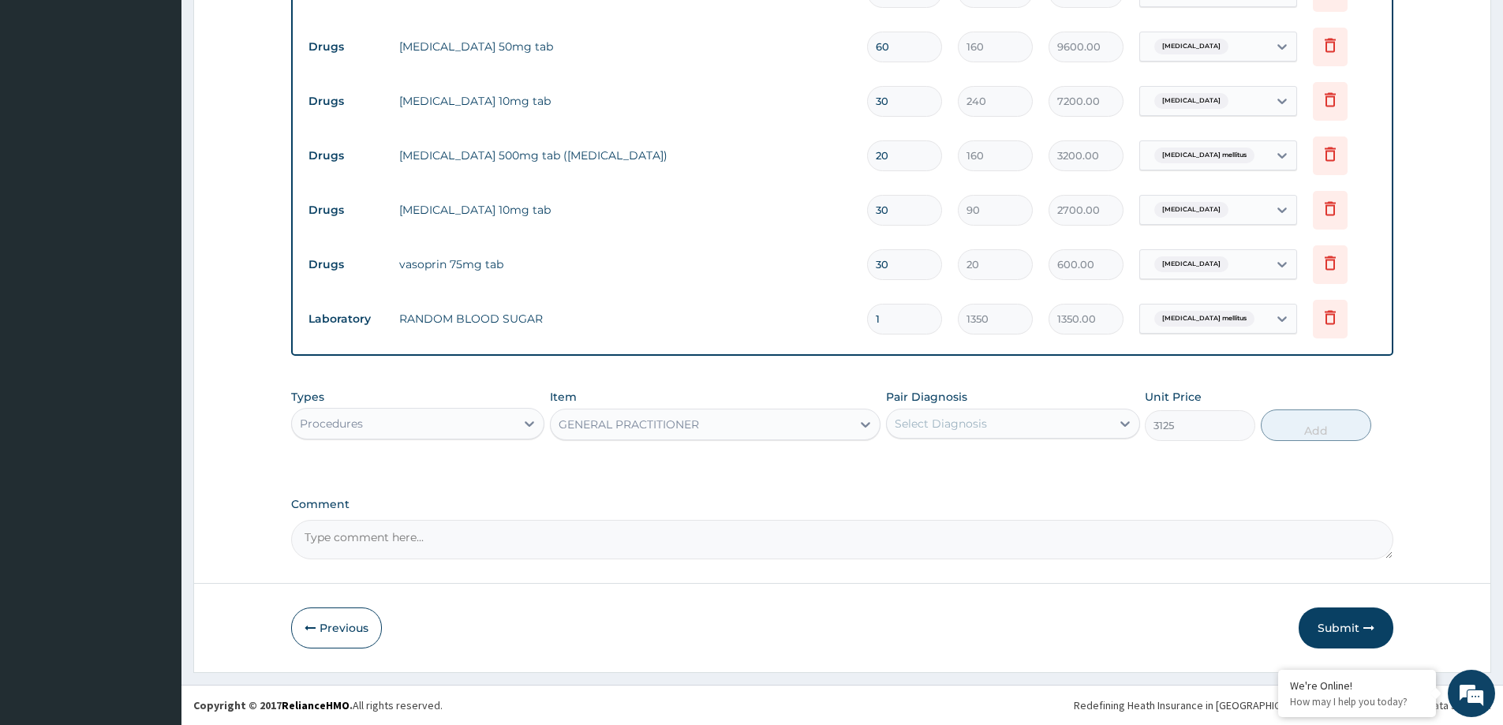
click at [984, 420] on div "Select Diagnosis" at bounding box center [940, 424] width 92 height 16
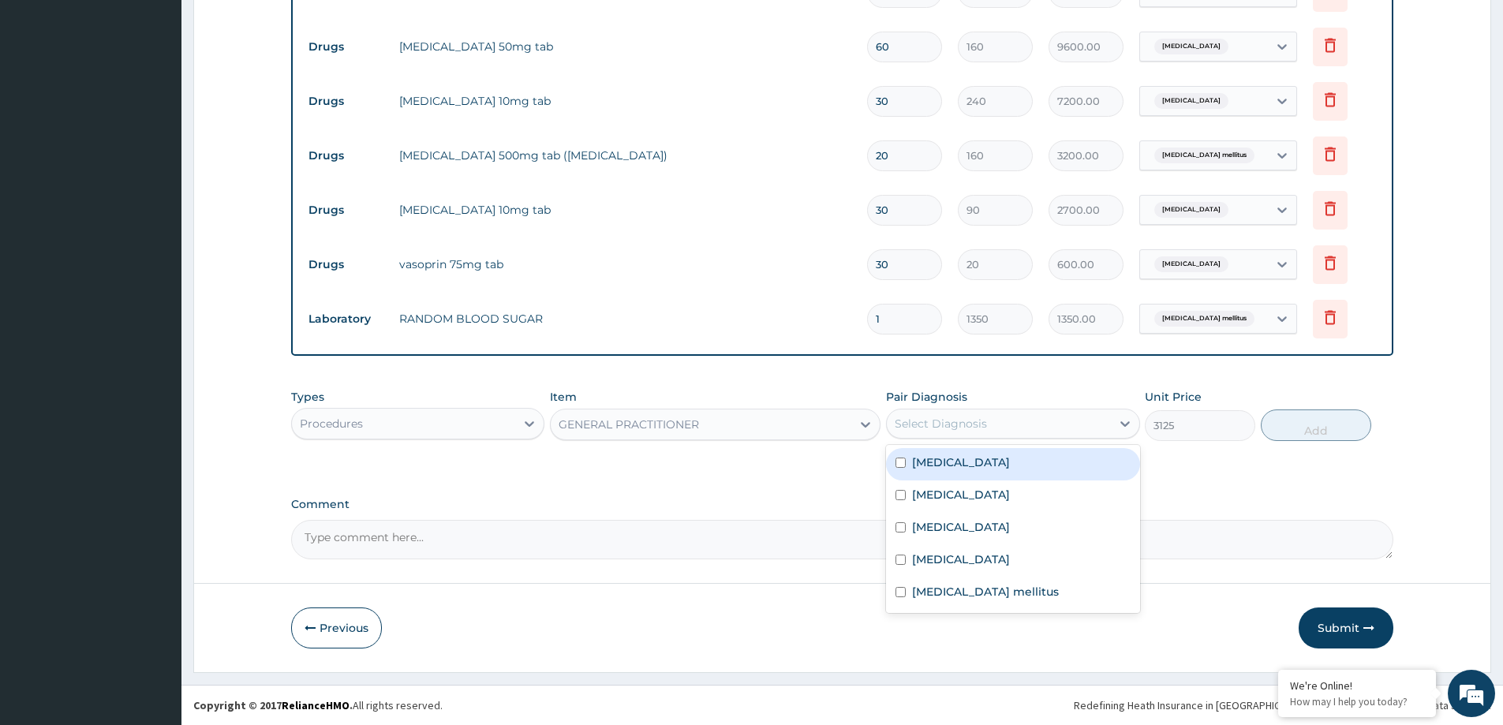
click at [1003, 456] on div "Low back pain" at bounding box center [1012, 464] width 253 height 32
checkbox input "true"
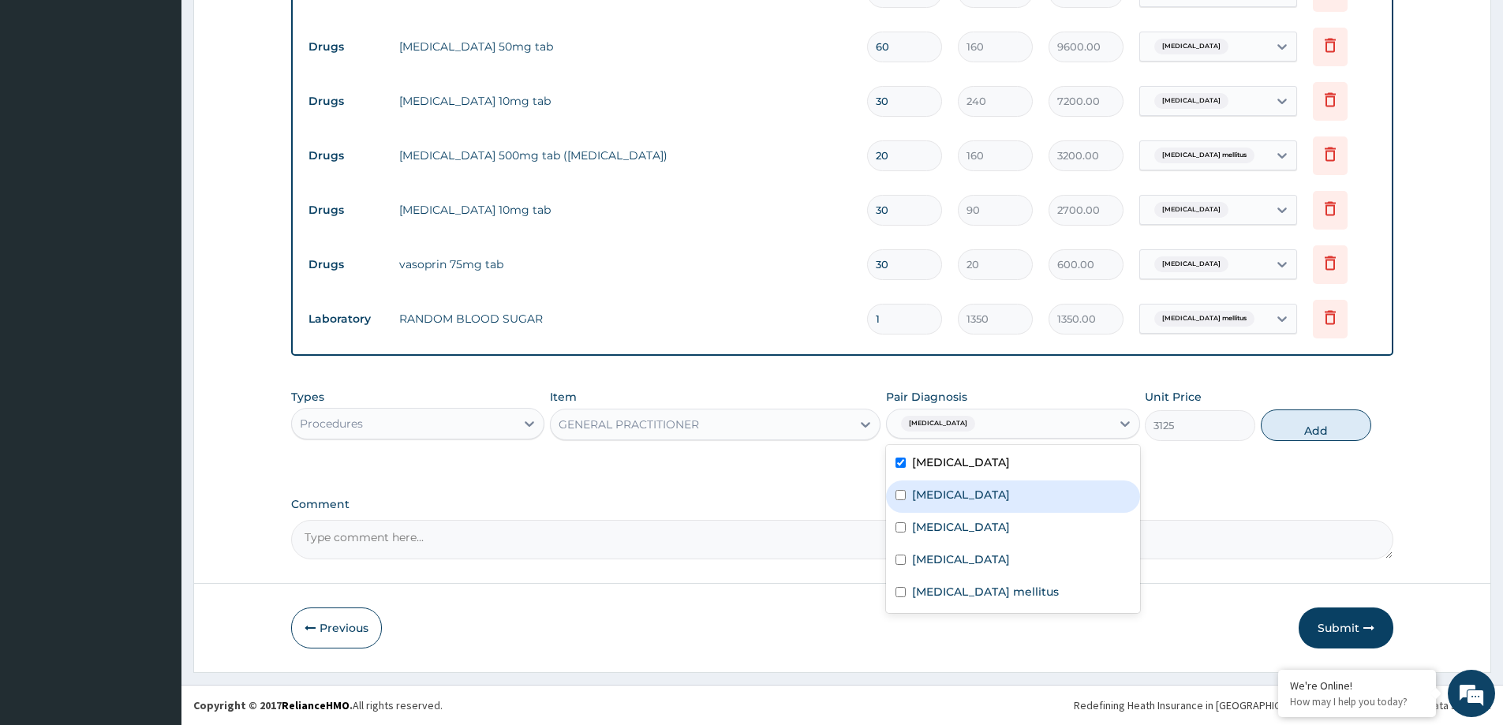
click at [991, 495] on label "Essential hypertension" at bounding box center [961, 495] width 98 height 16
checkbox input "true"
click at [975, 538] on div "Neuropathy" at bounding box center [1012, 529] width 253 height 32
checkbox input "true"
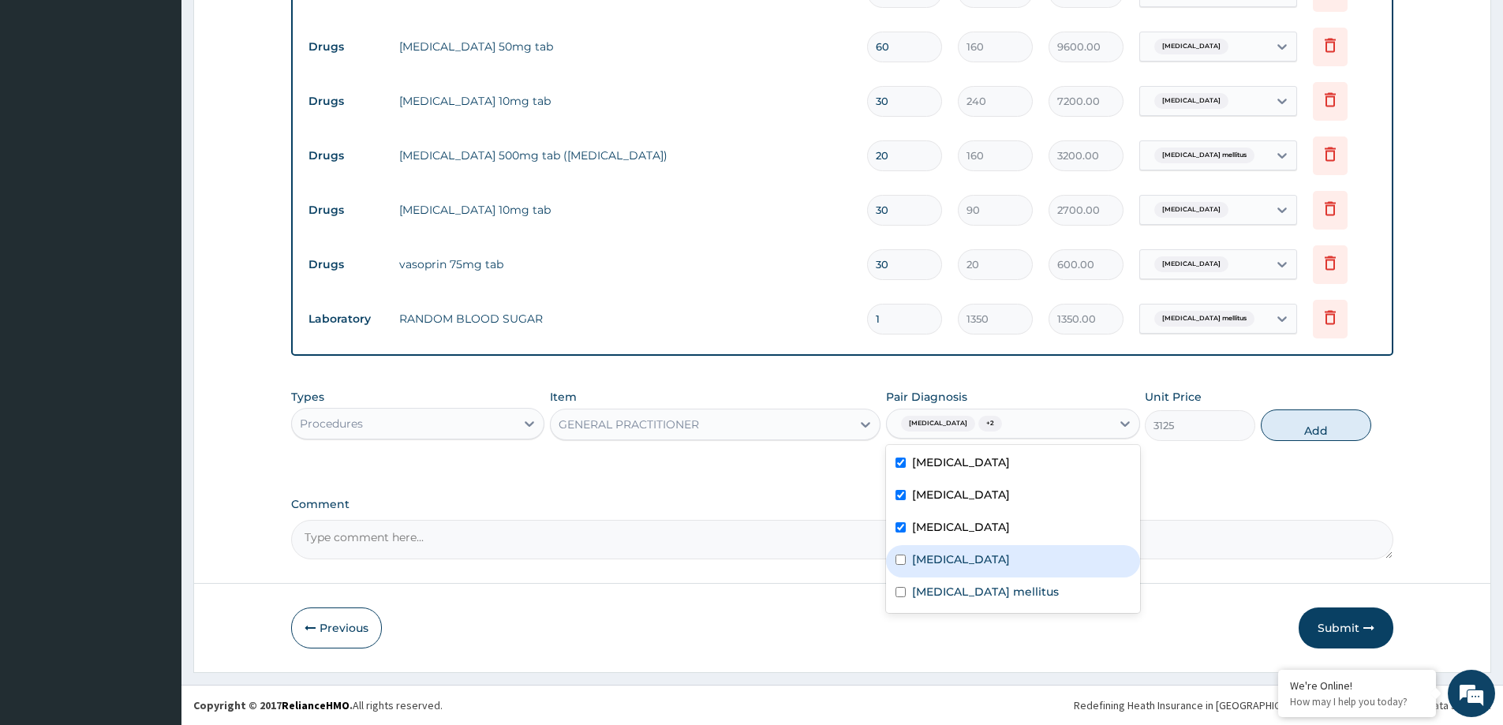
drag, startPoint x: 967, startPoint y: 562, endPoint x: 962, endPoint y: 578, distance: 16.5
click at [967, 564] on label "Hyperlipidemia" at bounding box center [961, 559] width 98 height 16
checkbox input "true"
click at [956, 596] on label "Diabetes mellitus" at bounding box center [985, 592] width 147 height 16
checkbox input "true"
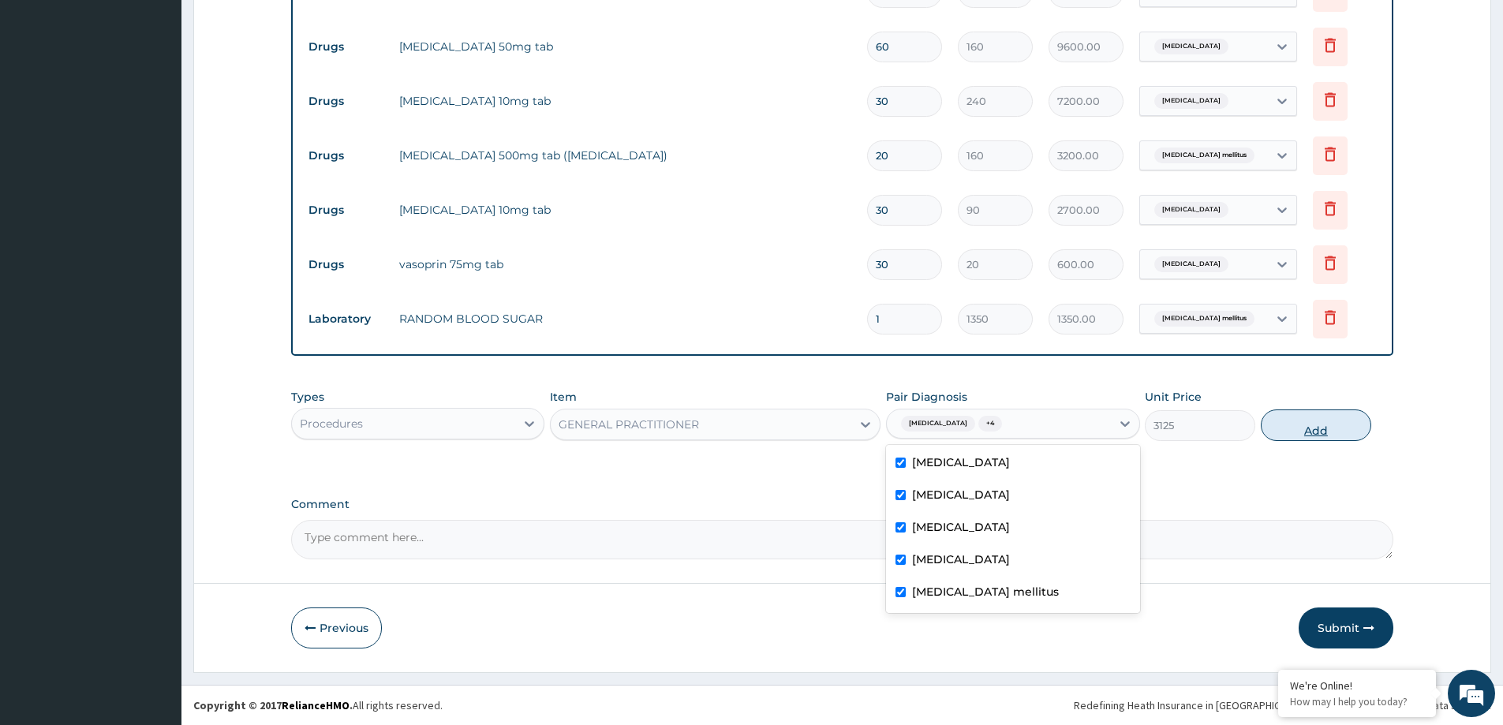
click at [1320, 428] on button "Add" at bounding box center [1315, 425] width 110 height 32
type input "0"
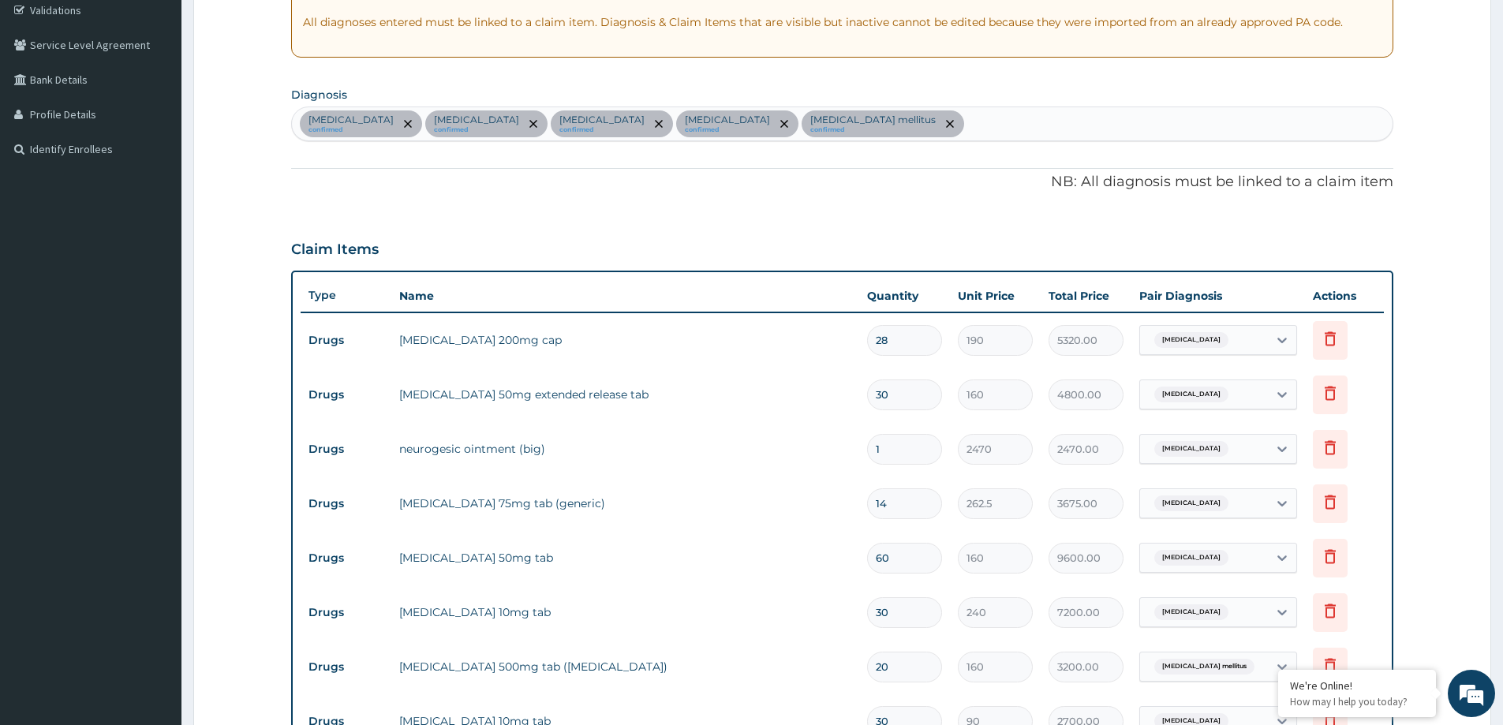
scroll to position [102, 0]
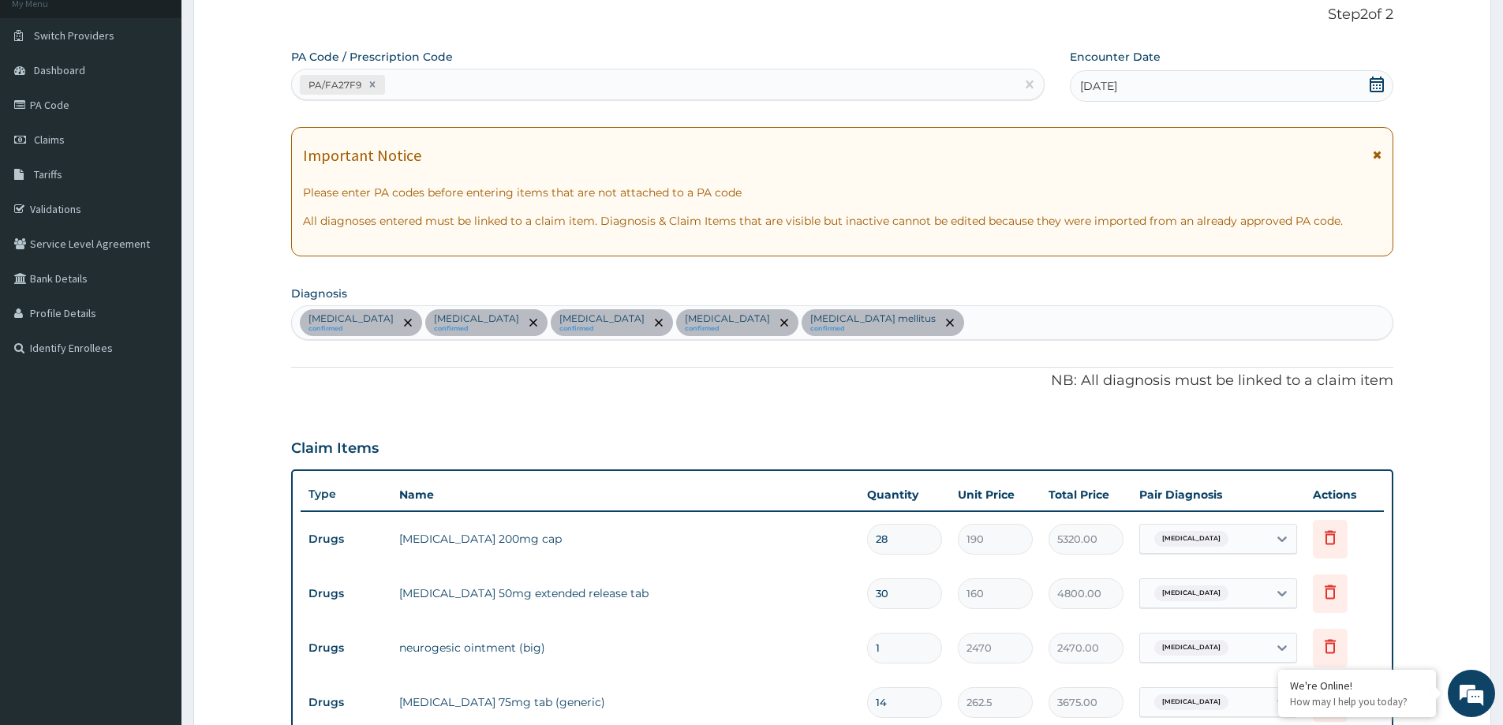
click at [445, 80] on div "PA/FA27F9" at bounding box center [653, 85] width 723 height 26
paste input "PA/9D9D9C"
type input "PA/9D9D9C"
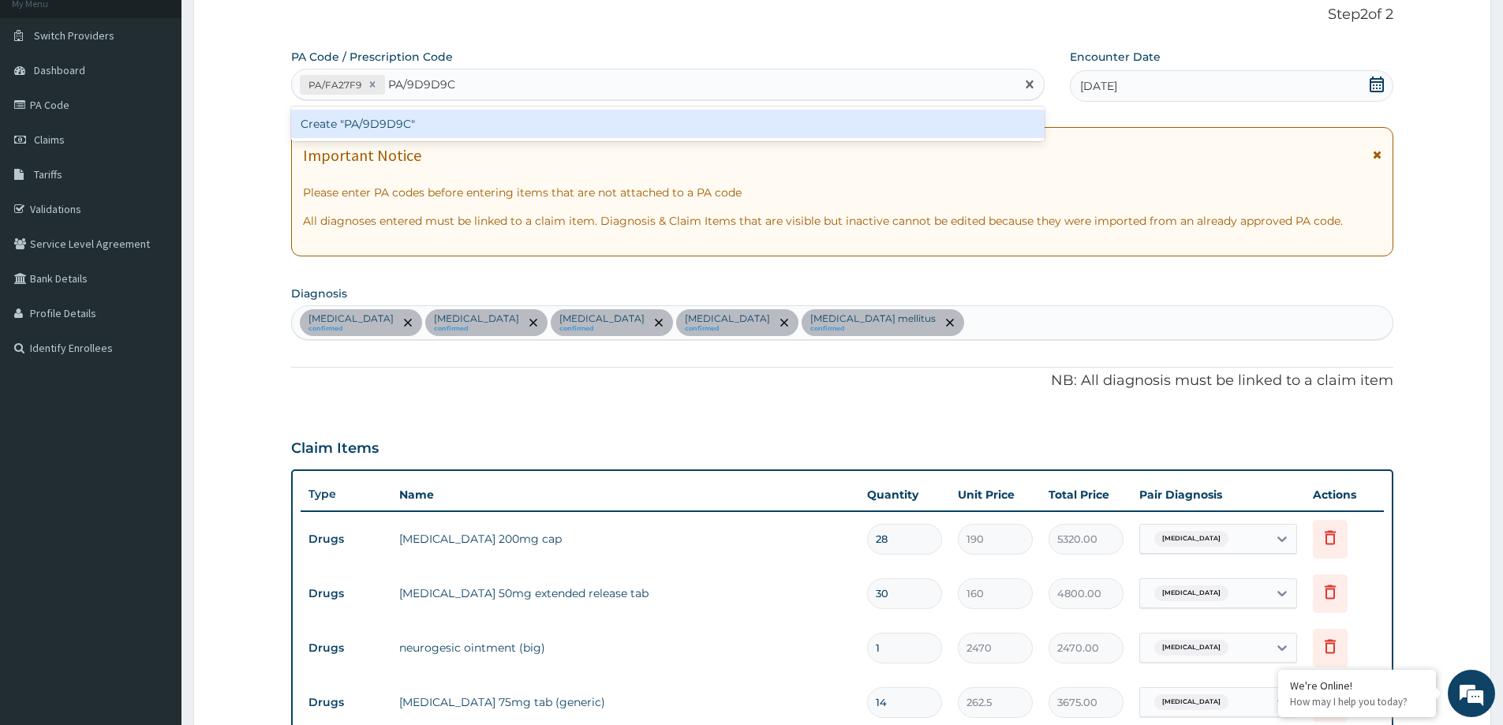
click at [390, 123] on div "Create "PA/9D9D9C"" at bounding box center [667, 124] width 753 height 28
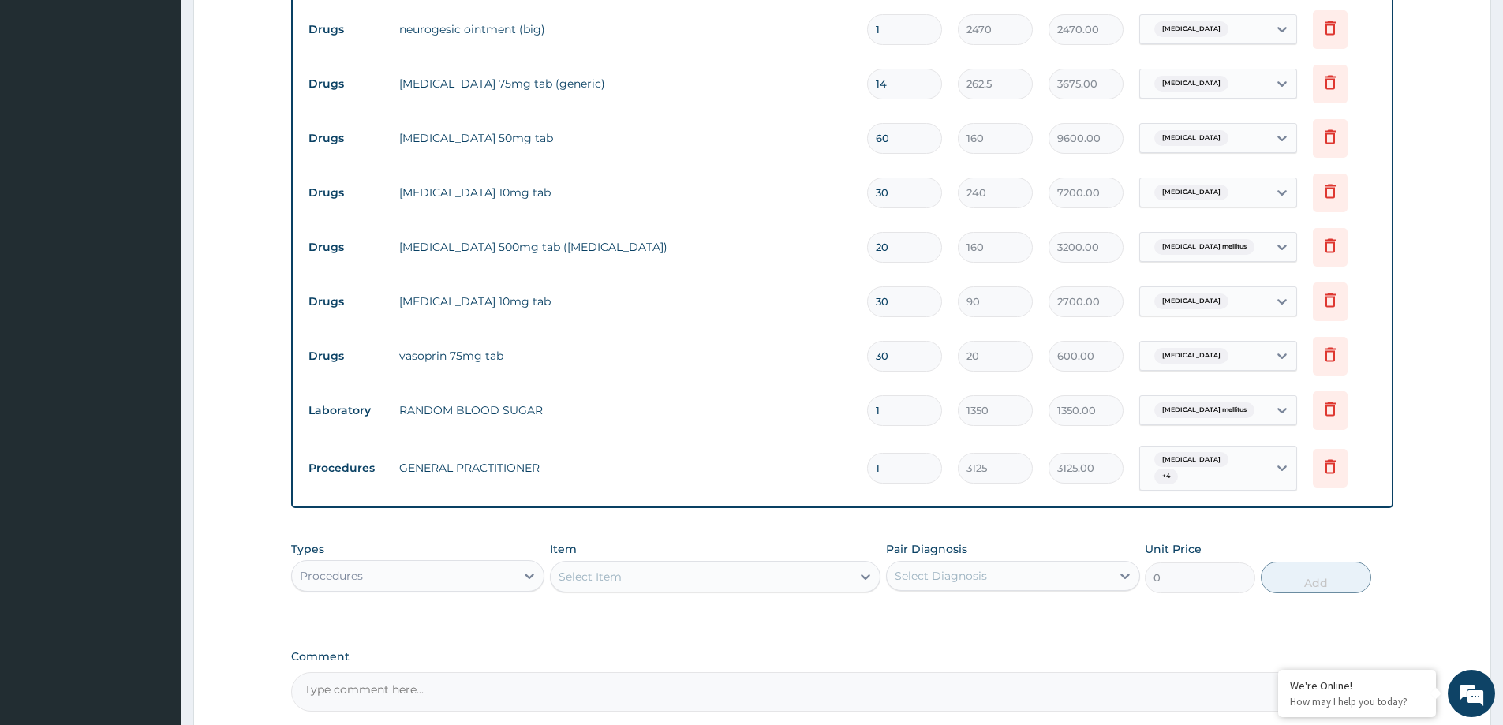
scroll to position [880, 0]
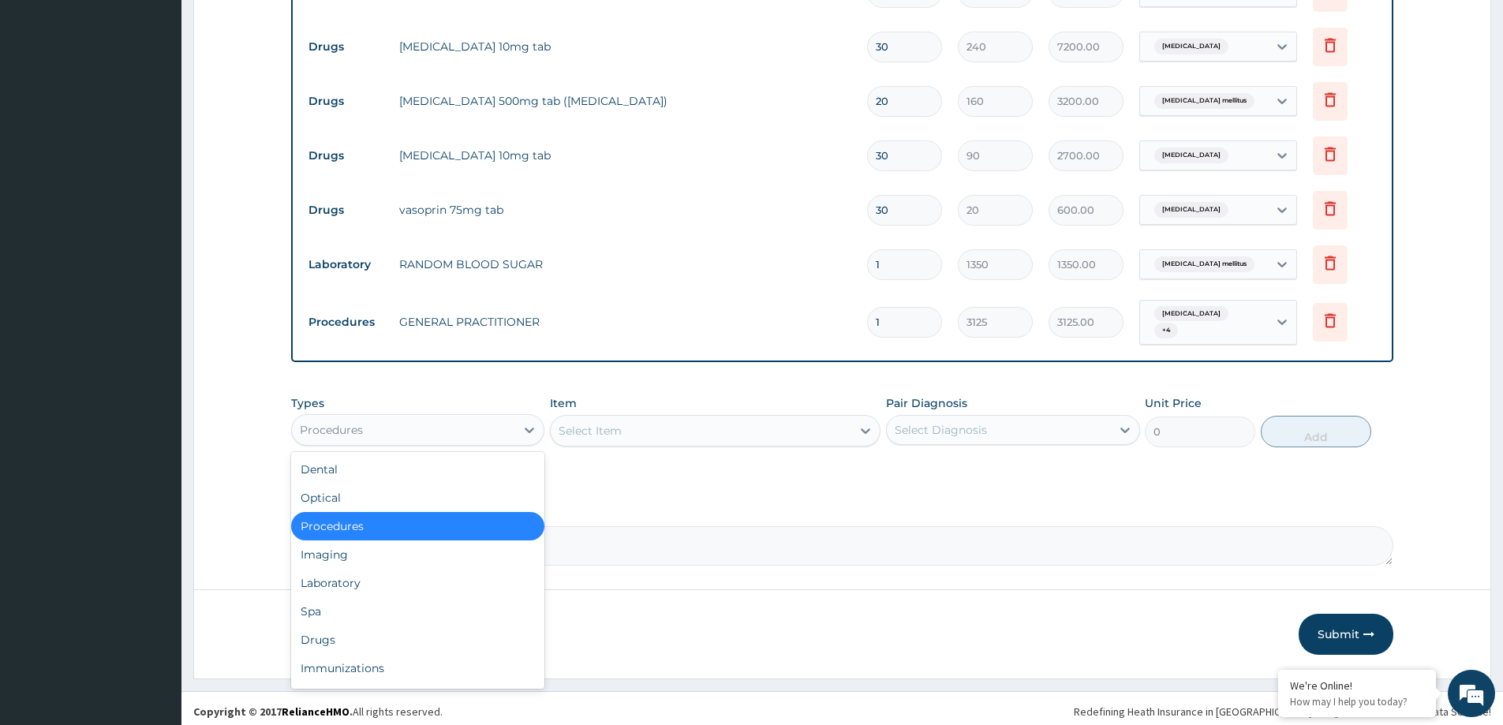
click at [472, 417] on div "Procedures" at bounding box center [403, 429] width 223 height 25
click at [397, 589] on div "Laboratory" at bounding box center [417, 583] width 253 height 28
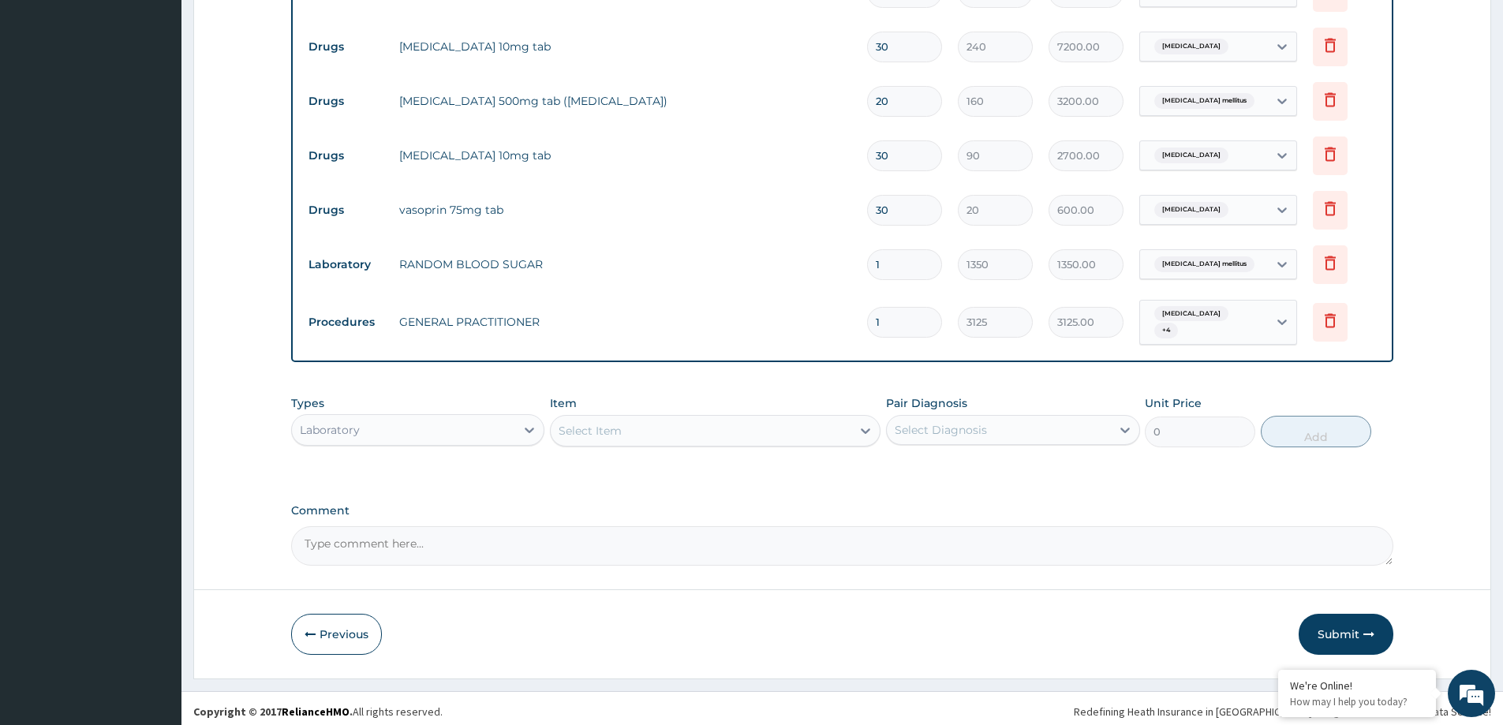
click at [665, 428] on div "Select Item" at bounding box center [701, 430] width 301 height 25
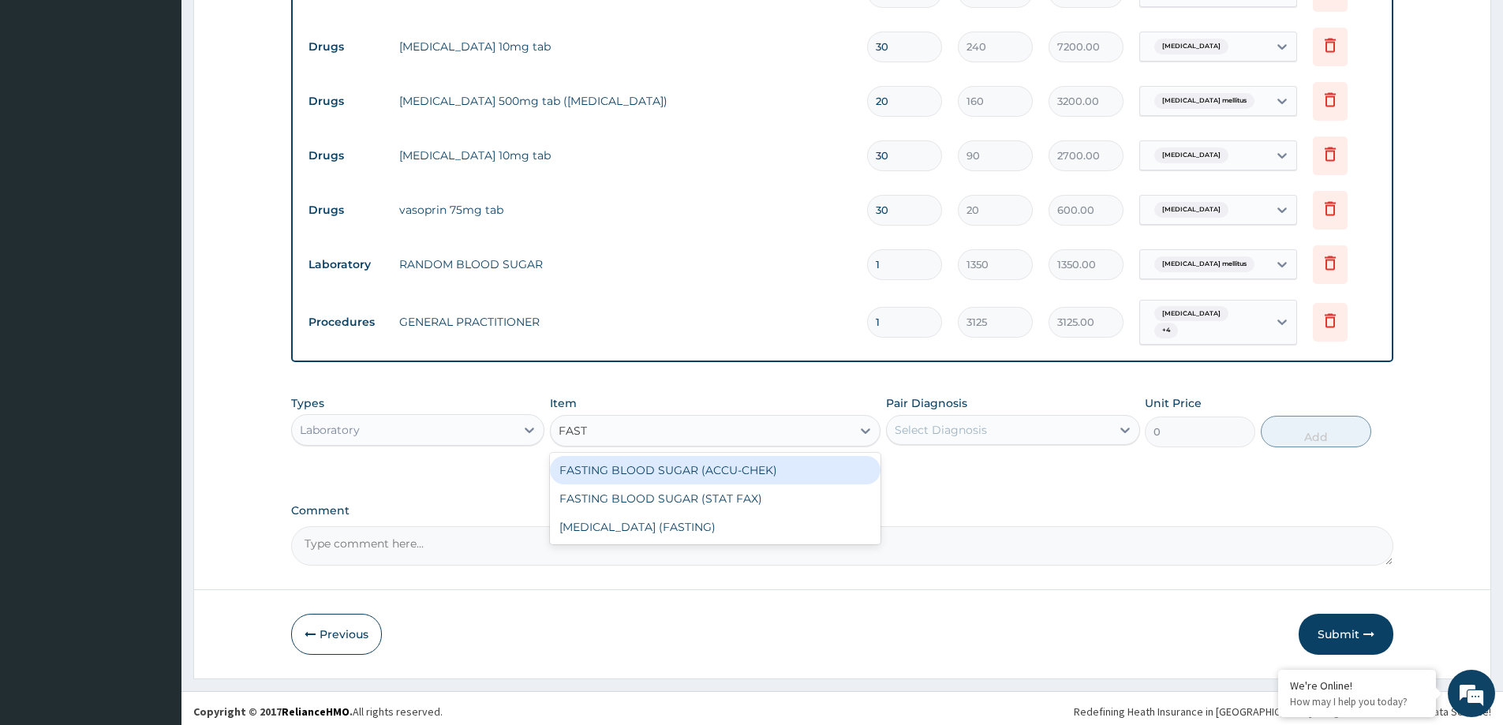
type input "FAST"
type input "FASTING"
click at [729, 469] on div "FASTING BLOOD SUGAR (ACCU-CHEK)" at bounding box center [715, 470] width 330 height 28
type input "1215"
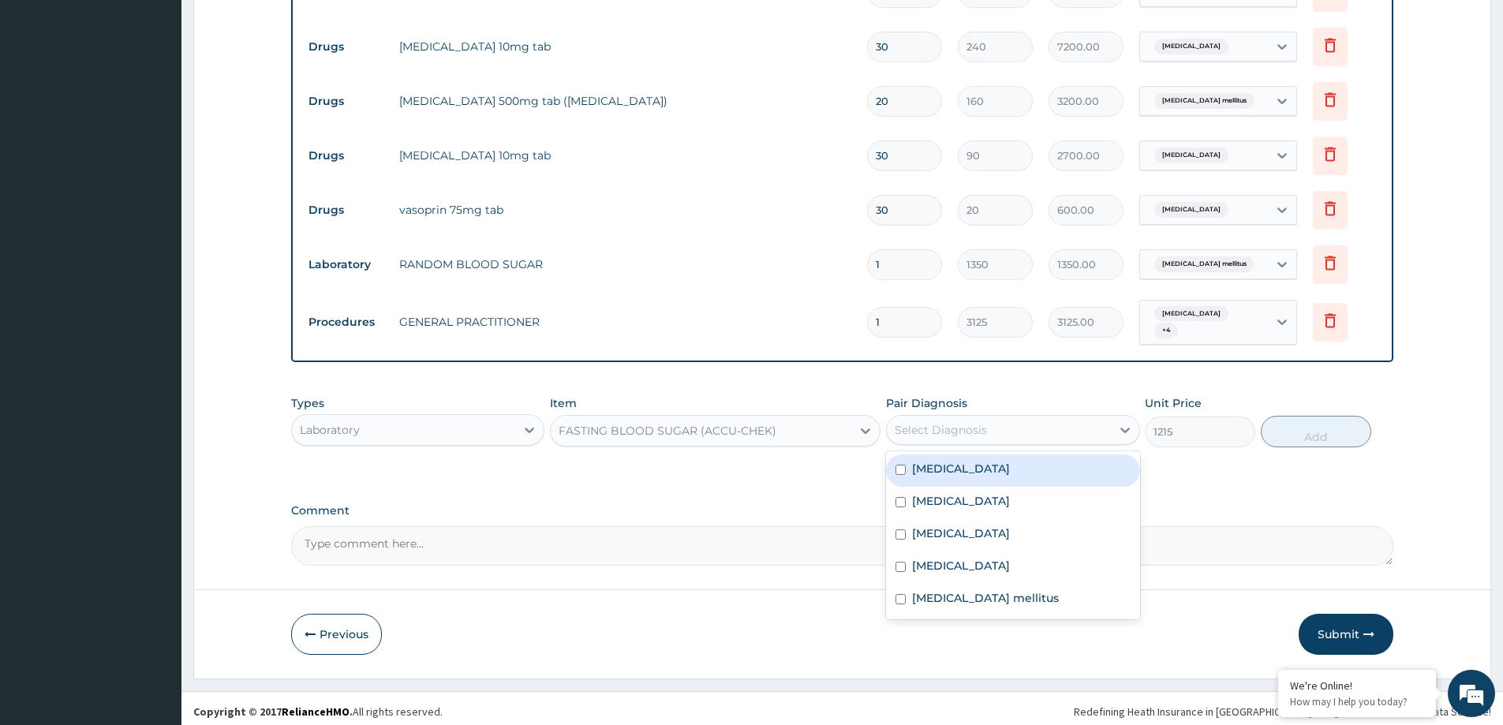
click at [976, 415] on div "Select Diagnosis" at bounding box center [1012, 430] width 253 height 30
click at [992, 584] on div "Diabetes mellitus" at bounding box center [1012, 600] width 253 height 32
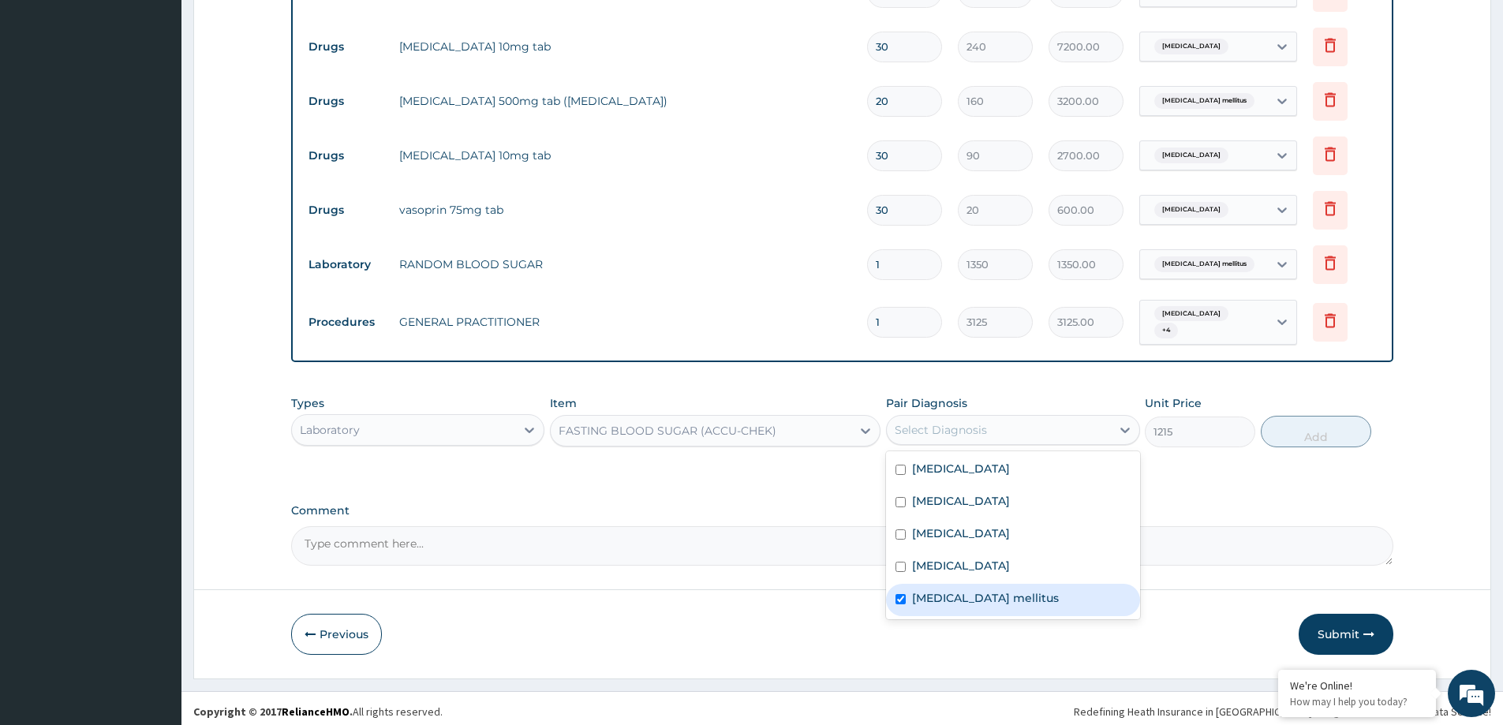
click at [992, 584] on div "Diabetes mellitus" at bounding box center [1012, 600] width 253 height 32
click at [943, 591] on label "Diabetes mellitus" at bounding box center [985, 598] width 147 height 16
click at [896, 594] on input "checkbox" at bounding box center [900, 599] width 10 height 10
checkbox input "true"
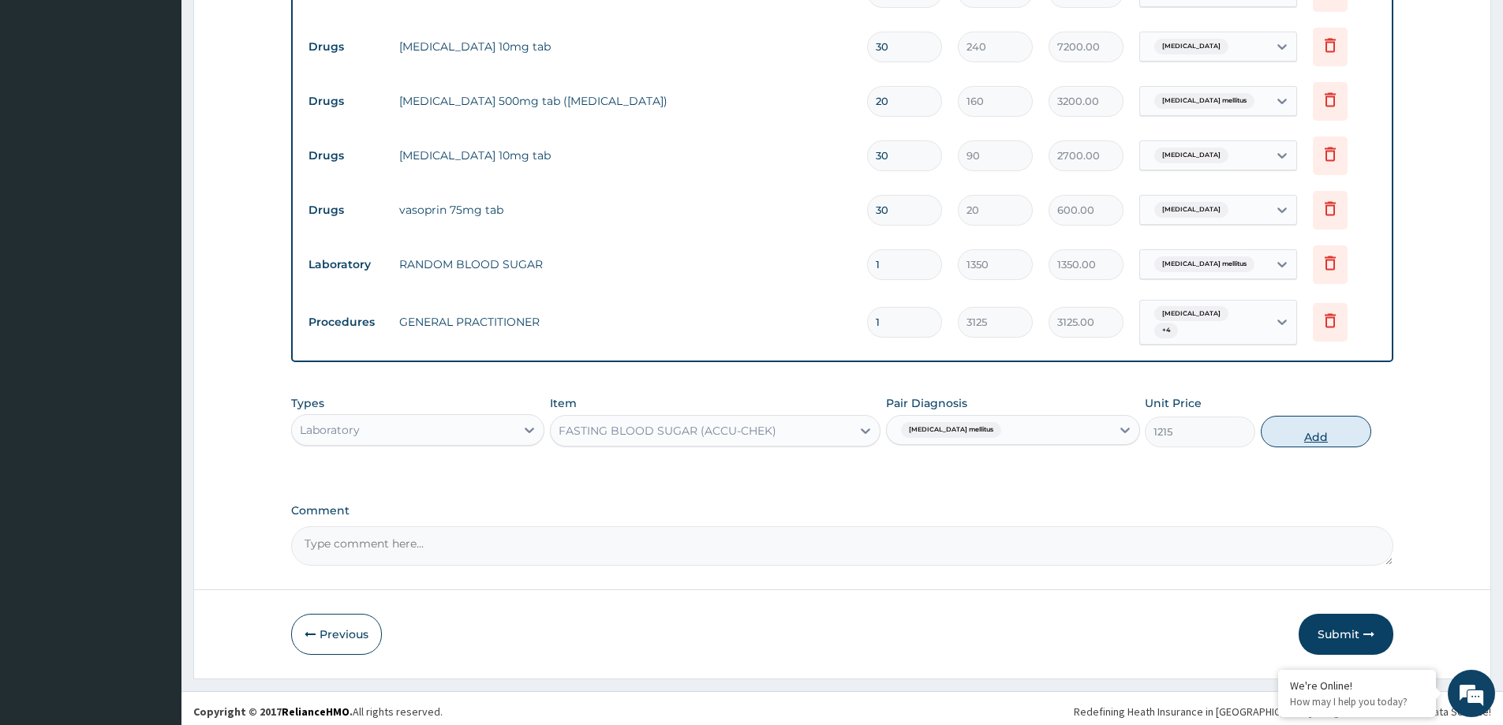
click at [1311, 420] on button "Add" at bounding box center [1315, 432] width 110 height 32
type input "0"
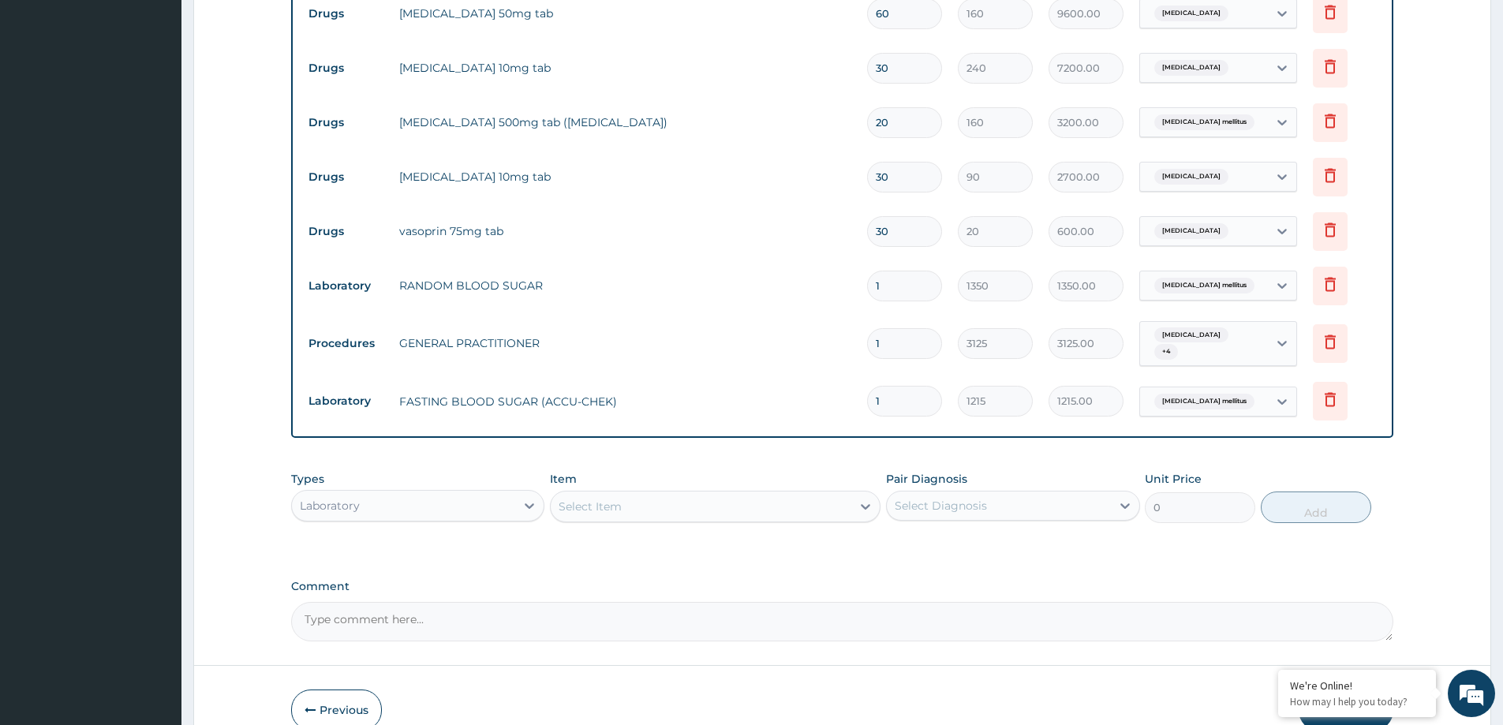
scroll to position [935, 0]
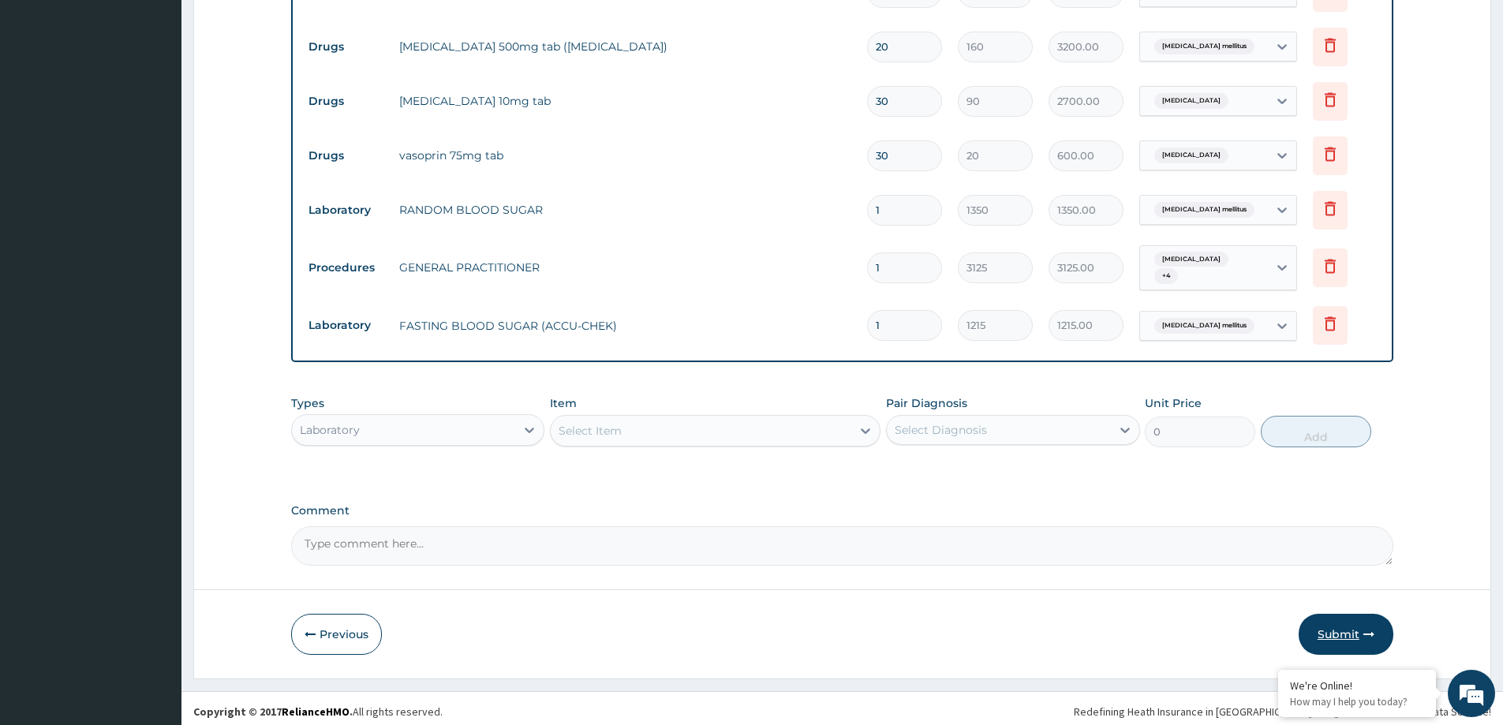
click at [1320, 630] on button "Submit" at bounding box center [1345, 634] width 95 height 41
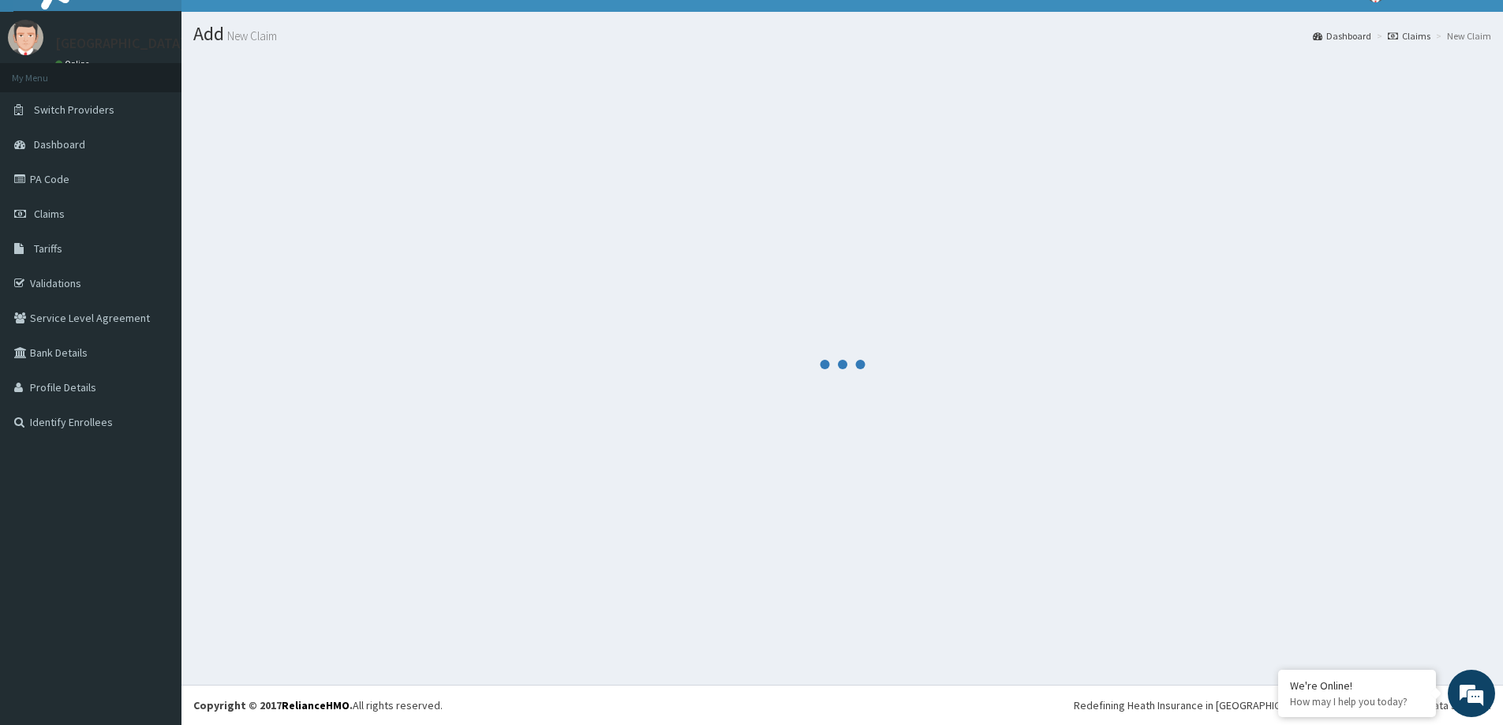
scroll to position [28, 0]
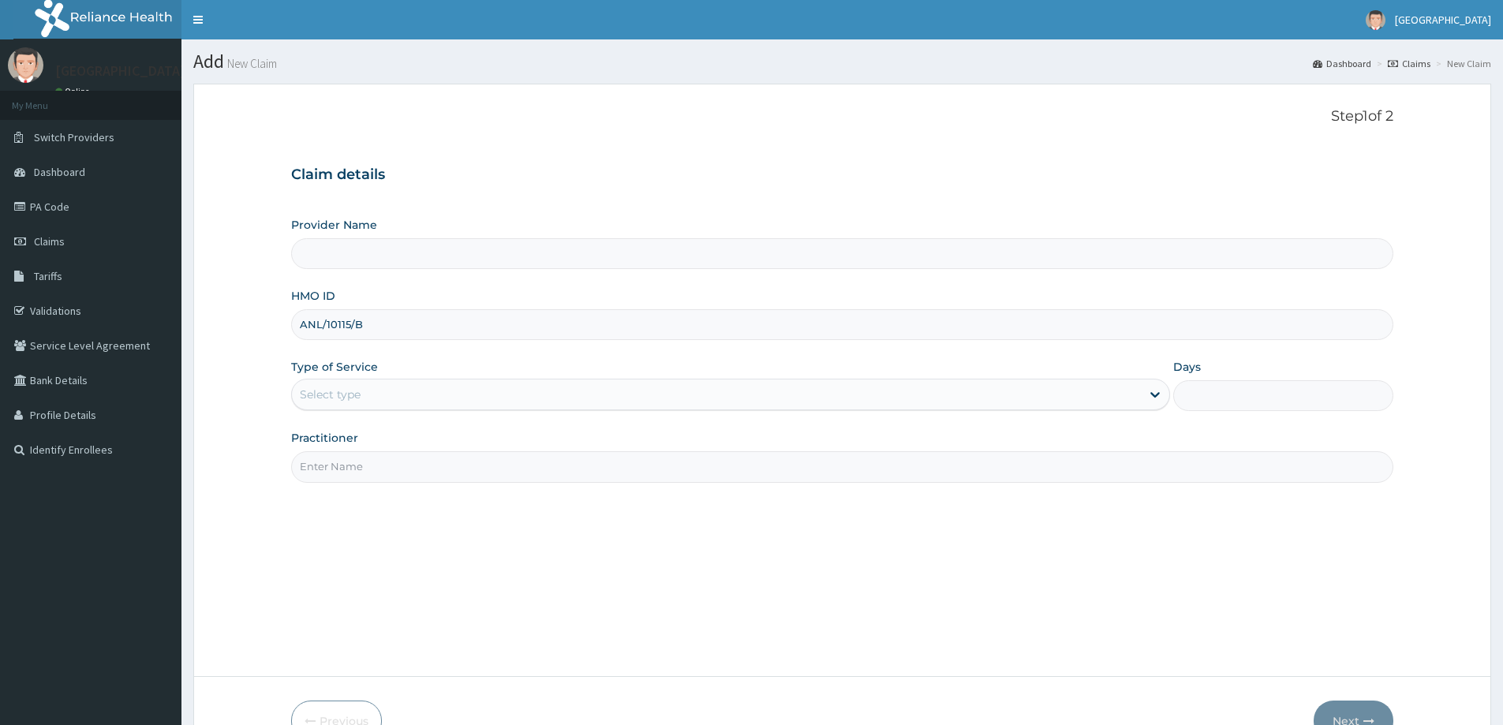
type input "ANL/10115/B"
click at [320, 386] on div "Select type" at bounding box center [330, 394] width 61 height 16
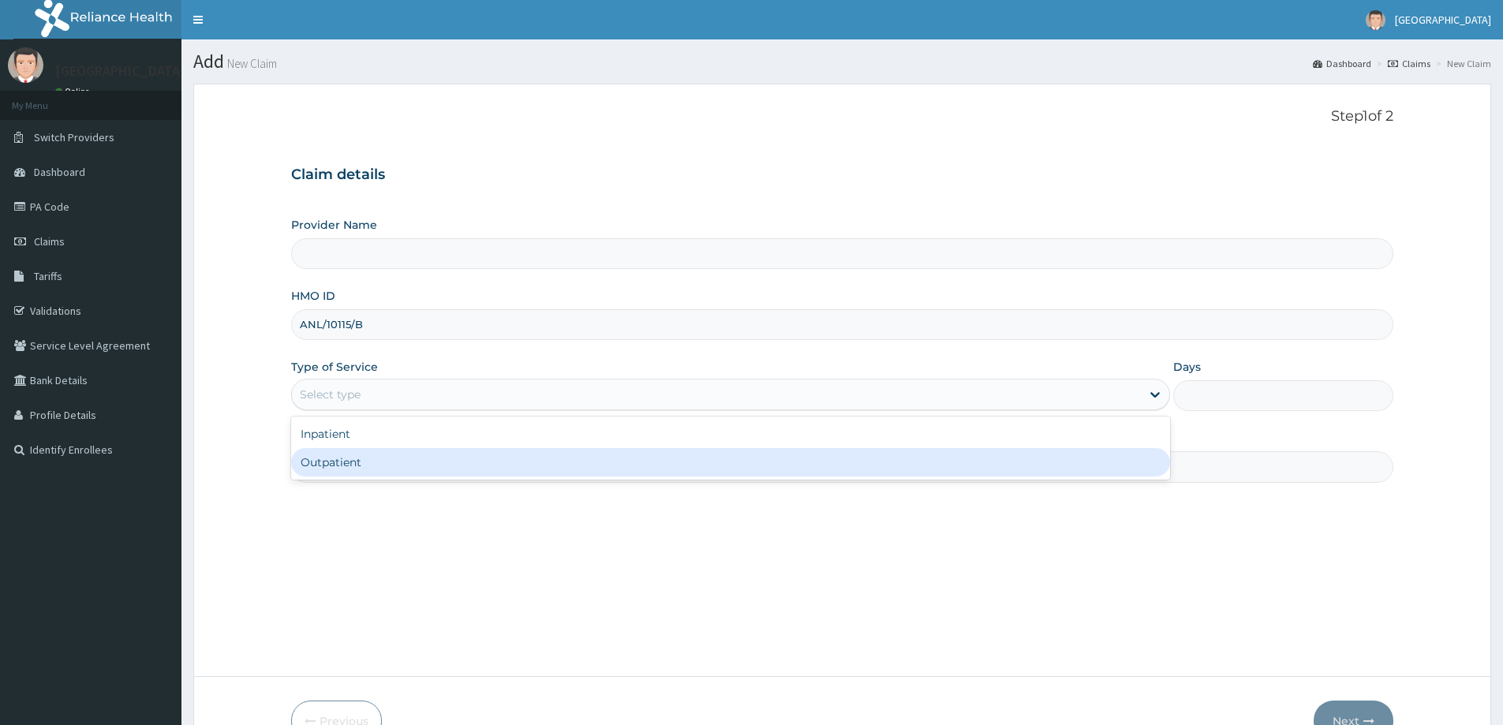
click at [318, 478] on div "Inpatient Outpatient" at bounding box center [730, 447] width 879 height 63
click at [318, 469] on div "Outpatient" at bounding box center [730, 462] width 879 height 28
type input "1"
type input "LILY HOSPITAL-WARRI"
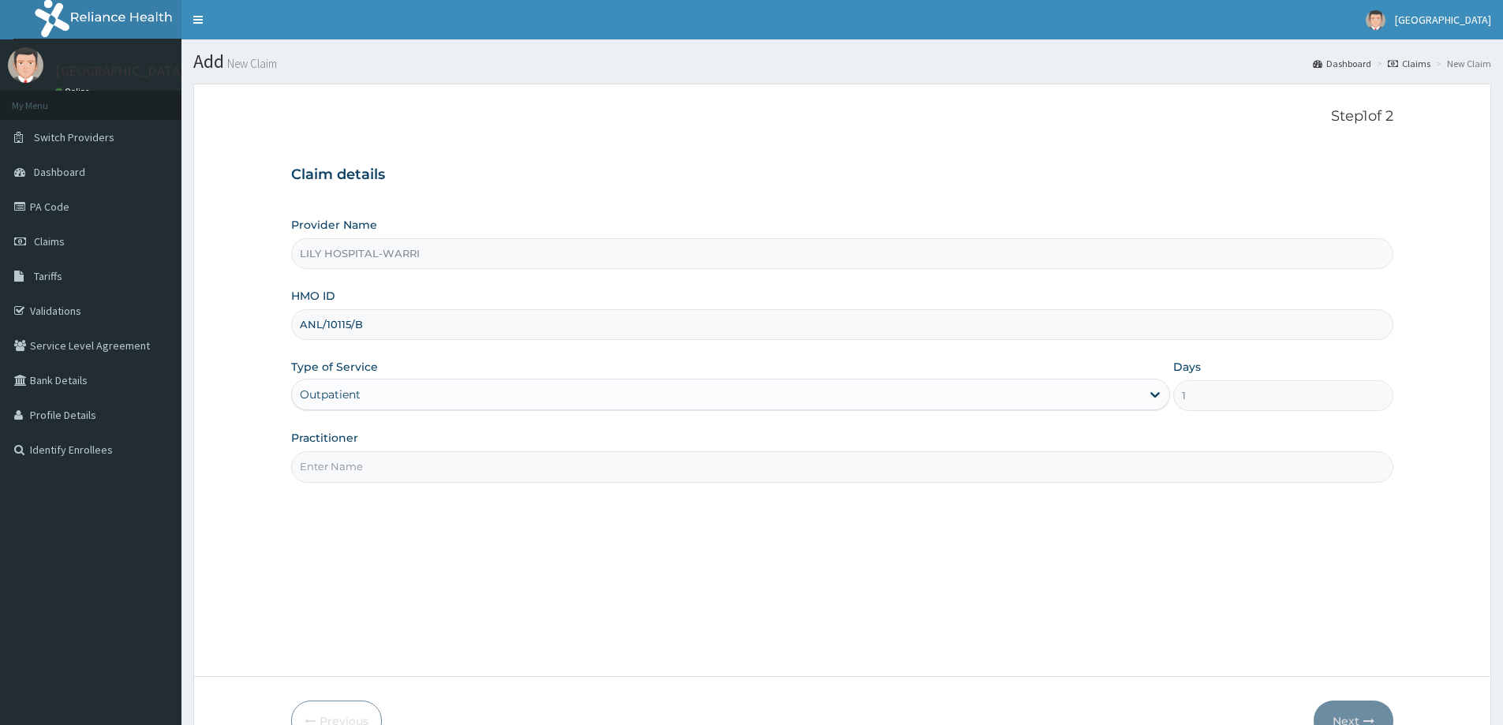
click at [368, 461] on input "Practitioner" at bounding box center [842, 466] width 1102 height 31
type input "General practitioner"
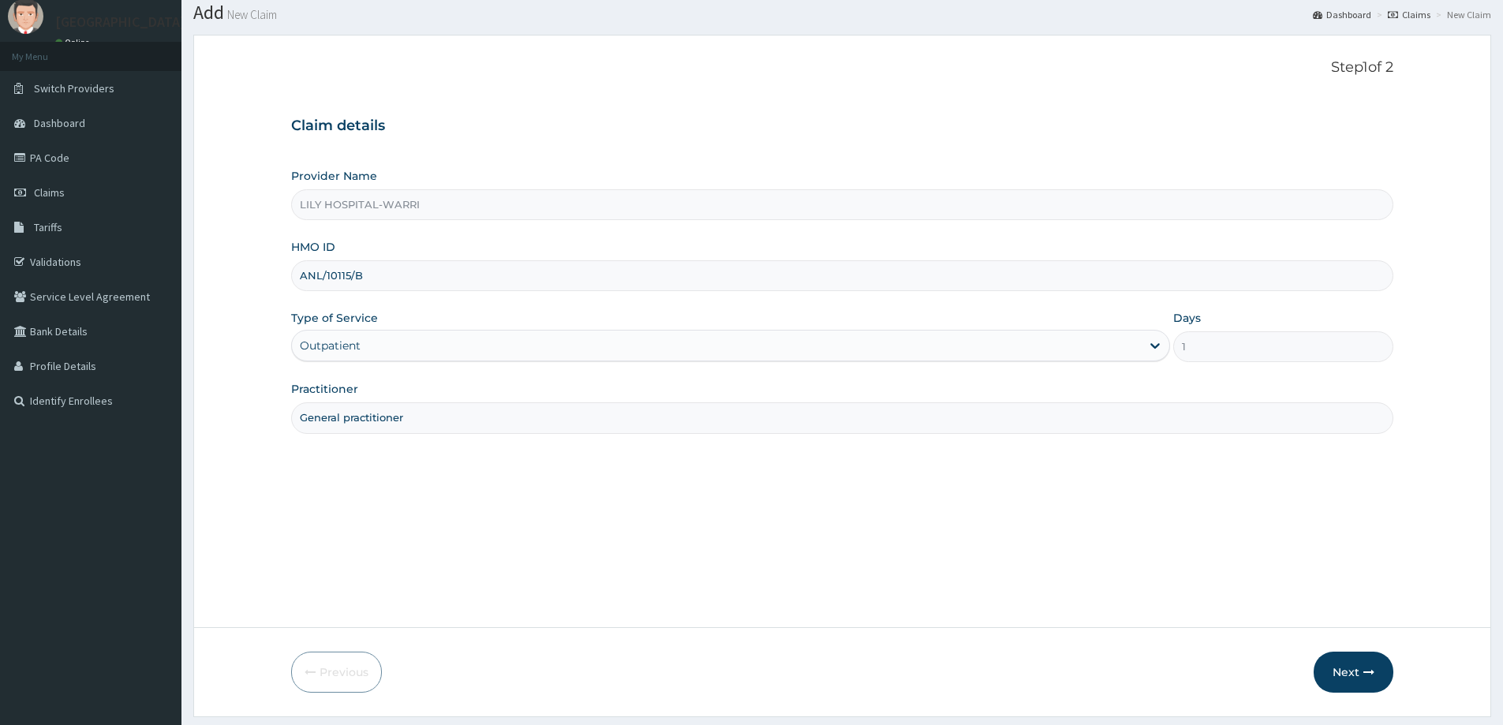
scroll to position [93, 0]
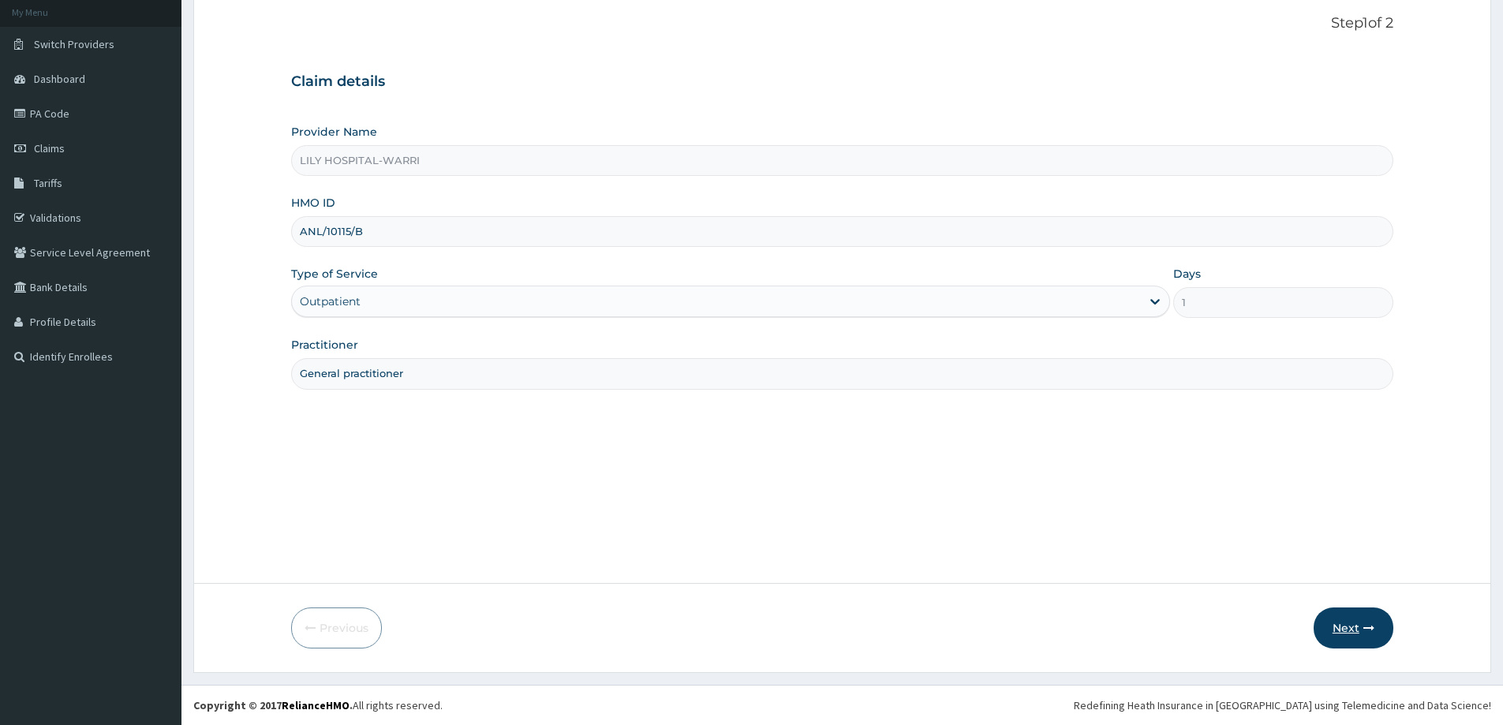
click at [1342, 626] on button "Next" at bounding box center [1353, 627] width 80 height 41
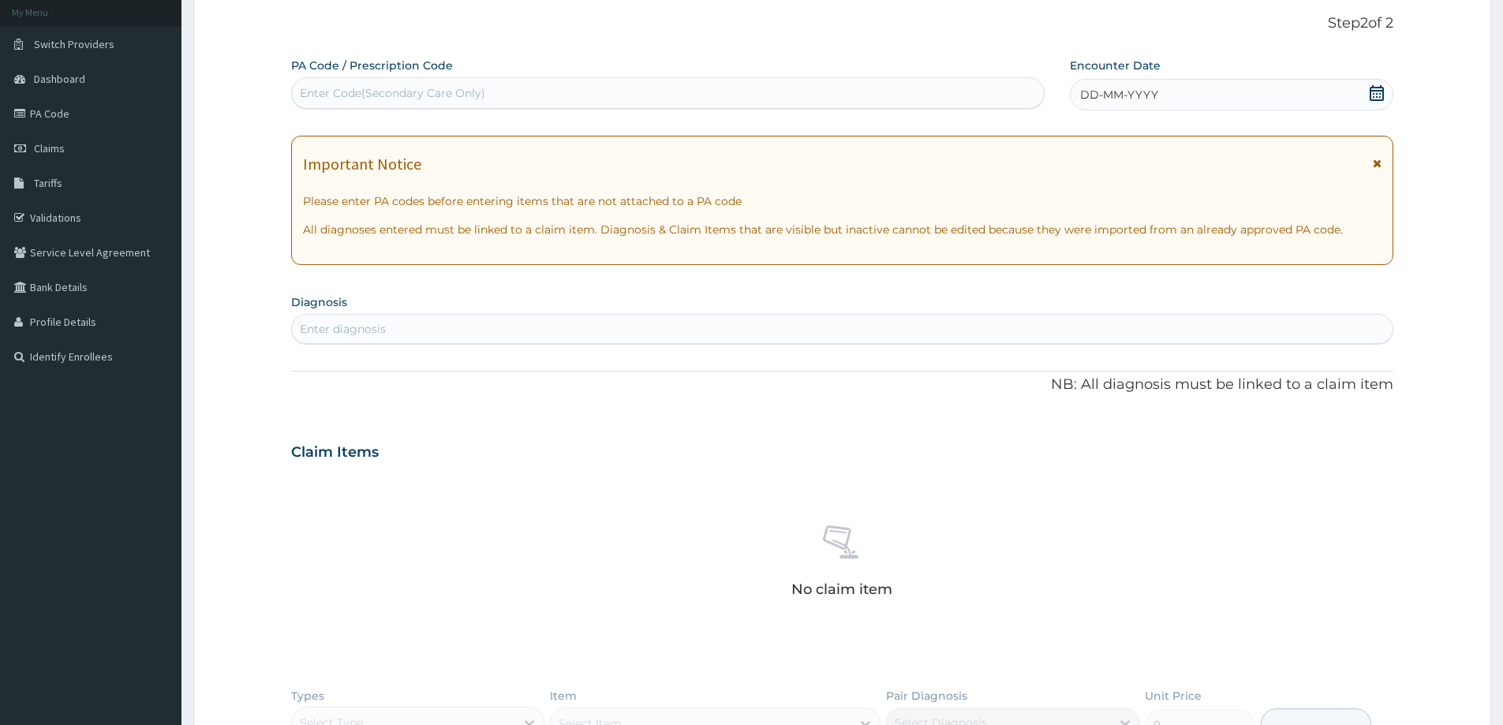
click at [396, 91] on div "Enter Code(Secondary Care Only)" at bounding box center [392, 93] width 185 height 16
paste input "PA/9D9D9C"
type input "PA/9D9D9C"
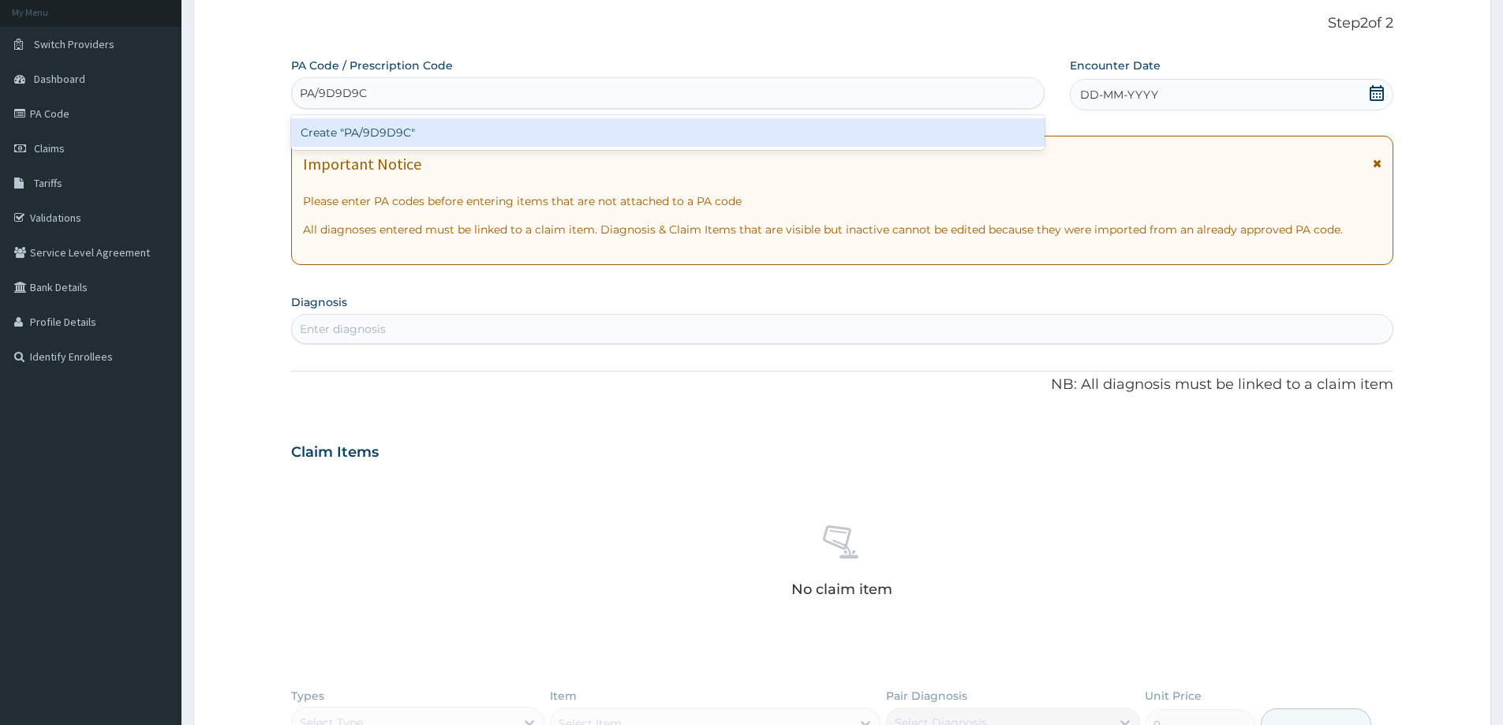
click at [353, 136] on div "Create "PA/9D9D9C"" at bounding box center [667, 132] width 753 height 28
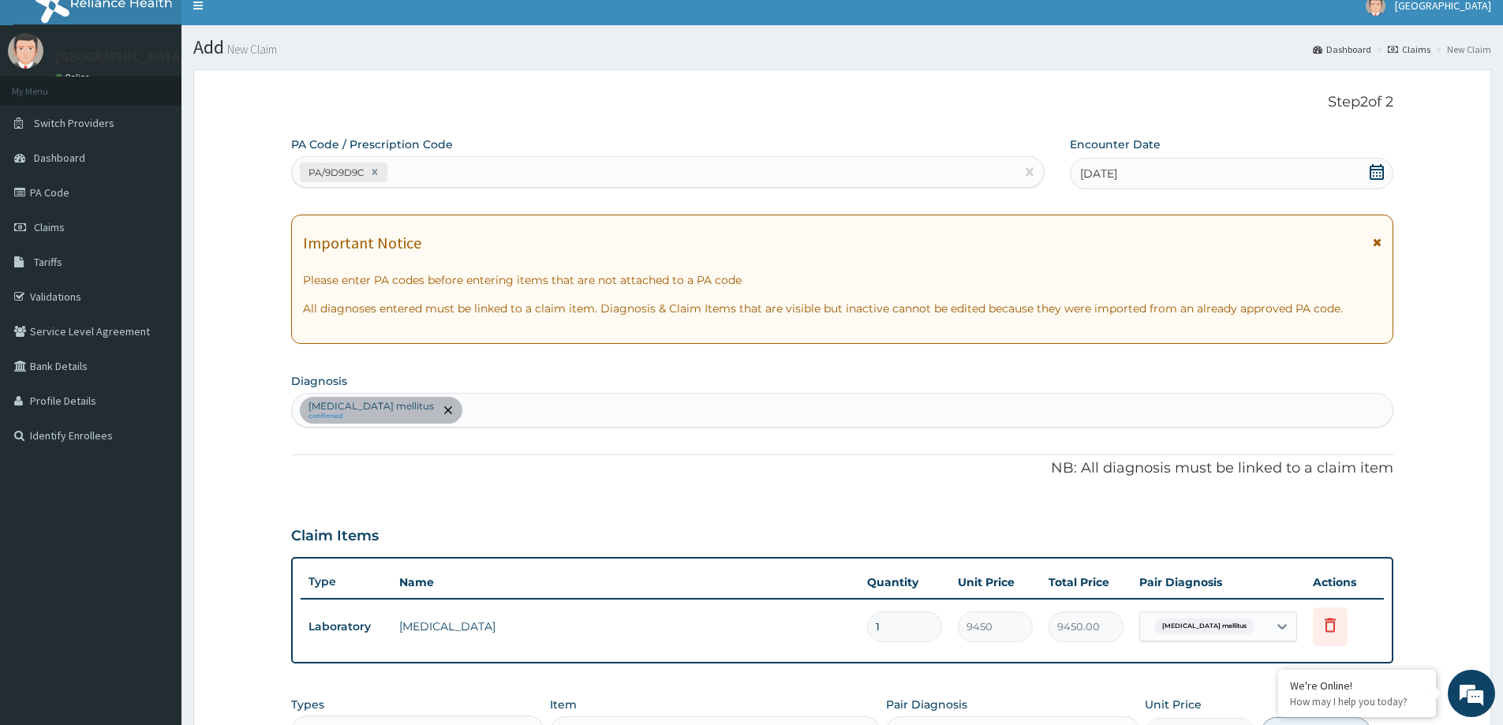
scroll to position [6, 0]
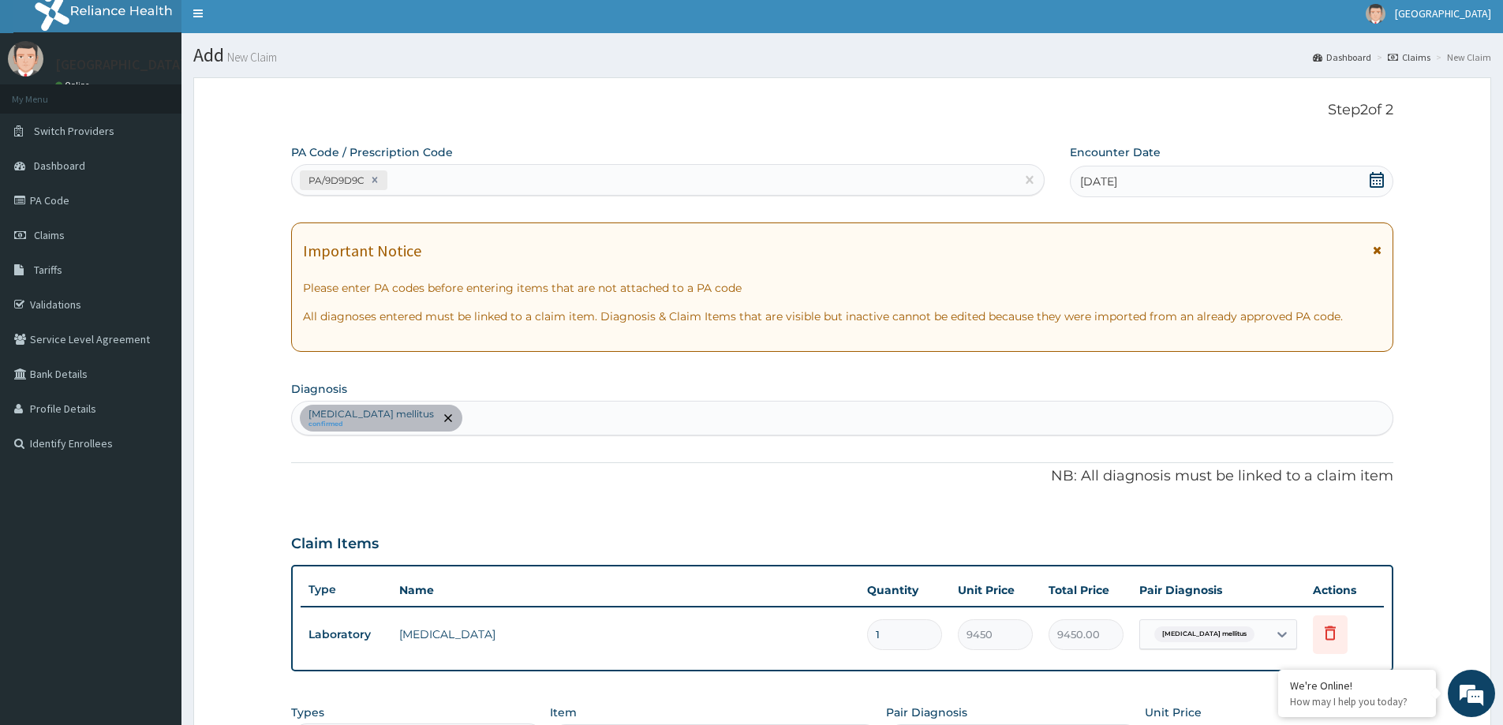
click at [421, 177] on div "PA/9D9D9C" at bounding box center [653, 180] width 723 height 26
paste input "PA/2036FC"
type input "PA/2036FC"
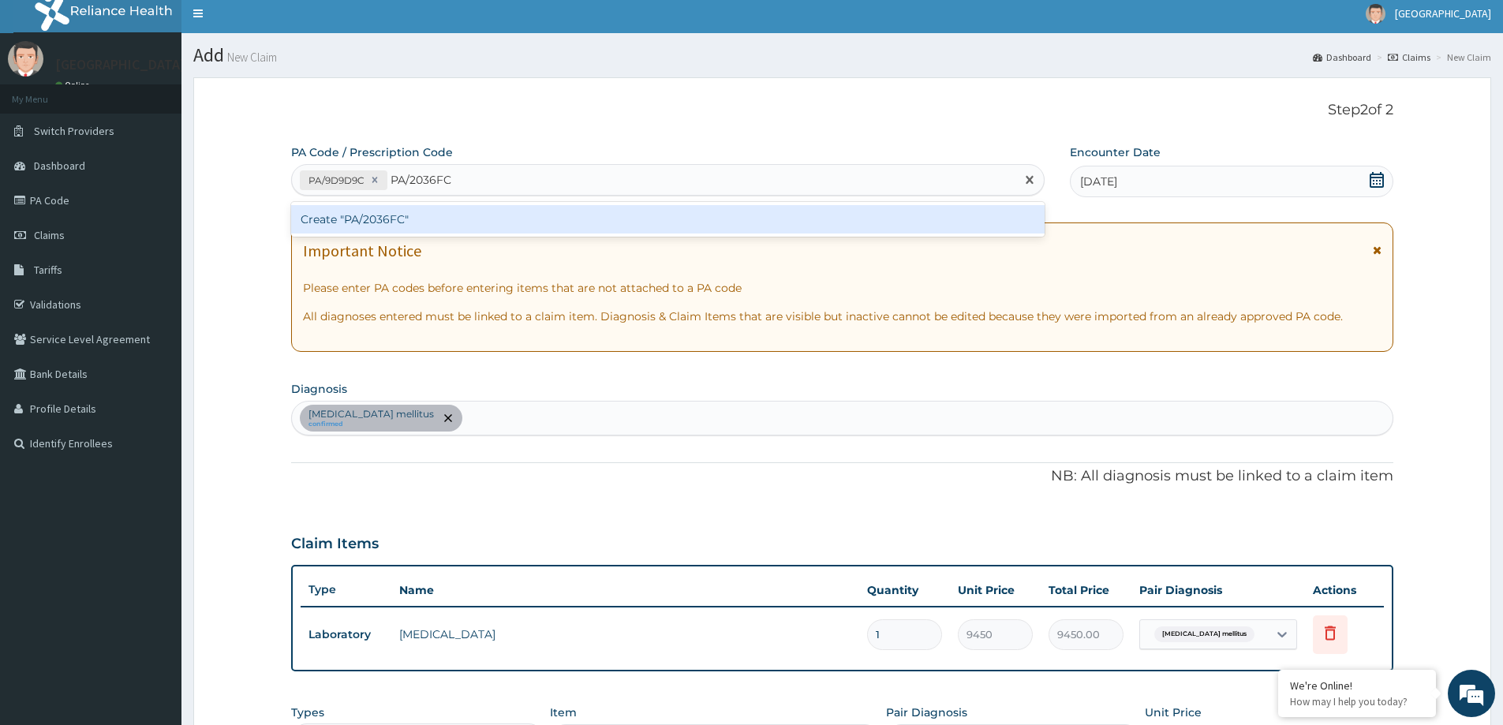
click at [445, 227] on div "Create "PA/2036FC"" at bounding box center [667, 219] width 753 height 28
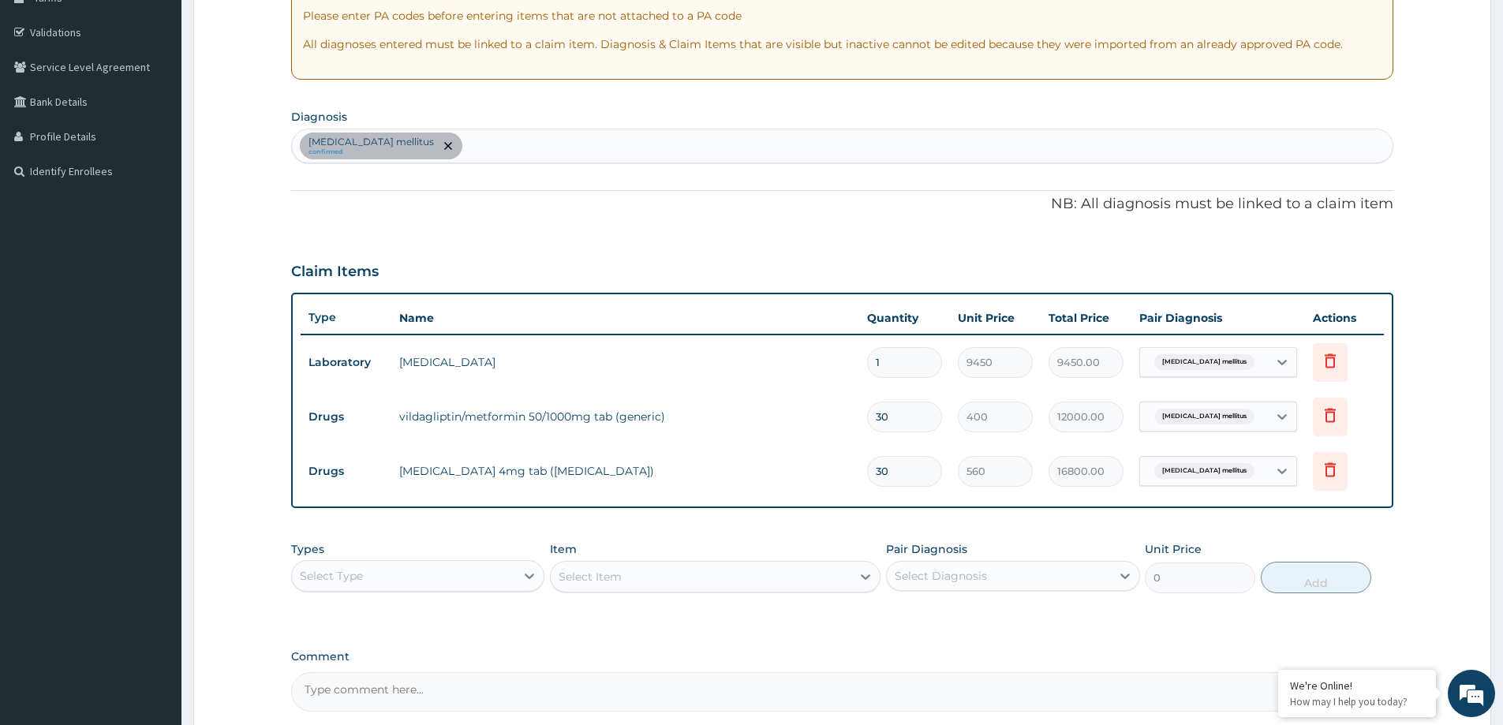
scroll to position [308, 0]
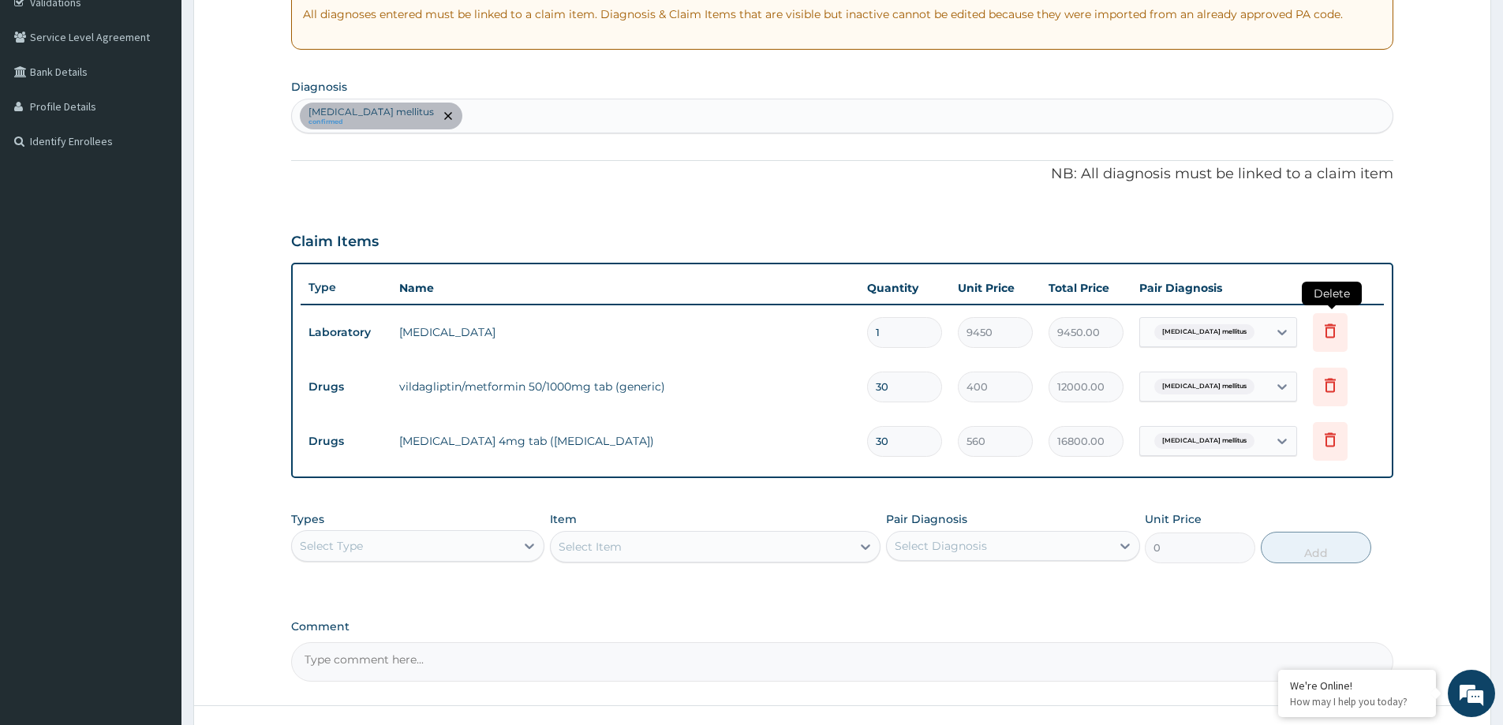
click at [1331, 337] on icon at bounding box center [1329, 330] width 11 height 14
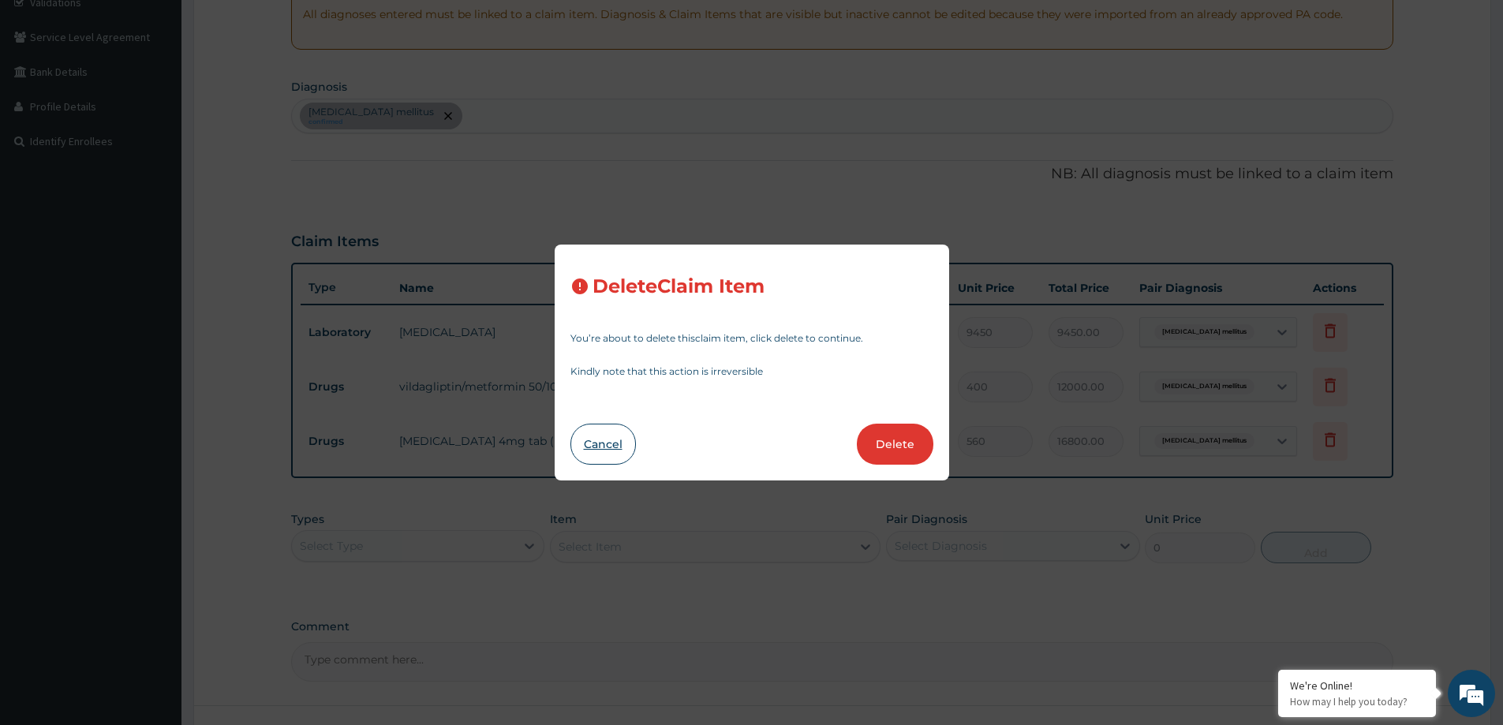
click at [590, 442] on button "Cancel" at bounding box center [602, 444] width 65 height 41
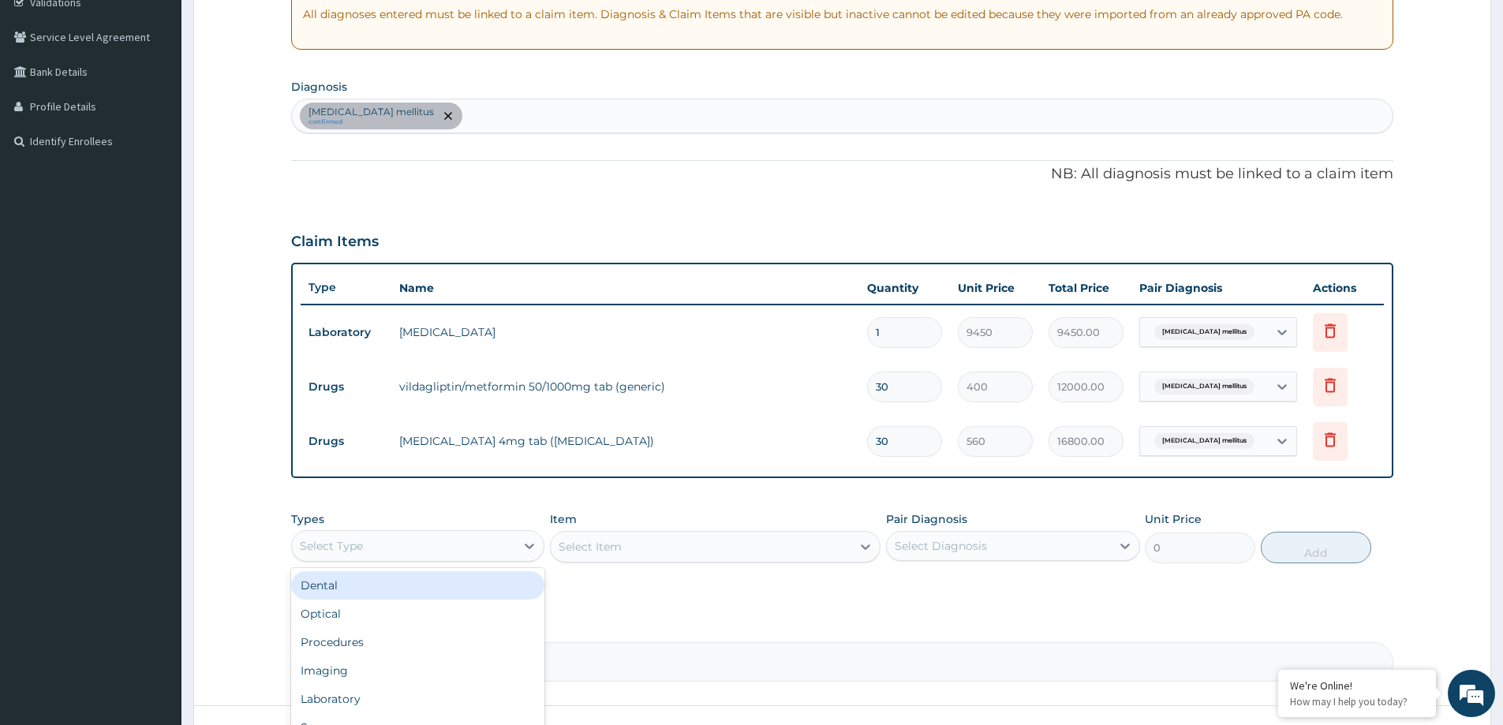
click at [424, 551] on div "Select Type" at bounding box center [403, 545] width 223 height 25
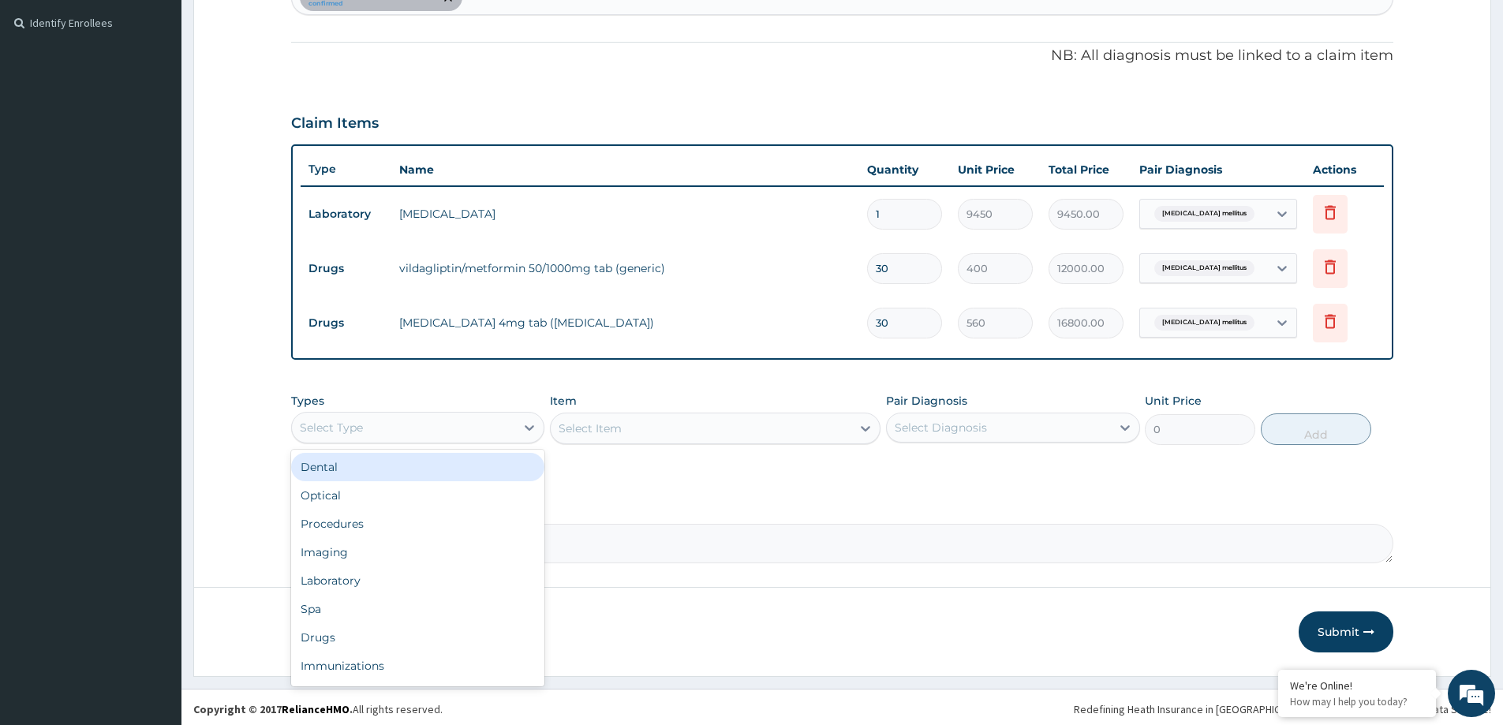
scroll to position [431, 0]
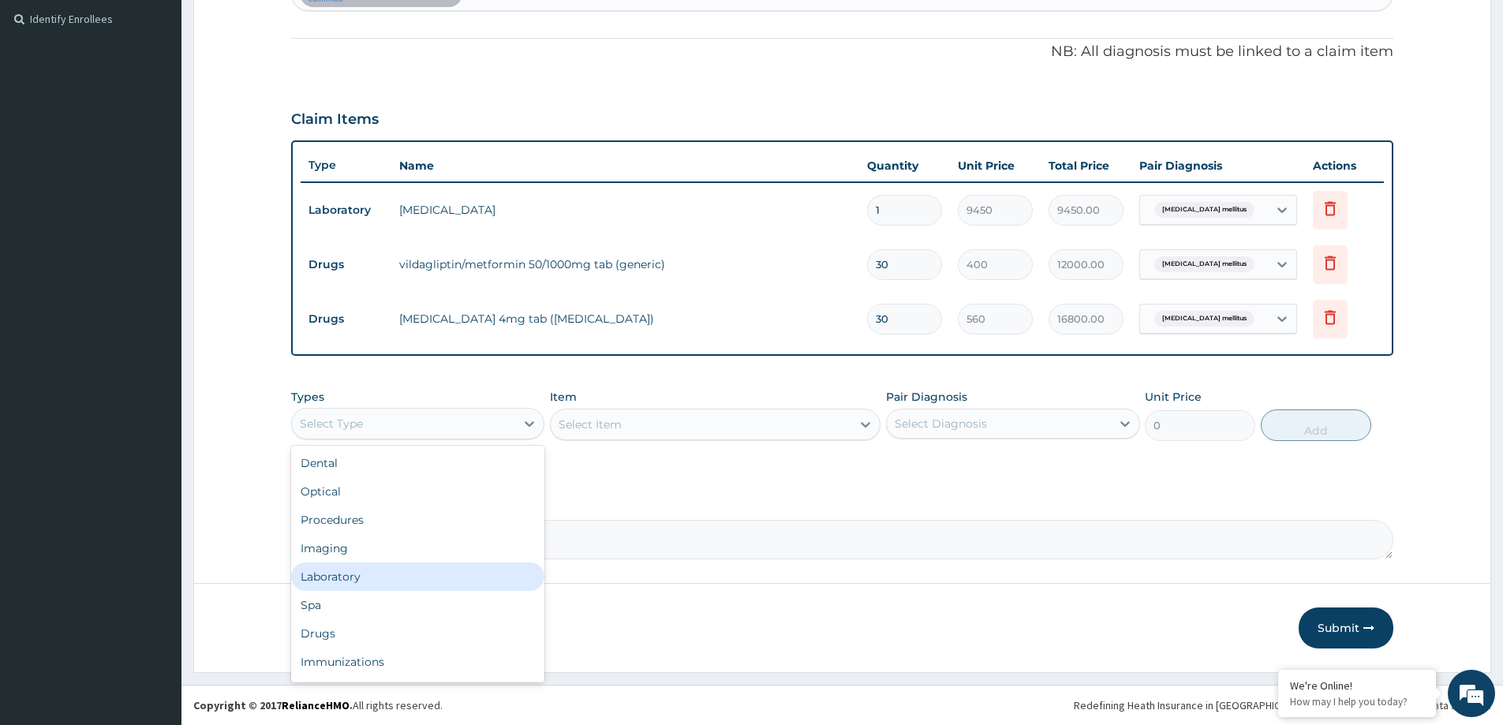
click at [346, 586] on div "Laboratory" at bounding box center [417, 576] width 253 height 28
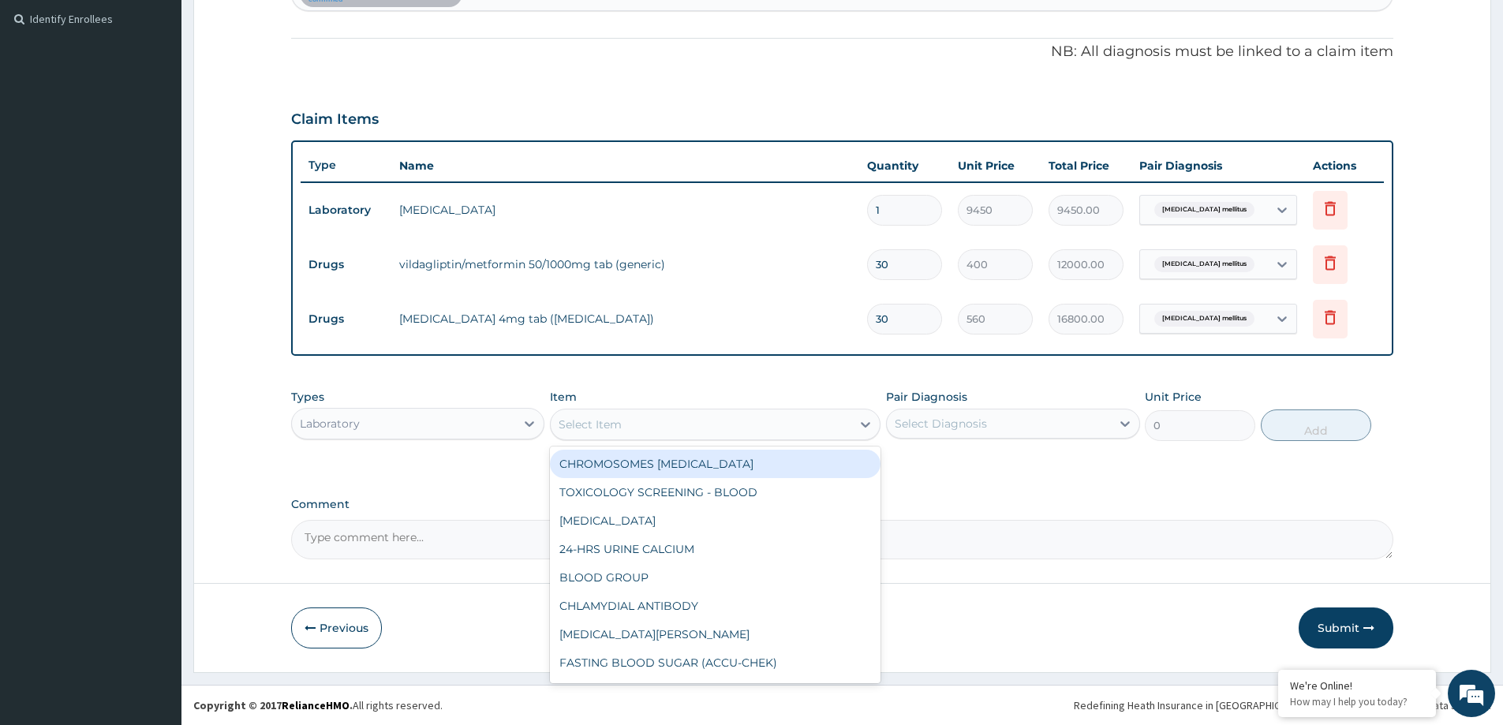
click at [625, 427] on div "Select Item" at bounding box center [701, 424] width 301 height 25
type input "MALARIA"
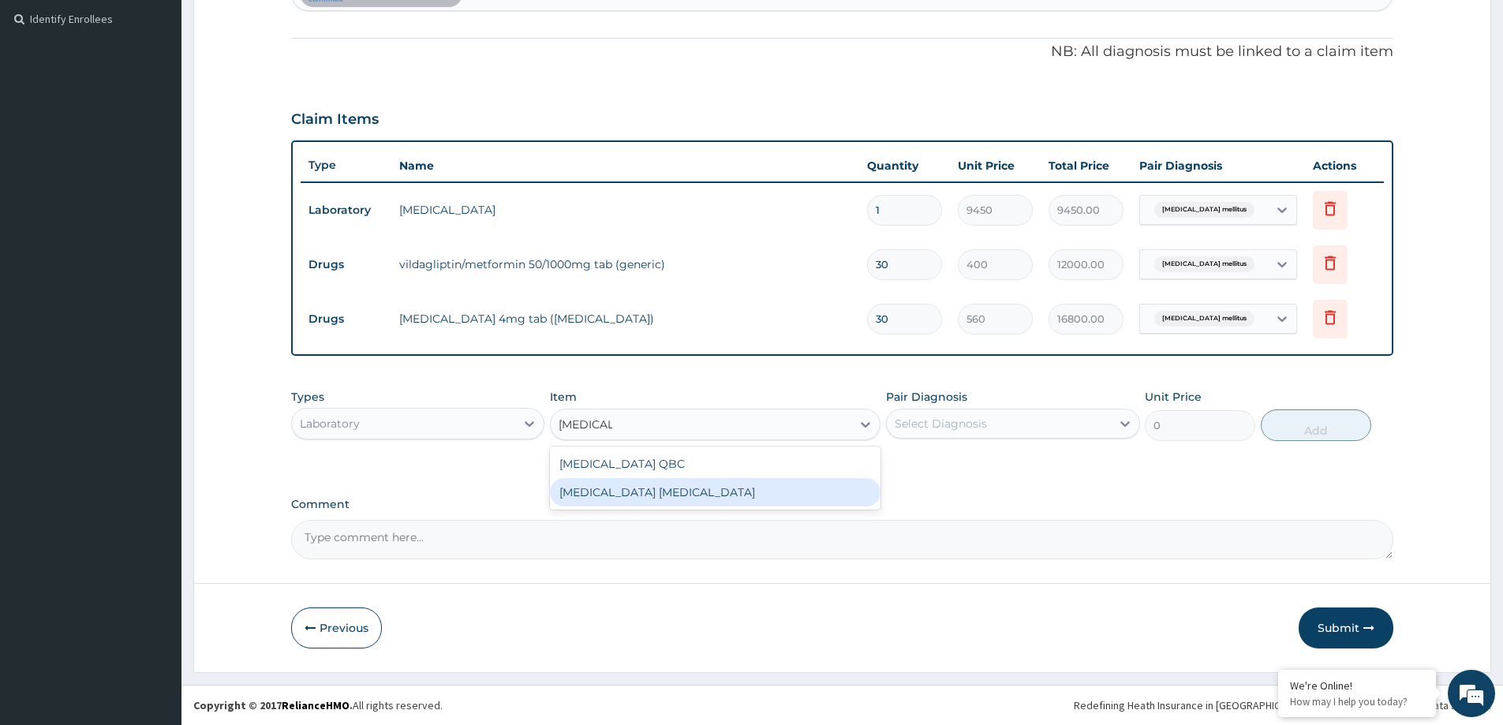
click at [697, 488] on div "MALARIA PARASITE" at bounding box center [715, 492] width 330 height 28
type input "2025"
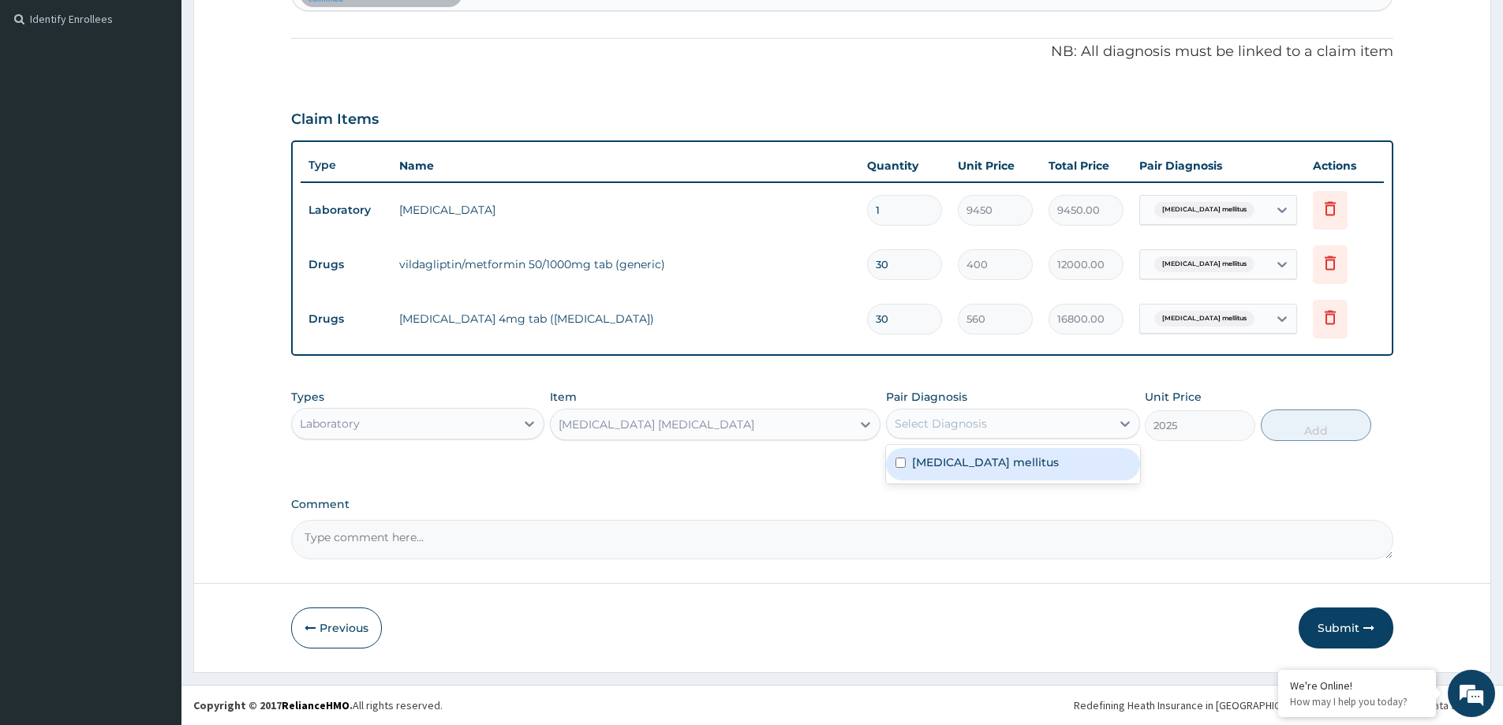
click at [1010, 422] on div "Select Diagnosis" at bounding box center [998, 423] width 223 height 25
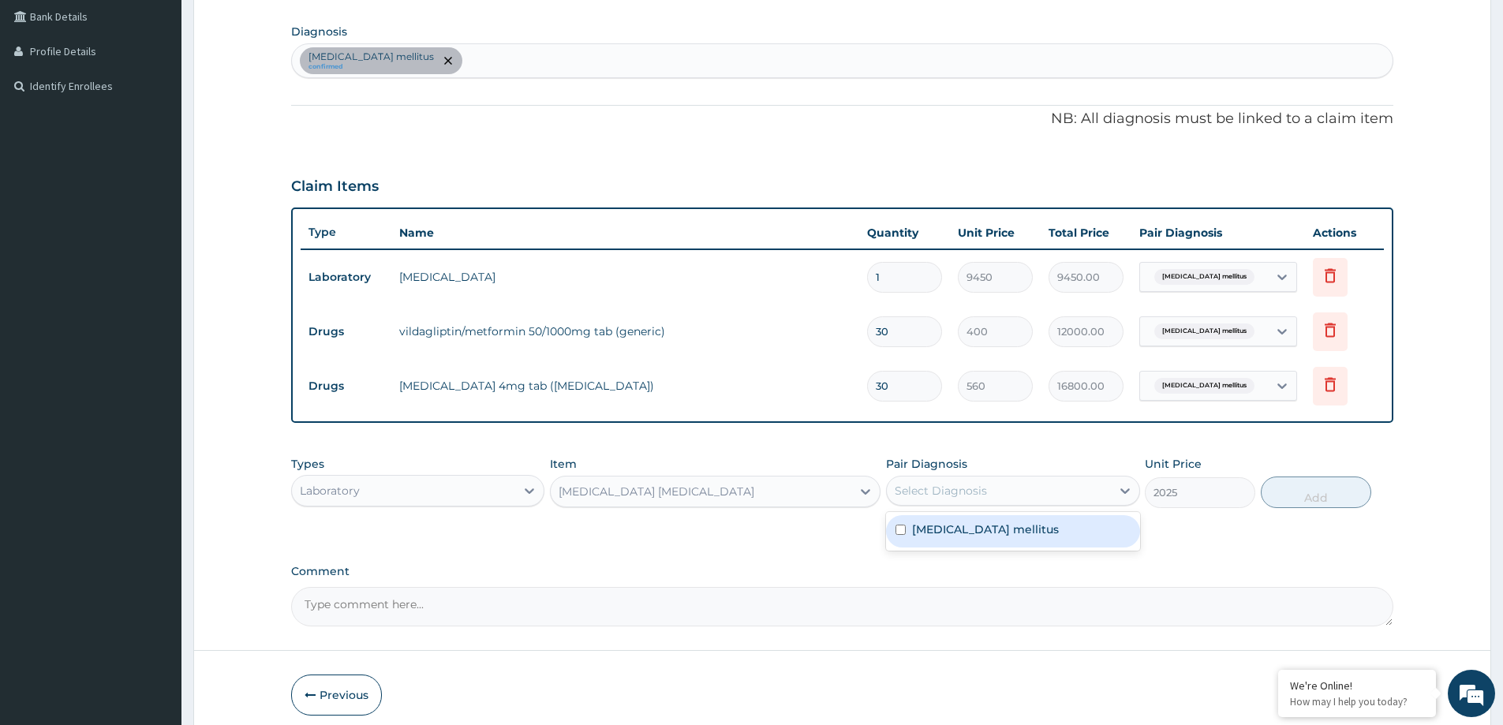
scroll to position [273, 0]
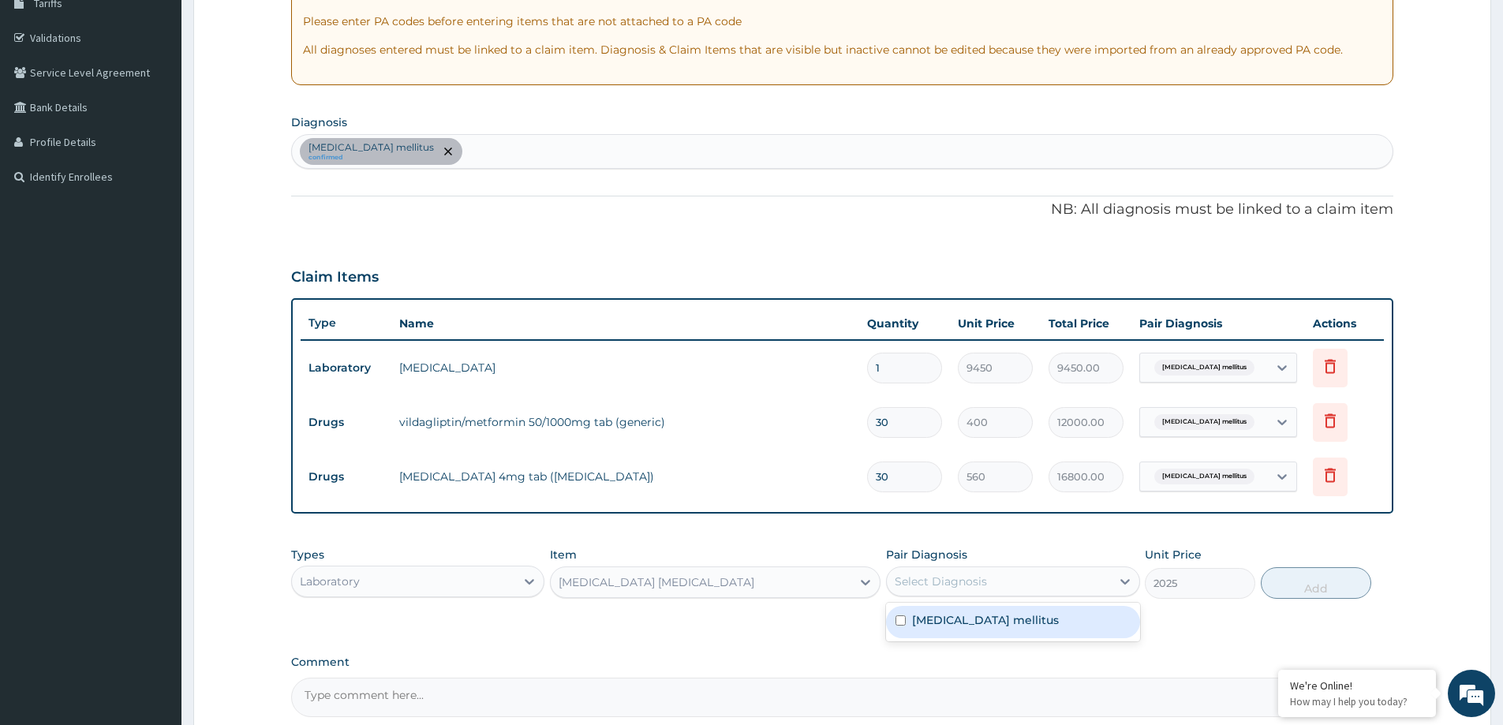
click at [481, 146] on div "Diabetes mellitus confirmed" at bounding box center [842, 151] width 1100 height 33
type input "MALARIA"
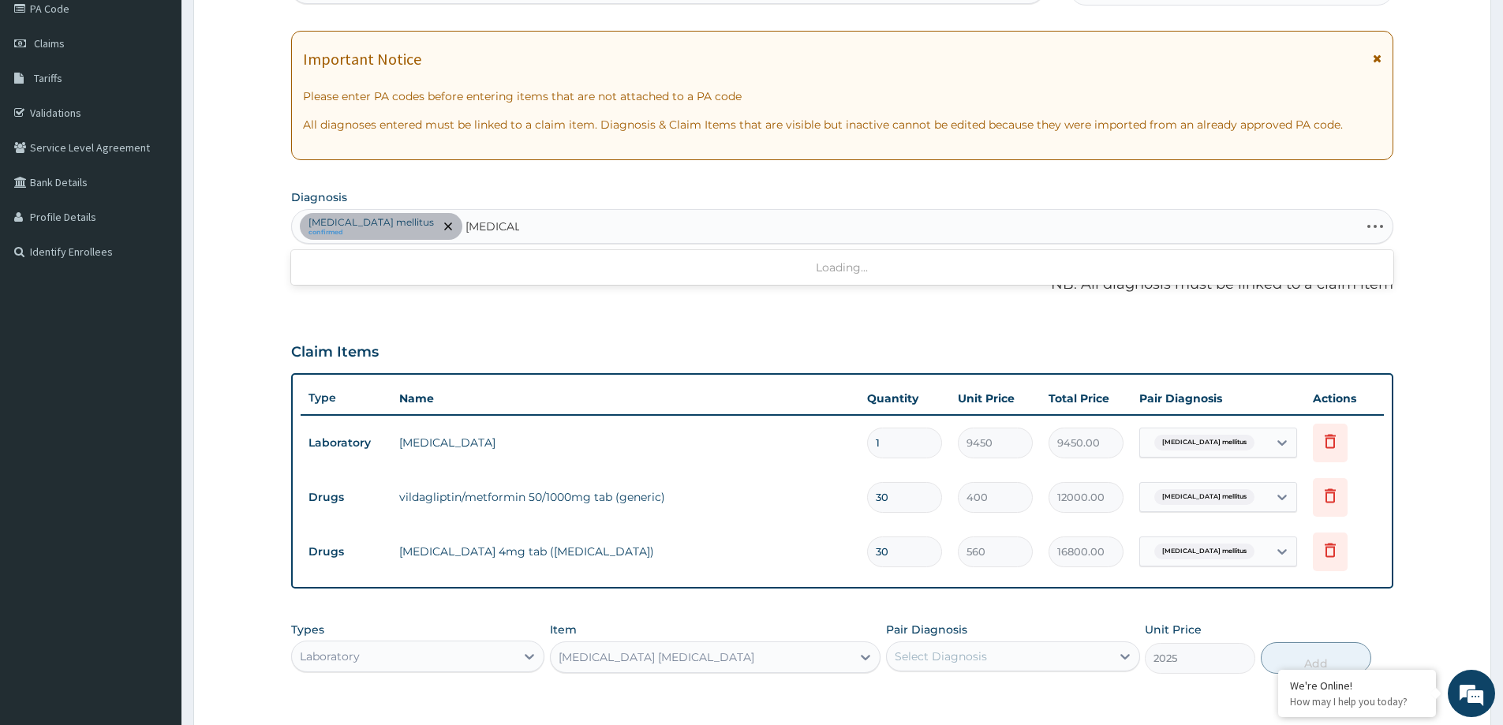
scroll to position [194, 0]
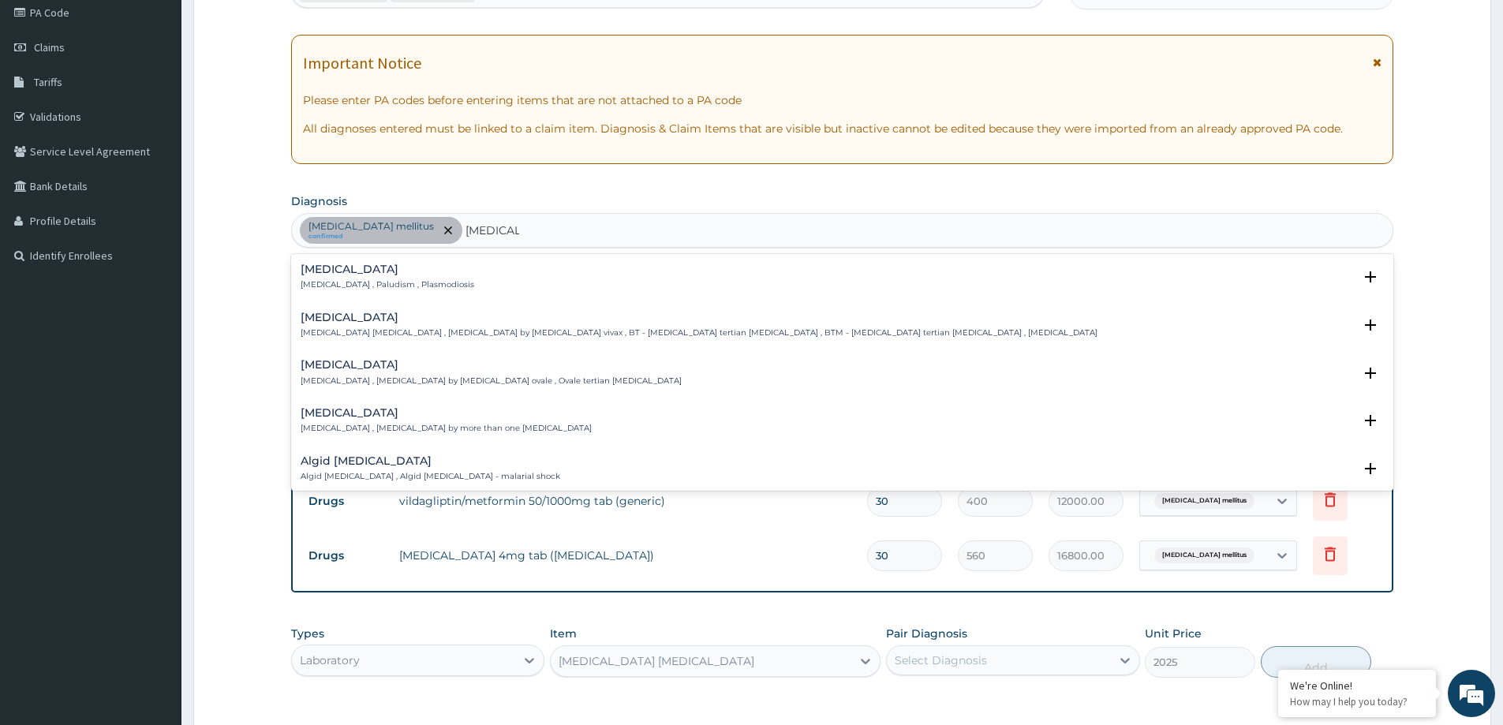
click at [389, 275] on h4 "Malaria" at bounding box center [388, 269] width 174 height 12
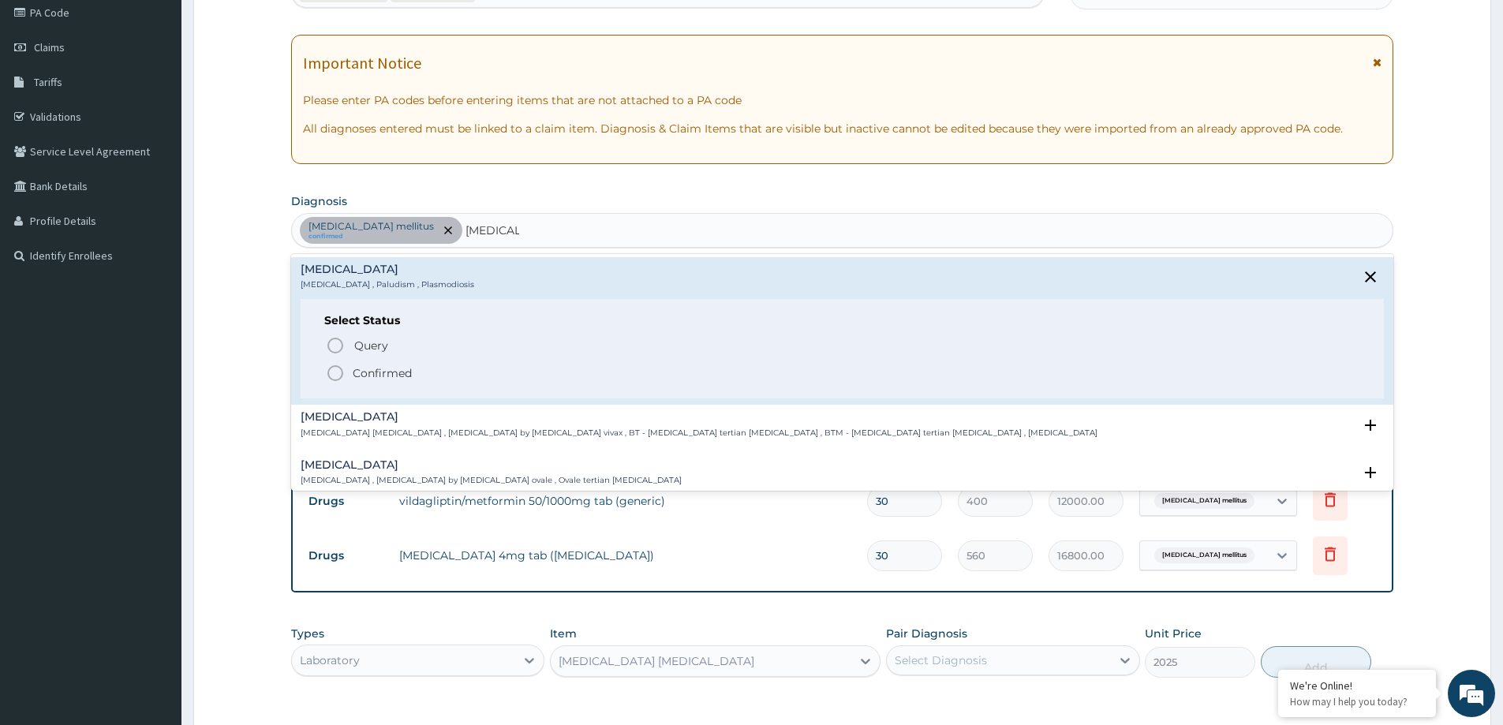
click at [384, 375] on p "Confirmed" at bounding box center [382, 373] width 59 height 16
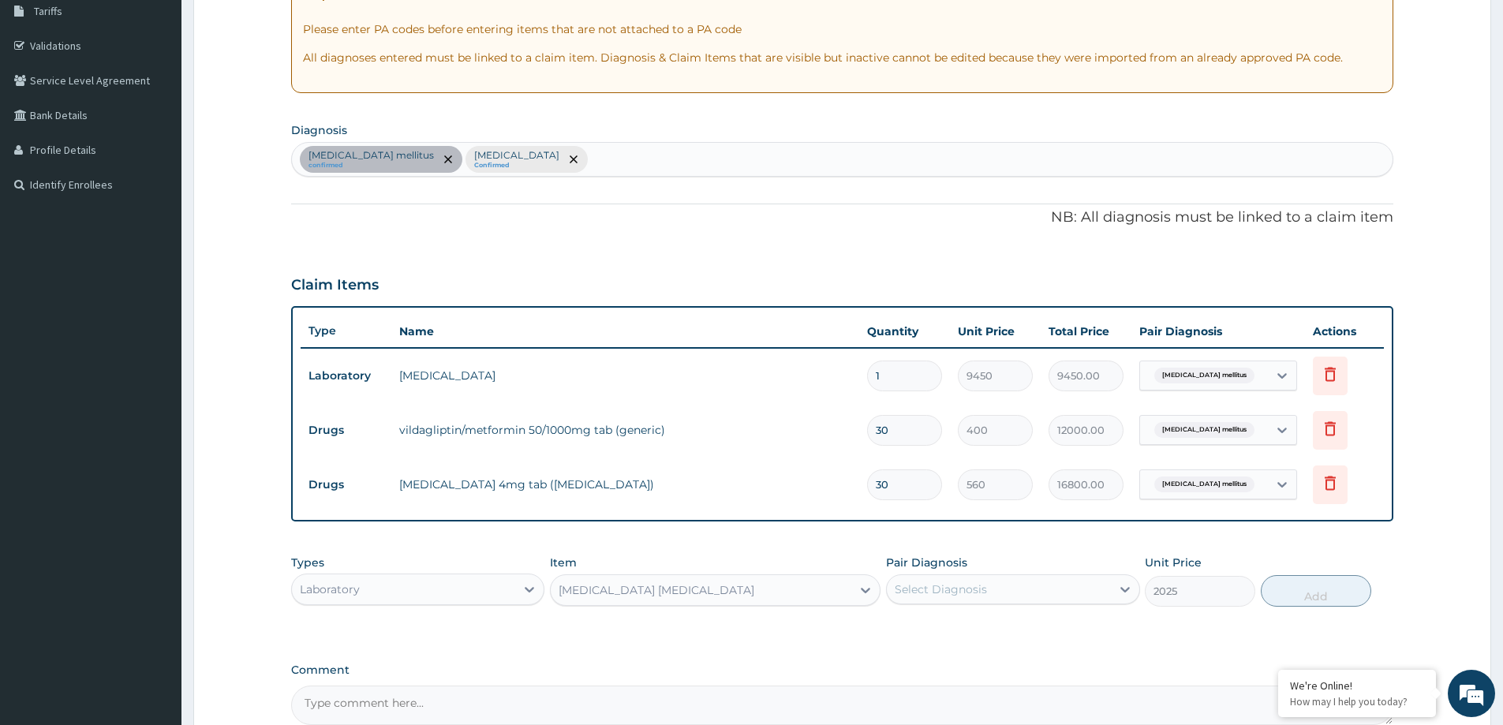
scroll to position [431, 0]
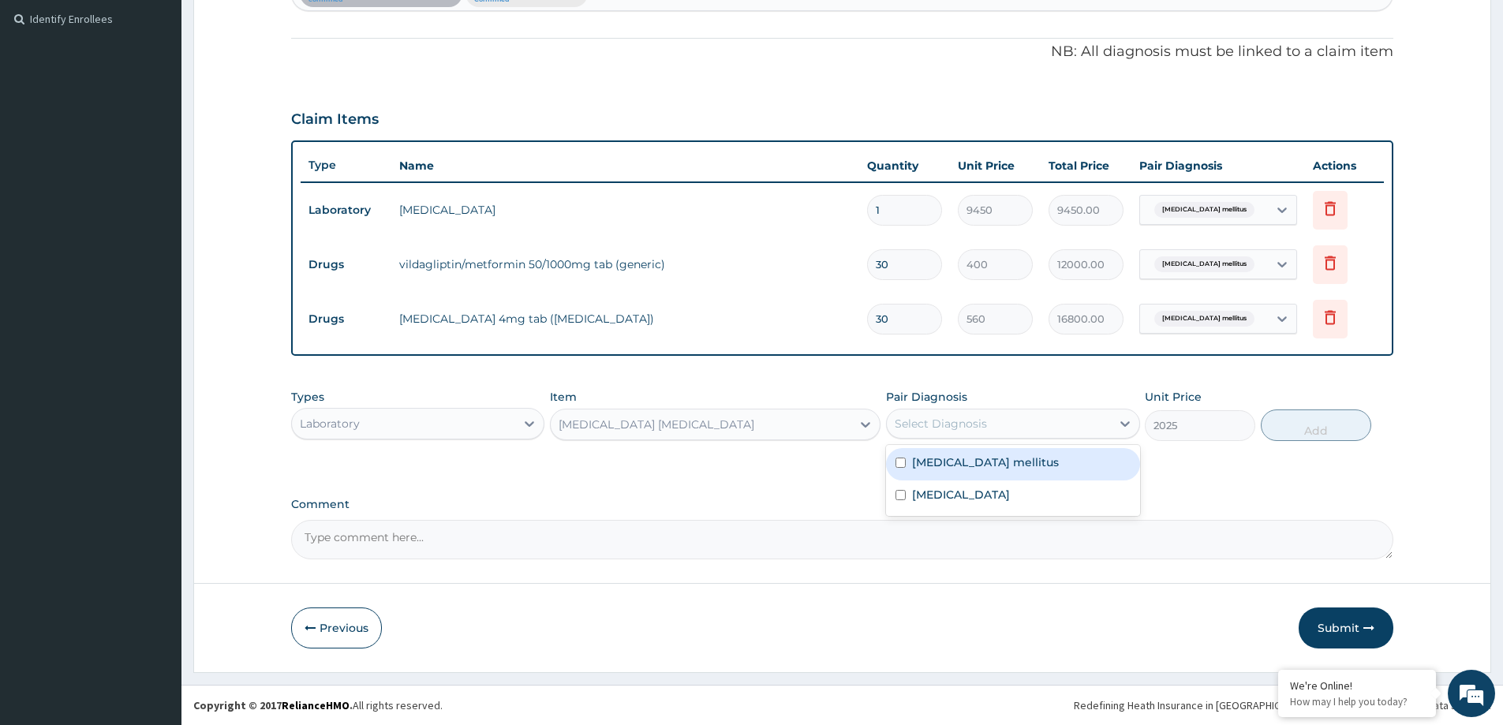
click at [945, 419] on div "Select Diagnosis" at bounding box center [940, 424] width 92 height 16
click at [955, 508] on div "Malaria" at bounding box center [1012, 496] width 253 height 32
checkbox input "true"
click at [1324, 431] on button "Add" at bounding box center [1315, 425] width 110 height 32
type input "0"
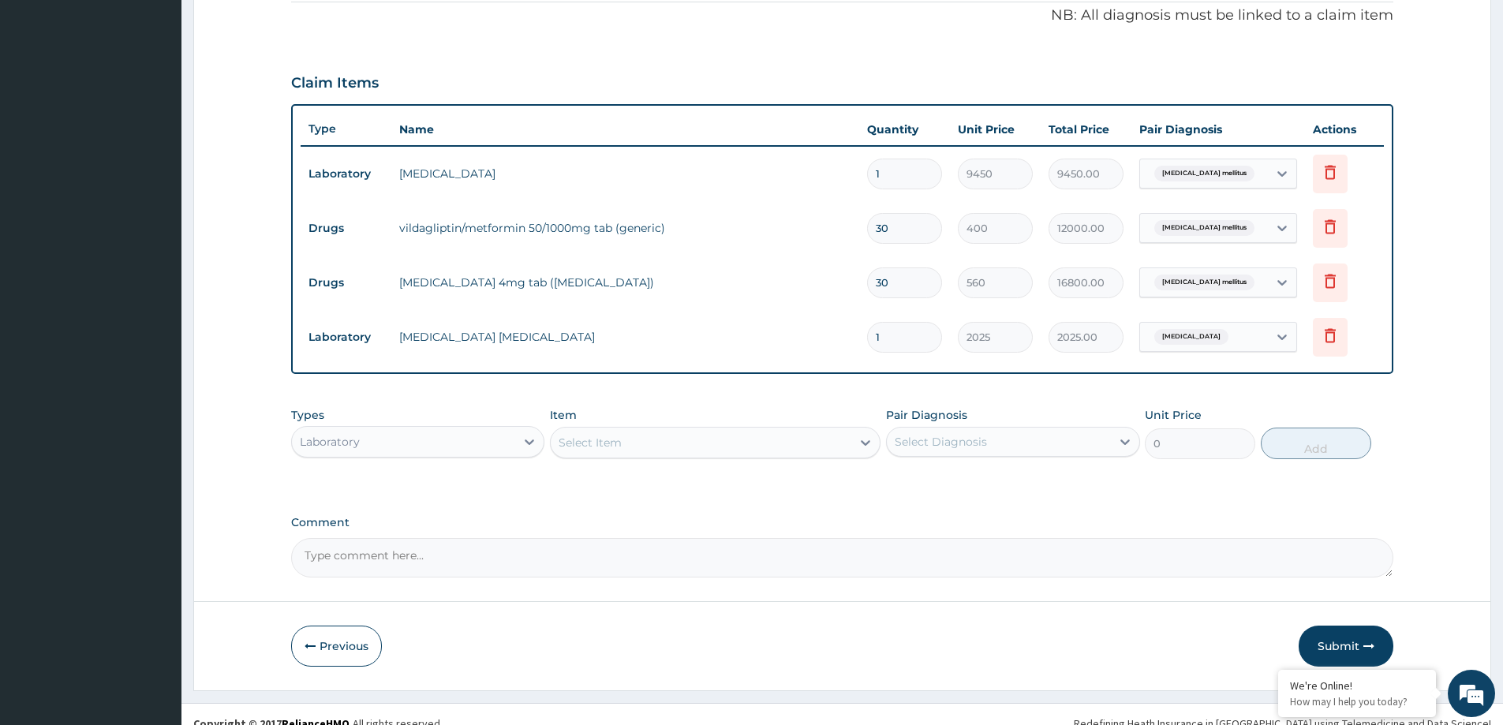
scroll to position [485, 0]
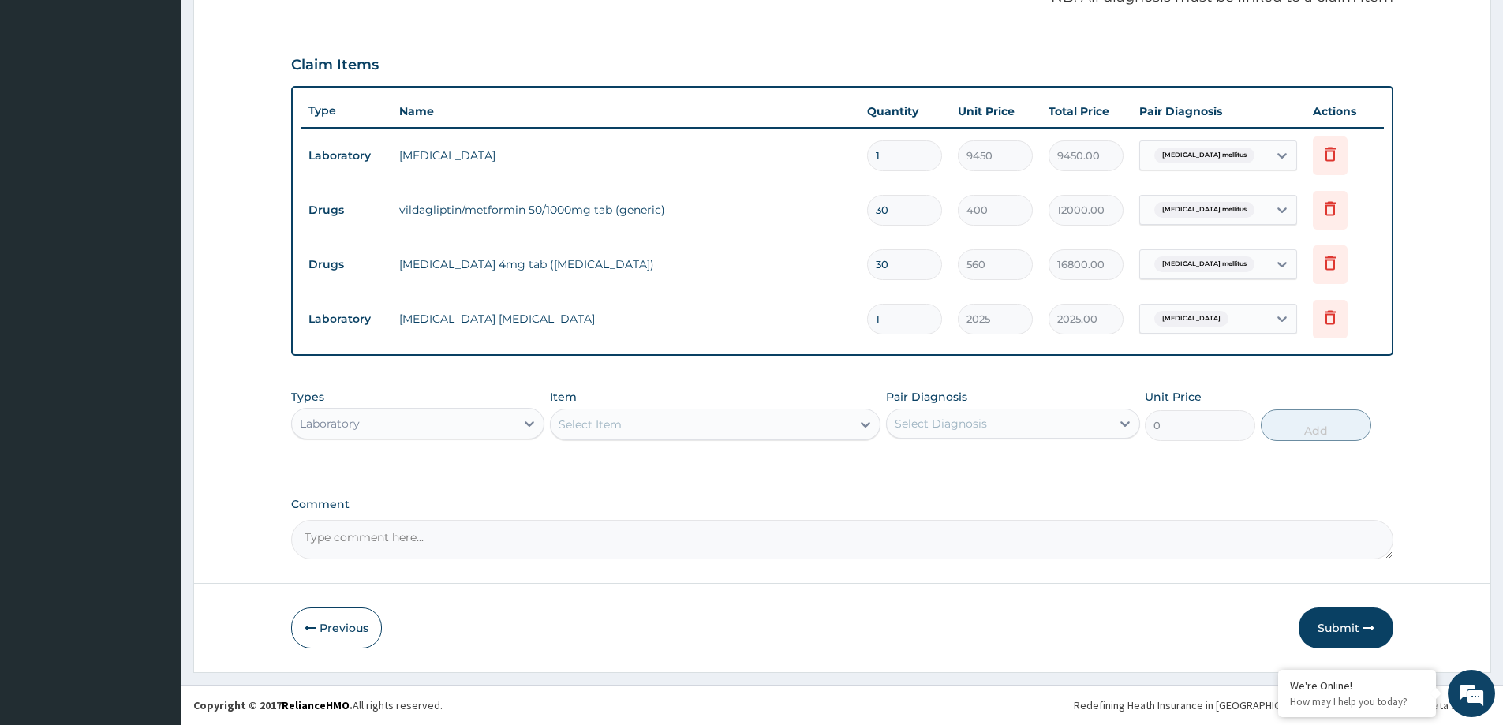
click at [1335, 627] on button "Submit" at bounding box center [1345, 627] width 95 height 41
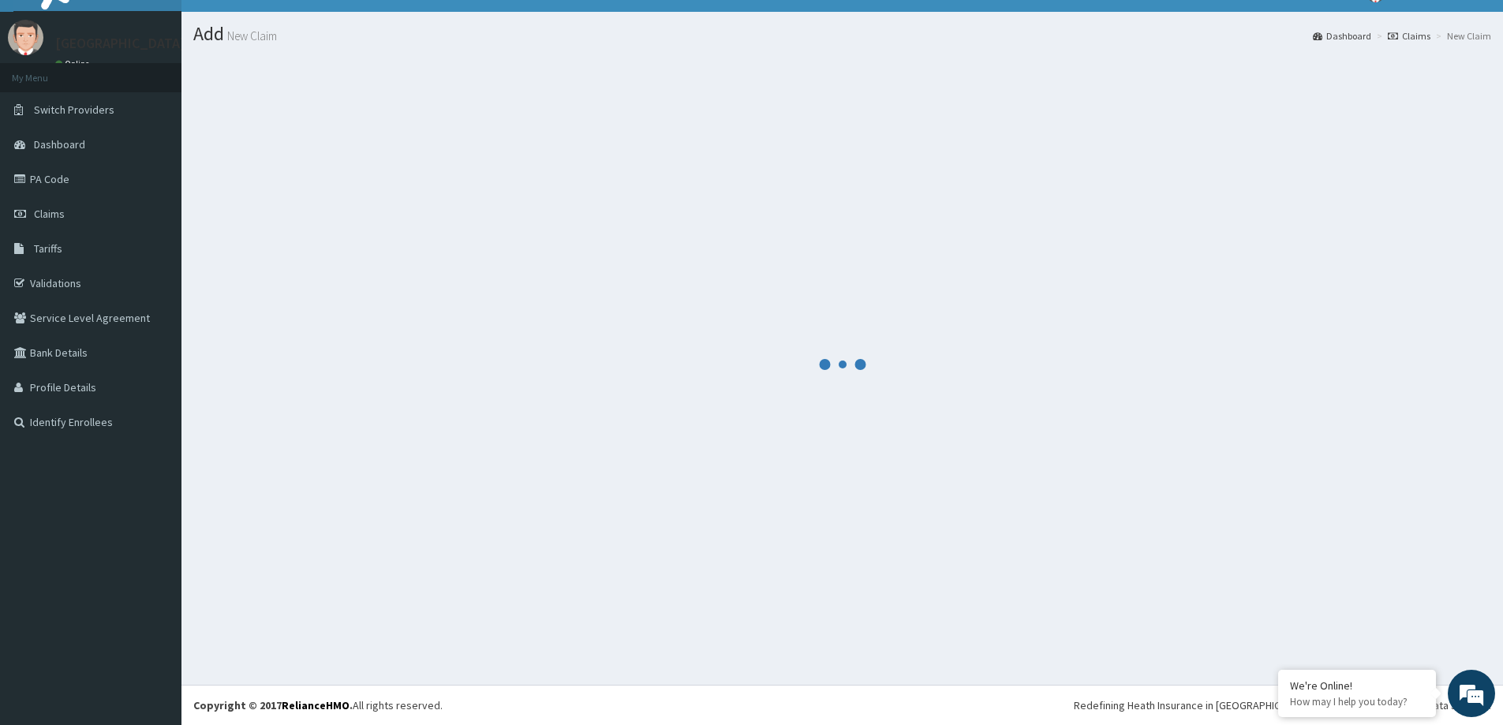
scroll to position [28, 0]
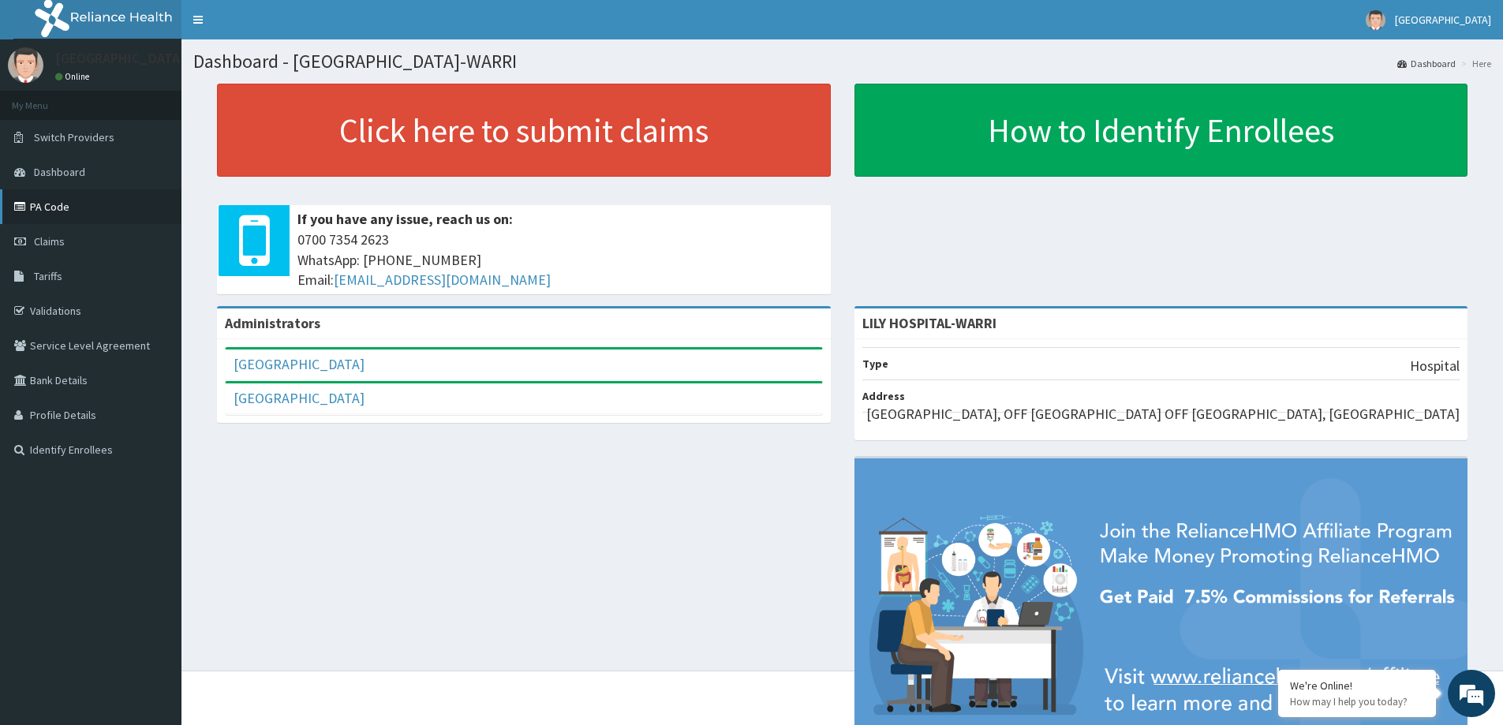
click at [65, 215] on link "PA Code" at bounding box center [90, 206] width 181 height 35
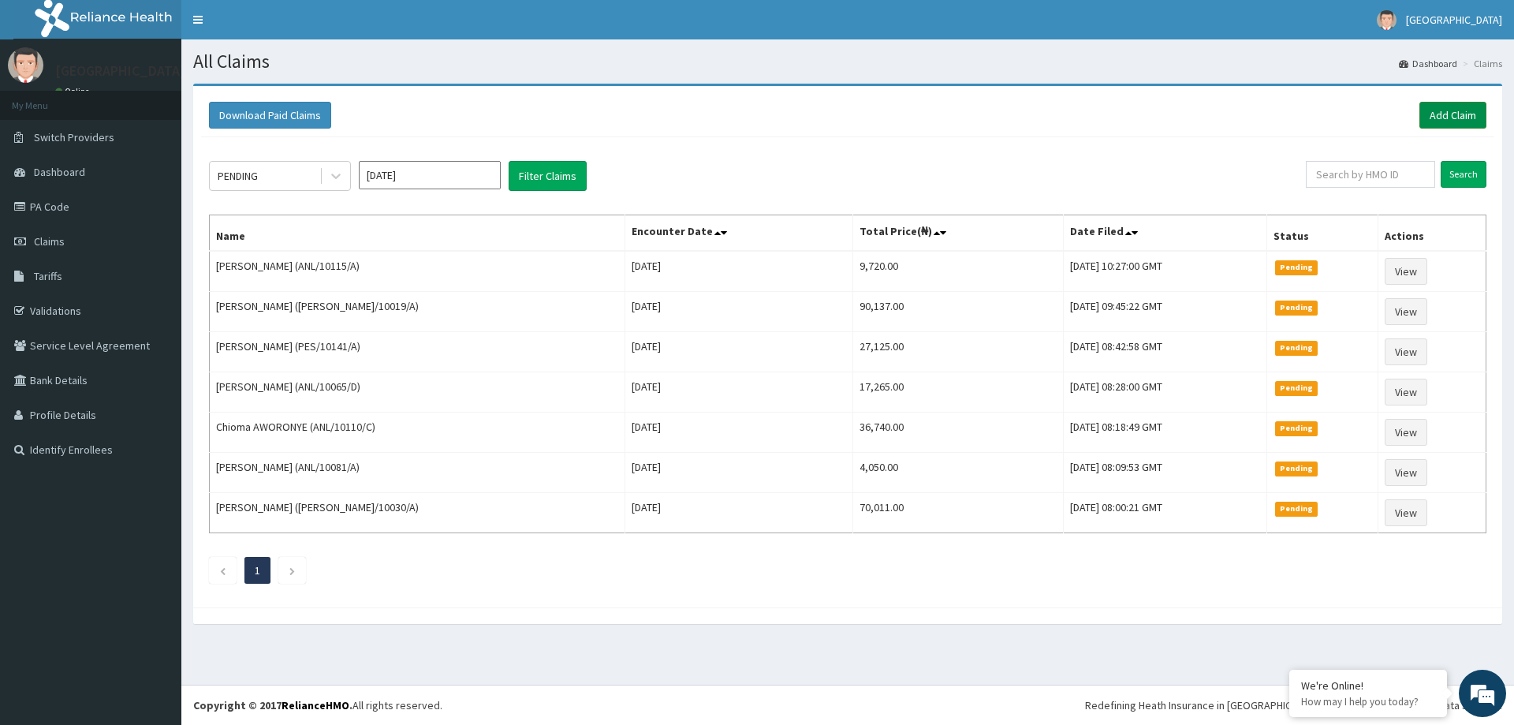
click at [1466, 118] on link "Add Claim" at bounding box center [1453, 115] width 67 height 27
